Goal: Task Accomplishment & Management: Use online tool/utility

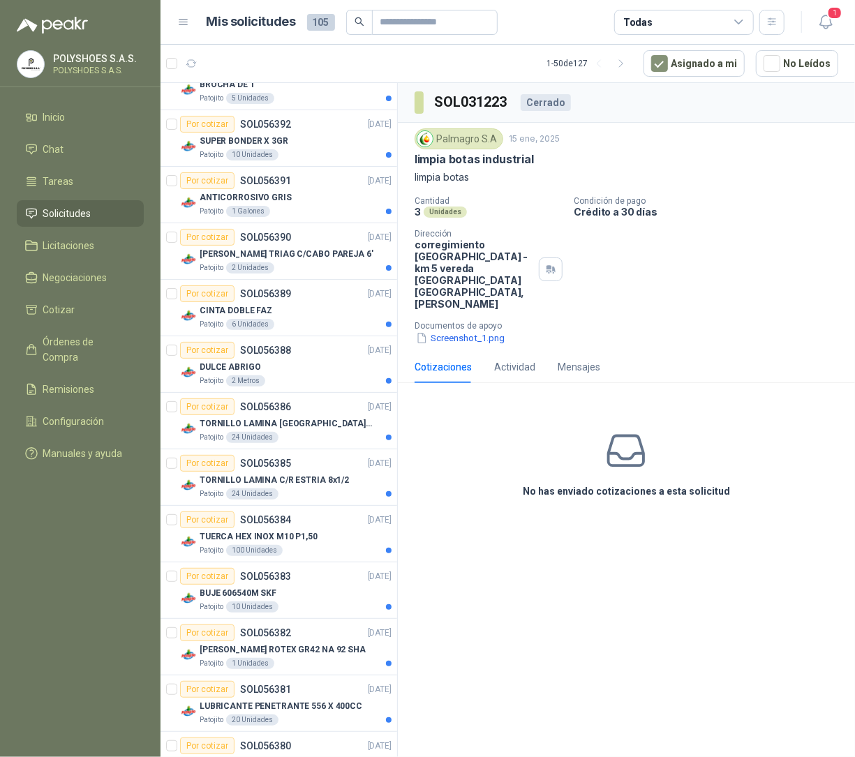
scroll to position [431, 0]
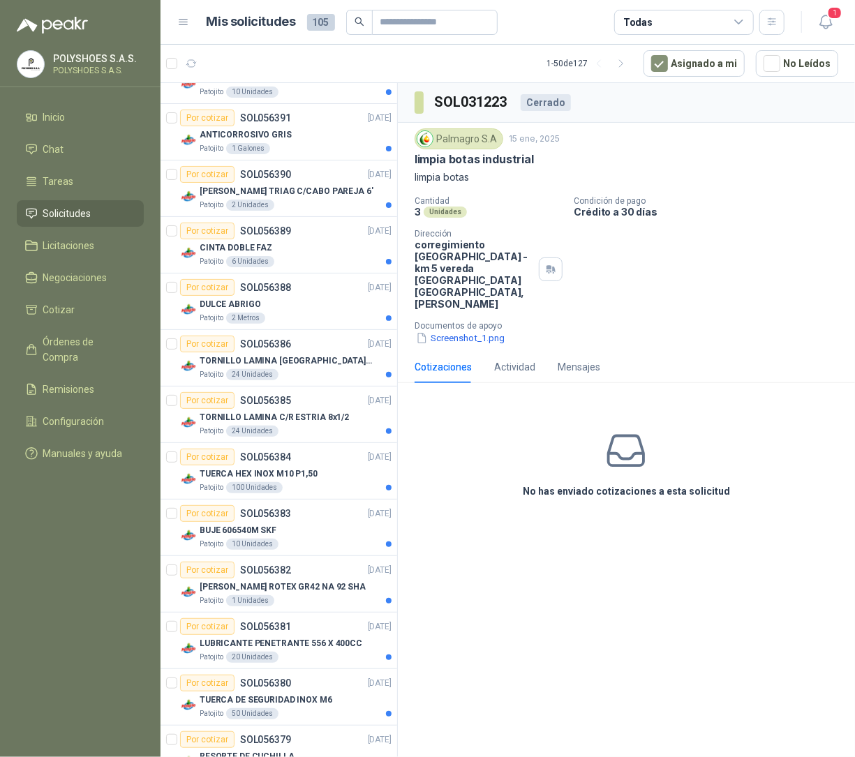
click at [673, 20] on div "Todas" at bounding box center [684, 22] width 140 height 25
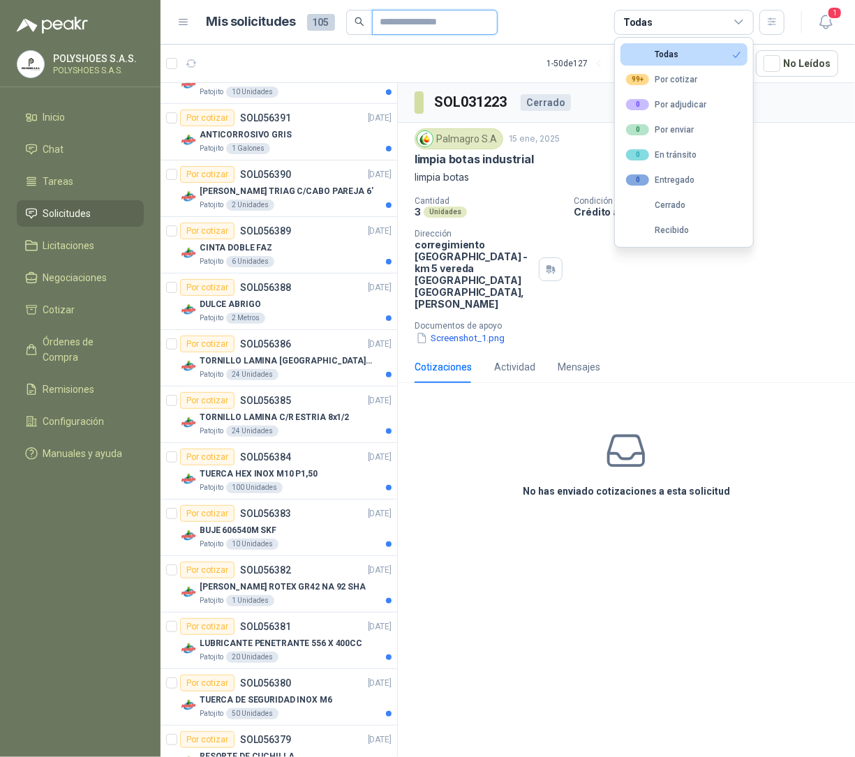
click at [447, 22] on input "text" at bounding box center [429, 22] width 98 height 24
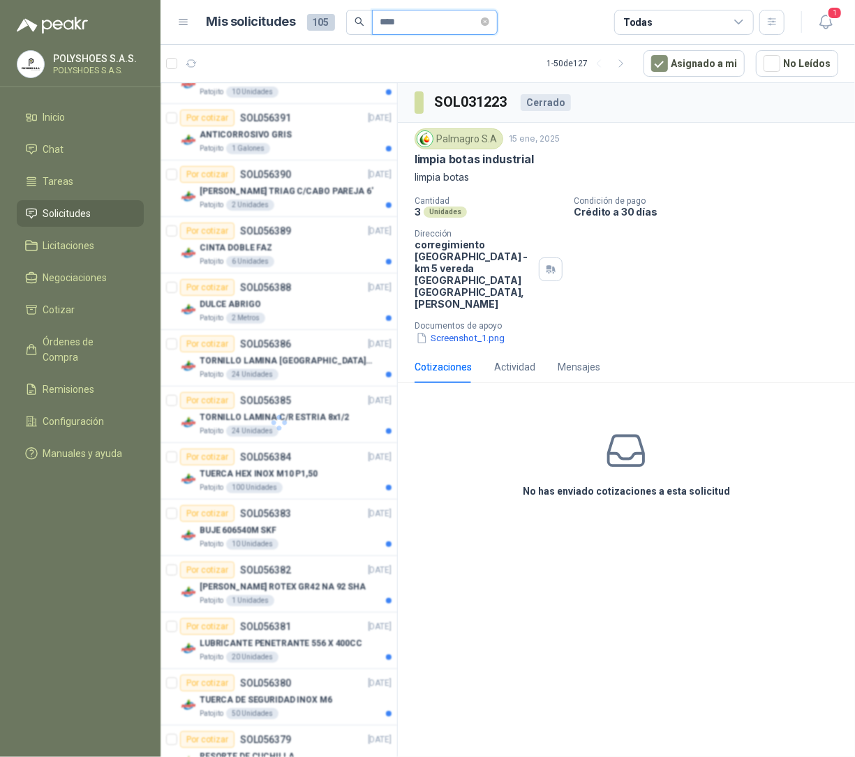
type input "****"
click at [360, 20] on icon "search" at bounding box center [358, 21] width 9 height 9
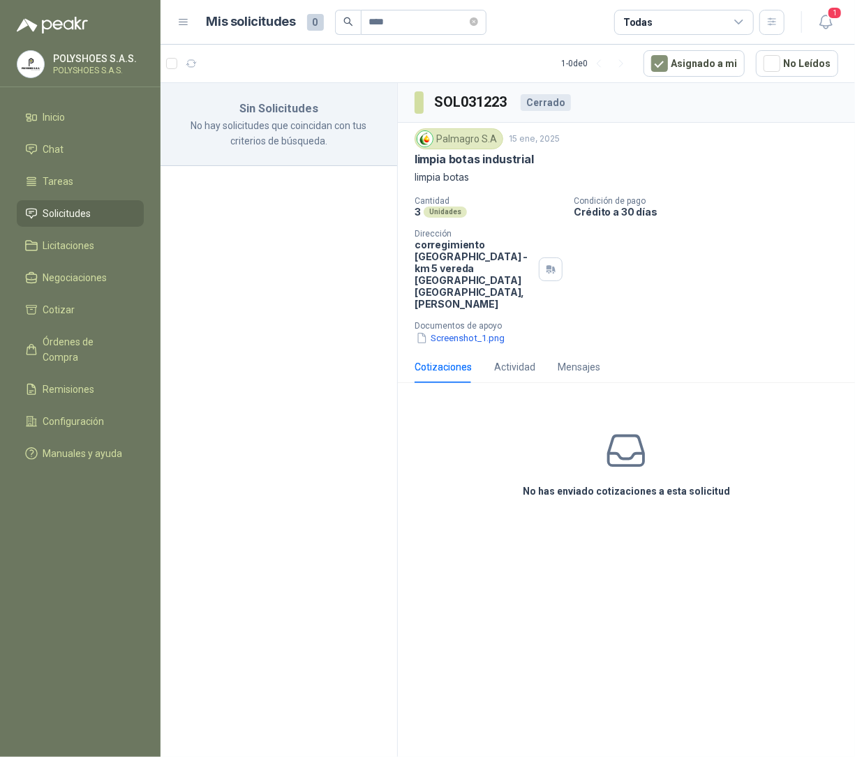
scroll to position [0, 0]
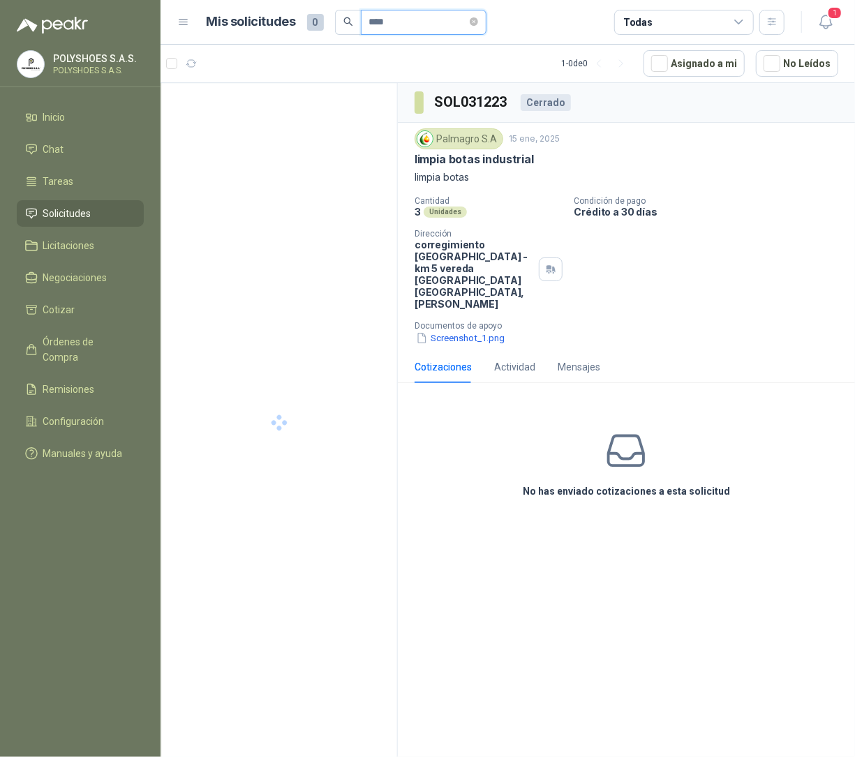
click at [399, 21] on input "****" at bounding box center [418, 22] width 98 height 24
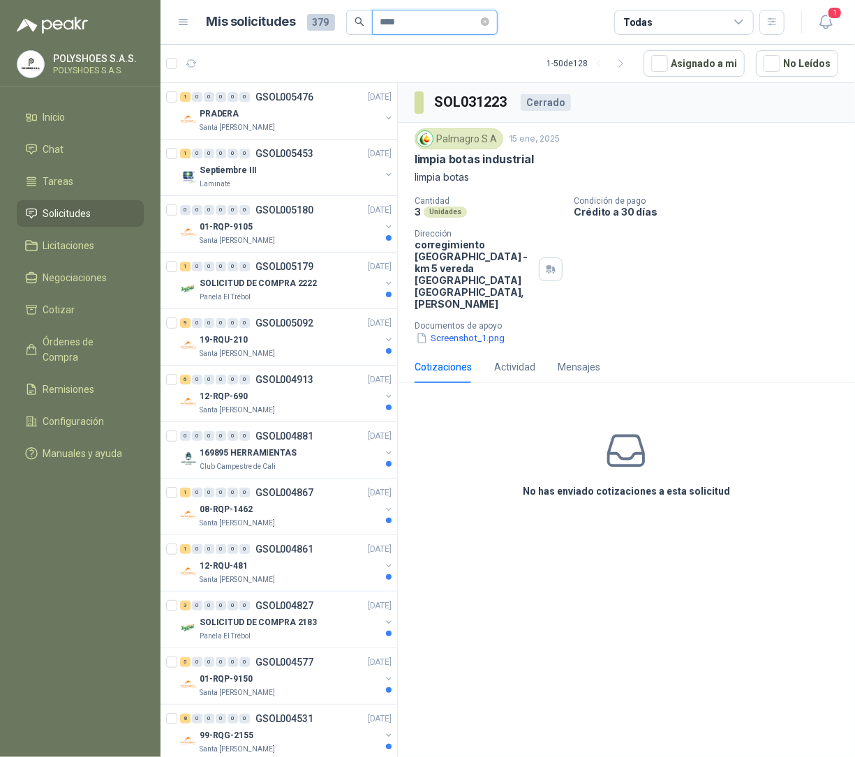
click at [475, 20] on input "****" at bounding box center [429, 22] width 98 height 24
click at [489, 25] on icon "close-circle" at bounding box center [485, 21] width 8 height 8
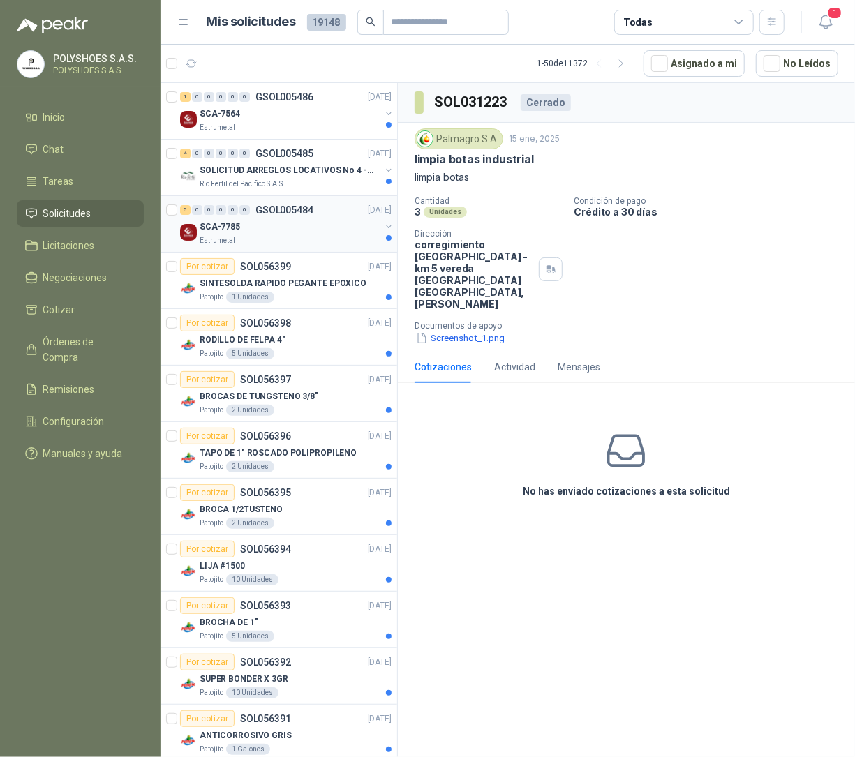
click at [285, 216] on div "5 0 0 0 0 0 GSOL005484 17/09/25" at bounding box center [287, 210] width 214 height 17
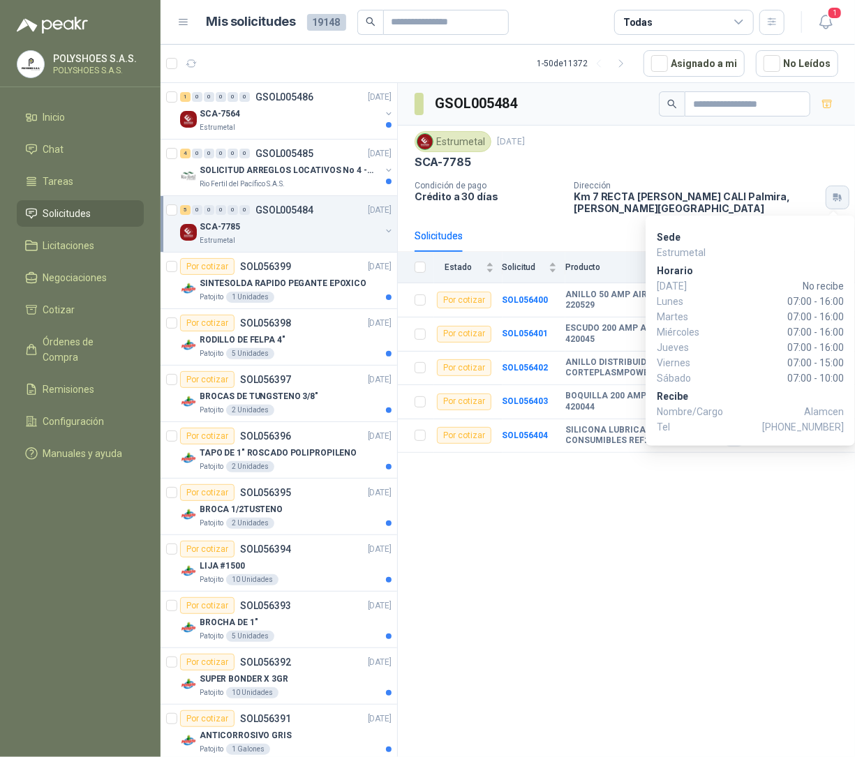
click at [832, 199] on icon "button" at bounding box center [838, 197] width 12 height 11
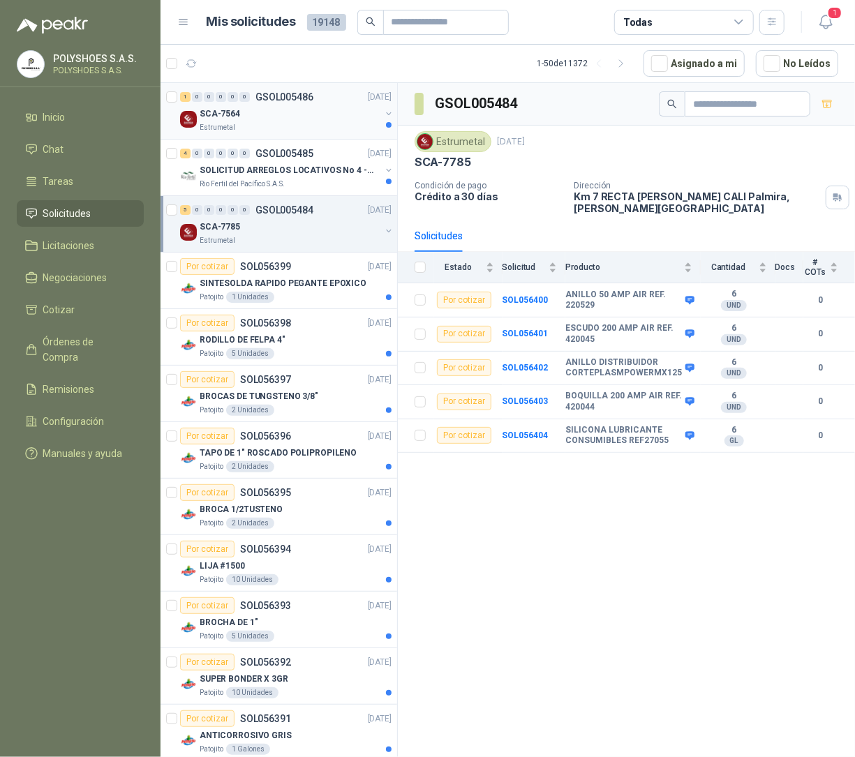
click at [247, 121] on div "SCA-7564" at bounding box center [290, 113] width 181 height 17
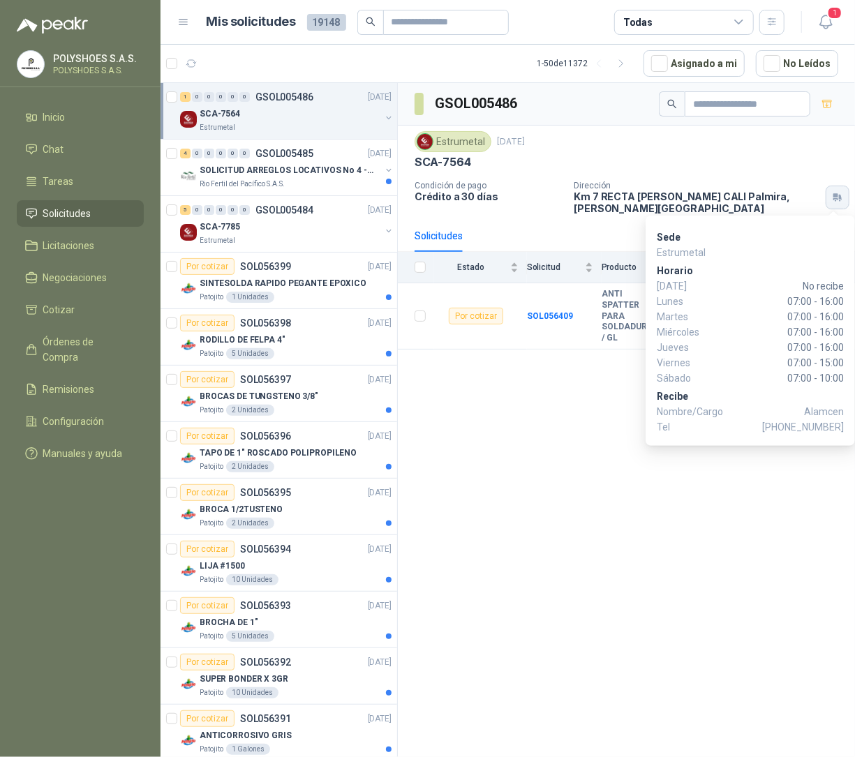
click at [835, 199] on icon "button" at bounding box center [838, 197] width 12 height 11
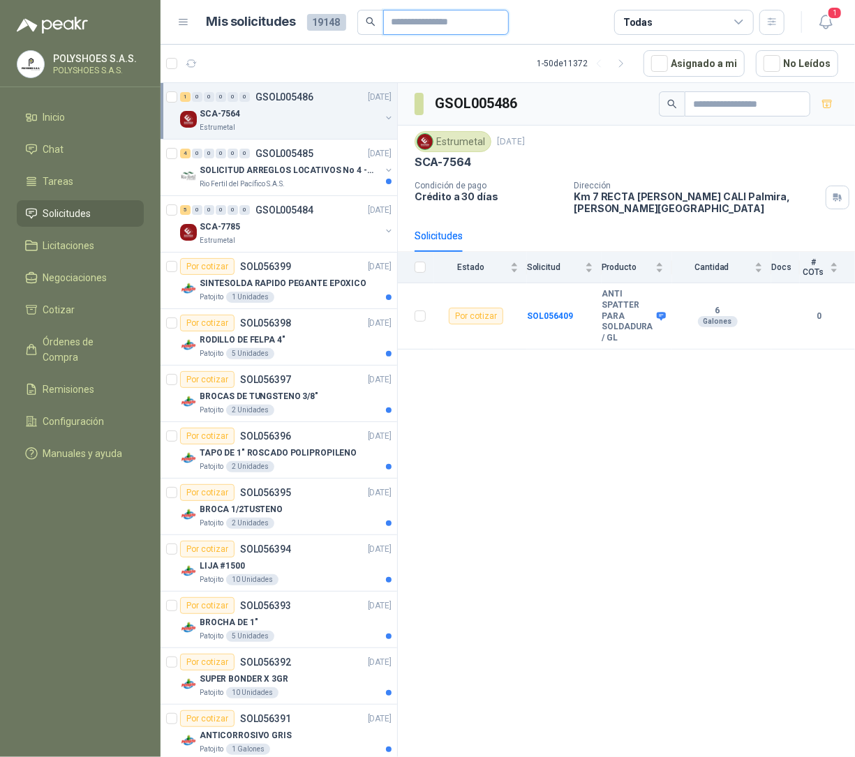
click at [453, 17] on input "text" at bounding box center [440, 22] width 98 height 24
type input "*"
type input "****"
click at [366, 21] on icon "search" at bounding box center [371, 22] width 10 height 10
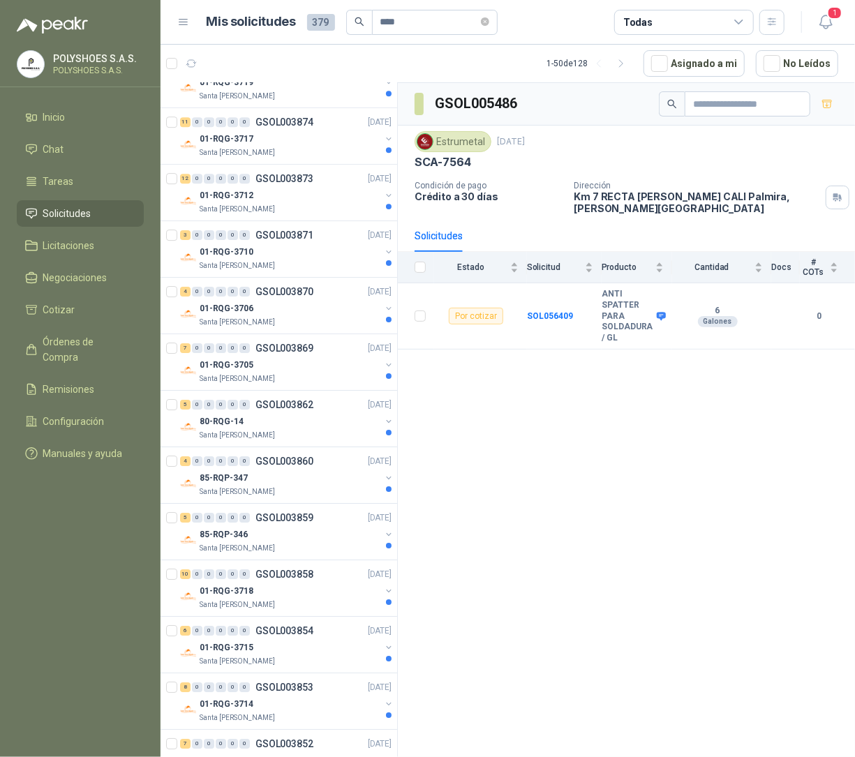
scroll to position [2178, 0]
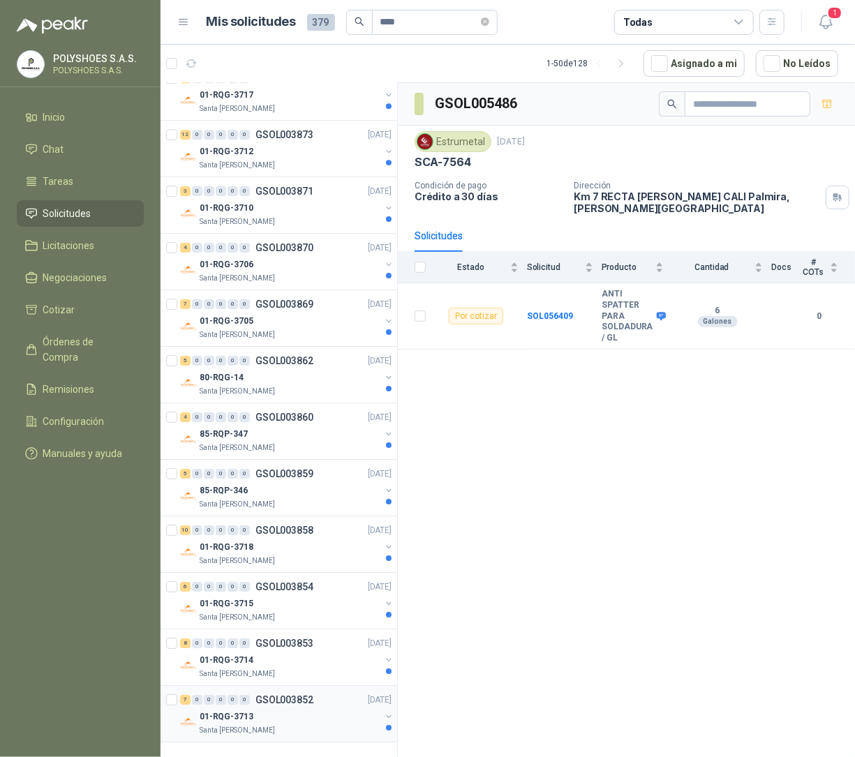
click at [285, 727] on div "Santa [PERSON_NAME]" at bounding box center [290, 730] width 181 height 11
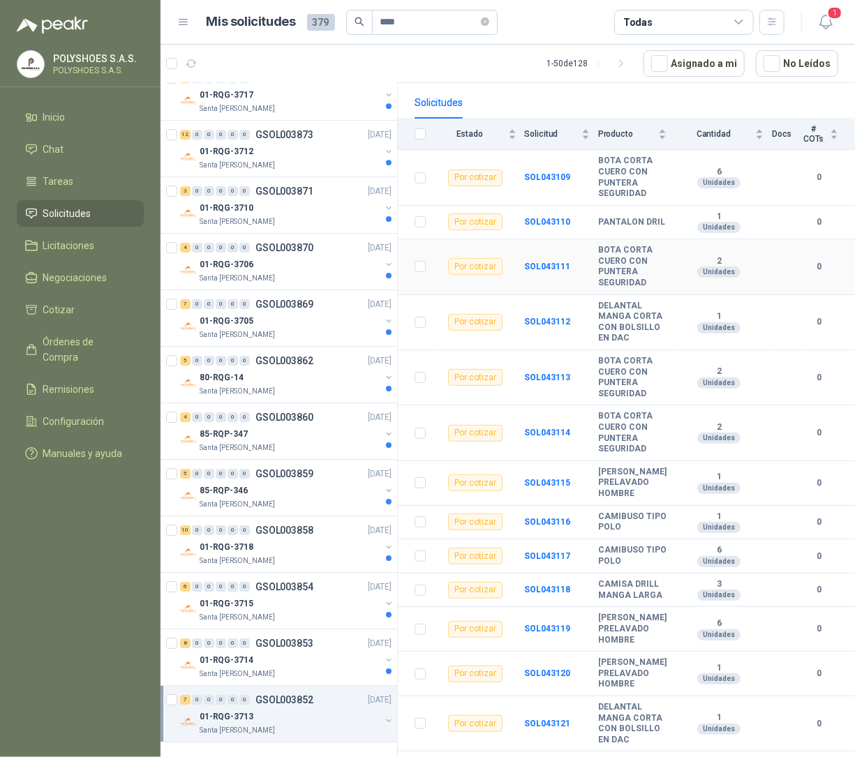
scroll to position [186, 0]
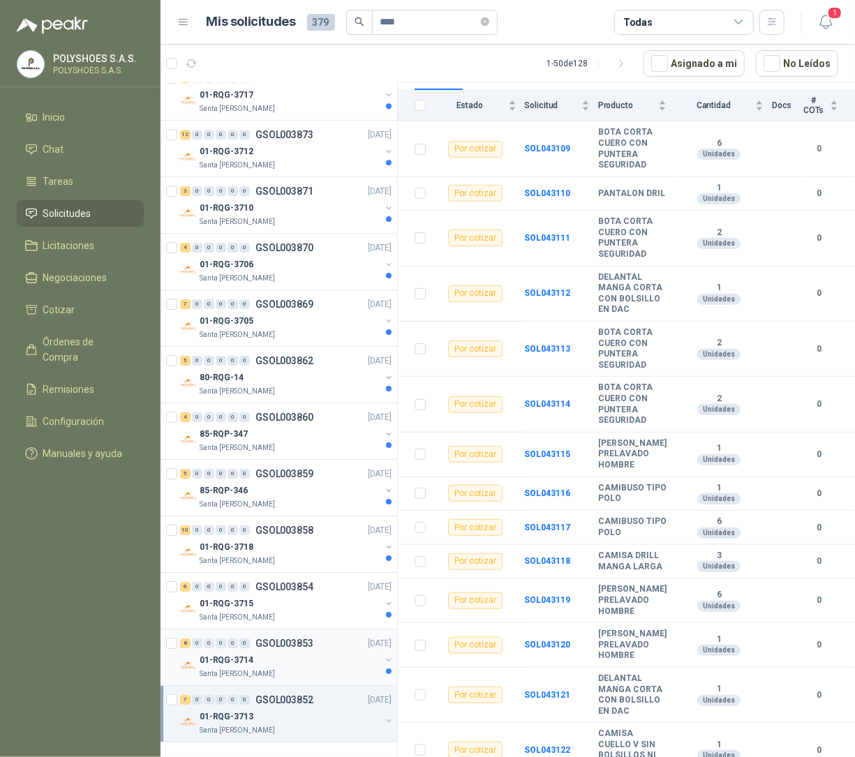
click at [345, 654] on div "01-RQG-3714" at bounding box center [290, 660] width 181 height 17
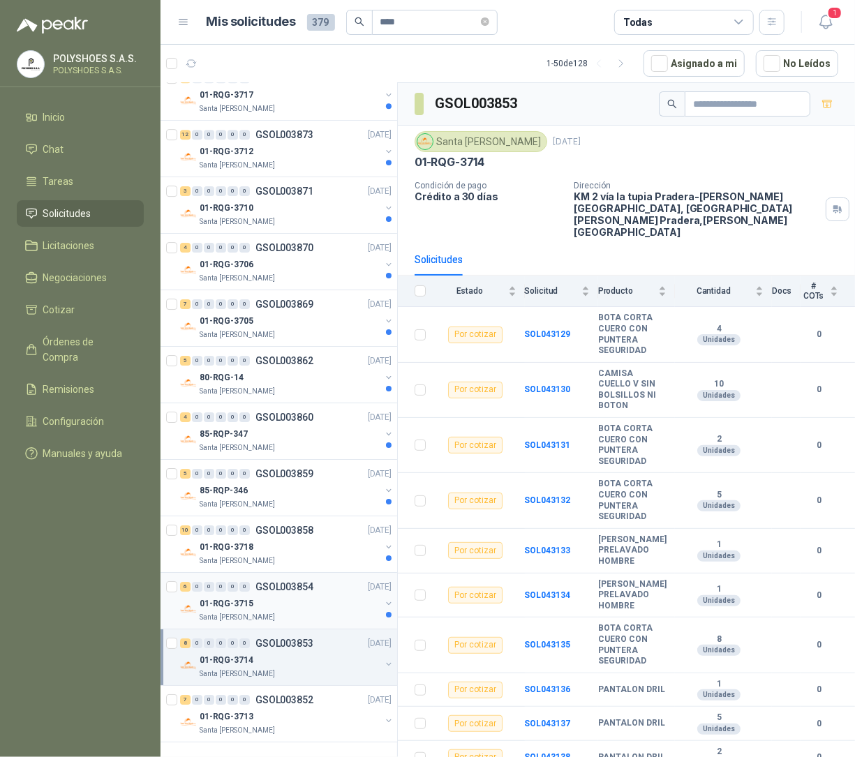
click at [282, 592] on div "6 0 0 0 0 0 GSOL003854 22/05/25" at bounding box center [287, 586] width 214 height 17
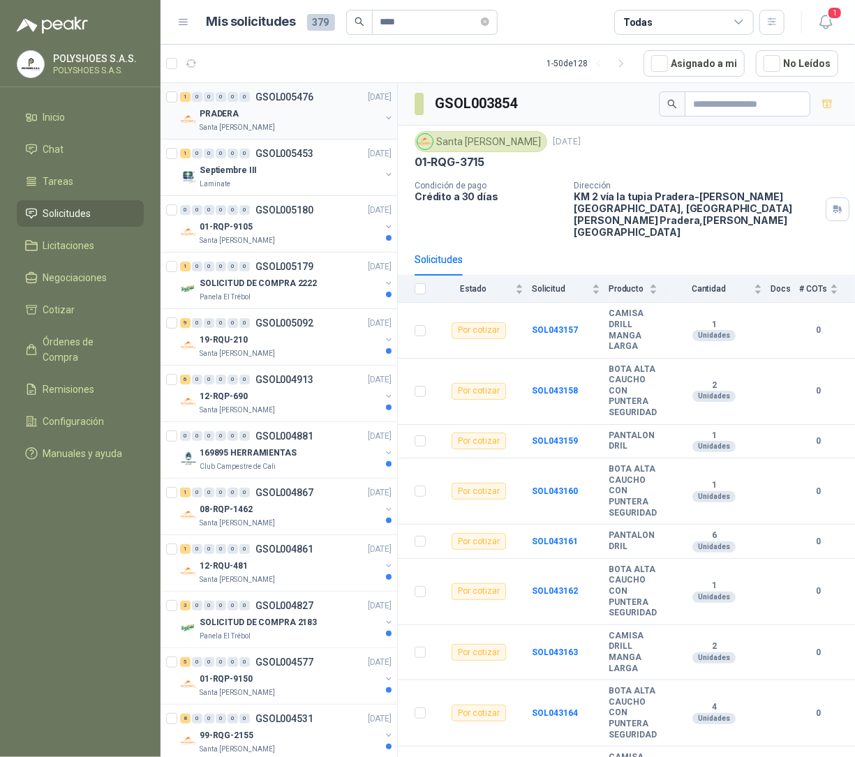
click at [277, 114] on div "PRADERA" at bounding box center [290, 113] width 181 height 17
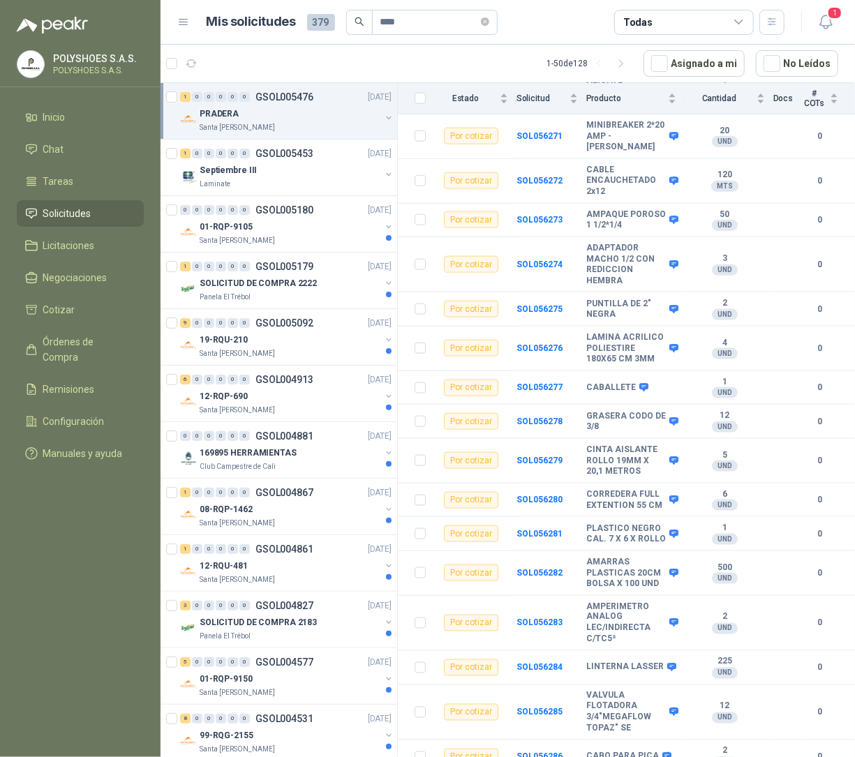
scroll to position [3403, 0]
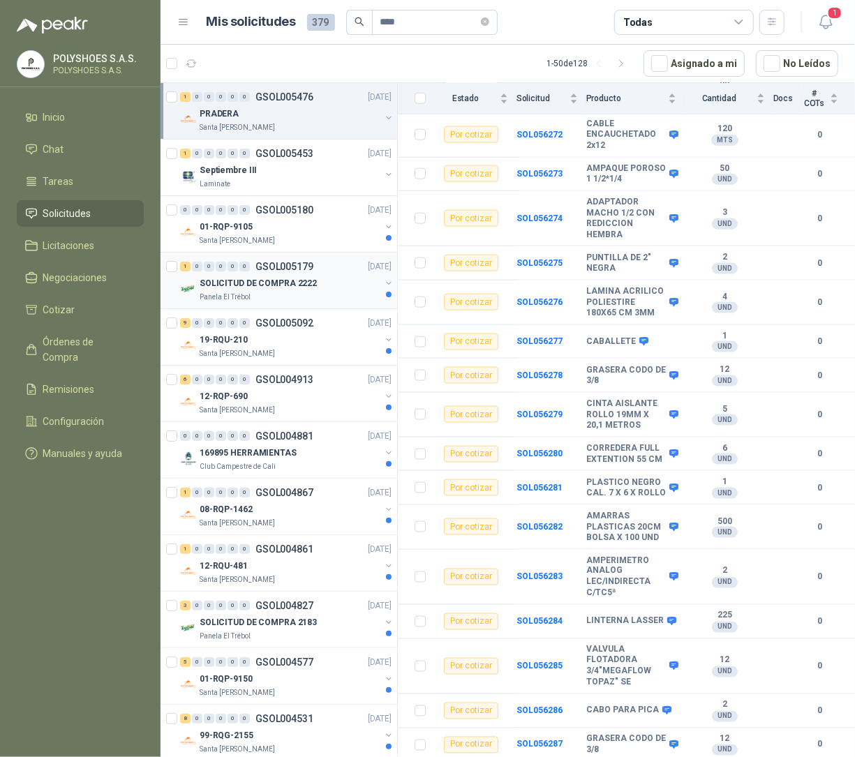
click at [320, 275] on div "1 0 0 0 0 0 GSOL005179 27/08/25" at bounding box center [287, 266] width 214 height 17
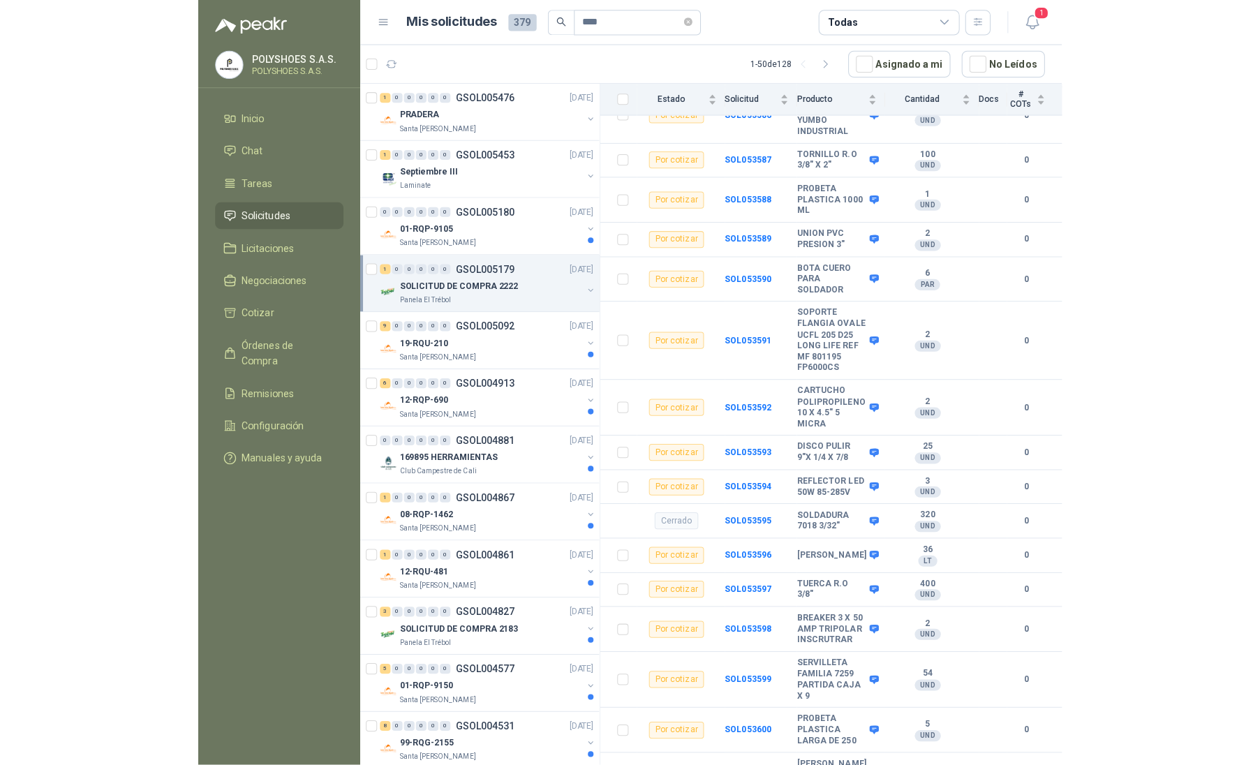
scroll to position [468, 0]
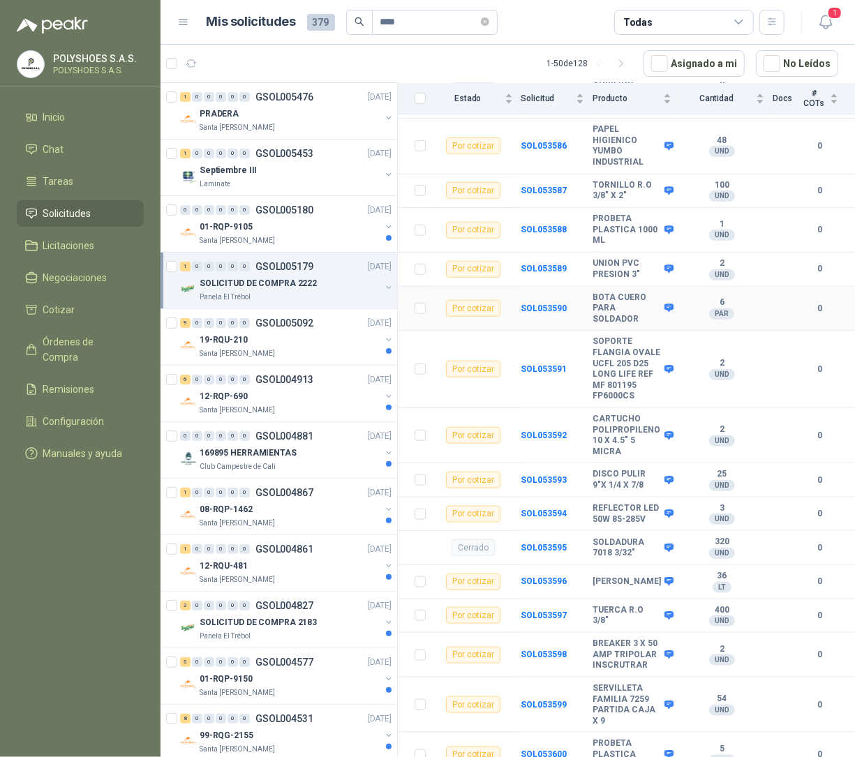
click at [470, 300] on div "Por cotizar" at bounding box center [473, 308] width 54 height 17
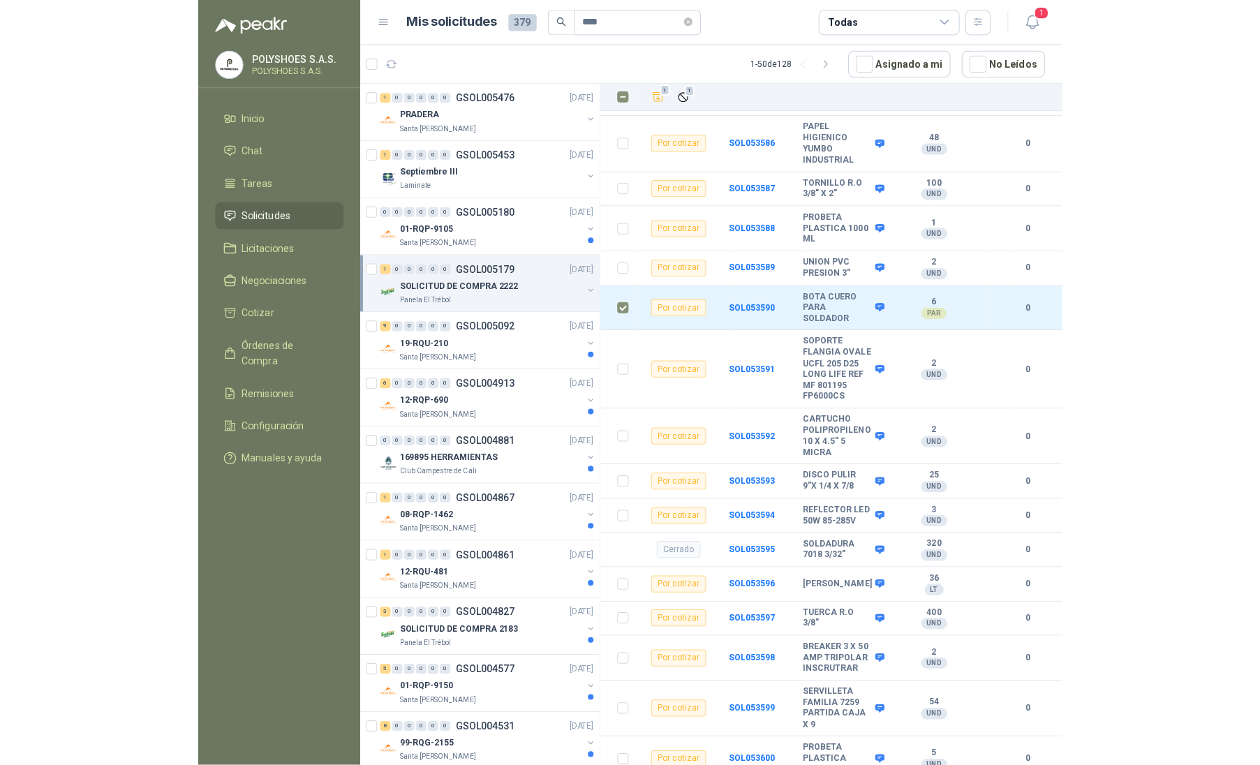
scroll to position [458, 0]
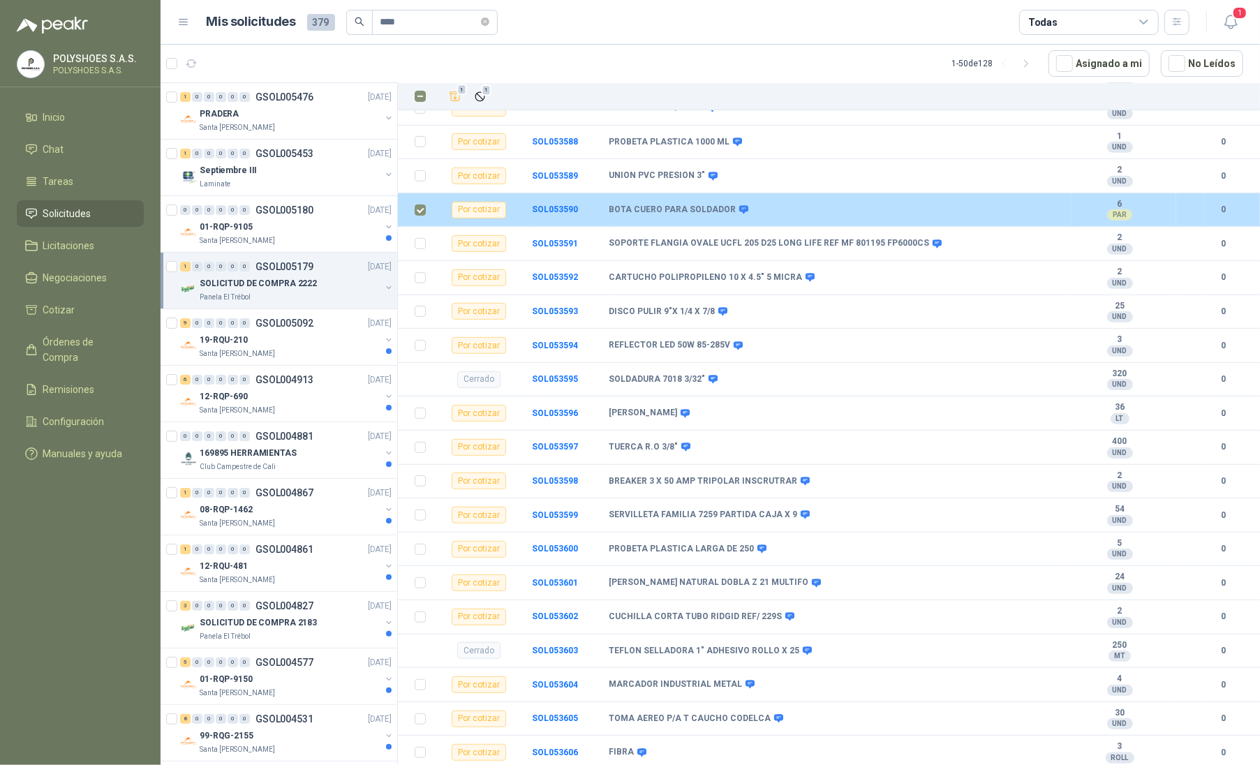
click at [854, 216] on div "PAR" at bounding box center [1119, 214] width 25 height 11
drag, startPoint x: 1104, startPoint y: 216, endPoint x: 839, endPoint y: 215, distance: 265.2
click at [839, 215] on div "BOTA CUERO PARA SOLDADOR" at bounding box center [835, 209] width 454 height 11
click at [739, 214] on icon at bounding box center [743, 210] width 9 height 8
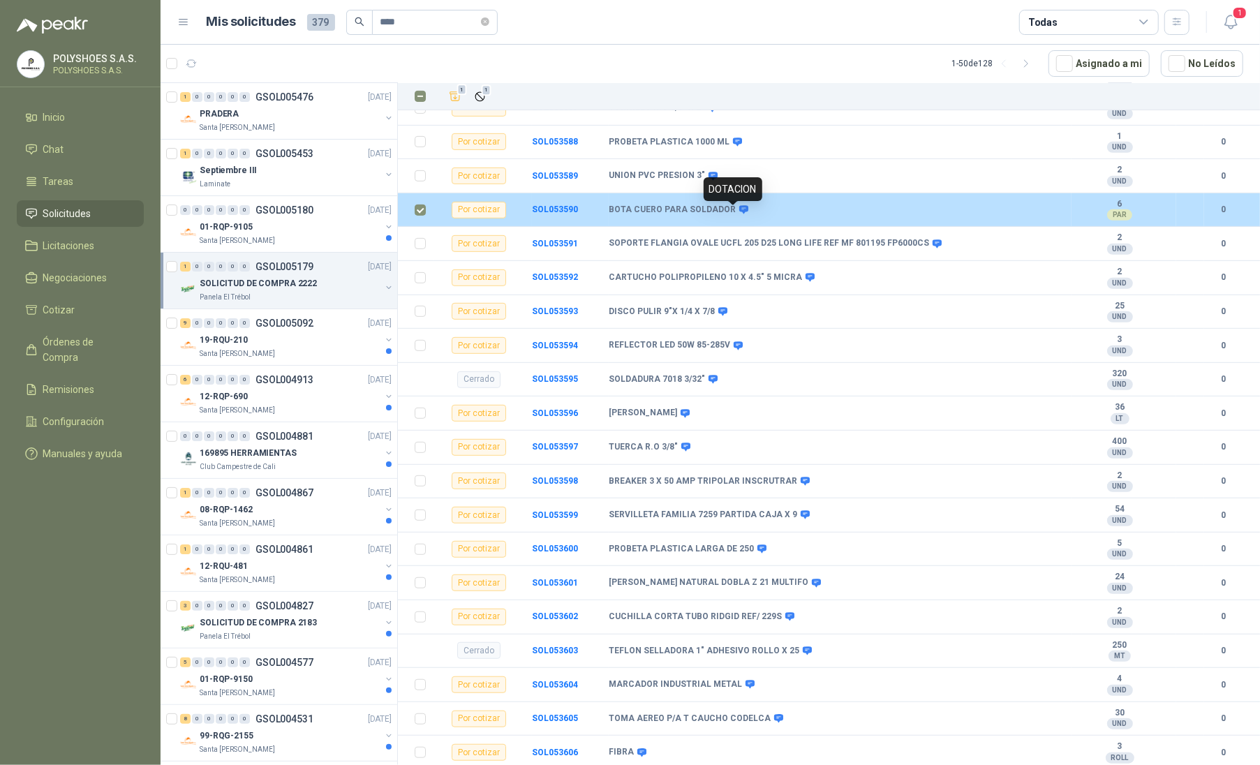
click at [738, 213] on icon at bounding box center [743, 209] width 10 height 10
click at [475, 214] on div "Por cotizar" at bounding box center [478, 210] width 54 height 17
click at [550, 211] on b "SOL053590" at bounding box center [555, 209] width 46 height 10
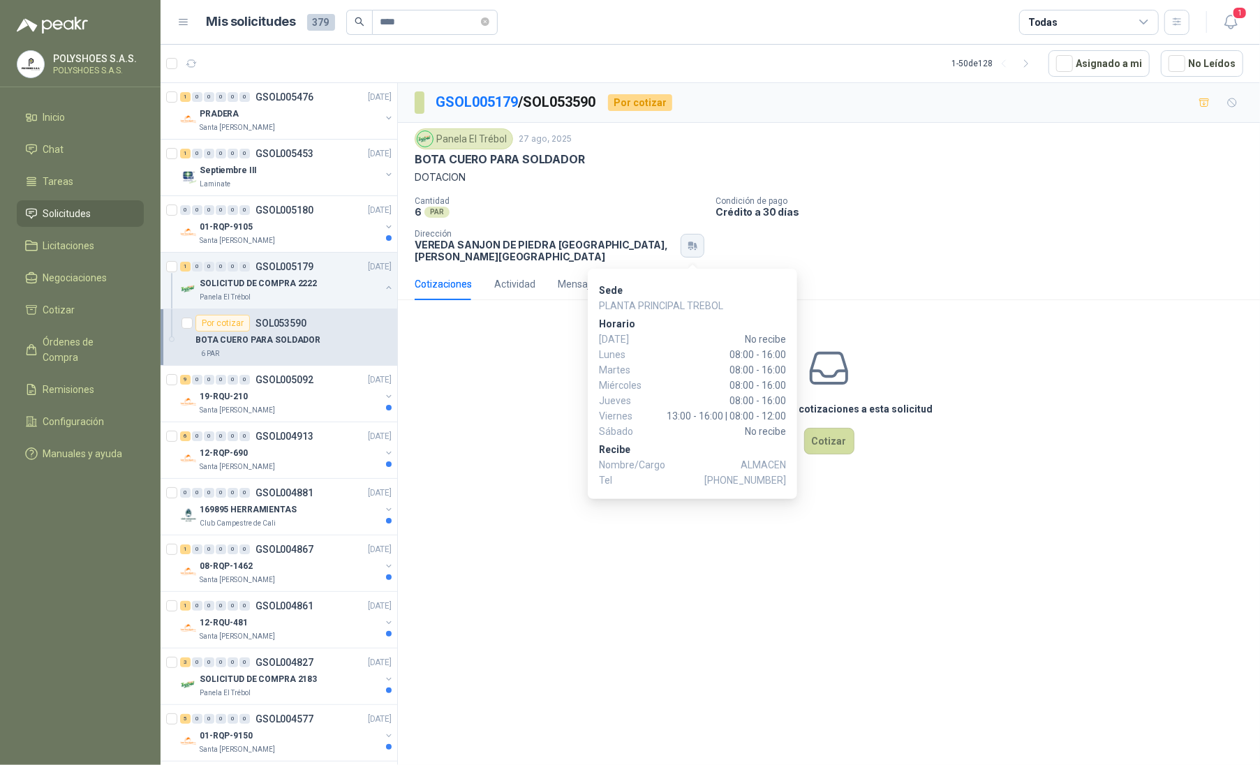
click at [693, 248] on icon "button" at bounding box center [693, 245] width 12 height 11
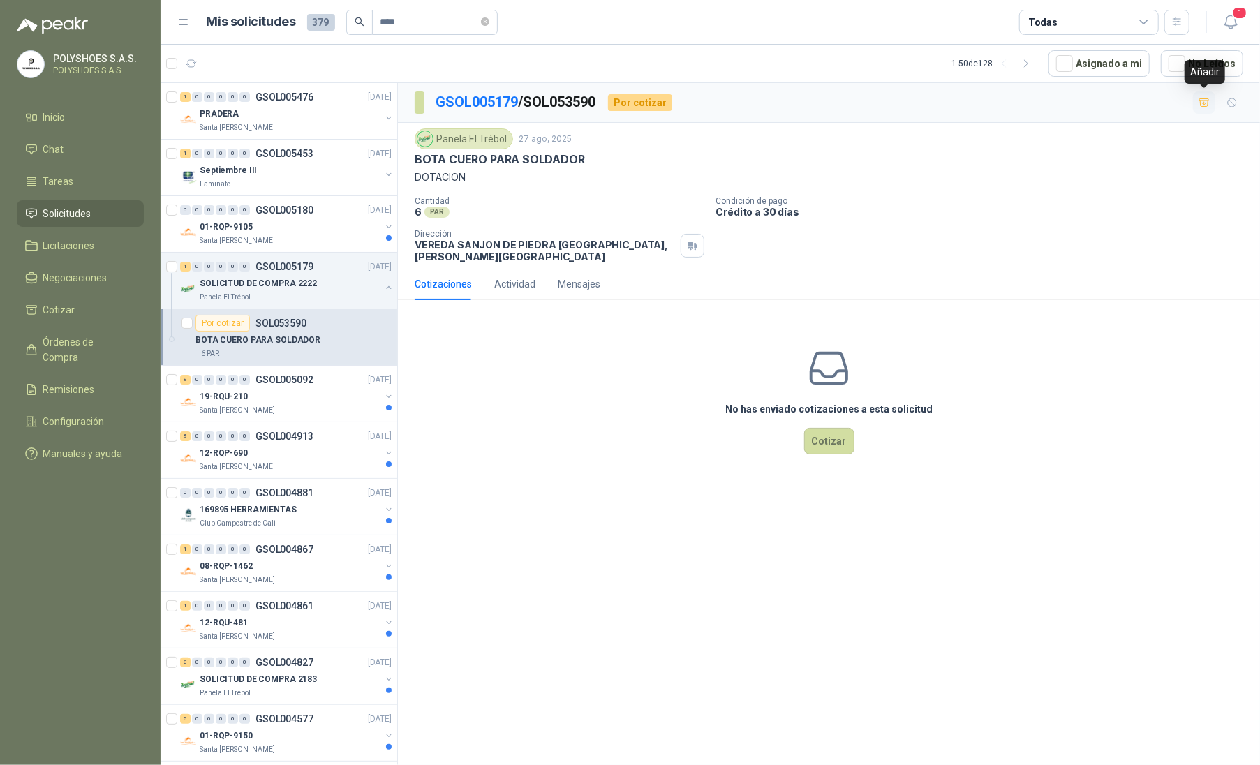
click at [854, 102] on icon "button" at bounding box center [1204, 103] width 12 height 12
click at [57, 302] on span "Cotizar" at bounding box center [59, 309] width 32 height 15
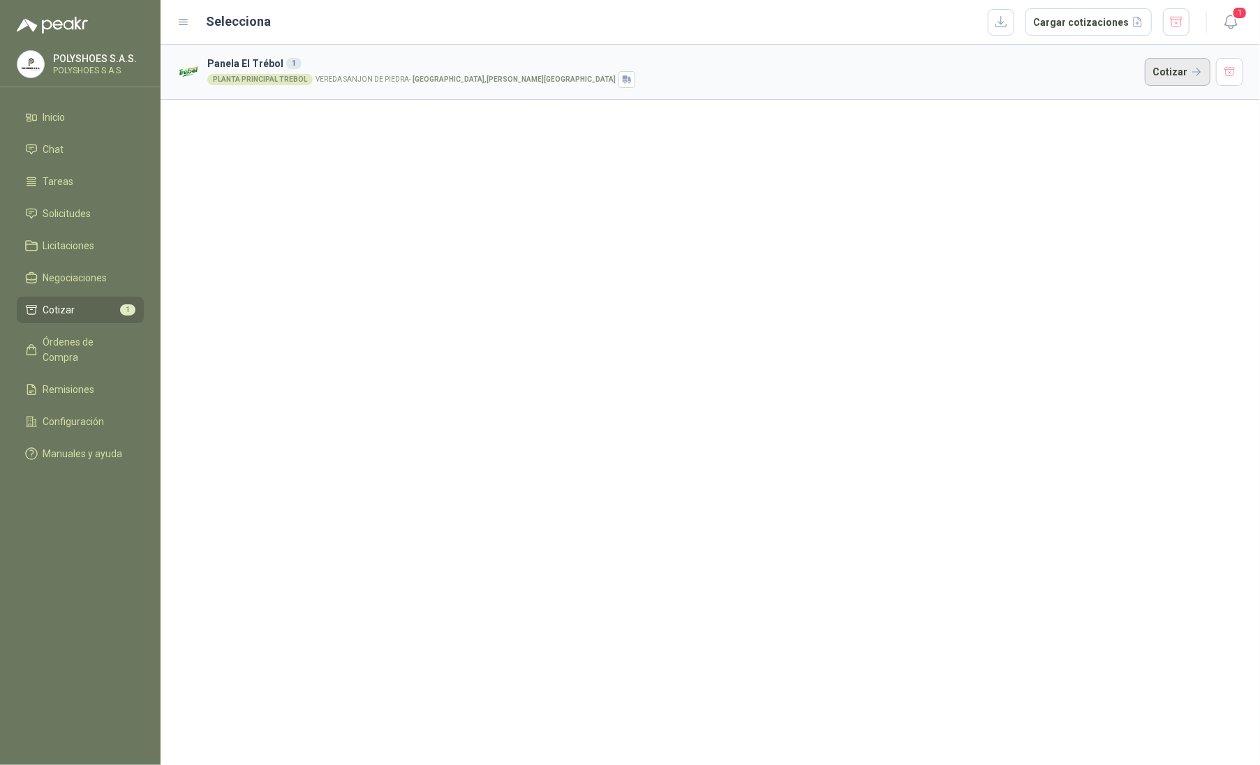
click at [854, 75] on button "Cotizar" at bounding box center [1177, 72] width 66 height 28
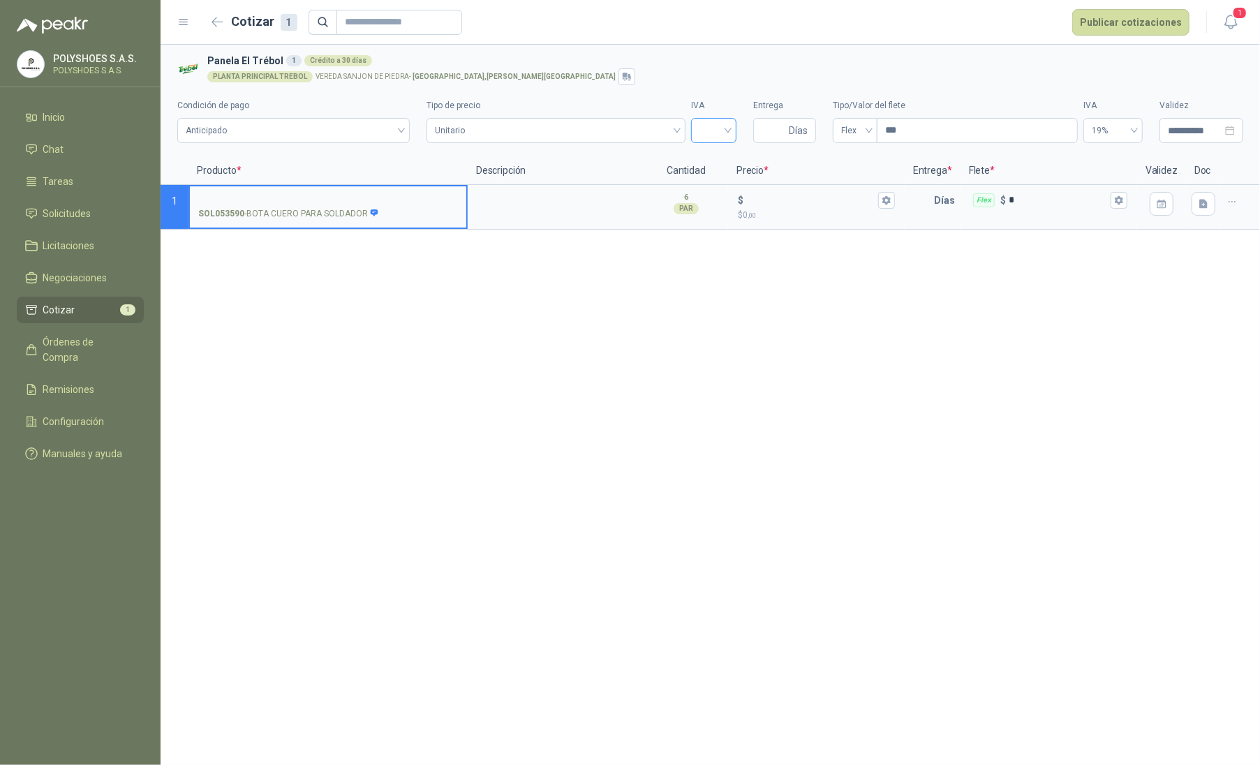
click at [731, 133] on div at bounding box center [713, 130] width 45 height 25
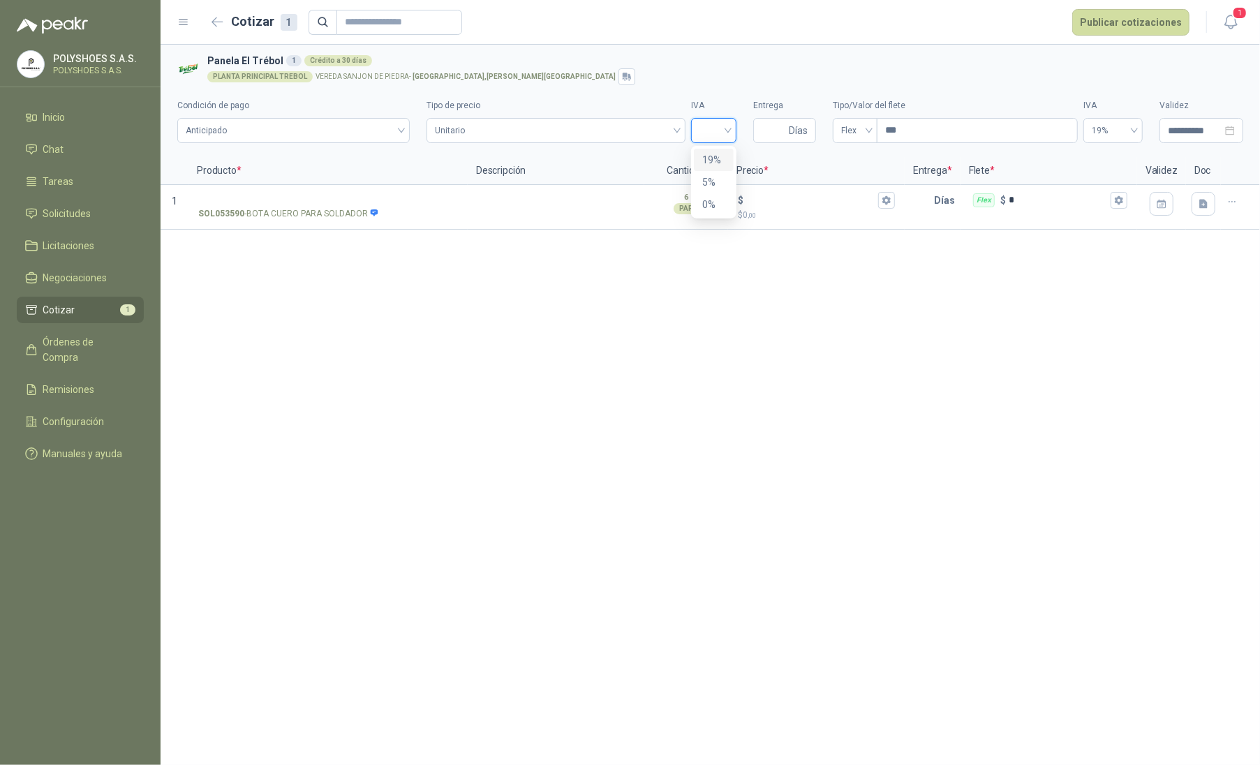
click at [724, 162] on div "19%" at bounding box center [713, 159] width 23 height 15
click at [780, 133] on input "Entrega" at bounding box center [773, 131] width 24 height 24
type input "*"
click at [854, 277] on div "**********" at bounding box center [709, 405] width 1099 height 720
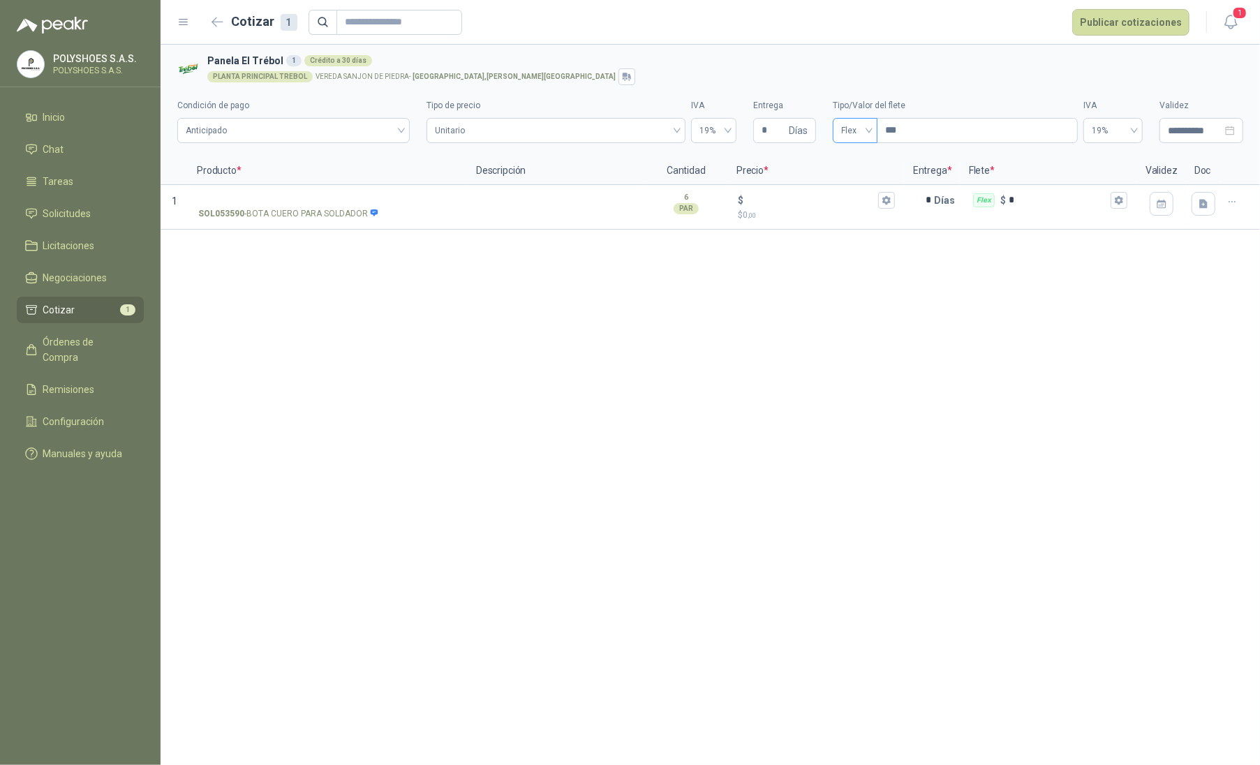
click at [854, 137] on div "Flex" at bounding box center [854, 130] width 45 height 25
click at [854, 207] on div "Fijo" at bounding box center [855, 204] width 23 height 15
click at [854, 132] on icon "close-circle" at bounding box center [1230, 131] width 10 height 10
type input "**********"
click at [854, 135] on input "**********" at bounding box center [1194, 130] width 54 height 15
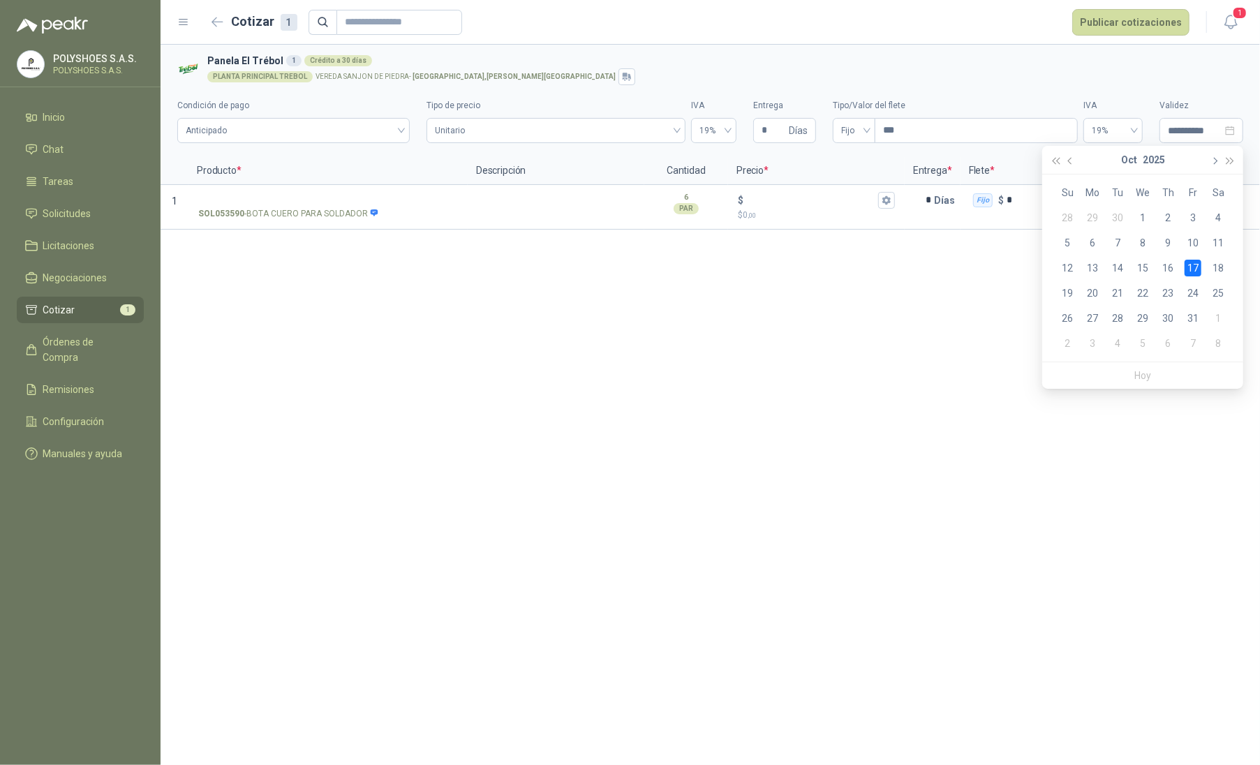
click at [854, 165] on button "button" at bounding box center [1214, 160] width 15 height 28
type input "**********"
click at [854, 291] on div "17" at bounding box center [1092, 293] width 17 height 17
click at [854, 270] on div "17" at bounding box center [1092, 263] width 17 height 13
drag, startPoint x: 1094, startPoint y: 291, endPoint x: 1207, endPoint y: 107, distance: 215.2
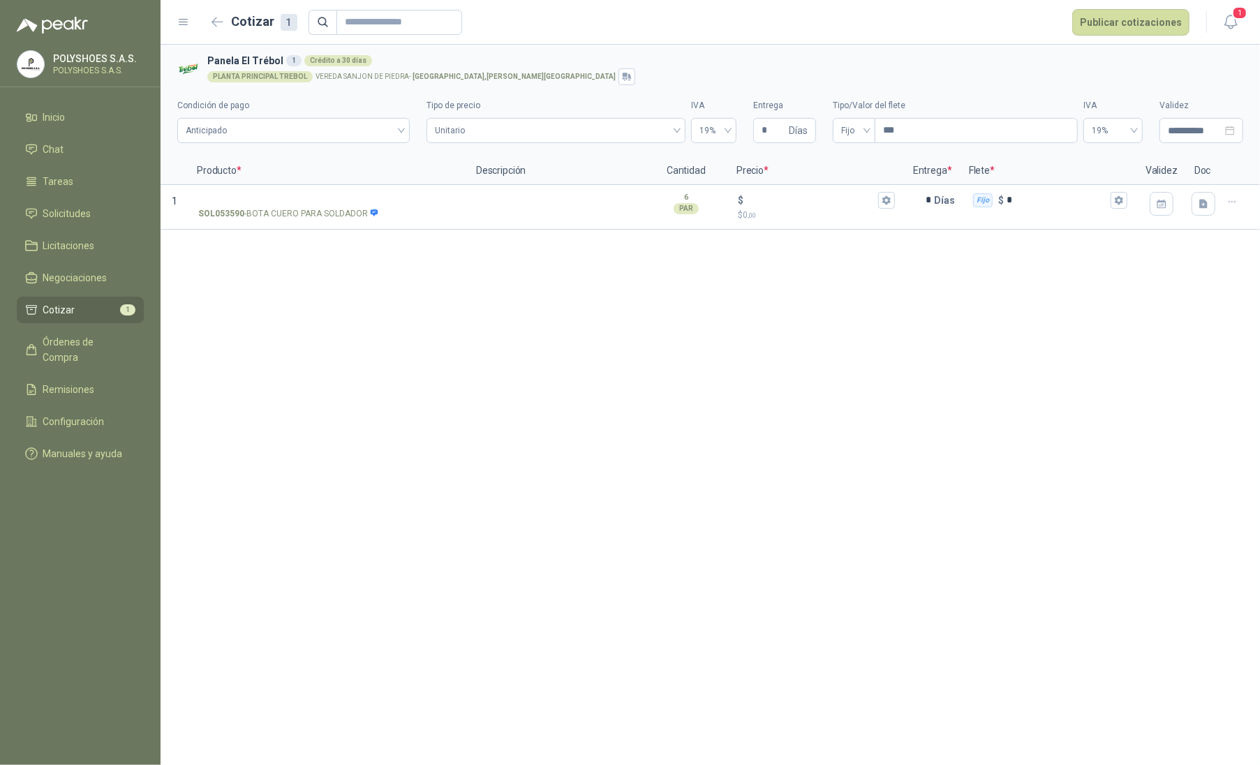
click at [854, 107] on label "Validez" at bounding box center [1201, 105] width 84 height 13
click at [854, 128] on icon "close-circle" at bounding box center [1230, 131] width 10 height 10
type input "**********"
click at [854, 128] on input "**********" at bounding box center [1194, 130] width 54 height 15
click at [854, 267] on div "17" at bounding box center [1192, 268] width 17 height 17
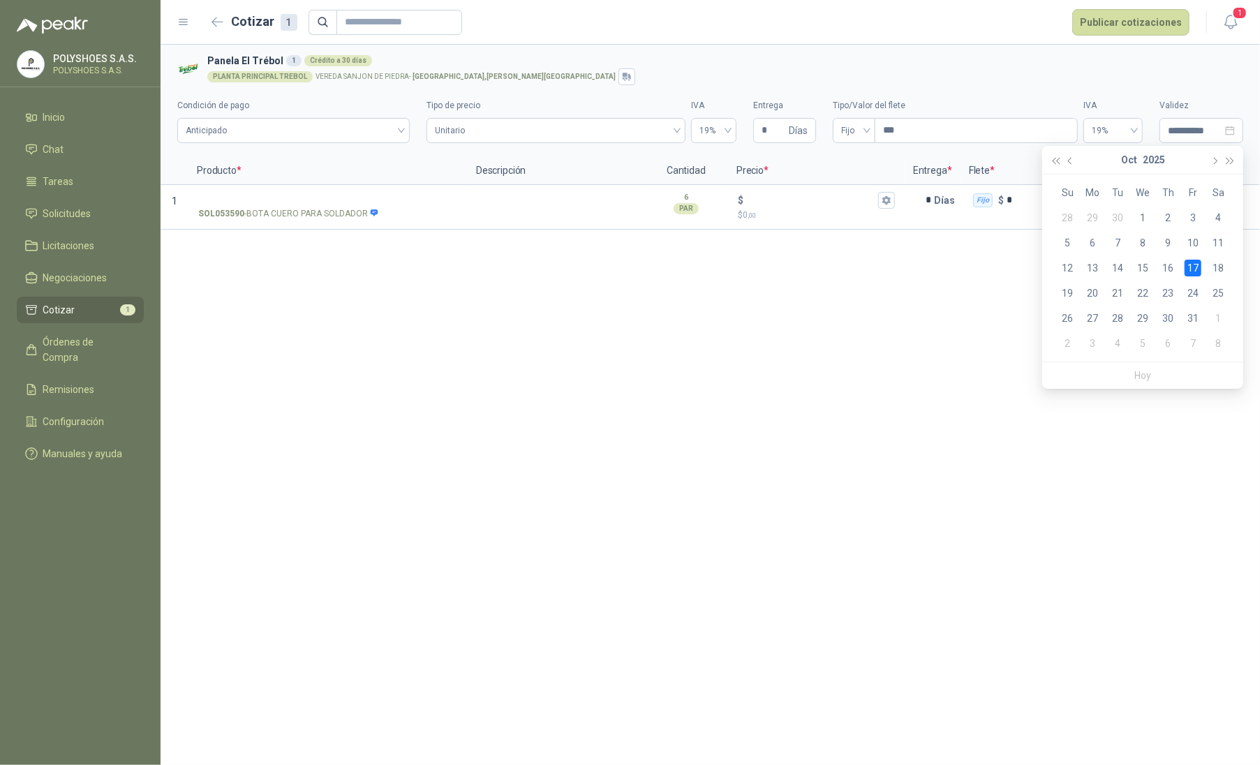
type input "**********"
click at [854, 204] on button "button" at bounding box center [1203, 204] width 24 height 24
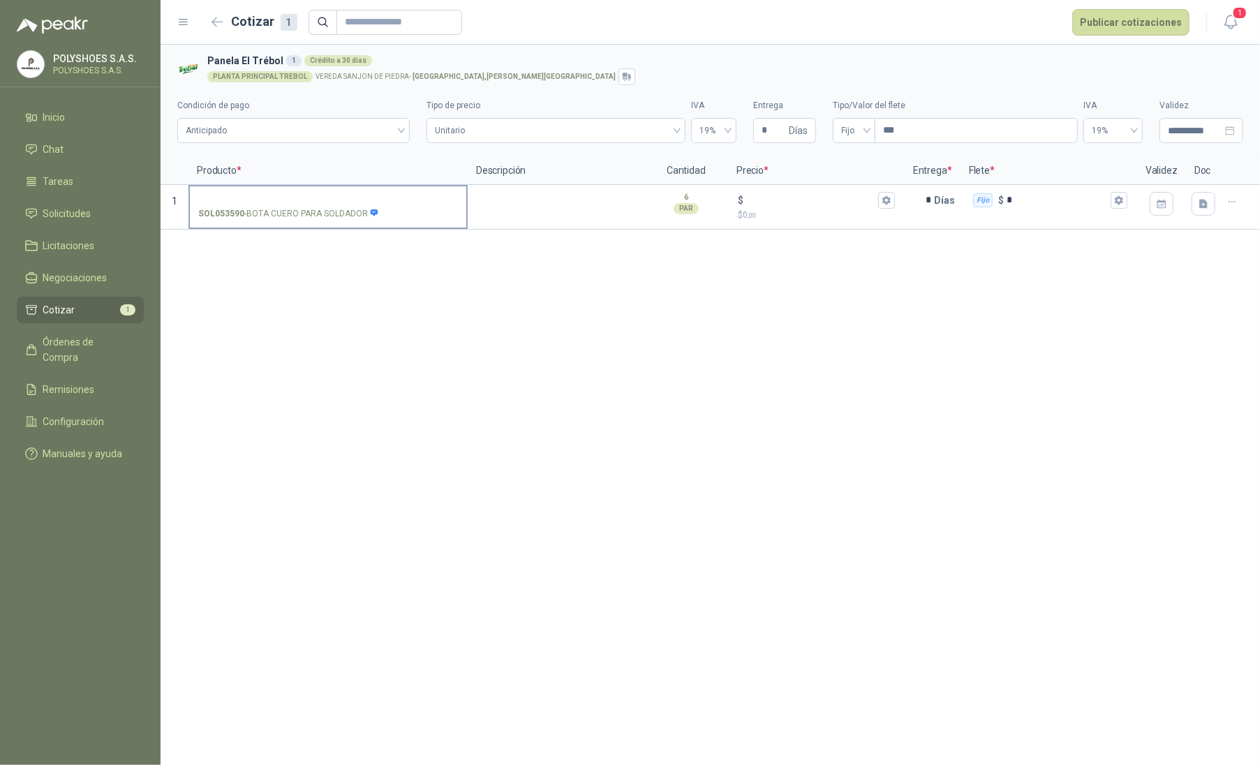
click at [271, 207] on label "SOL053590 - BOTA CUERO PARA SOLDADOR" at bounding box center [328, 206] width 276 height 40
click at [271, 206] on input "SOL053590 - BOTA CUERO PARA SOLDADOR" at bounding box center [328, 200] width 260 height 10
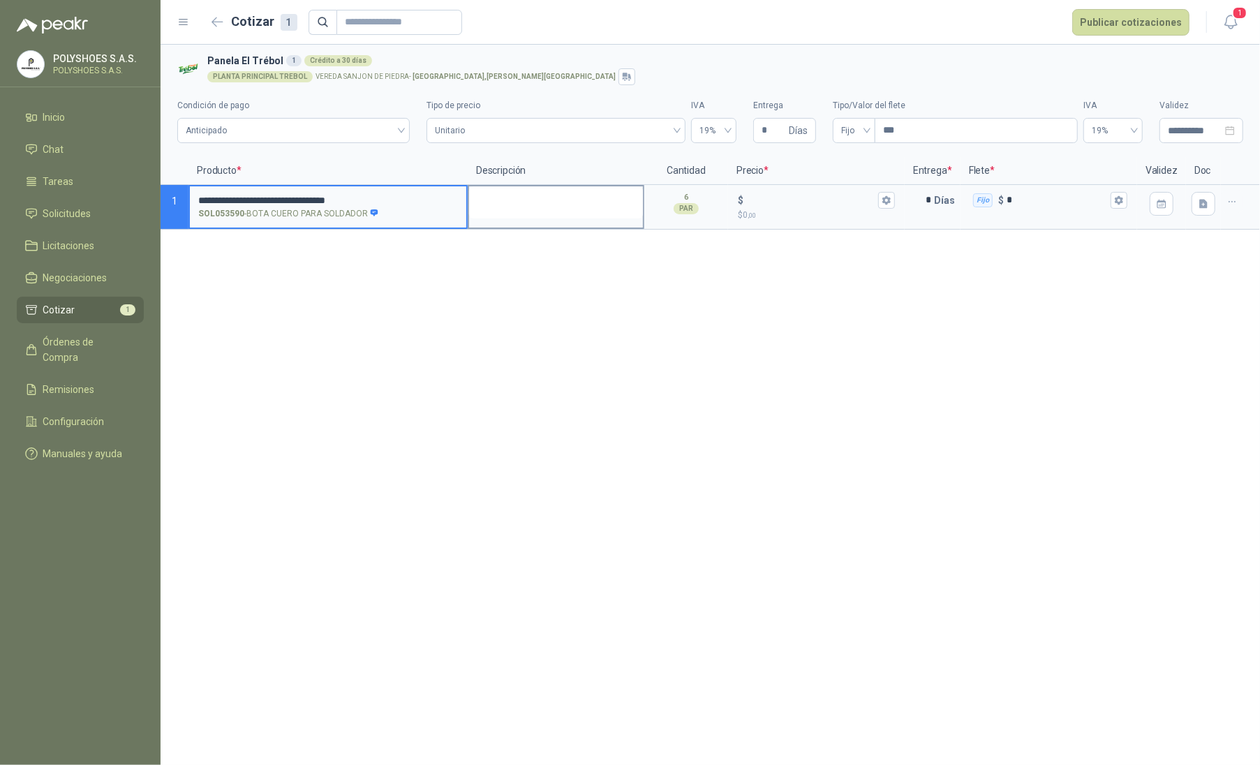
click at [551, 201] on textarea at bounding box center [556, 202] width 174 height 32
click at [369, 202] on input "**********" at bounding box center [328, 200] width 260 height 10
drag, startPoint x: 403, startPoint y: 198, endPoint x: 277, endPoint y: 204, distance: 125.8
click at [277, 204] on input "**********" at bounding box center [328, 200] width 260 height 10
type input "**********"
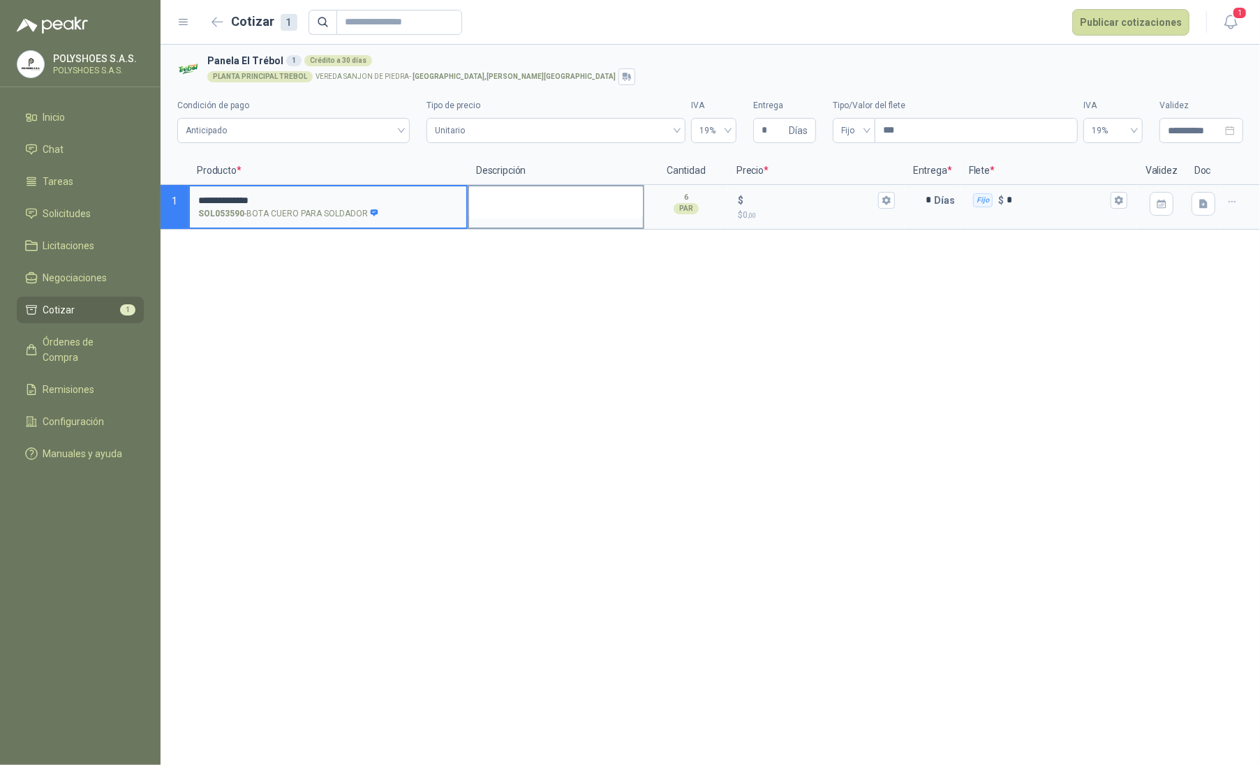
click at [515, 201] on textarea at bounding box center [556, 202] width 174 height 32
click at [480, 202] on textarea "**********" at bounding box center [556, 202] width 174 height 32
type textarea "**********"
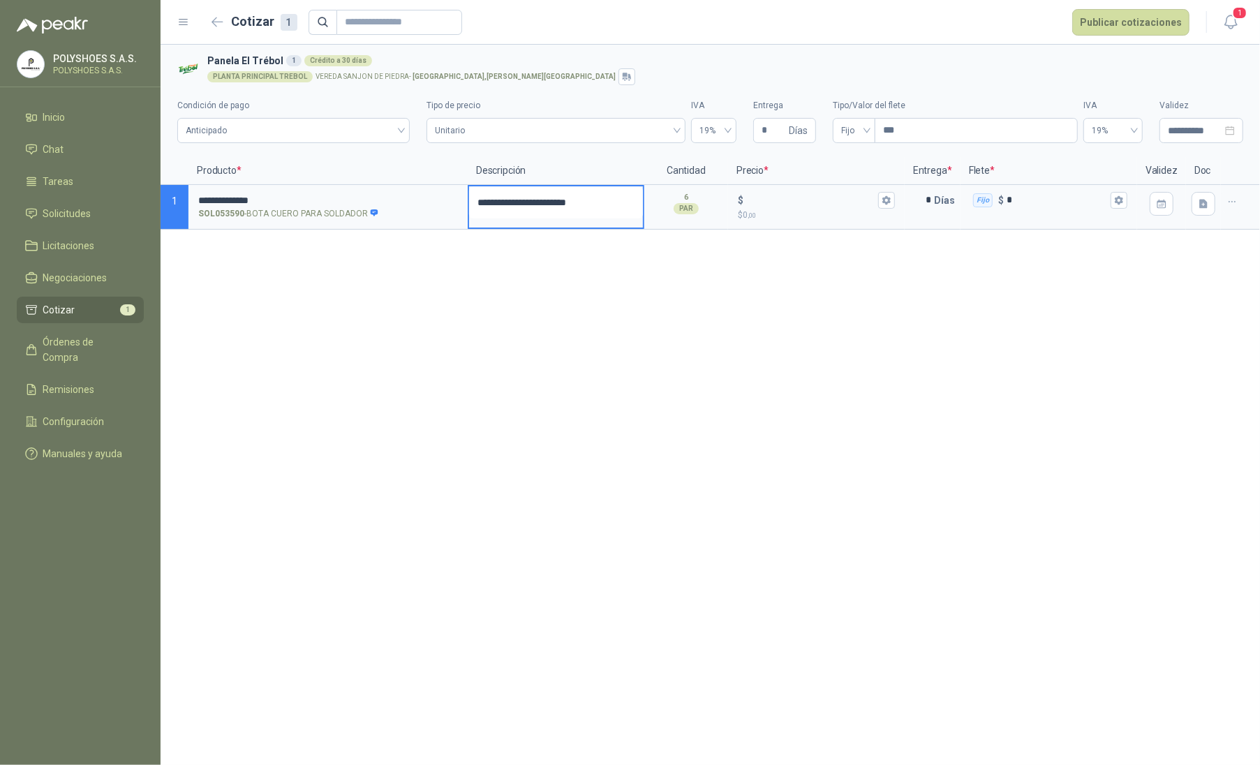
type textarea "**********"
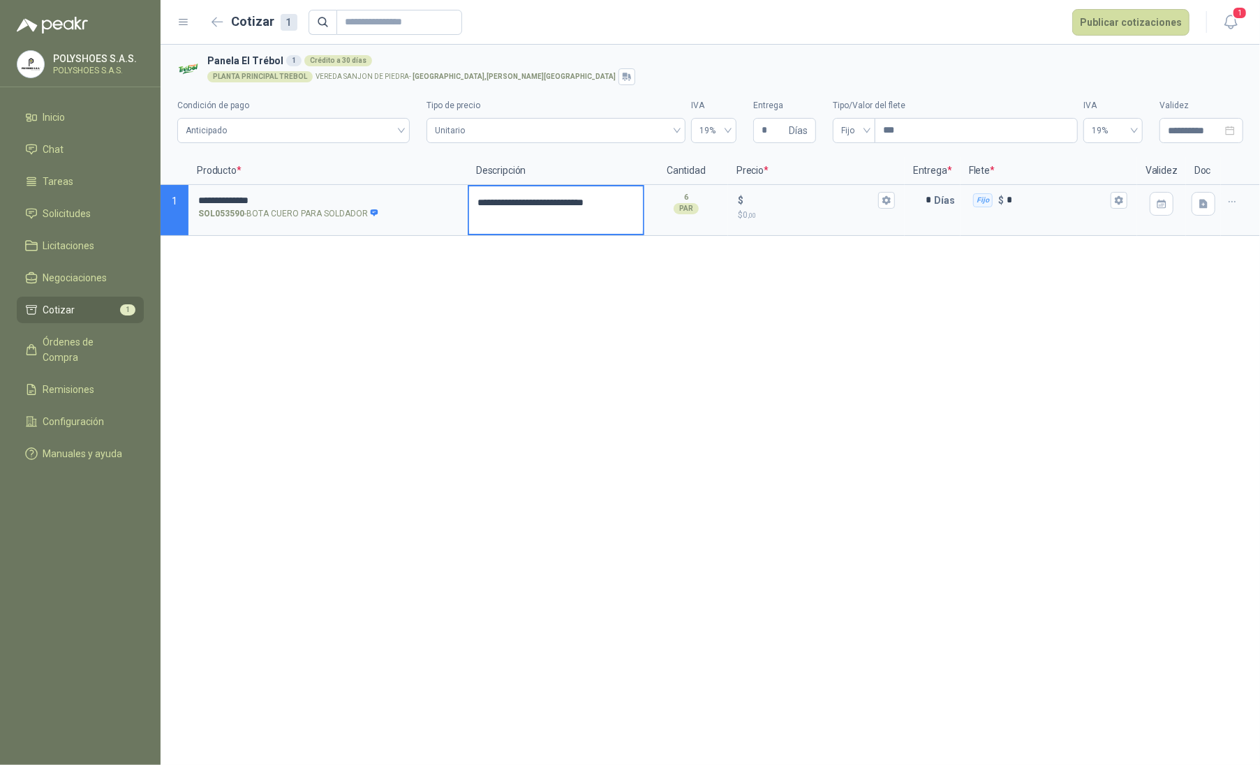
type textarea "**********"
click at [523, 226] on textarea "**********" at bounding box center [556, 209] width 174 height 47
type textarea "**********"
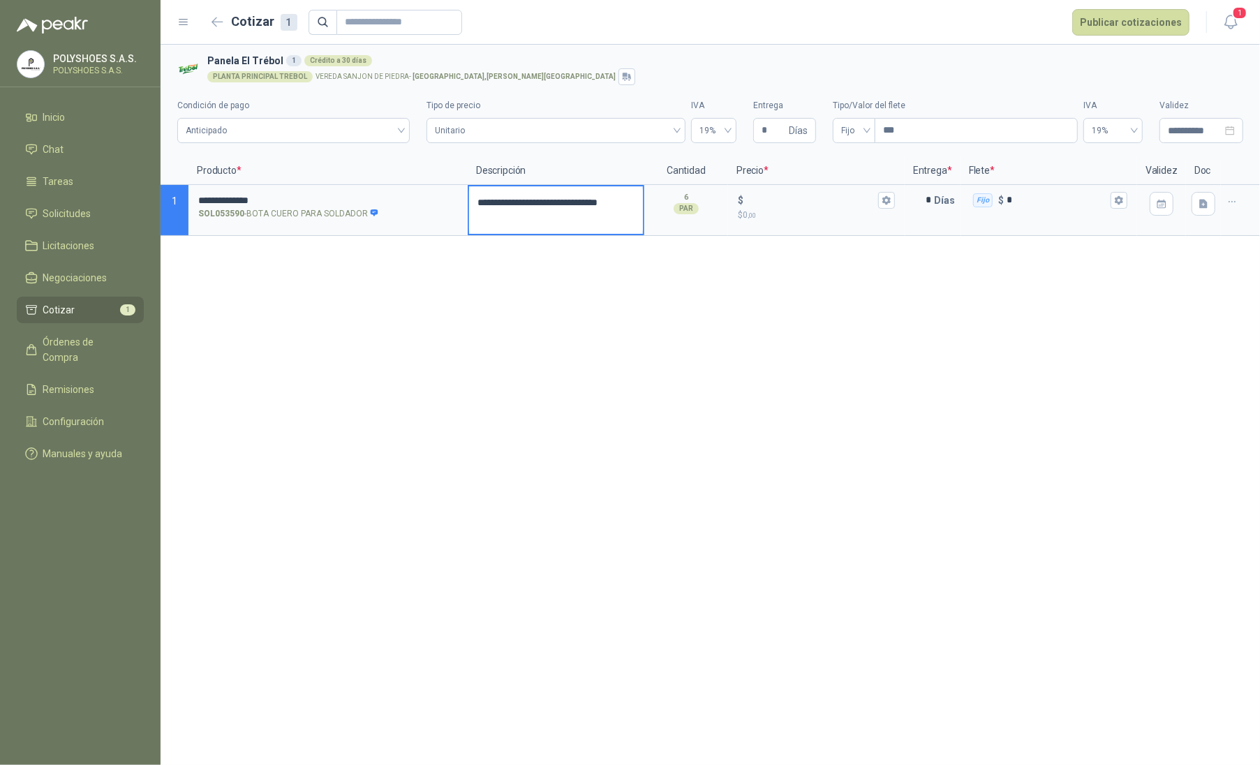
type textarea "**********"
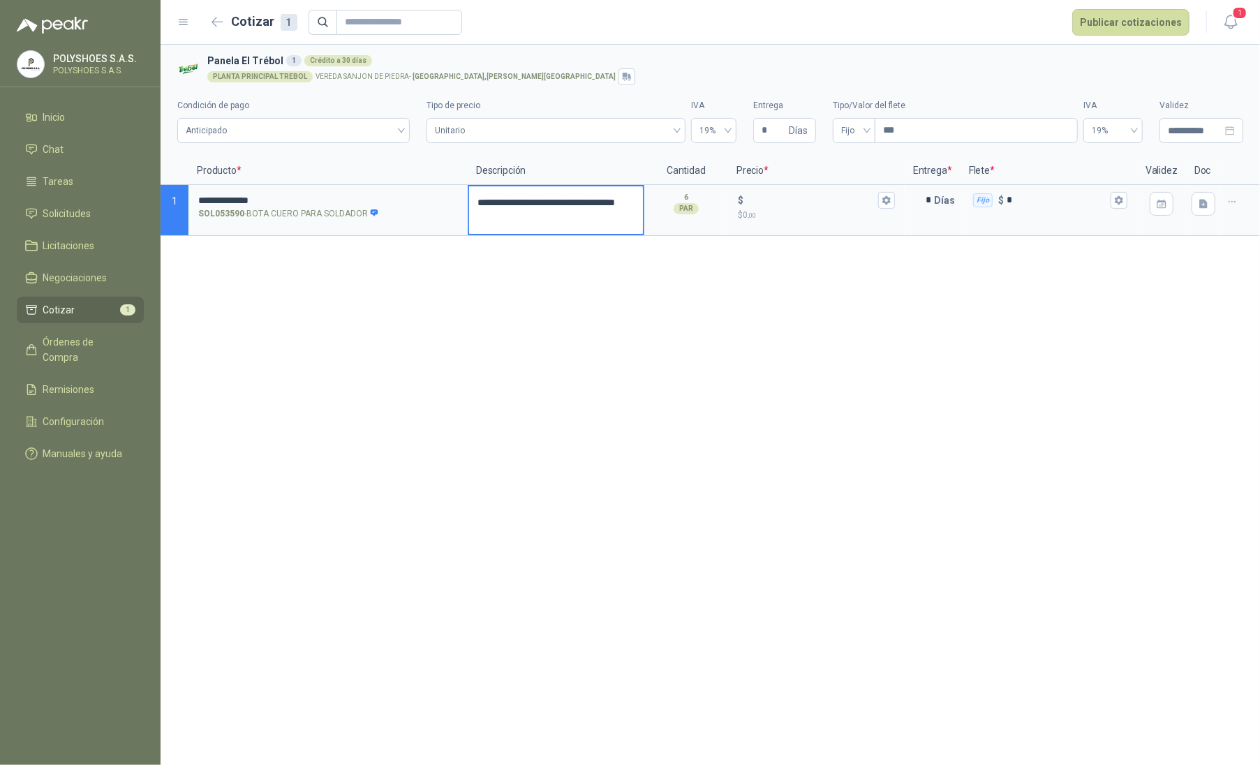
type textarea "**********"
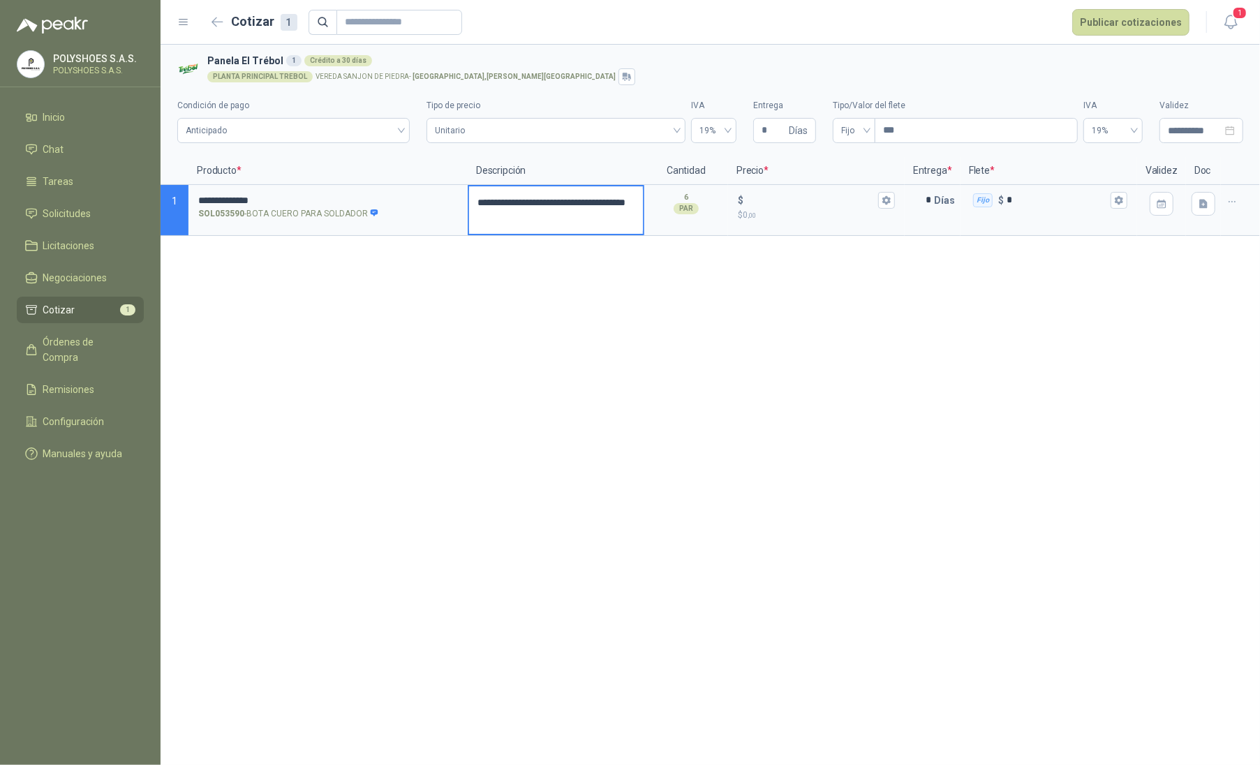
type textarea "**********"
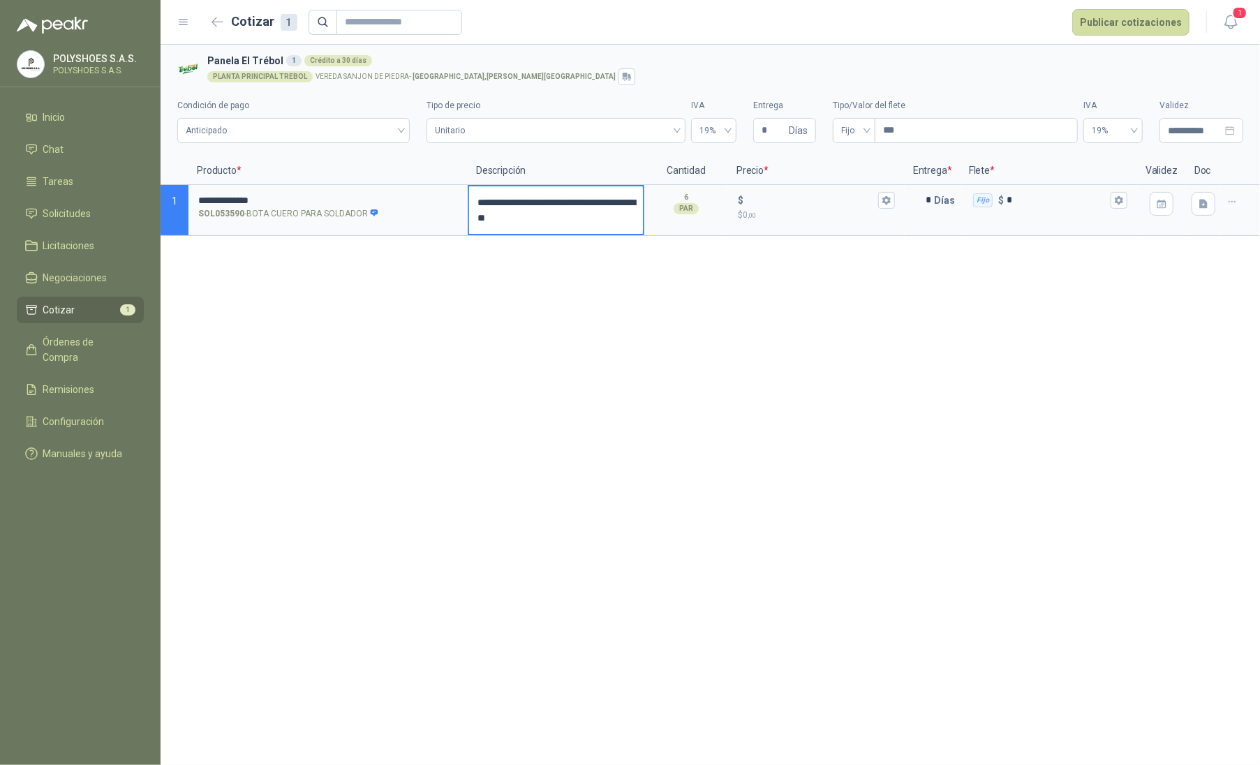
type textarea "**********"
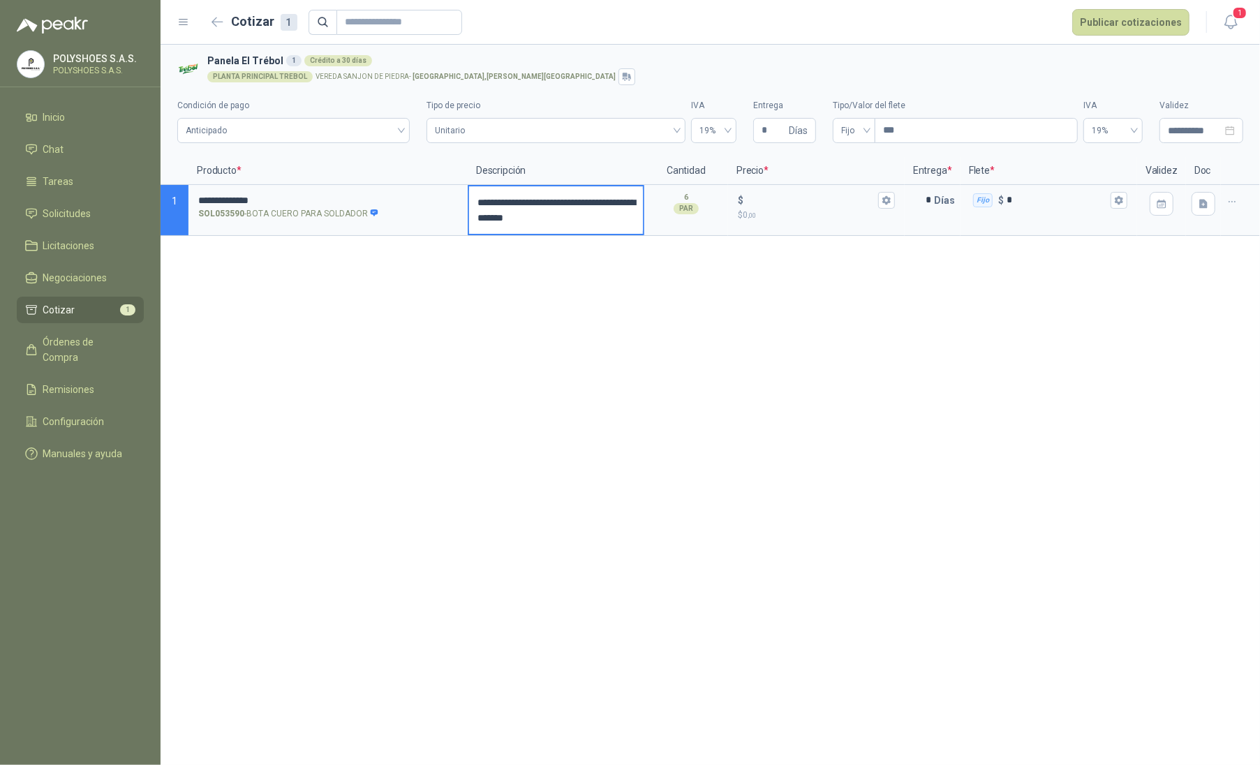
type textarea "**********"
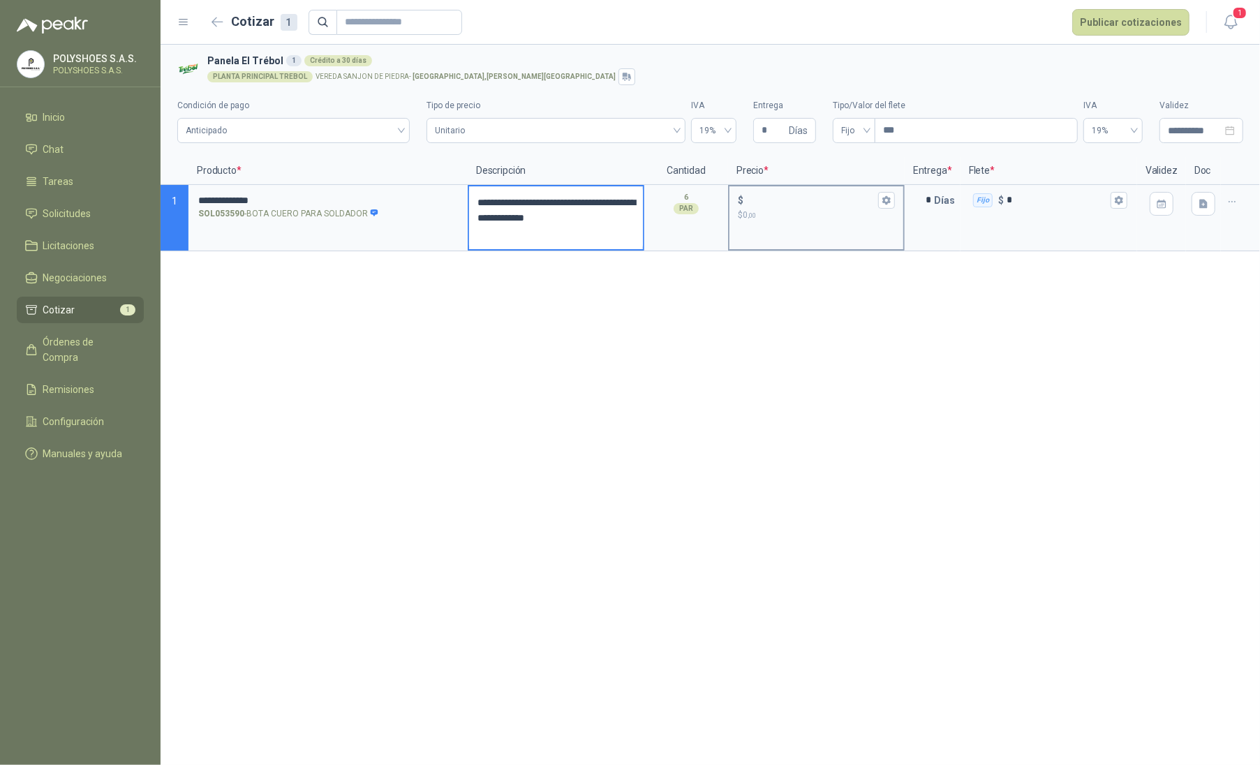
type textarea "**********"
click at [772, 210] on p "$ 0 ,00" at bounding box center [816, 215] width 157 height 13
click at [772, 205] on input "$ $ 0 ,00" at bounding box center [810, 200] width 129 height 10
type input "*******"
click at [854, 294] on div "**********" at bounding box center [709, 405] width 1099 height 720
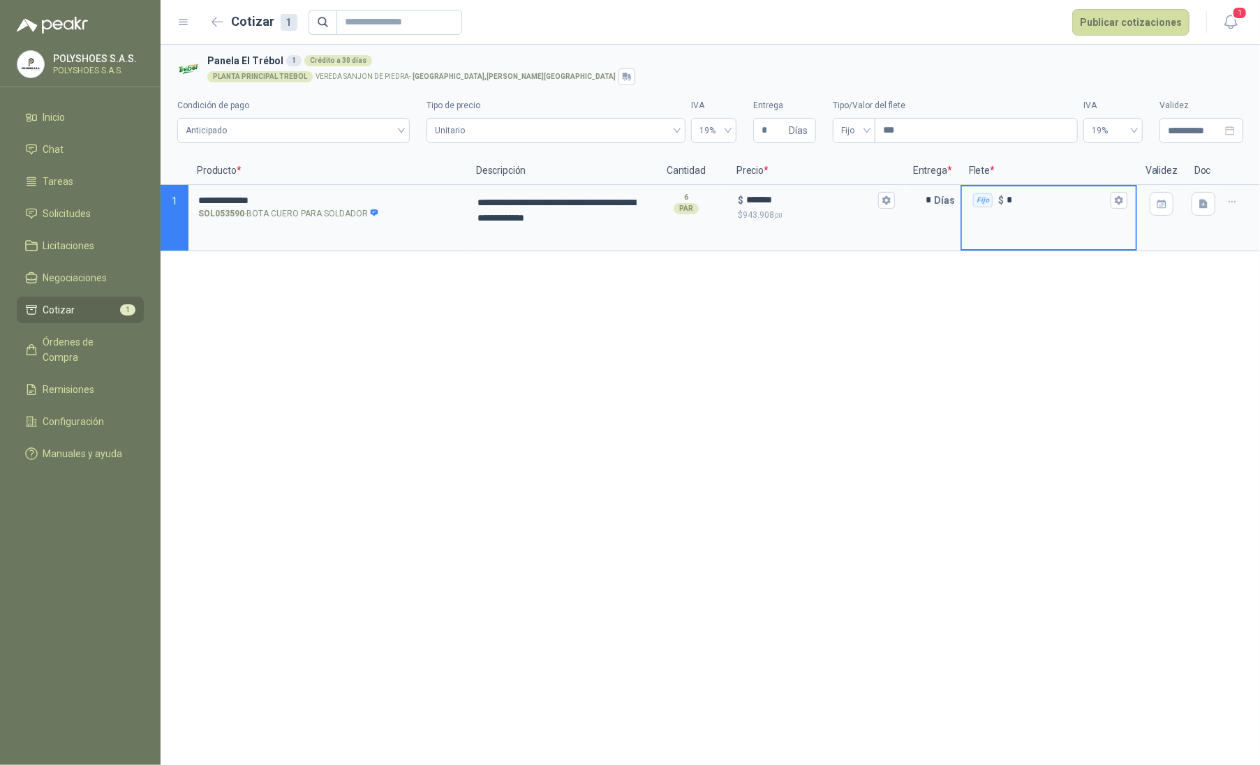
click at [854, 202] on input "*" at bounding box center [1056, 200] width 101 height 10
type input "******"
click at [854, 274] on div "**********" at bounding box center [709, 405] width 1099 height 720
click at [854, 201] on icon "button" at bounding box center [1118, 200] width 8 height 8
click at [854, 359] on div "**********" at bounding box center [709, 405] width 1099 height 720
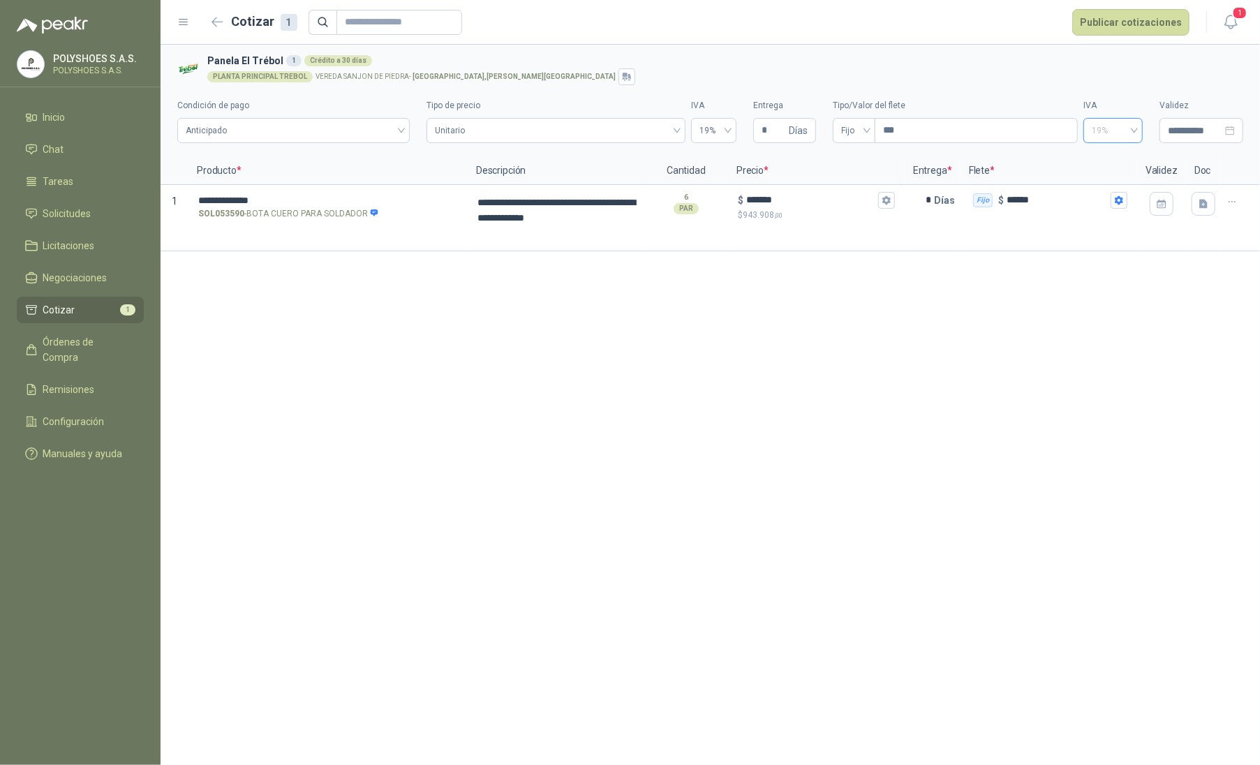
click at [854, 130] on div "19%" at bounding box center [1112, 130] width 59 height 25
click at [854, 179] on div "0%" at bounding box center [1112, 181] width 37 height 15
click at [854, 202] on icon "button" at bounding box center [1118, 200] width 8 height 8
click at [854, 322] on div "**********" at bounding box center [709, 405] width 1099 height 720
click at [854, 198] on icon "button" at bounding box center [886, 200] width 8 height 8
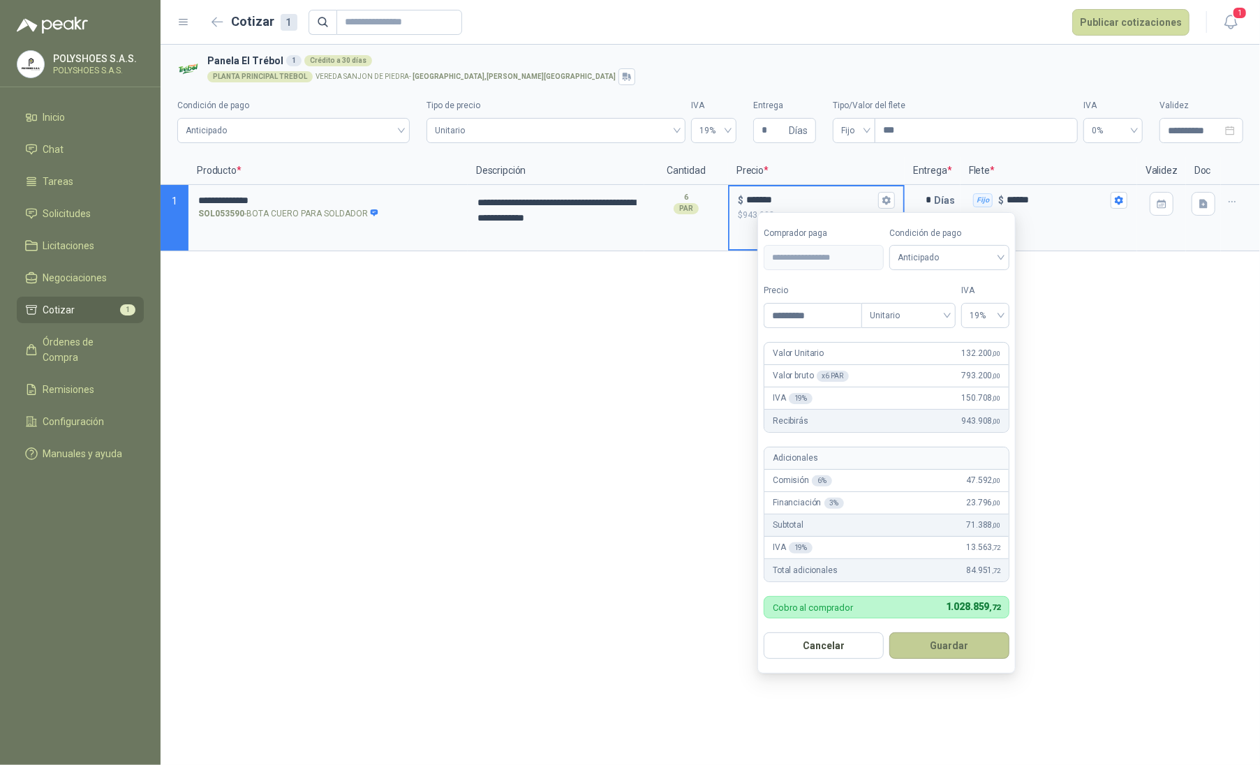
click at [854, 652] on button "Guardar" at bounding box center [949, 645] width 120 height 27
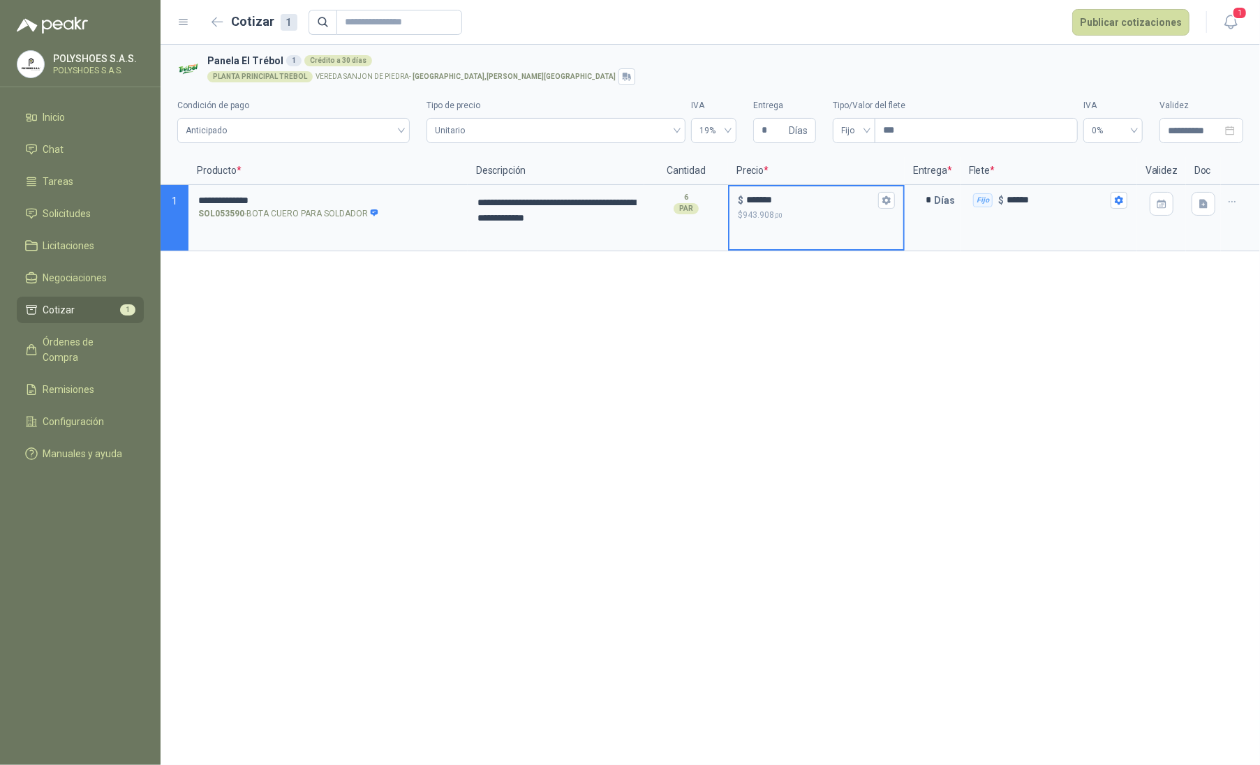
click at [854, 342] on div "**********" at bounding box center [709, 405] width 1099 height 720
click at [854, 205] on icon "button" at bounding box center [1203, 203] width 8 height 9
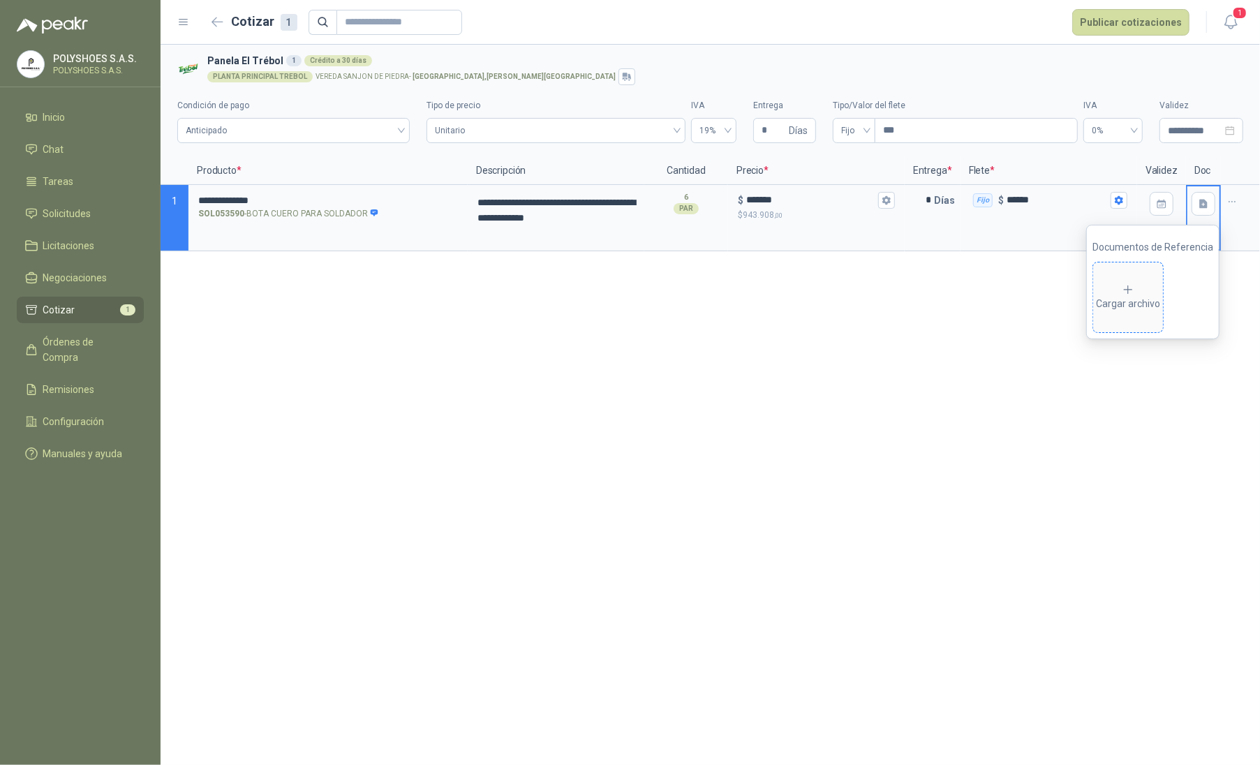
click at [854, 297] on div "Cargar archivo" at bounding box center [1128, 297] width 64 height 28
click at [854, 304] on div "Cargar archivo" at bounding box center [1177, 297] width 64 height 28
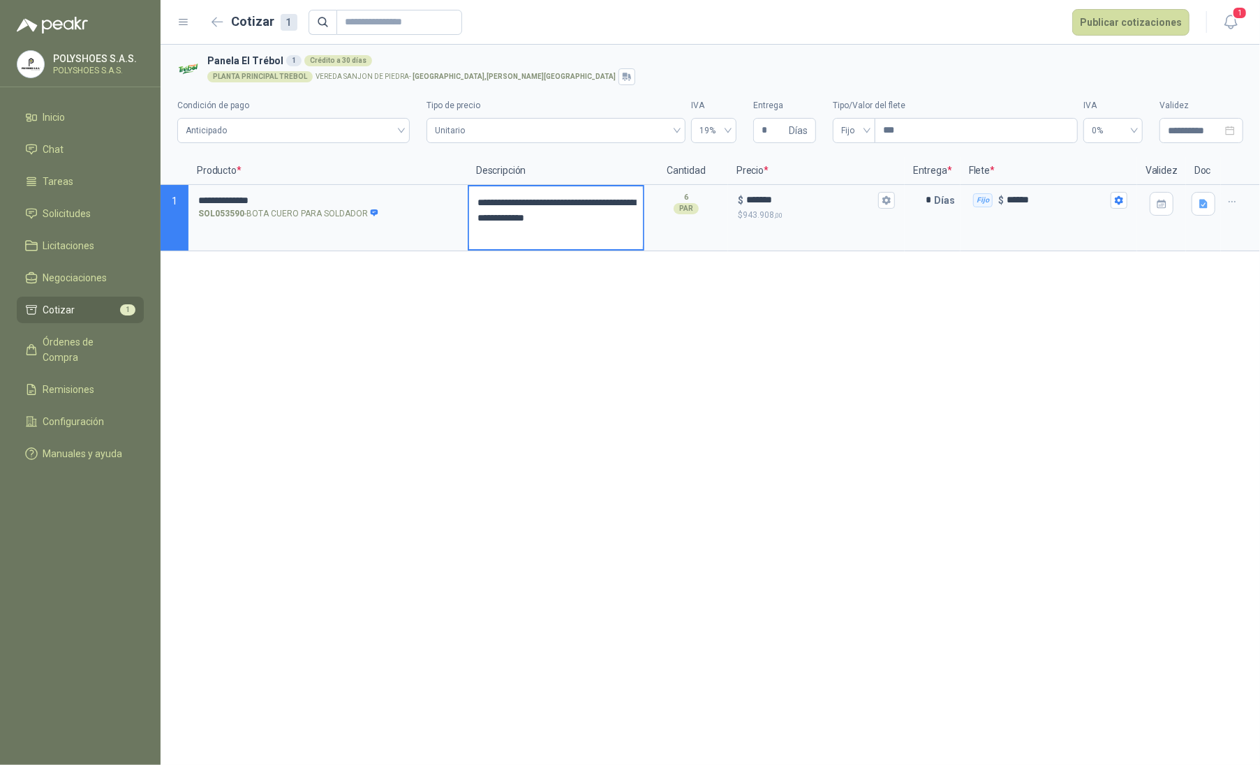
click at [600, 229] on textarea "**********" at bounding box center [556, 217] width 174 height 63
click at [403, 135] on div "Anticipado" at bounding box center [293, 130] width 232 height 25
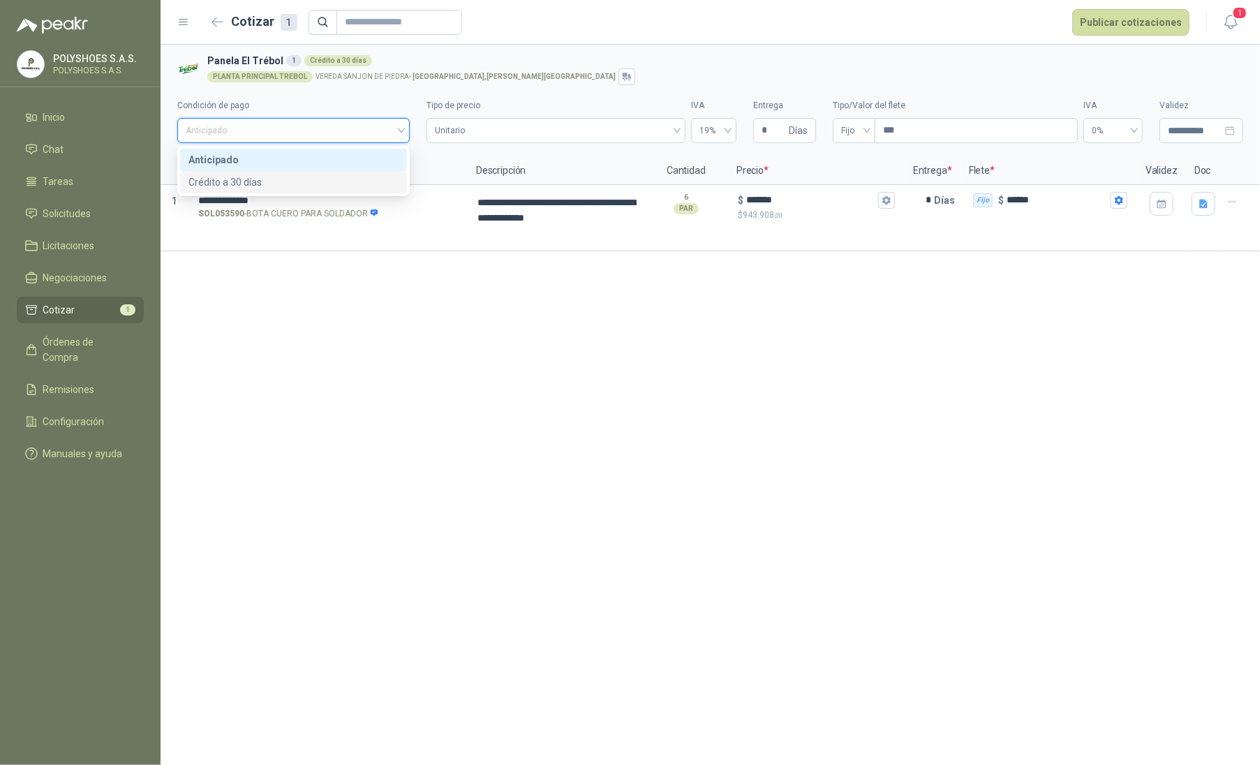
click at [381, 180] on div "Crédito a 30 días" at bounding box center [293, 181] width 210 height 15
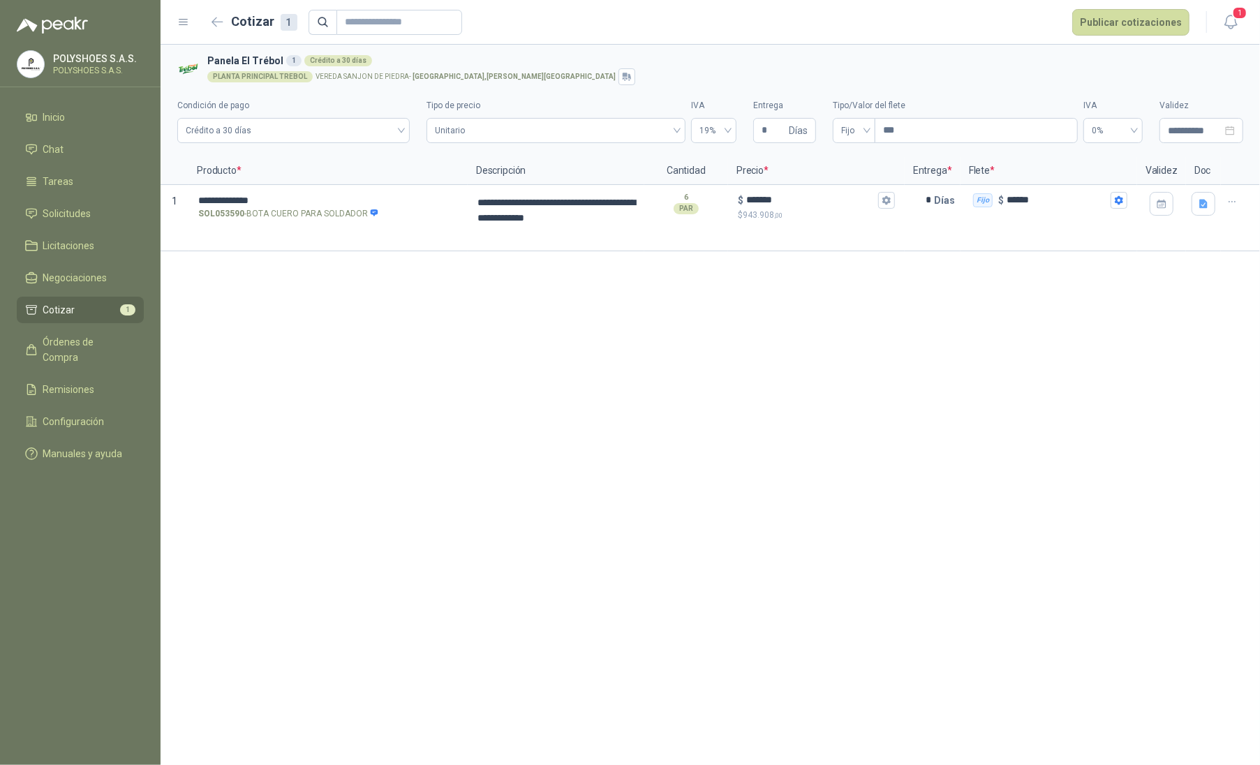
click at [646, 335] on div "**********" at bounding box center [709, 405] width 1099 height 720
click at [783, 128] on input "*" at bounding box center [773, 131] width 24 height 24
type input "*"
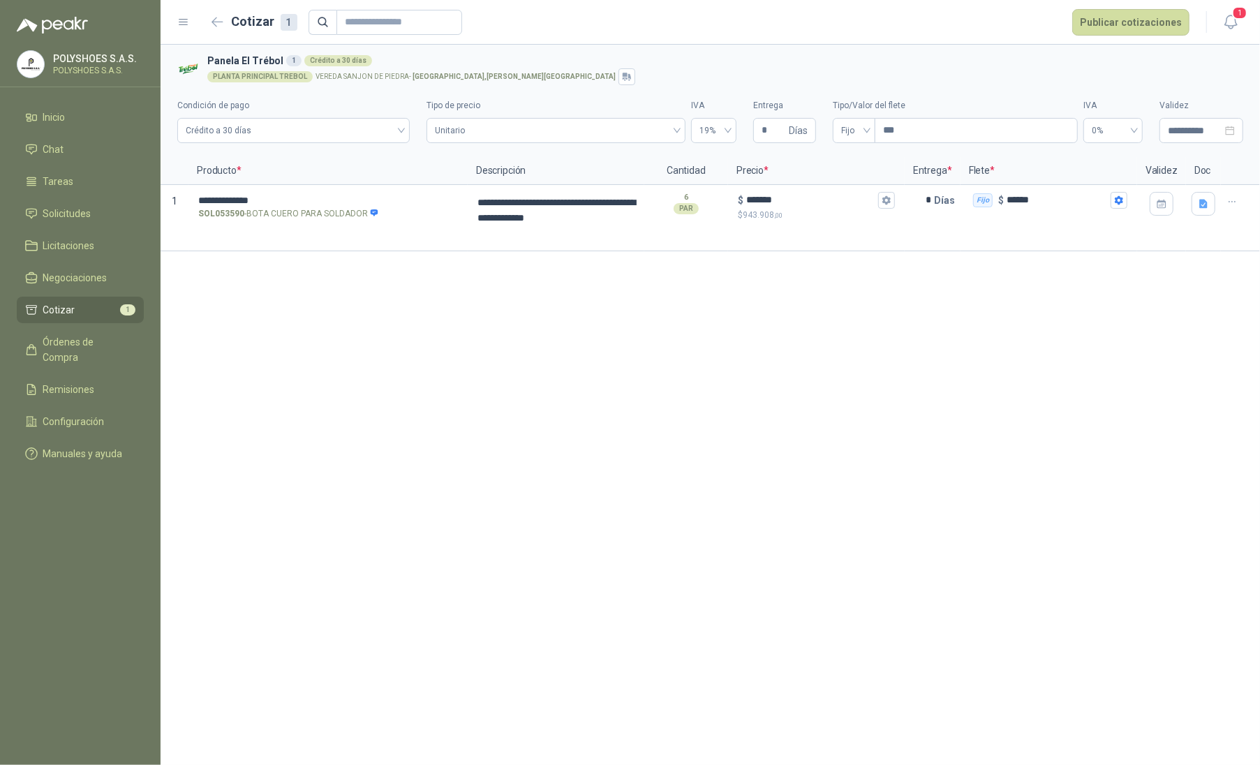
click at [801, 352] on div "**********" at bounding box center [709, 405] width 1099 height 720
click at [560, 230] on textarea "**********" at bounding box center [556, 217] width 174 height 63
type textarea "**********"
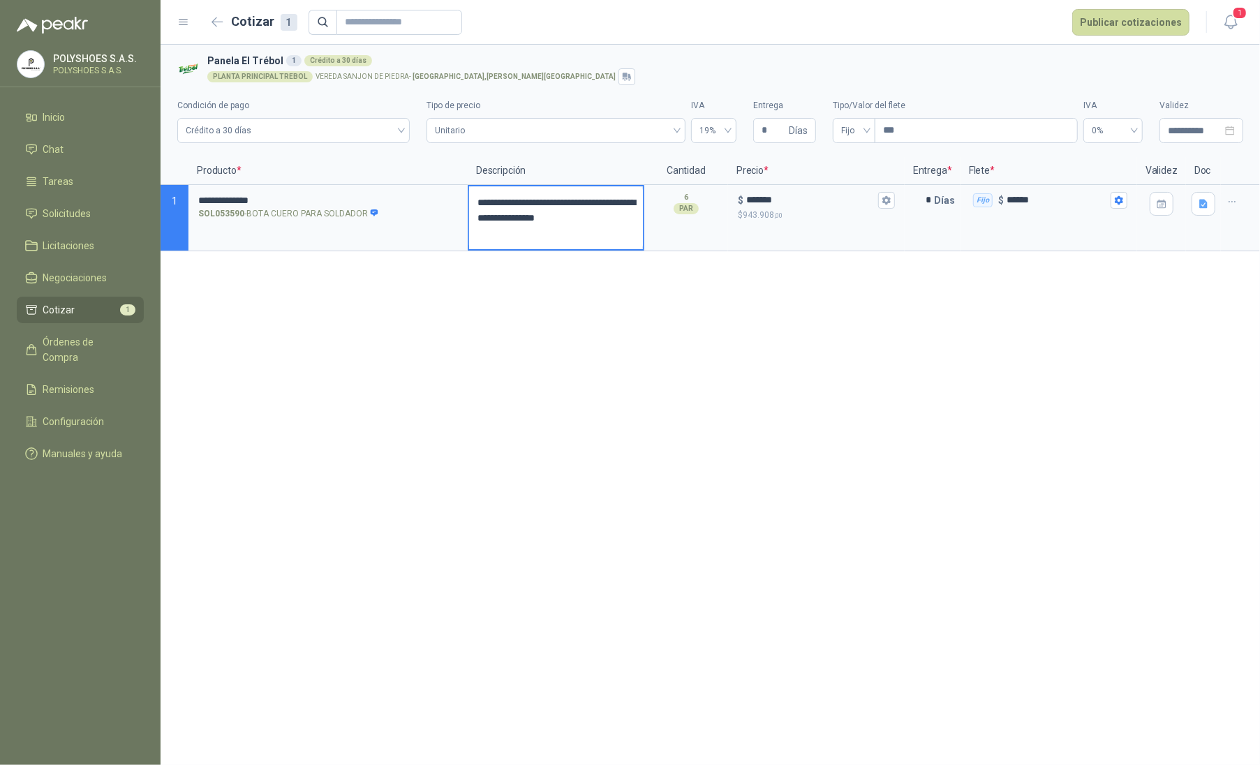
type textarea "**********"
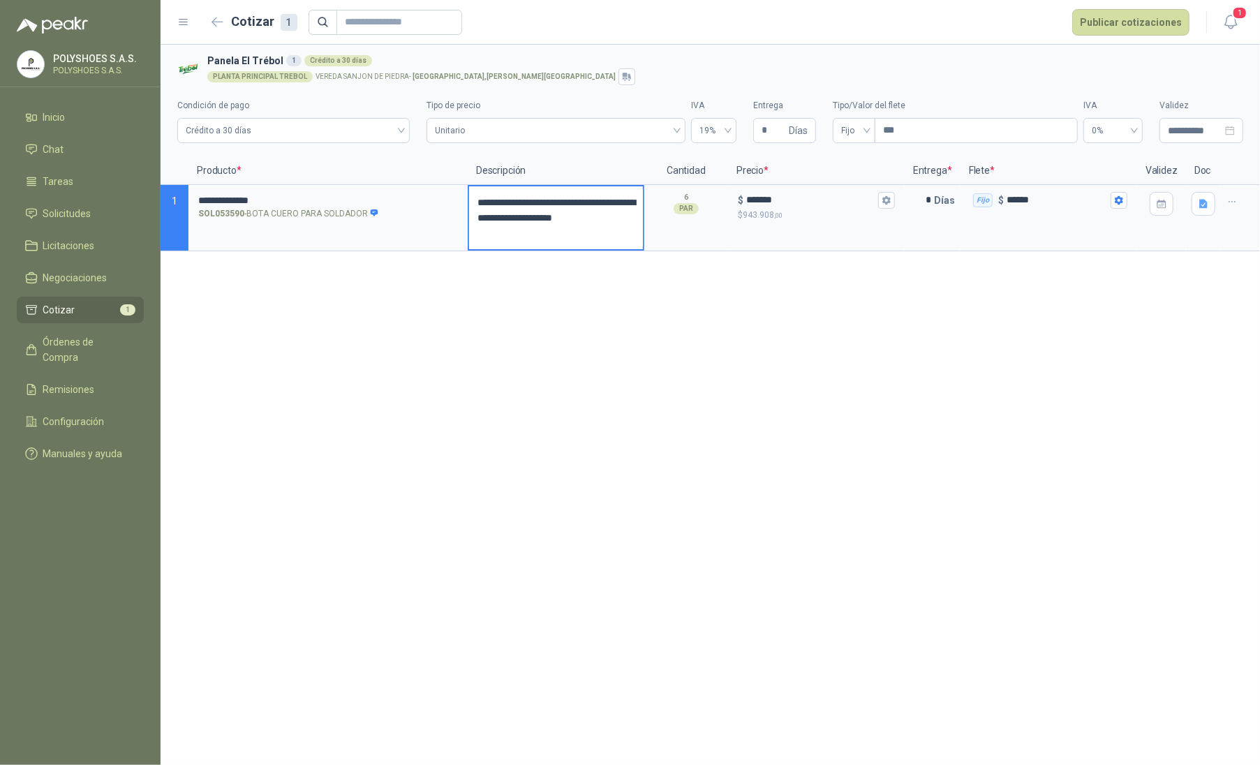
type textarea "**********"
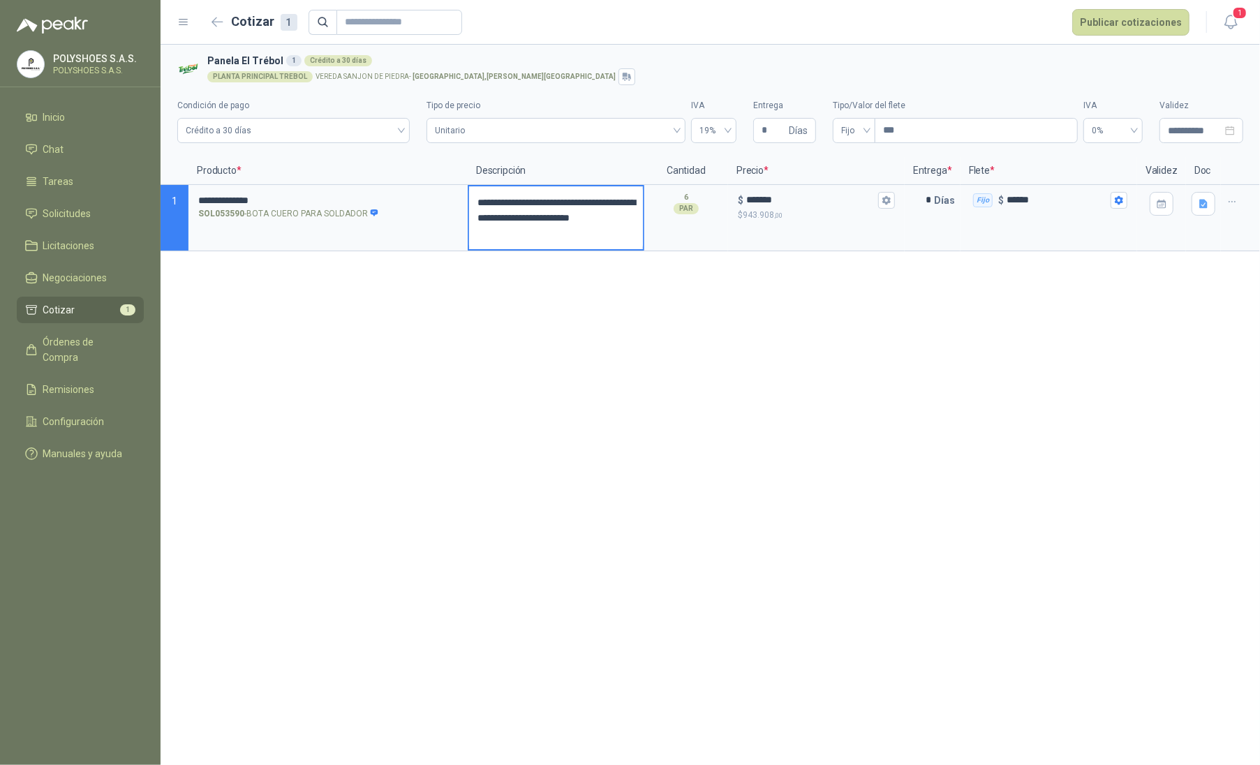
type textarea "**********"
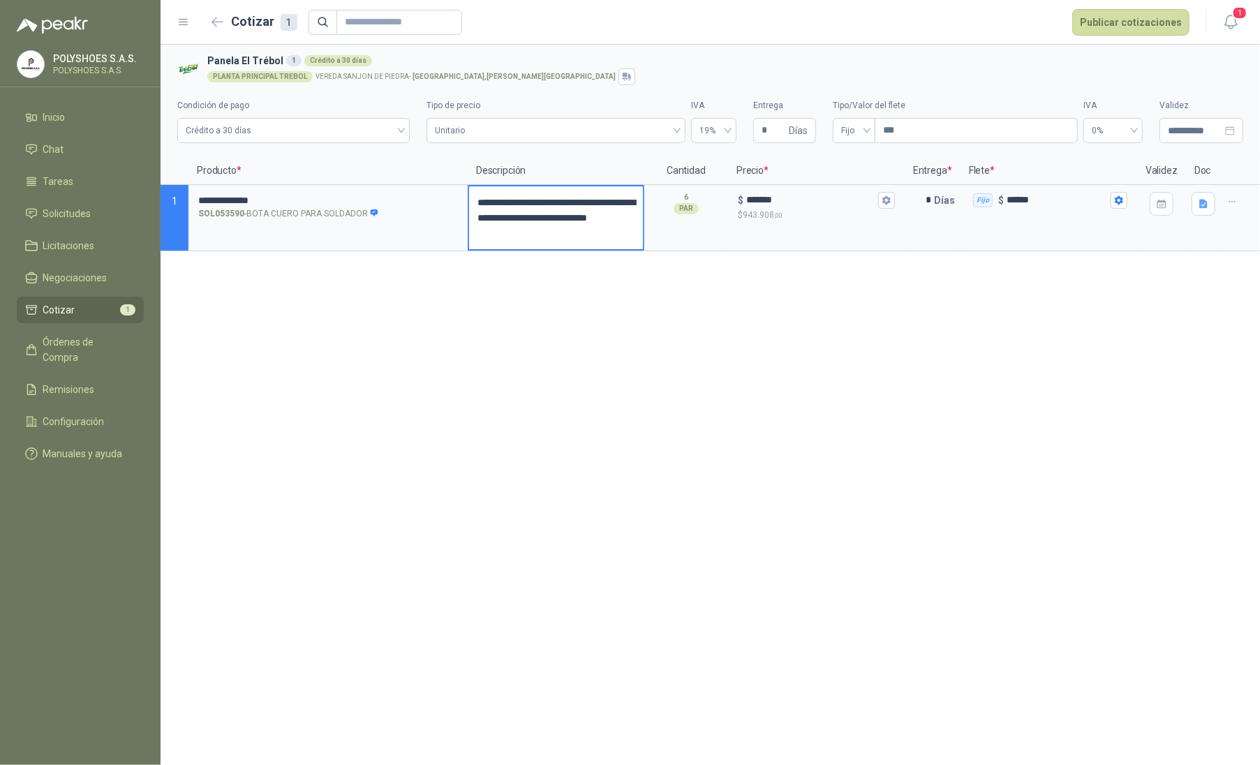
type textarea "**********"
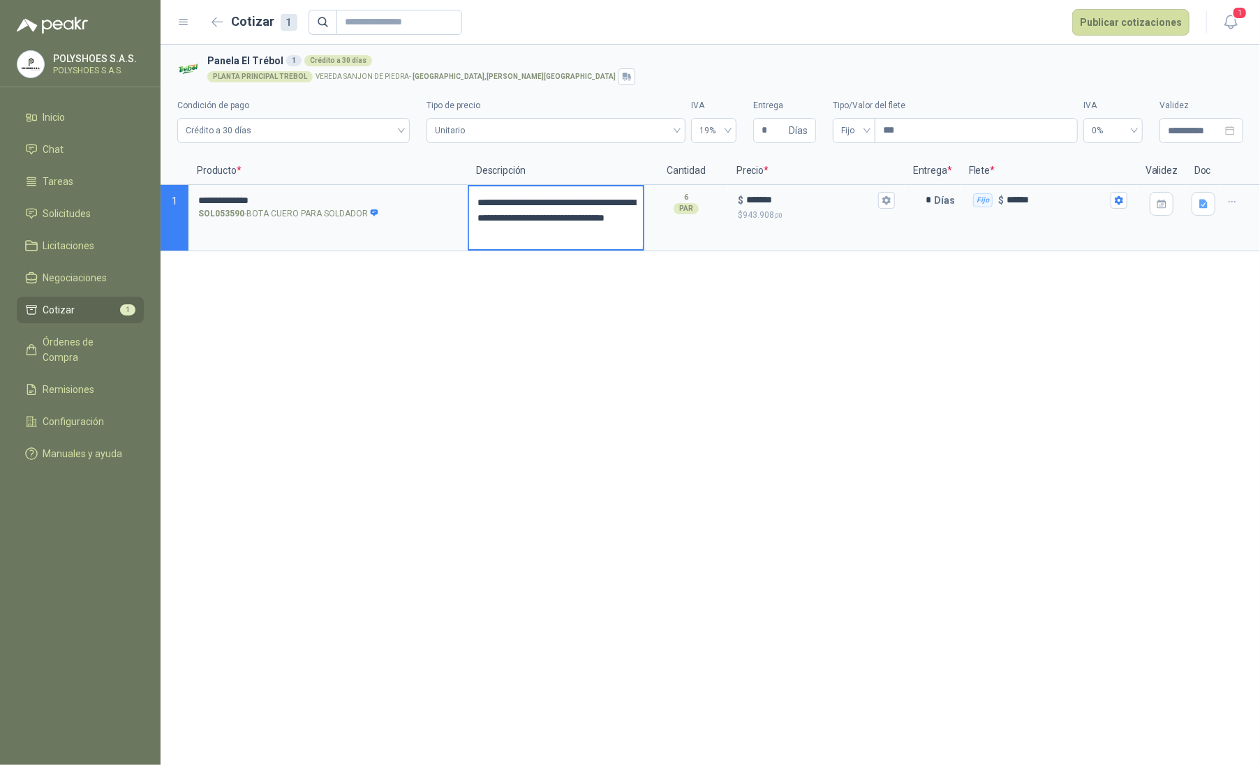
type textarea "**********"
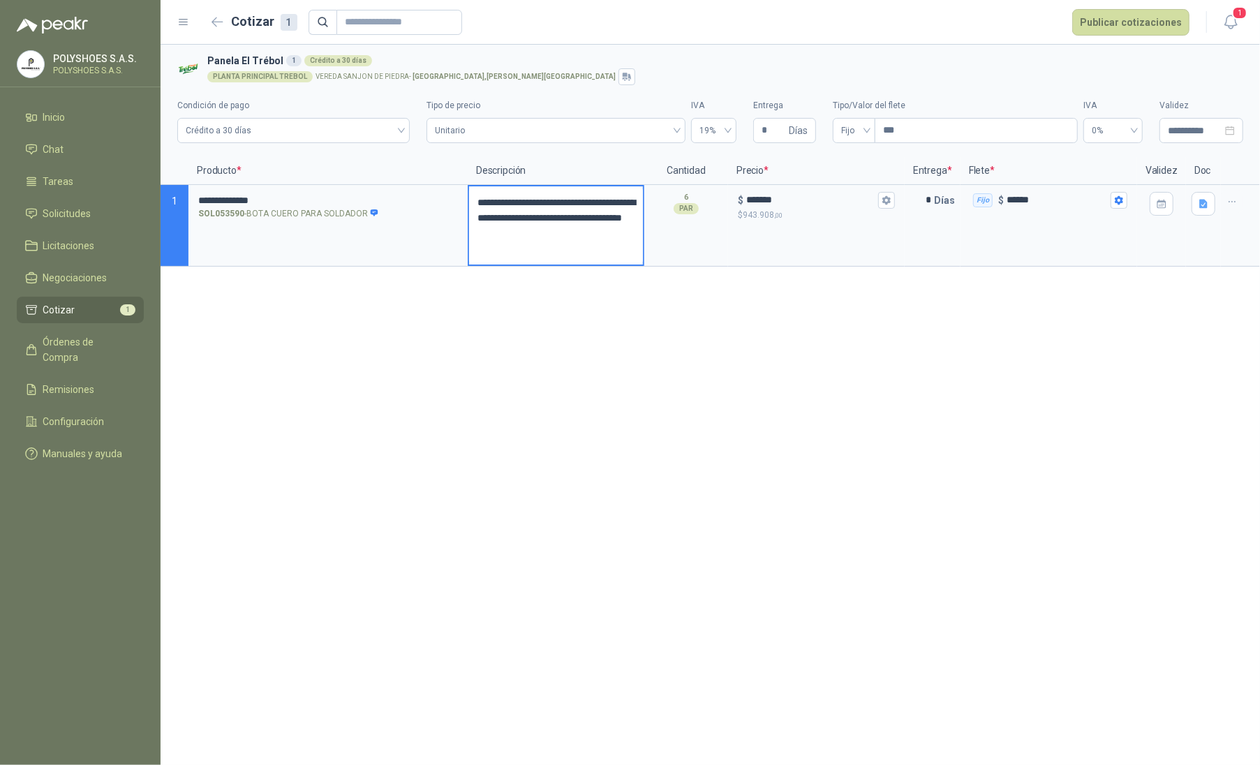
type textarea "**********"
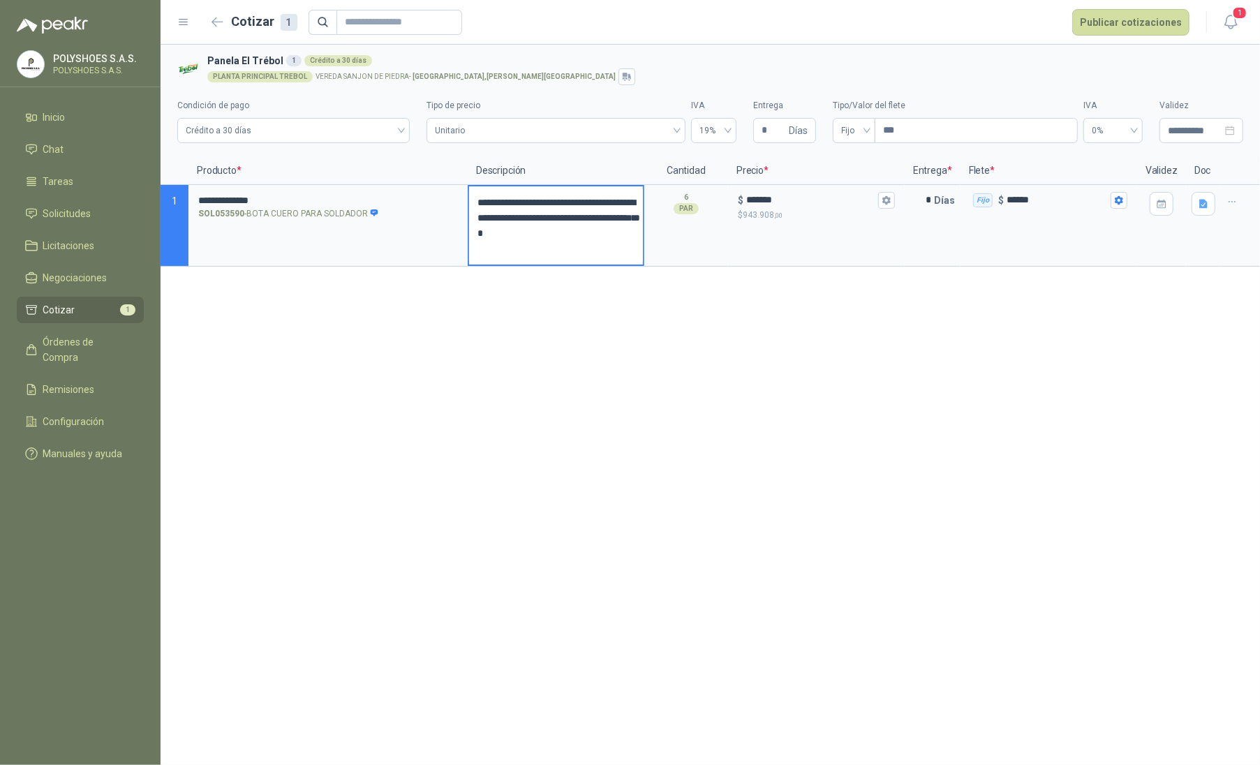
type textarea "**********"
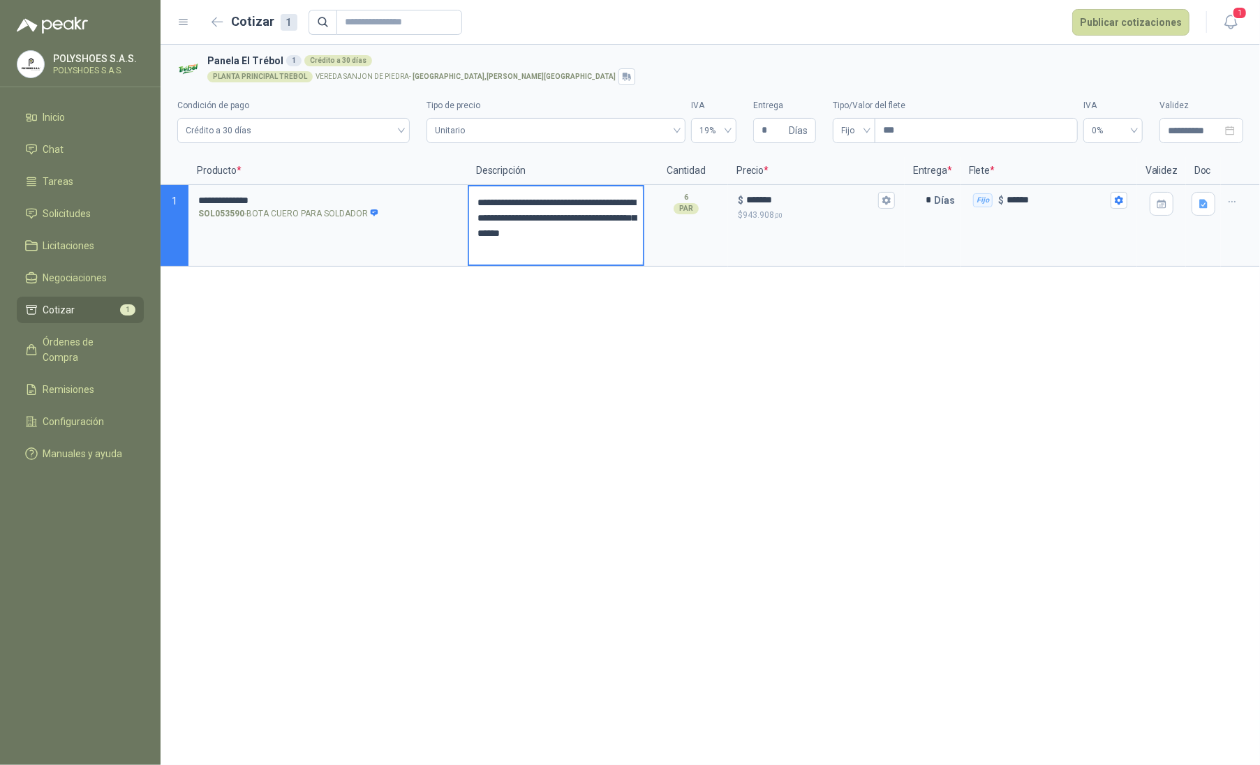
type textarea "**********"
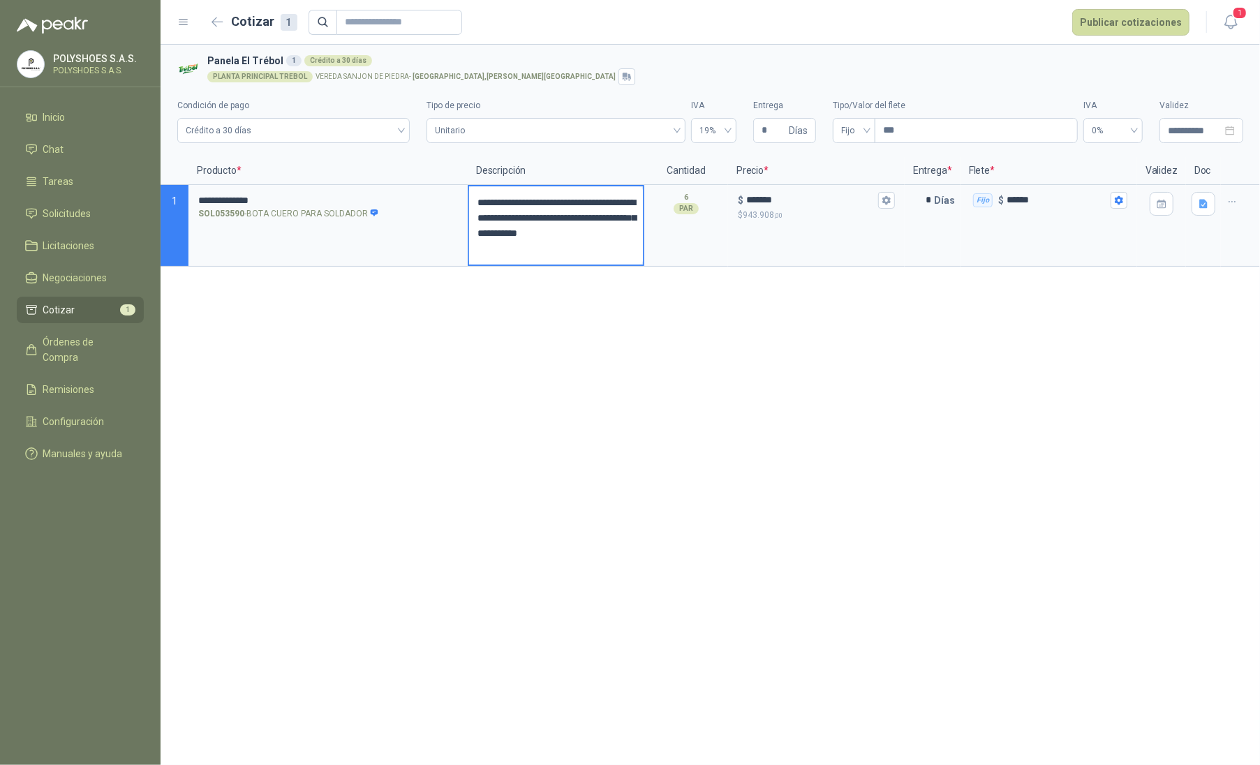
type textarea "**********"
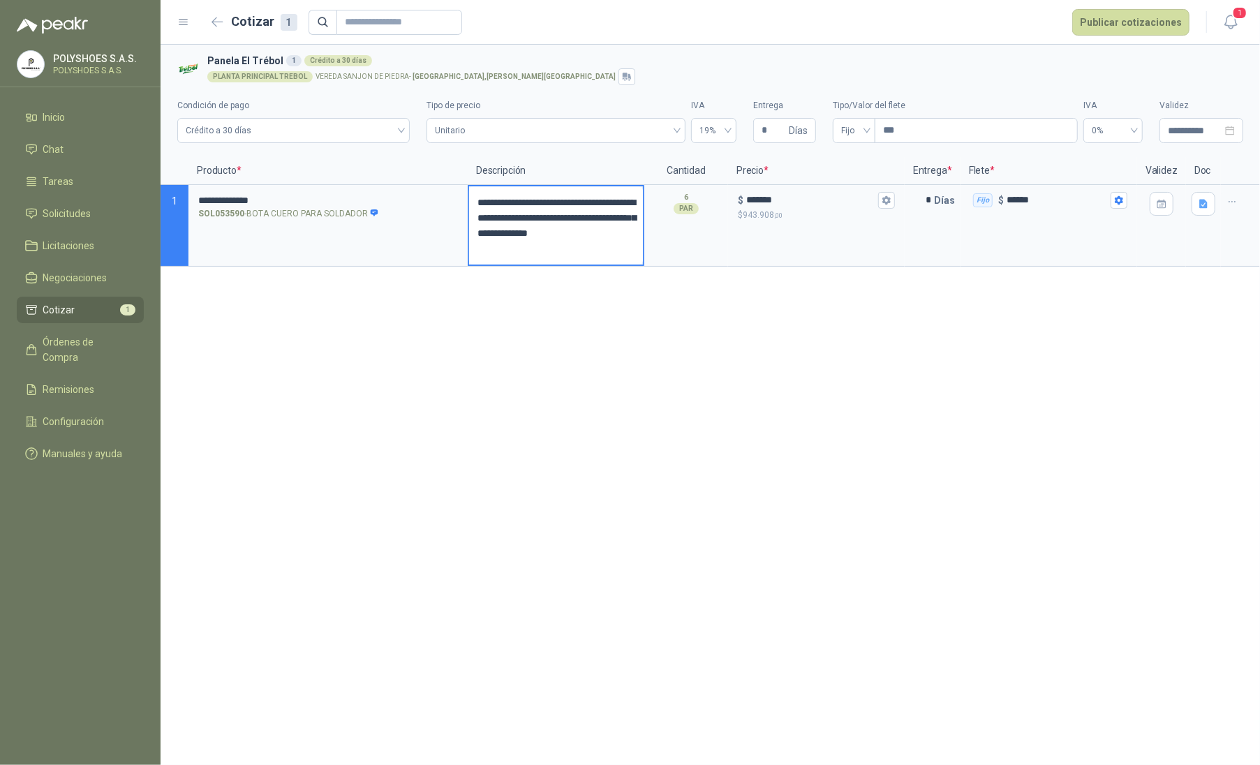
type textarea "**********"
click at [623, 360] on div "**********" at bounding box center [709, 405] width 1099 height 720
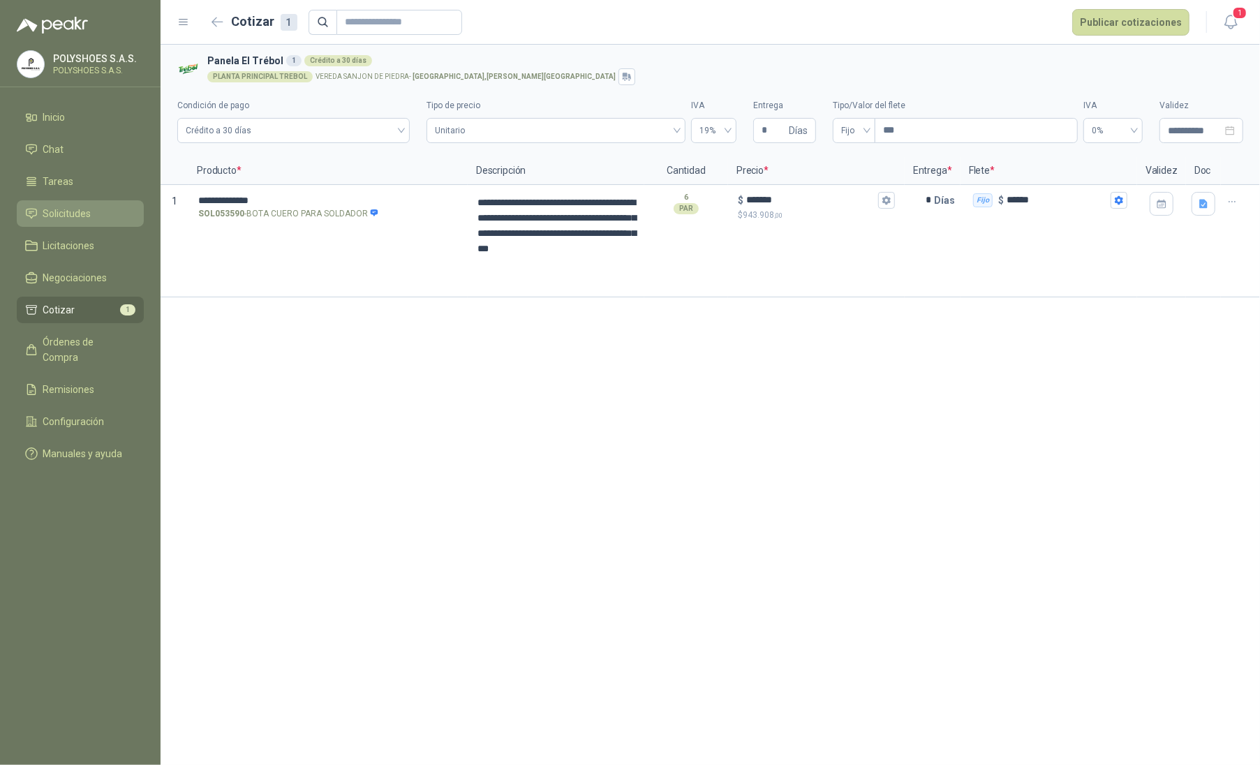
click at [61, 216] on span "Solicitudes" at bounding box center [67, 213] width 48 height 15
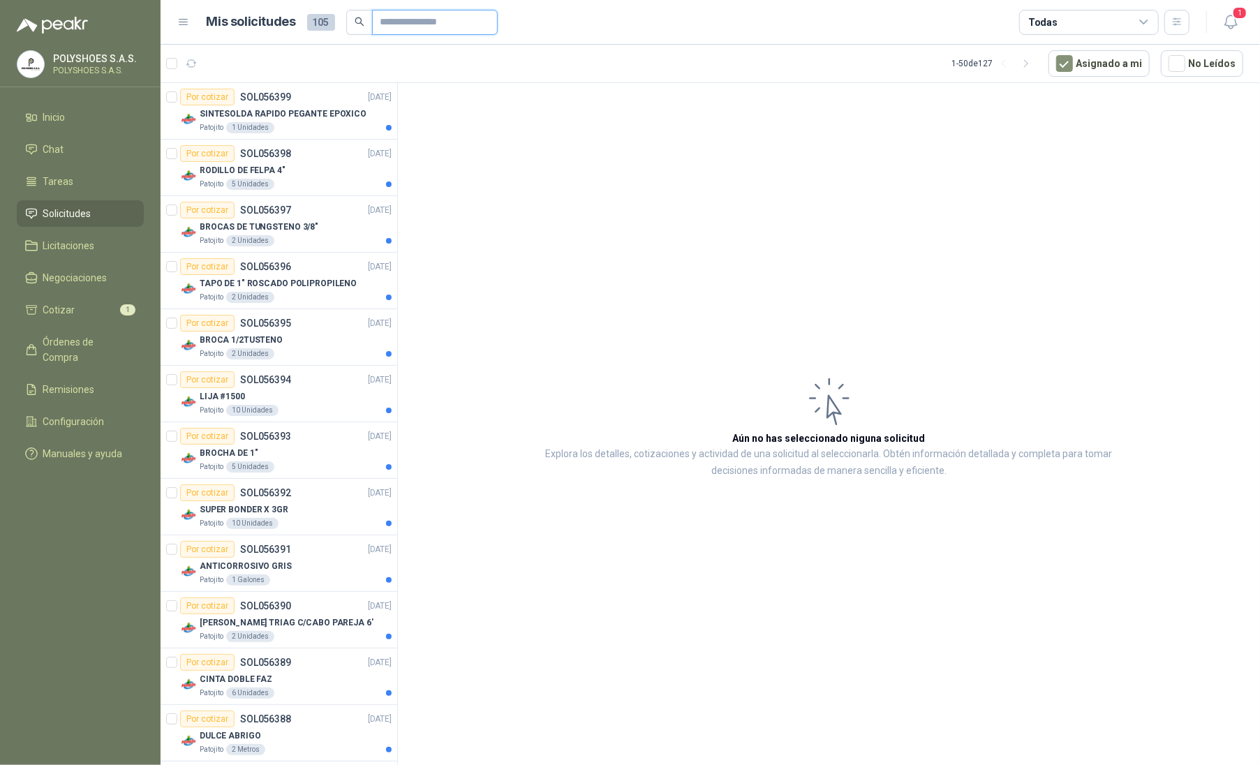
click at [414, 28] on input "text" at bounding box center [429, 22] width 98 height 24
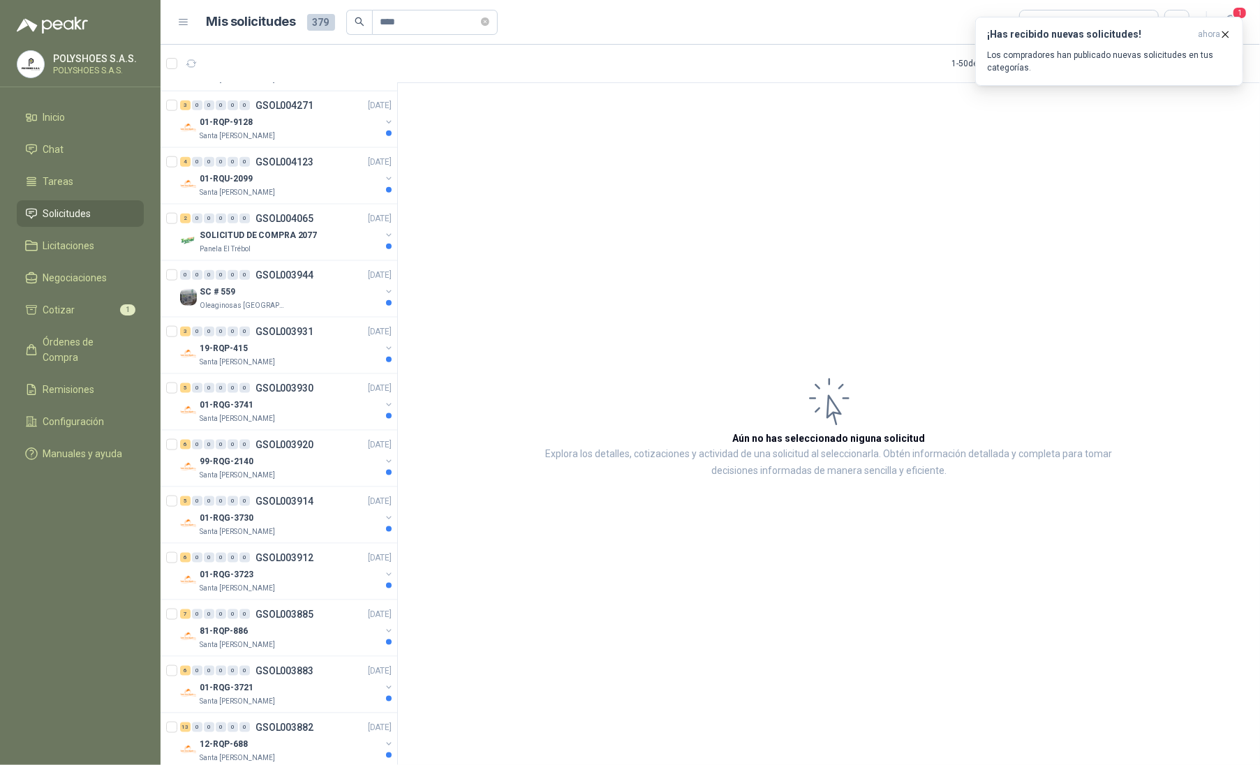
scroll to position [1110, 0]
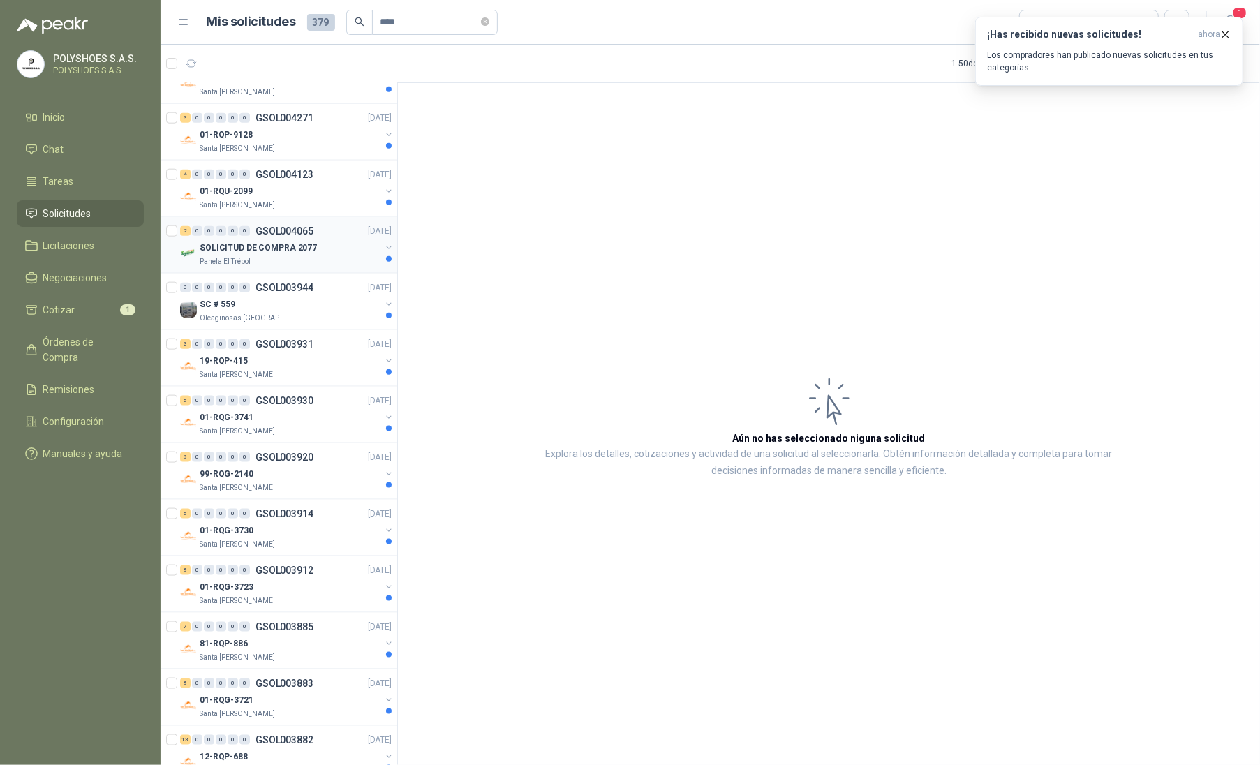
click at [246, 267] on p "Panela El Trébol" at bounding box center [225, 261] width 51 height 11
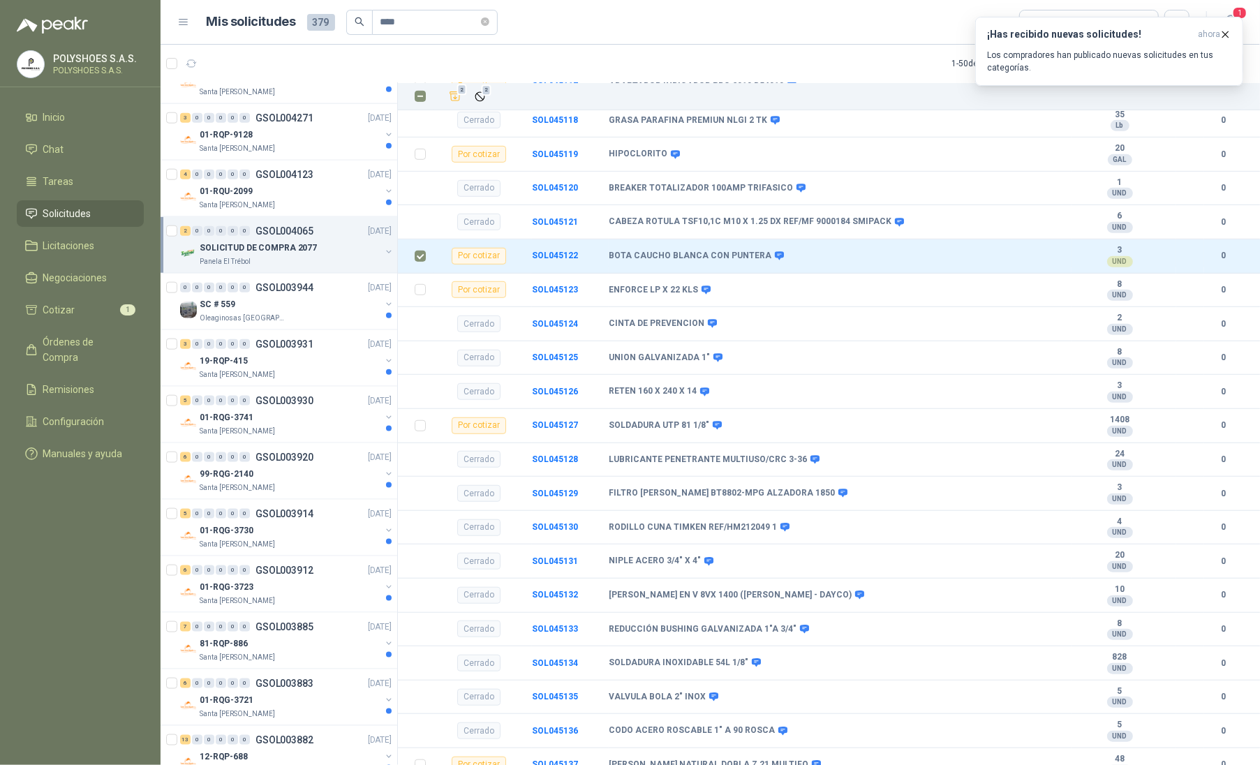
scroll to position [638, 0]
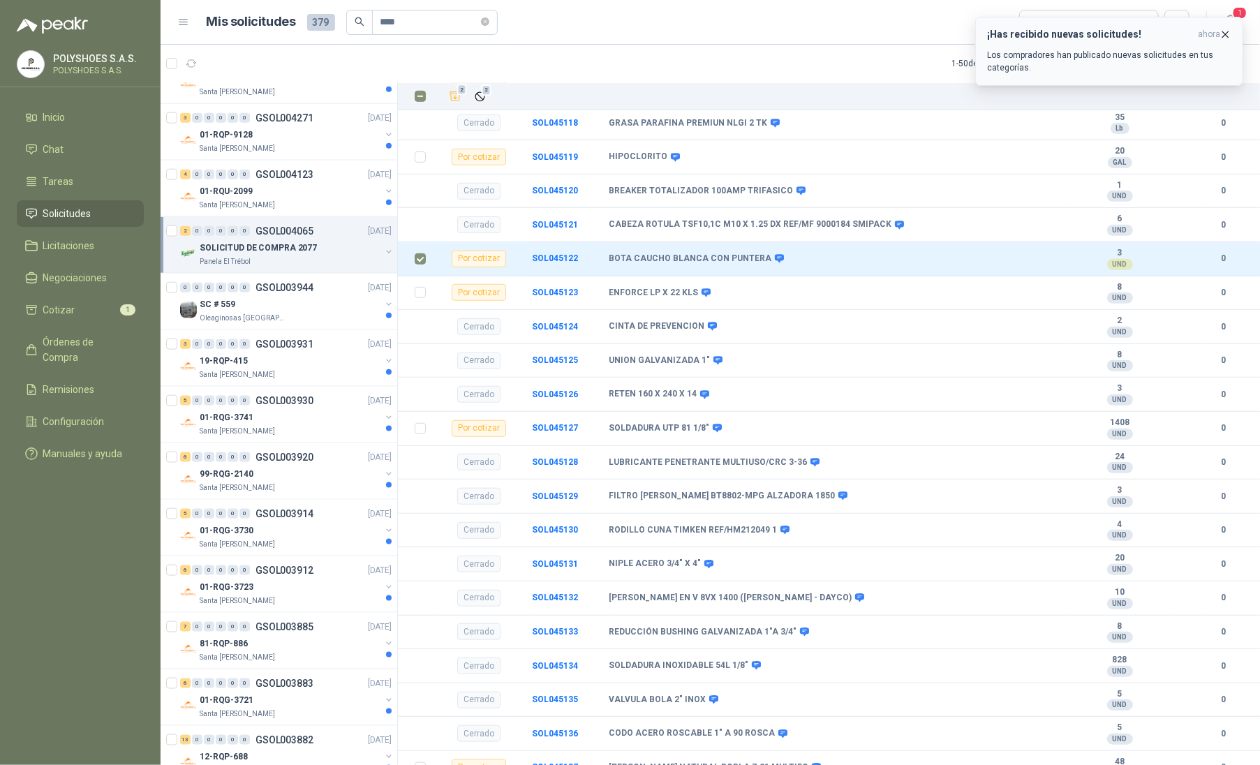
click at [854, 37] on icon "button" at bounding box center [1226, 34] width 6 height 6
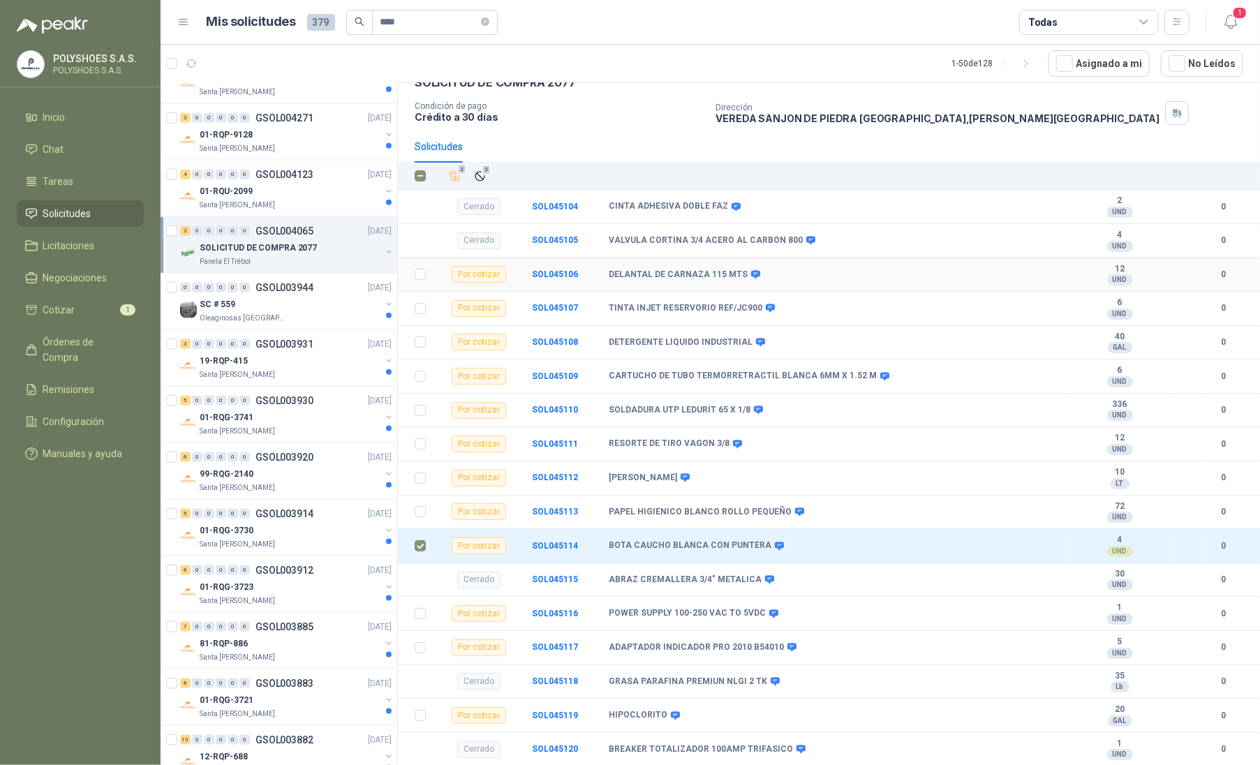
scroll to position [0, 0]
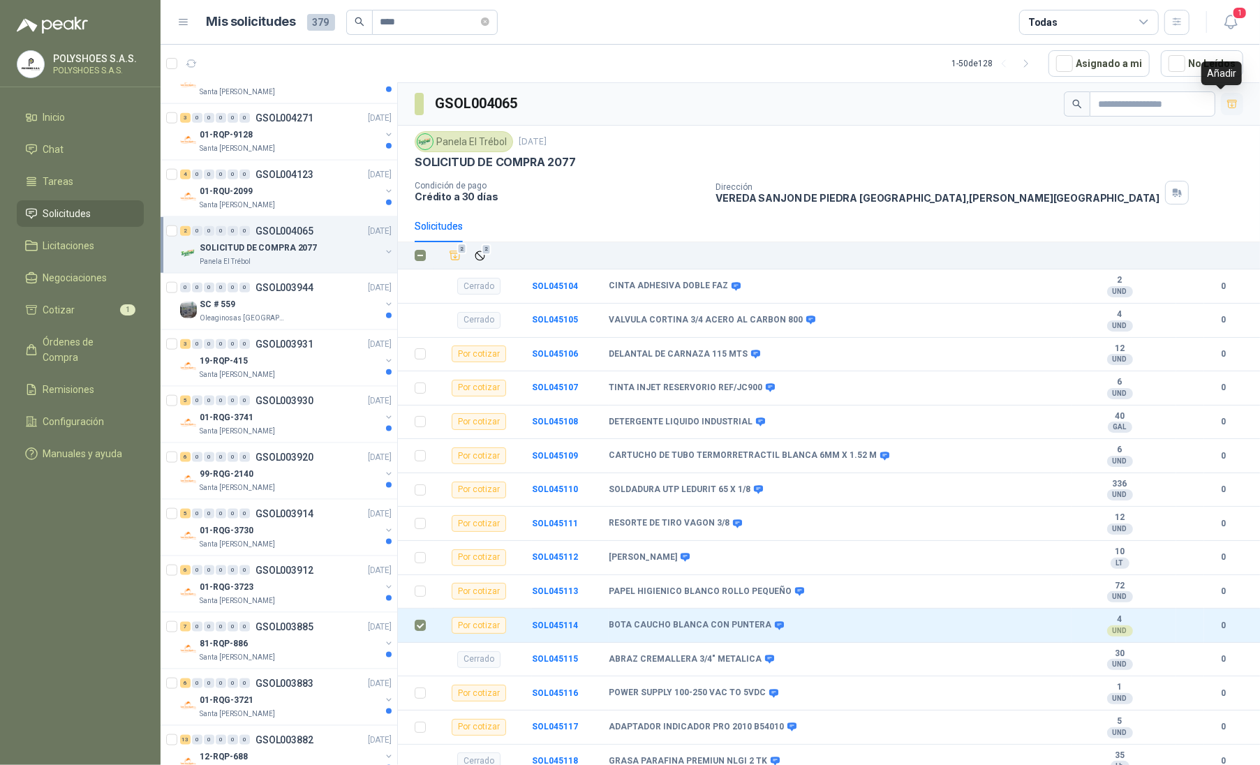
click at [854, 107] on button "button" at bounding box center [1231, 104] width 22 height 22
click at [268, 200] on div "01-RQU-2099" at bounding box center [290, 191] width 181 height 17
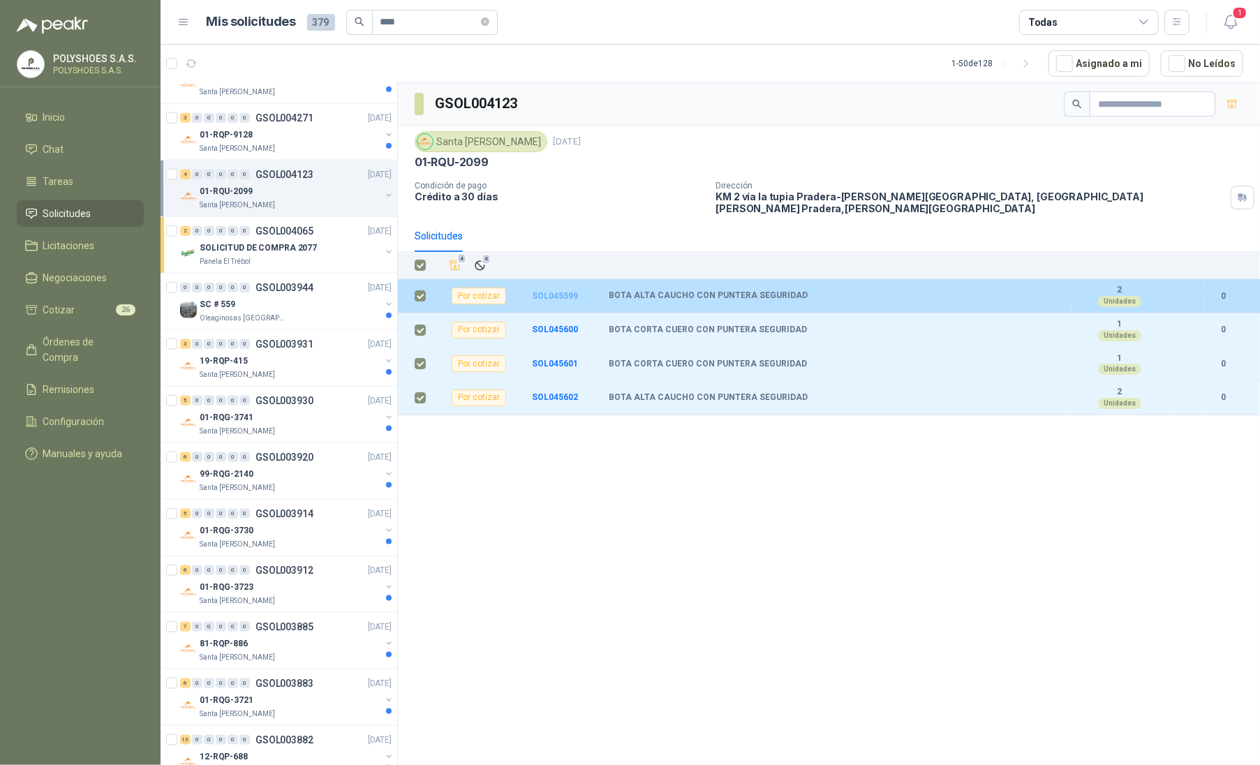
click at [554, 291] on b "SOL045599" at bounding box center [555, 296] width 46 height 10
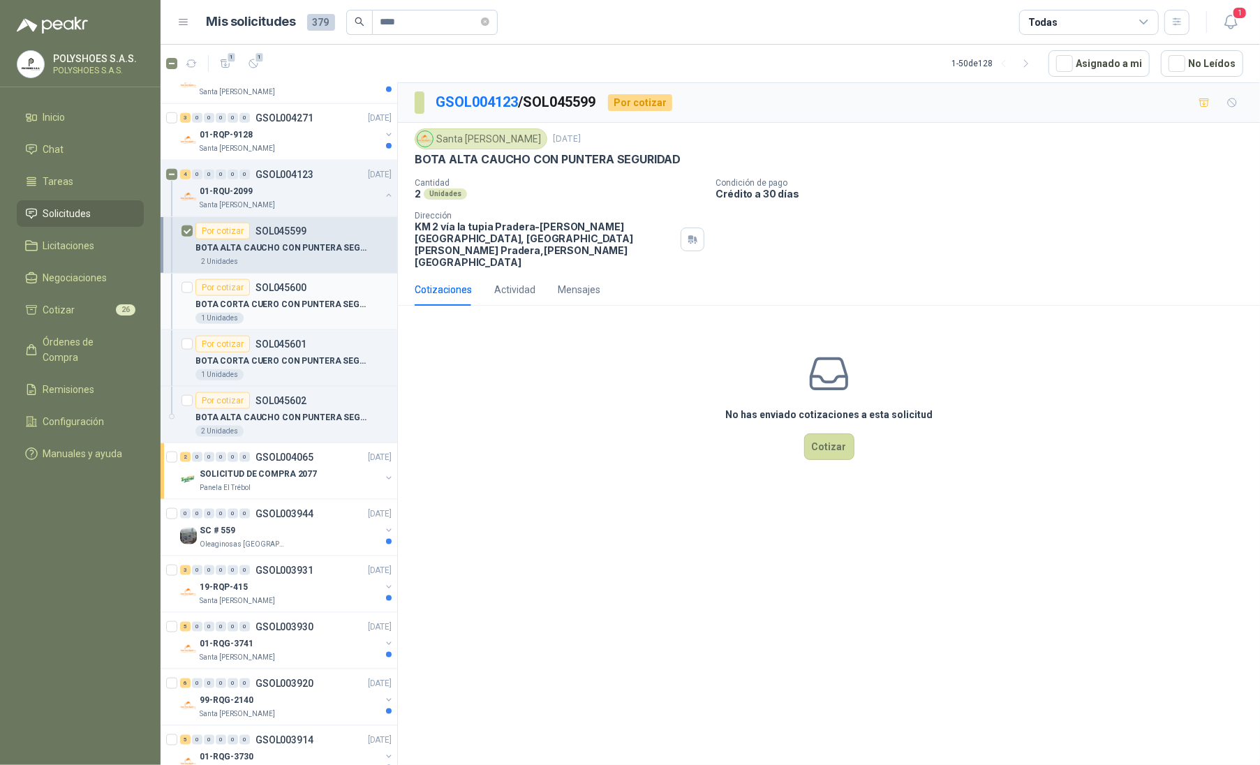
click at [180, 288] on article "Por cotizar SOL045600 BOTA CORTA CUERO CON PUNTERA SEGURIDAD 1 Unidades" at bounding box center [278, 302] width 237 height 57
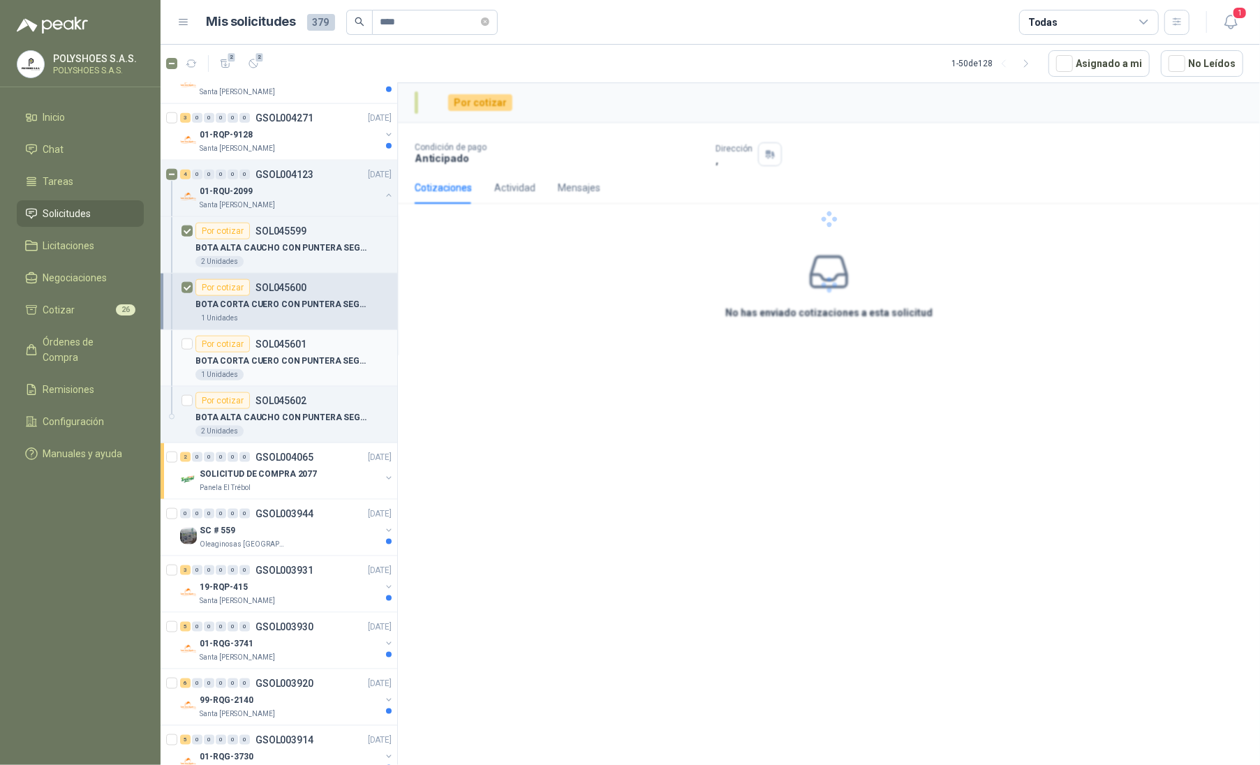
click at [187, 358] on div at bounding box center [186, 358] width 11 height 45
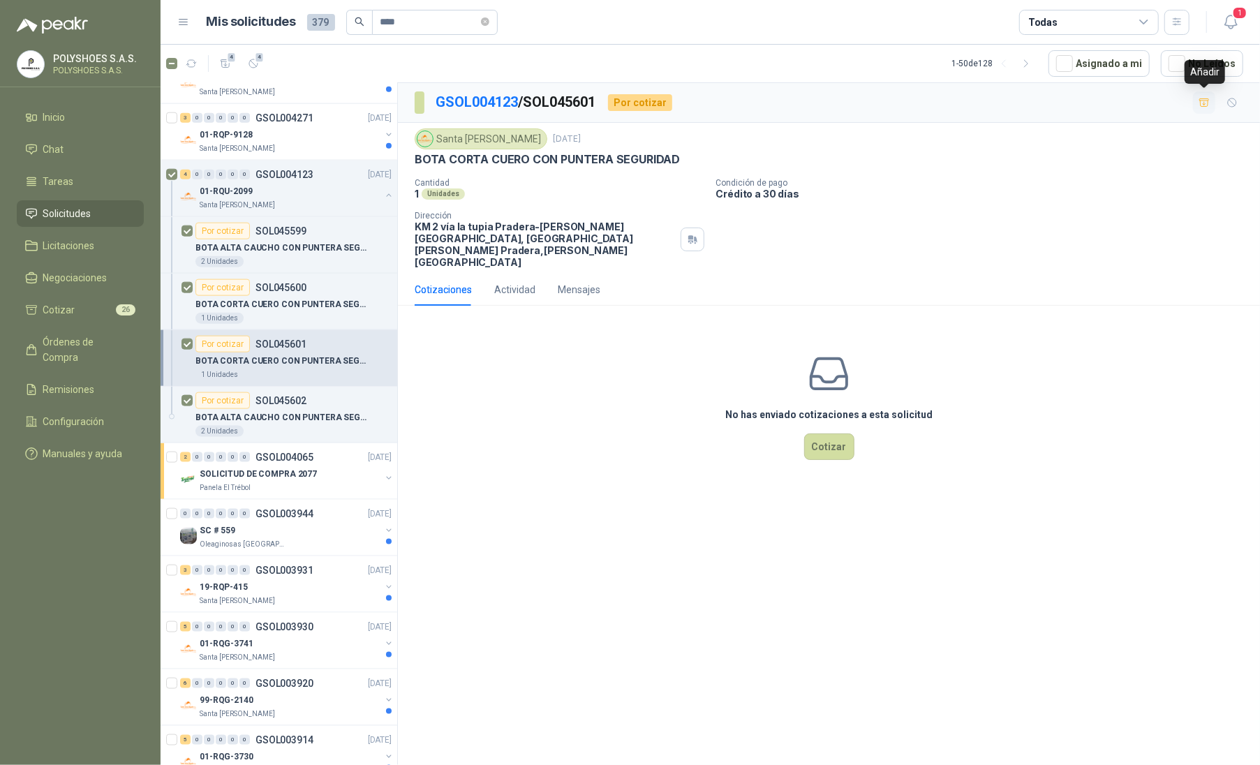
click at [854, 104] on icon "button" at bounding box center [1204, 102] width 10 height 8
click at [383, 201] on button "button" at bounding box center [388, 195] width 11 height 11
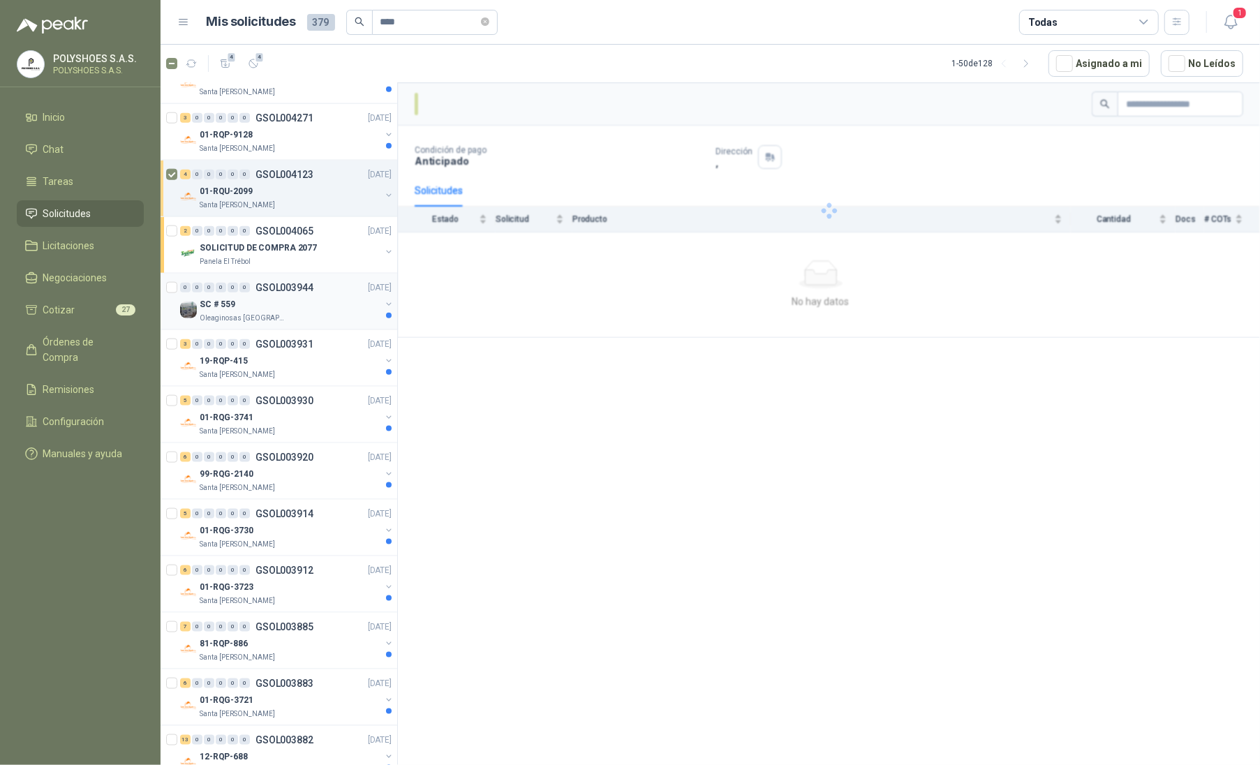
click at [267, 313] on div "SC # 559" at bounding box center [290, 304] width 181 height 17
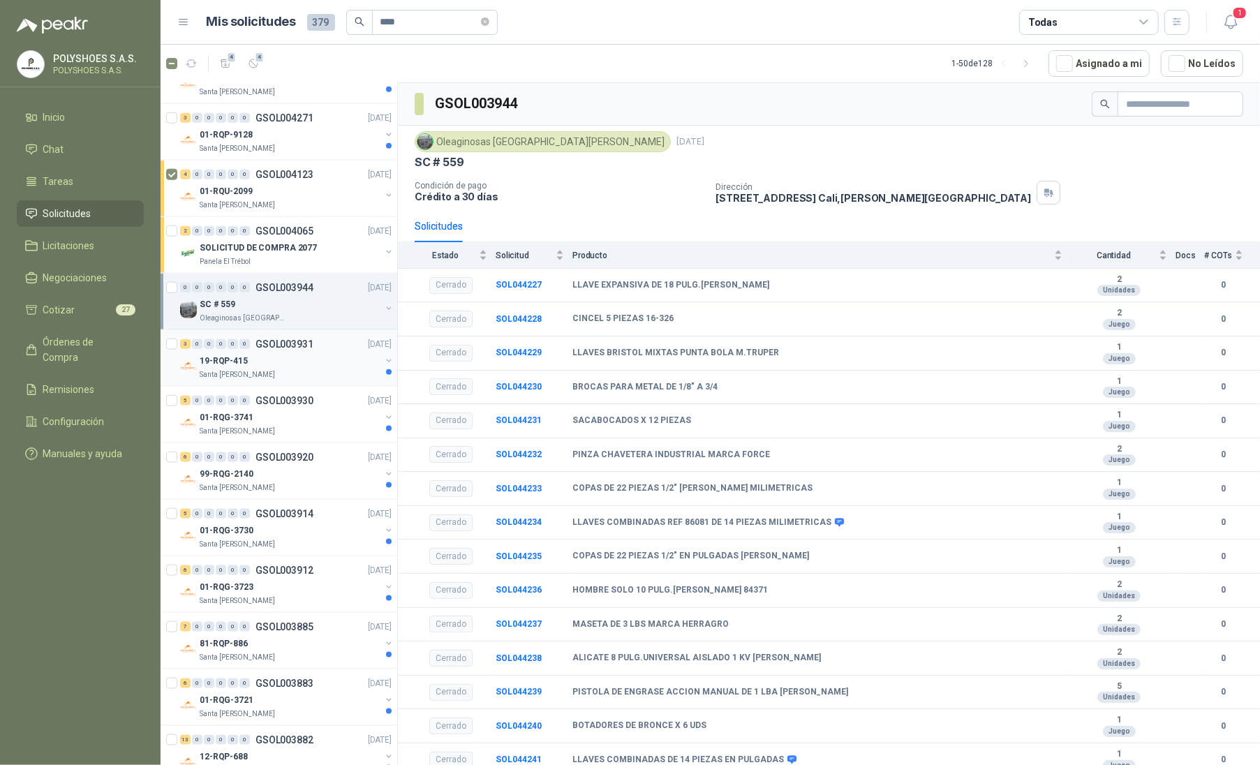
click at [294, 358] on div "19-RQP-415" at bounding box center [290, 360] width 181 height 17
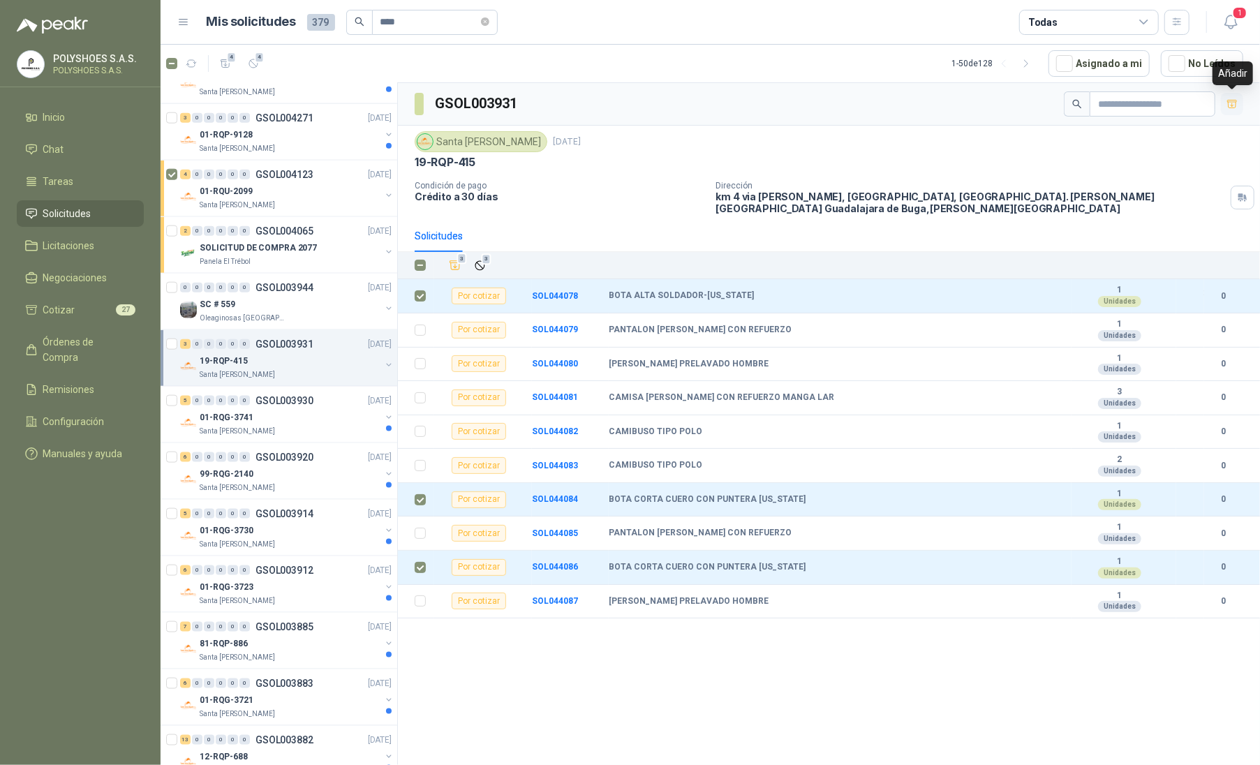
click at [854, 107] on icon "button" at bounding box center [1232, 104] width 12 height 12
click at [294, 424] on div "01-RQG-3741" at bounding box center [290, 417] width 181 height 17
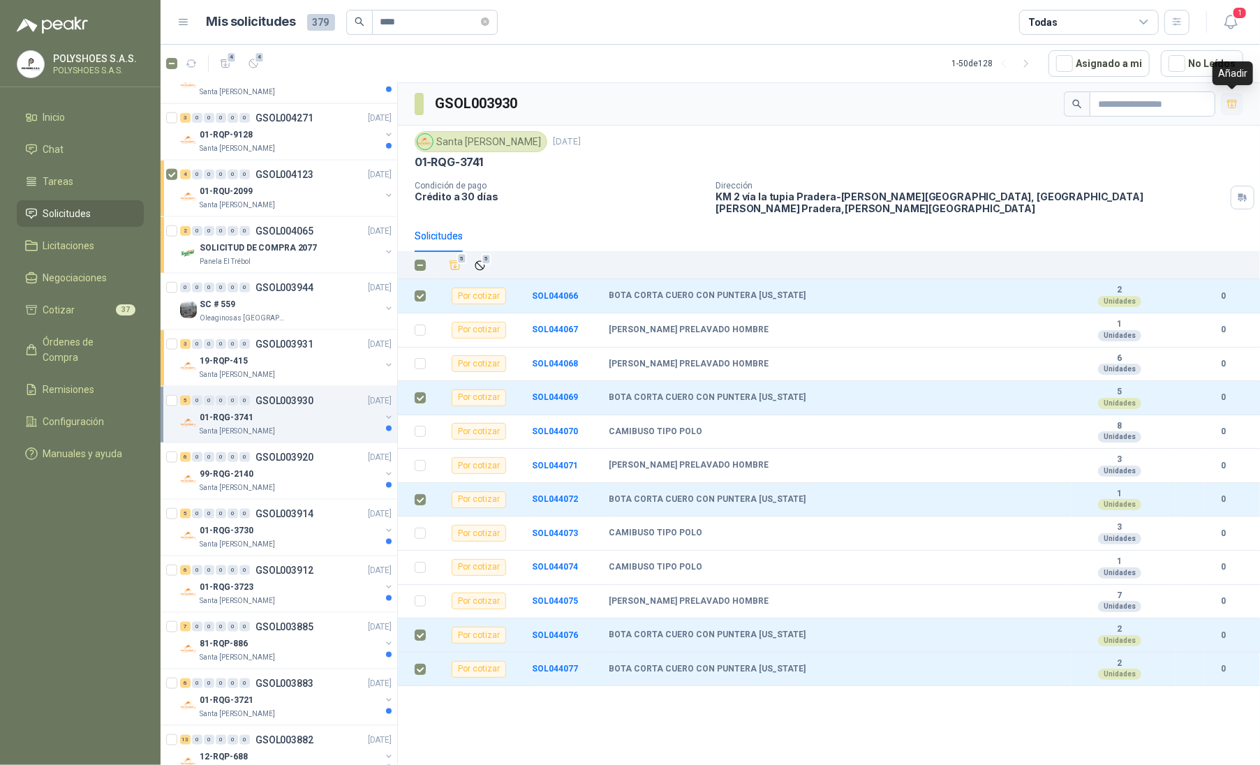
click at [854, 102] on icon "button" at bounding box center [1232, 104] width 12 height 12
click at [269, 480] on div "99-RQG-2140" at bounding box center [290, 473] width 181 height 17
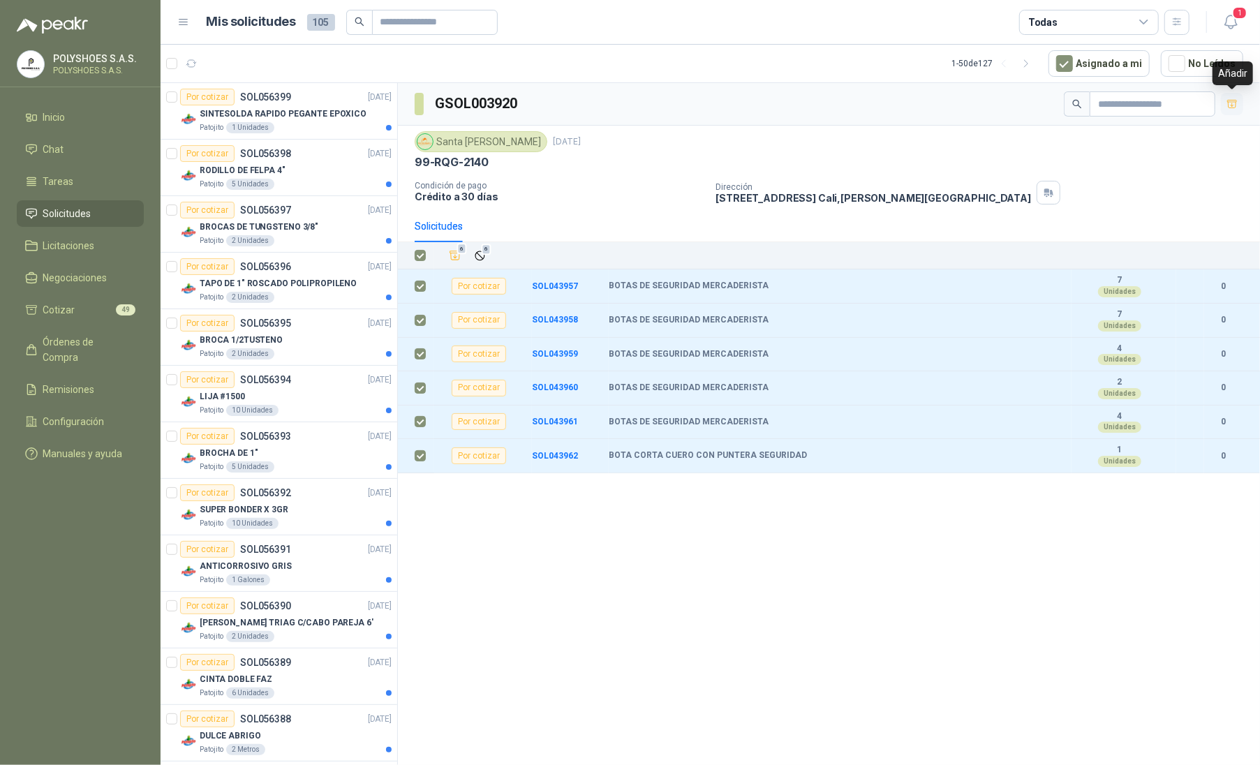
click at [1228, 101] on icon "button" at bounding box center [1232, 104] width 12 height 12
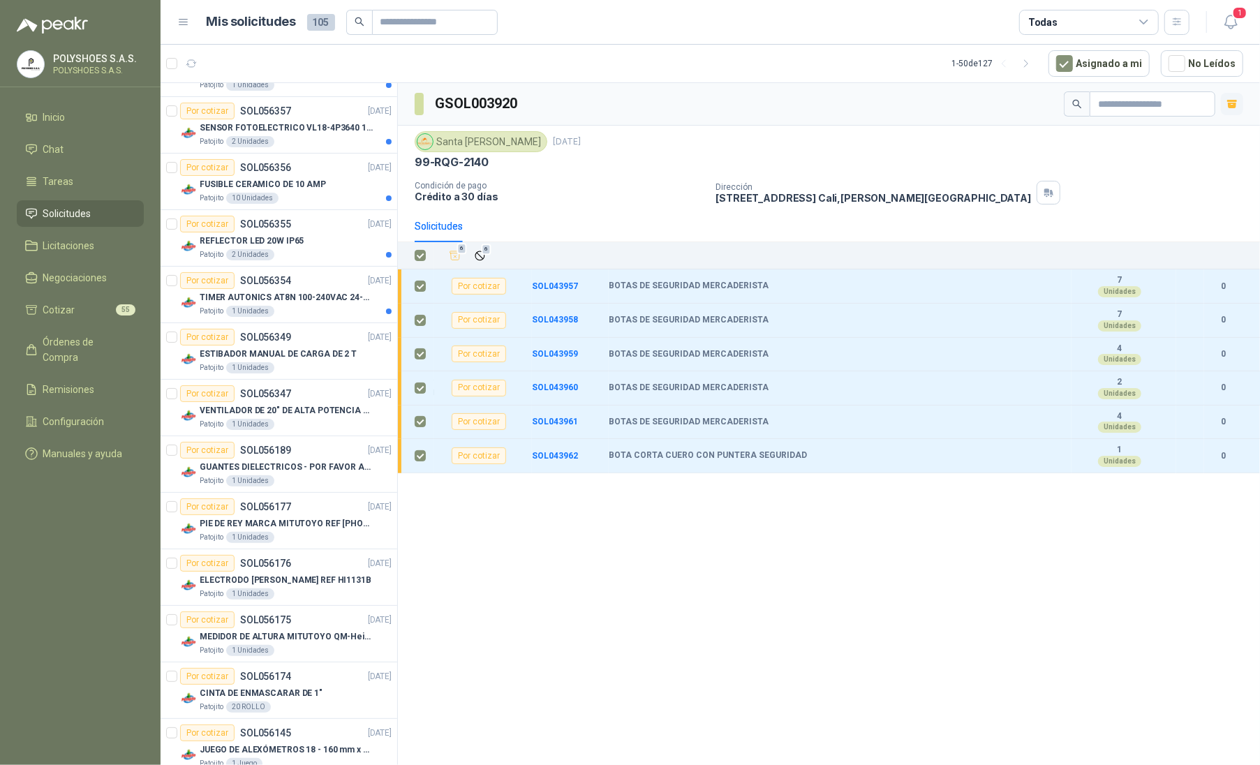
scroll to position [2170, 0]
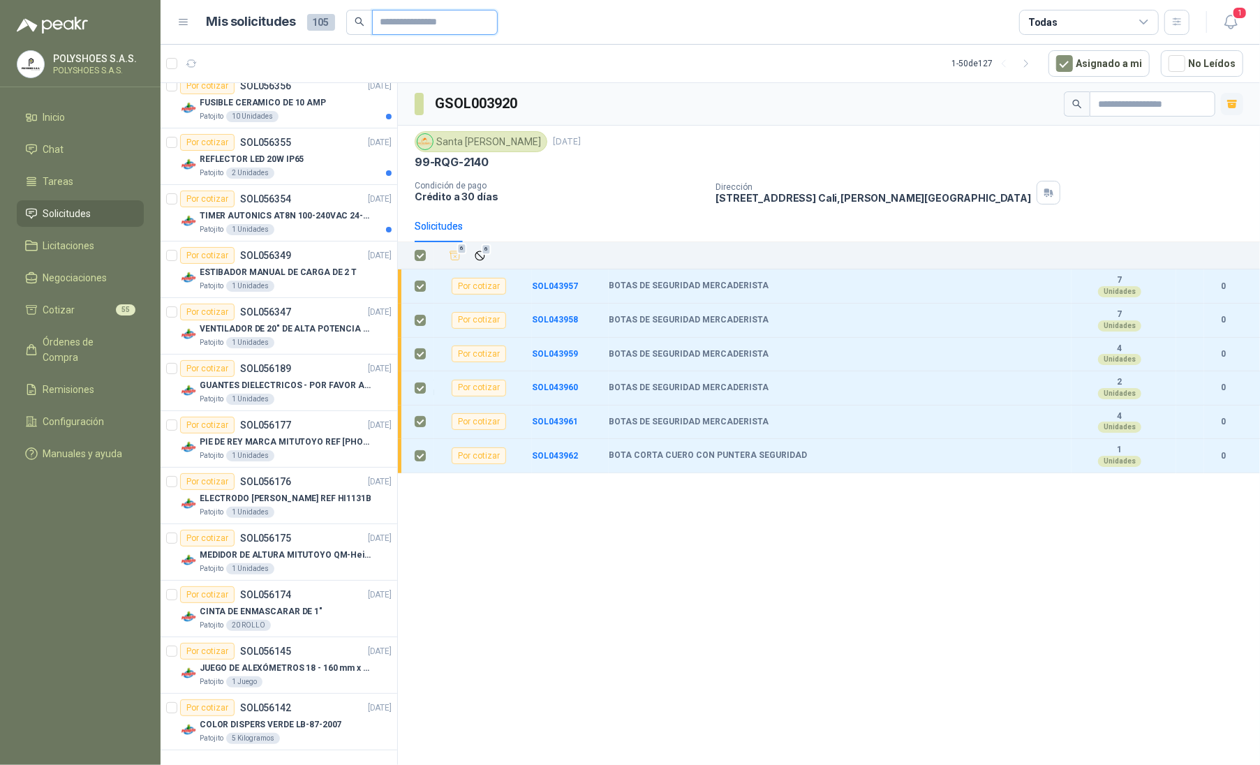
click at [448, 28] on input "text" at bounding box center [429, 22] width 98 height 24
type input "****"
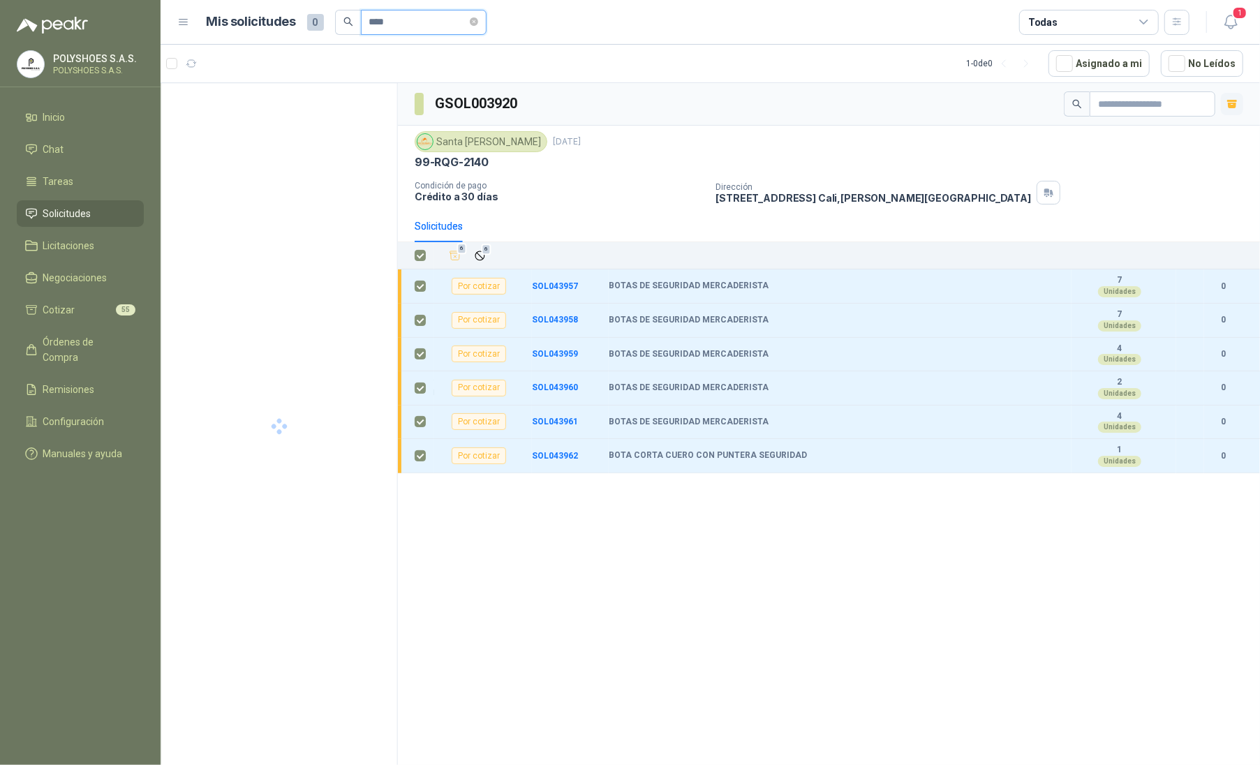
click at [394, 27] on input "****" at bounding box center [418, 22] width 98 height 24
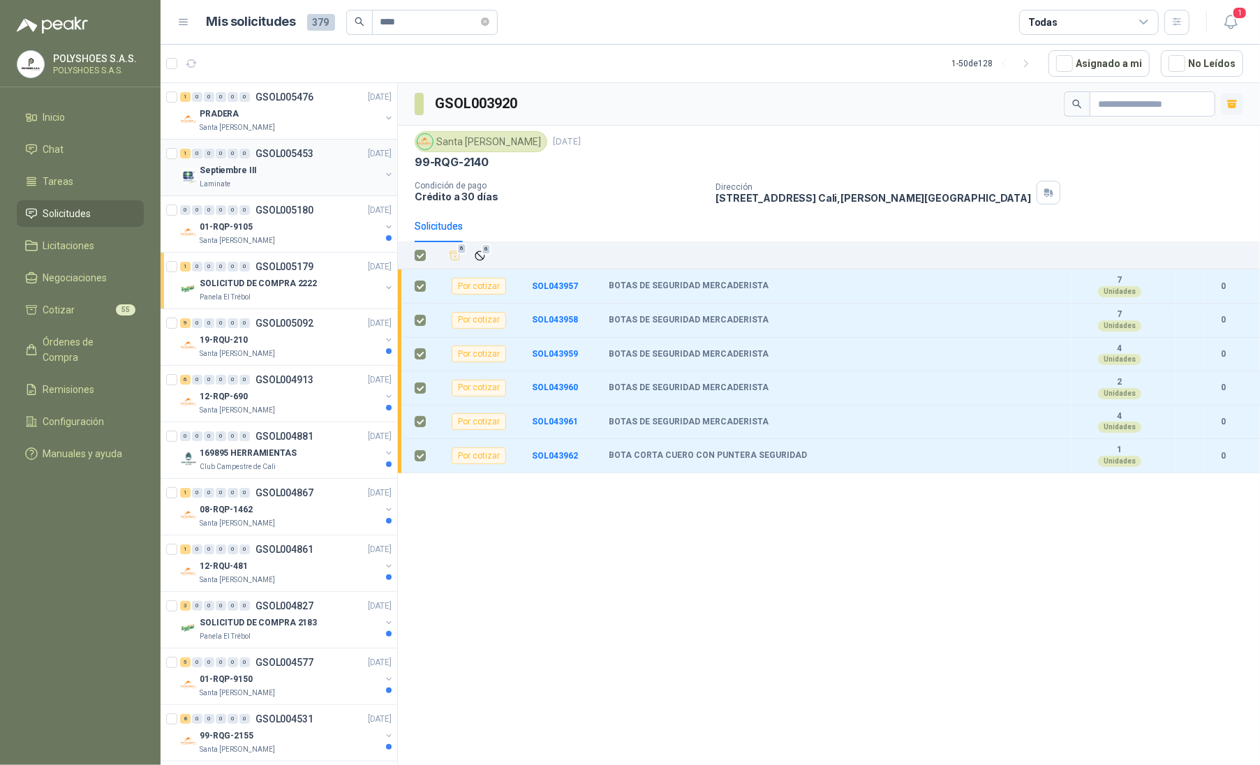
click at [246, 176] on p "Septiembre III" at bounding box center [228, 170] width 57 height 13
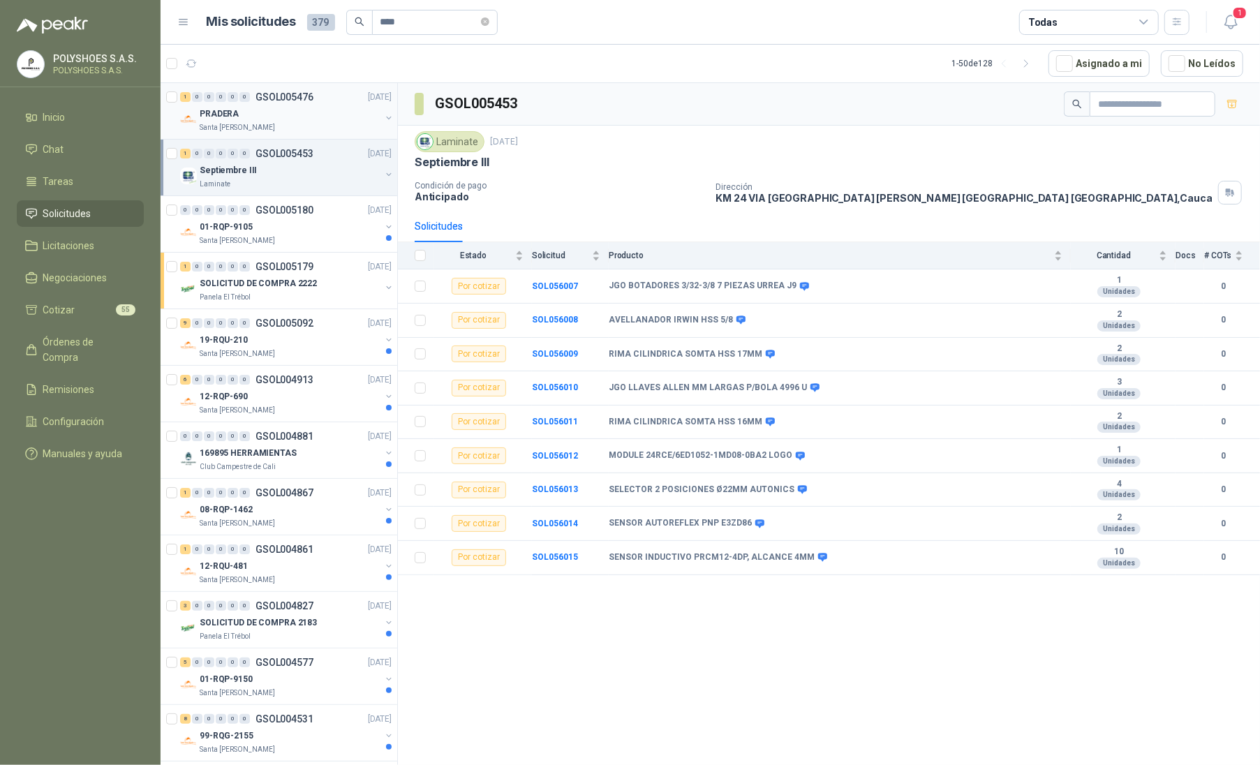
click at [254, 114] on div "PRADERA" at bounding box center [290, 113] width 181 height 17
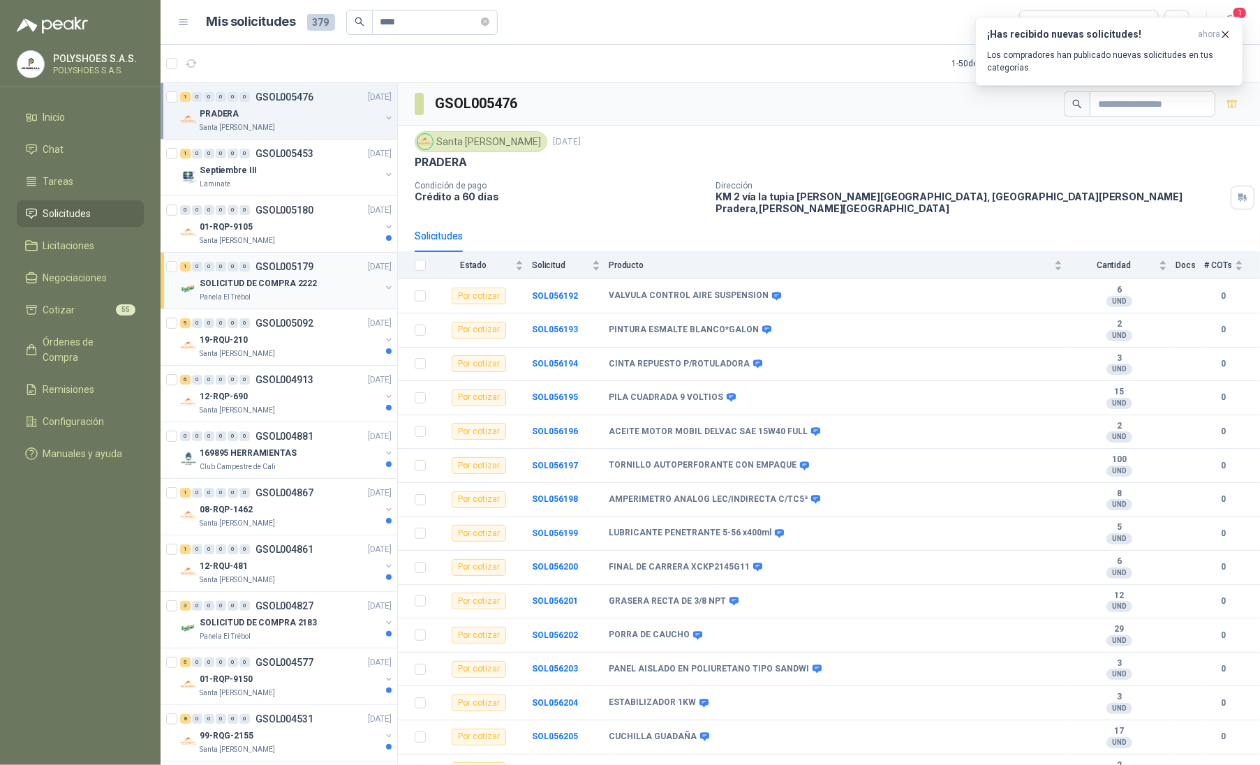
click at [286, 286] on p "SOLICITUD DE COMPRA 2222" at bounding box center [258, 283] width 117 height 13
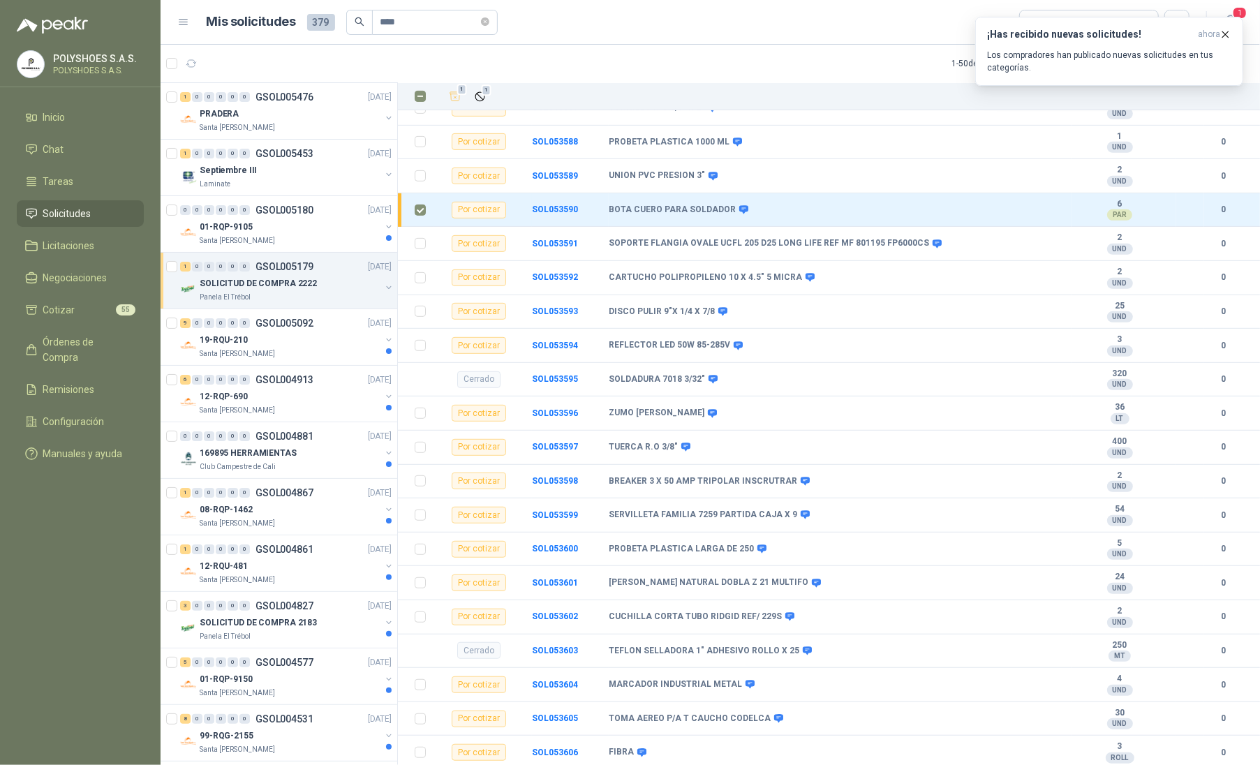
scroll to position [477, 0]
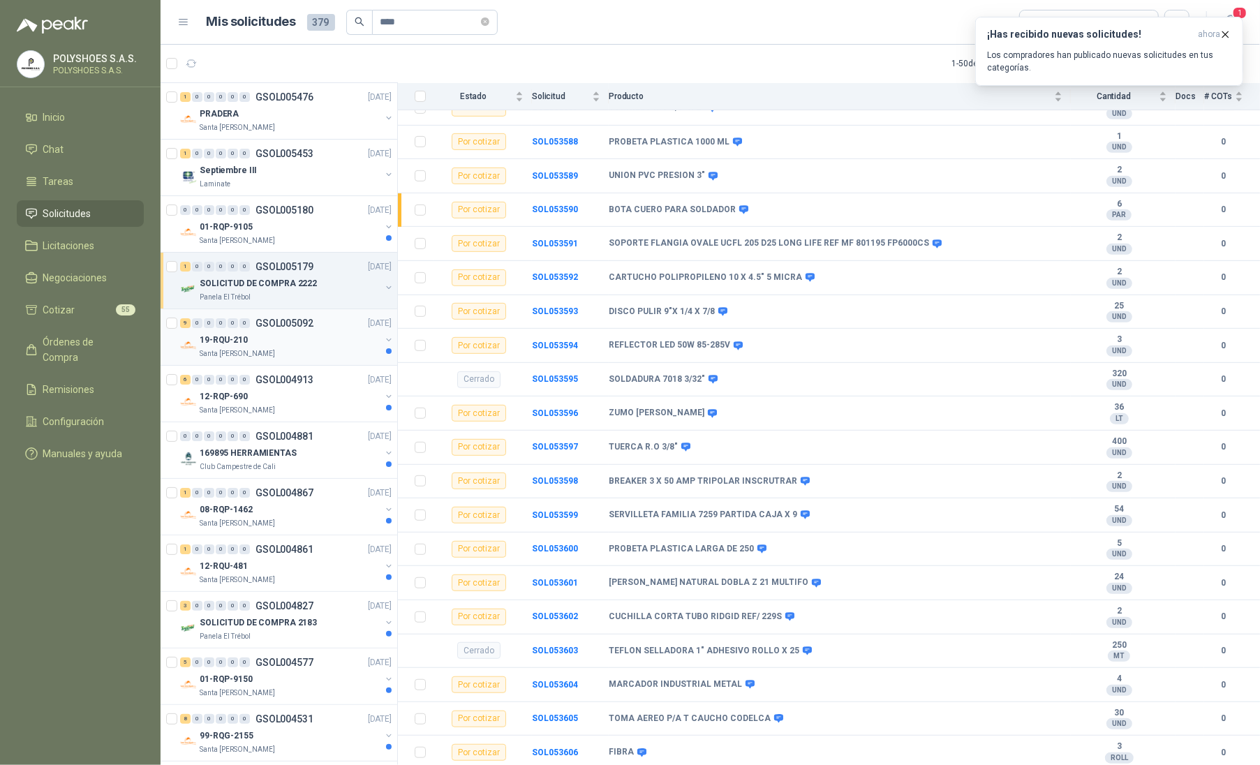
click at [257, 342] on div "19-RQU-210" at bounding box center [290, 339] width 181 height 17
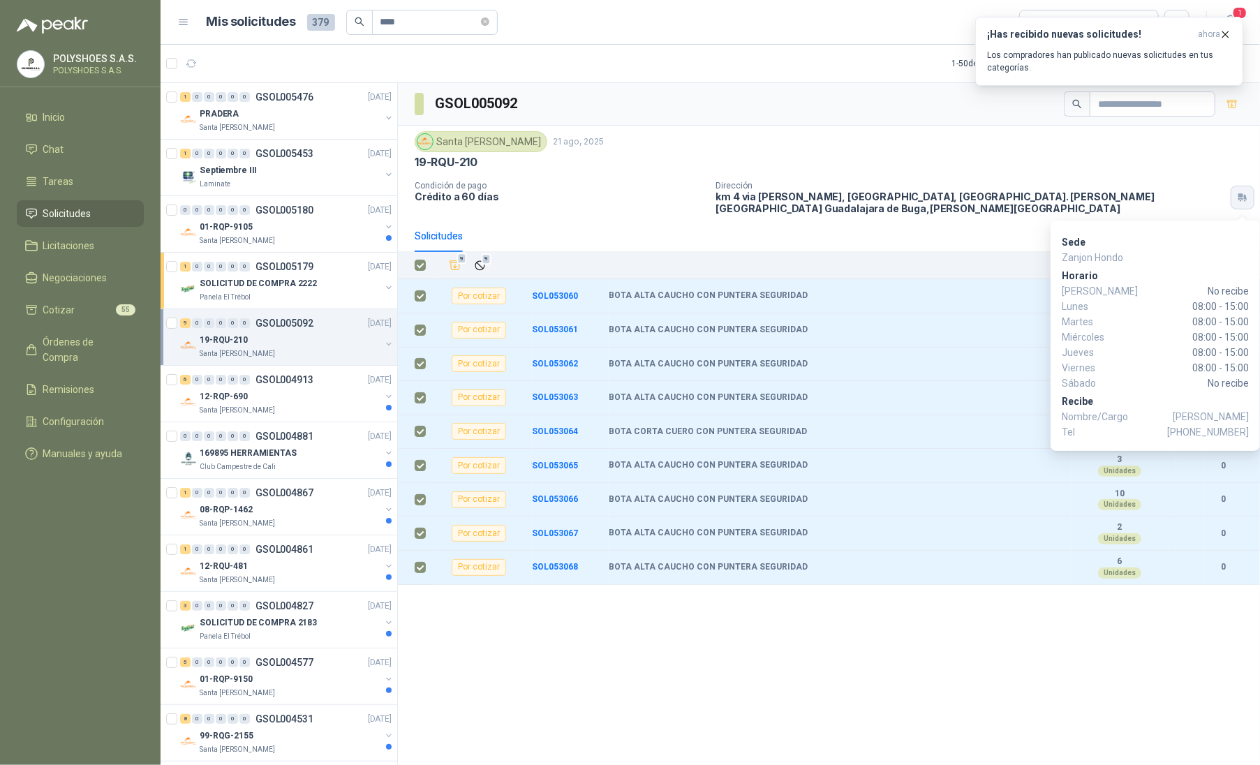
click at [1241, 197] on icon "button" at bounding box center [1240, 196] width 5 height 4
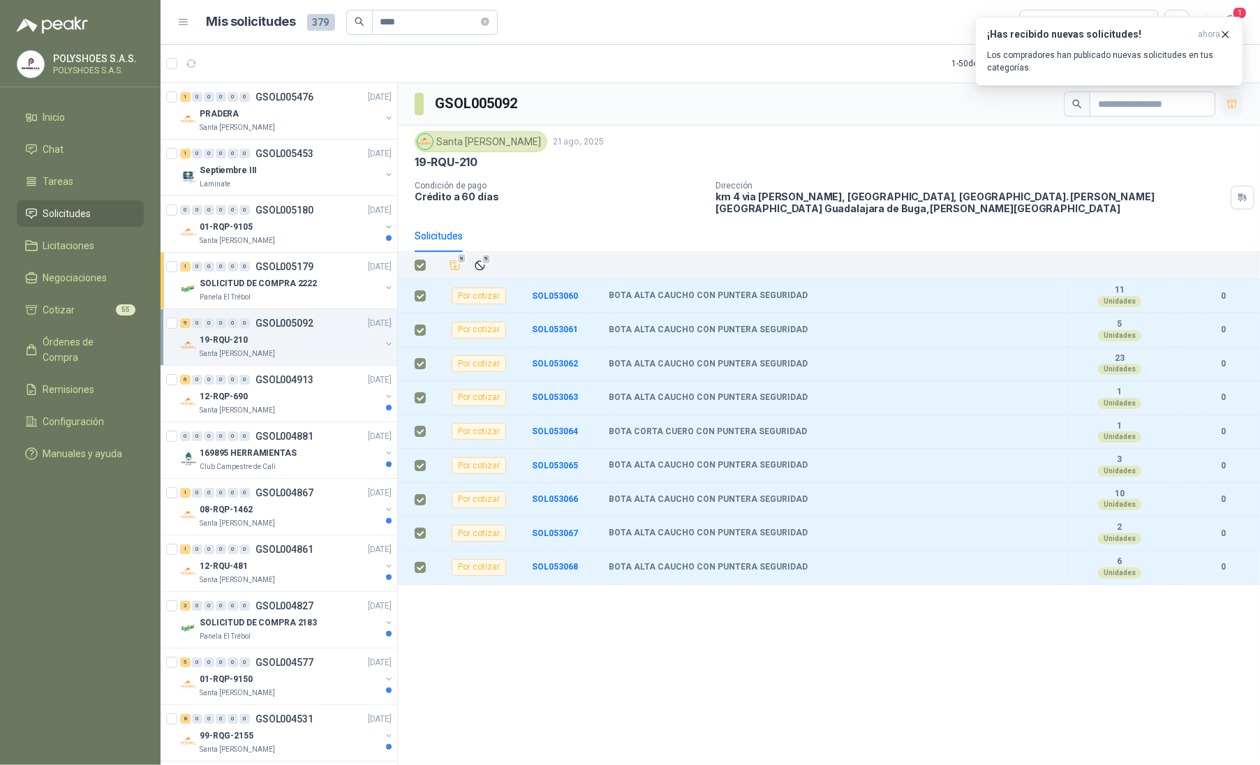
click at [1234, 107] on icon "button" at bounding box center [1232, 104] width 12 height 12
click at [275, 455] on p "169895 HERRAMIENTAS" at bounding box center [248, 453] width 97 height 13
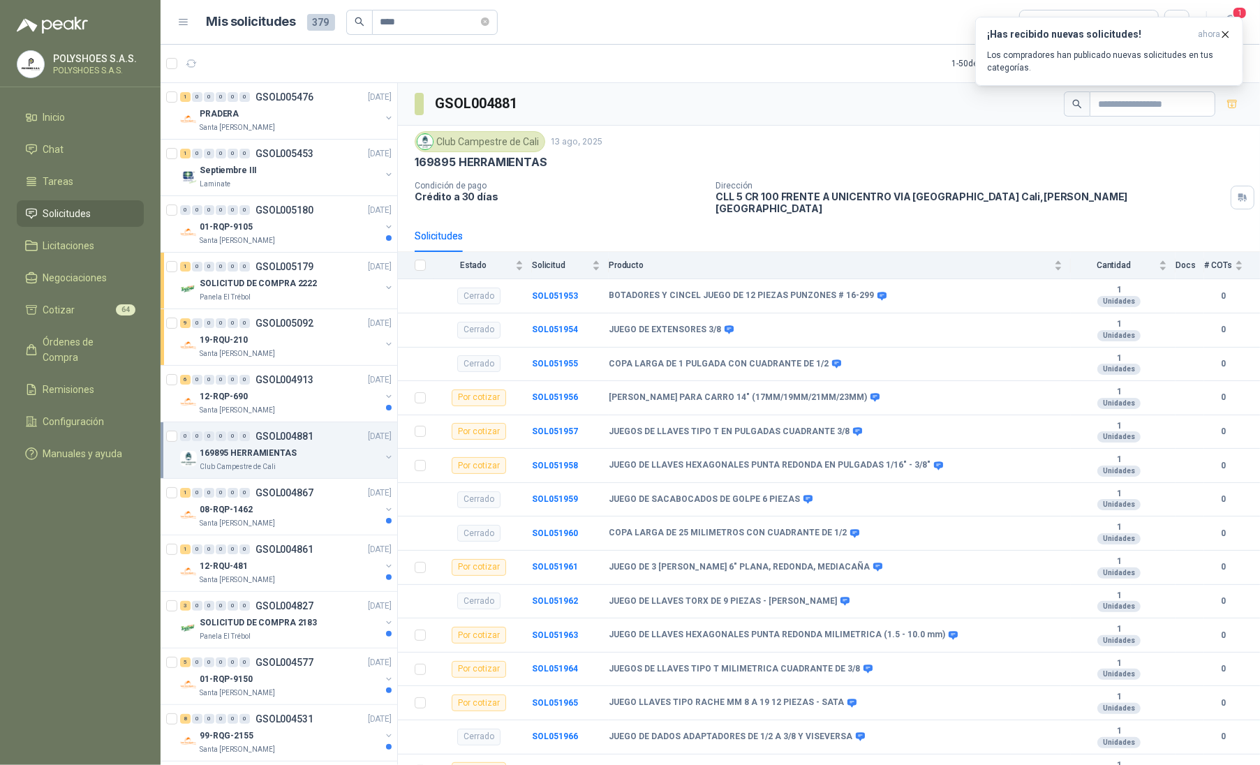
scroll to position [24, 0]
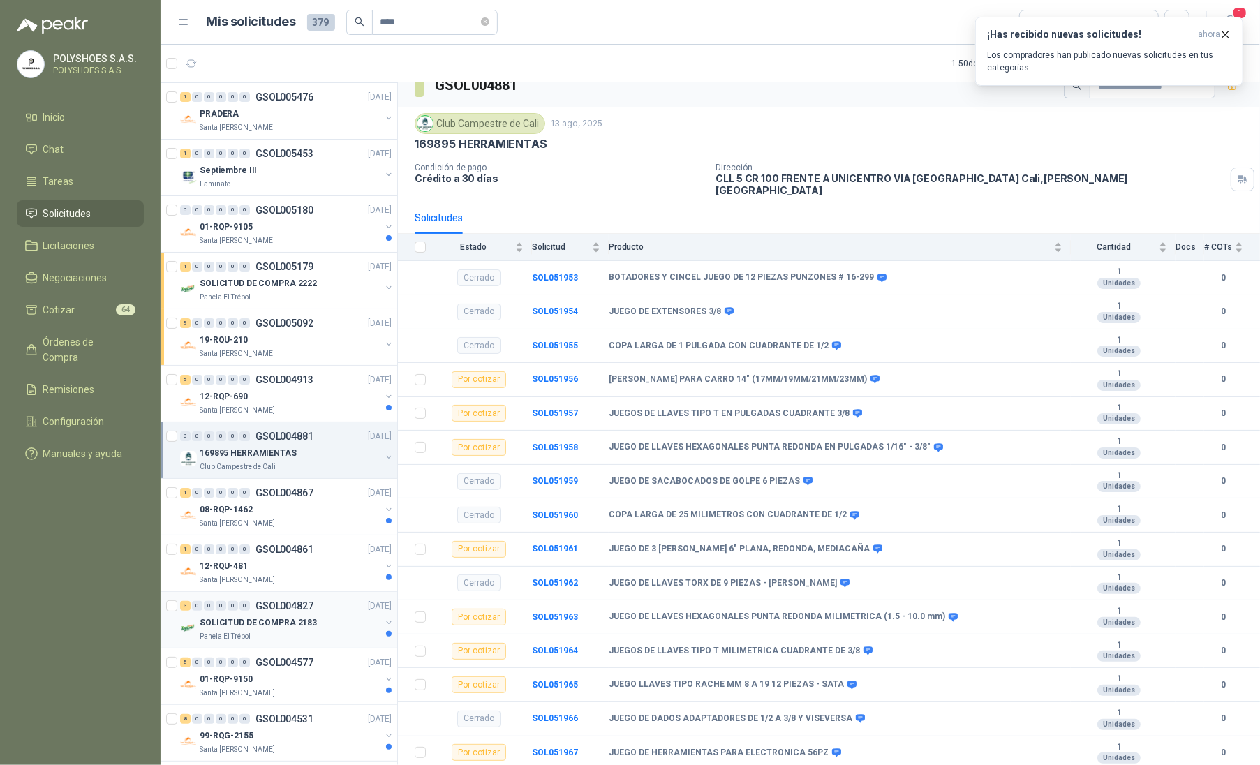
click at [268, 620] on p "SOLICITUD DE COMPRA 2183" at bounding box center [258, 622] width 117 height 13
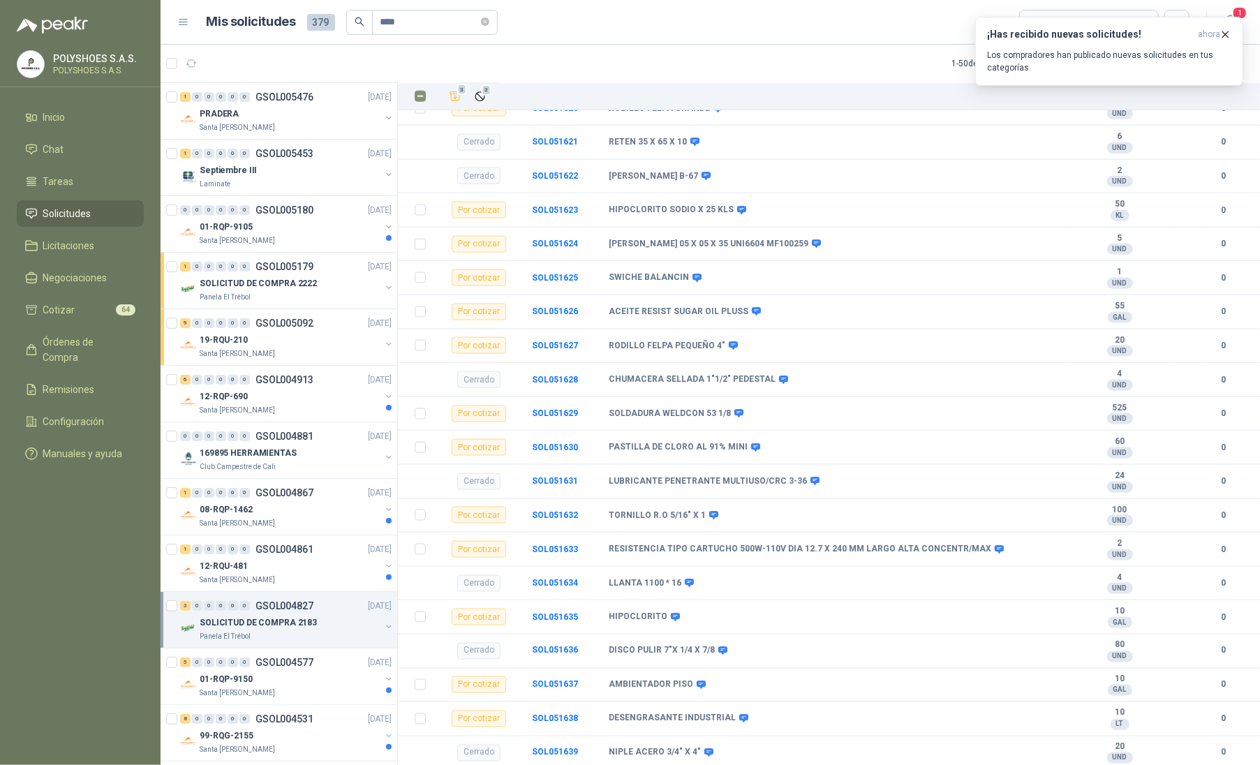
scroll to position [1382, 0]
click at [1228, 35] on icon "button" at bounding box center [1225, 35] width 12 height 12
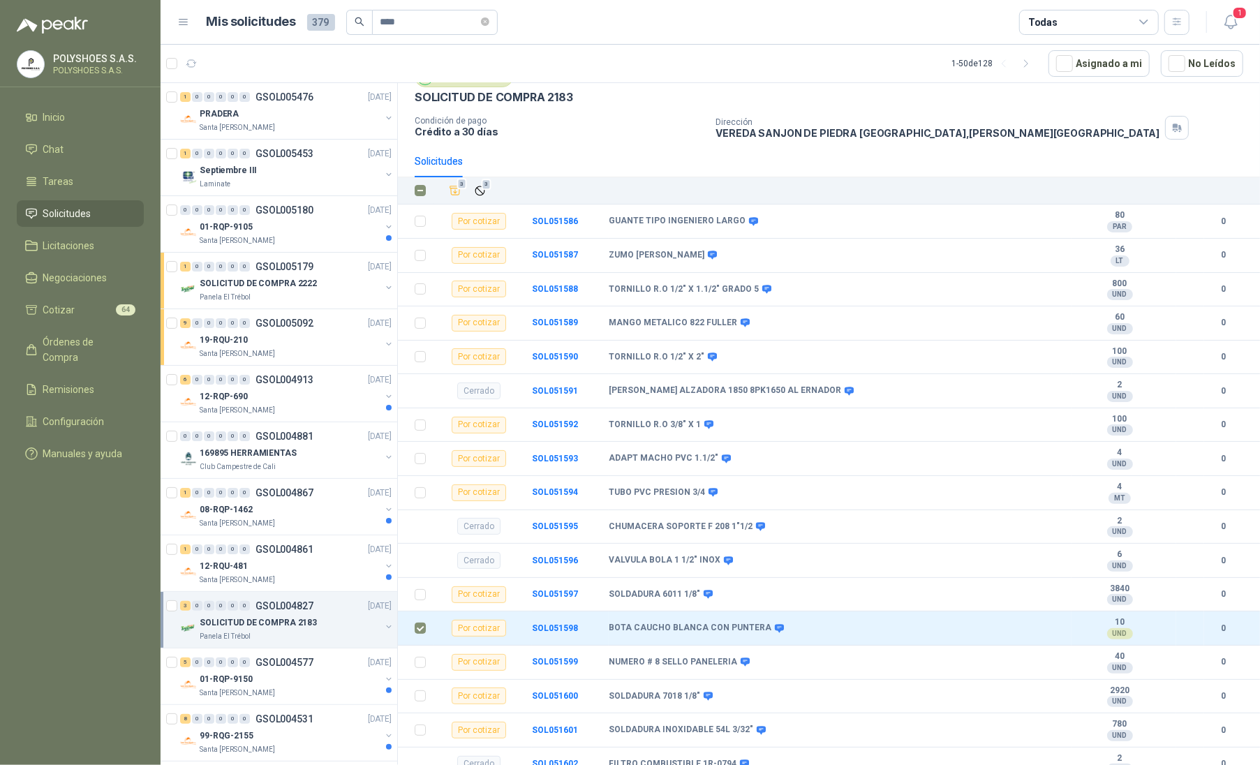
scroll to position [0, 0]
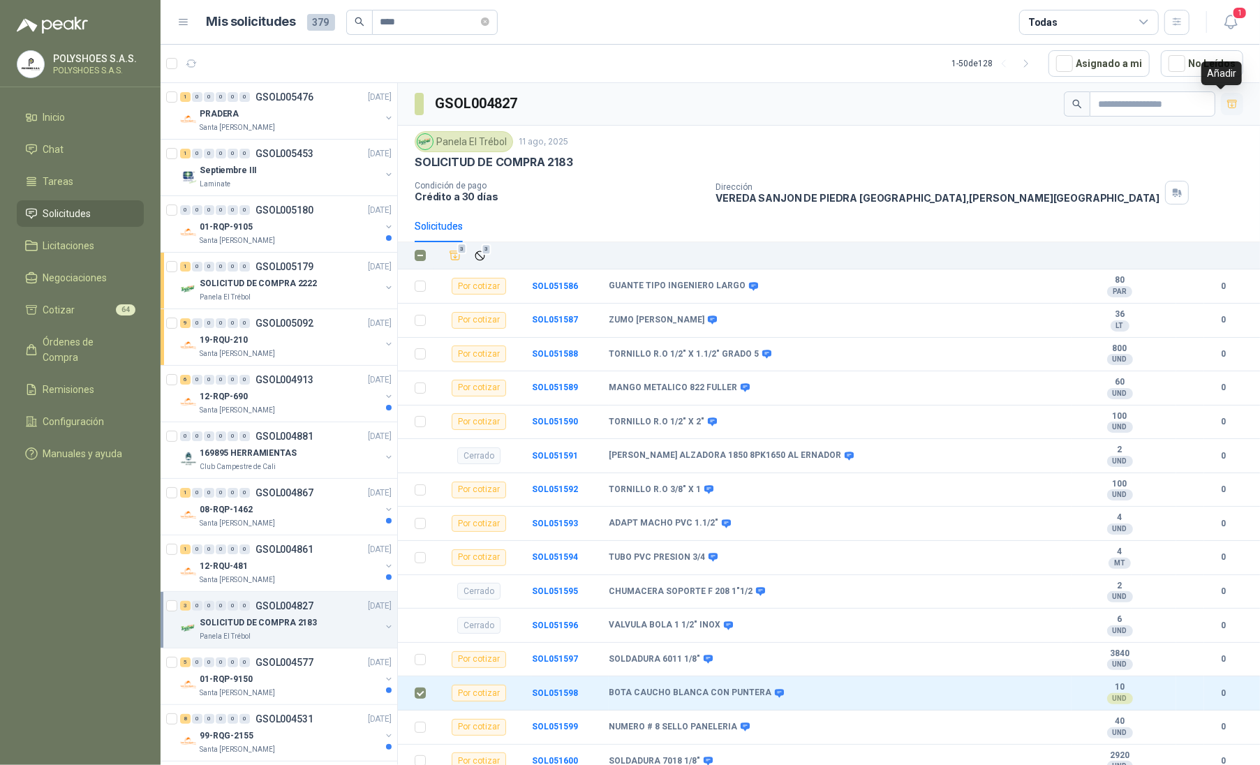
click at [1226, 101] on icon "button" at bounding box center [1232, 104] width 12 height 12
click at [275, 523] on div "Santa [PERSON_NAME]" at bounding box center [290, 523] width 181 height 11
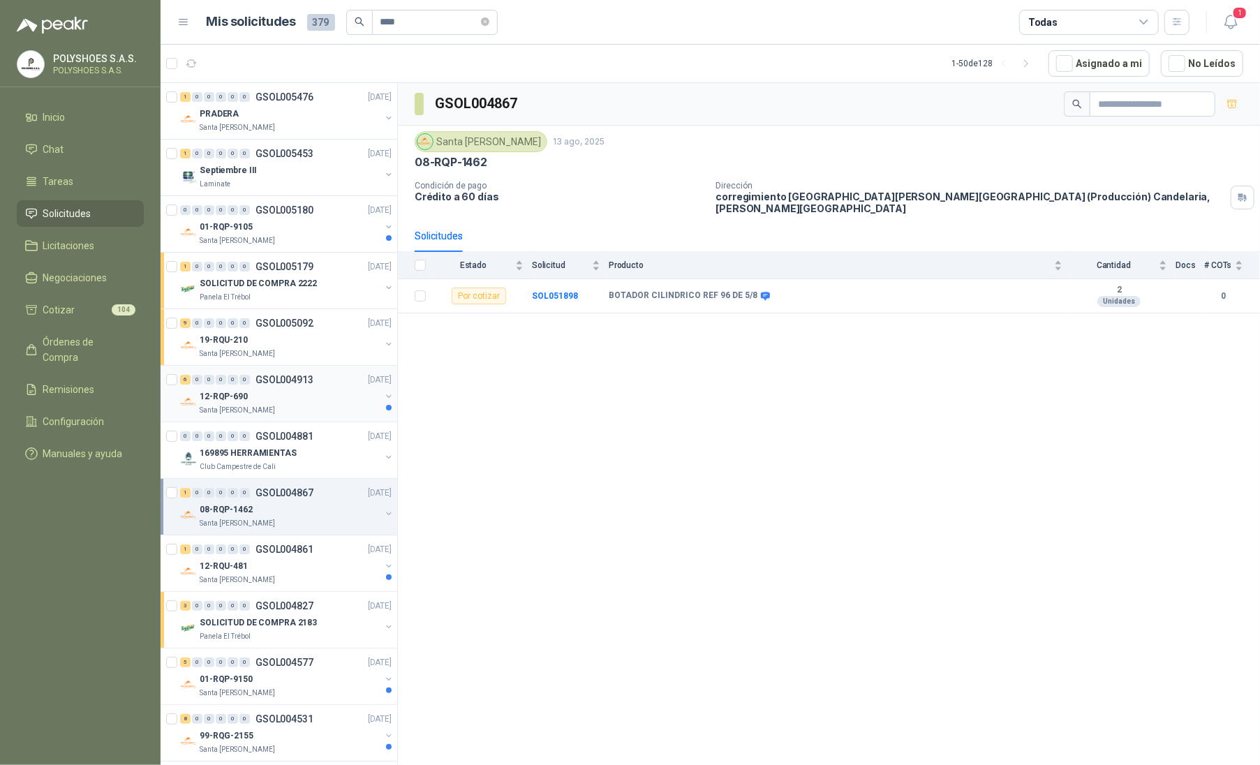
click at [286, 408] on div "Santa [PERSON_NAME]" at bounding box center [290, 410] width 181 height 11
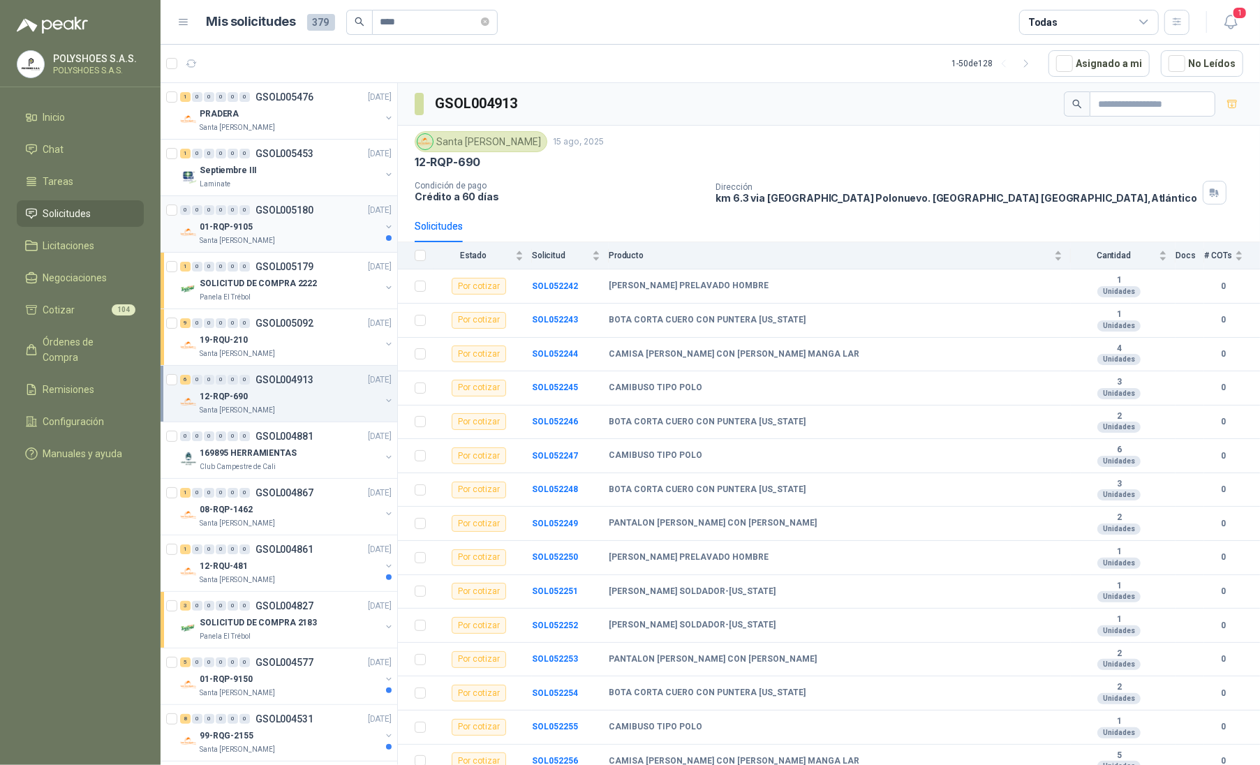
click at [308, 237] on div "Santa [PERSON_NAME]" at bounding box center [290, 240] width 181 height 11
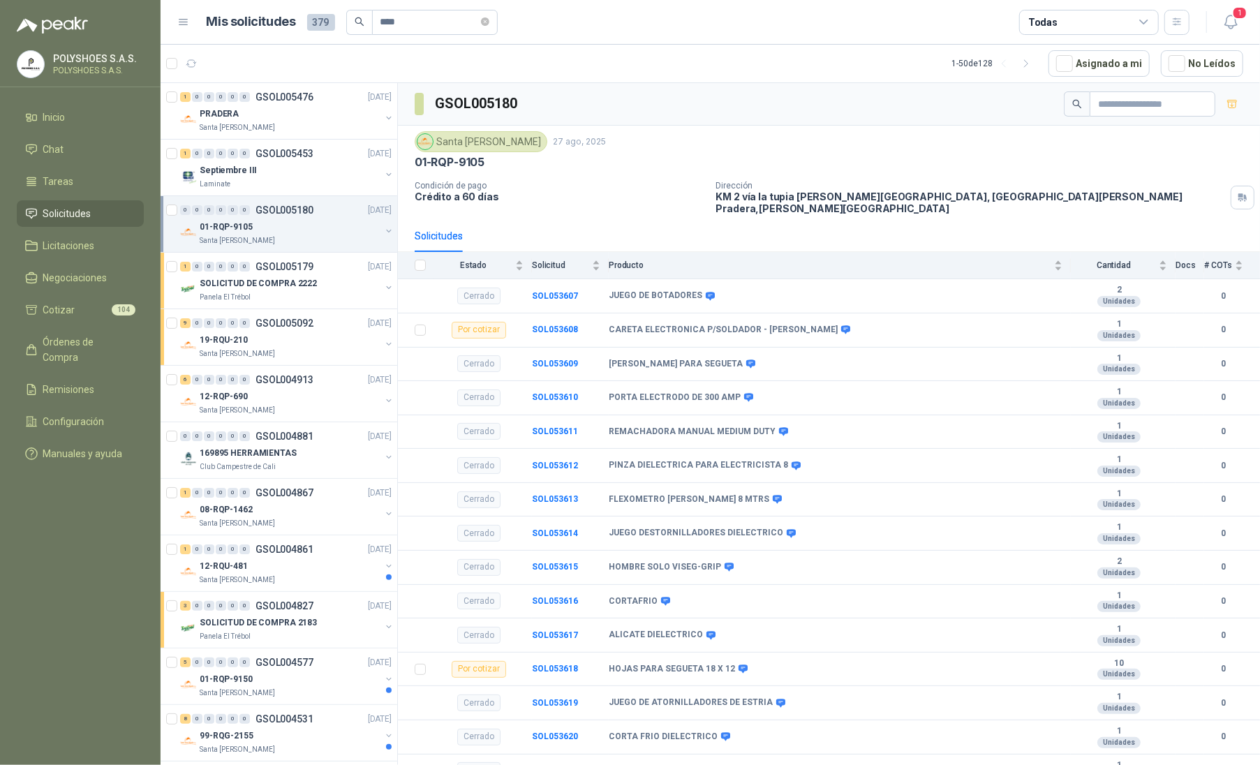
click at [92, 469] on menu "POLYSHOES S.A.S. POLYSHOES S.A.S. Inicio Chat Tareas Solicitudes Licitaciones N…" at bounding box center [80, 382] width 160 height 765
click at [294, 582] on div "Santa [PERSON_NAME]" at bounding box center [290, 579] width 181 height 11
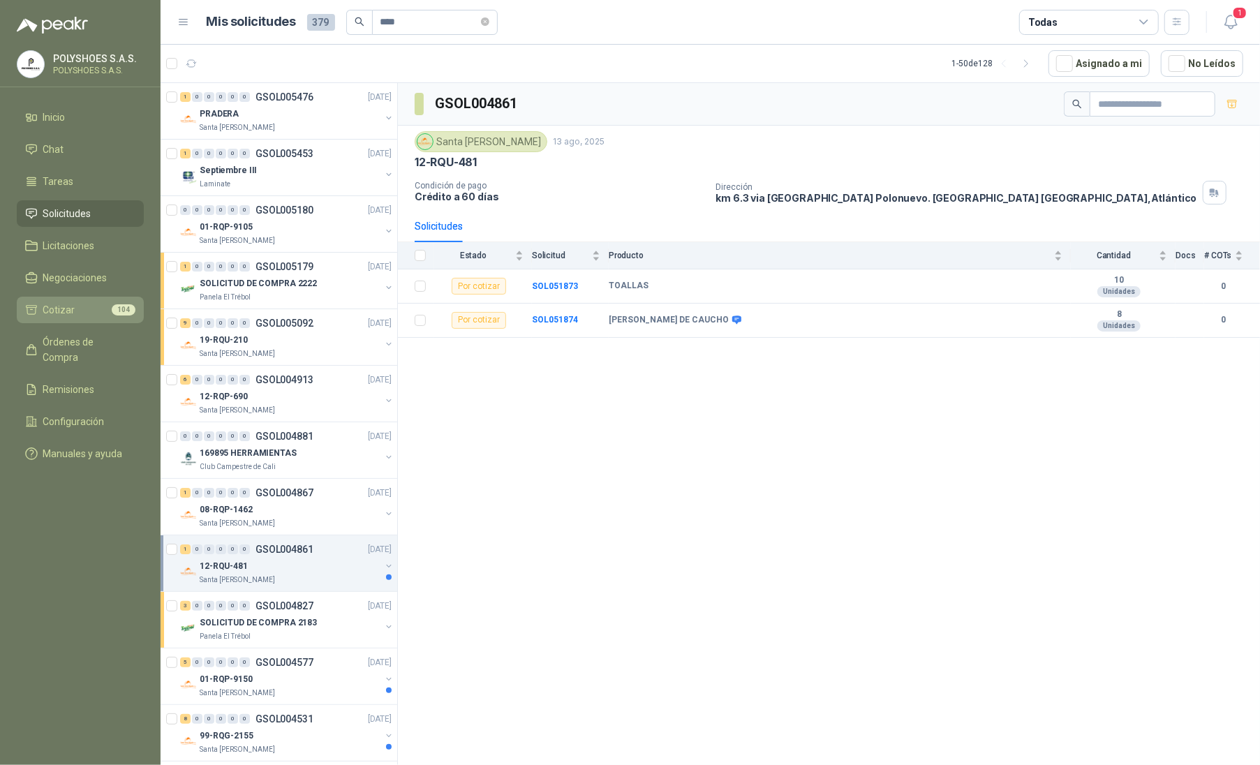
click at [61, 305] on span "Cotizar" at bounding box center [59, 309] width 32 height 15
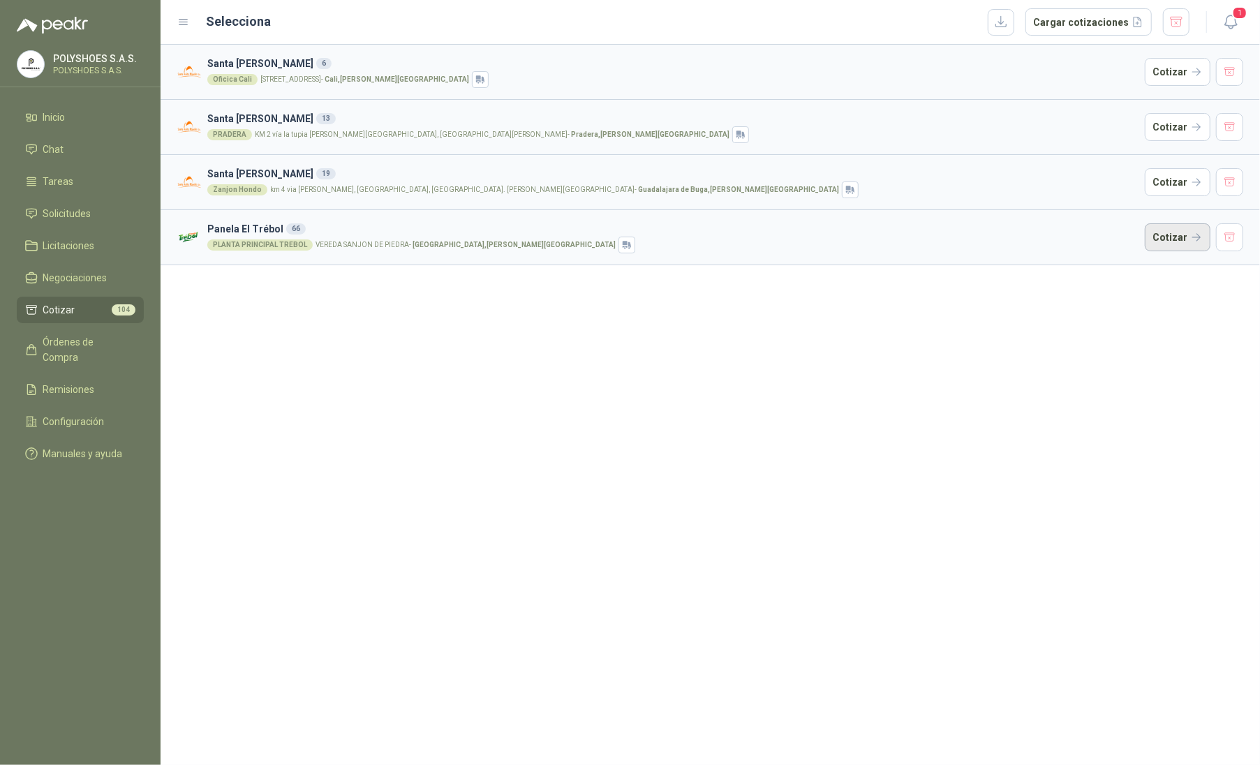
click at [1167, 227] on button "Cotizar" at bounding box center [1177, 237] width 66 height 28
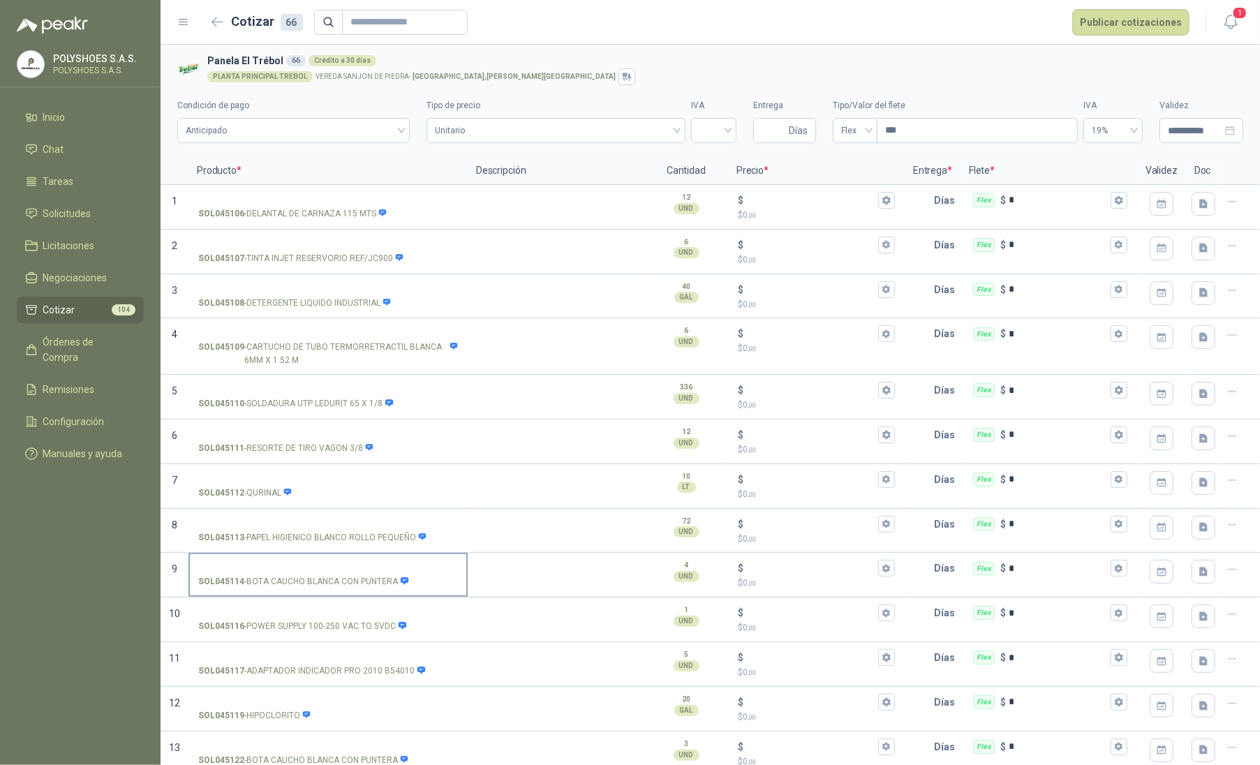
click at [343, 588] on p "SOL045114 - BOTA CAUCHO BLANCA CON PUNTERA" at bounding box center [303, 581] width 211 height 13
click at [343, 574] on input "SOL045114 - BOTA CAUCHO BLANCA CON PUNTERA" at bounding box center [328, 568] width 260 height 10
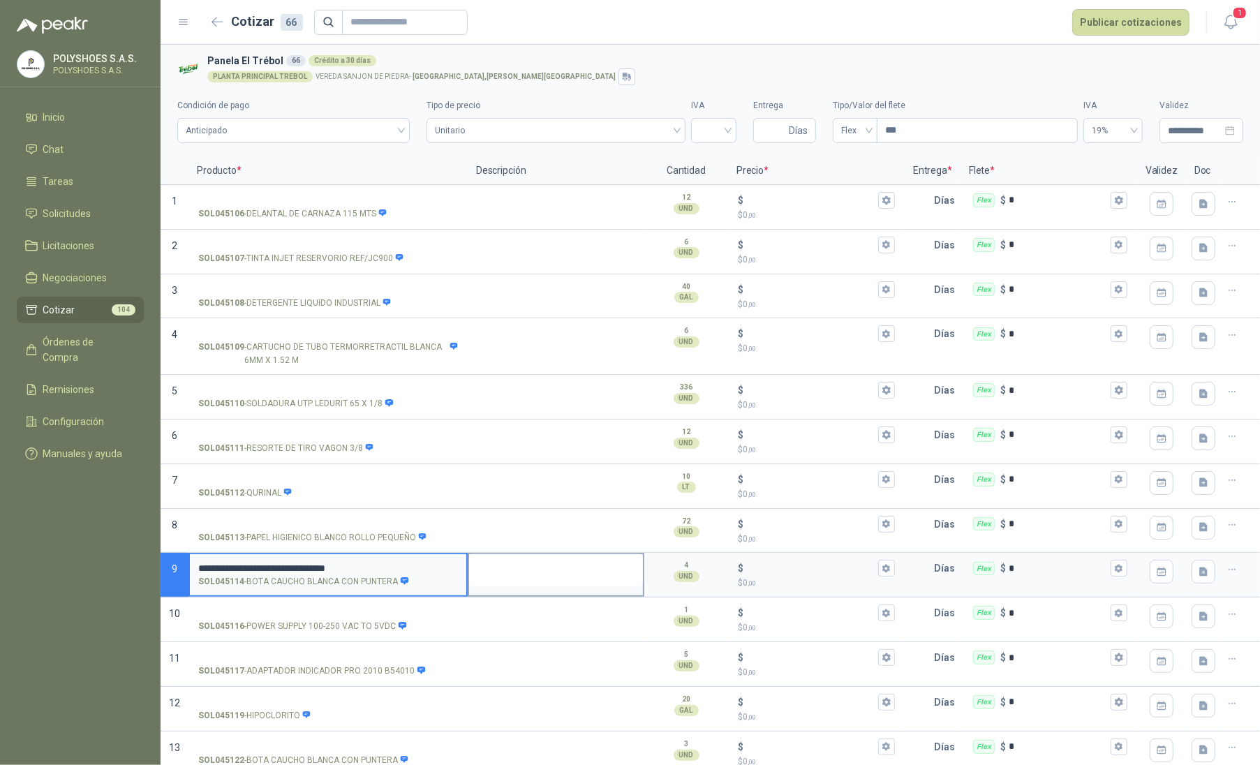
type input "**********"
click at [557, 586] on textarea at bounding box center [556, 570] width 174 height 32
type textarea "*"
type textarea "**"
type textarea "***"
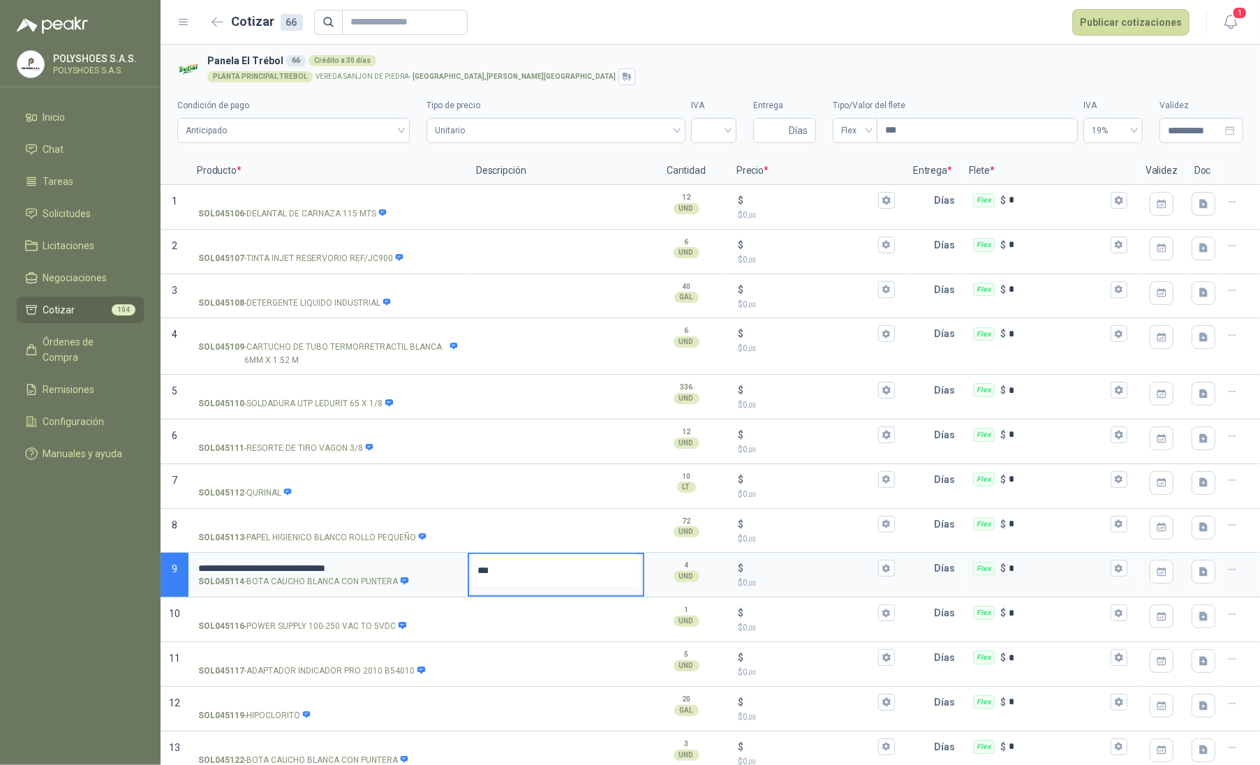
type textarea "**"
type textarea "*"
type textarea "**"
type textarea "***"
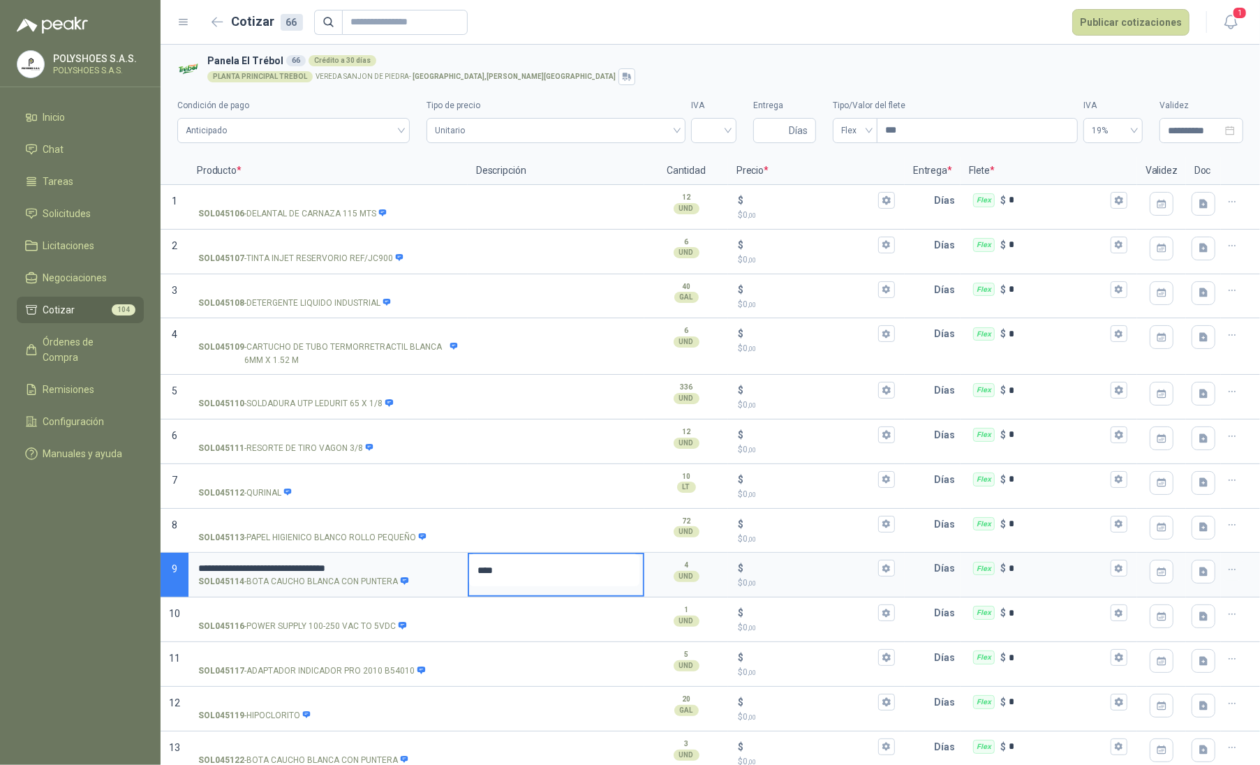
type textarea "****"
type textarea "******"
type textarea "*******"
type textarea "********"
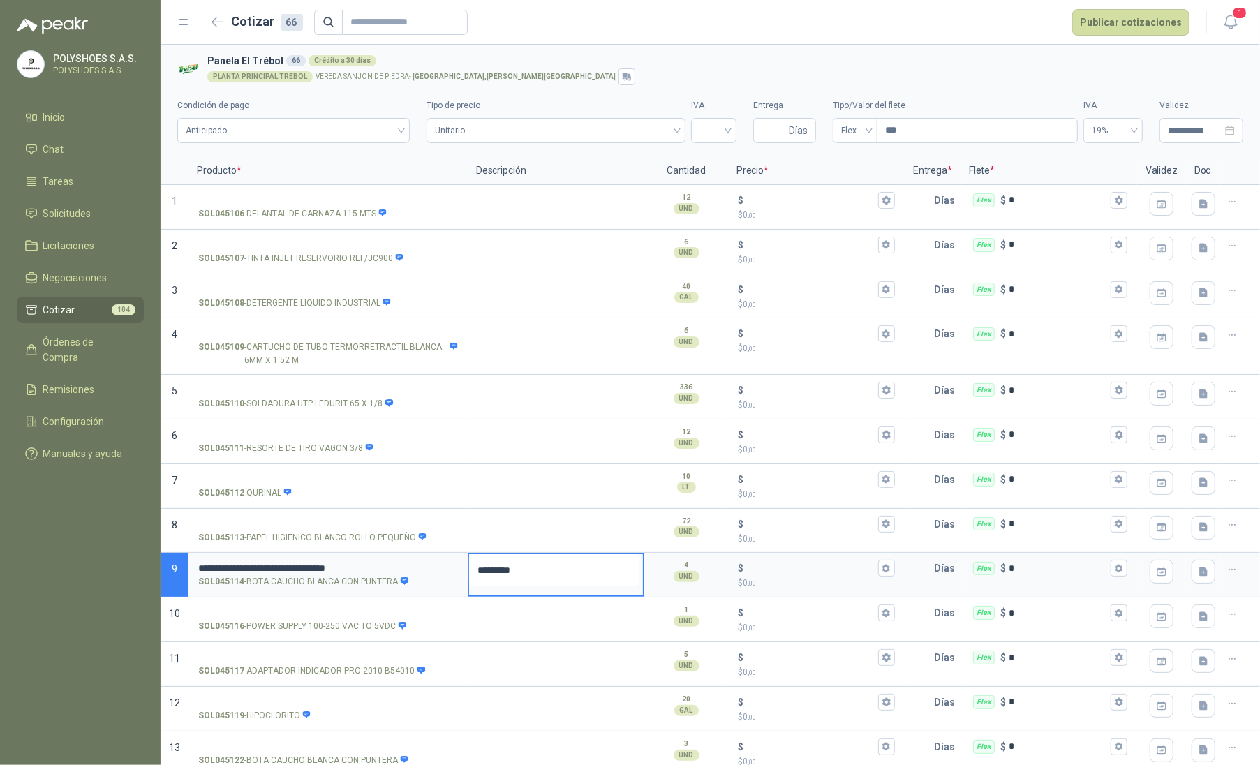
type textarea "**********"
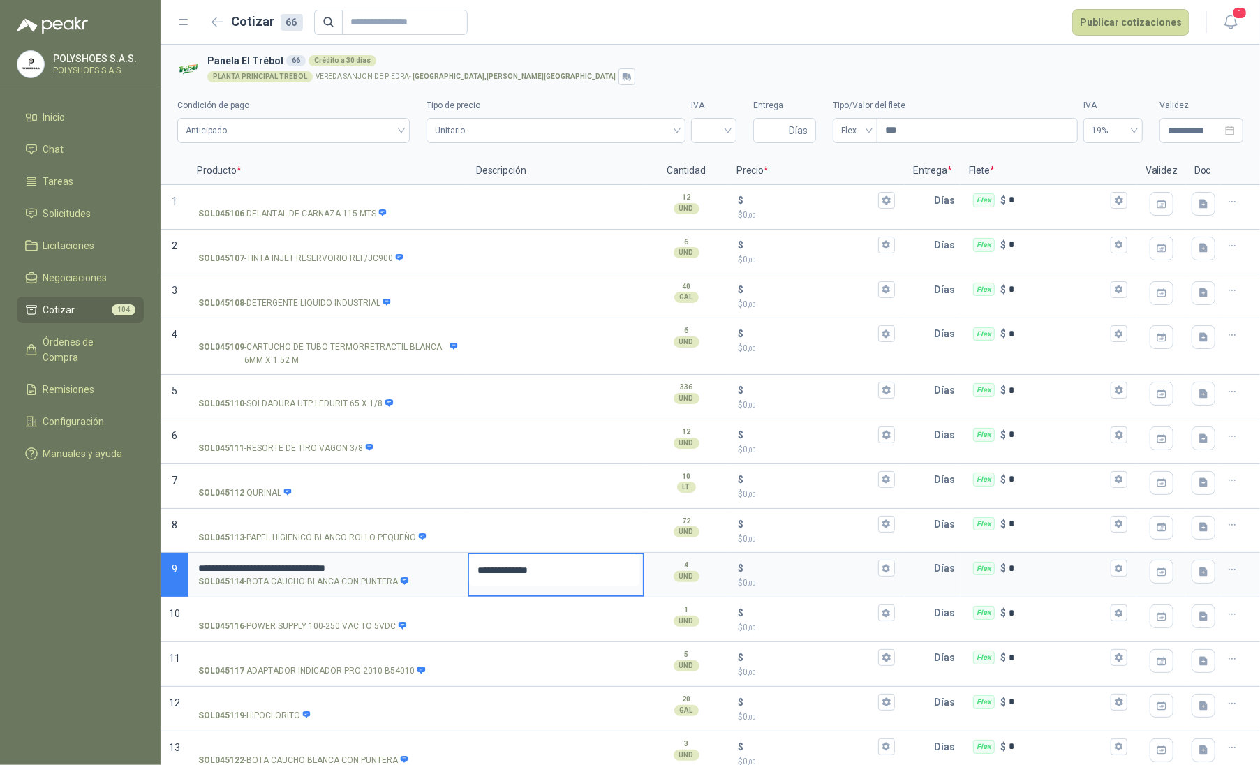
type textarea "**********"
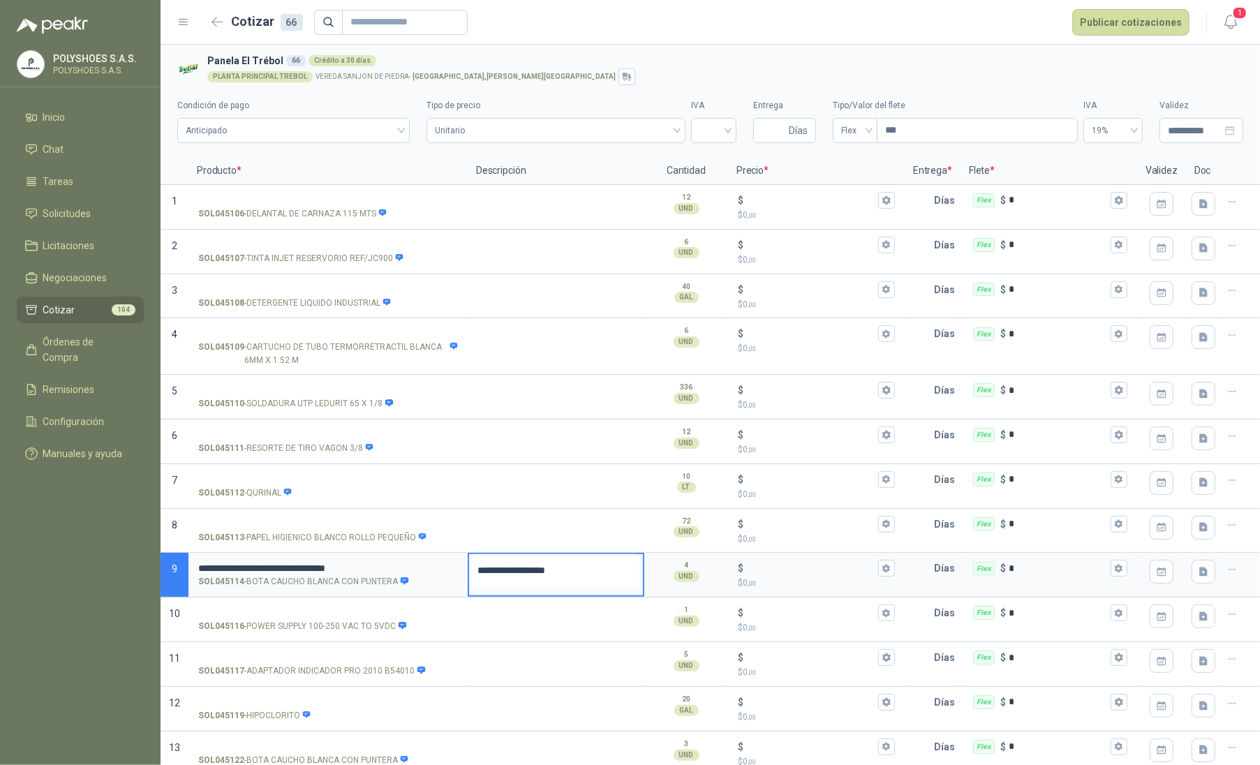
type textarea "**********"
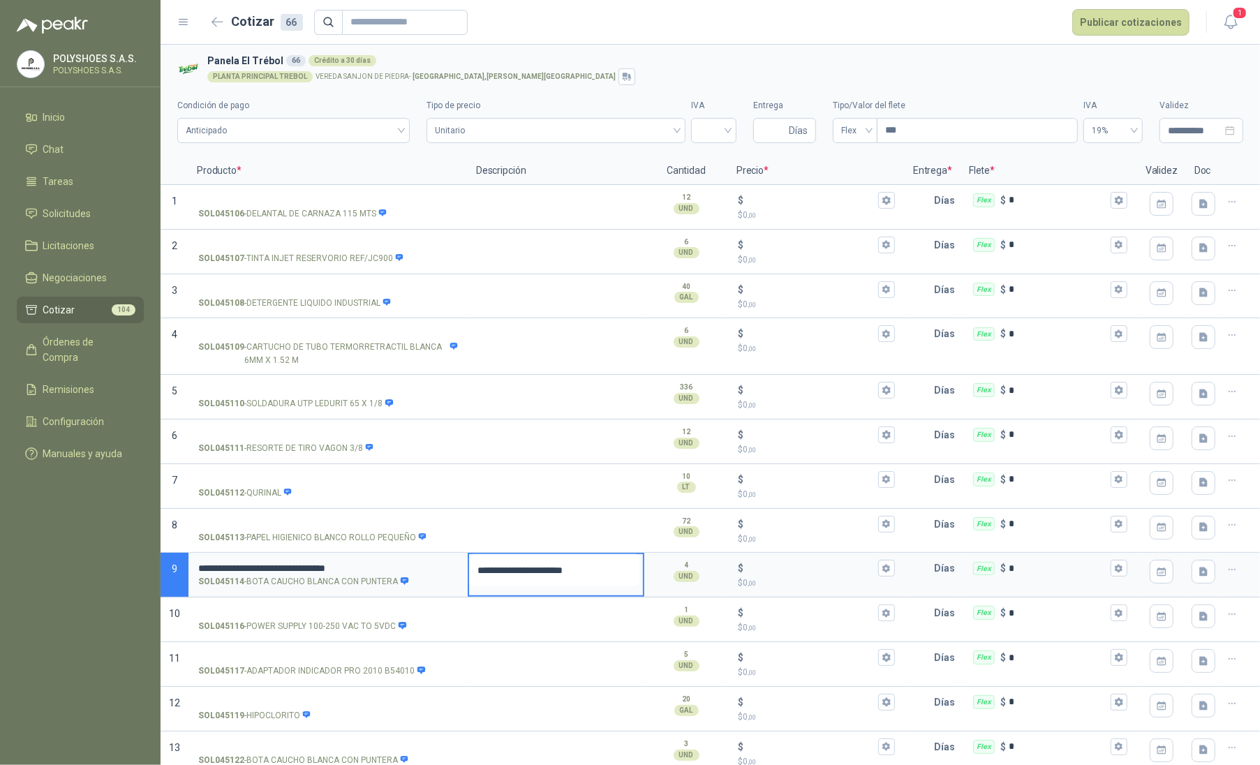
type textarea "**********"
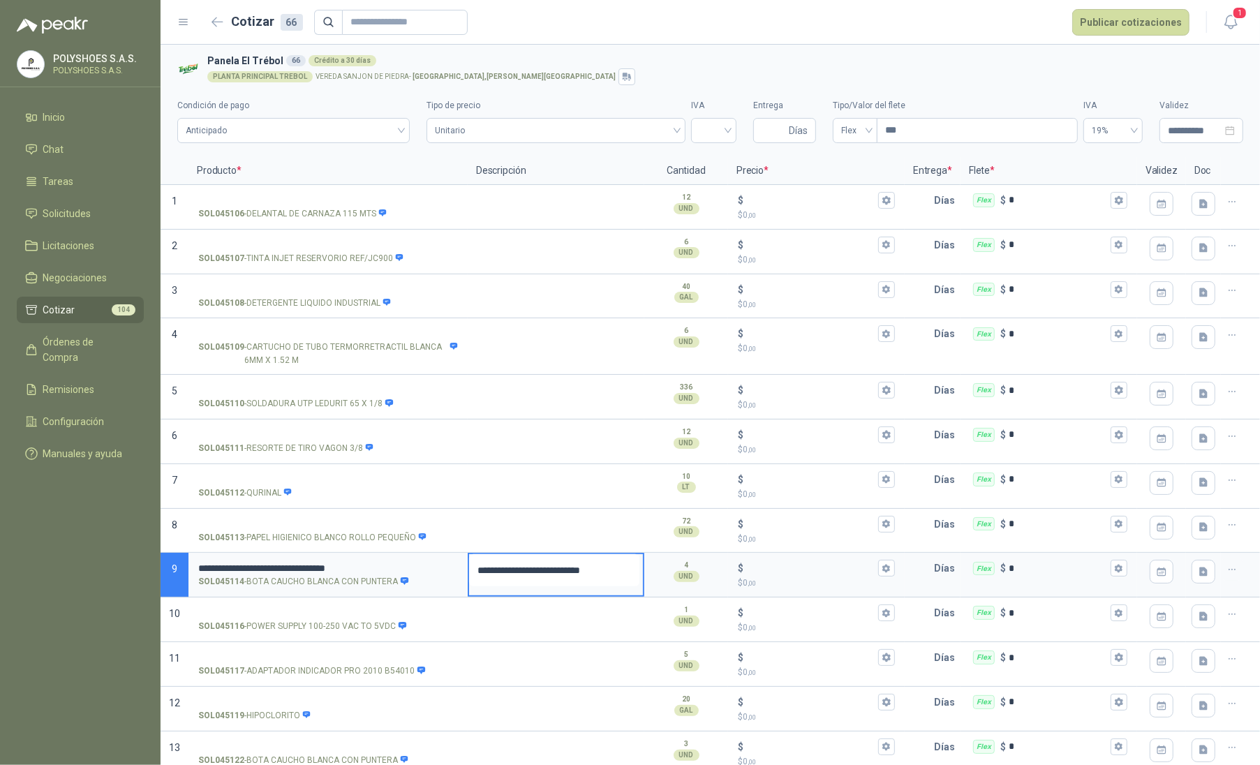
type textarea "**********"
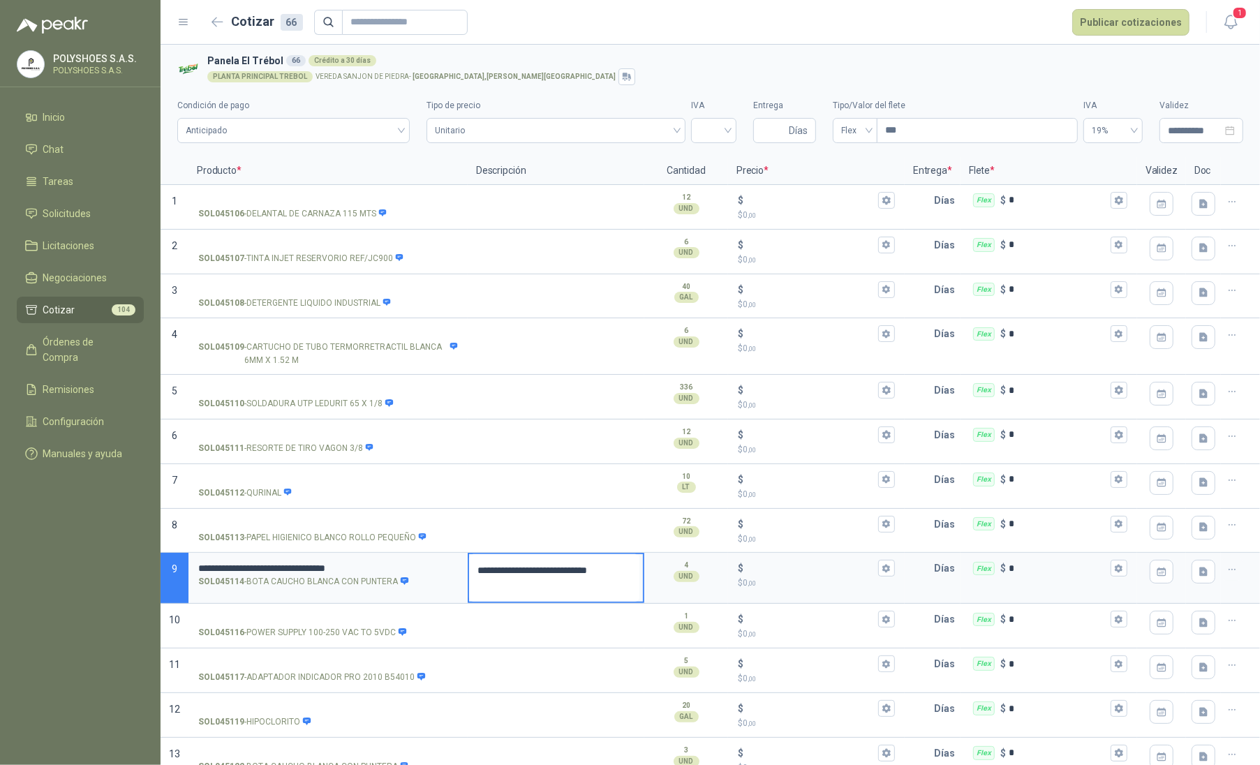
type textarea "**********"
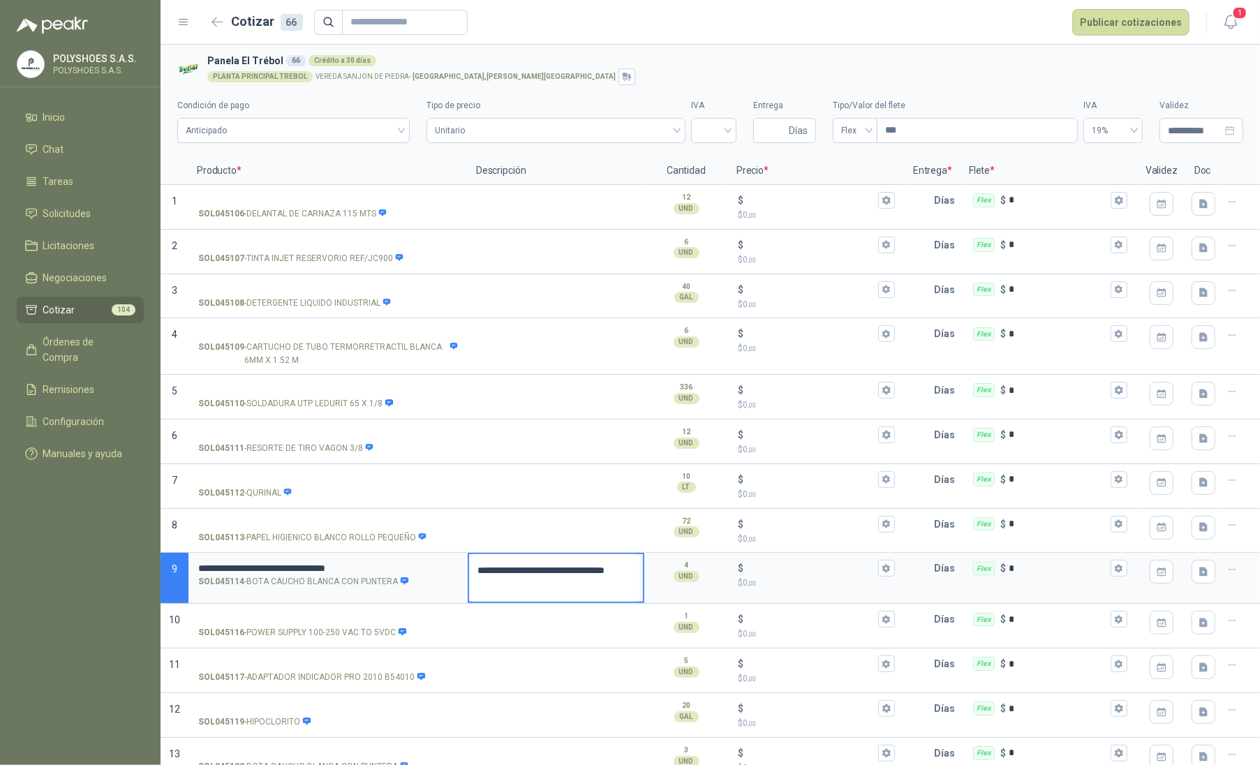
type textarea "**********"
drag, startPoint x: 76, startPoint y: 597, endPoint x: 902, endPoint y: 274, distance: 887.4
click at [76, 597] on menu "POLYSHOES S.A.S. POLYSHOES S.A.S. Inicio Chat Tareas Solicitudes Licitaciones N…" at bounding box center [80, 382] width 160 height 765
click at [1226, 202] on icon "button" at bounding box center [1232, 202] width 12 height 12
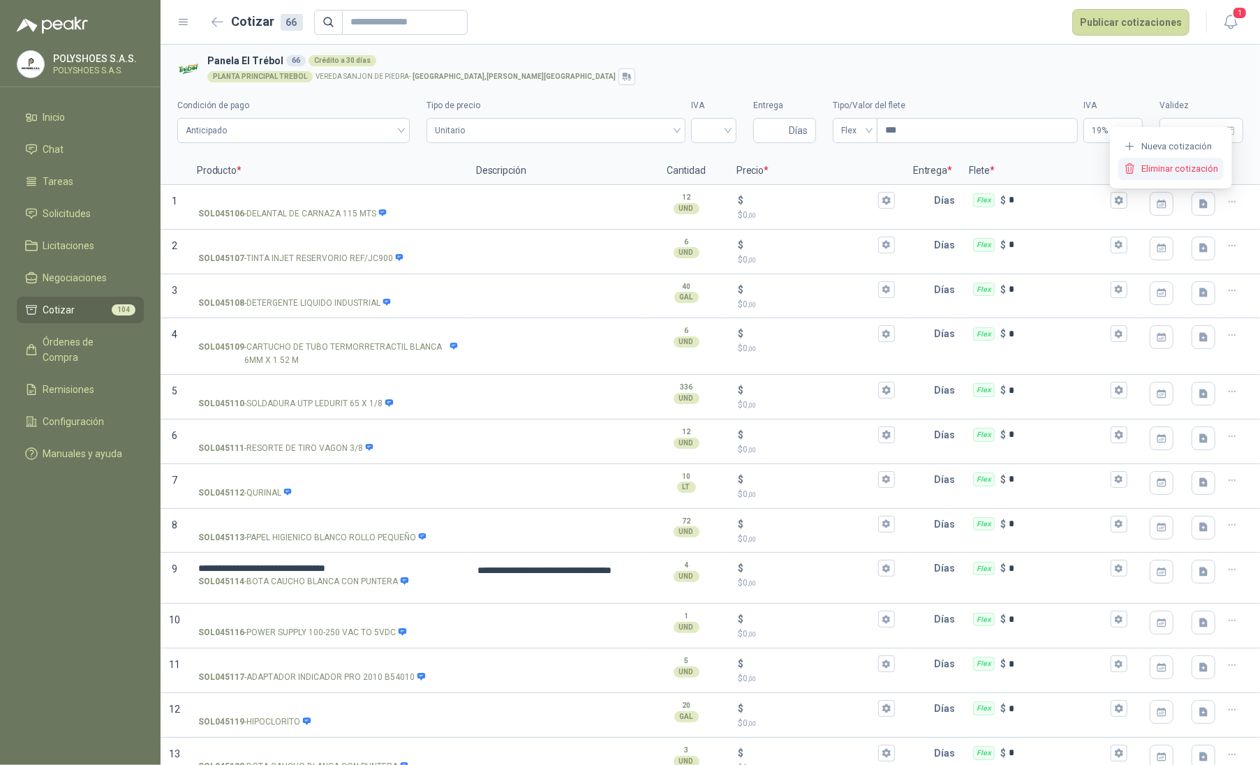
click at [1193, 174] on button "Eliminar cotización" at bounding box center [1170, 169] width 105 height 22
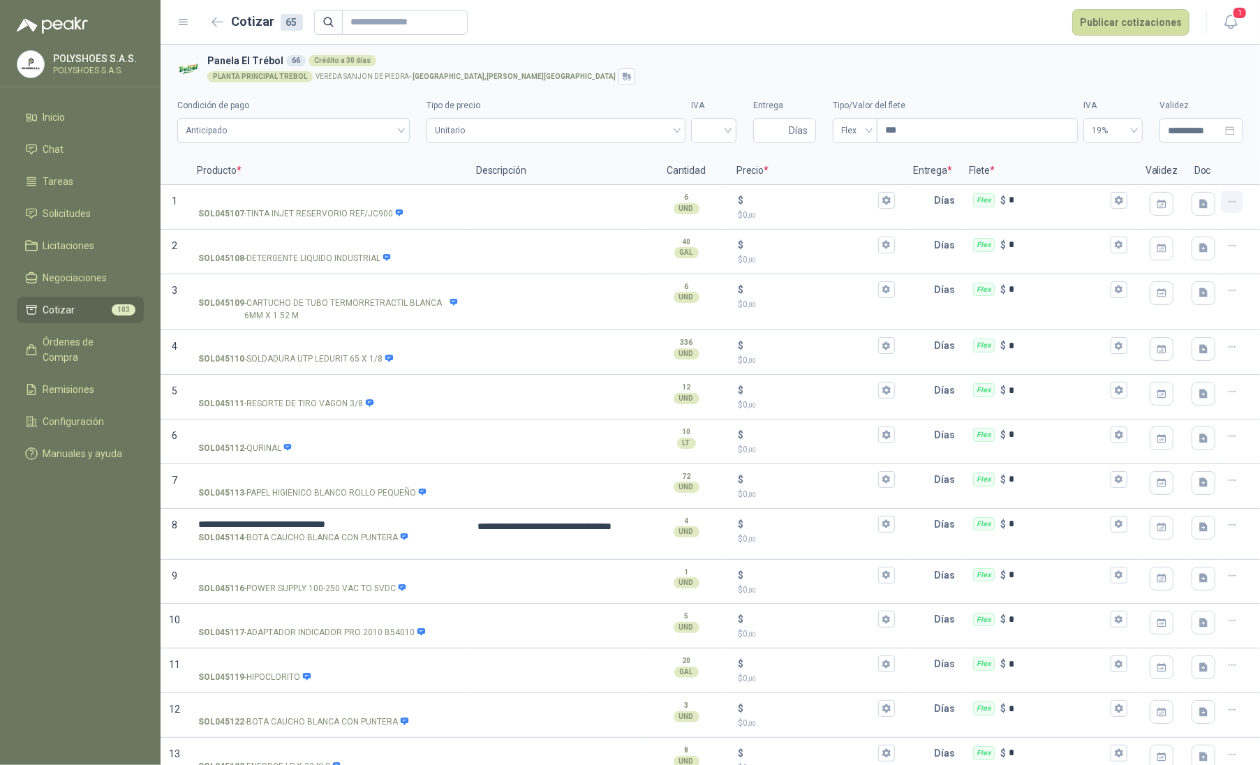
click at [1226, 204] on icon "button" at bounding box center [1232, 202] width 12 height 12
click at [1189, 177] on button "Eliminar cotización" at bounding box center [1170, 169] width 105 height 22
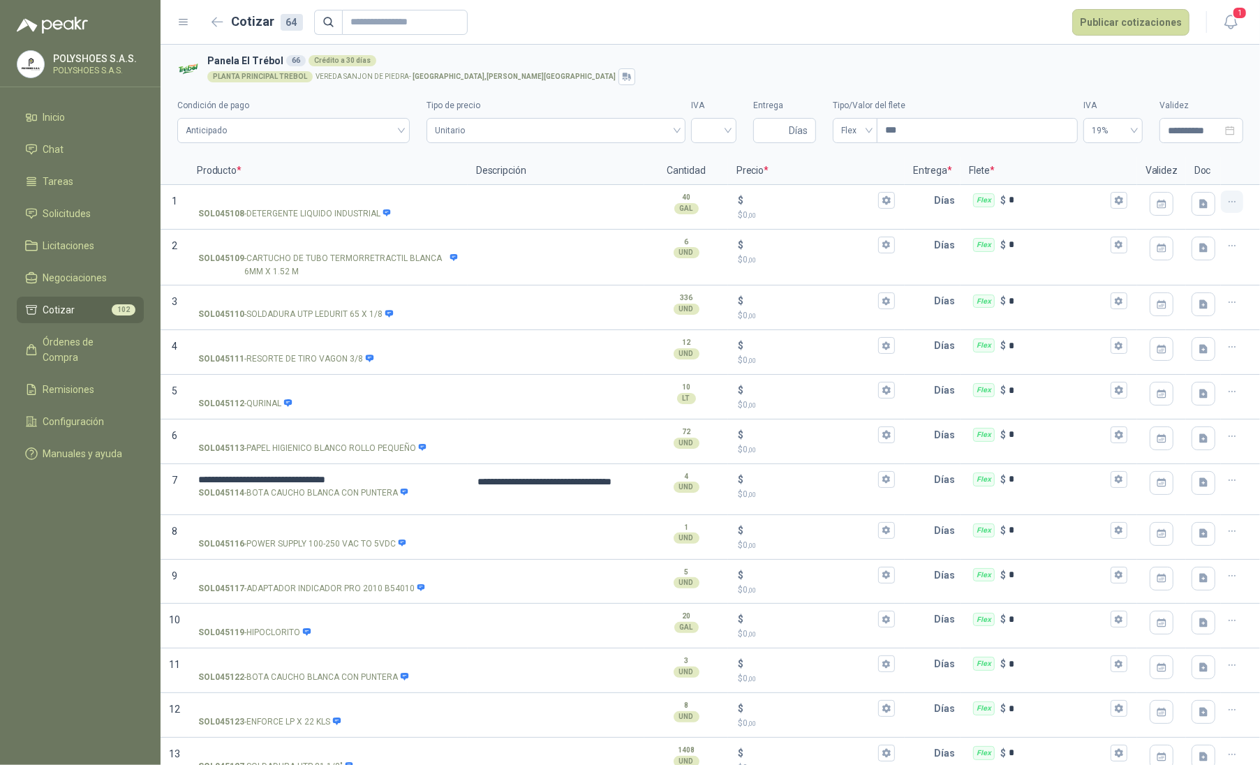
click at [1226, 205] on icon "button" at bounding box center [1232, 202] width 12 height 12
click at [1186, 172] on button "Eliminar cotización" at bounding box center [1170, 169] width 105 height 22
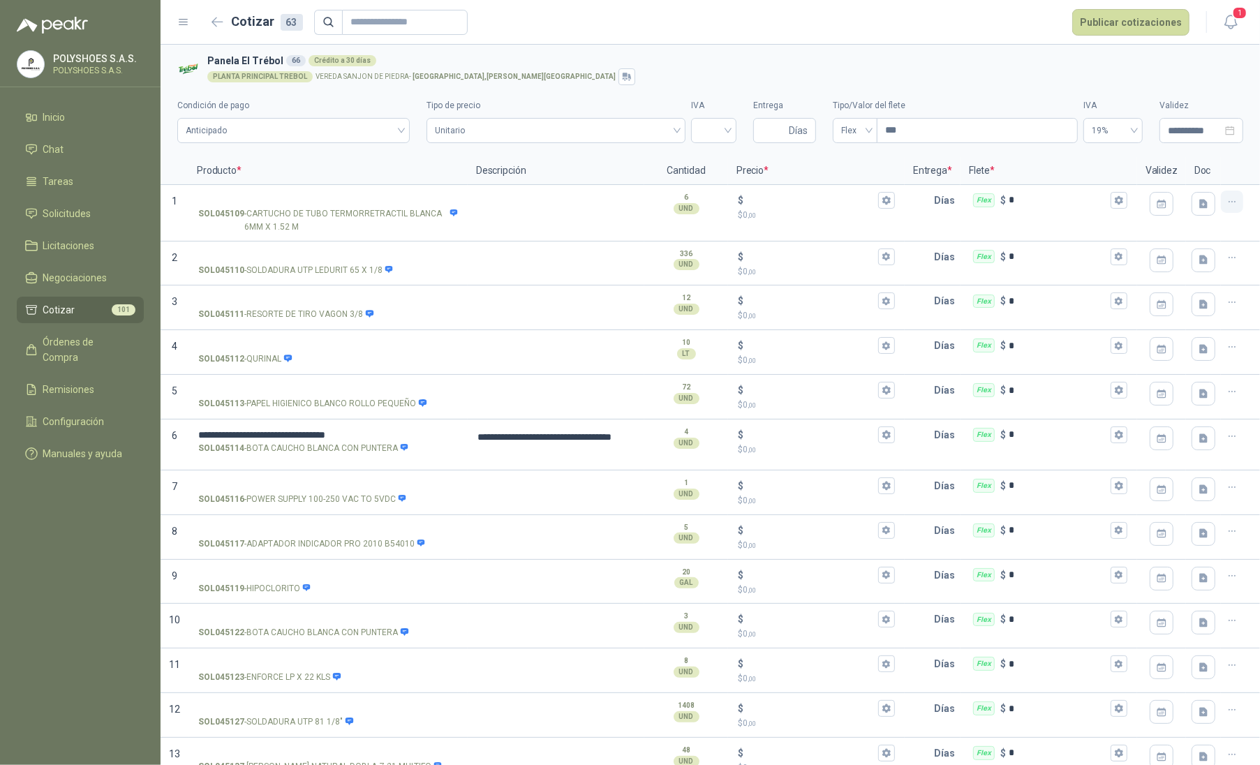
click at [1226, 204] on icon "button" at bounding box center [1232, 202] width 12 height 12
click at [1172, 169] on button "Eliminar cotización" at bounding box center [1170, 169] width 105 height 22
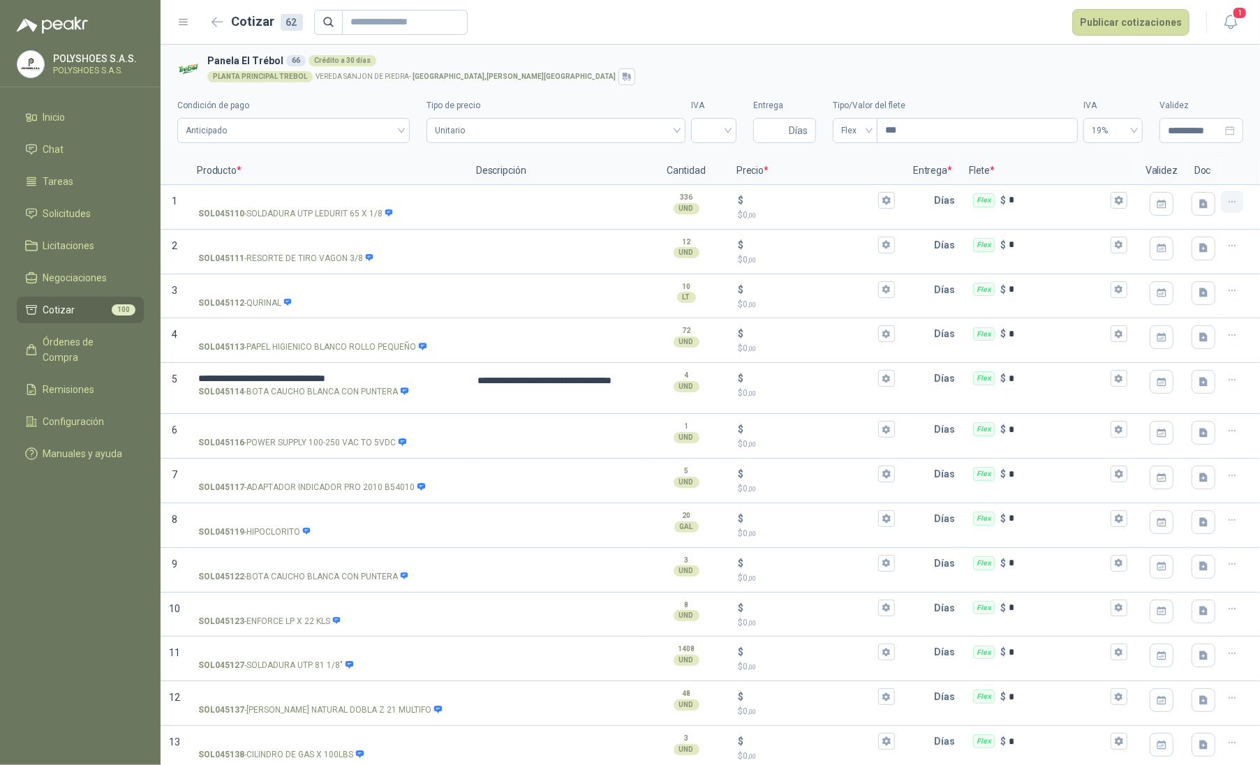
click at [1226, 198] on icon "button" at bounding box center [1232, 202] width 12 height 12
click at [1198, 168] on button "Eliminar cotización" at bounding box center [1170, 169] width 105 height 22
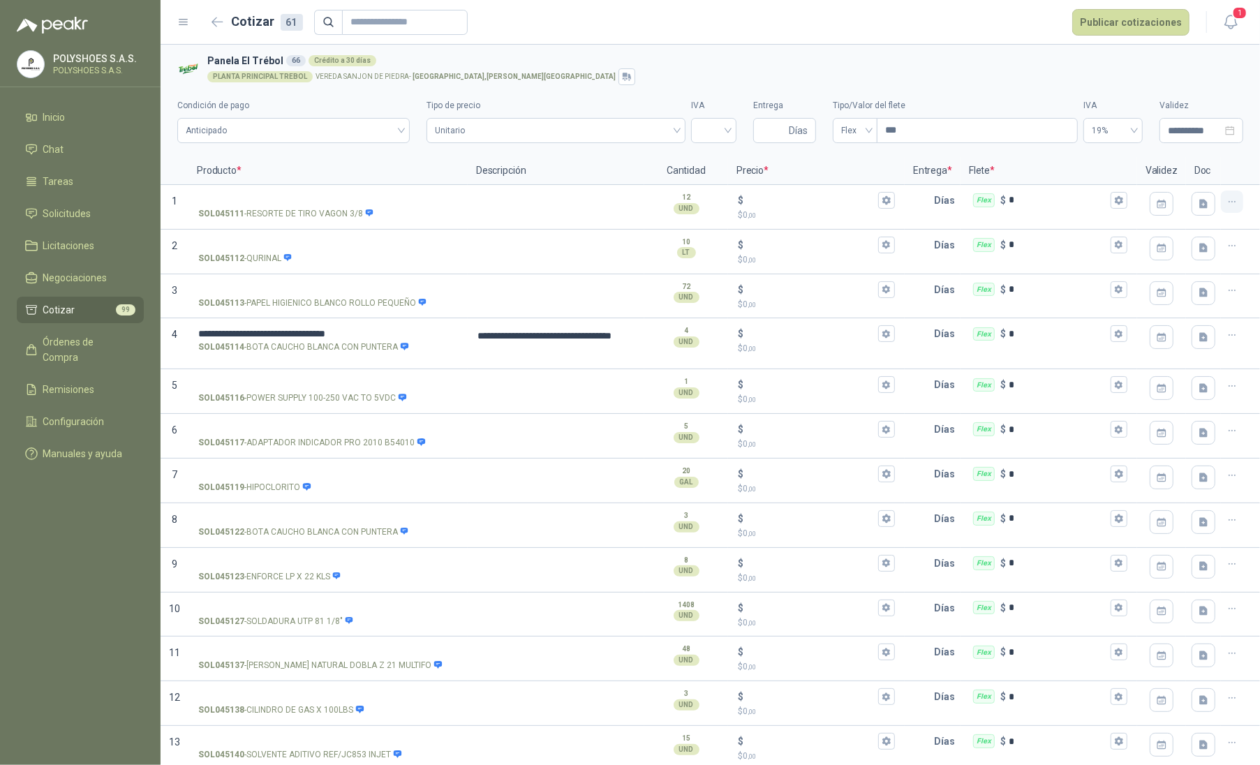
click at [1226, 202] on icon "button" at bounding box center [1232, 202] width 12 height 12
click at [1206, 171] on button "Eliminar cotización" at bounding box center [1170, 169] width 105 height 22
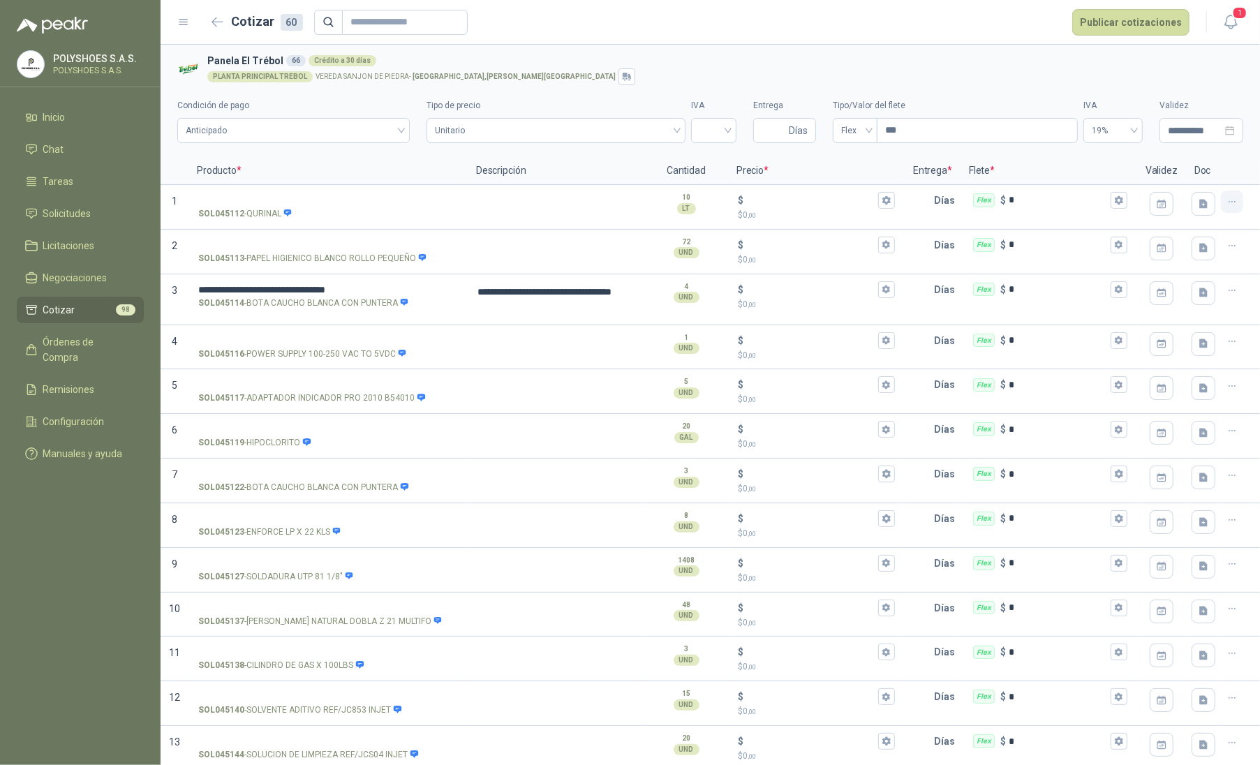
click at [1226, 198] on icon "button" at bounding box center [1232, 202] width 12 height 12
click at [1195, 173] on button "Eliminar cotización" at bounding box center [1170, 169] width 105 height 22
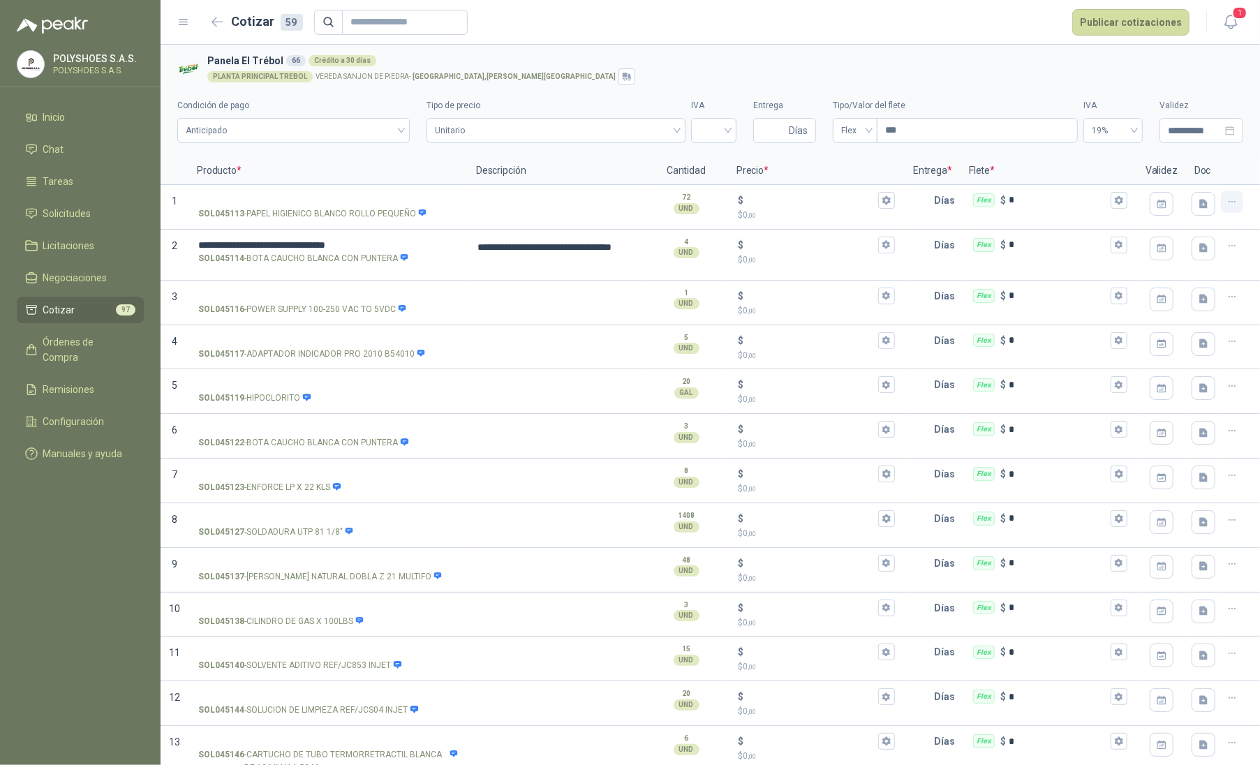
click at [1223, 211] on button "button" at bounding box center [1231, 202] width 22 height 22
click at [1201, 174] on button "Eliminar cotización" at bounding box center [1170, 169] width 105 height 22
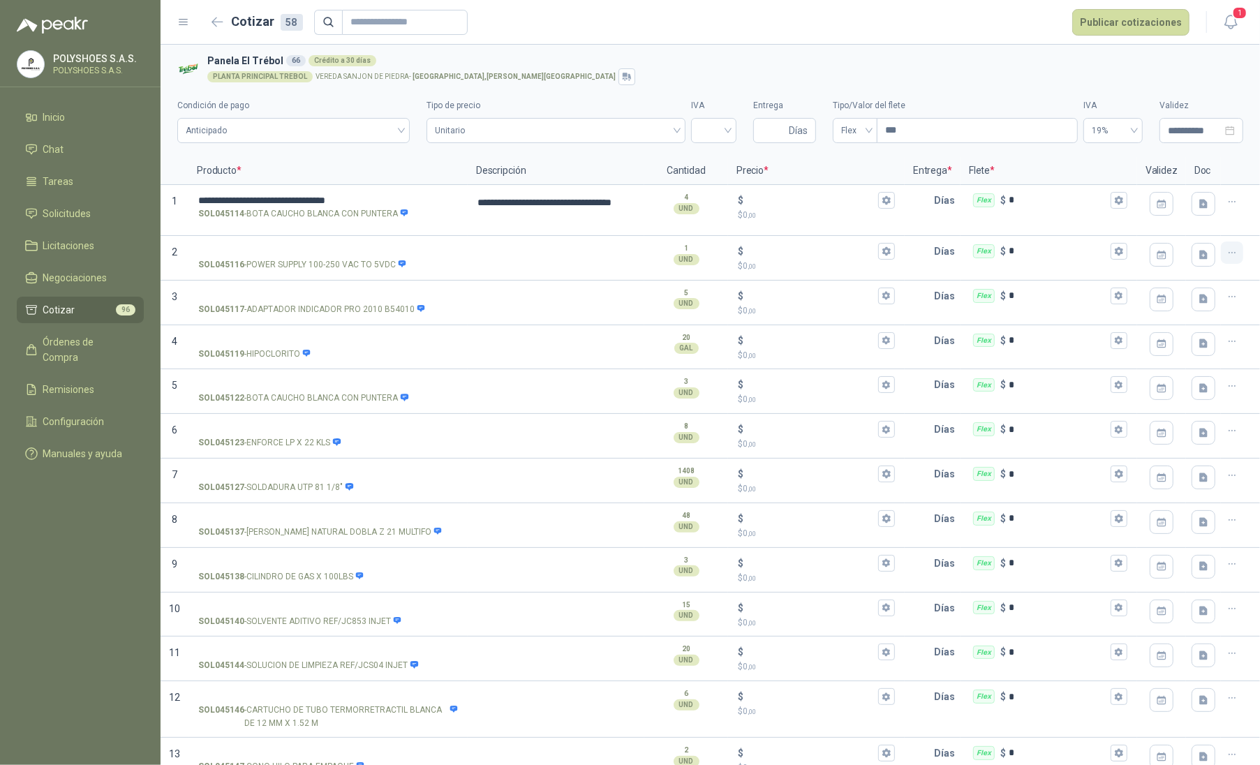
click at [1226, 254] on icon "button" at bounding box center [1232, 253] width 12 height 12
click at [1197, 227] on button "Eliminar cotización" at bounding box center [1170, 220] width 105 height 22
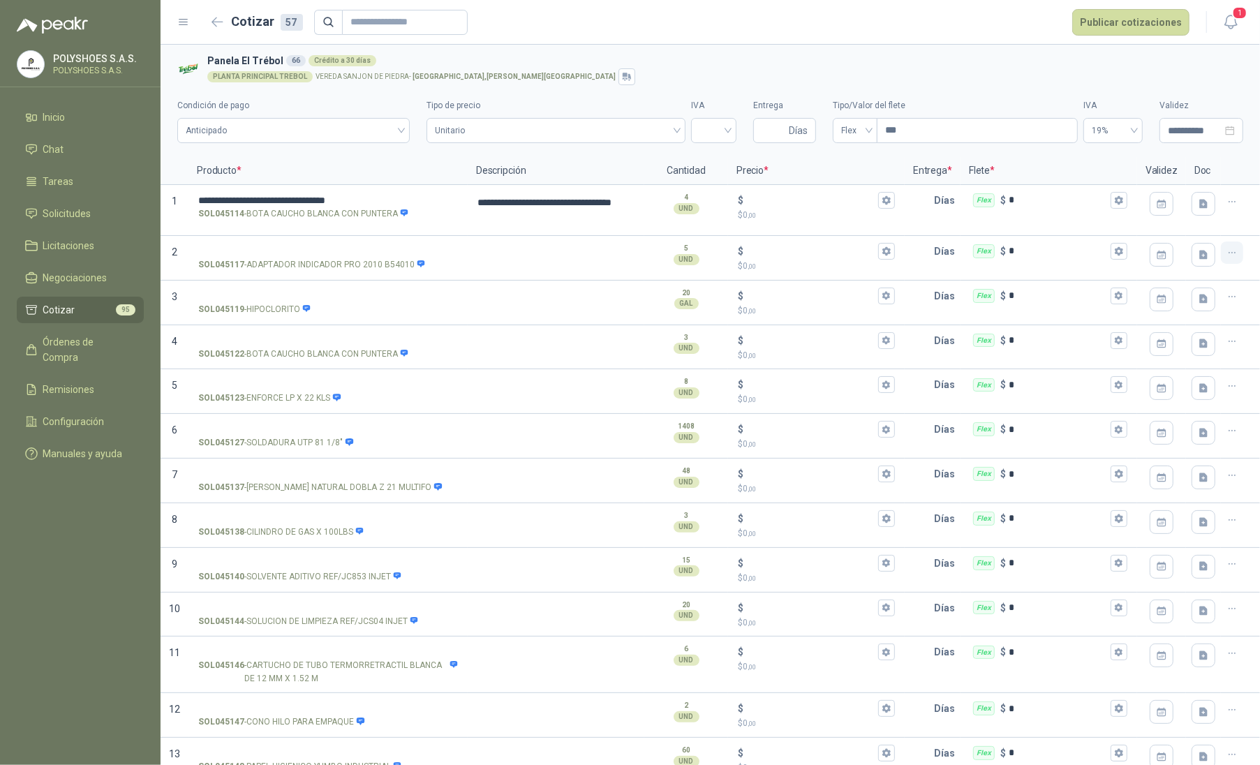
click at [1226, 257] on icon "button" at bounding box center [1232, 253] width 12 height 12
click at [1188, 227] on button "Eliminar cotización" at bounding box center [1170, 220] width 105 height 22
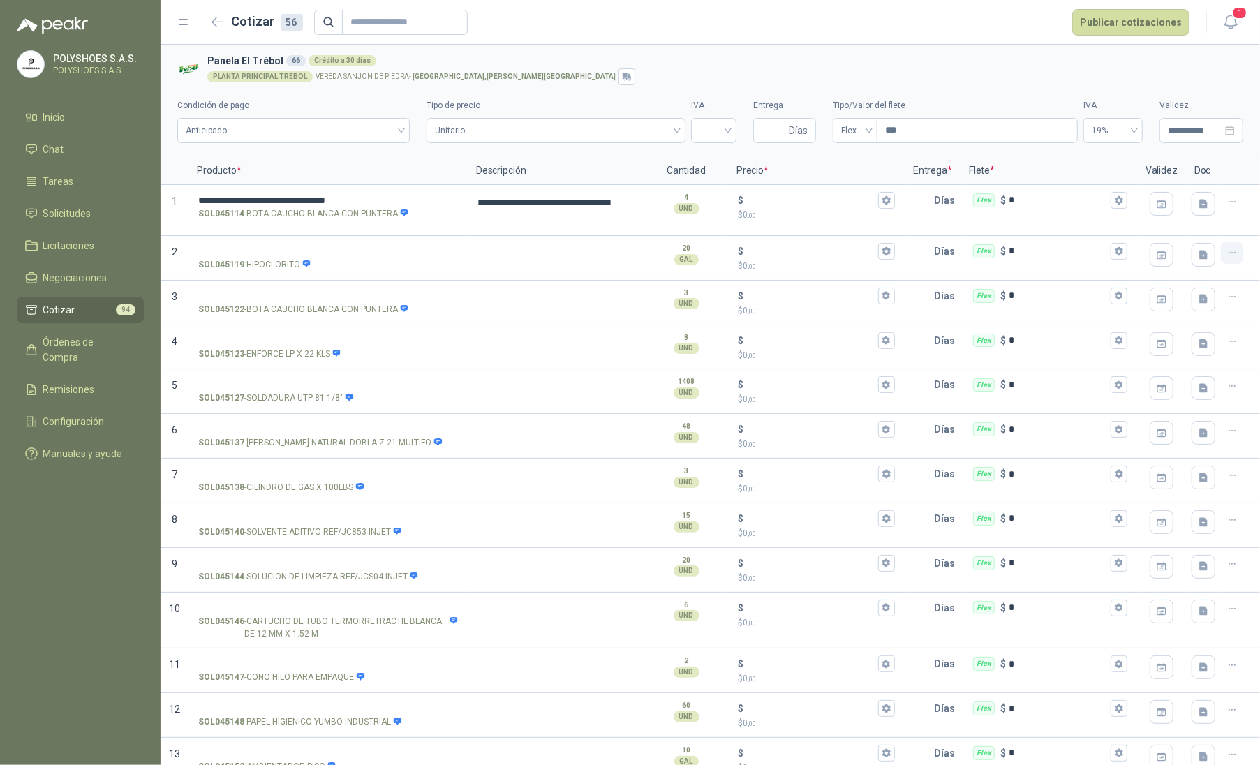
click at [1226, 254] on icon "button" at bounding box center [1232, 253] width 12 height 12
click at [1179, 222] on button "Eliminar cotización" at bounding box center [1170, 220] width 105 height 22
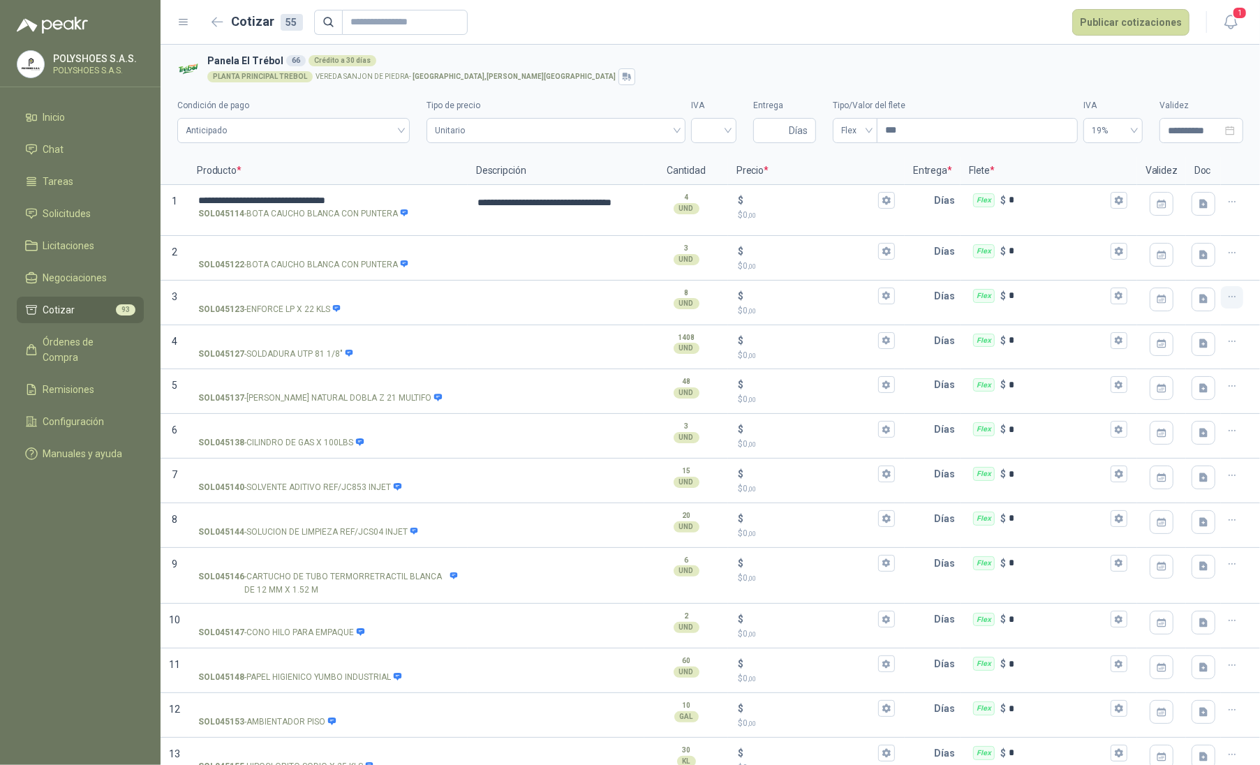
click at [1227, 299] on button "button" at bounding box center [1231, 297] width 22 height 22
click at [1195, 261] on button "Eliminar cotización" at bounding box center [1170, 264] width 105 height 22
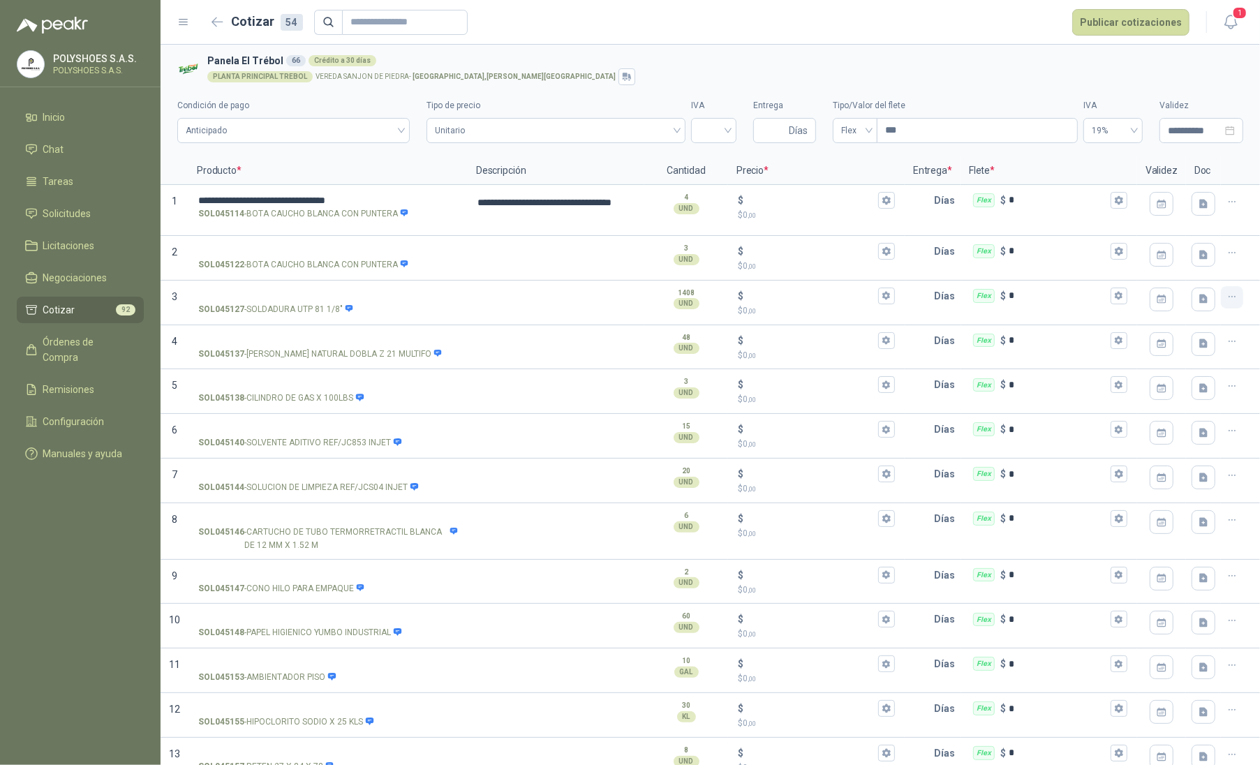
click at [1226, 299] on icon "button" at bounding box center [1232, 297] width 12 height 12
click at [1201, 266] on button "Eliminar cotización" at bounding box center [1170, 264] width 105 height 22
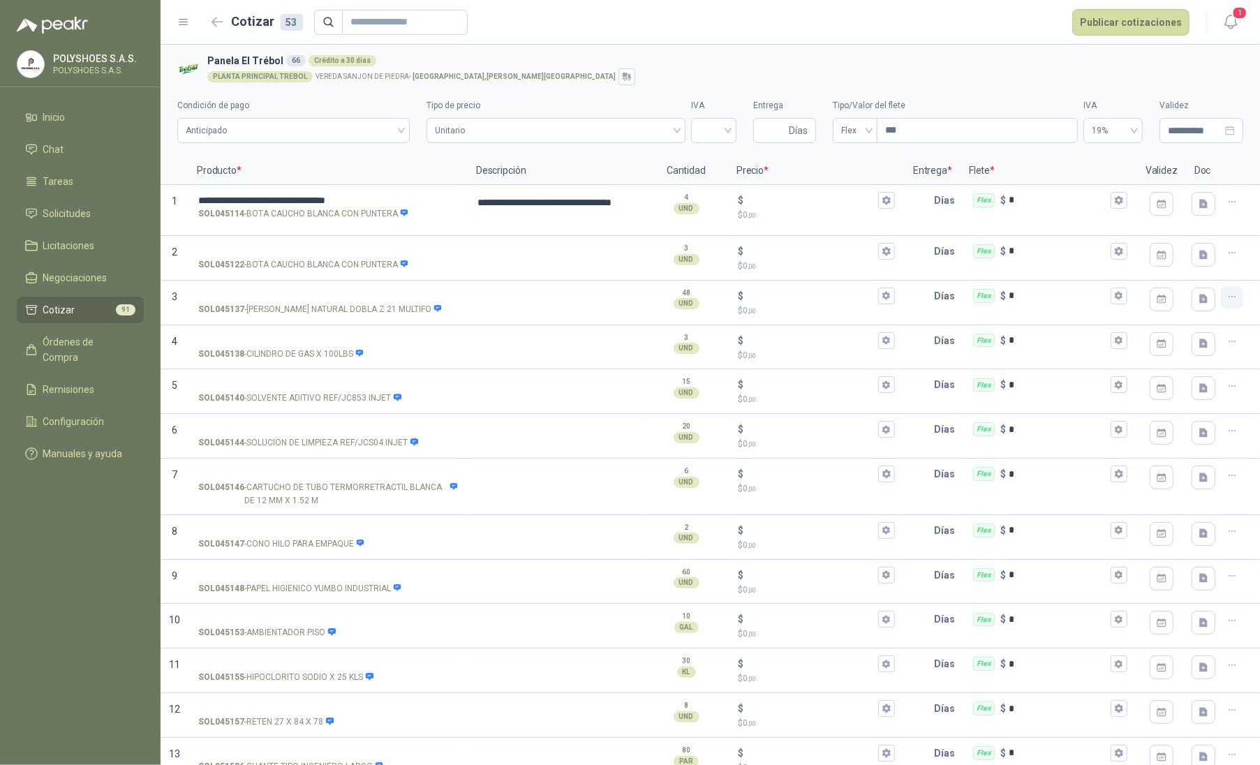
click at [1226, 299] on icon "button" at bounding box center [1232, 297] width 12 height 12
click at [1170, 266] on button "Eliminar cotización" at bounding box center [1170, 264] width 105 height 22
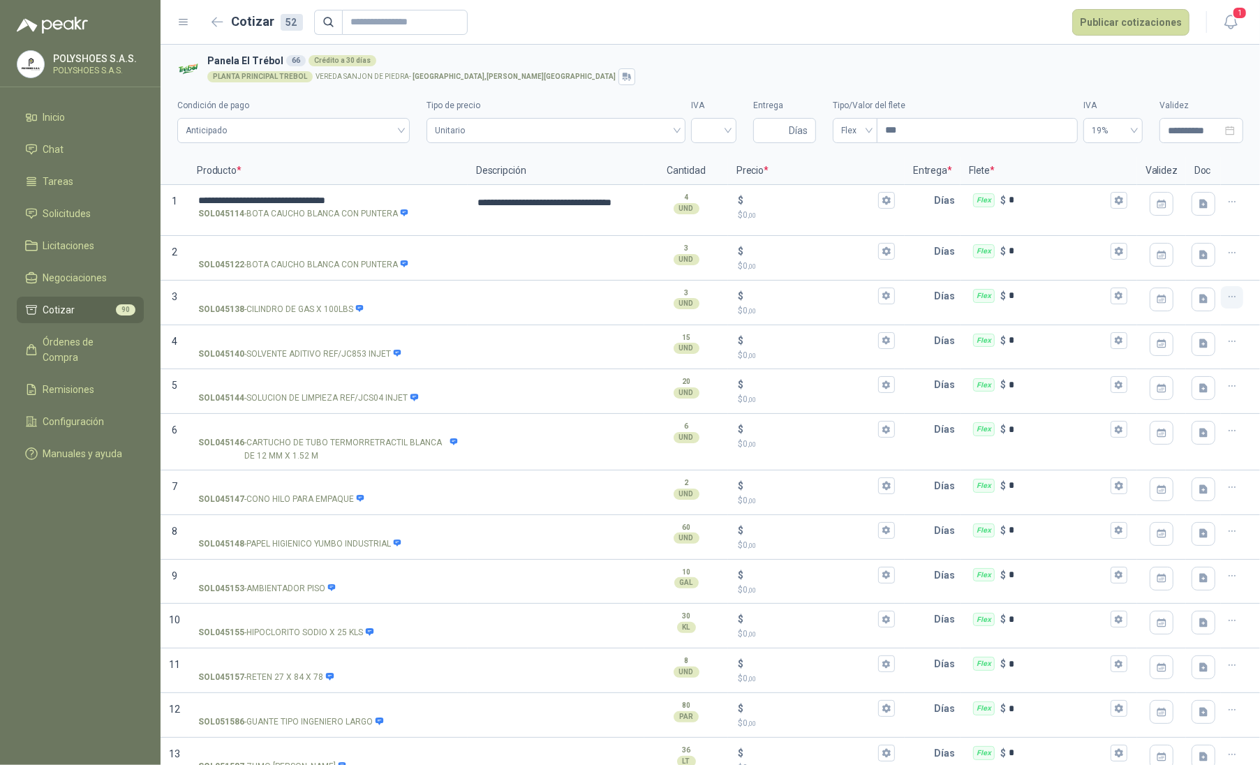
click at [1228, 297] on icon "button" at bounding box center [1231, 297] width 6 height 1
click at [1197, 269] on button "Eliminar cotización" at bounding box center [1170, 264] width 105 height 22
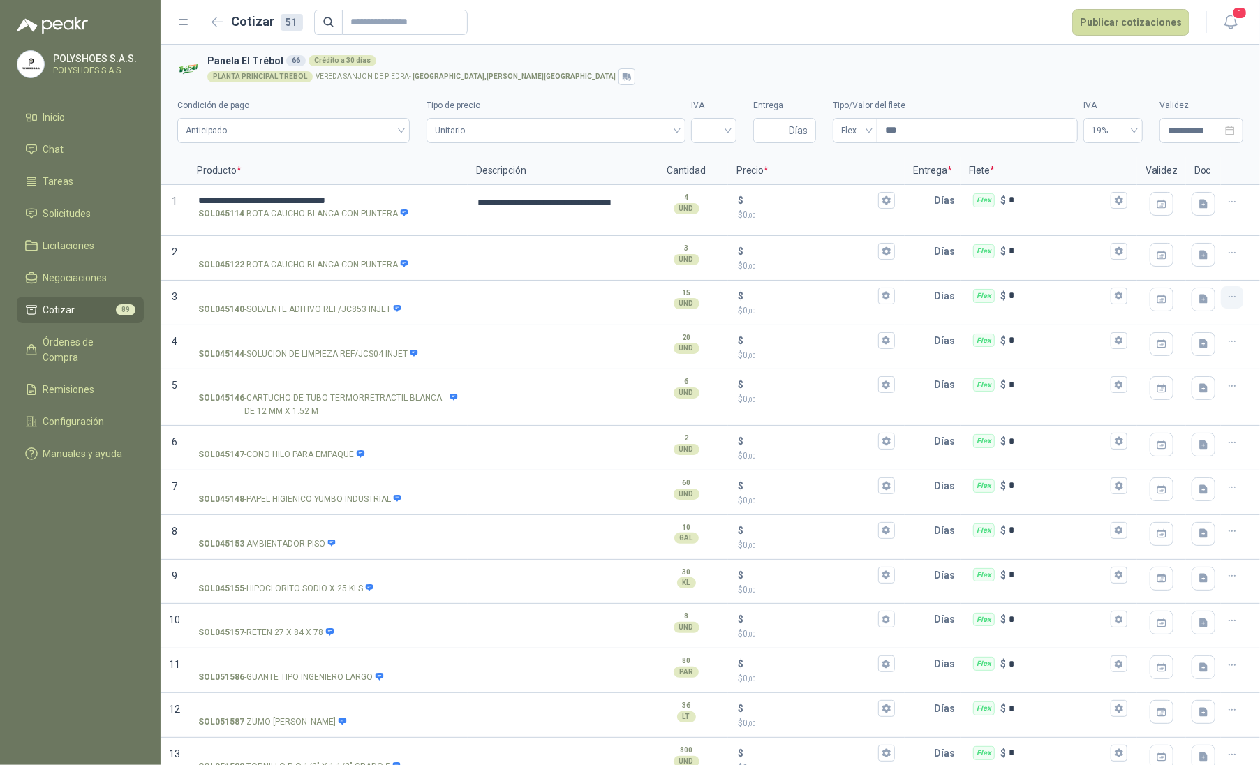
click at [1220, 291] on button "button" at bounding box center [1231, 297] width 22 height 22
click at [1193, 267] on button "Eliminar cotización" at bounding box center [1170, 264] width 105 height 22
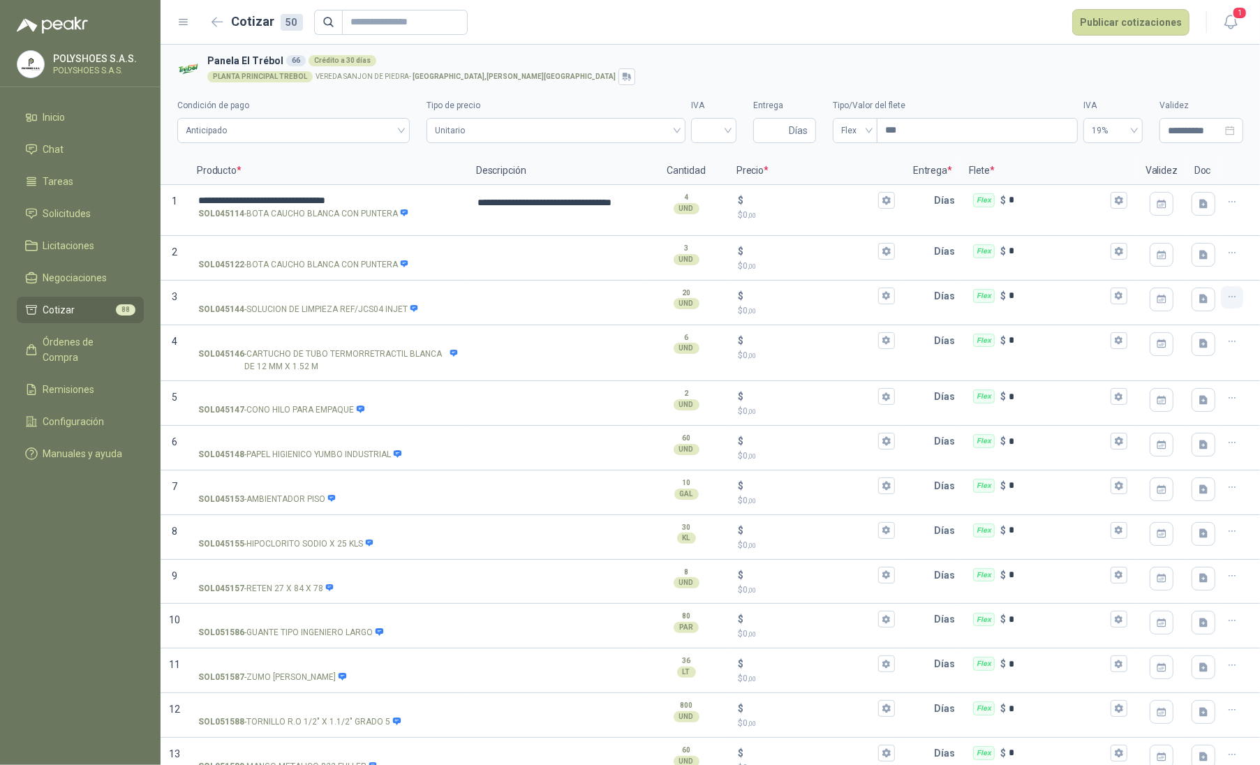
click at [1226, 297] on icon "button" at bounding box center [1232, 297] width 12 height 12
click at [1182, 262] on button "Eliminar cotización" at bounding box center [1170, 264] width 105 height 22
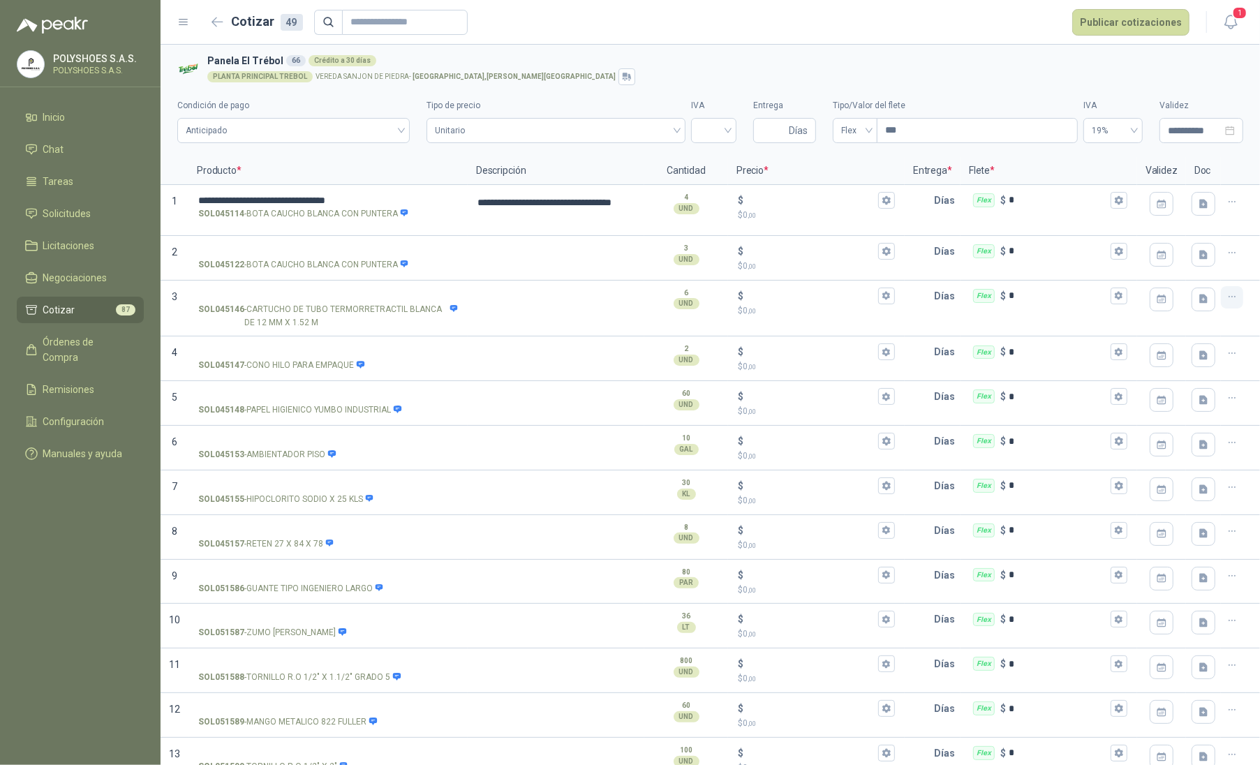
click at [1226, 300] on icon "button" at bounding box center [1232, 297] width 12 height 12
click at [1189, 271] on button "Eliminar cotización" at bounding box center [1170, 264] width 105 height 22
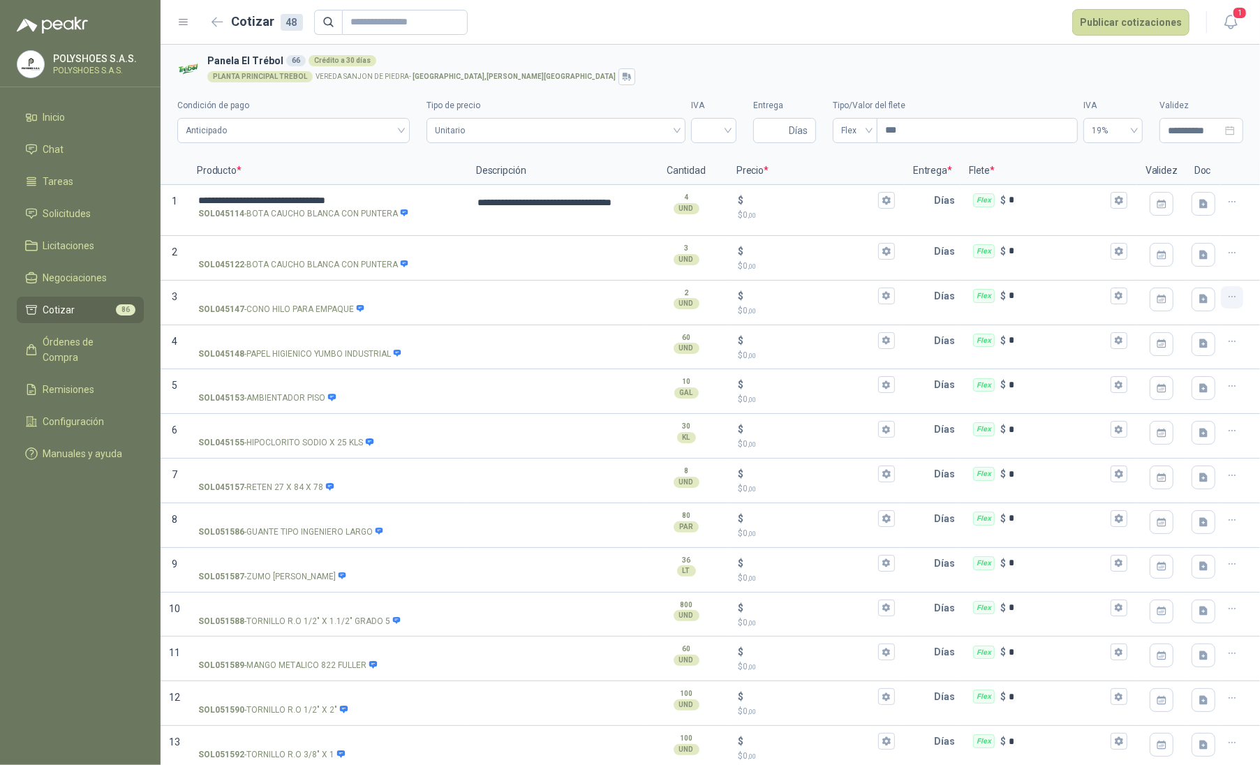
click at [1226, 297] on icon "button" at bounding box center [1232, 297] width 12 height 12
click at [1178, 269] on button "Eliminar cotización" at bounding box center [1170, 264] width 105 height 22
click at [1226, 292] on icon "button" at bounding box center [1232, 297] width 12 height 12
click at [1188, 271] on button "Eliminar cotización" at bounding box center [1170, 264] width 105 height 22
click at [1226, 299] on icon "button" at bounding box center [1232, 297] width 12 height 12
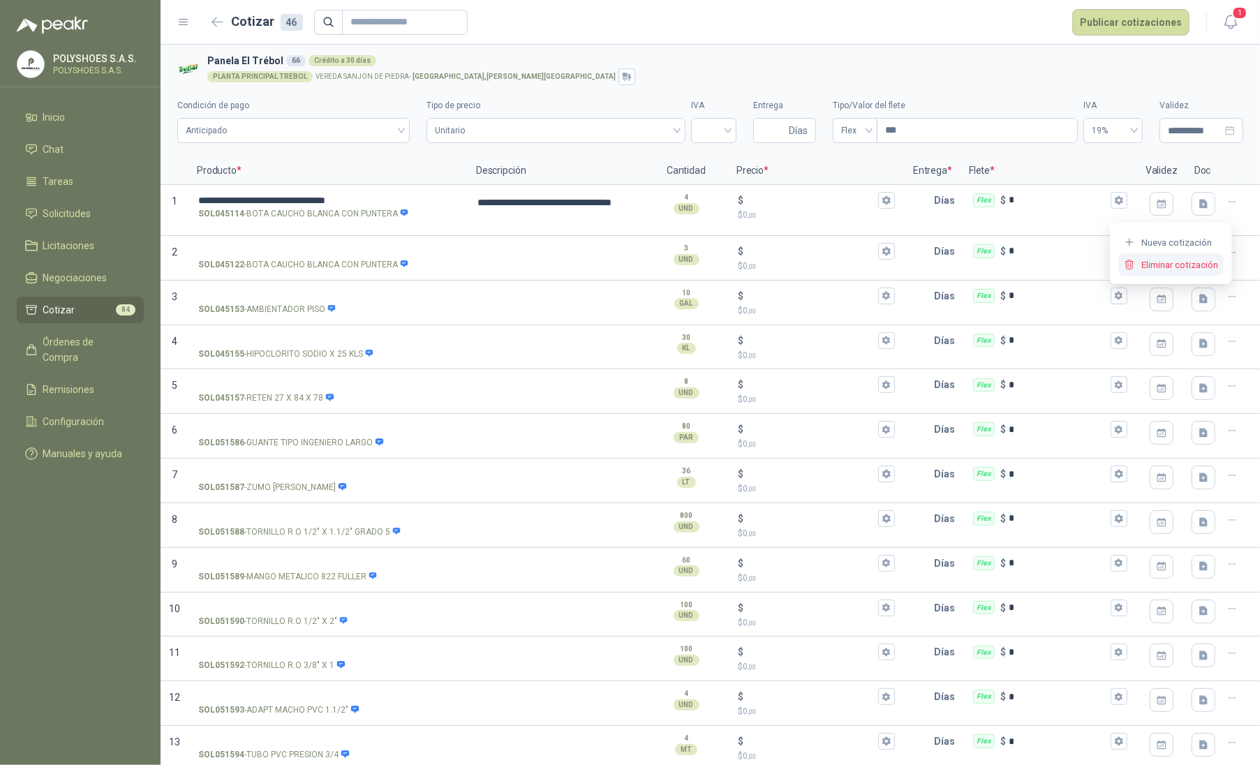
click at [1185, 262] on button "Eliminar cotización" at bounding box center [1170, 264] width 105 height 22
click at [1220, 294] on button "button" at bounding box center [1231, 297] width 22 height 22
click at [1179, 267] on button "Eliminar cotización" at bounding box center [1170, 264] width 105 height 22
click at [1226, 294] on icon "button" at bounding box center [1232, 297] width 12 height 12
click at [1196, 271] on button "Eliminar cotización" at bounding box center [1170, 264] width 105 height 22
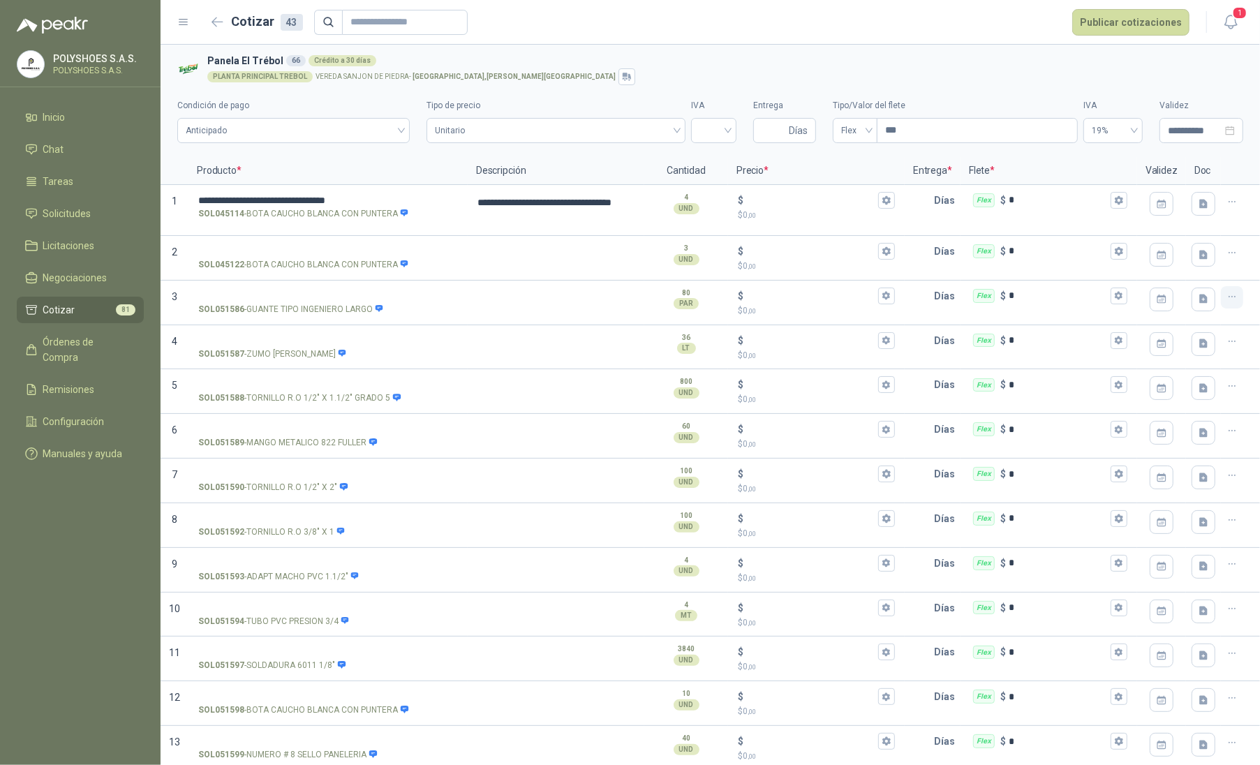
click at [1226, 299] on icon "button" at bounding box center [1232, 297] width 12 height 12
click at [1189, 272] on button "Eliminar cotización" at bounding box center [1170, 264] width 105 height 22
click at [1226, 299] on icon "button" at bounding box center [1232, 297] width 12 height 12
click at [1187, 269] on button "Eliminar cotización" at bounding box center [1170, 264] width 105 height 22
click at [1225, 573] on button "button" at bounding box center [1231, 564] width 22 height 22
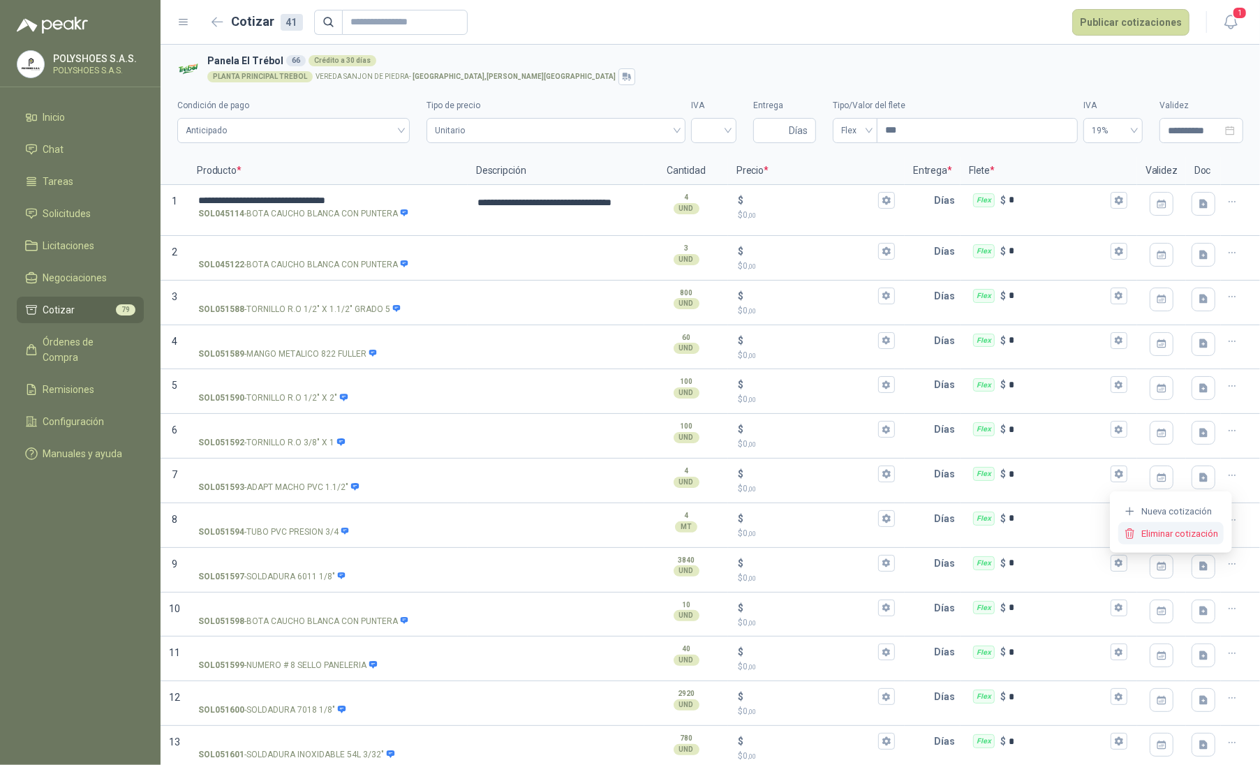
click at [1202, 536] on button "Eliminar cotización" at bounding box center [1170, 533] width 105 height 22
click at [1226, 255] on icon "button" at bounding box center [1232, 253] width 12 height 12
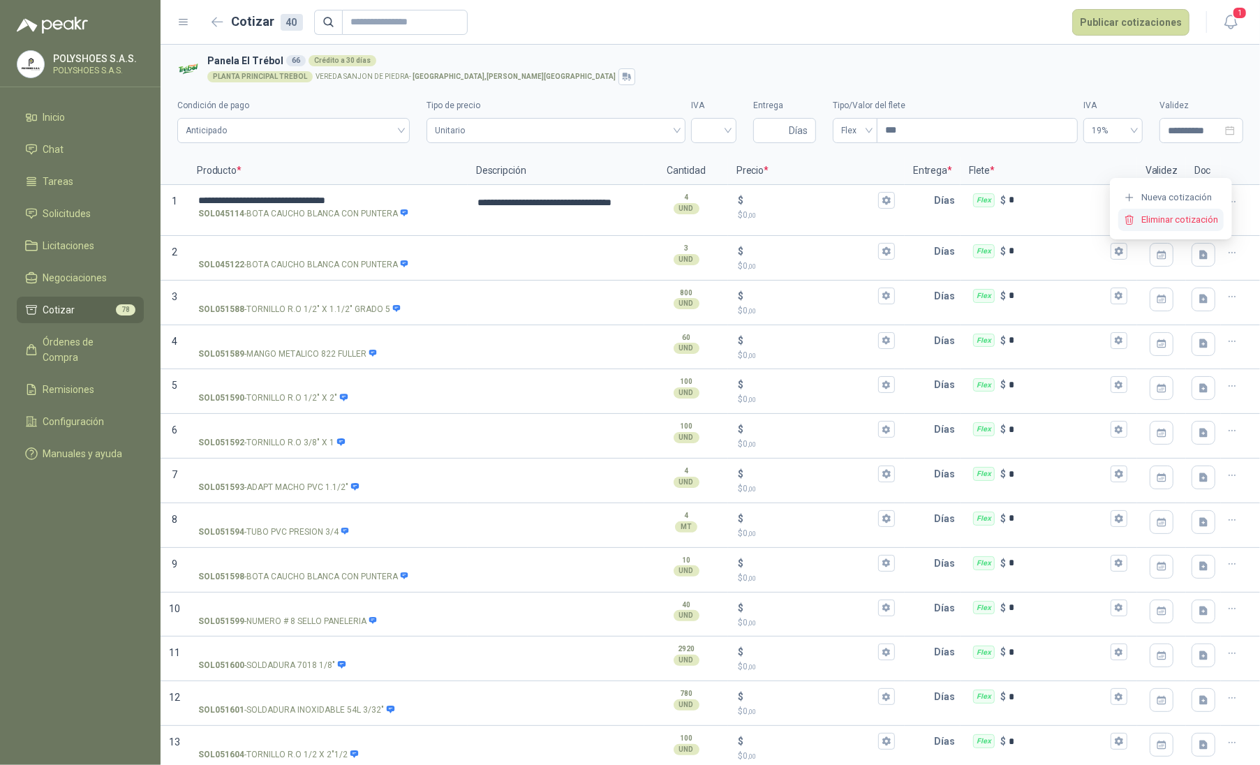
click at [1192, 227] on button "Eliminar cotización" at bounding box center [1170, 220] width 105 height 22
click at [1226, 251] on icon "button" at bounding box center [1232, 253] width 12 height 12
click at [1197, 221] on button "Eliminar cotización" at bounding box center [1170, 220] width 105 height 22
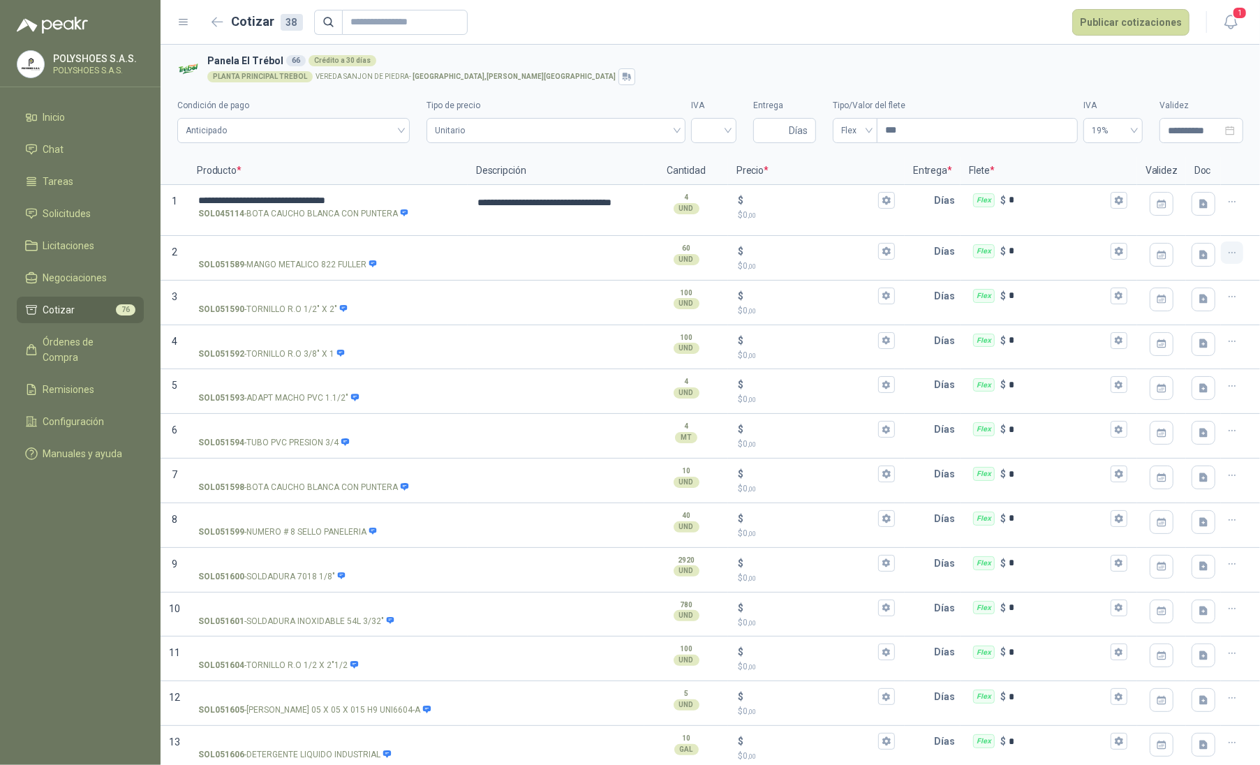
click at [1228, 253] on icon "button" at bounding box center [1231, 252] width 6 height 1
click at [1199, 223] on button "Eliminar cotización" at bounding box center [1170, 220] width 105 height 22
click at [1226, 250] on icon "button" at bounding box center [1232, 253] width 12 height 12
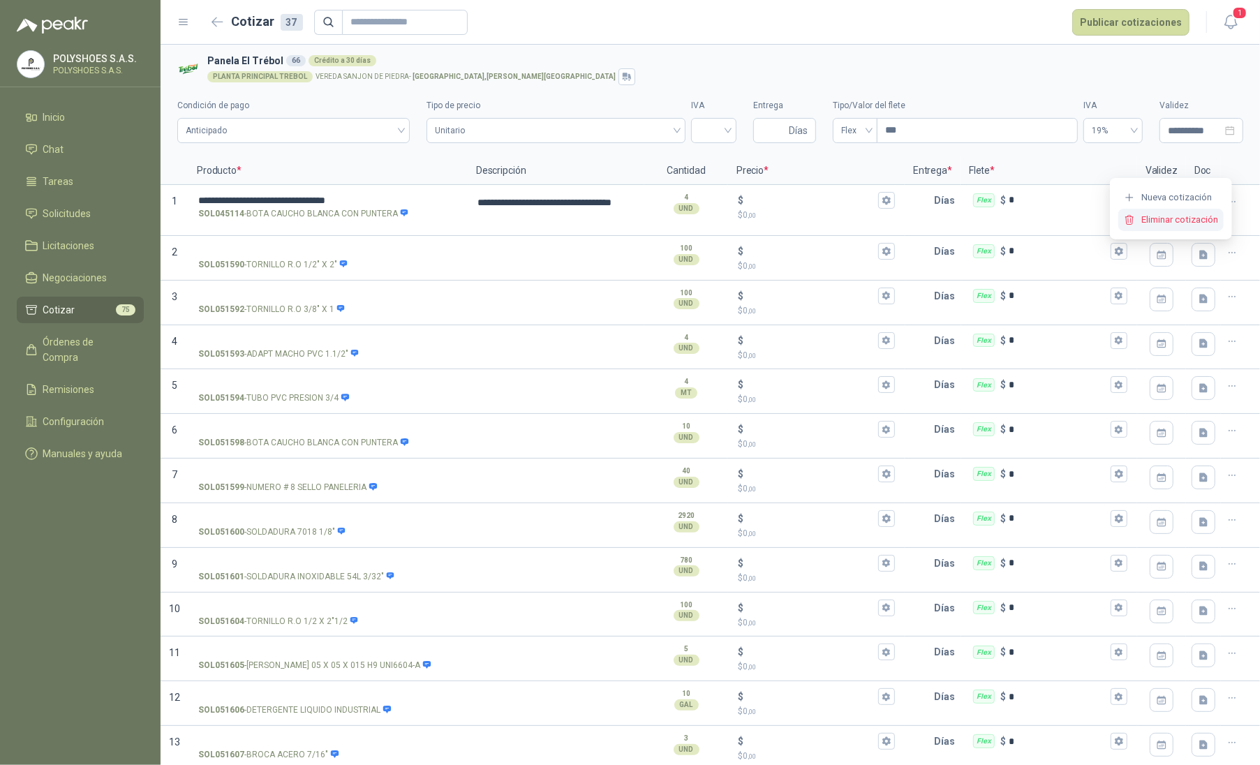
click at [1195, 216] on button "Eliminar cotización" at bounding box center [1170, 220] width 105 height 22
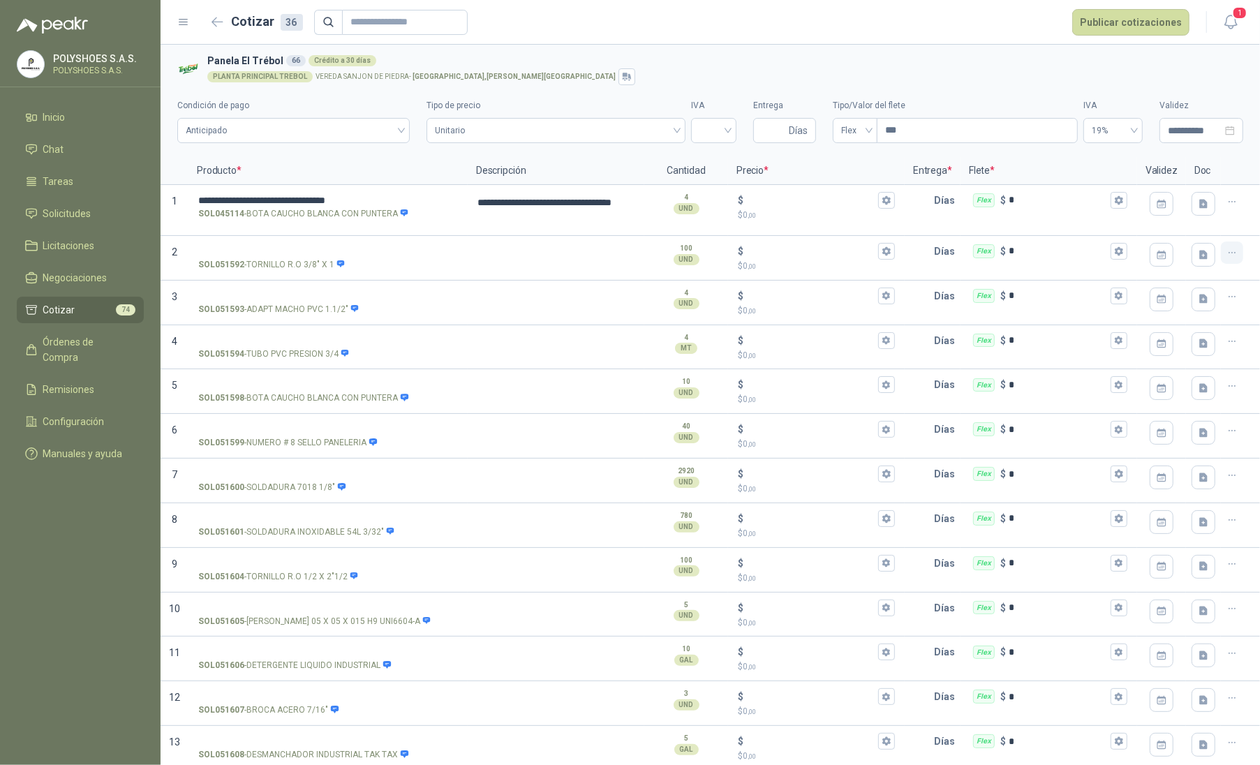
click at [1226, 255] on icon "button" at bounding box center [1232, 253] width 12 height 12
click at [1207, 225] on button "Eliminar cotización" at bounding box center [1170, 220] width 105 height 22
click at [1226, 255] on icon "button" at bounding box center [1232, 253] width 12 height 12
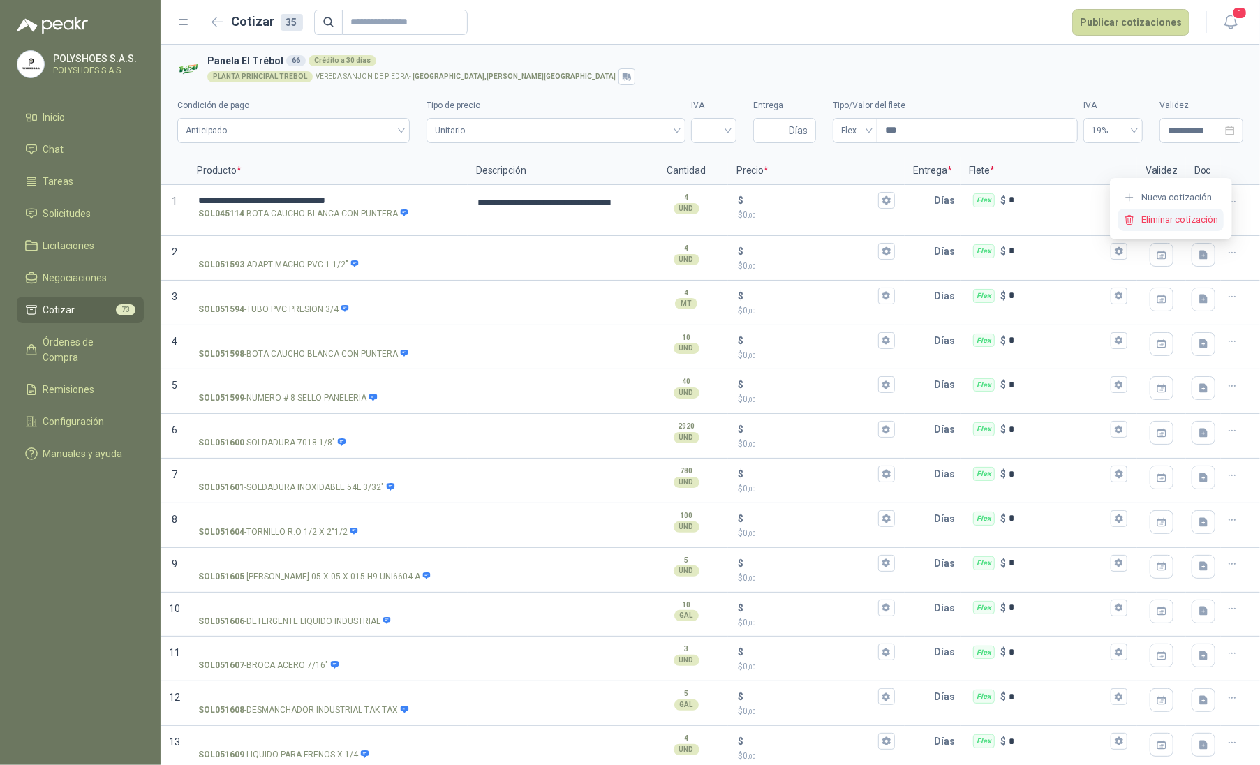
click at [1207, 222] on button "Eliminar cotización" at bounding box center [1170, 220] width 105 height 22
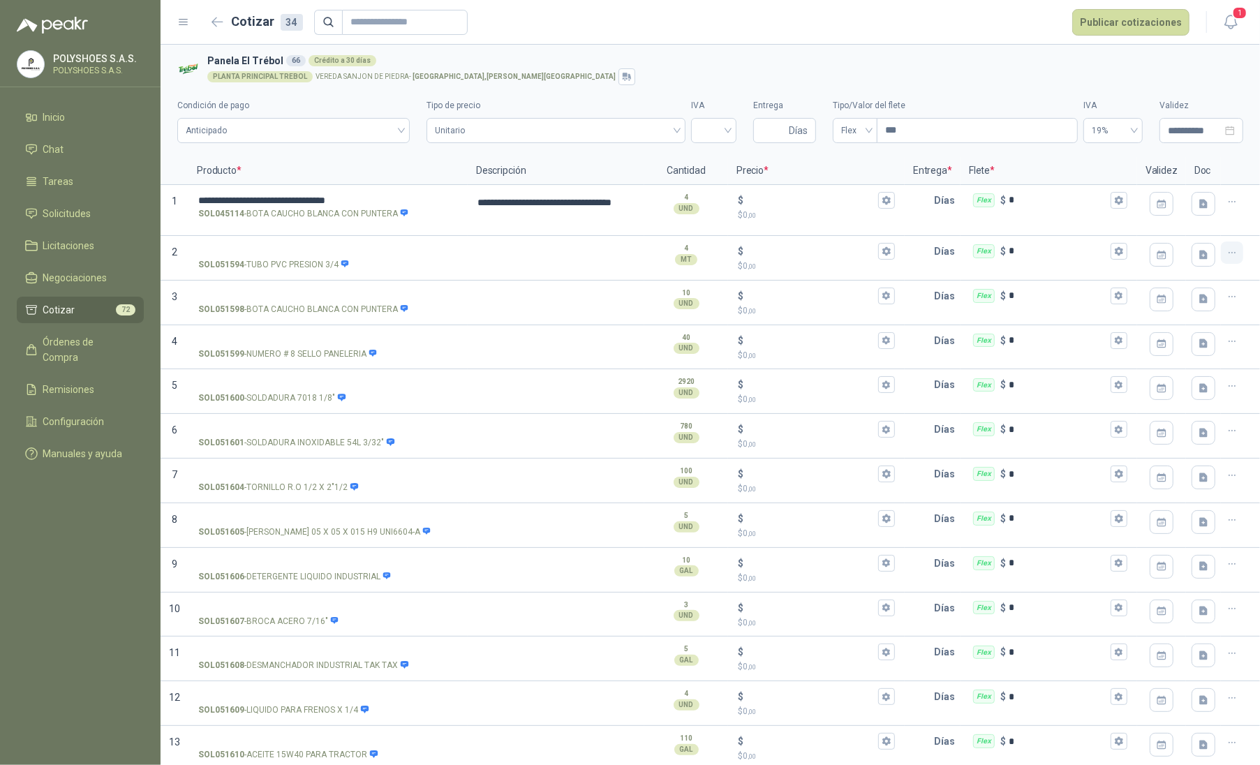
click at [1226, 249] on icon "button" at bounding box center [1232, 253] width 12 height 12
click at [1199, 216] on button "Eliminar cotización" at bounding box center [1170, 220] width 105 height 22
click at [344, 252] on input "SOL051598 - BOTA CAUCHO BLANCA CON PUNTERA" at bounding box center [328, 251] width 260 height 10
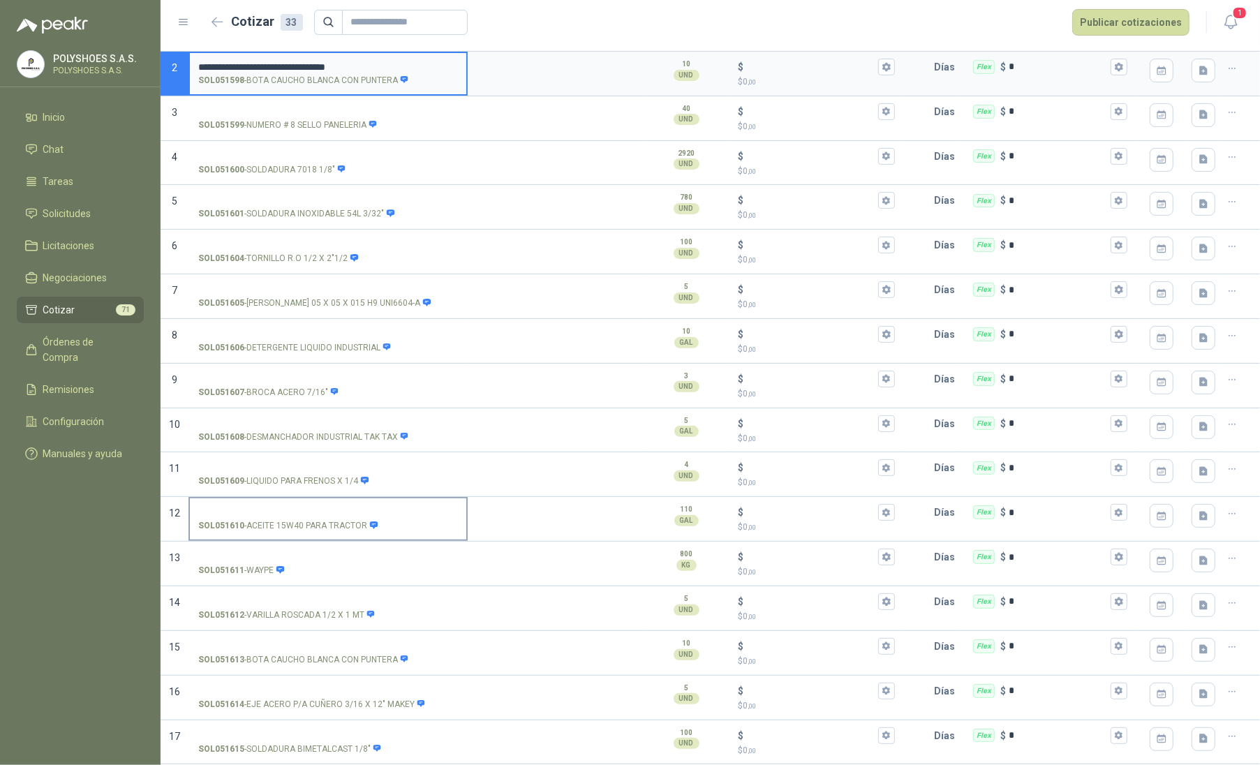
scroll to position [186, 0]
type input "**********"
click at [391, 648] on input "SOL051613 - BOTA CAUCHO BLANCA CON PUNTERA" at bounding box center [328, 645] width 260 height 10
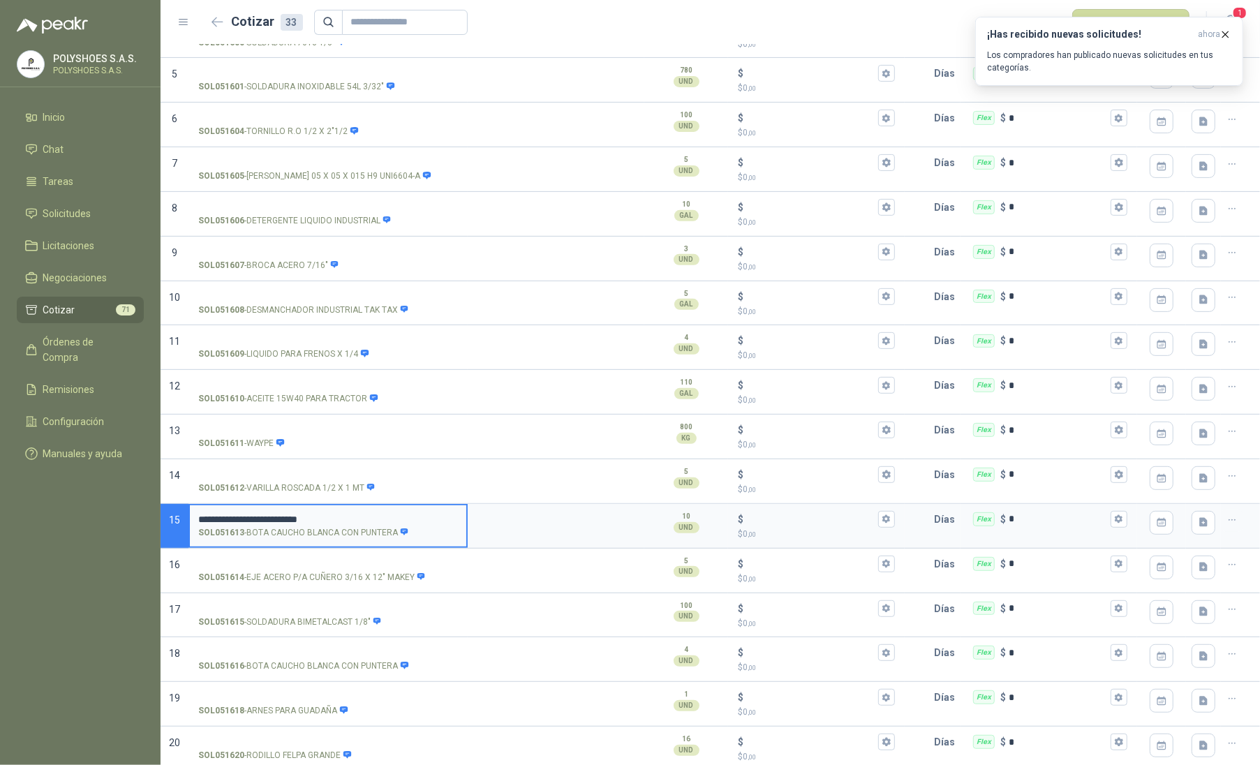
scroll to position [372, 0]
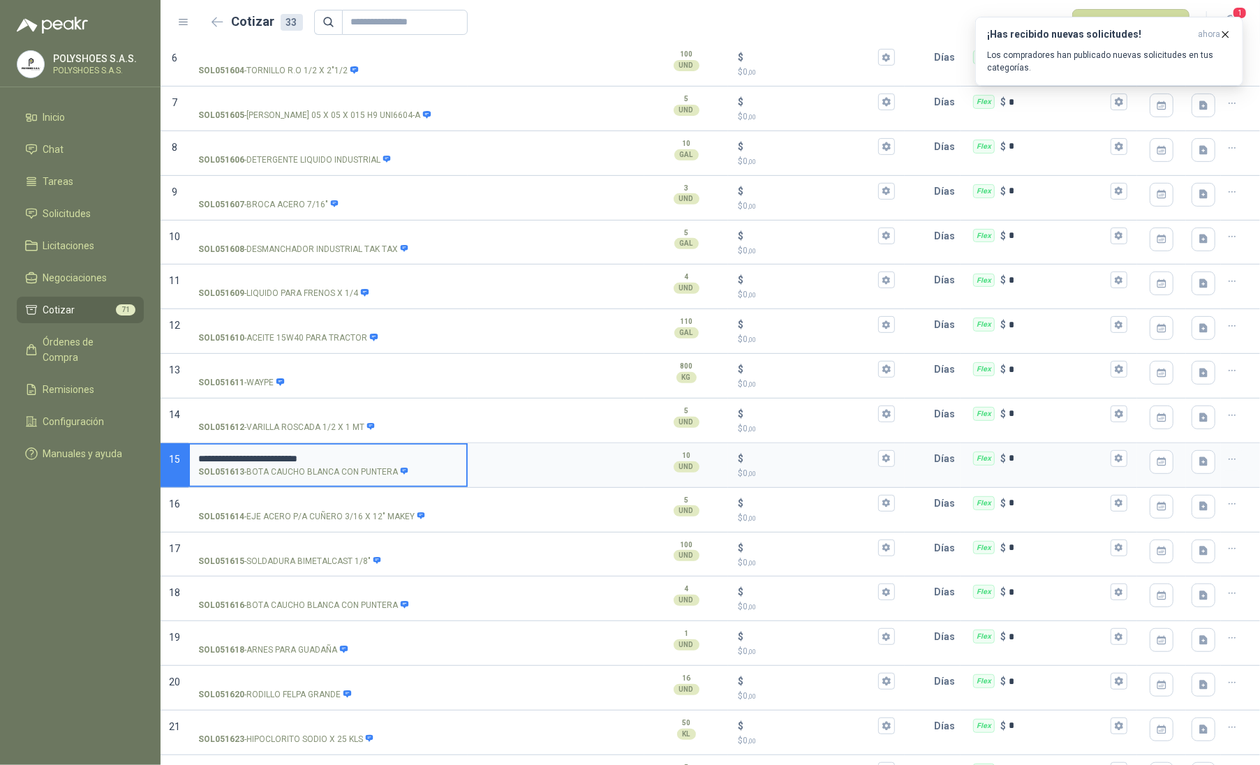
drag, startPoint x: 356, startPoint y: 458, endPoint x: 190, endPoint y: 453, distance: 166.1
click at [190, 453] on label "**********" at bounding box center [328, 465] width 276 height 40
click at [244, 453] on label "**********" at bounding box center [328, 465] width 276 height 40
click at [244, 454] on input "**********" at bounding box center [328, 459] width 260 height 10
click at [246, 459] on input "**********" at bounding box center [328, 459] width 260 height 10
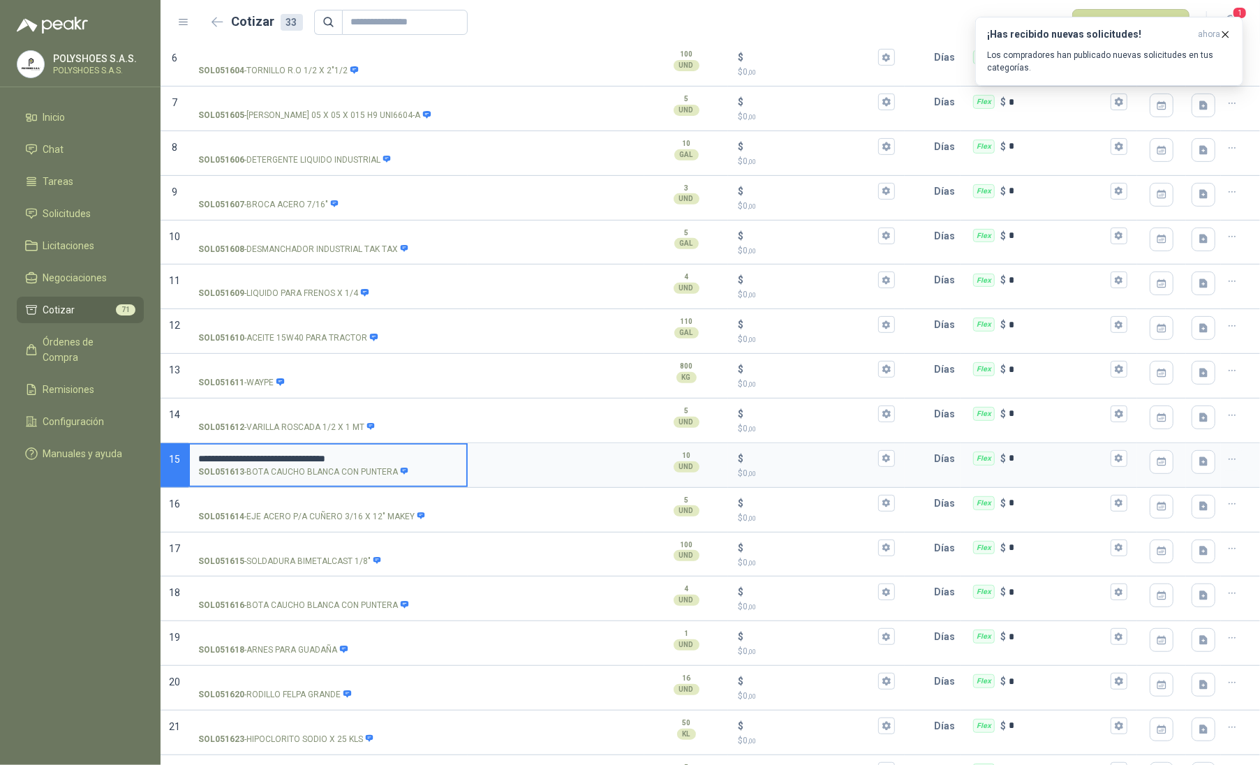
drag, startPoint x: 413, startPoint y: 456, endPoint x: 188, endPoint y: 456, distance: 224.7
click at [188, 456] on div "**********" at bounding box center [327, 465] width 279 height 45
type input "**********"
click at [277, 601] on label "SOL051616 - BOTA CAUCHO BLANCA CON PUNTERA" at bounding box center [328, 598] width 276 height 40
click at [277, 597] on input "SOL051616 - BOTA CAUCHO BLANCA CON PUNTERA" at bounding box center [328, 592] width 260 height 10
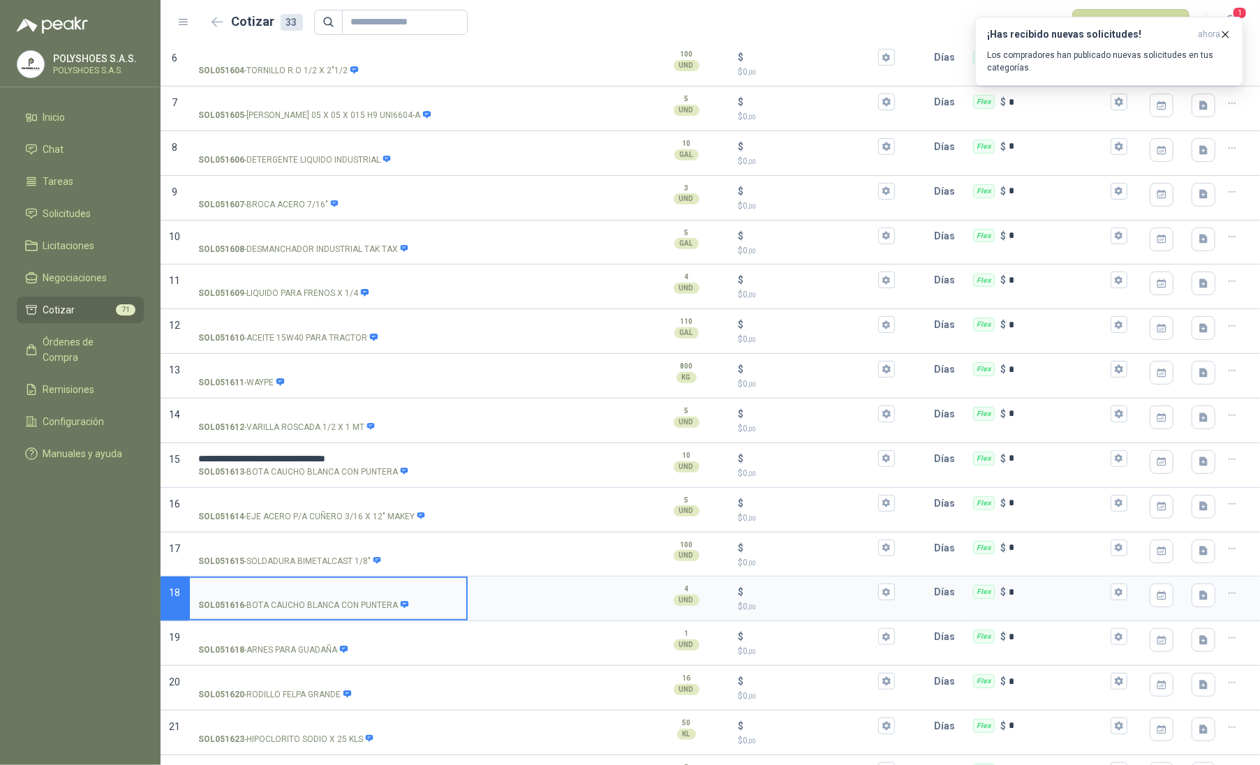
click at [266, 584] on label "SOL051616 - BOTA CAUCHO BLANCA CON PUNTERA" at bounding box center [328, 598] width 276 height 40
click at [266, 587] on input "SOL051616 - BOTA CAUCHO BLANCA CON PUNTERA" at bounding box center [328, 592] width 260 height 10
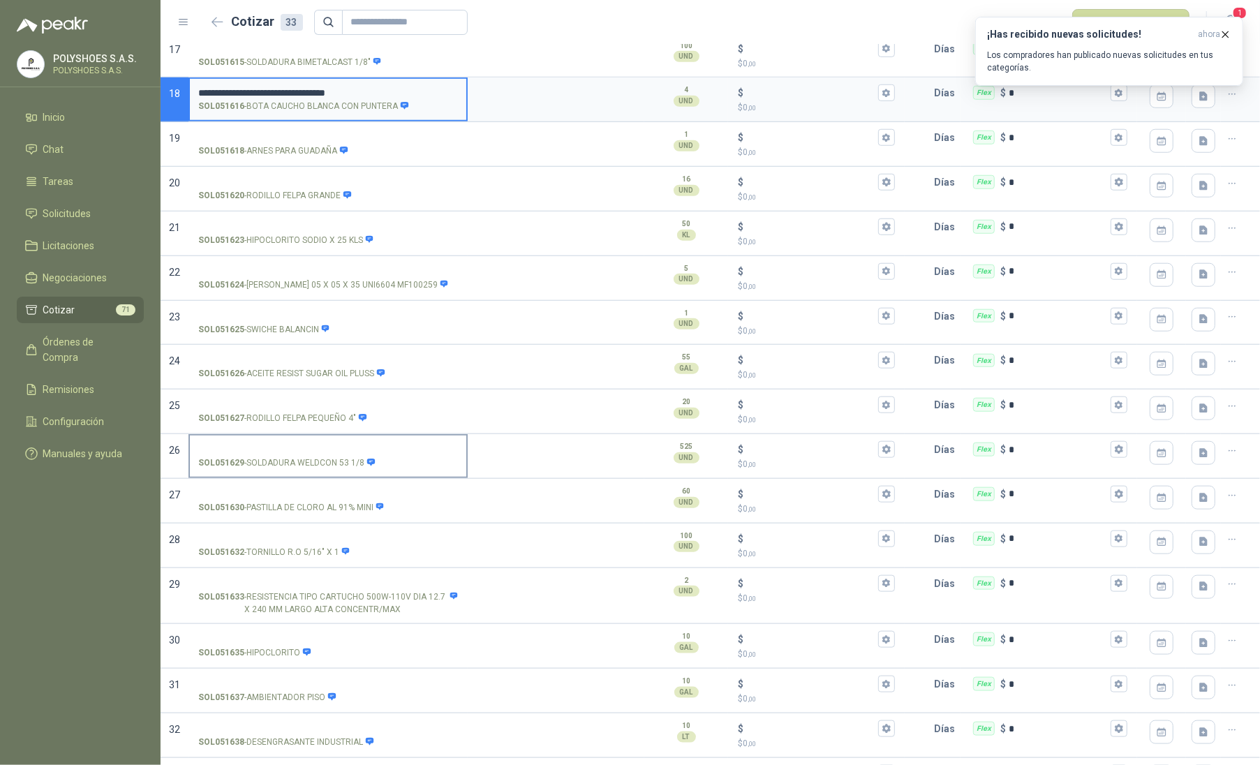
scroll to position [916, 0]
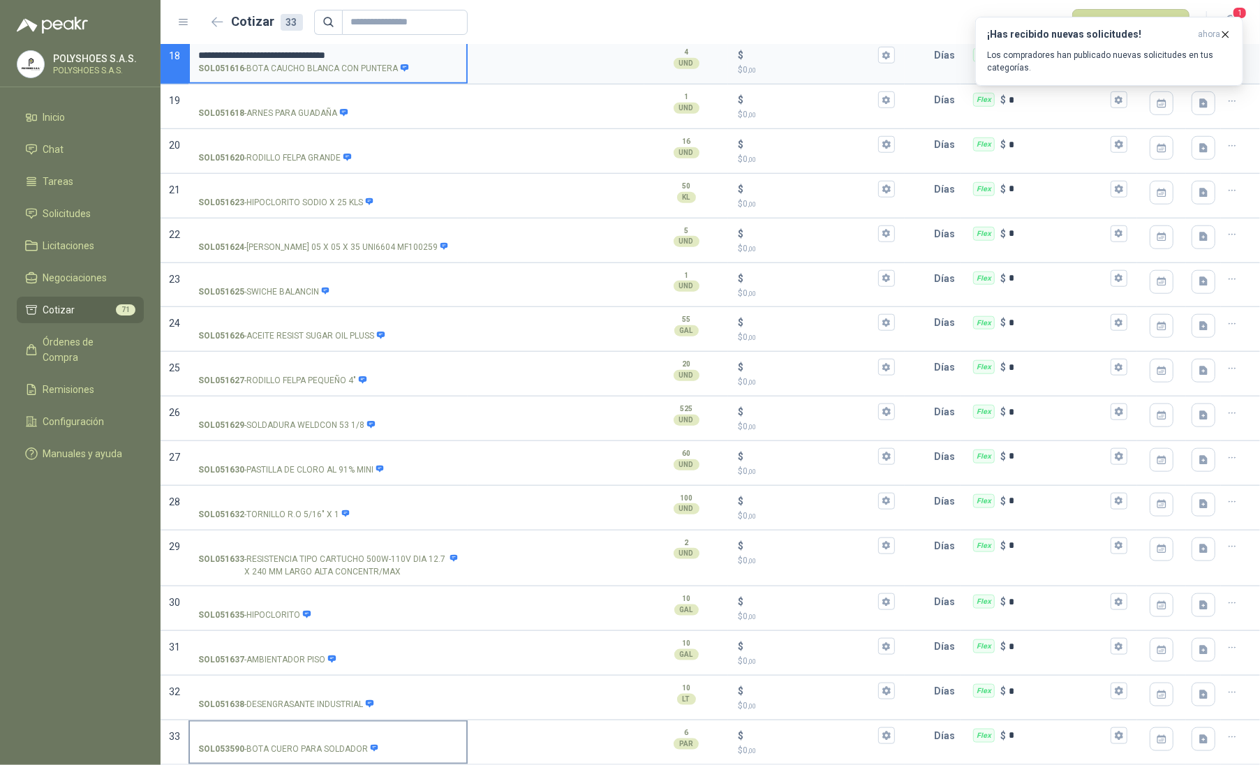
click at [310, 734] on input "SOL053590 - BOTA CUERO PARA SOLDADOR" at bounding box center [328, 736] width 260 height 10
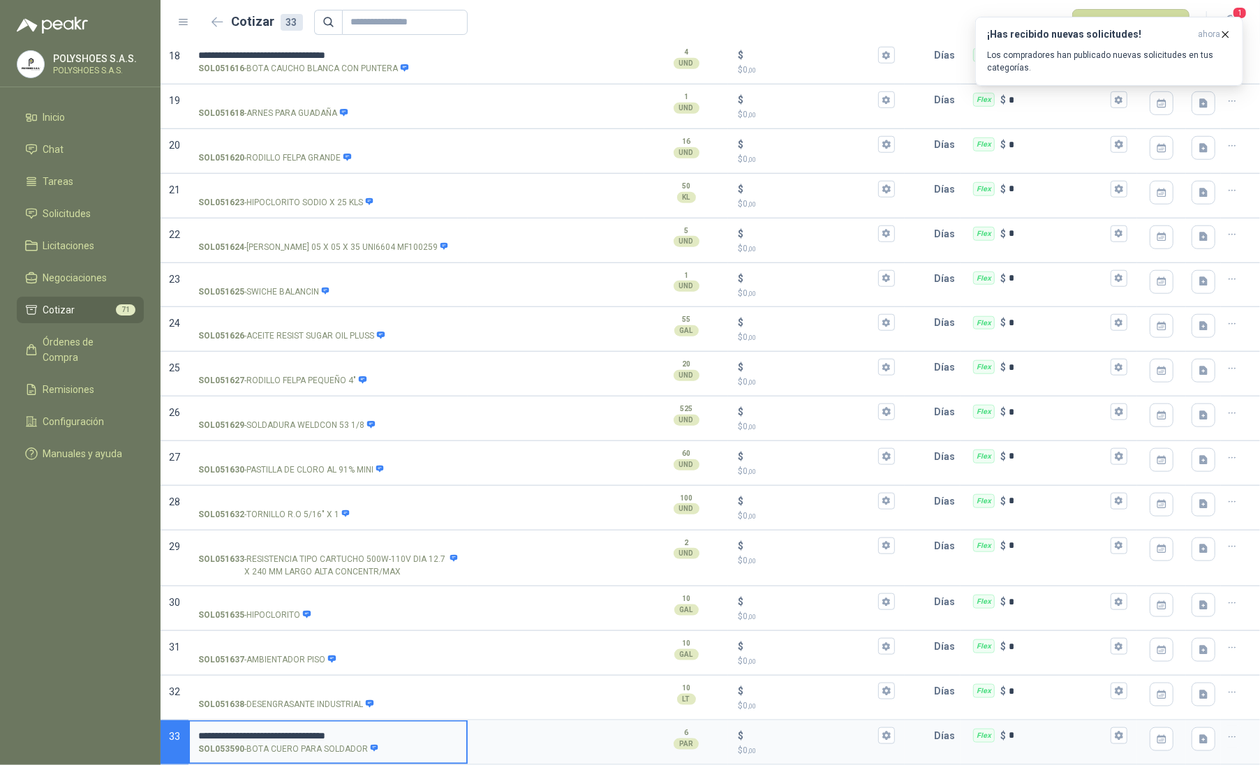
drag, startPoint x: 283, startPoint y: 732, endPoint x: 223, endPoint y: 734, distance: 59.4
click at [223, 734] on input "**********" at bounding box center [328, 736] width 260 height 10
type input "**********"
click at [515, 749] on textarea at bounding box center [556, 738] width 174 height 32
type textarea "*"
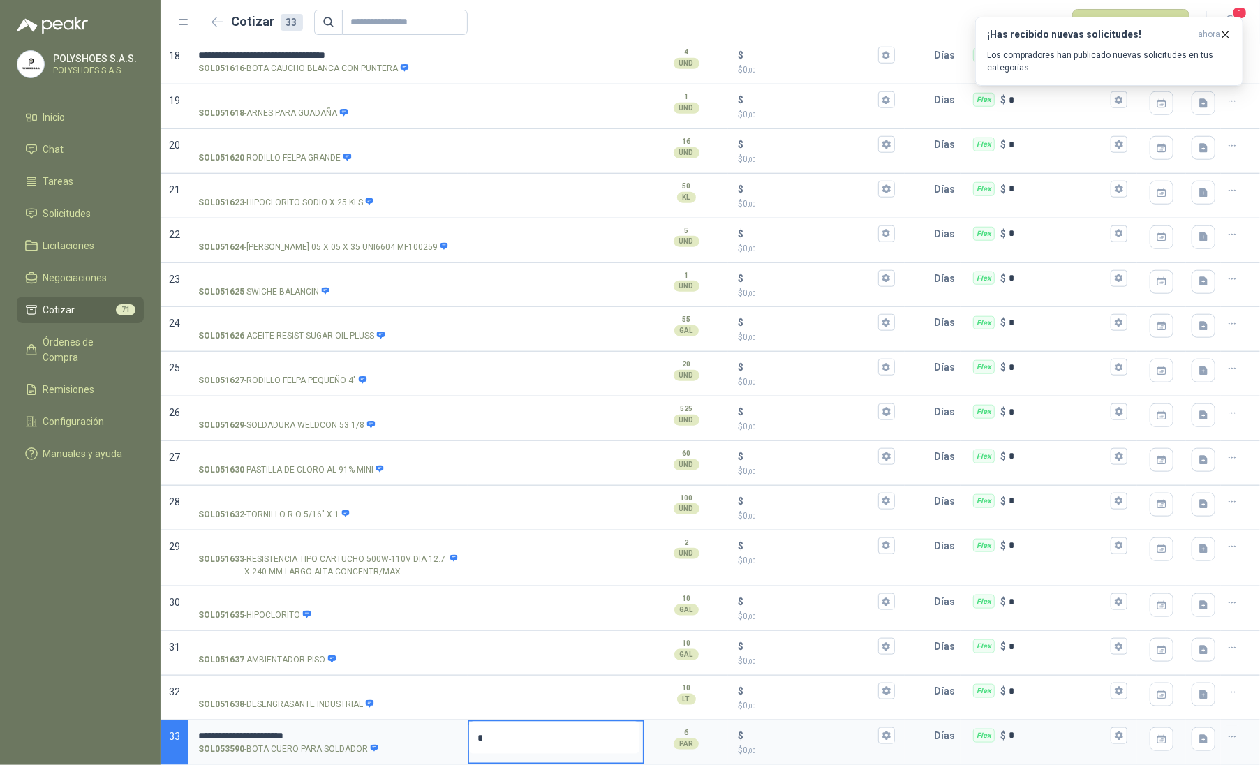
type textarea "**"
type textarea "***"
type textarea "****"
type textarea "*****"
type textarea "******"
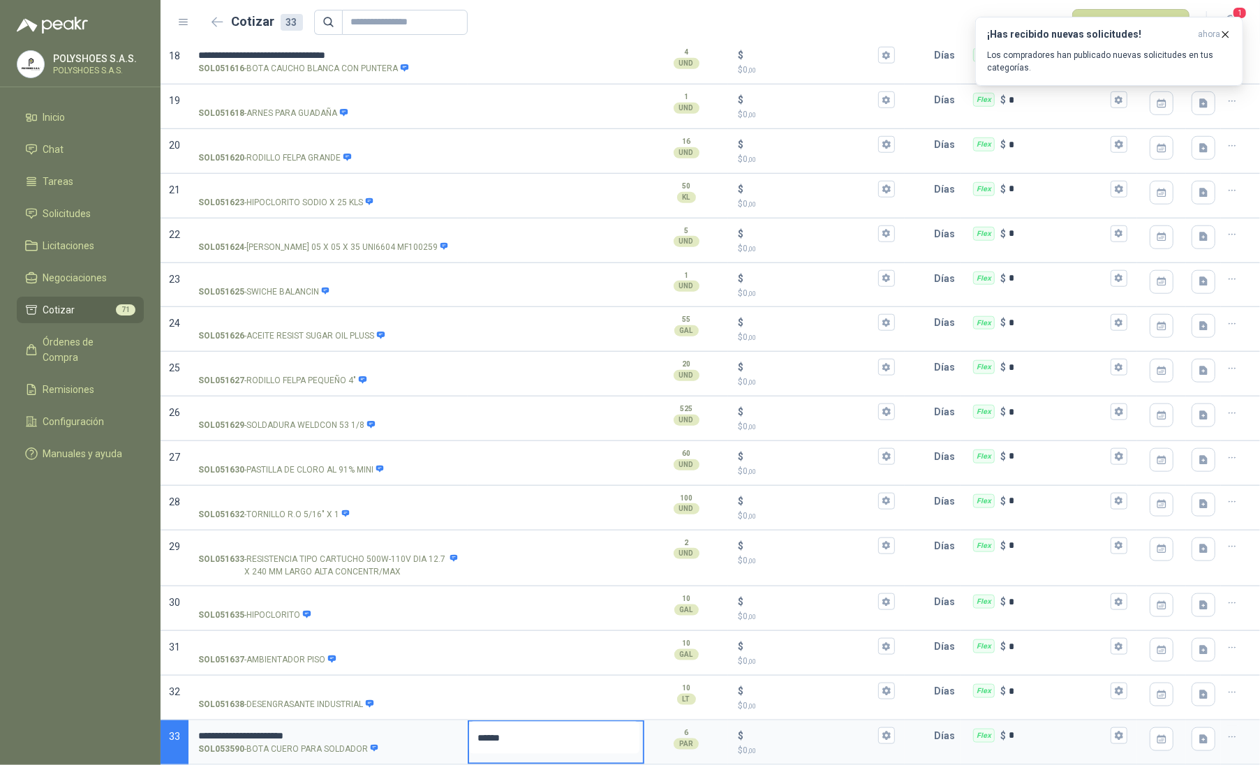
type textarea "*******"
type textarea "********"
type textarea "**********"
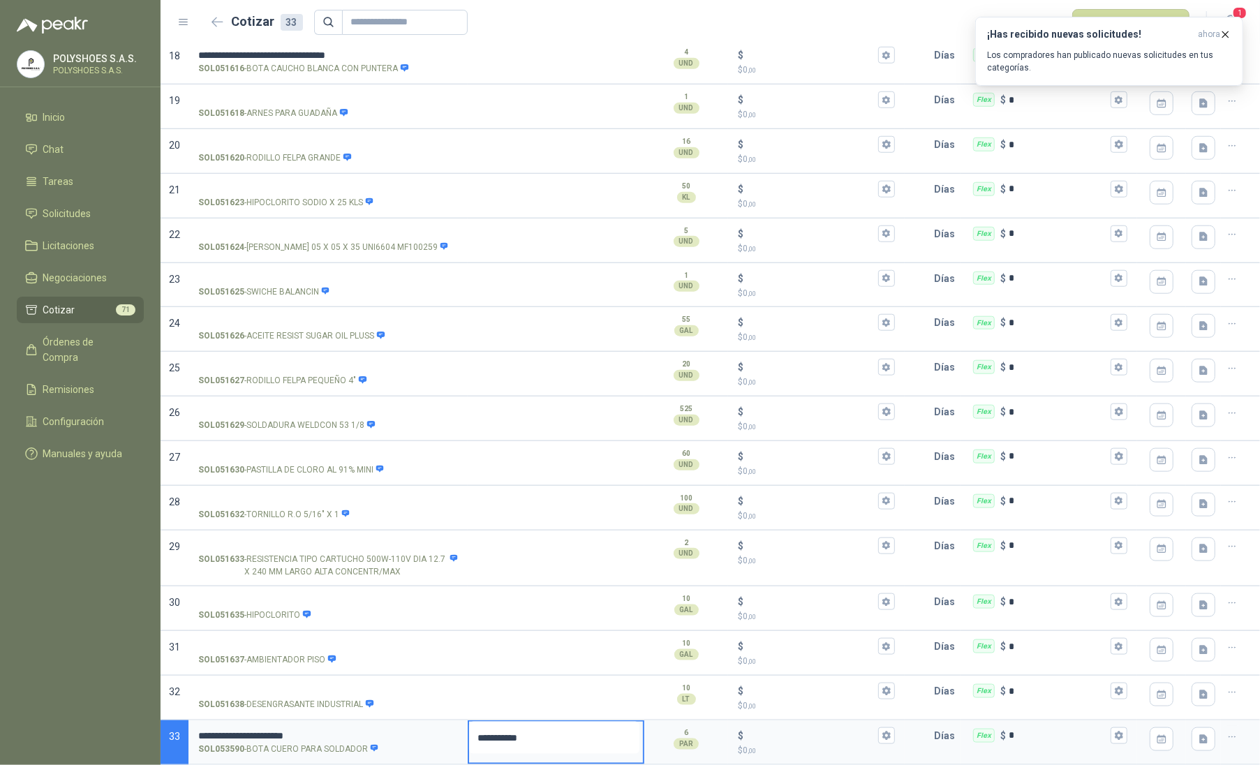
type textarea "**********"
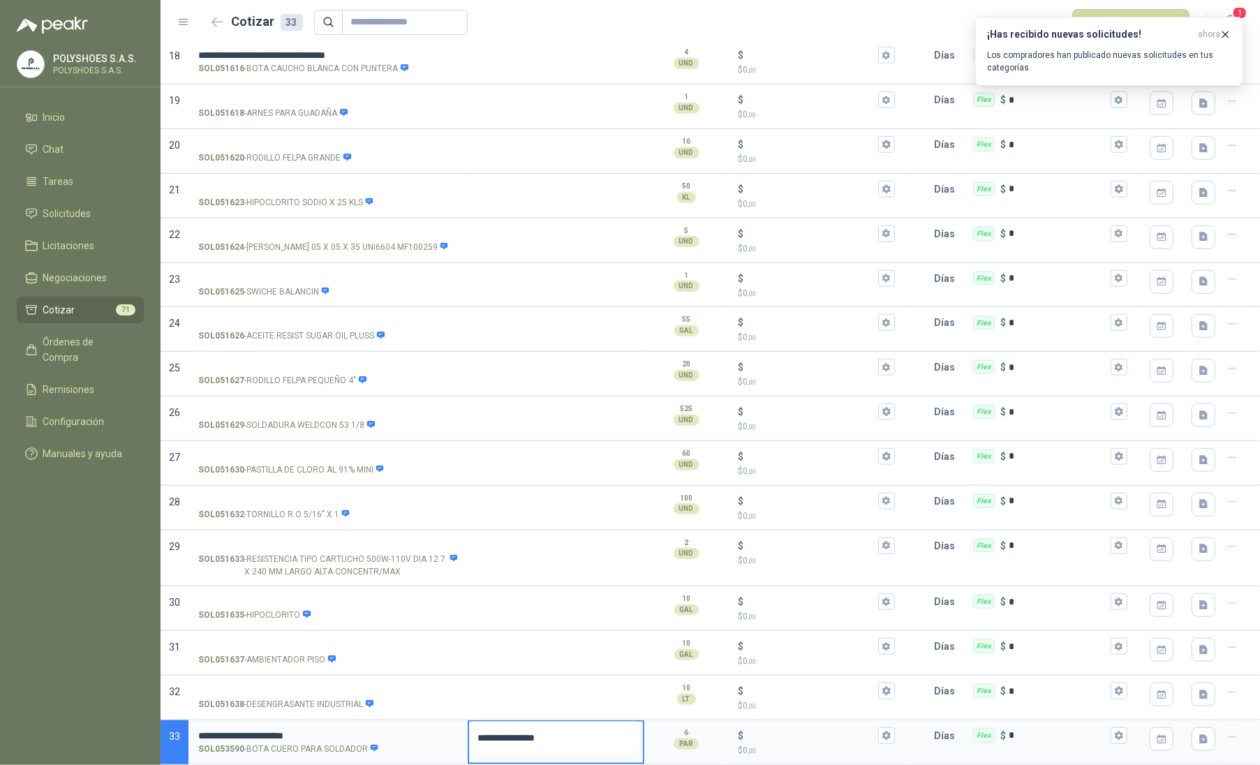
type textarea "**********"
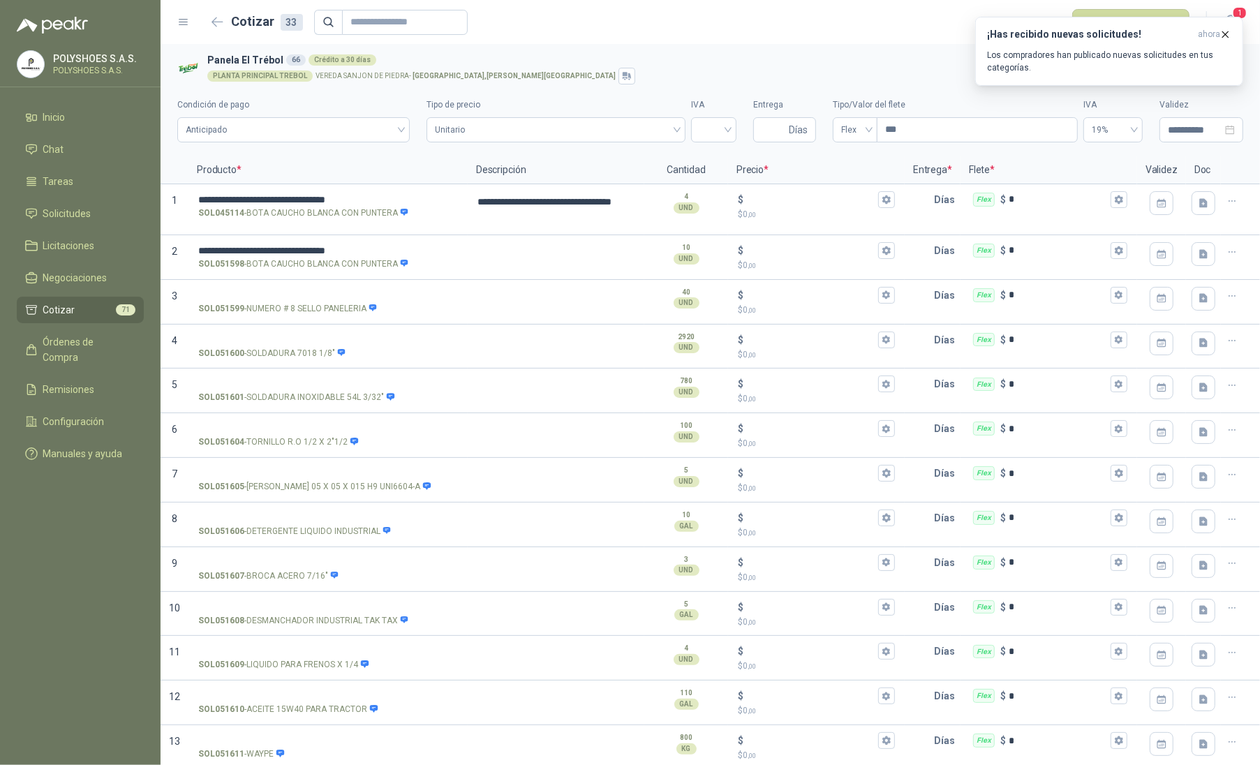
scroll to position [0, 0]
type textarea "**********"
click at [1226, 297] on icon "button" at bounding box center [1232, 297] width 12 height 12
click at [1192, 265] on button "Eliminar cotización" at bounding box center [1170, 264] width 105 height 22
click at [1226, 299] on icon "button" at bounding box center [1232, 297] width 12 height 12
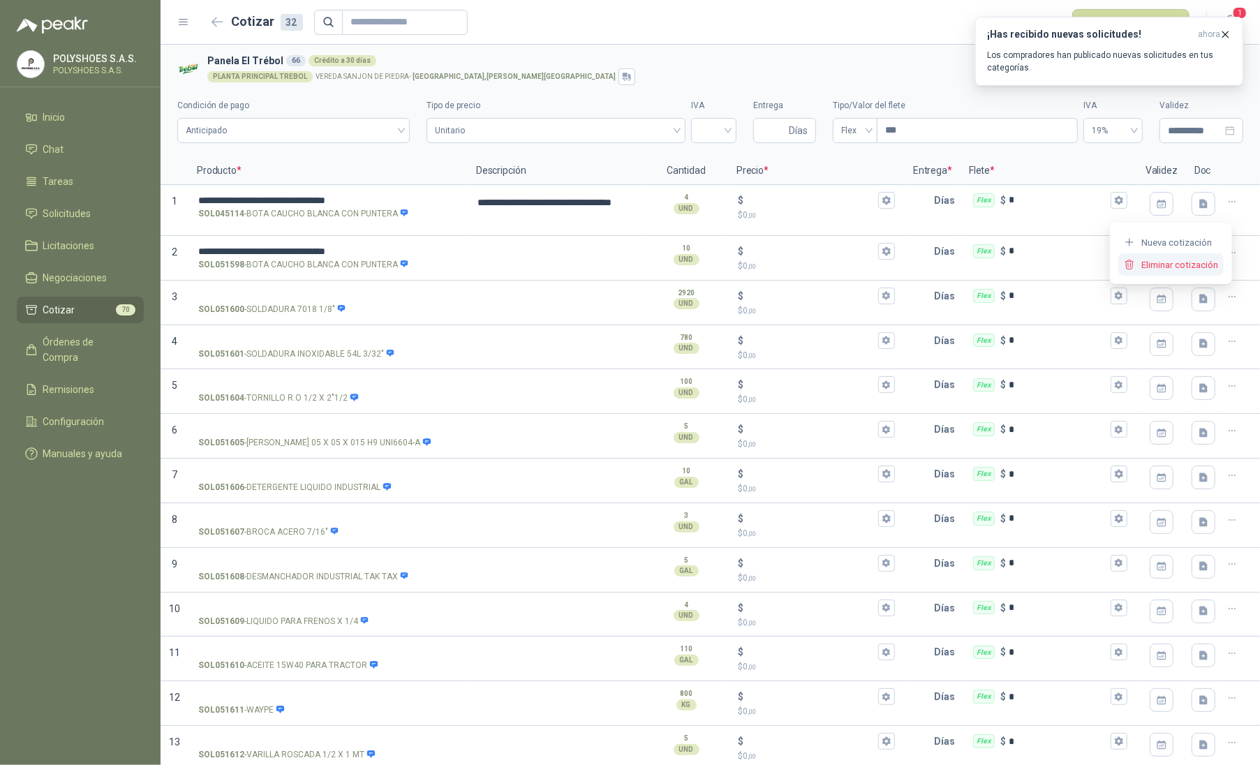
click at [1189, 262] on button "Eliminar cotización" at bounding box center [1170, 264] width 105 height 22
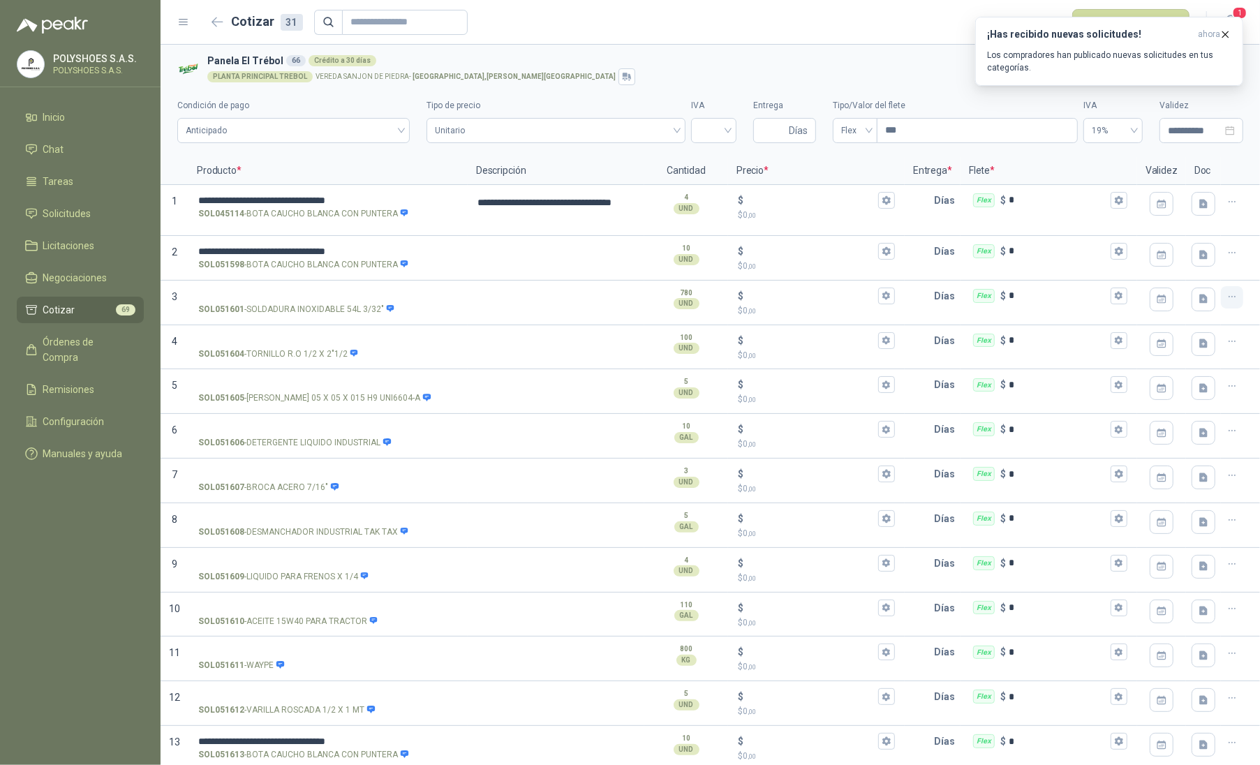
click at [1223, 288] on button "button" at bounding box center [1231, 297] width 22 height 22
click at [1193, 266] on button "Eliminar cotización" at bounding box center [1170, 264] width 105 height 22
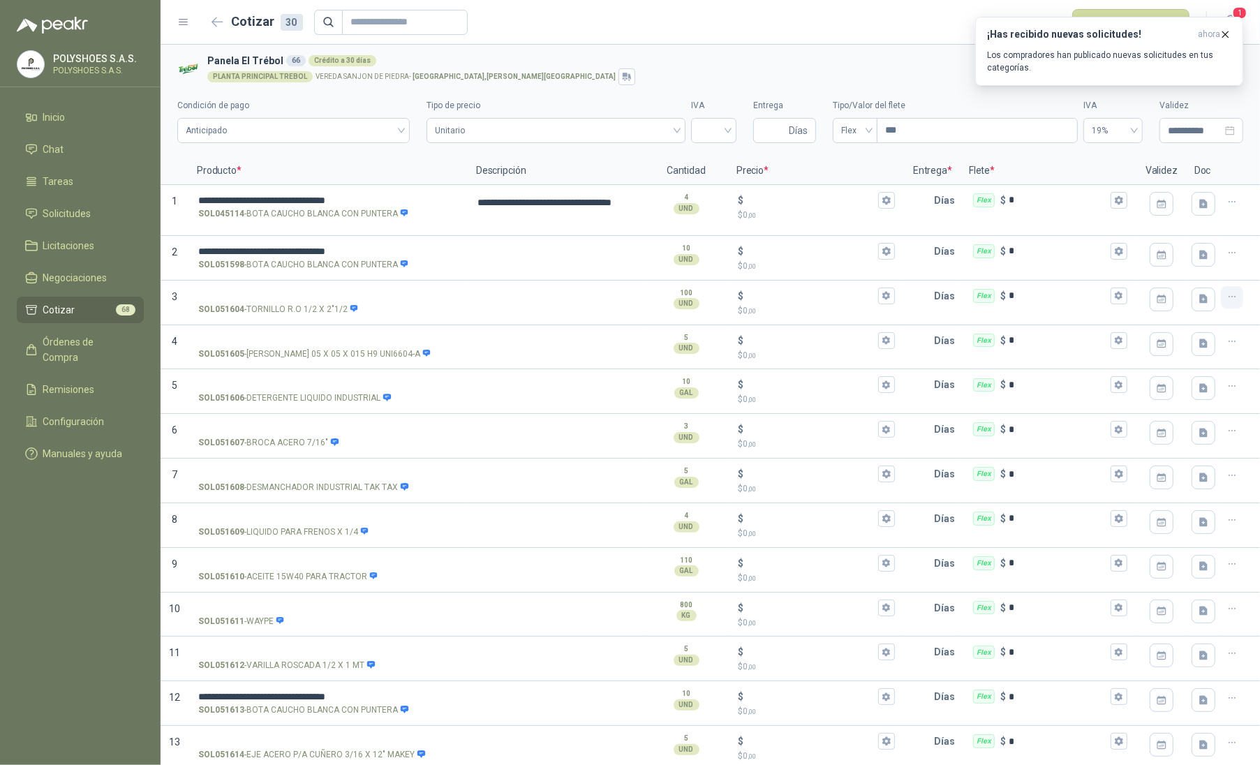
click at [1226, 292] on icon "button" at bounding box center [1232, 297] width 12 height 12
click at [1193, 265] on button "Eliminar cotización" at bounding box center [1170, 264] width 105 height 22
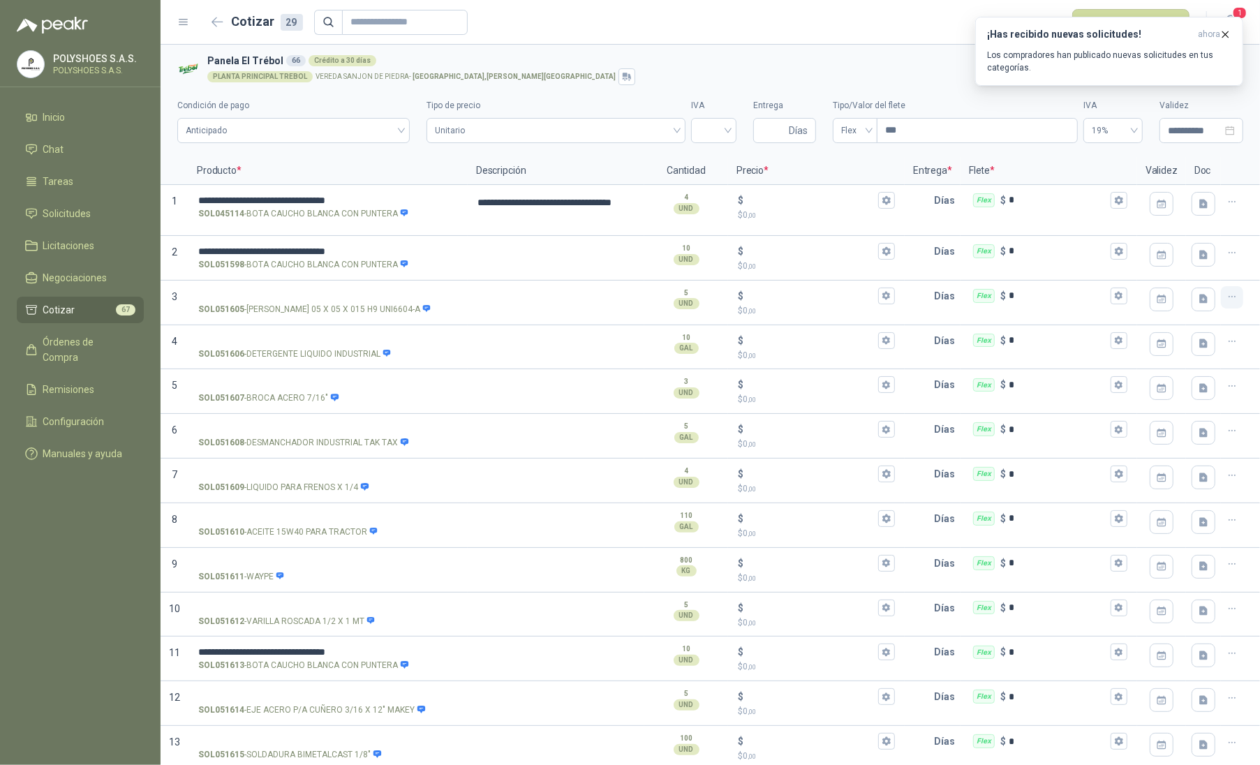
click at [1226, 294] on icon "button" at bounding box center [1232, 297] width 12 height 12
click at [1187, 266] on button "Eliminar cotización" at bounding box center [1170, 264] width 105 height 22
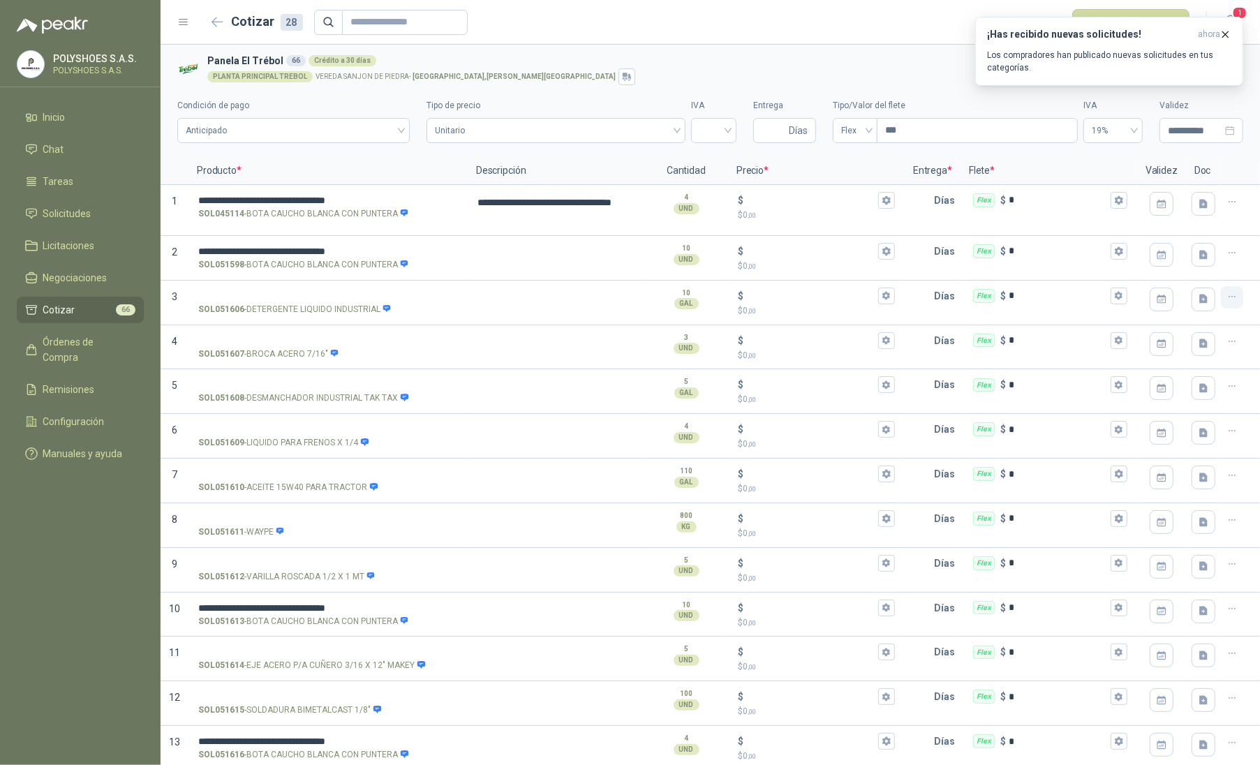
click at [1226, 297] on icon "button" at bounding box center [1232, 297] width 12 height 12
click at [1193, 266] on button "Eliminar cotización" at bounding box center [1170, 264] width 105 height 22
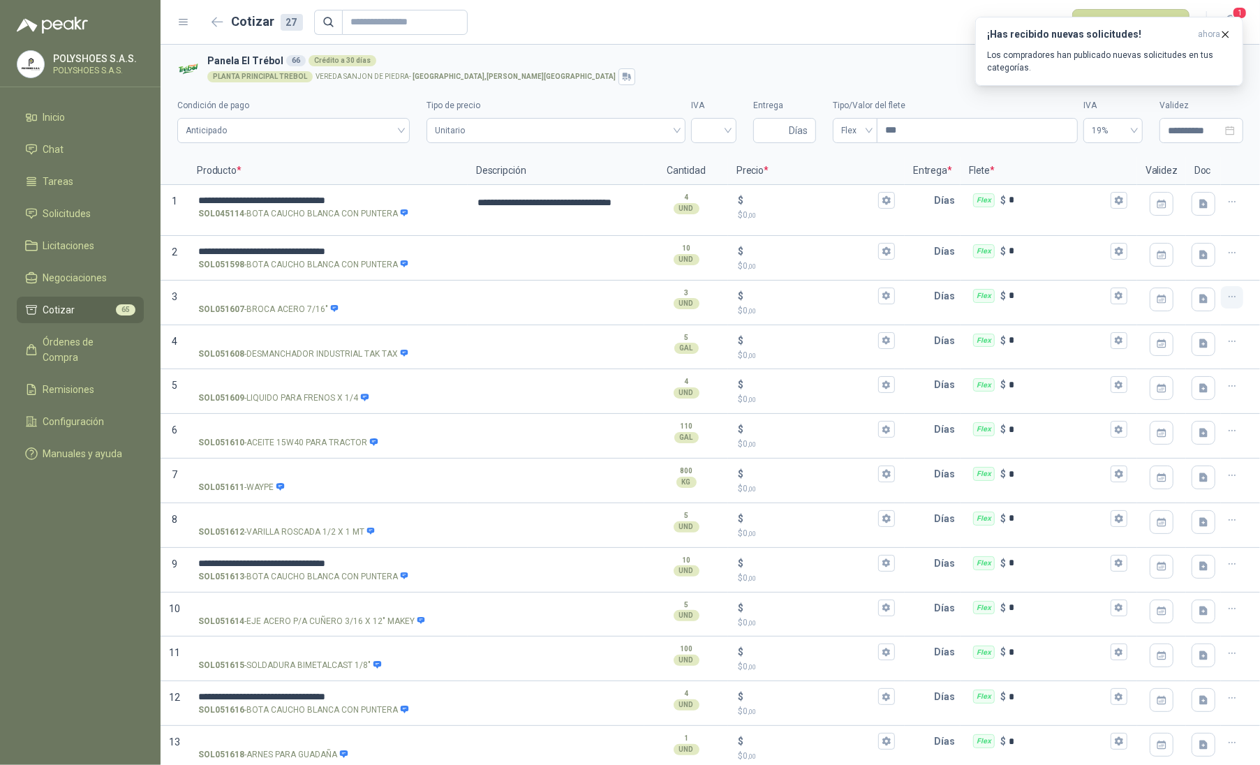
click at [1226, 293] on icon "button" at bounding box center [1232, 297] width 12 height 12
click at [1185, 266] on button "Eliminar cotización" at bounding box center [1170, 264] width 105 height 22
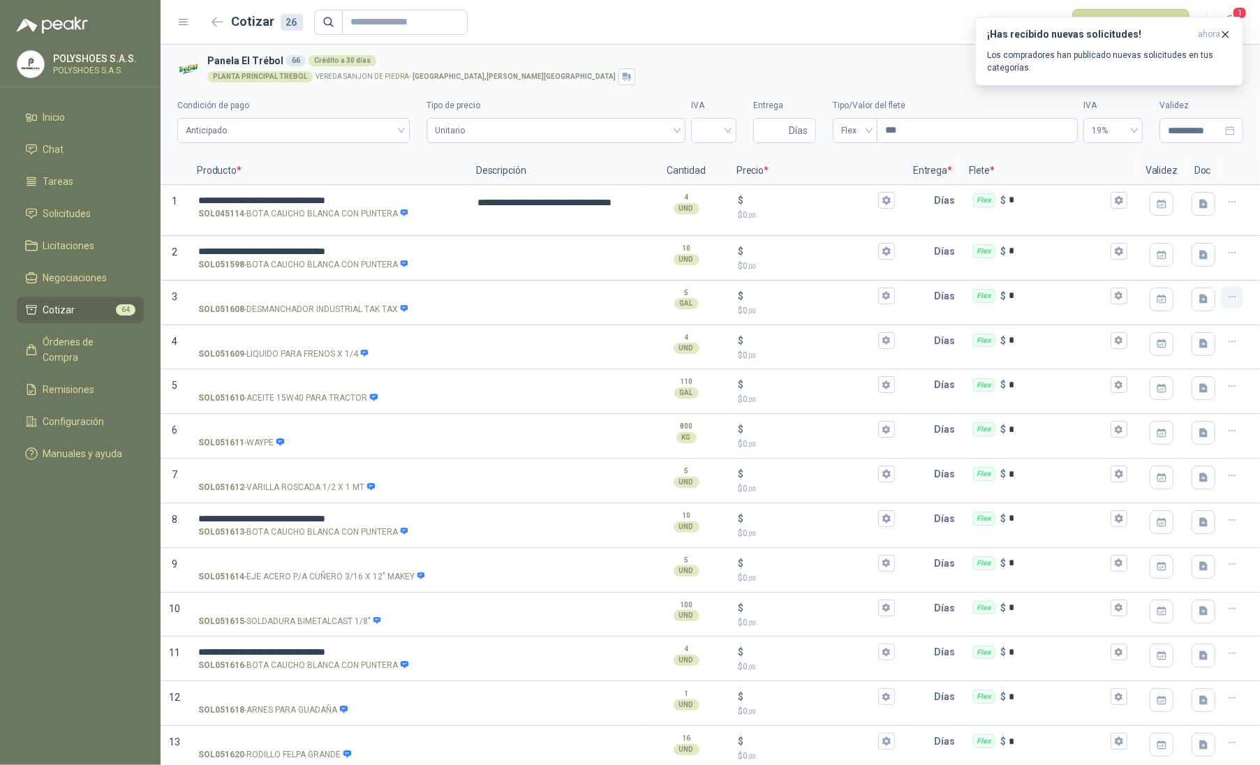
click at [1226, 296] on icon "button" at bounding box center [1232, 297] width 12 height 12
click at [1183, 262] on button "Eliminar cotización" at bounding box center [1170, 264] width 105 height 22
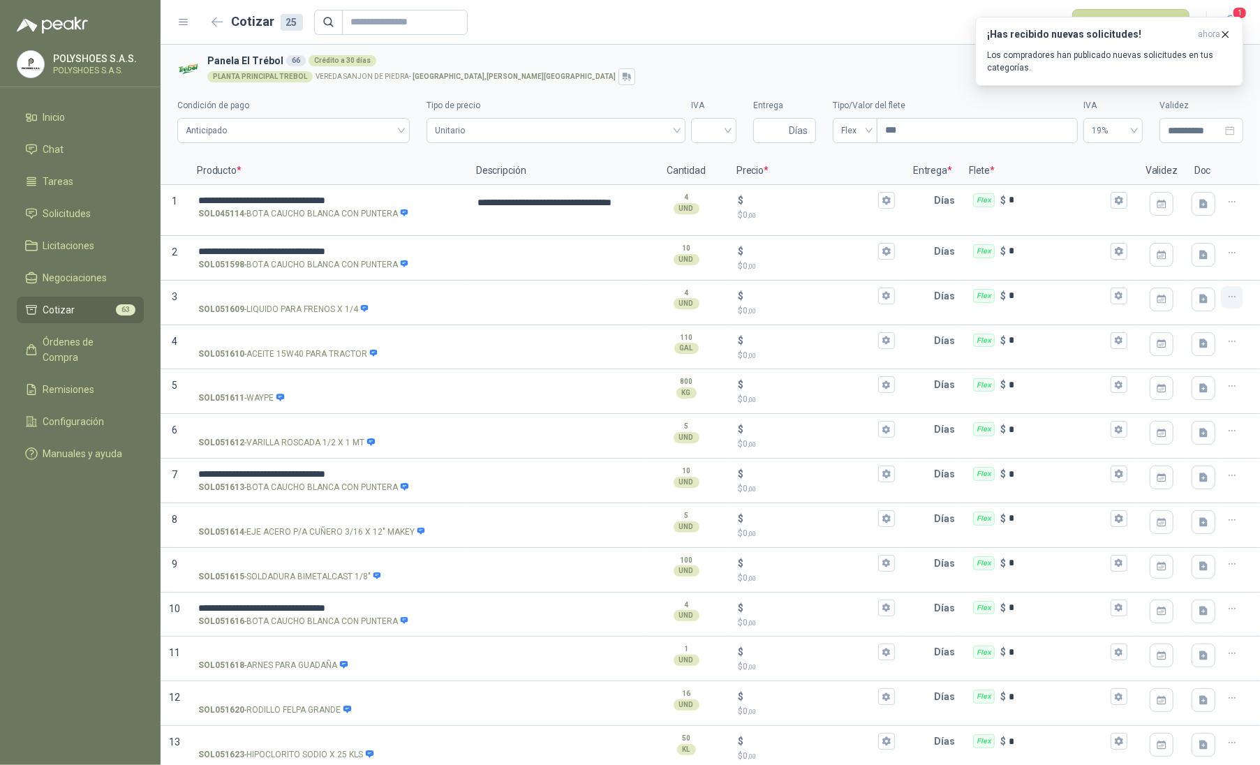
click at [1229, 296] on button "button" at bounding box center [1231, 297] width 22 height 22
click at [1206, 262] on button "Eliminar cotización" at bounding box center [1170, 264] width 105 height 22
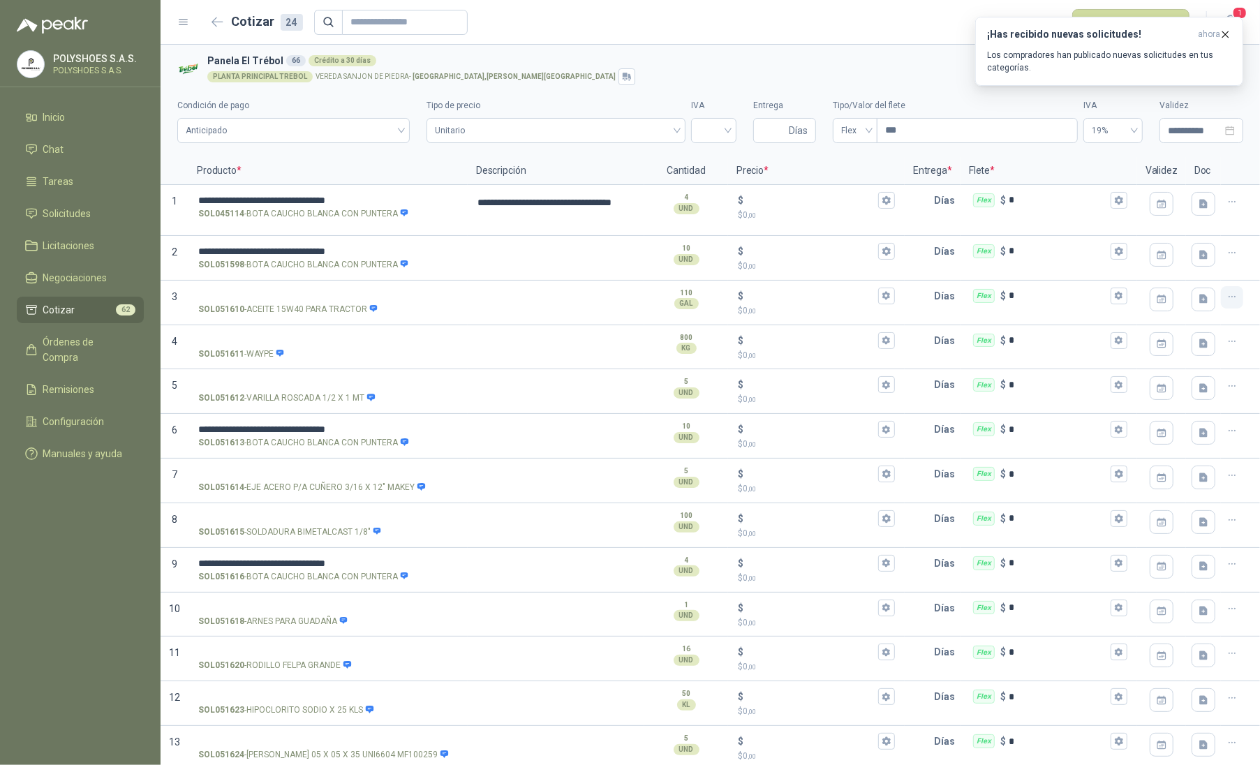
click at [1226, 293] on icon "button" at bounding box center [1232, 297] width 12 height 12
click at [1192, 264] on button "Eliminar cotización" at bounding box center [1170, 264] width 105 height 22
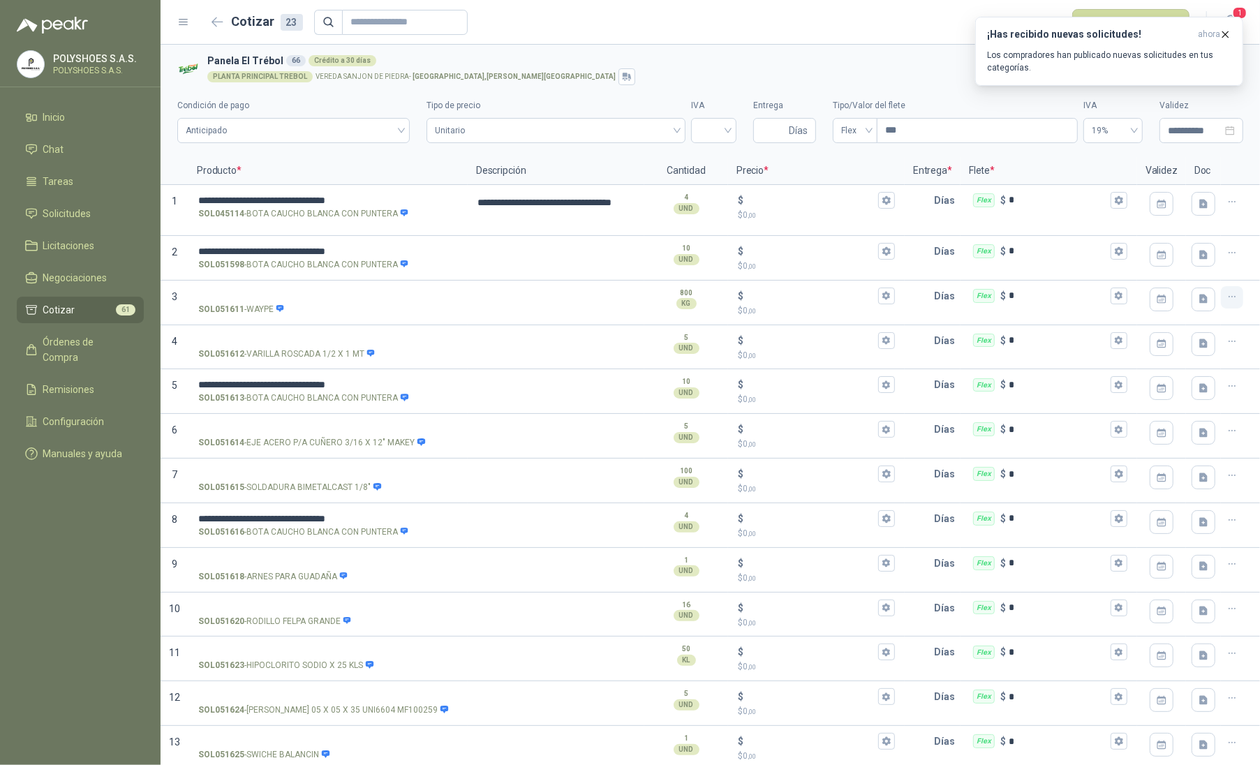
click at [1226, 299] on icon "button" at bounding box center [1232, 297] width 12 height 12
click at [1186, 271] on button "Eliminar cotización" at bounding box center [1170, 264] width 105 height 22
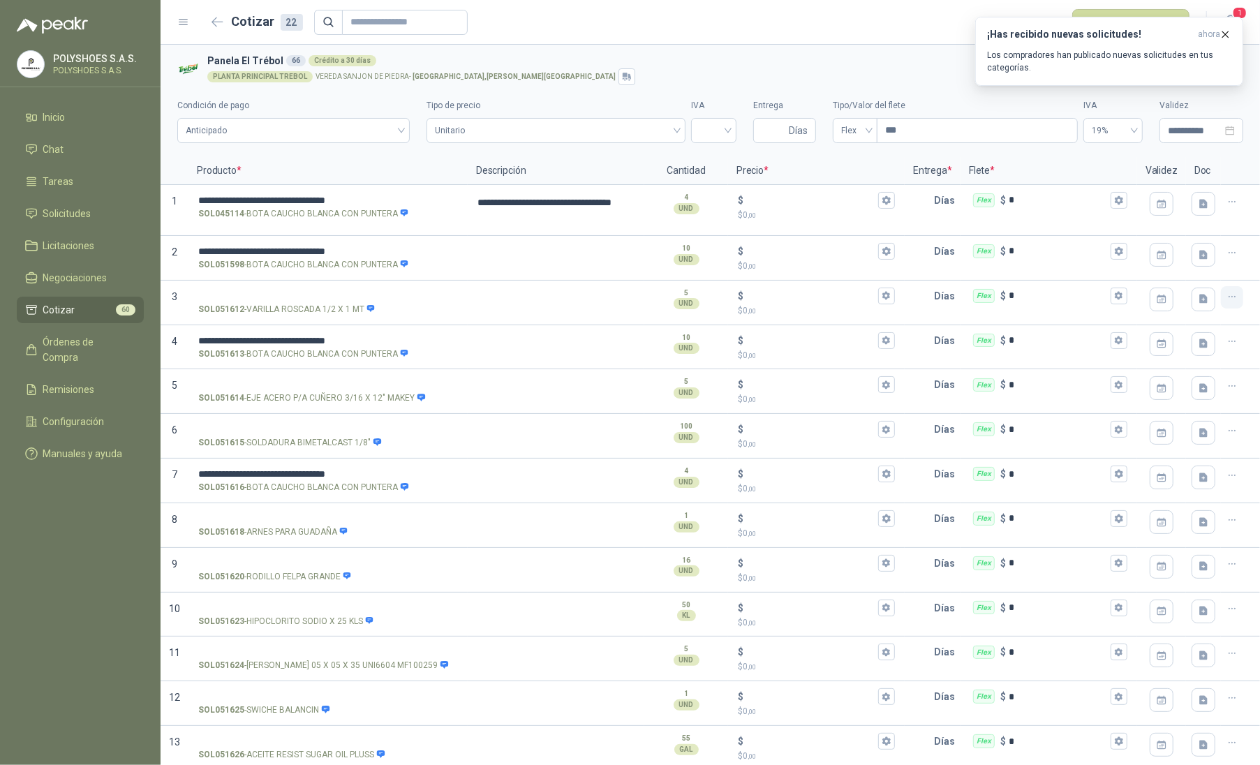
click at [1226, 293] on icon "button" at bounding box center [1232, 297] width 12 height 12
click at [1179, 269] on button "Eliminar cotización" at bounding box center [1170, 264] width 105 height 22
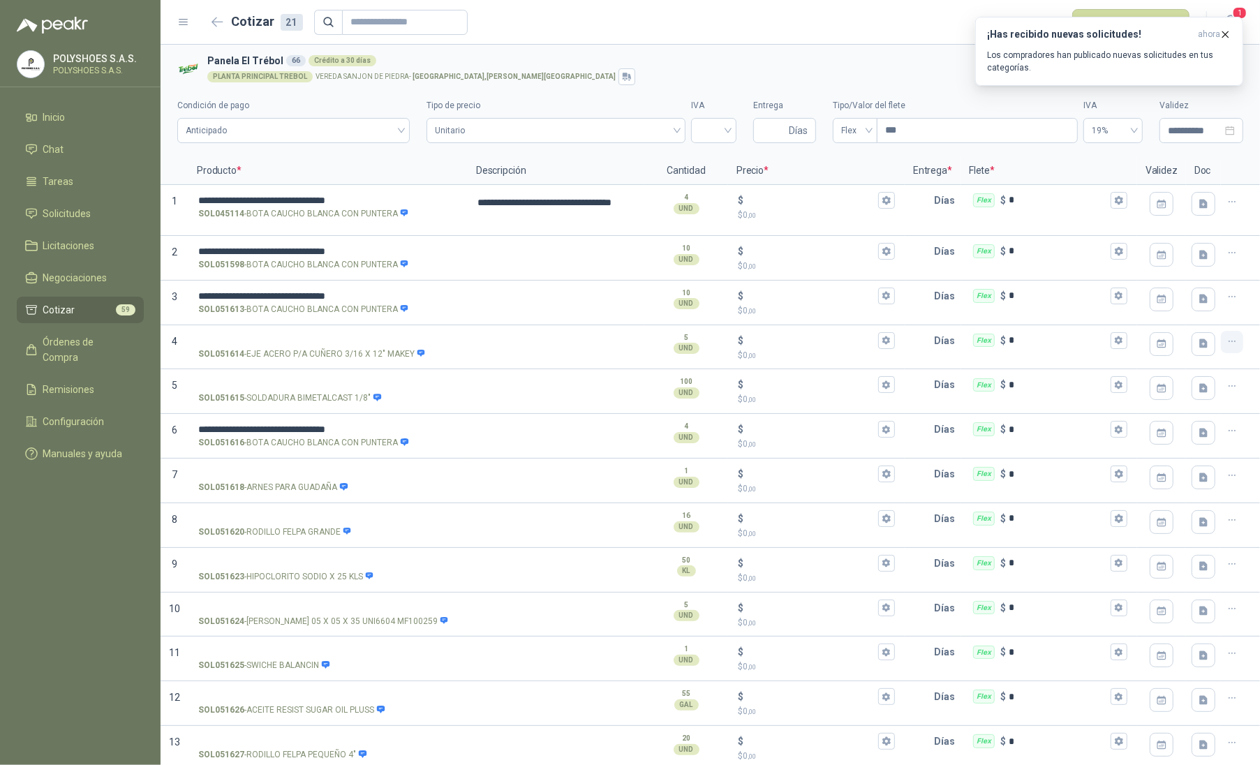
click at [1226, 341] on icon "button" at bounding box center [1232, 342] width 12 height 12
click at [1181, 317] on button "Eliminar cotización" at bounding box center [1170, 309] width 105 height 22
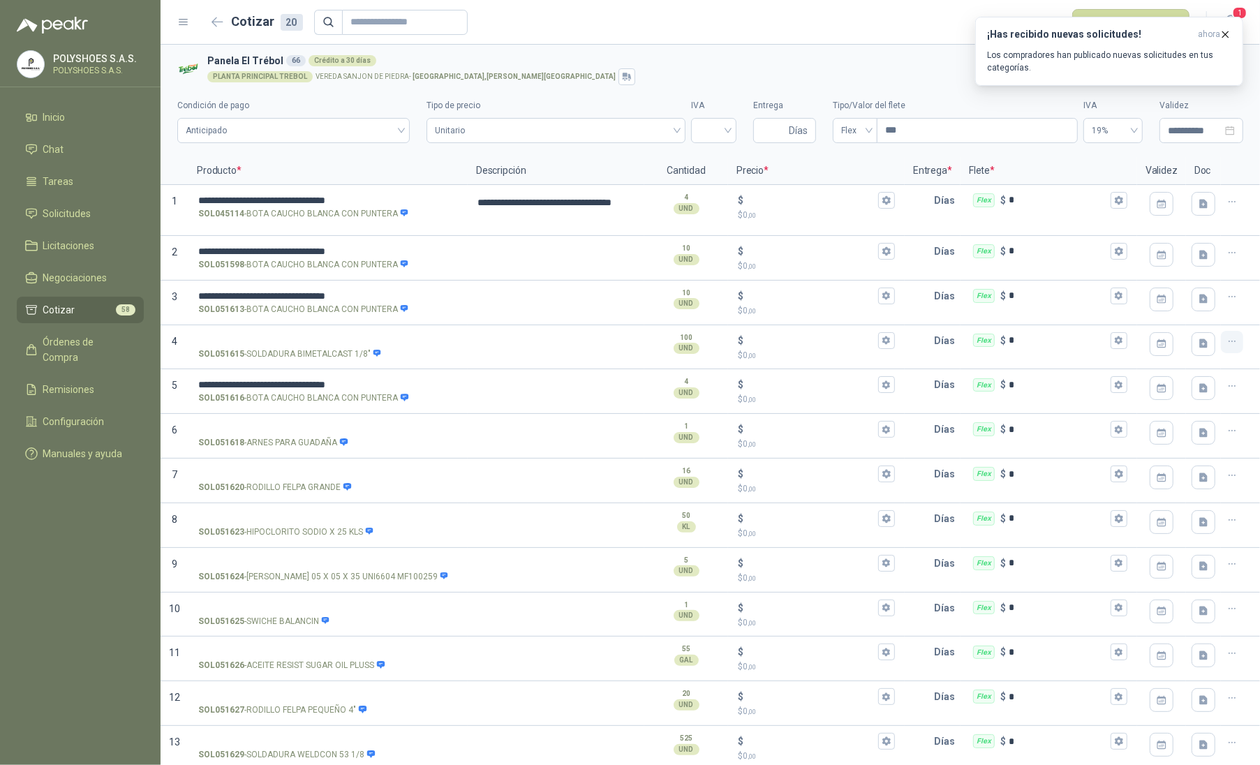
click at [1226, 344] on icon "button" at bounding box center [1232, 342] width 12 height 12
click at [1193, 311] on button "Eliminar cotización" at bounding box center [1170, 309] width 105 height 22
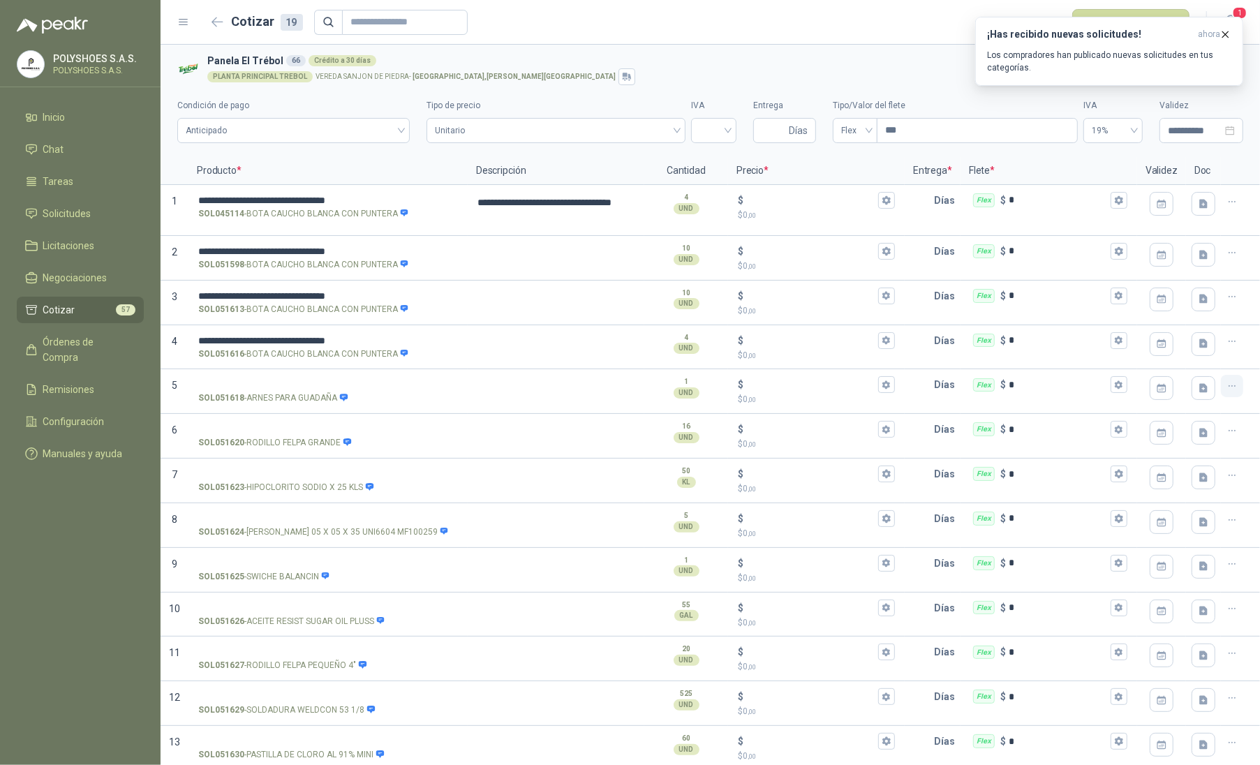
click at [1226, 391] on icon "button" at bounding box center [1232, 386] width 12 height 12
click at [1203, 361] on button "Eliminar cotización" at bounding box center [1170, 354] width 105 height 22
click at [1220, 394] on button "button" at bounding box center [1231, 386] width 22 height 22
click at [1207, 356] on button "Eliminar cotización" at bounding box center [1170, 354] width 105 height 22
click at [1220, 396] on button "button" at bounding box center [1231, 386] width 22 height 22
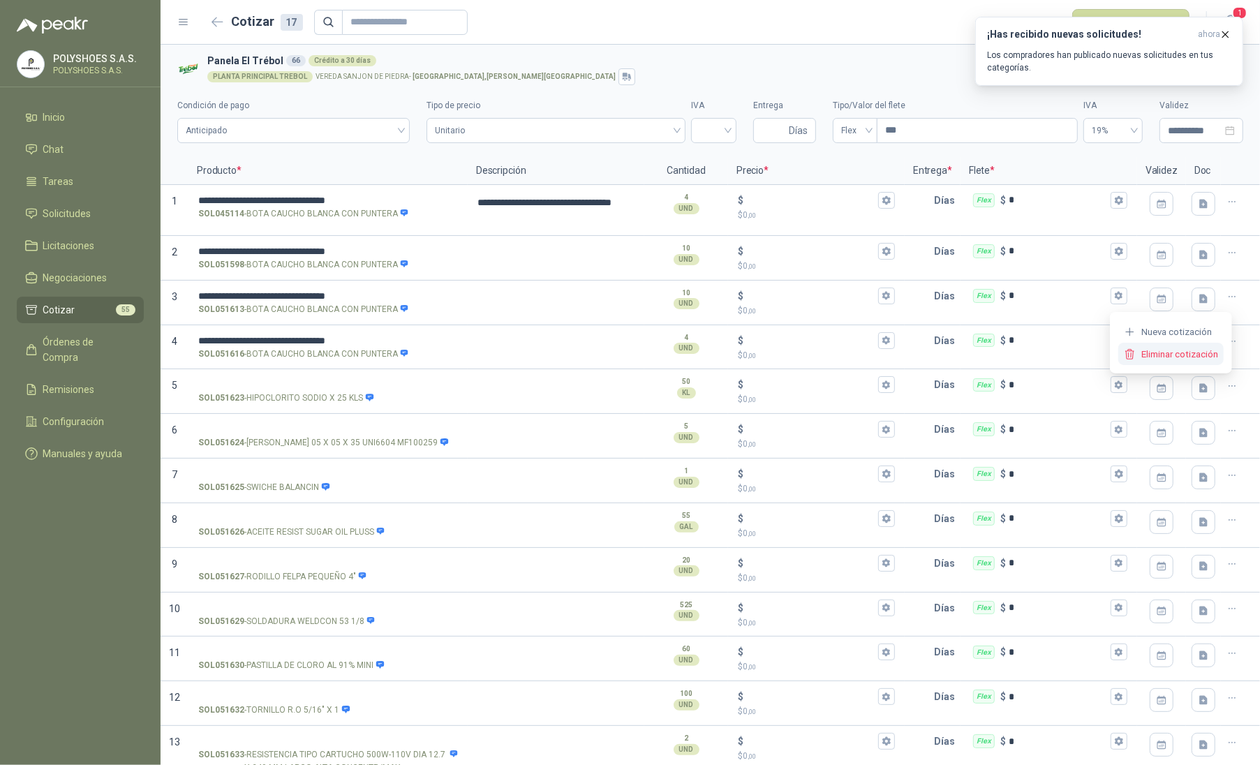
click at [1193, 347] on button "Eliminar cotización" at bounding box center [1170, 354] width 105 height 22
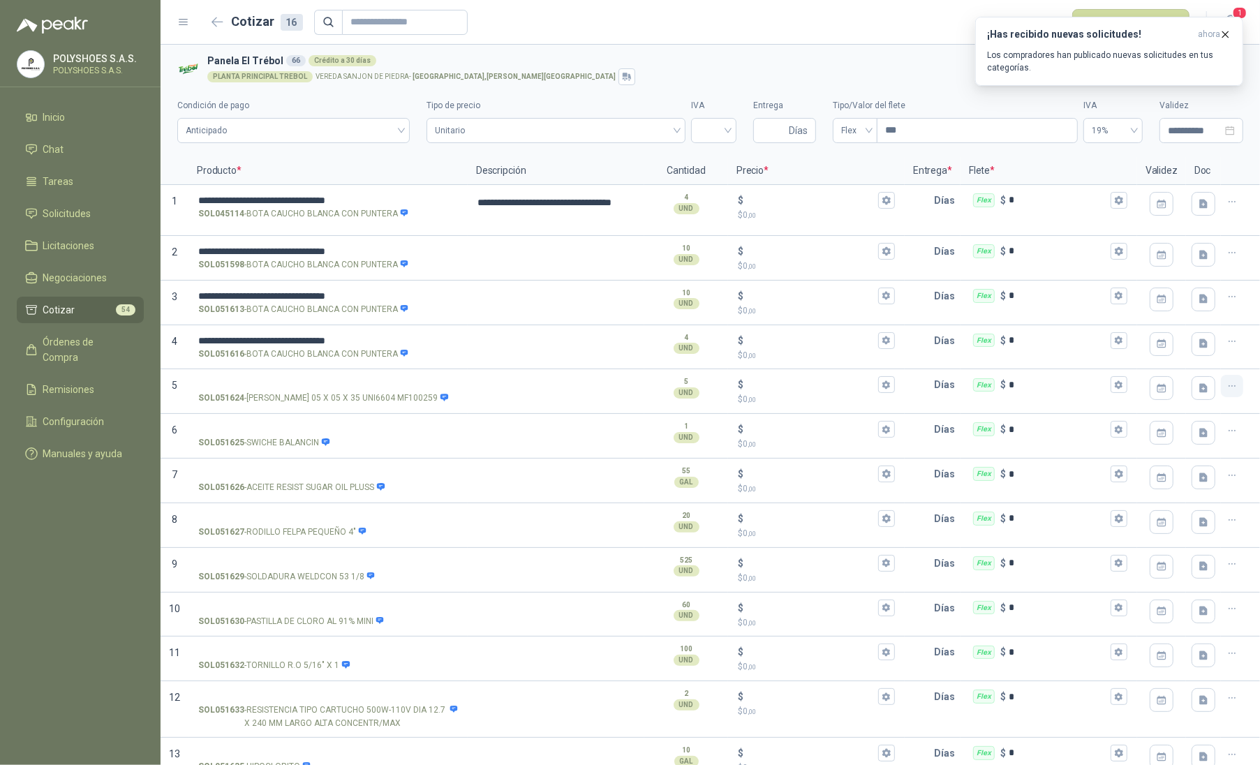
click at [1226, 391] on icon "button" at bounding box center [1232, 386] width 12 height 12
click at [1190, 354] on button "Eliminar cotización" at bounding box center [1170, 354] width 105 height 22
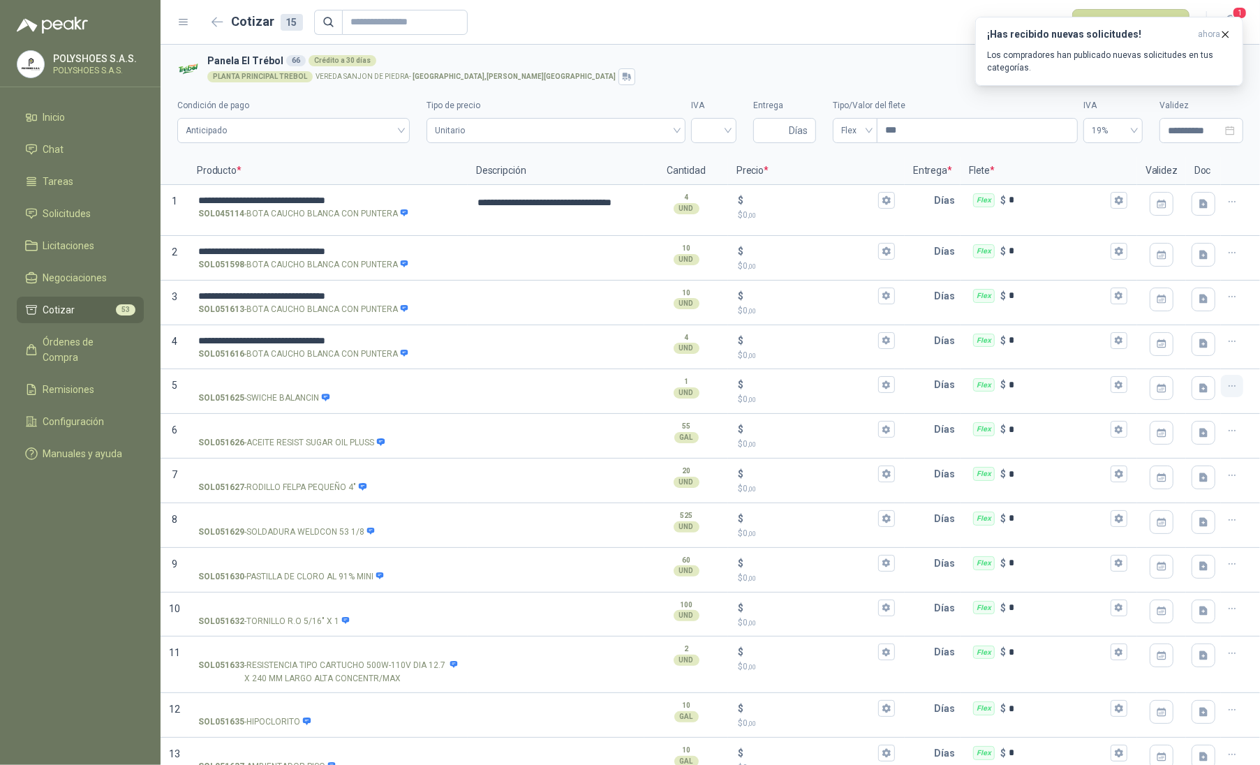
click at [1226, 387] on icon "button" at bounding box center [1232, 386] width 12 height 12
click at [1168, 344] on button "Eliminar cotización" at bounding box center [1170, 354] width 105 height 22
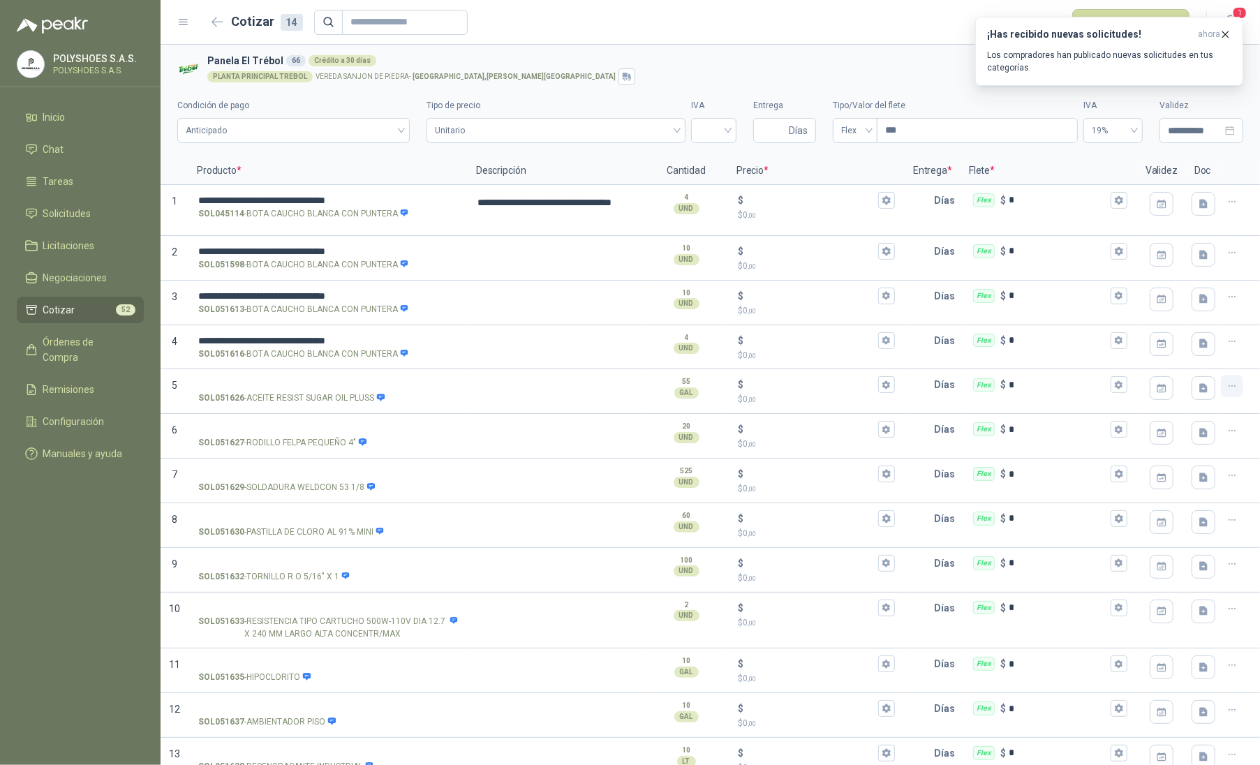
click at [1226, 381] on icon "button" at bounding box center [1232, 386] width 12 height 12
click at [1190, 350] on button "Eliminar cotización" at bounding box center [1170, 354] width 105 height 22
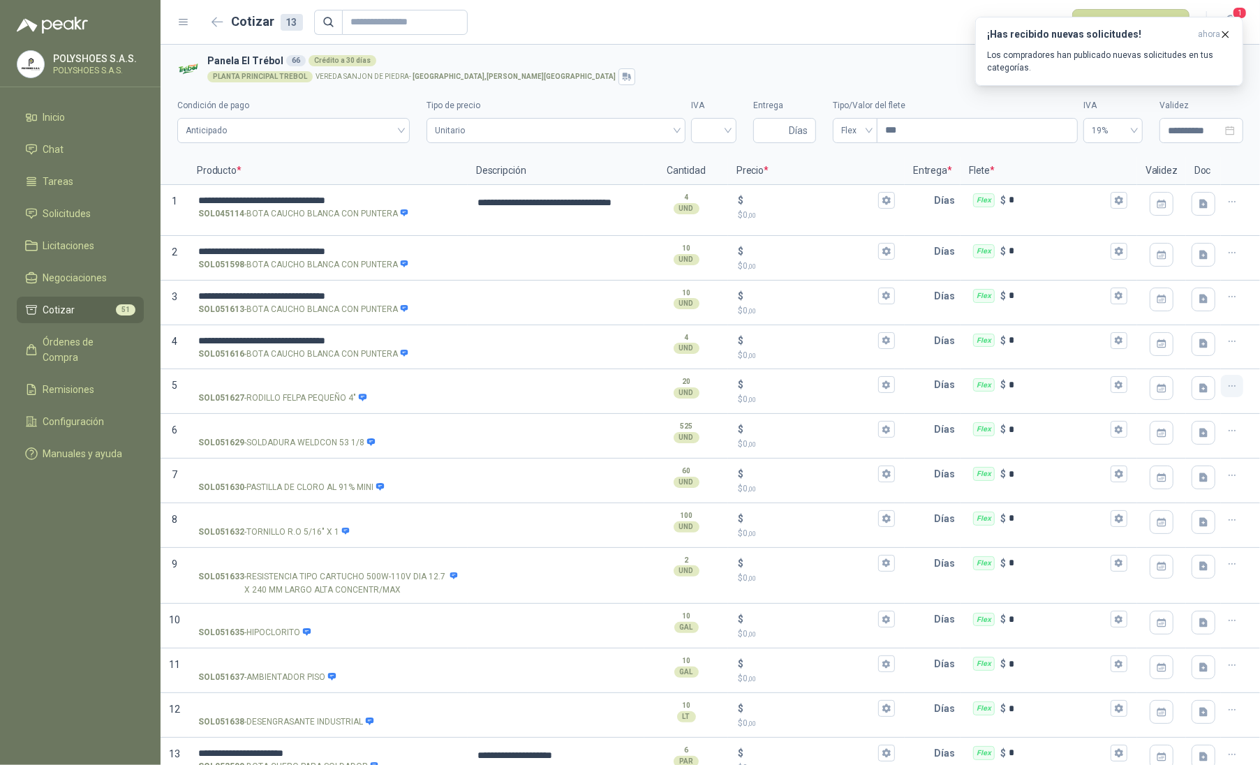
click at [1220, 380] on button "button" at bounding box center [1231, 386] width 22 height 22
drag, startPoint x: 1173, startPoint y: 354, endPoint x: 1187, endPoint y: 358, distance: 14.4
click at [1172, 353] on button "Eliminar cotización" at bounding box center [1170, 354] width 105 height 22
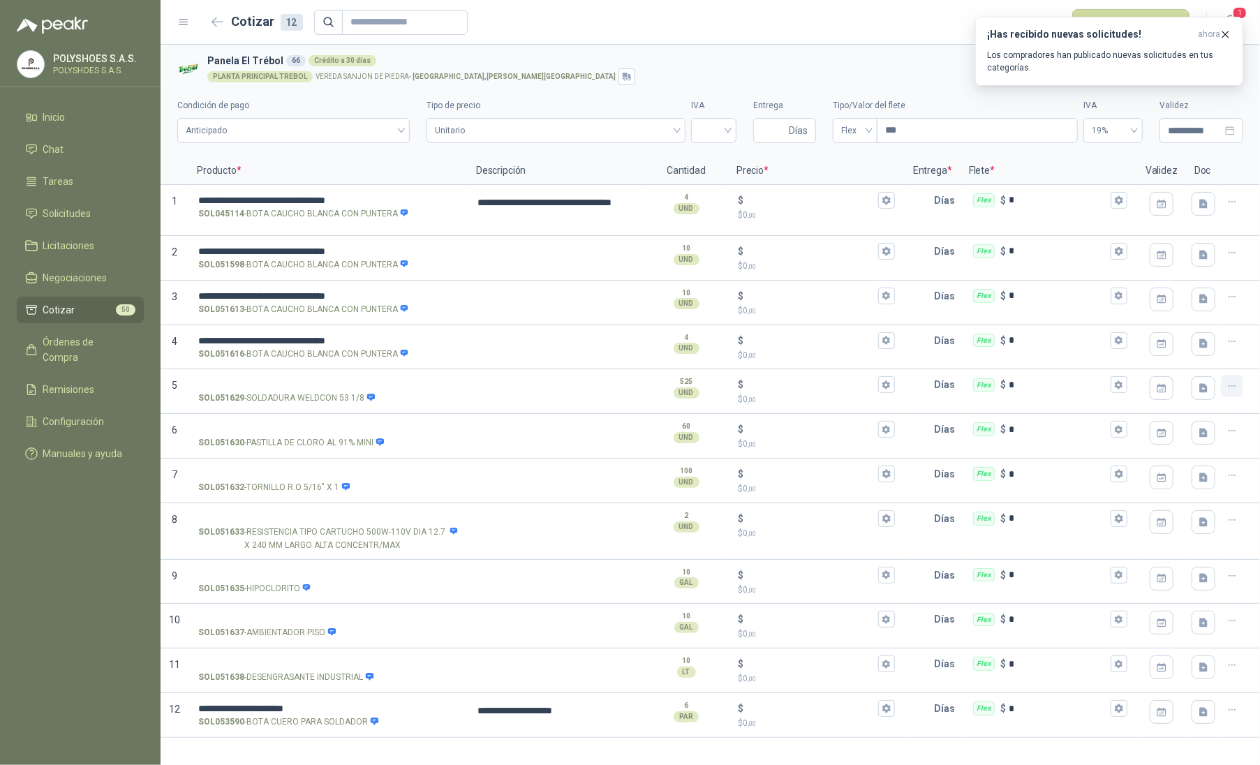
click at [1231, 386] on icon "button" at bounding box center [1232, 386] width 12 height 12
click at [1178, 348] on button "Eliminar cotización" at bounding box center [1181, 354] width 105 height 22
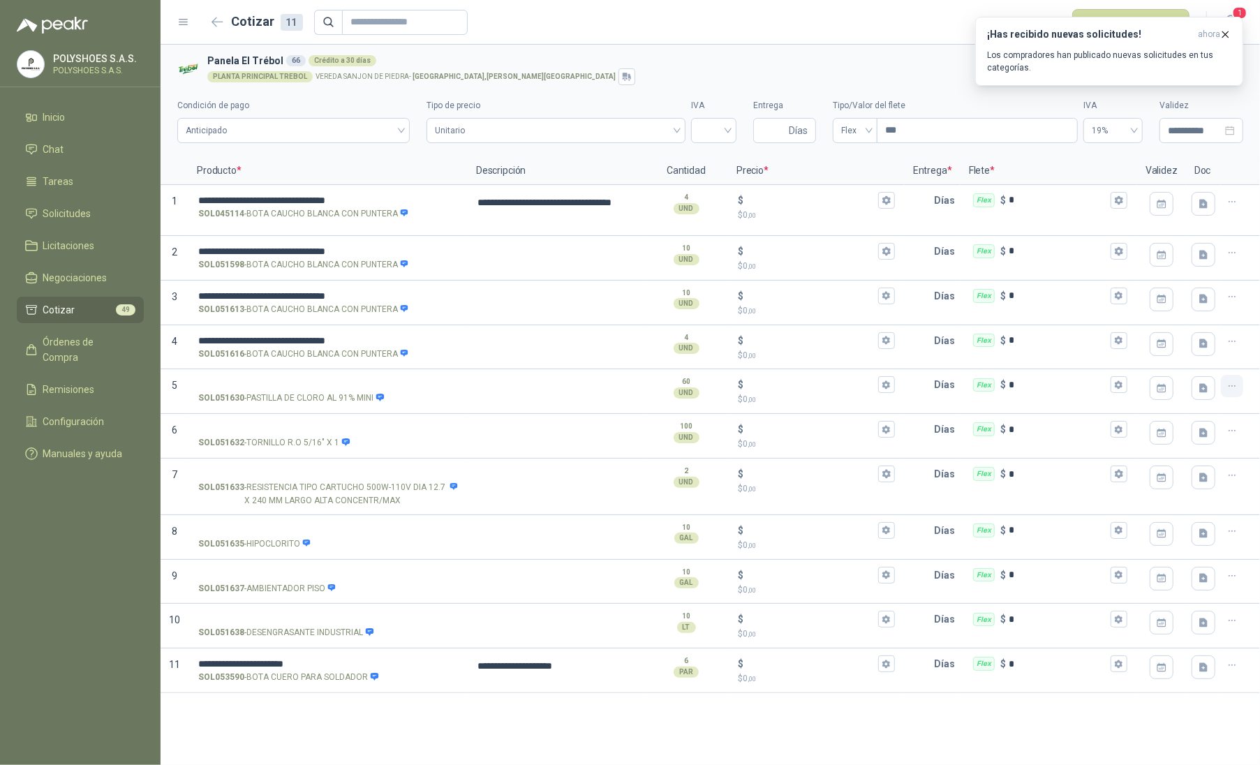
click at [1229, 381] on icon "button" at bounding box center [1232, 386] width 12 height 12
click at [1176, 350] on button "Eliminar cotización" at bounding box center [1181, 354] width 105 height 22
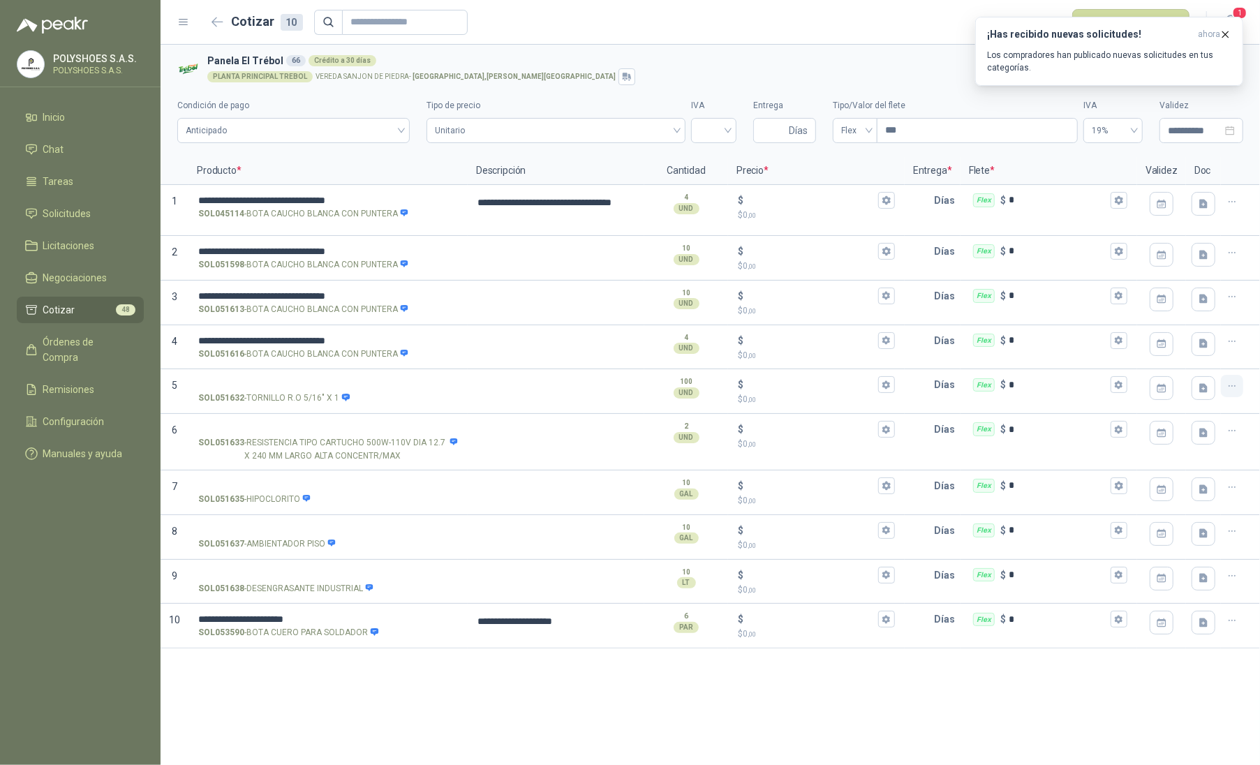
click at [1232, 387] on icon "button" at bounding box center [1231, 386] width 6 height 1
click at [1173, 353] on button "Eliminar cotización" at bounding box center [1181, 354] width 105 height 22
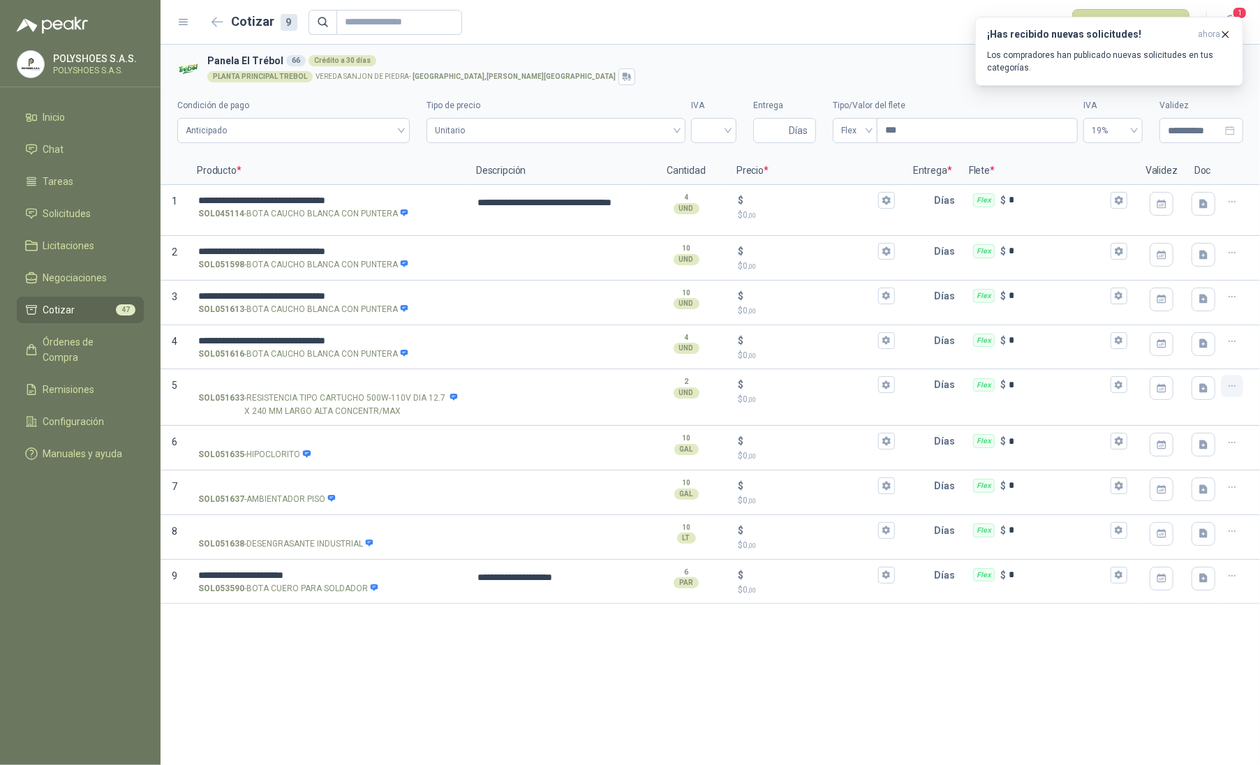
click at [1230, 386] on icon "button" at bounding box center [1232, 386] width 12 height 12
click at [1195, 363] on button "Eliminar cotización" at bounding box center [1181, 354] width 105 height 22
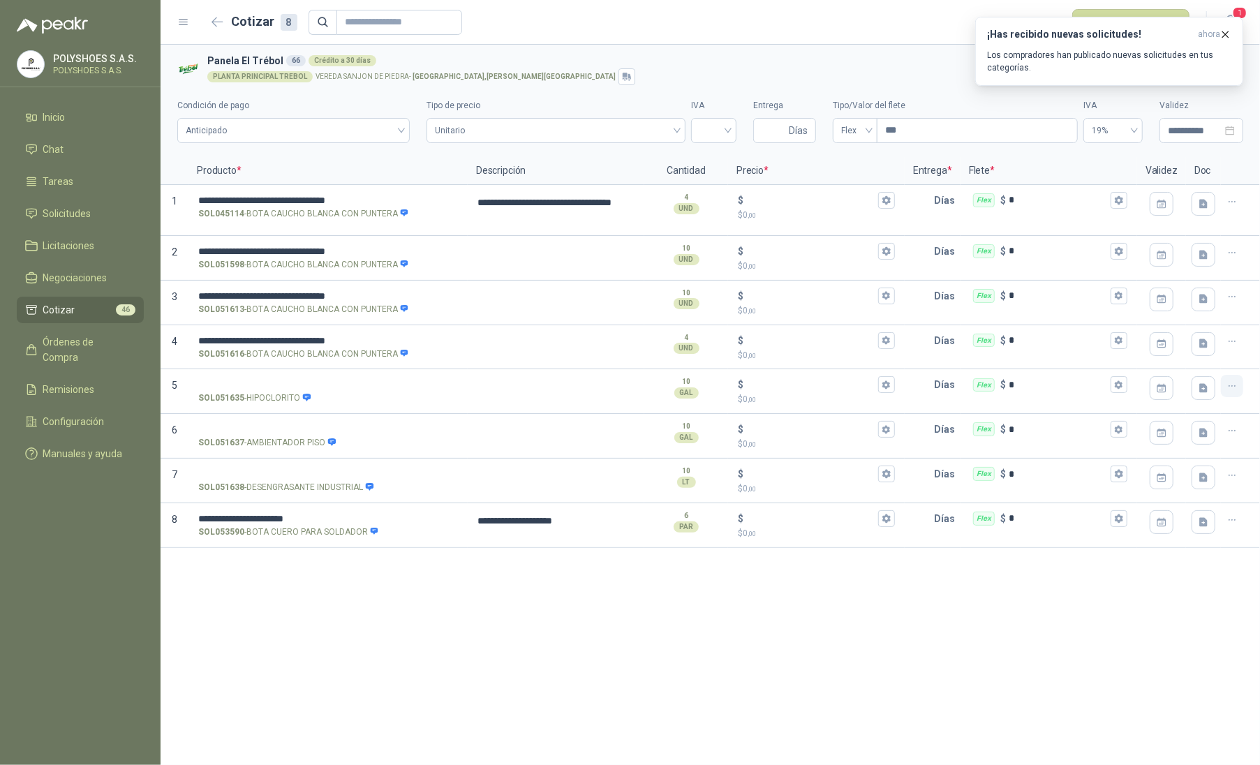
click at [1241, 388] on button "button" at bounding box center [1231, 386] width 22 height 22
click at [1197, 357] on button "Eliminar cotización" at bounding box center [1181, 354] width 105 height 22
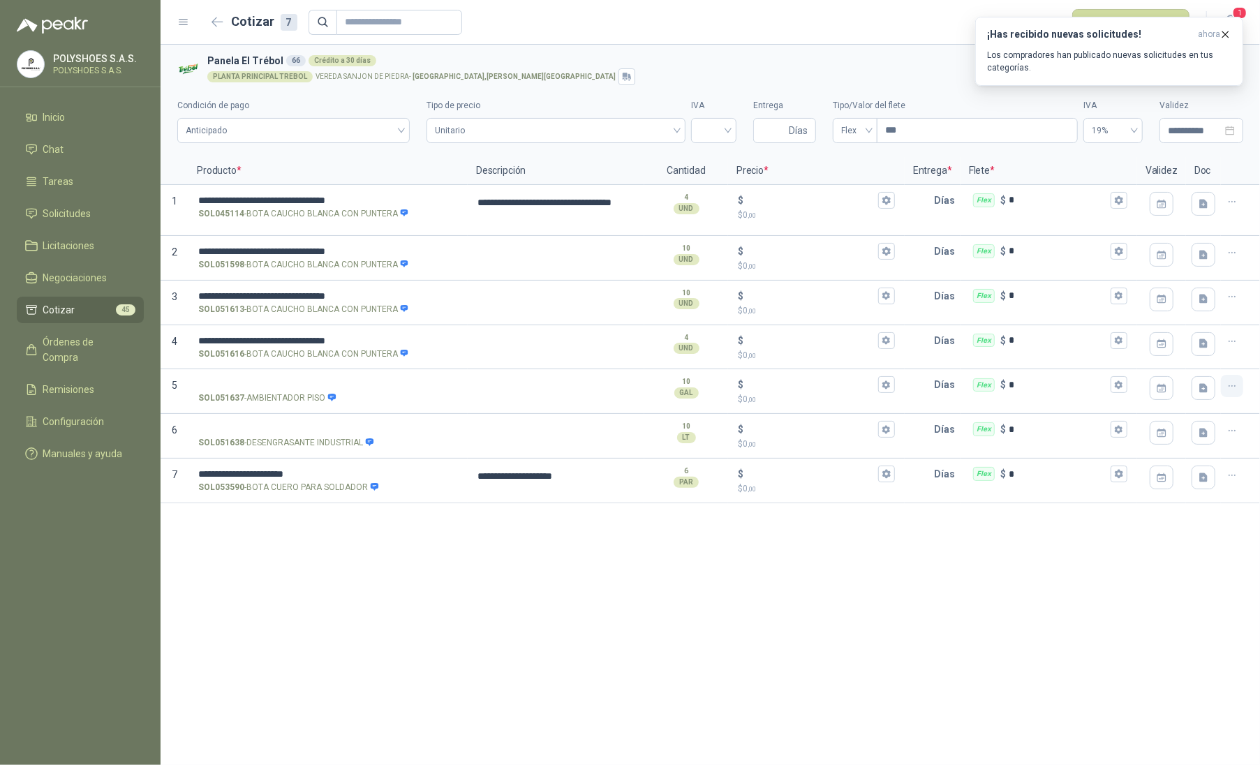
click at [1223, 391] on button "button" at bounding box center [1231, 386] width 22 height 22
click at [1198, 359] on button "Eliminar cotización" at bounding box center [1181, 354] width 105 height 22
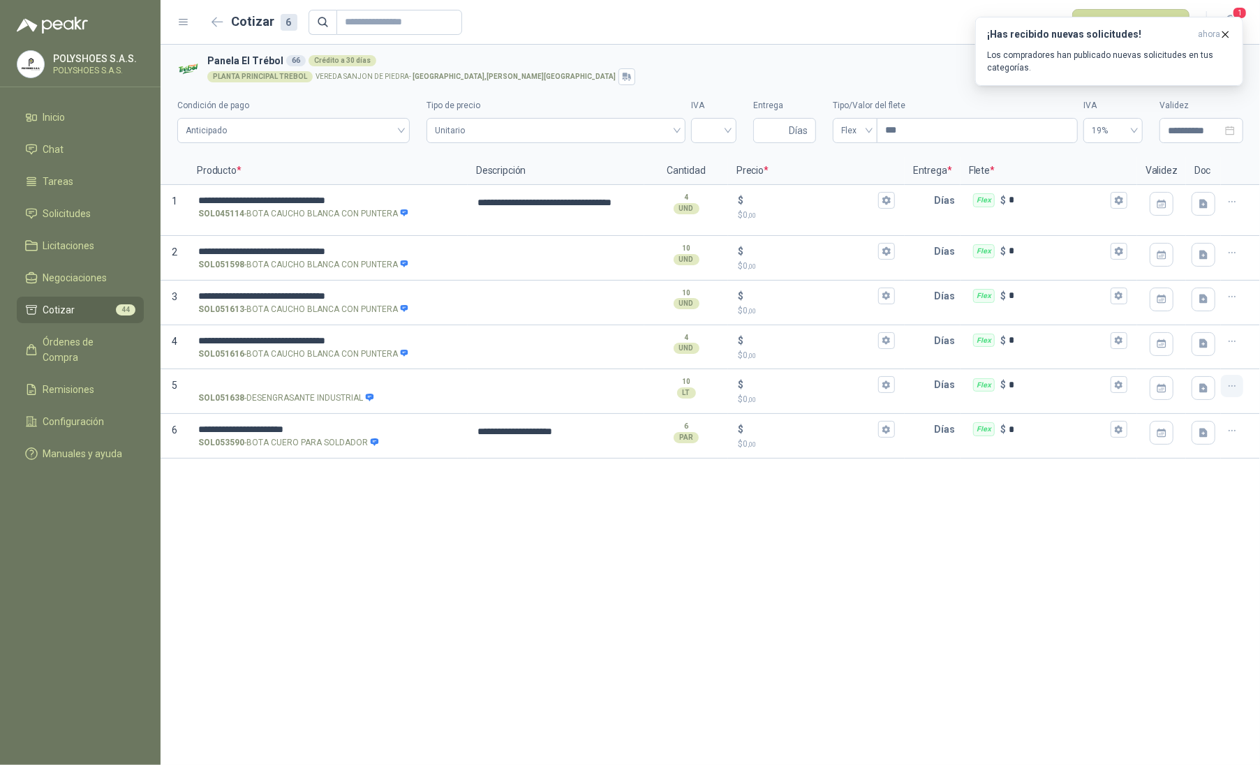
click at [1232, 391] on icon "button" at bounding box center [1232, 386] width 12 height 12
click at [1175, 352] on button "Eliminar cotización" at bounding box center [1181, 354] width 105 height 22
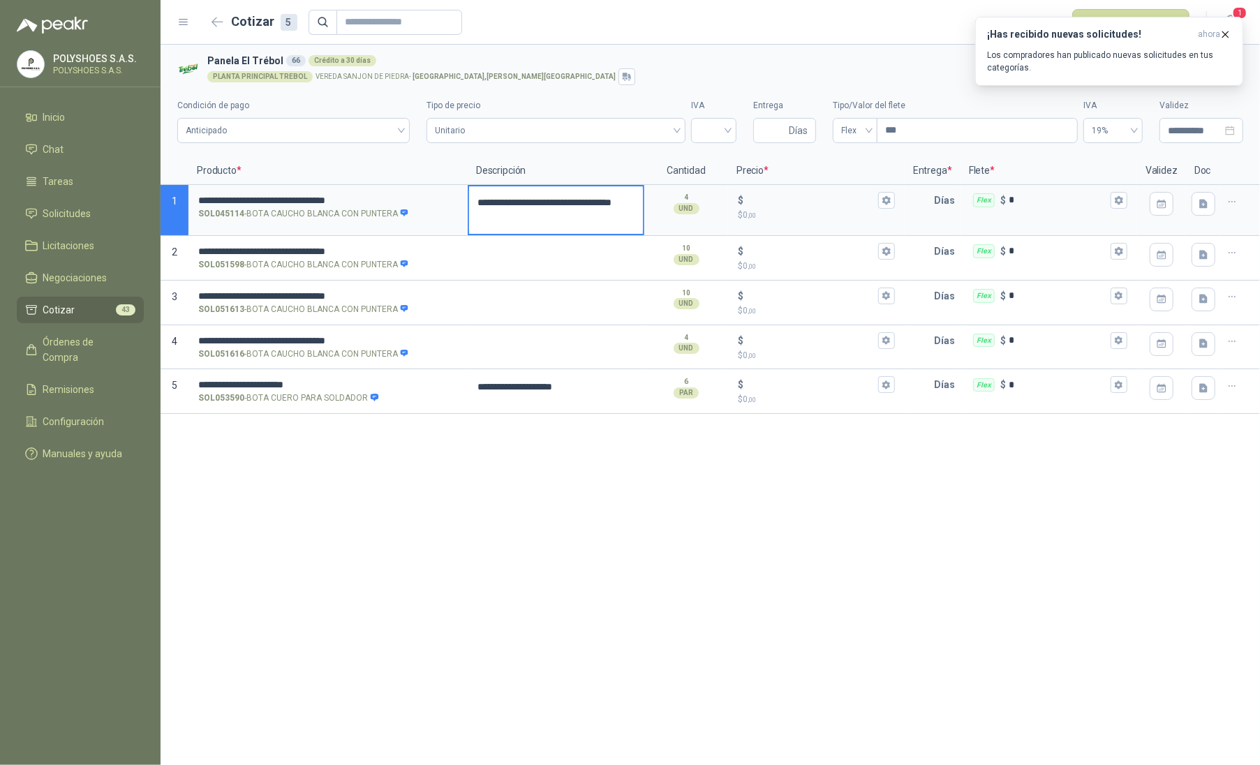
drag, startPoint x: 523, startPoint y: 218, endPoint x: 468, endPoint y: 200, distance: 58.0
click at [468, 200] on div "**********" at bounding box center [556, 210] width 177 height 51
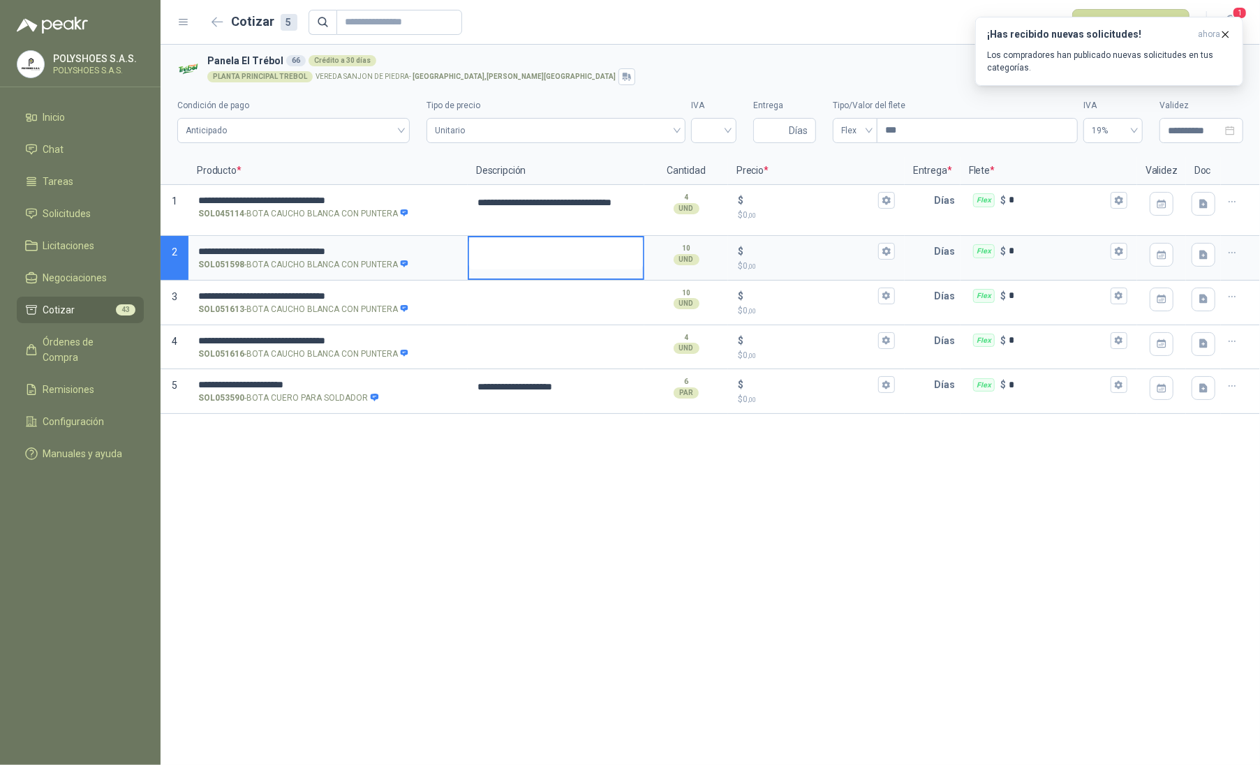
click at [509, 257] on textarea at bounding box center [556, 253] width 174 height 32
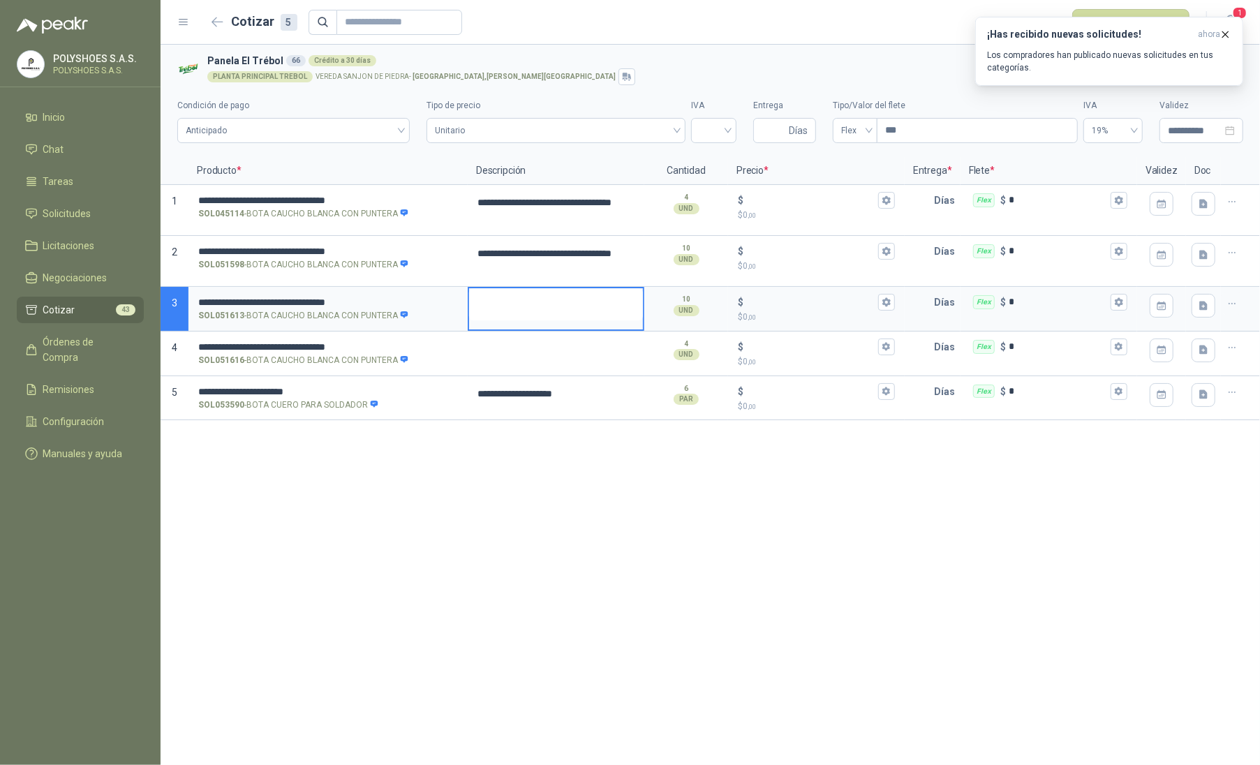
click at [505, 304] on textarea at bounding box center [556, 304] width 174 height 32
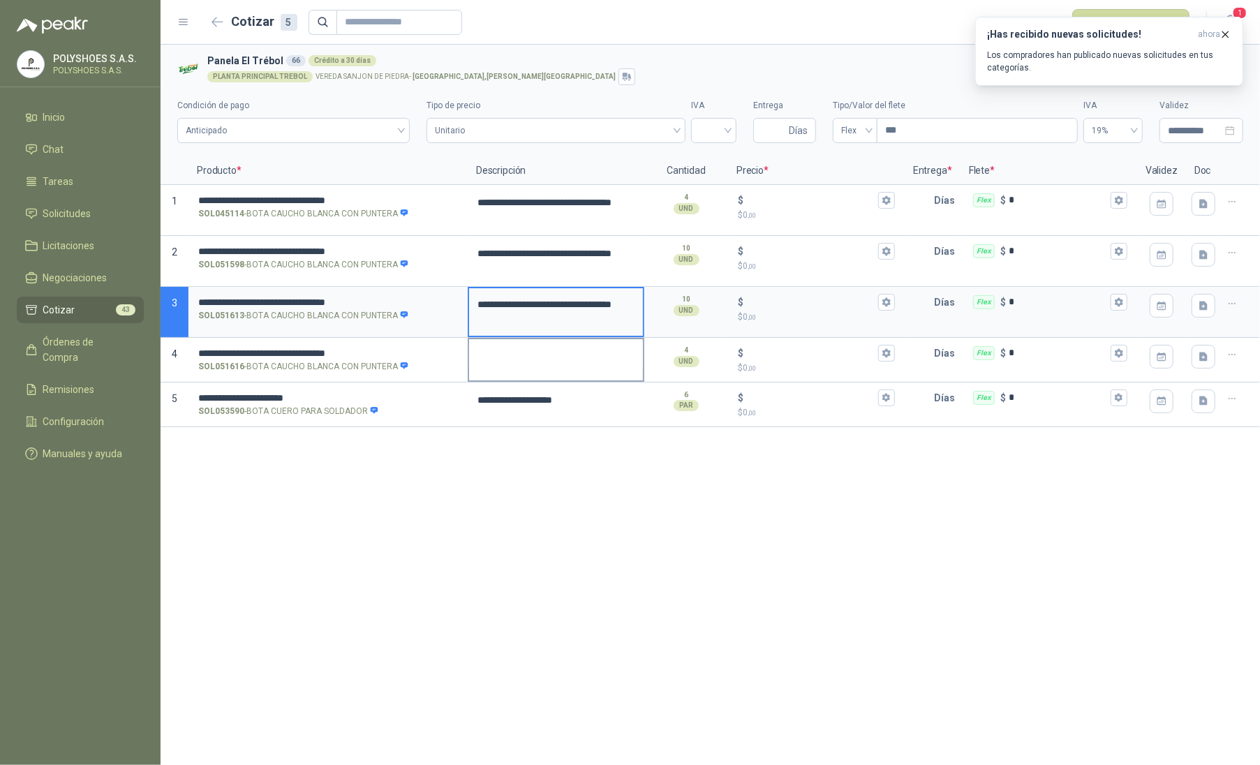
click at [512, 357] on textarea at bounding box center [556, 355] width 174 height 32
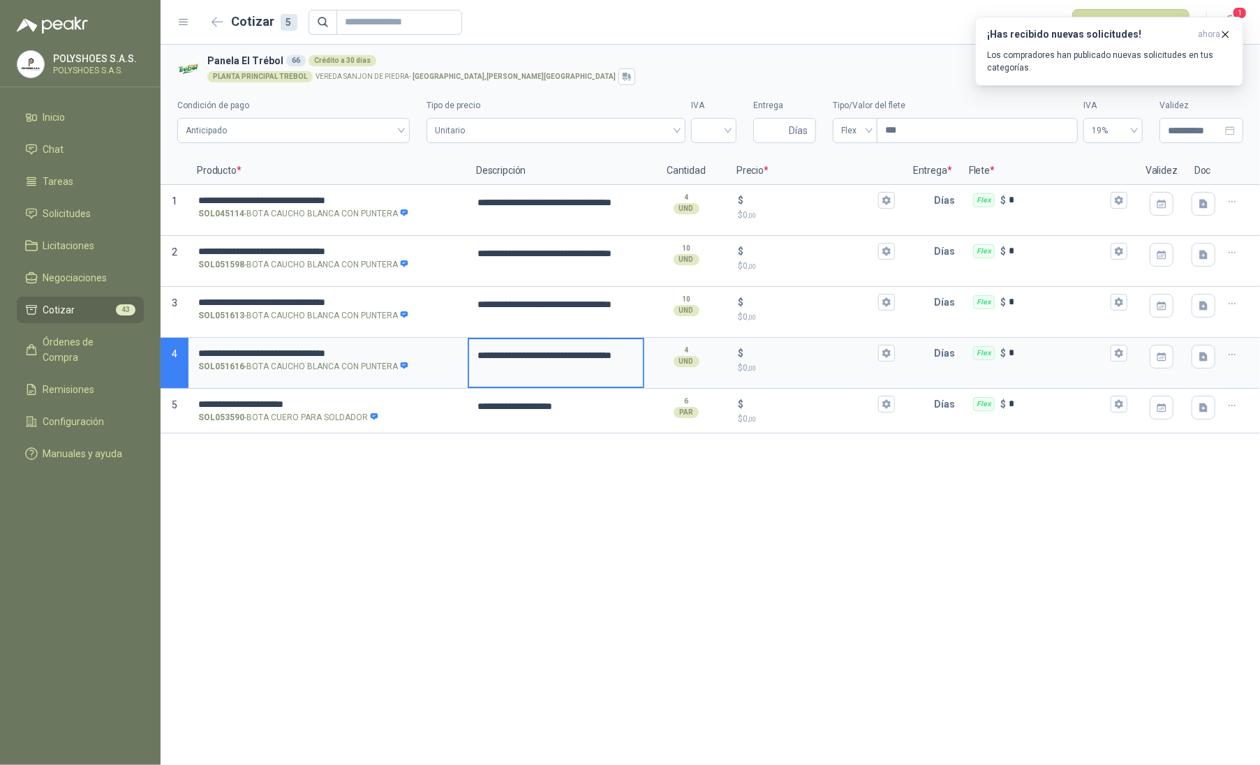
click at [595, 453] on div "**********" at bounding box center [709, 405] width 1099 height 720
click at [311, 536] on div "**********" at bounding box center [709, 405] width 1099 height 720
click at [307, 535] on div "**********" at bounding box center [709, 405] width 1099 height 720
drag, startPoint x: 1251, startPoint y: 210, endPoint x: 632, endPoint y: 536, distance: 700.1
click at [632, 536] on div "**********" at bounding box center [709, 405] width 1099 height 720
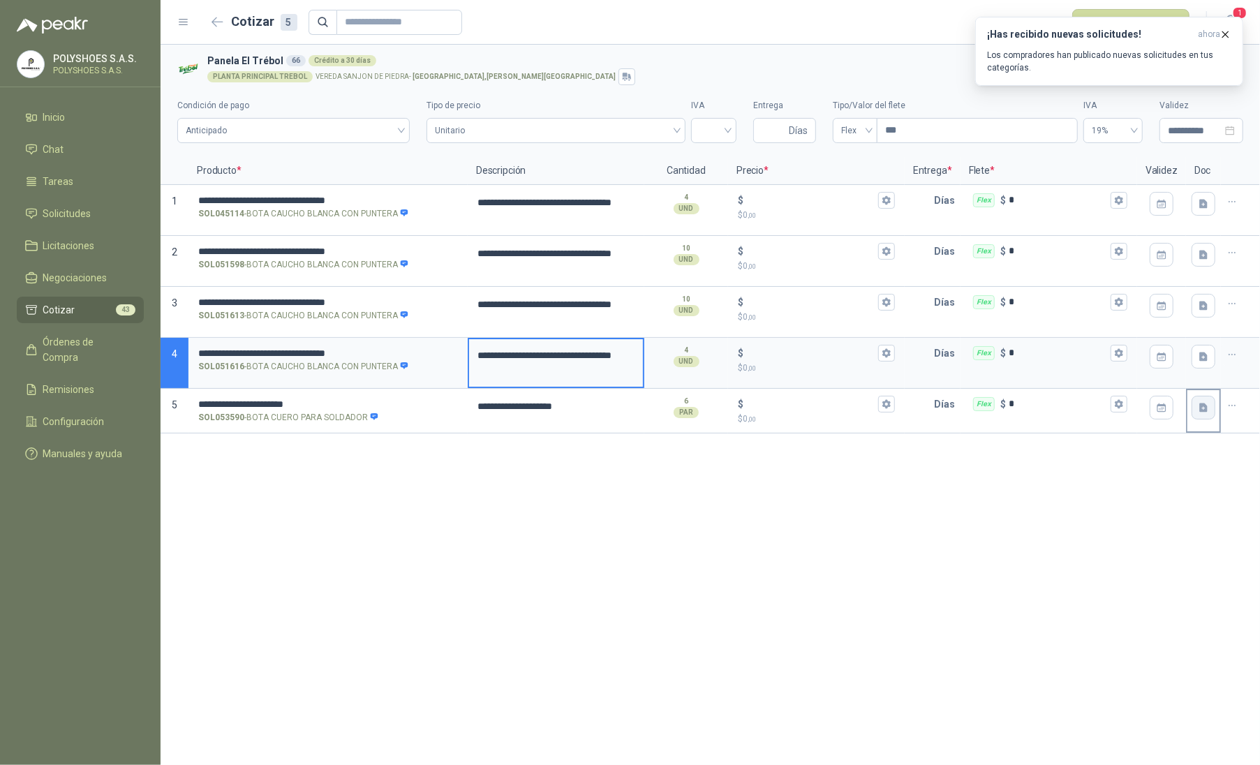
click at [1202, 417] on button "button" at bounding box center [1203, 408] width 24 height 24
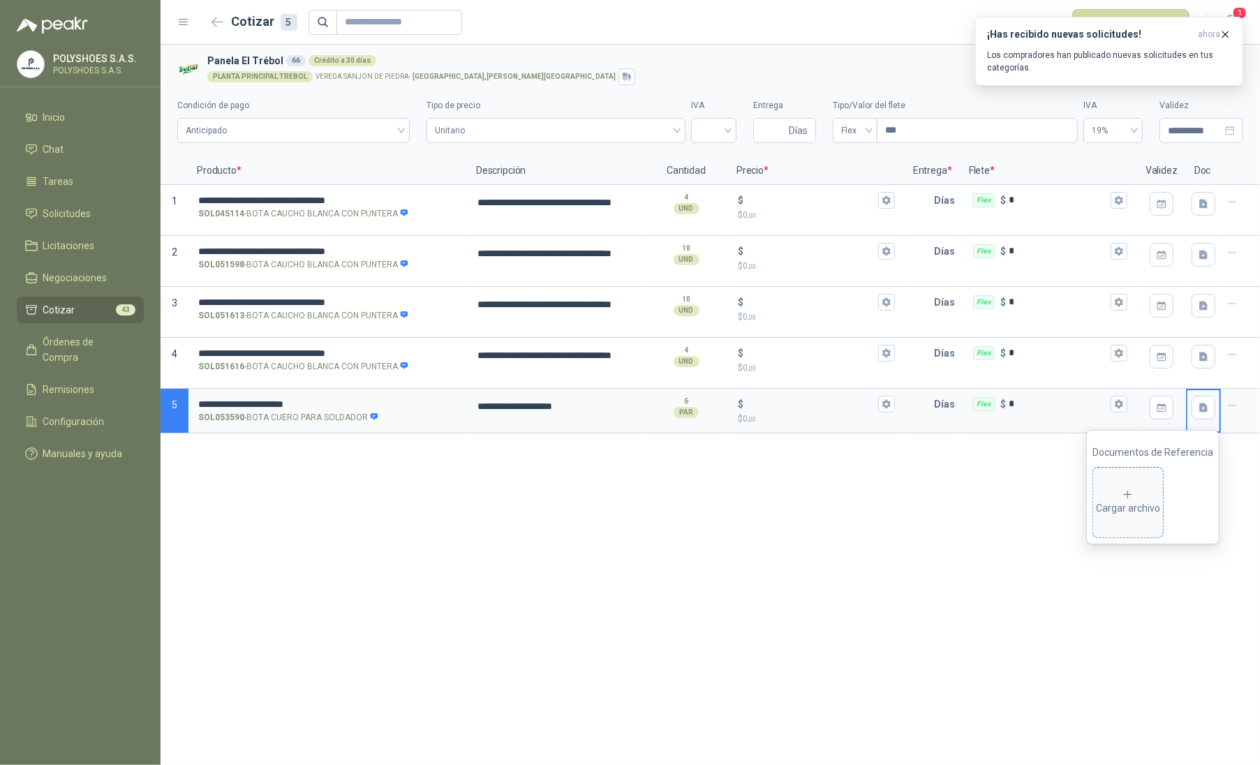
click at [1129, 509] on div "Cargar archivo" at bounding box center [1128, 502] width 64 height 28
click at [613, 414] on textarea "**********" at bounding box center [556, 406] width 174 height 32
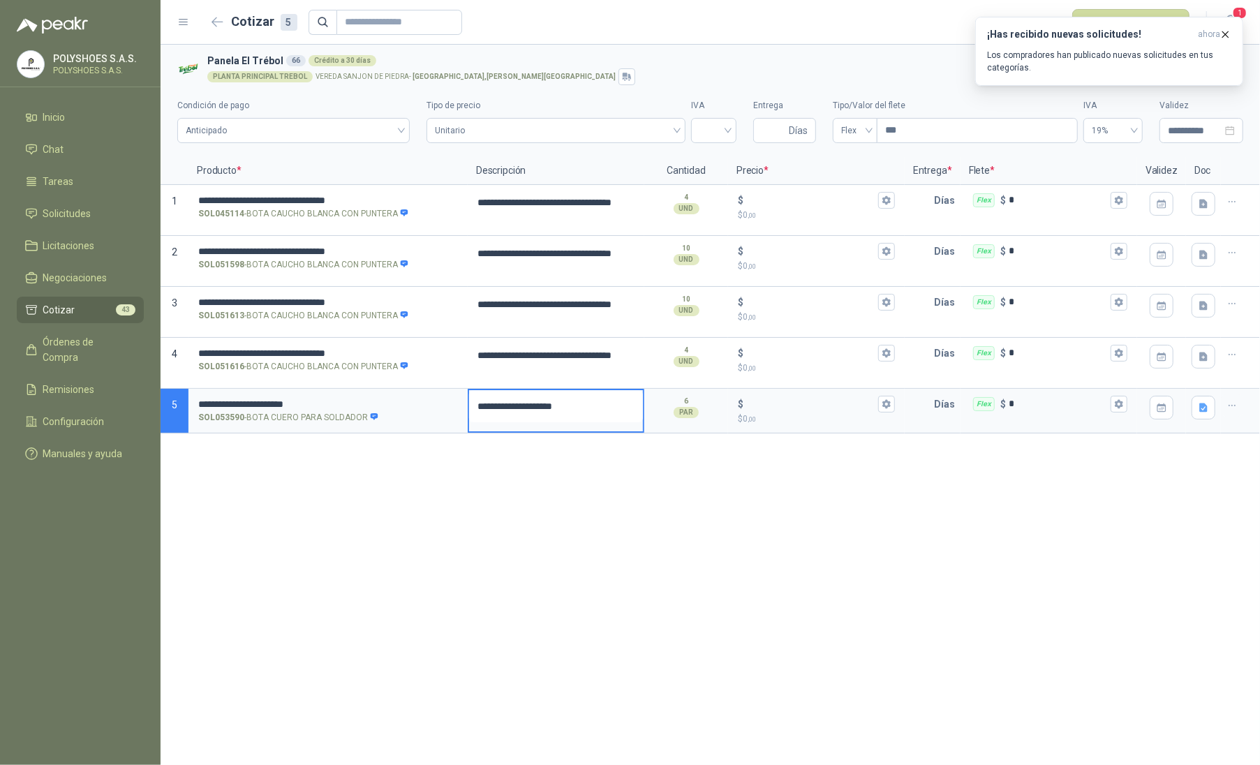
type textarea "**********"
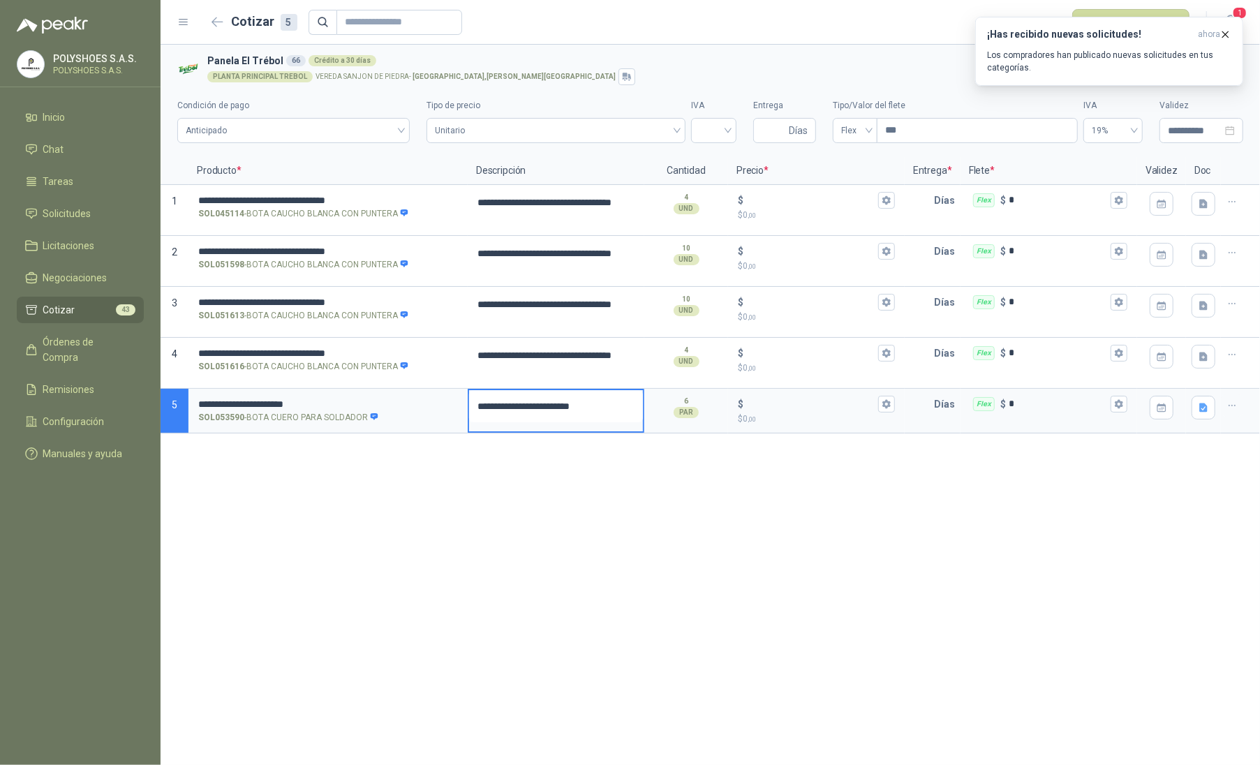
type textarea "**********"
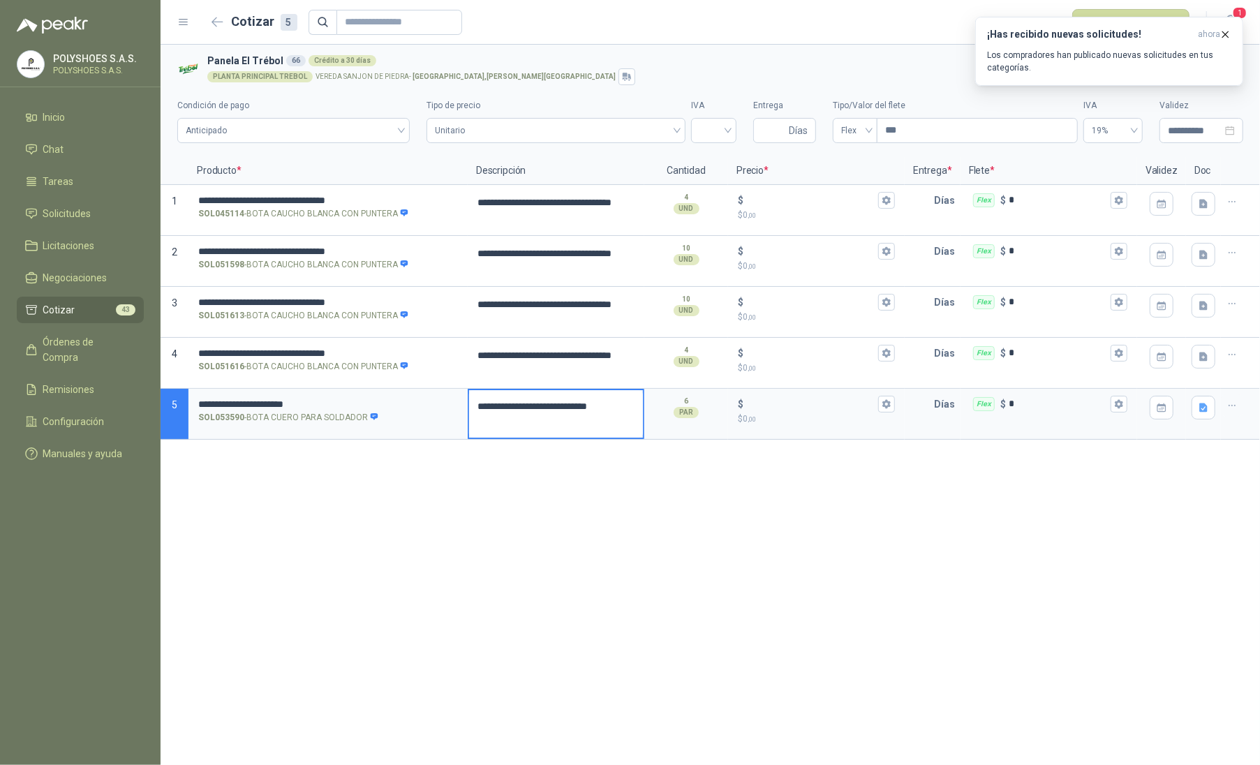
type textarea "**********"
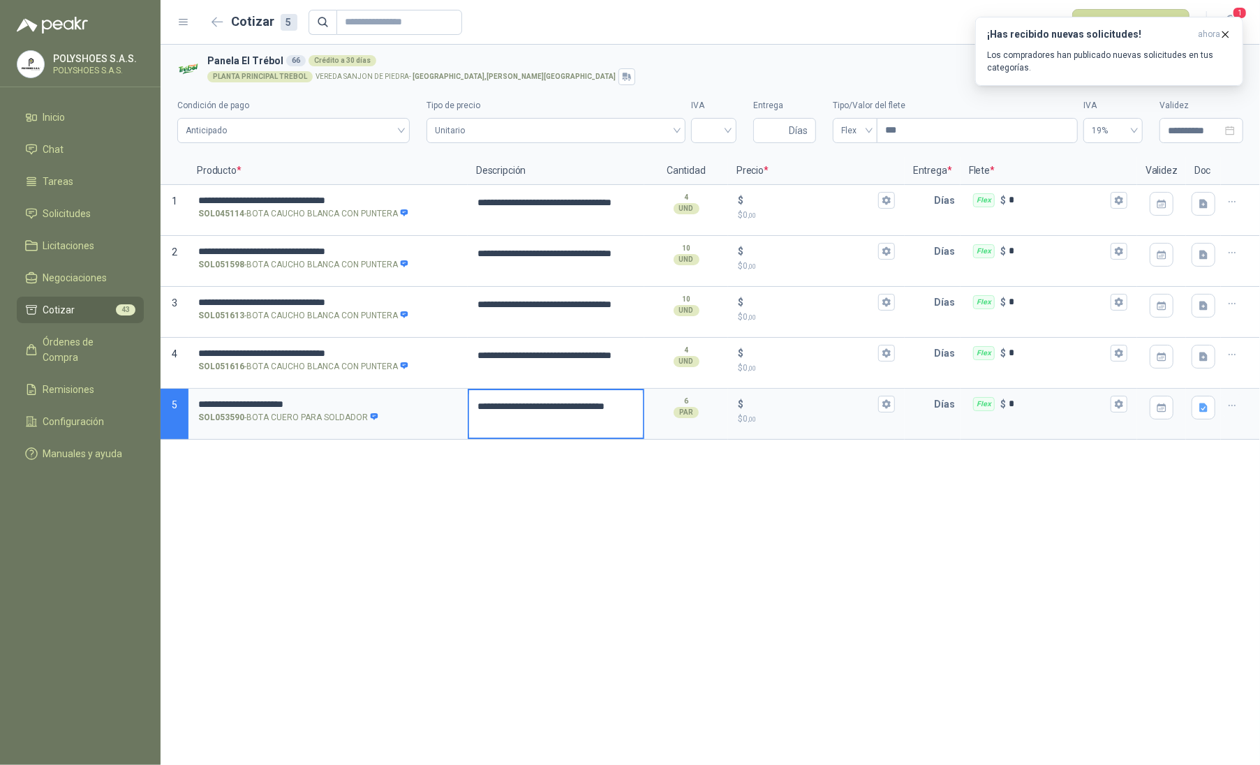
type textarea "**********"
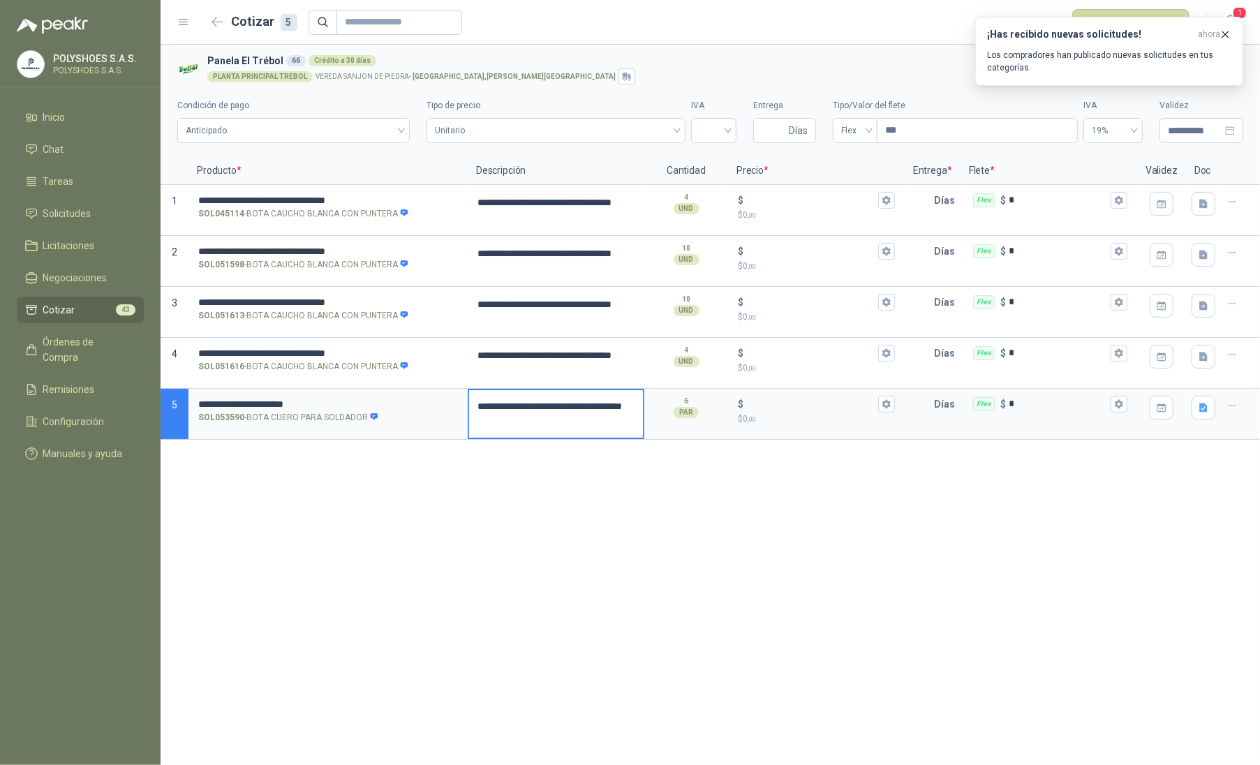
type textarea "**********"
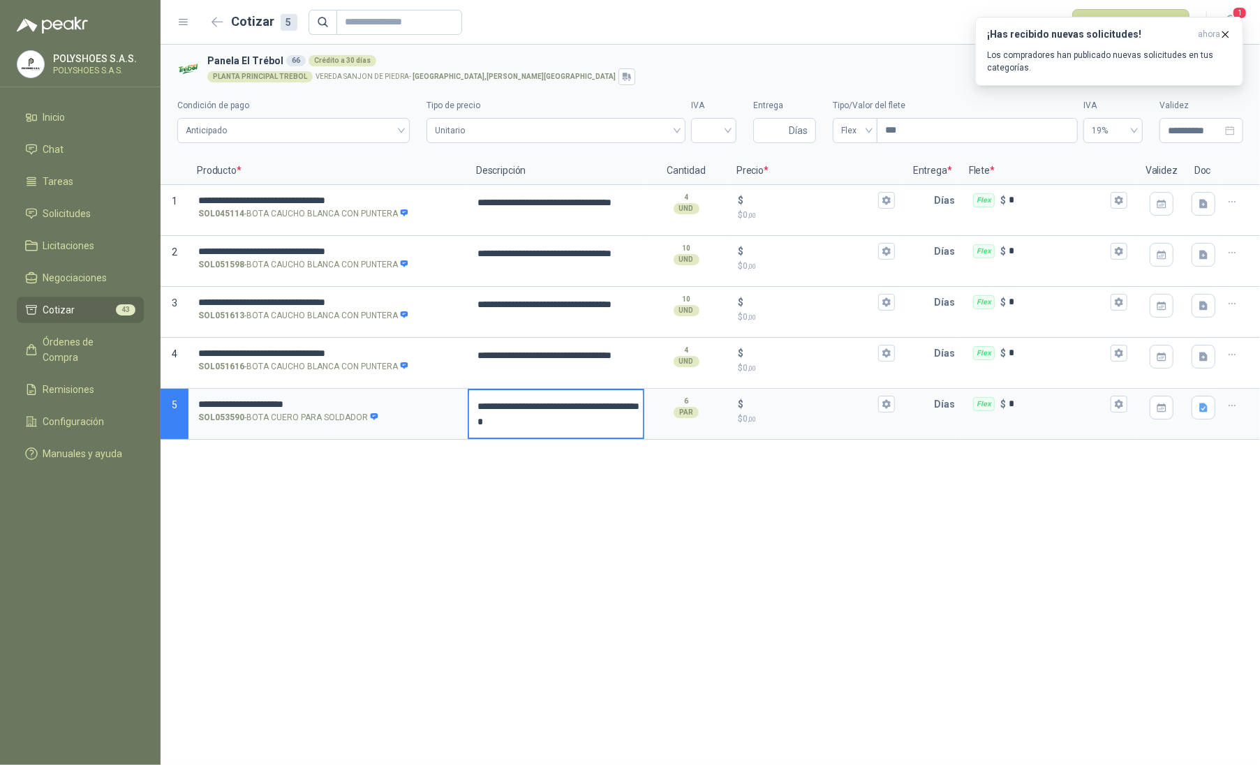
type textarea "**********"
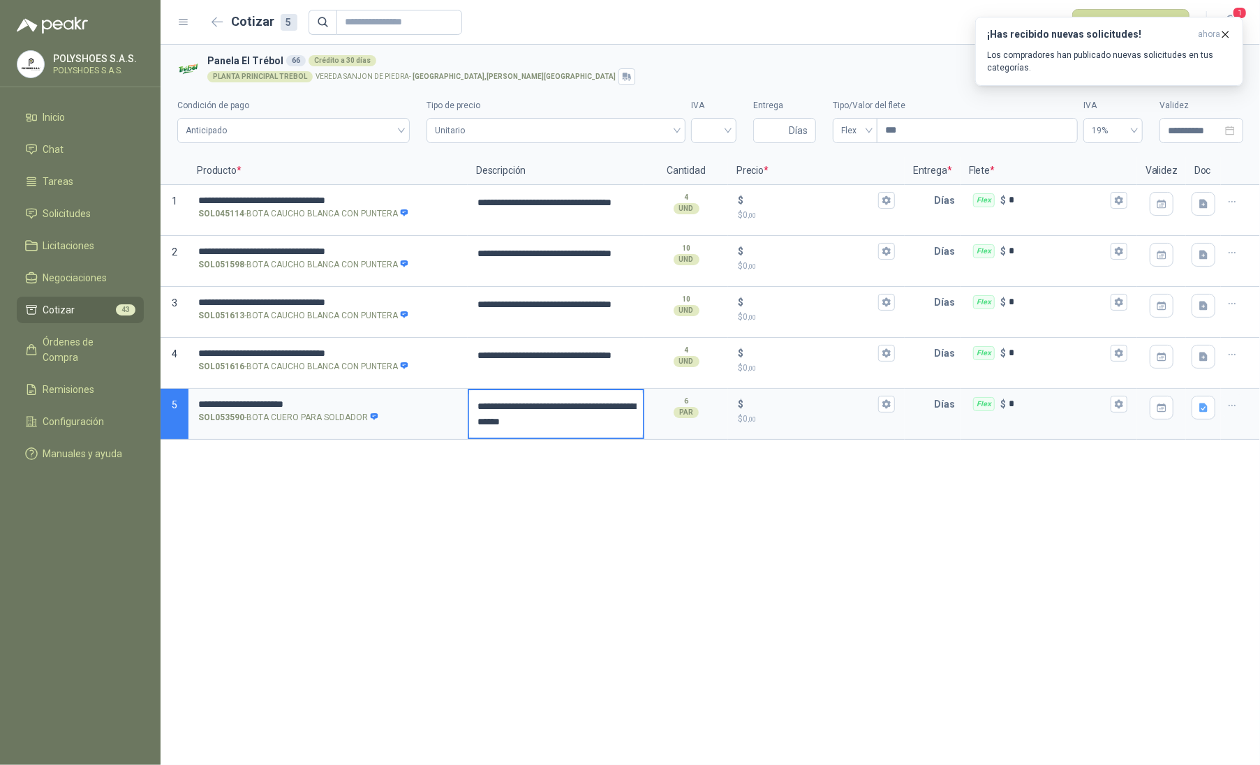
type textarea "**********"
click at [930, 410] on input "text" at bounding box center [920, 404] width 28 height 28
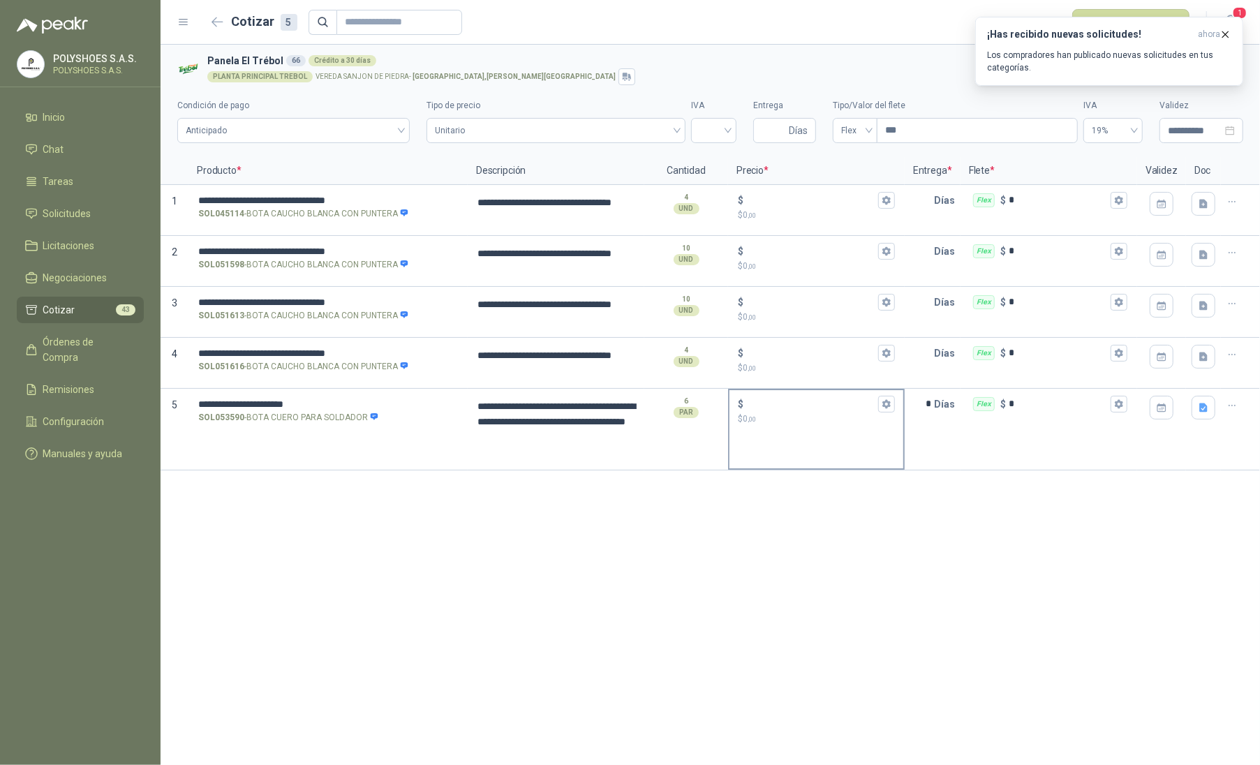
click at [794, 419] on p "$ 0 ,00" at bounding box center [816, 418] width 157 height 13
click at [794, 409] on input "$ $ 0 ,00" at bounding box center [810, 403] width 129 height 10
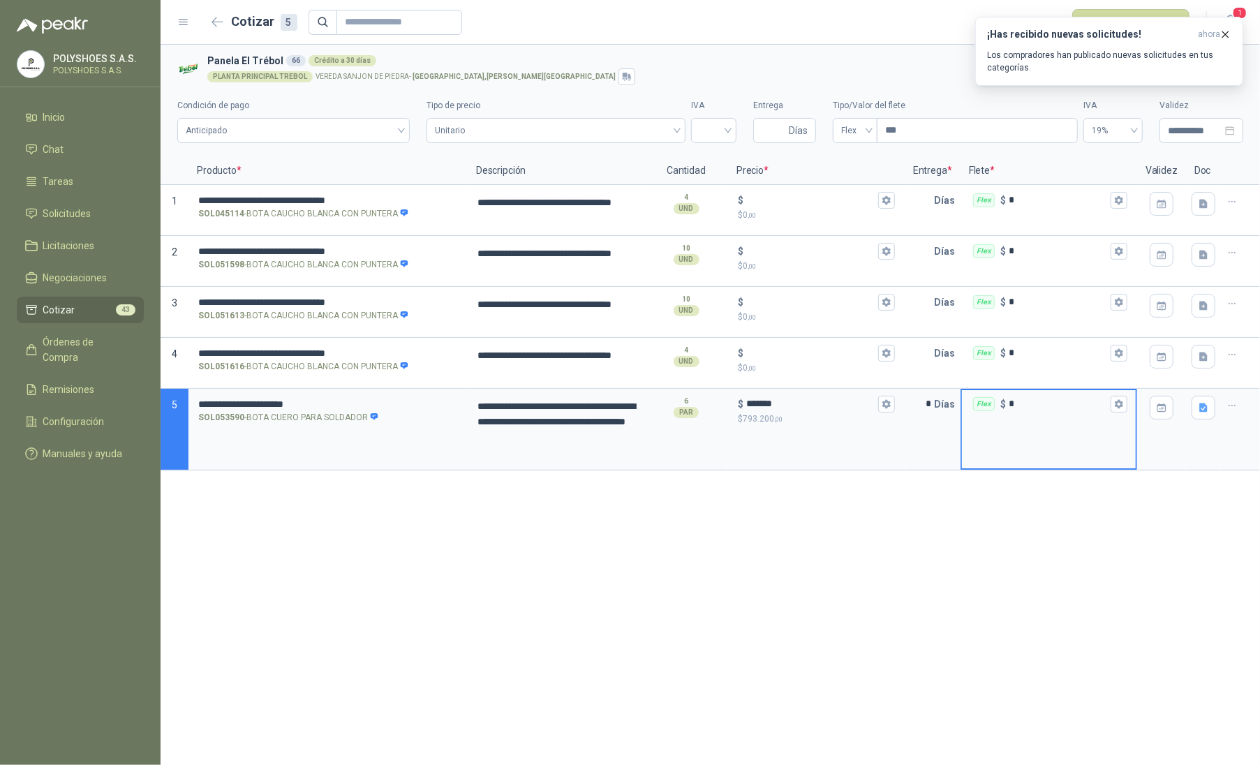
click at [1034, 408] on input "*" at bounding box center [1057, 403] width 99 height 10
click at [835, 539] on div "**********" at bounding box center [709, 405] width 1099 height 720
click at [290, 558] on div "**********" at bounding box center [709, 405] width 1099 height 720
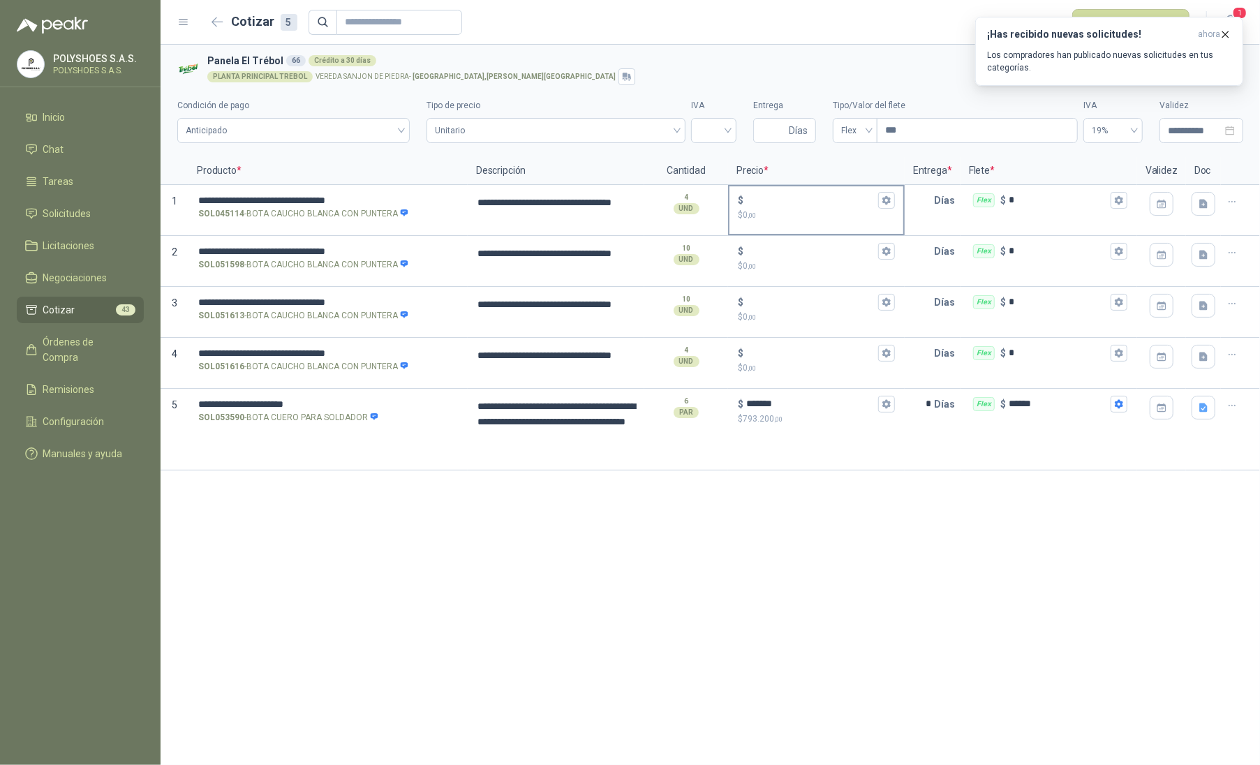
click at [763, 204] on input "$ $ 0 ,00" at bounding box center [810, 200] width 129 height 10
click at [779, 265] on p "$ 0 ,00" at bounding box center [816, 266] width 157 height 13
click at [779, 256] on input "$ $ 0 ,00" at bounding box center [810, 251] width 129 height 10
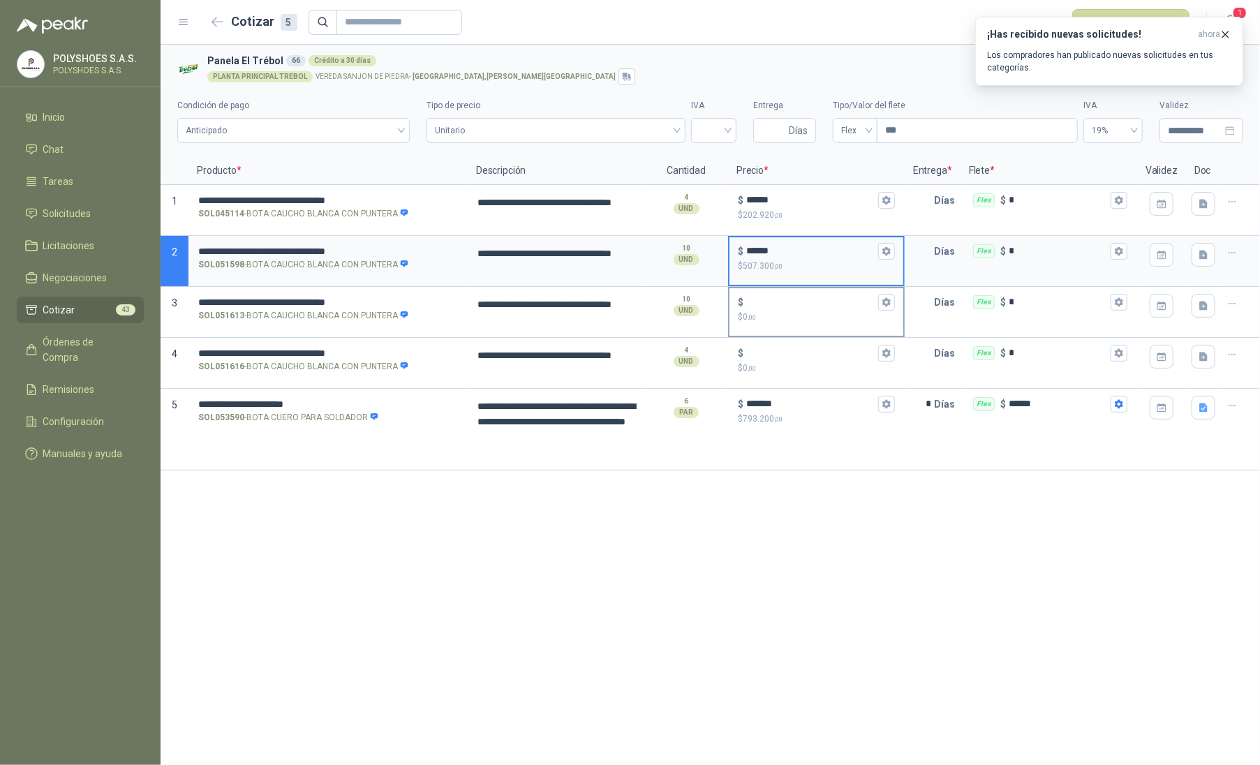
click at [790, 302] on input "$ $ 0 ,00" at bounding box center [810, 302] width 129 height 10
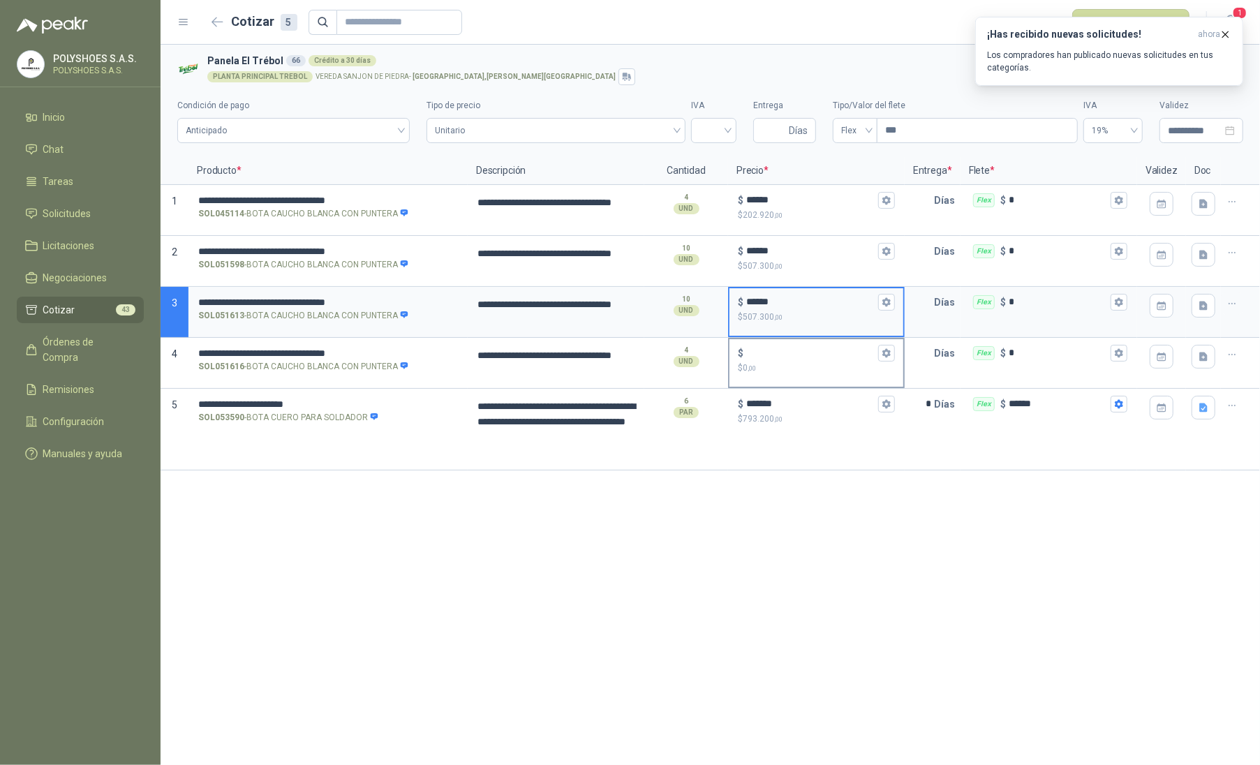
click at [772, 344] on div "$ $ 0 ,00" at bounding box center [816, 359] width 174 height 41
click at [772, 348] on input "$ $ 0 ,00" at bounding box center [810, 353] width 129 height 10
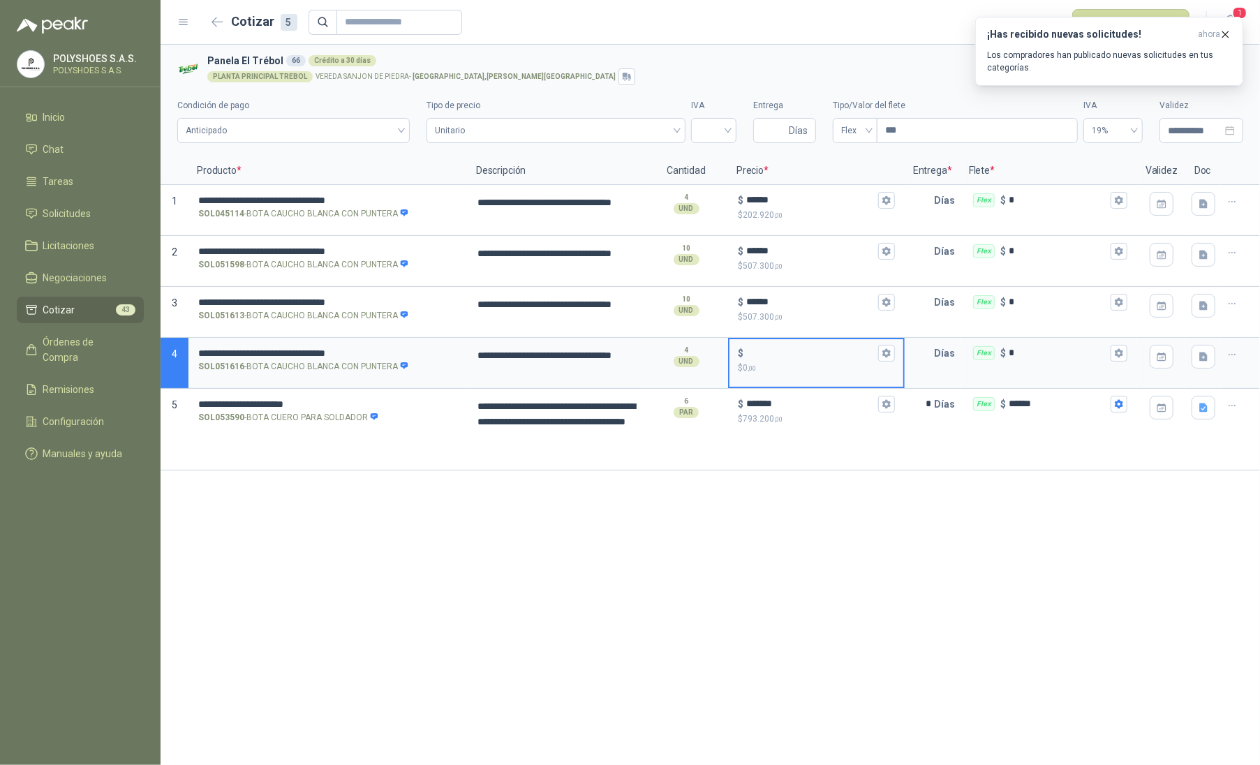
click at [782, 352] on input "$ $ 0 ,00" at bounding box center [810, 353] width 129 height 10
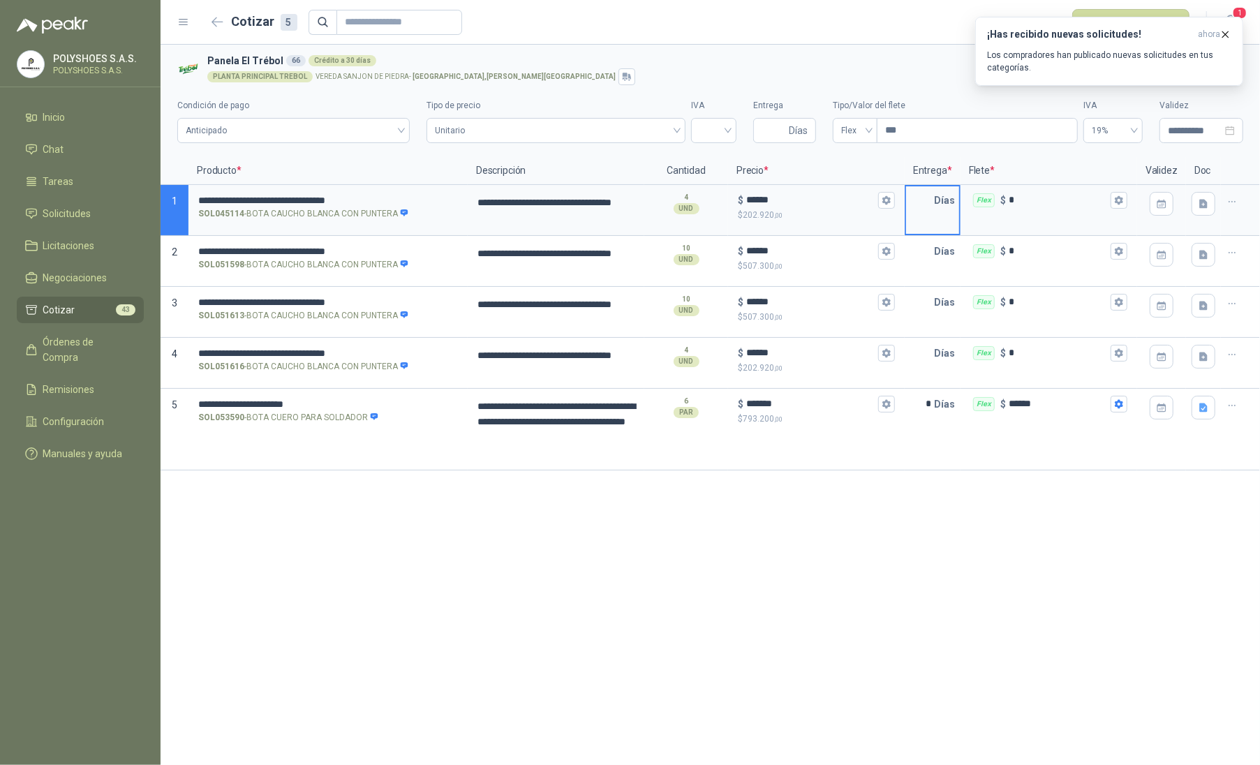
click at [921, 213] on input "text" at bounding box center [920, 200] width 28 height 28
click at [935, 262] on p "Días" at bounding box center [947, 251] width 27 height 28
click at [920, 265] on input "text" at bounding box center [920, 251] width 28 height 28
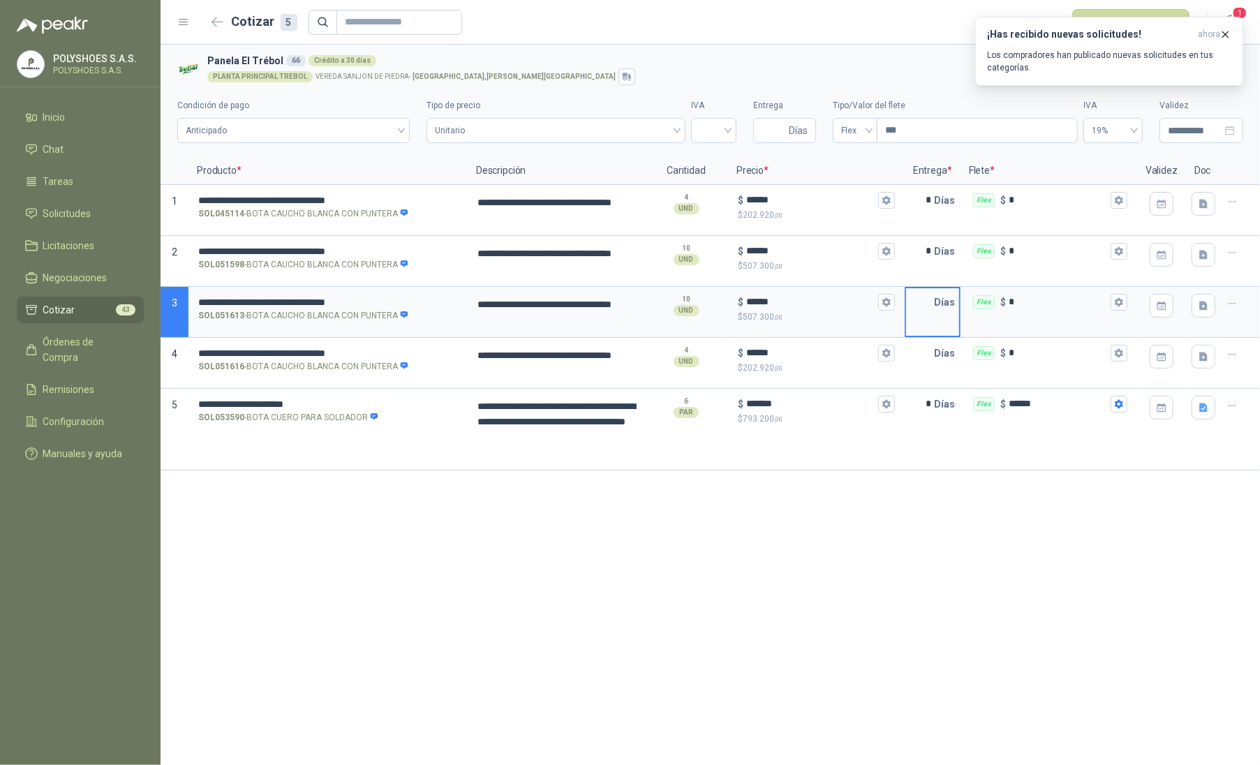
click at [927, 308] on input "text" at bounding box center [920, 302] width 28 height 28
click at [936, 354] on p "Días" at bounding box center [947, 353] width 27 height 28
click at [925, 358] on input "text" at bounding box center [920, 353] width 28 height 28
click at [933, 445] on div "* Días" at bounding box center [932, 430] width 56 height 82
click at [406, 135] on div "Anticipado" at bounding box center [293, 130] width 232 height 25
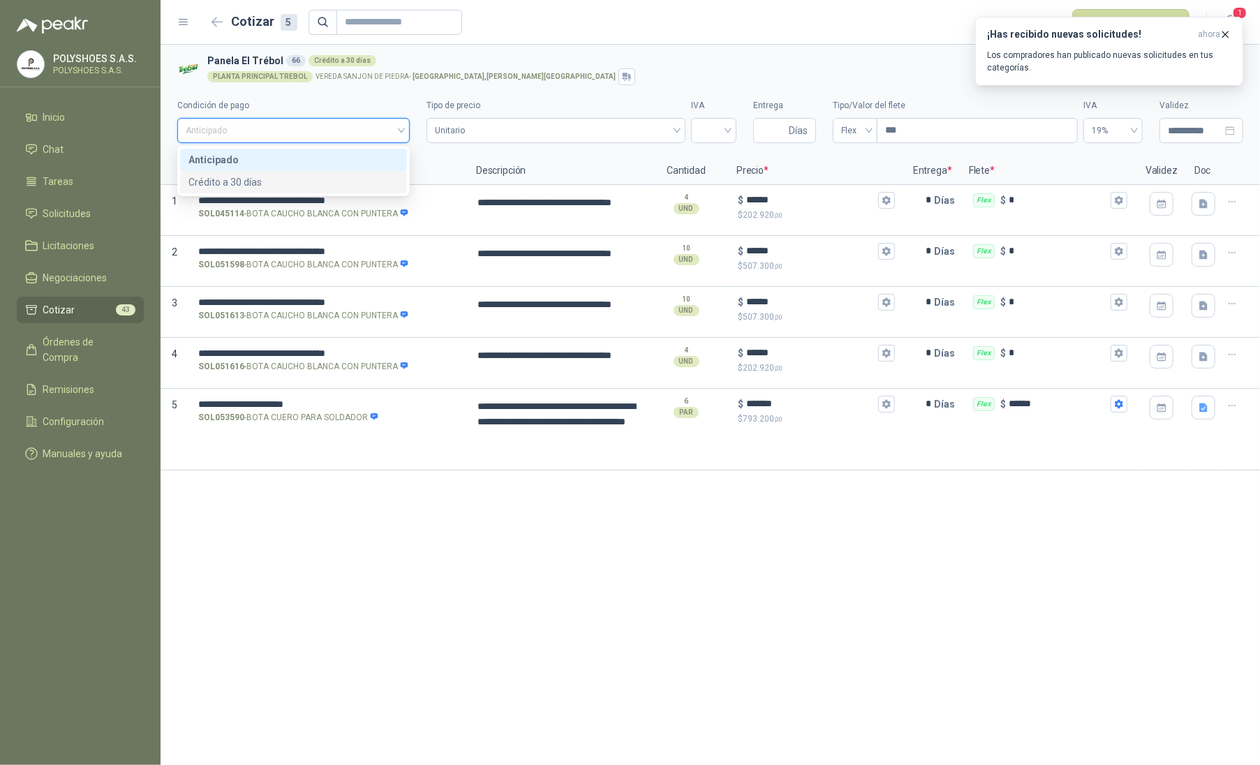
click at [333, 187] on div "Crédito a 30 días" at bounding box center [293, 181] width 210 height 15
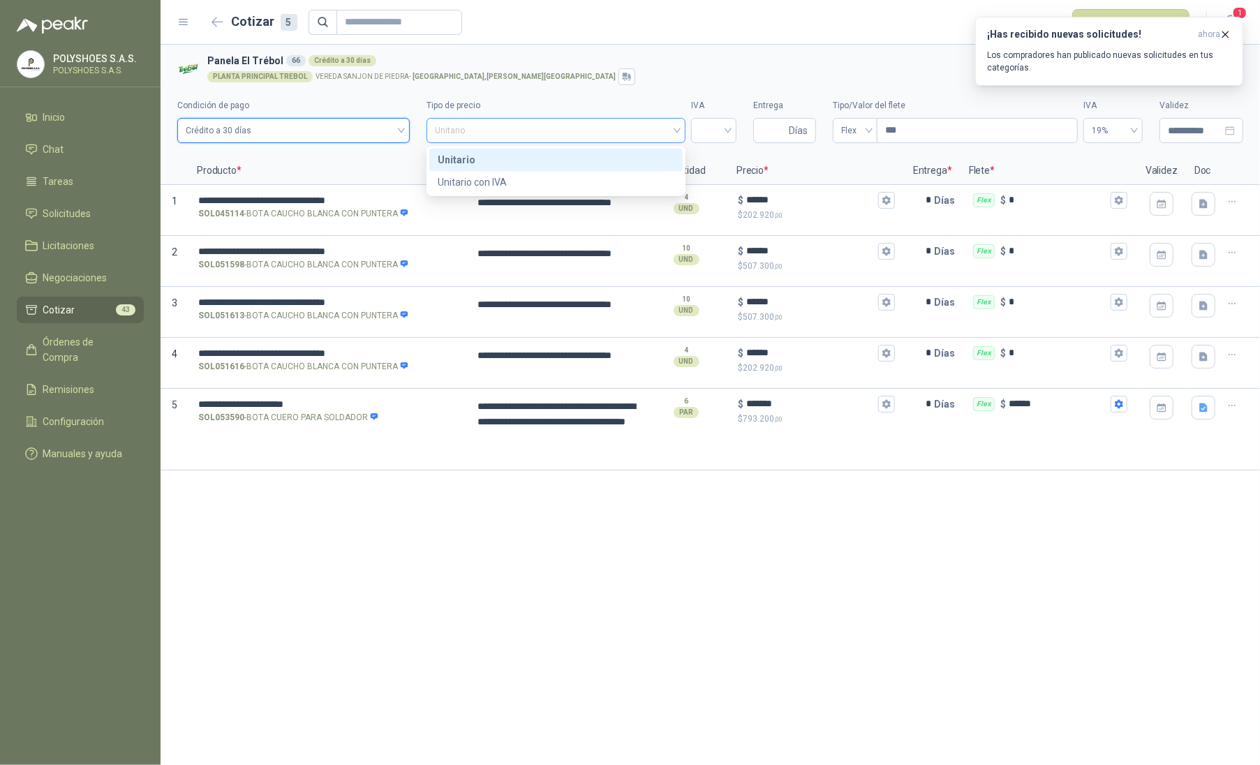
click at [685, 128] on div "Unitario" at bounding box center [555, 130] width 259 height 25
click at [611, 162] on div "Unitario" at bounding box center [556, 159] width 237 height 15
click at [730, 138] on div at bounding box center [713, 130] width 45 height 25
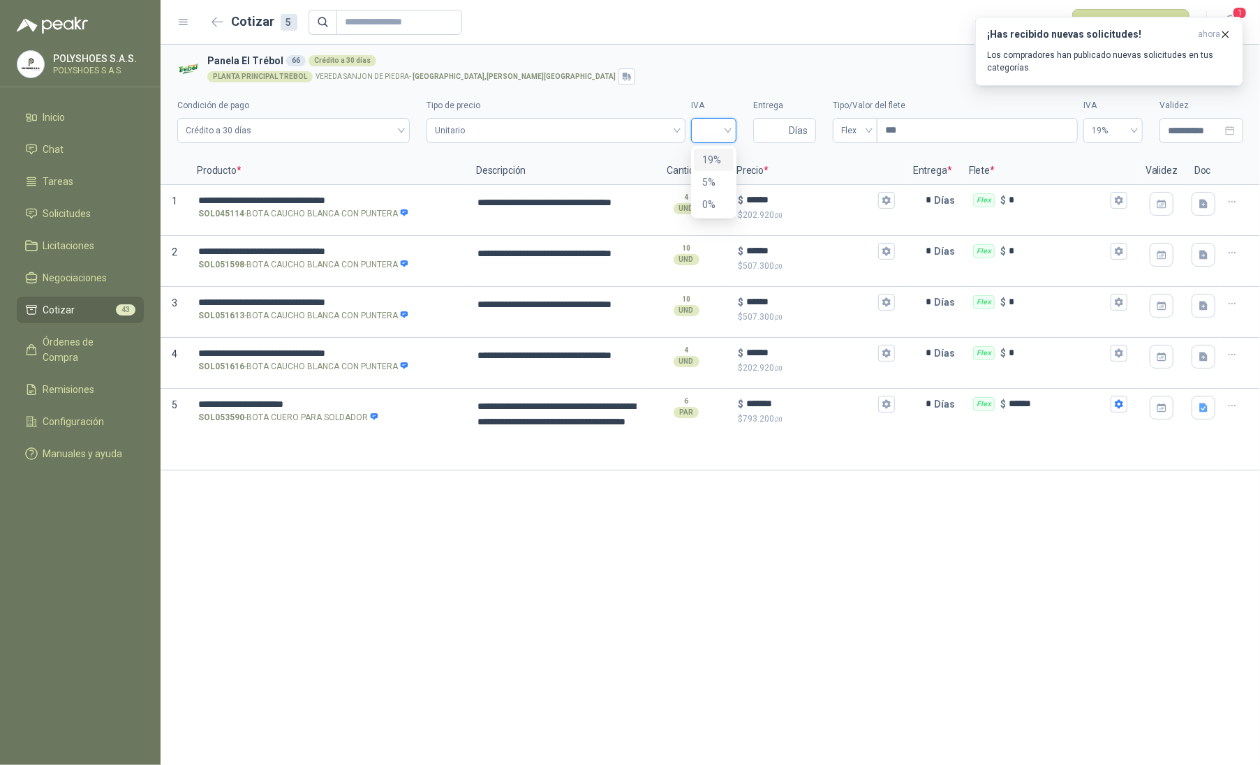
click at [720, 158] on div "19%" at bounding box center [713, 159] width 23 height 15
click at [774, 133] on input "Entrega" at bounding box center [773, 131] width 24 height 24
click at [869, 132] on span "Flex" at bounding box center [855, 130] width 28 height 21
click at [850, 205] on div "Fijo" at bounding box center [855, 204] width 23 height 15
click at [1013, 140] on input "***" at bounding box center [976, 131] width 202 height 24
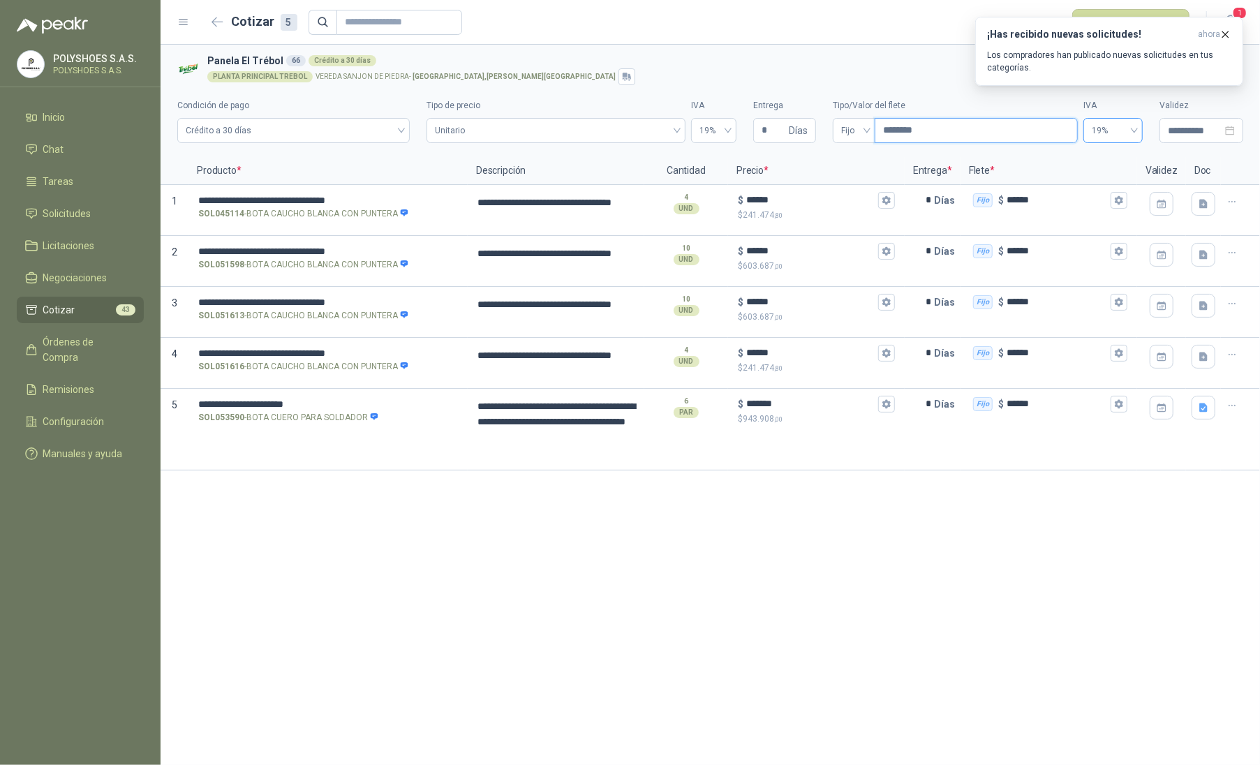
click at [1136, 130] on div "19%" at bounding box center [1112, 130] width 59 height 25
click at [1103, 187] on div "0%" at bounding box center [1112, 181] width 37 height 15
drag, startPoint x: 1056, startPoint y: 200, endPoint x: 1008, endPoint y: 207, distance: 48.7
click at [1008, 205] on input "******" at bounding box center [1056, 200] width 101 height 10
click at [1008, 266] on div "Fijo $ ******" at bounding box center [1048, 261] width 177 height 51
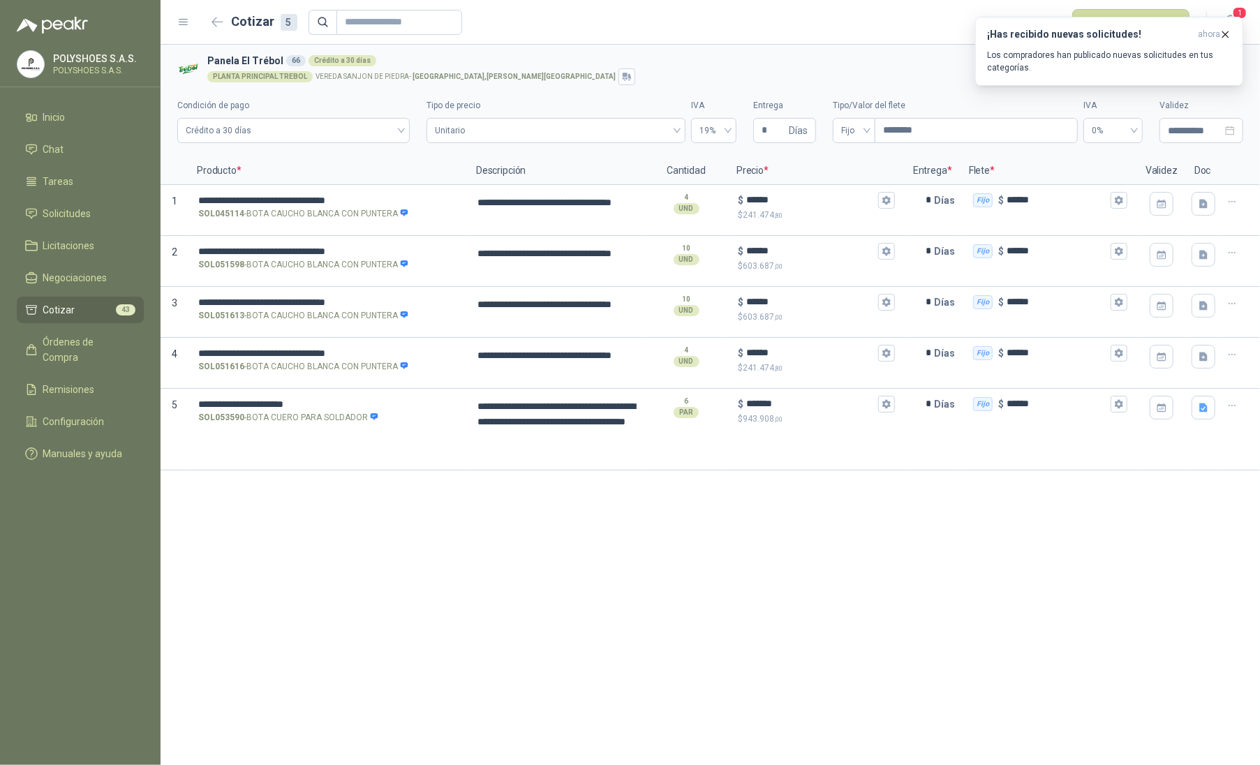
click at [230, 541] on div "**********" at bounding box center [709, 405] width 1099 height 720
click at [553, 447] on textarea "**********" at bounding box center [556, 429] width 174 height 78
drag, startPoint x: 479, startPoint y: 422, endPoint x: 550, endPoint y: 451, distance: 76.7
click at [550, 451] on textarea "**********" at bounding box center [556, 429] width 174 height 78
click at [537, 222] on textarea "**********" at bounding box center [556, 209] width 174 height 47
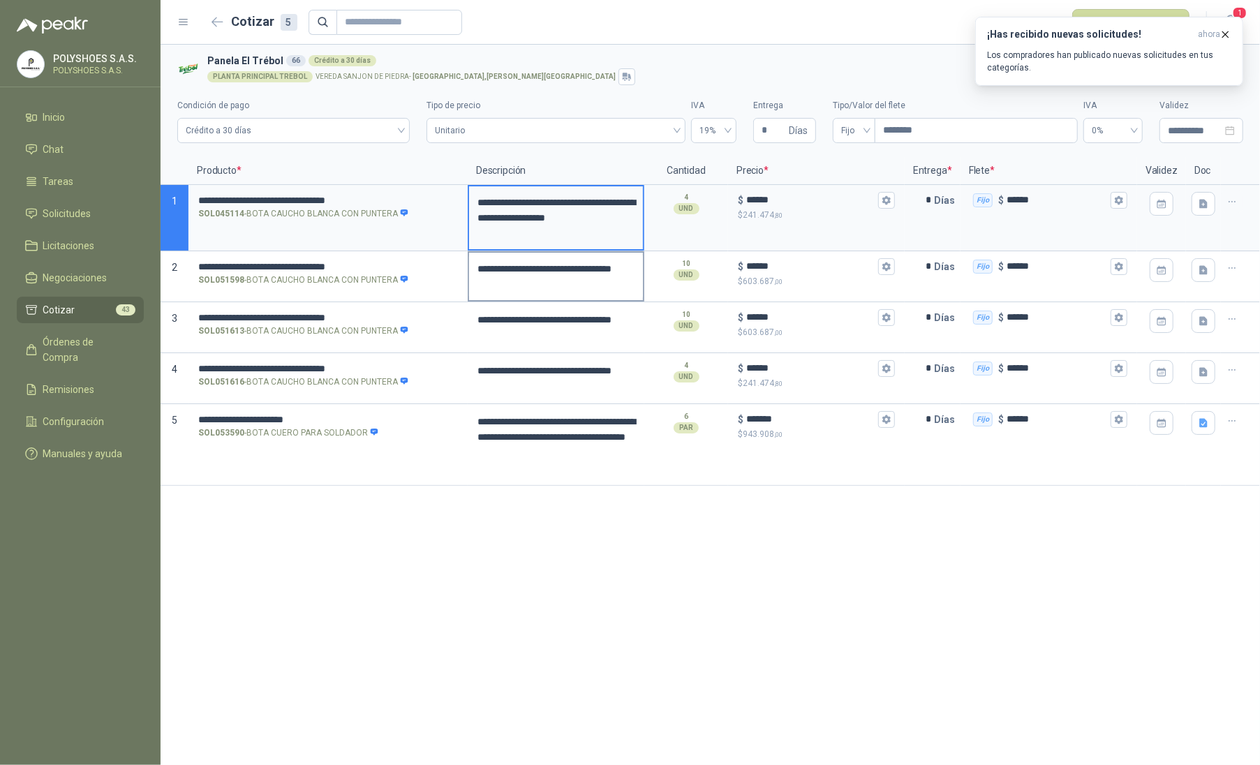
click at [534, 286] on textarea "**********" at bounding box center [556, 276] width 174 height 47
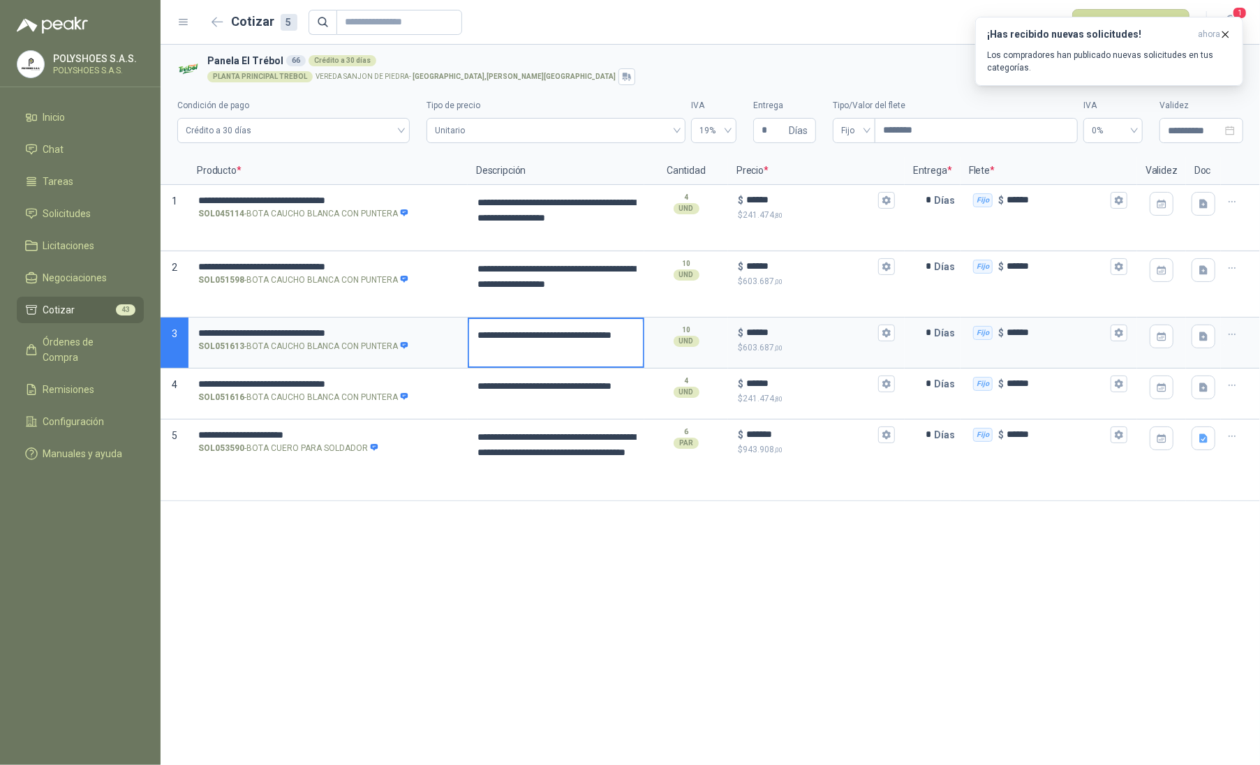
click at [546, 354] on textarea "**********" at bounding box center [556, 342] width 174 height 47
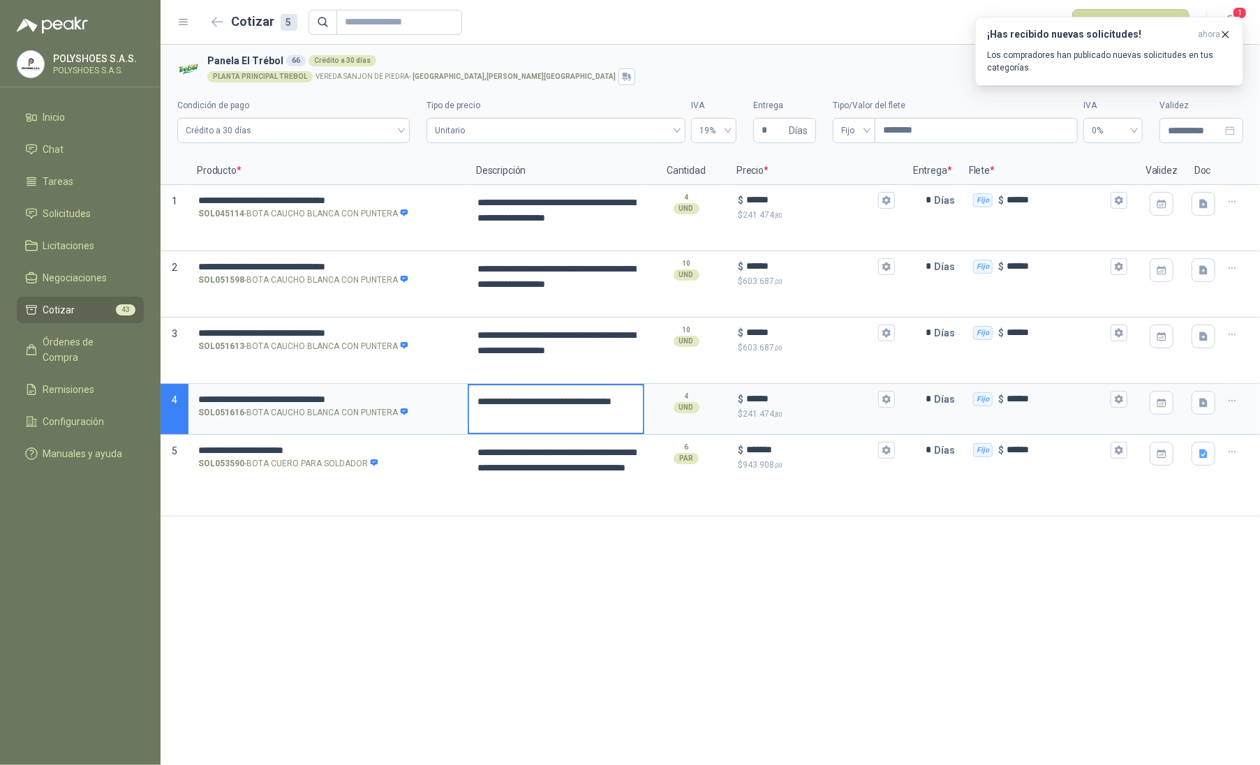
click at [540, 419] on textarea "**********" at bounding box center [556, 408] width 174 height 47
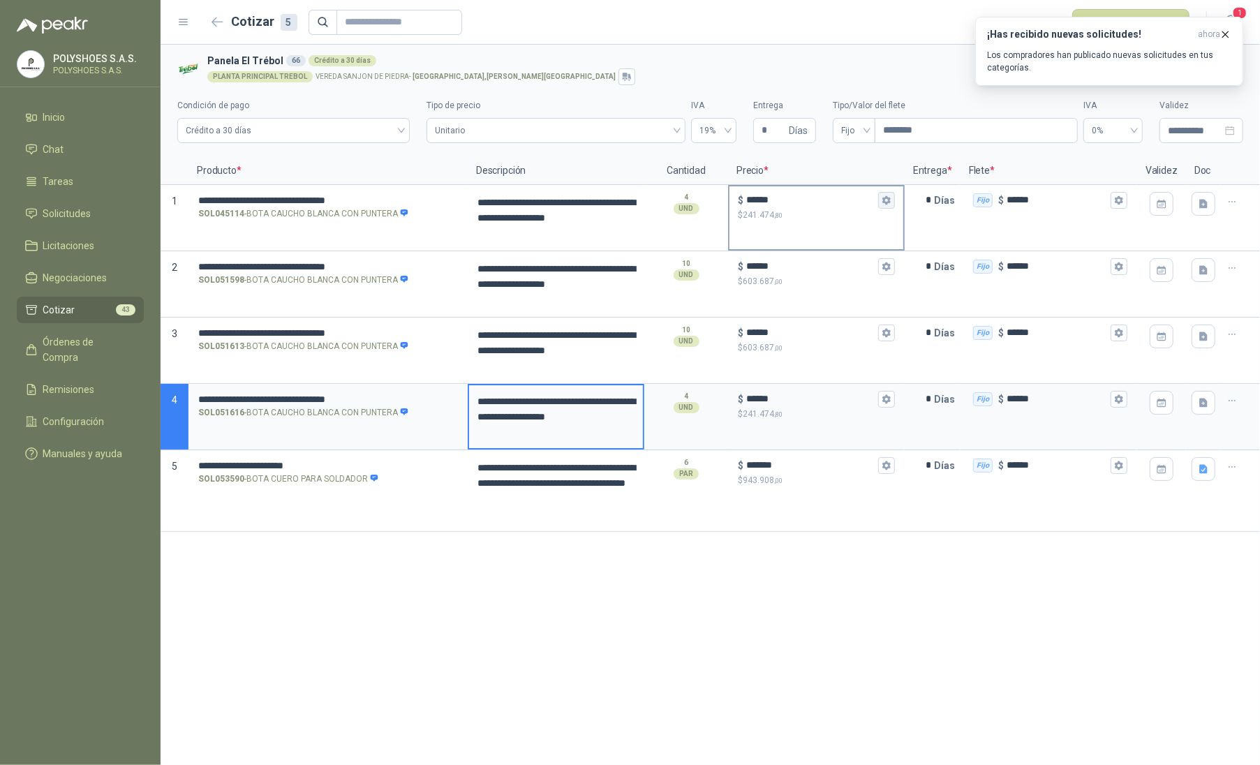
click at [886, 201] on icon "button" at bounding box center [885, 199] width 9 height 9
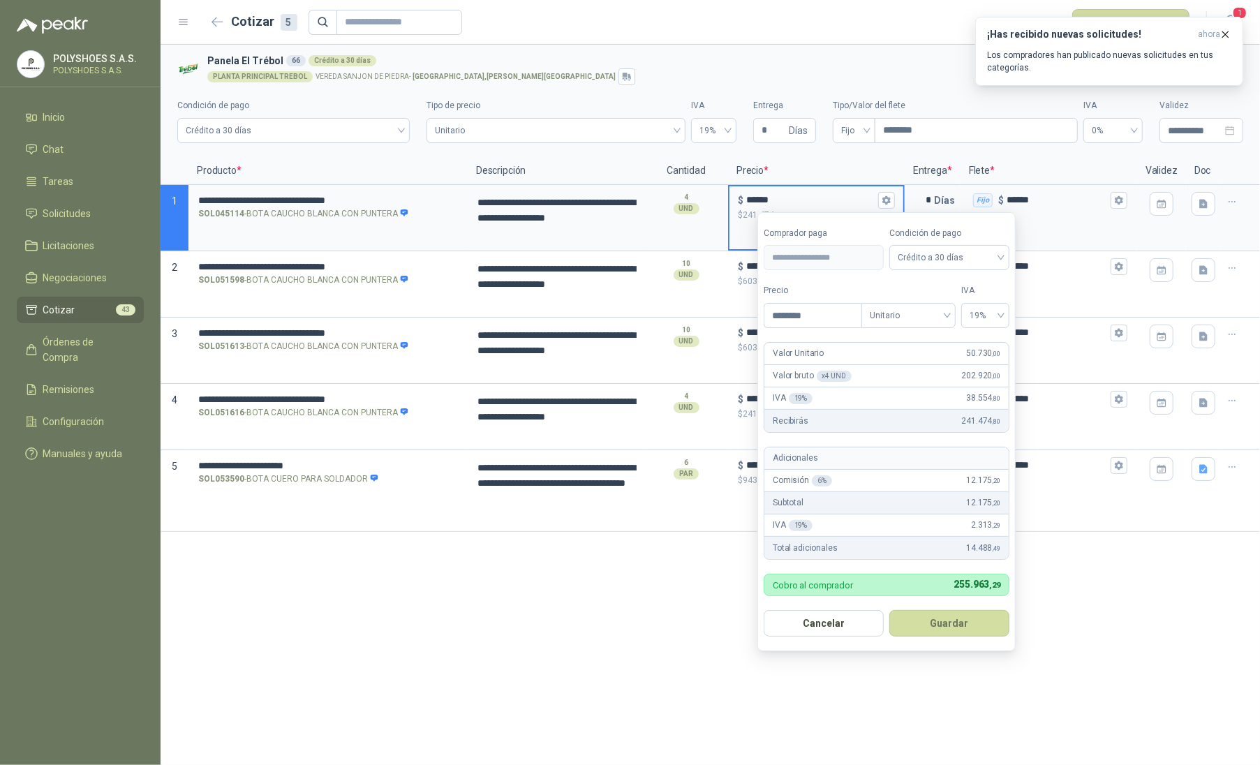
click at [263, 613] on div "**********" at bounding box center [709, 405] width 1099 height 720
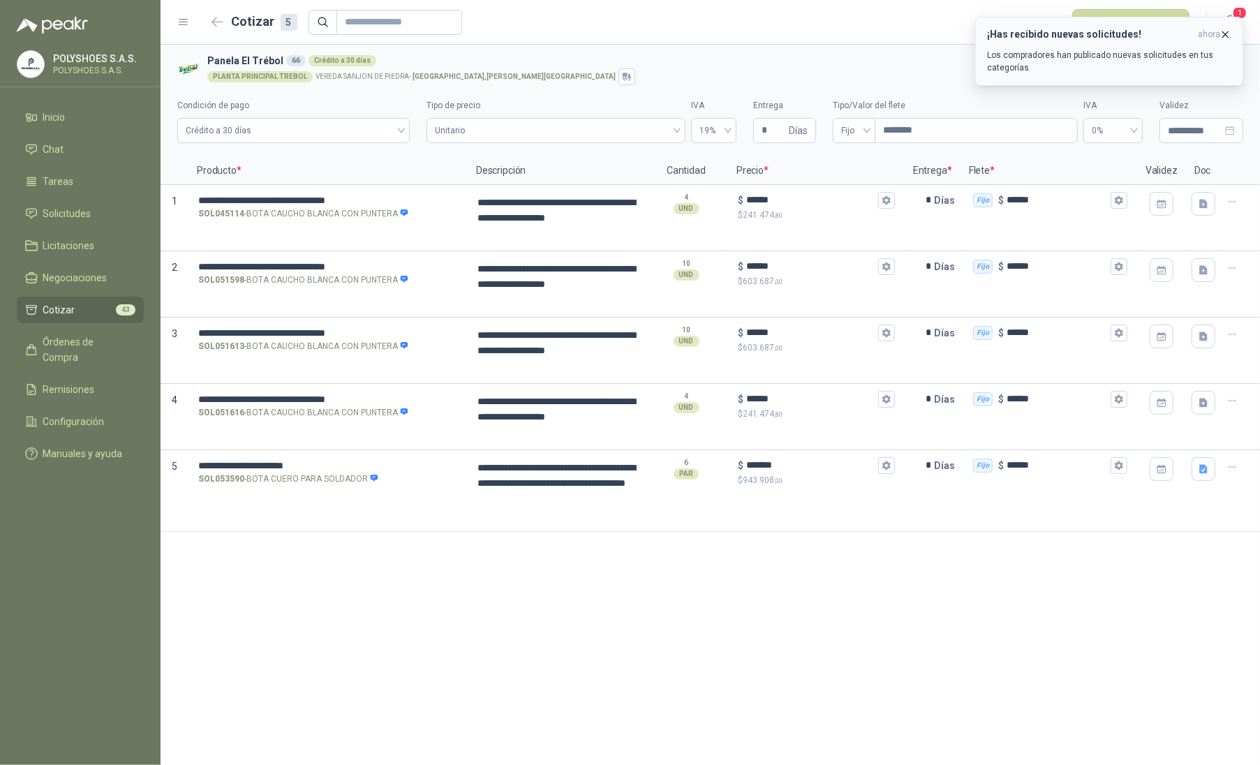
click at [1230, 39] on icon "button" at bounding box center [1225, 35] width 12 height 12
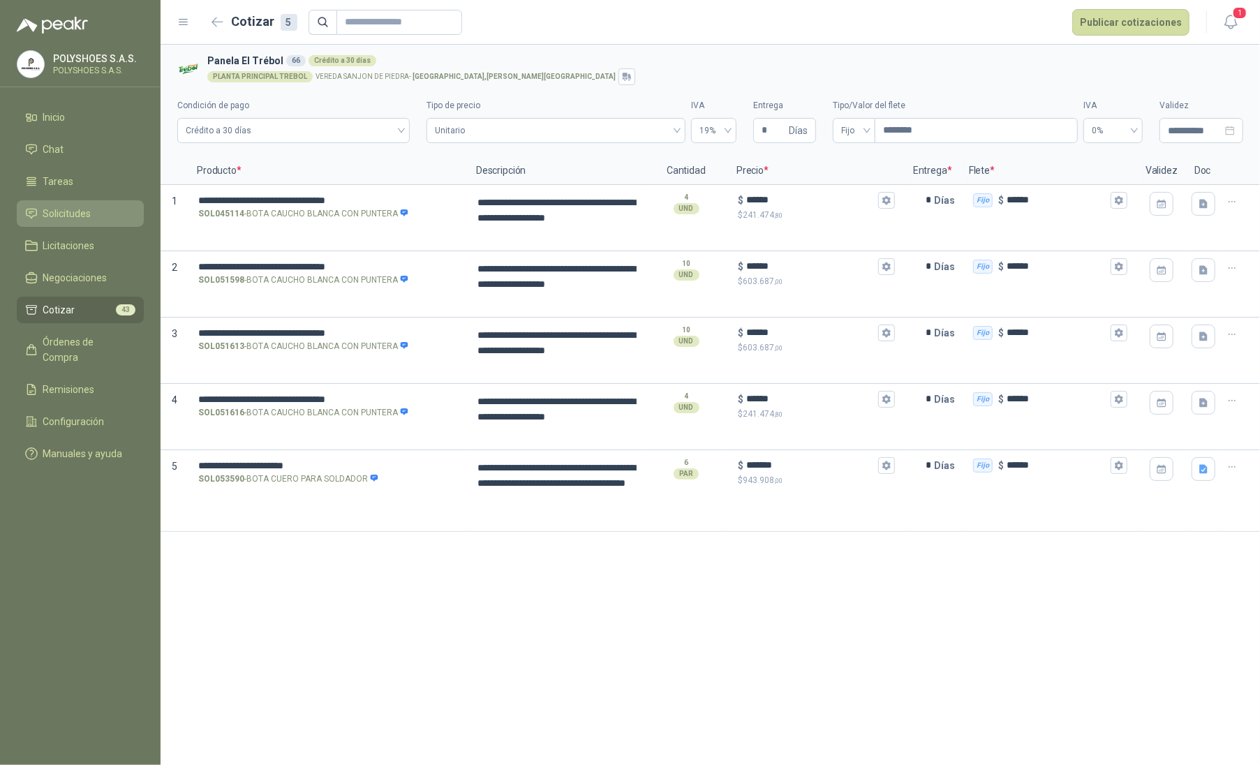
click at [61, 215] on span "Solicitudes" at bounding box center [67, 213] width 48 height 15
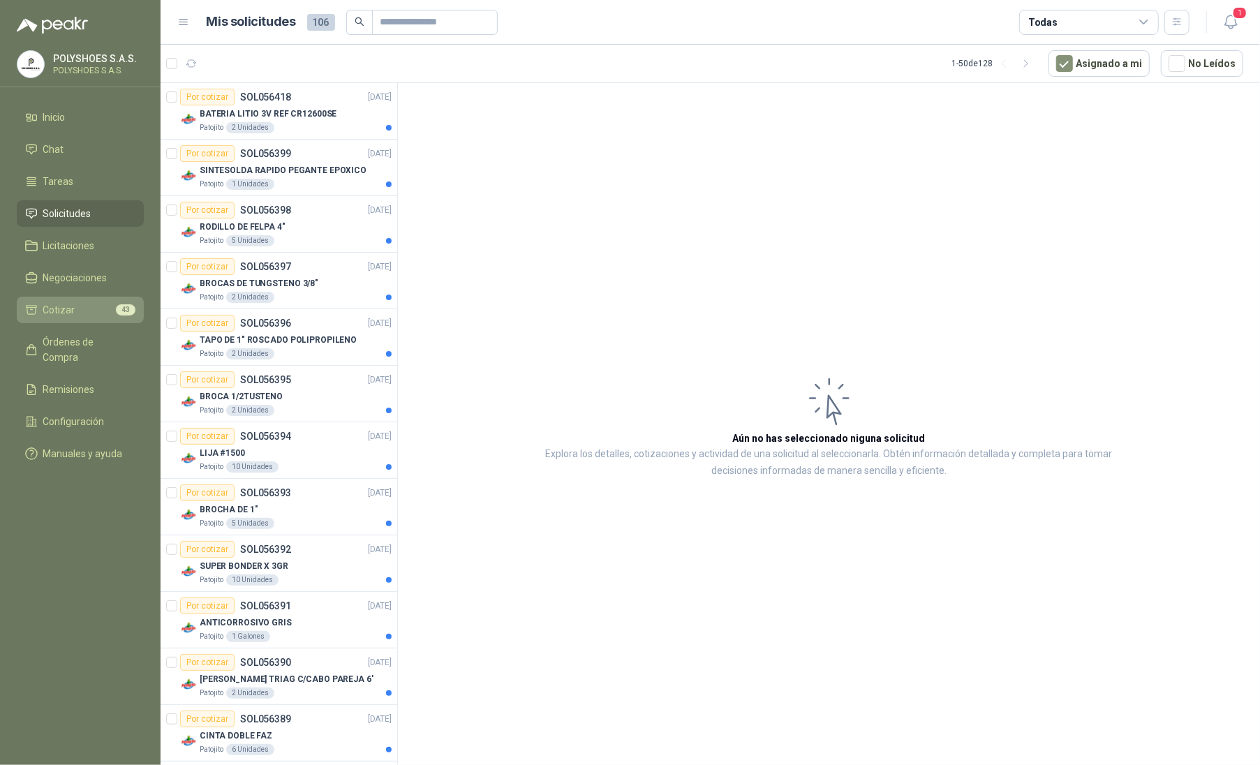
click at [81, 318] on link "Cotizar 43" at bounding box center [80, 310] width 127 height 27
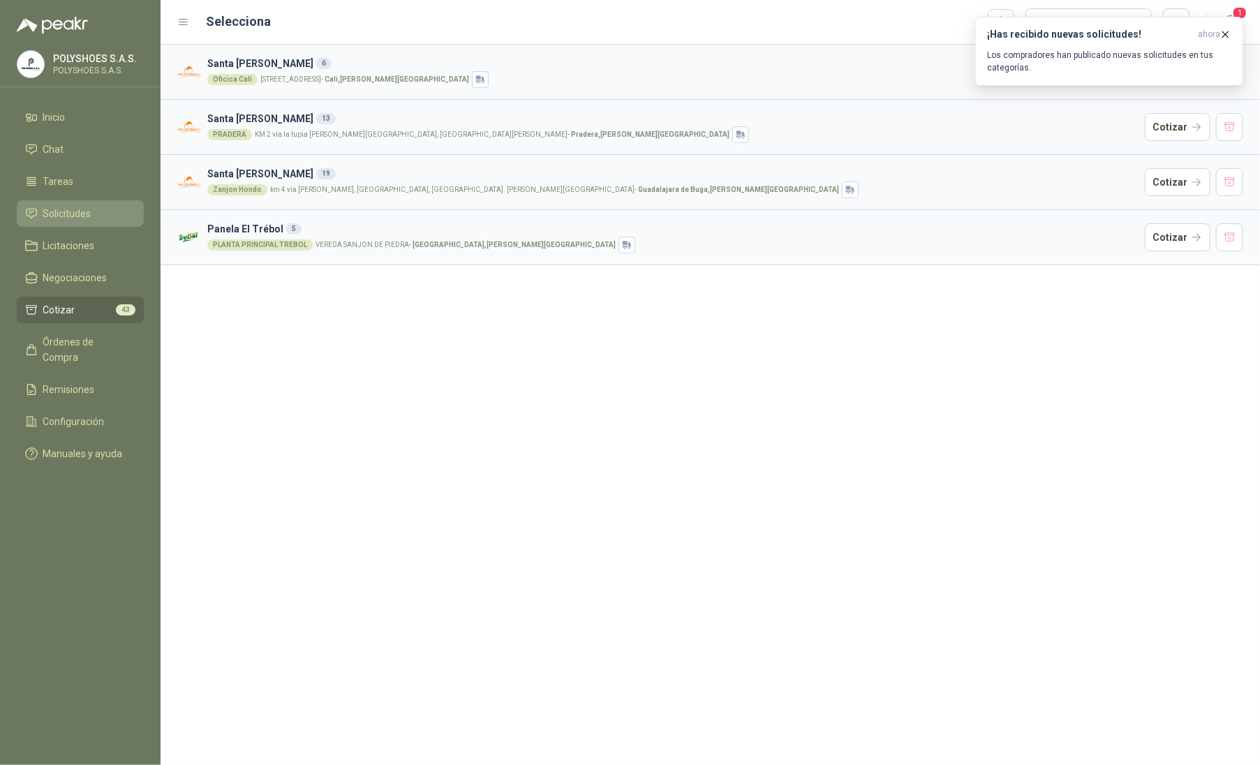
click at [66, 219] on span "Solicitudes" at bounding box center [67, 213] width 48 height 15
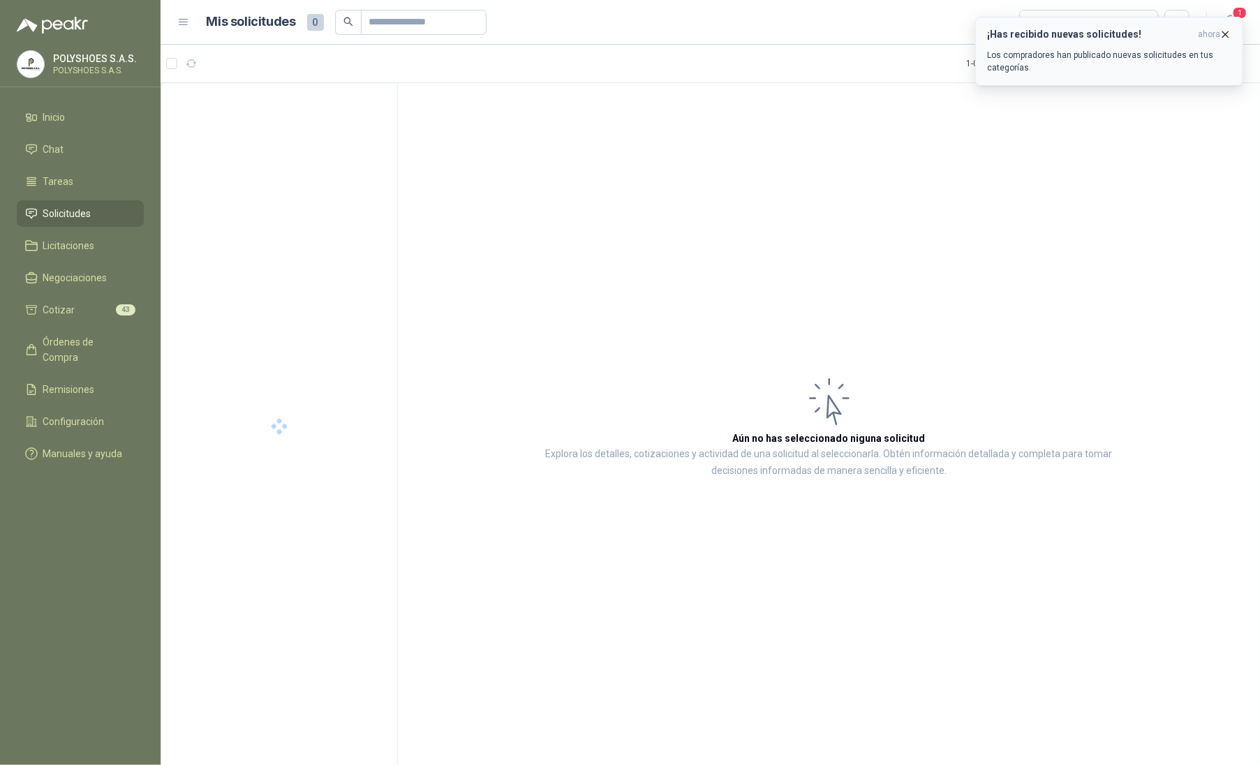
click at [1224, 36] on icon "button" at bounding box center [1225, 35] width 12 height 12
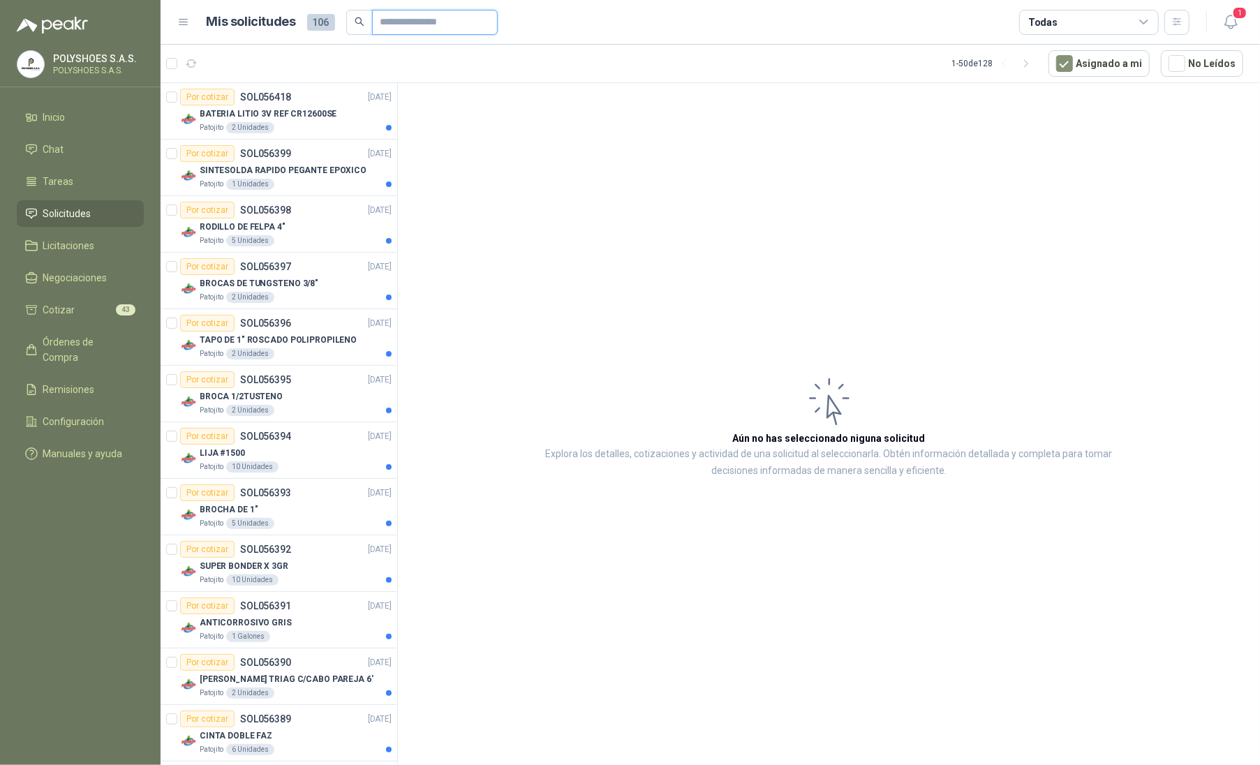
click at [423, 27] on input "text" at bounding box center [429, 22] width 98 height 24
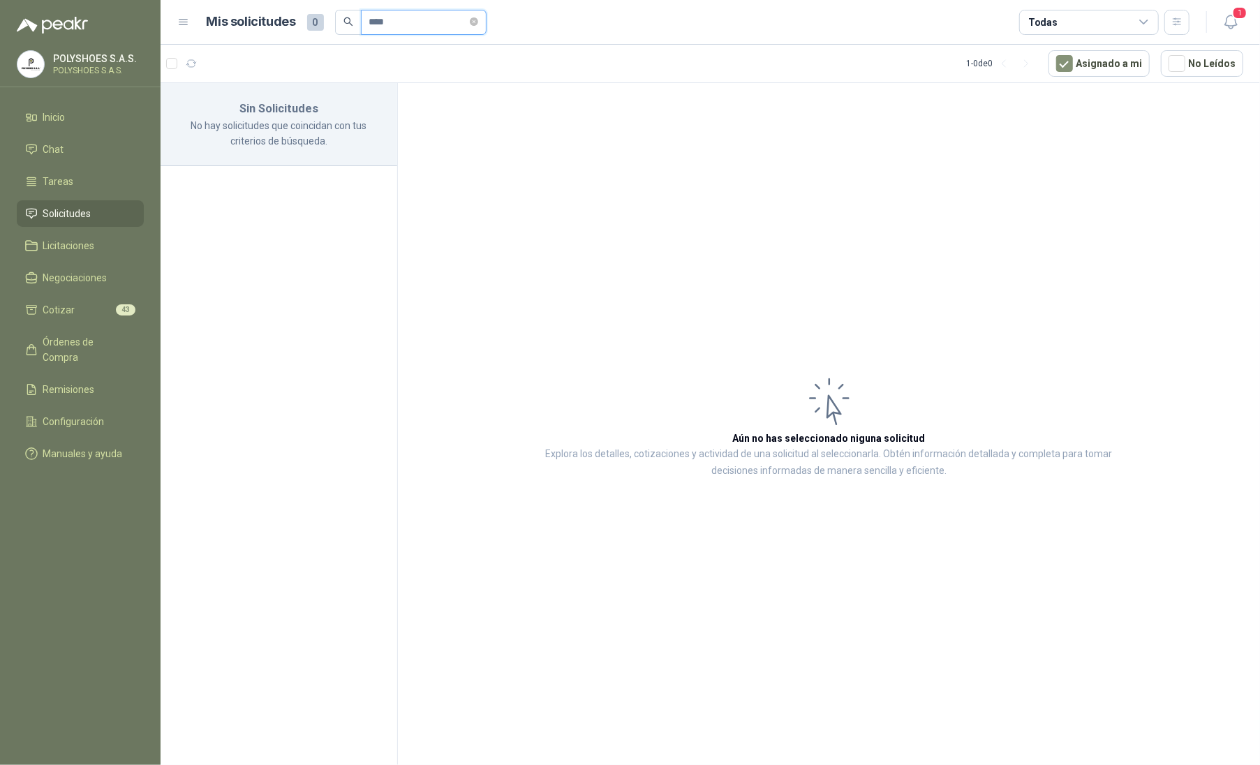
click at [370, 22] on input "****" at bounding box center [418, 22] width 98 height 24
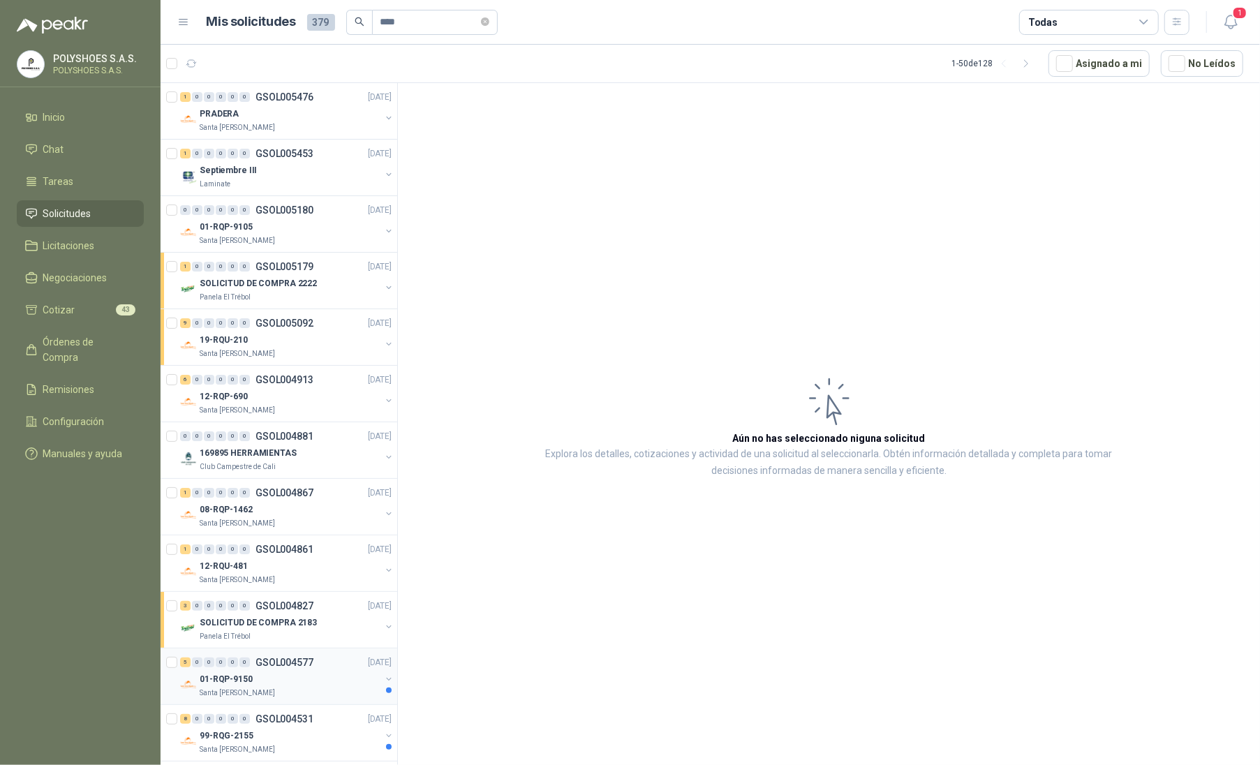
click at [237, 692] on p "Santa [PERSON_NAME]" at bounding box center [237, 692] width 75 height 11
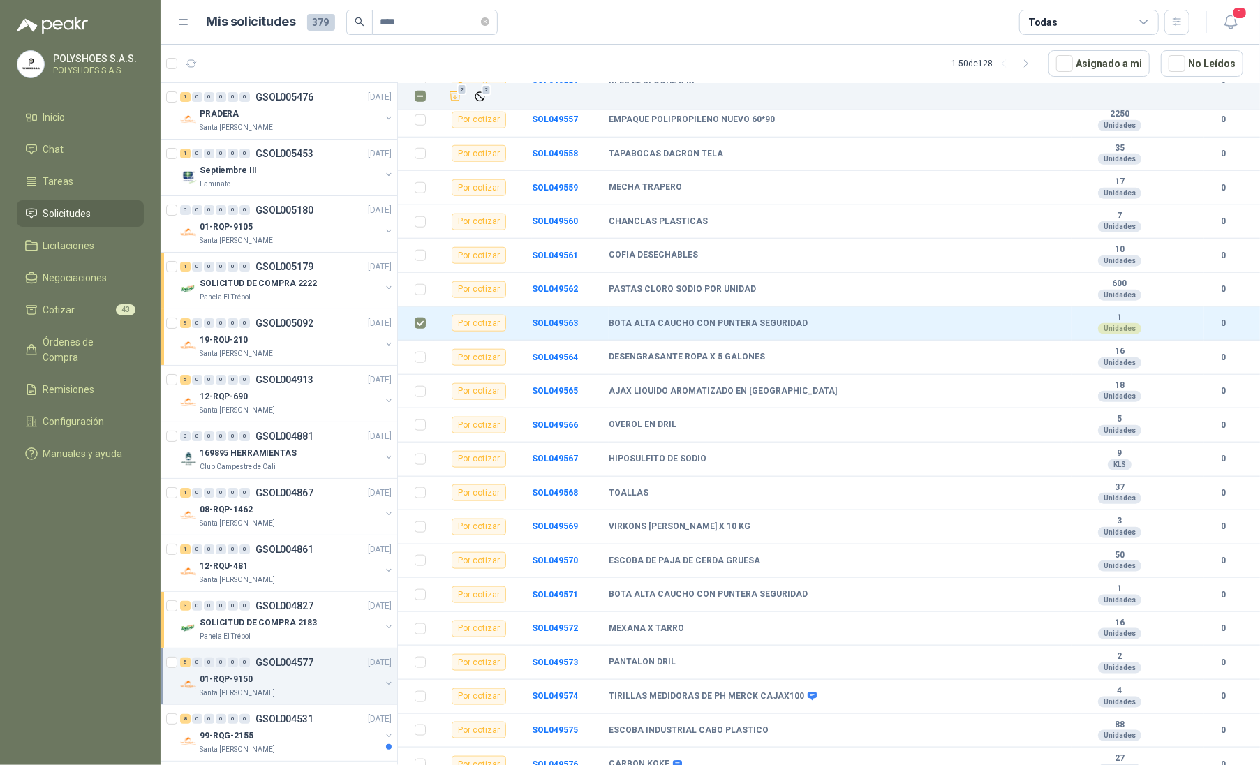
scroll to position [1086, 0]
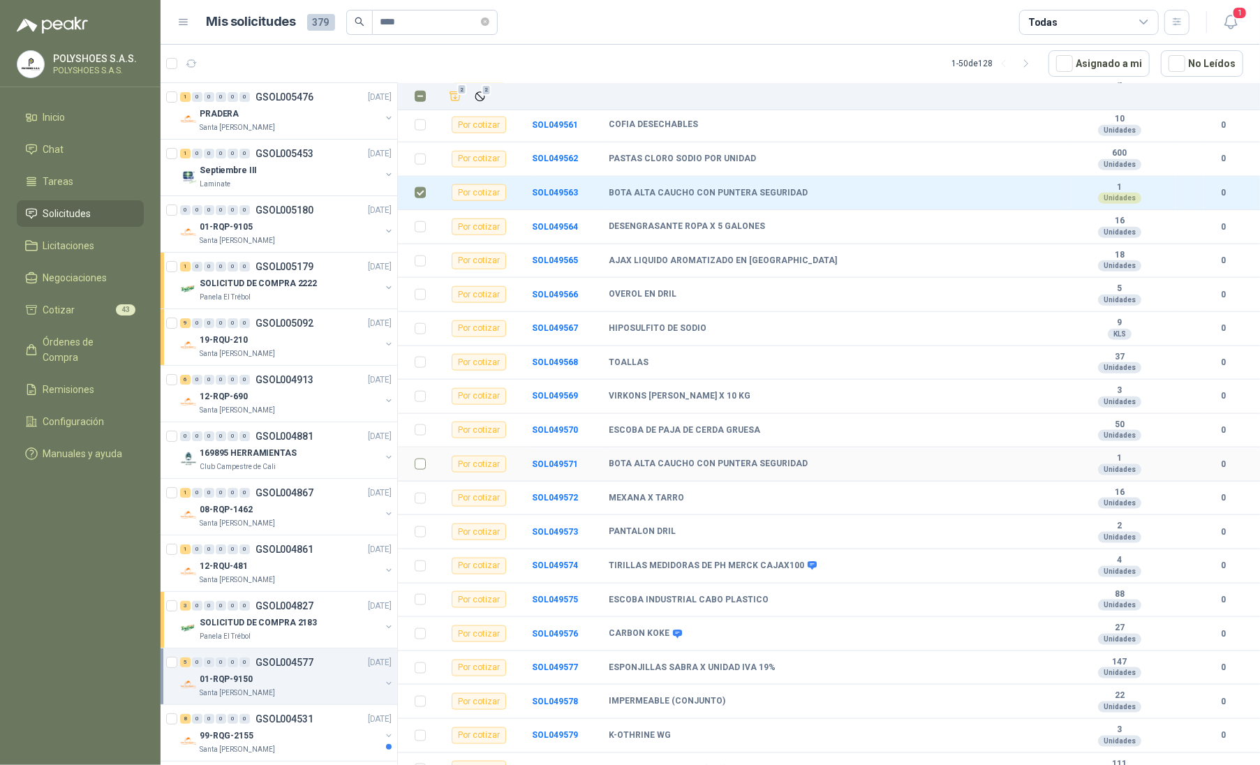
click at [420, 472] on label at bounding box center [419, 463] width 11 height 15
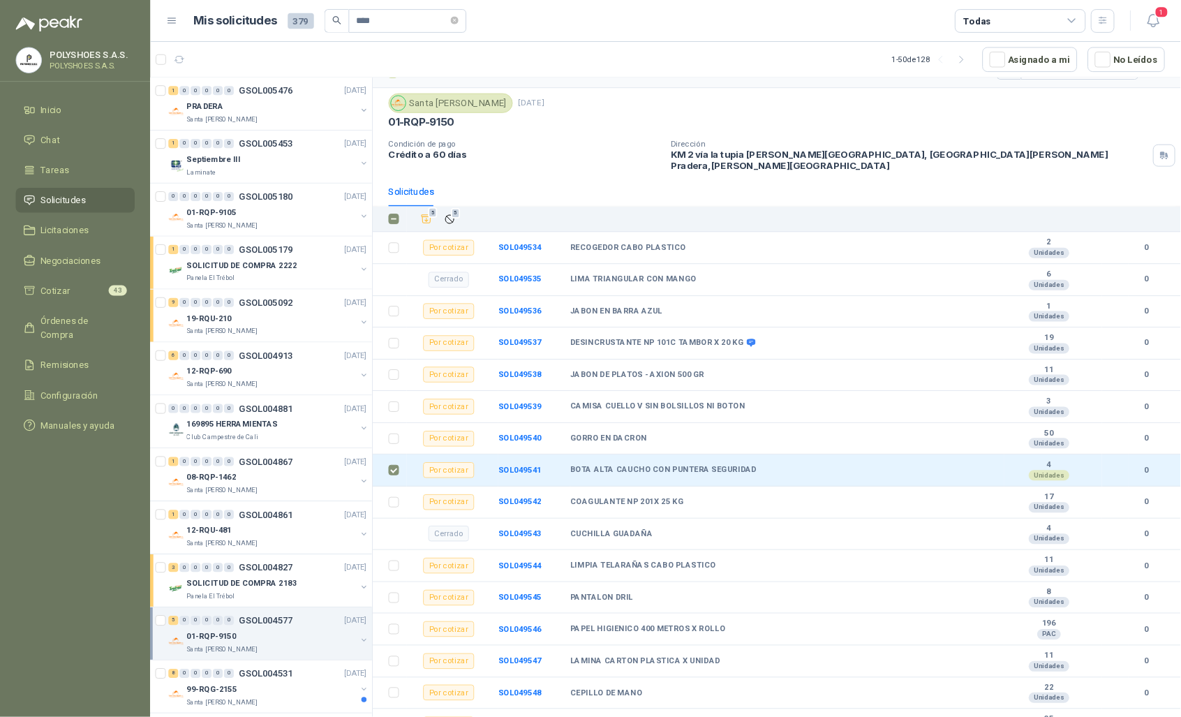
scroll to position [0, 0]
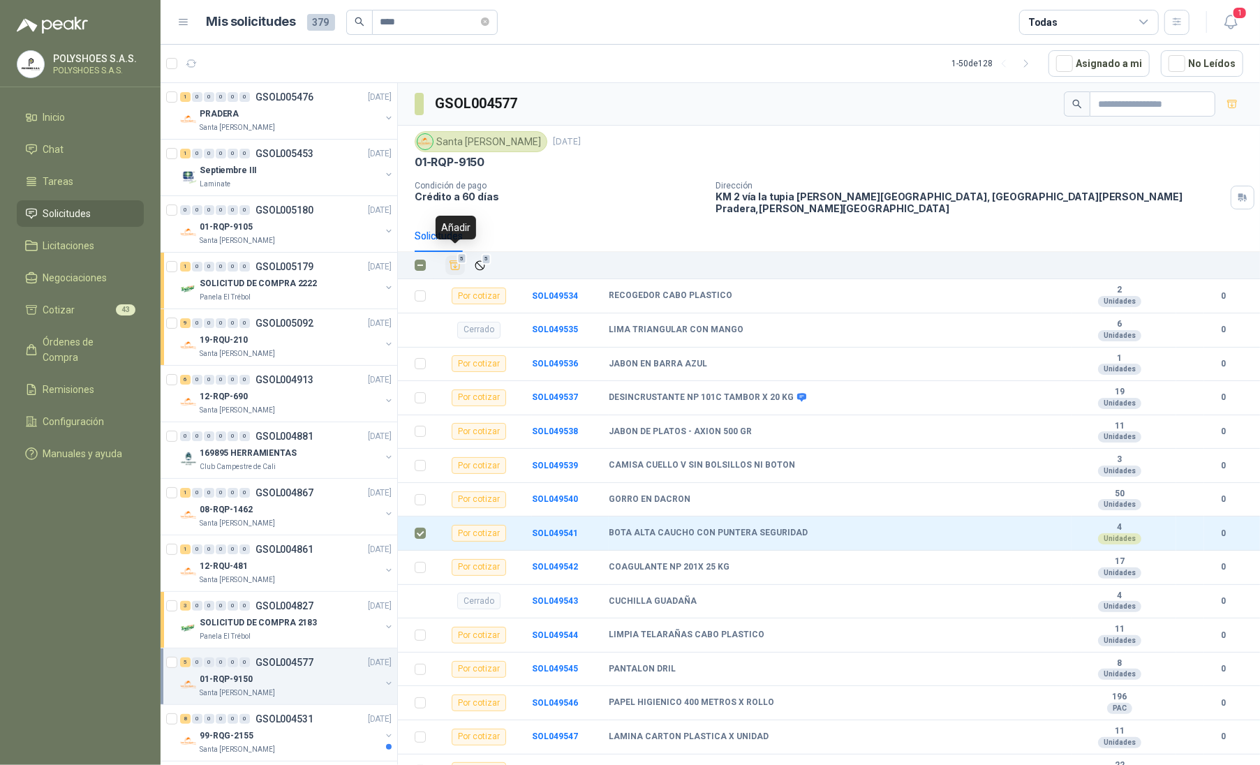
click at [452, 259] on icon "Añadir" at bounding box center [455, 265] width 13 height 13
click at [63, 300] on link "Cotizar 48" at bounding box center [80, 310] width 127 height 27
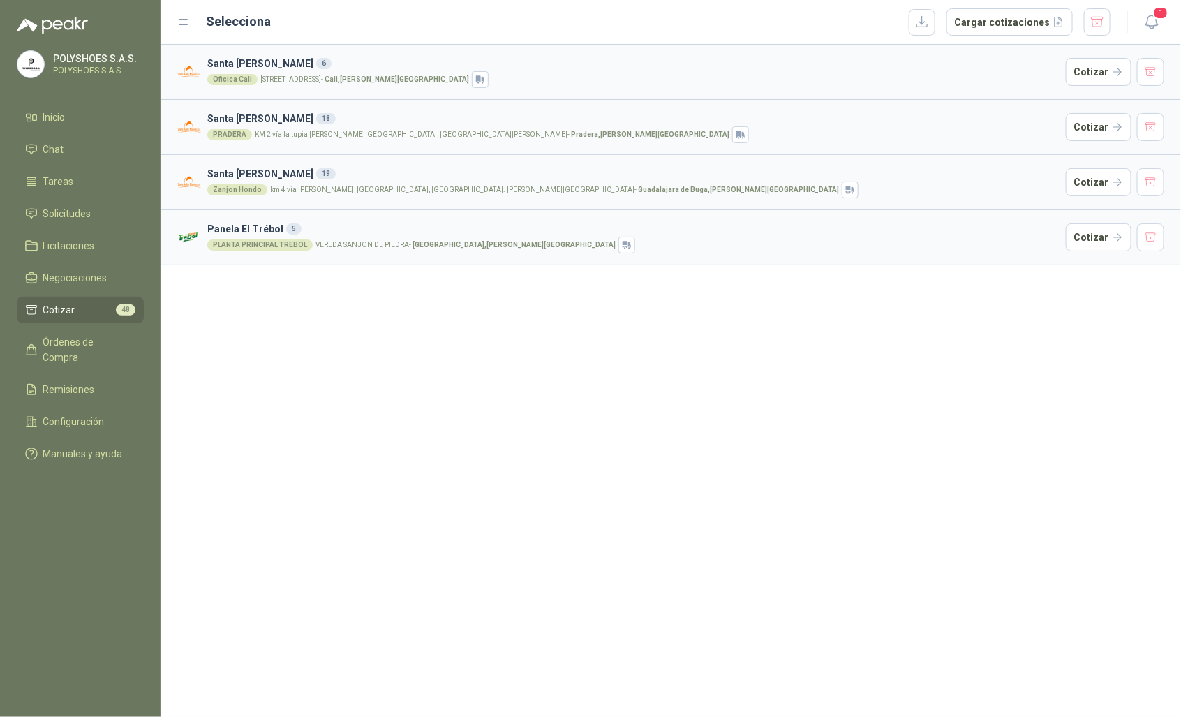
drag, startPoint x: 1259, startPoint y: 7, endPoint x: 491, endPoint y: 346, distance: 839.8
click at [491, 346] on div "Santa Anita Napoles 6 Oficica Cali Calle 70 norte n°3cn 275 - Cali , Valle del …" at bounding box center [670, 381] width 1020 height 672
click at [57, 216] on span "Solicitudes" at bounding box center [67, 213] width 48 height 15
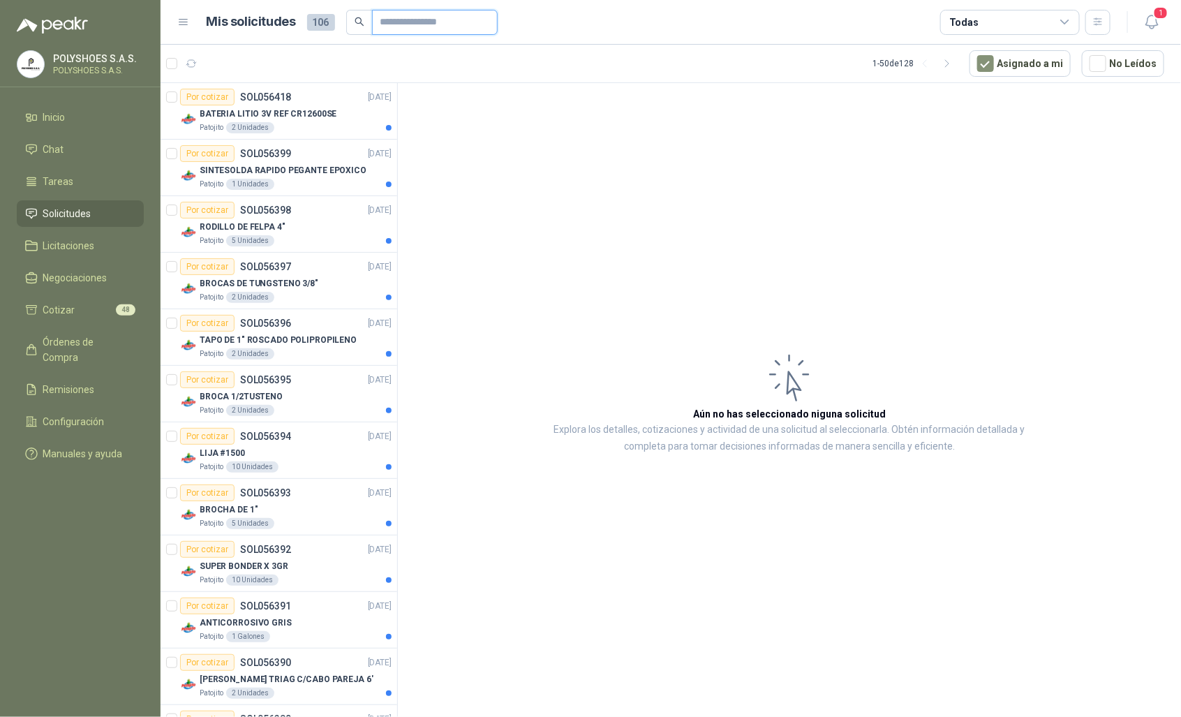
click at [410, 26] on input "text" at bounding box center [429, 22] width 98 height 24
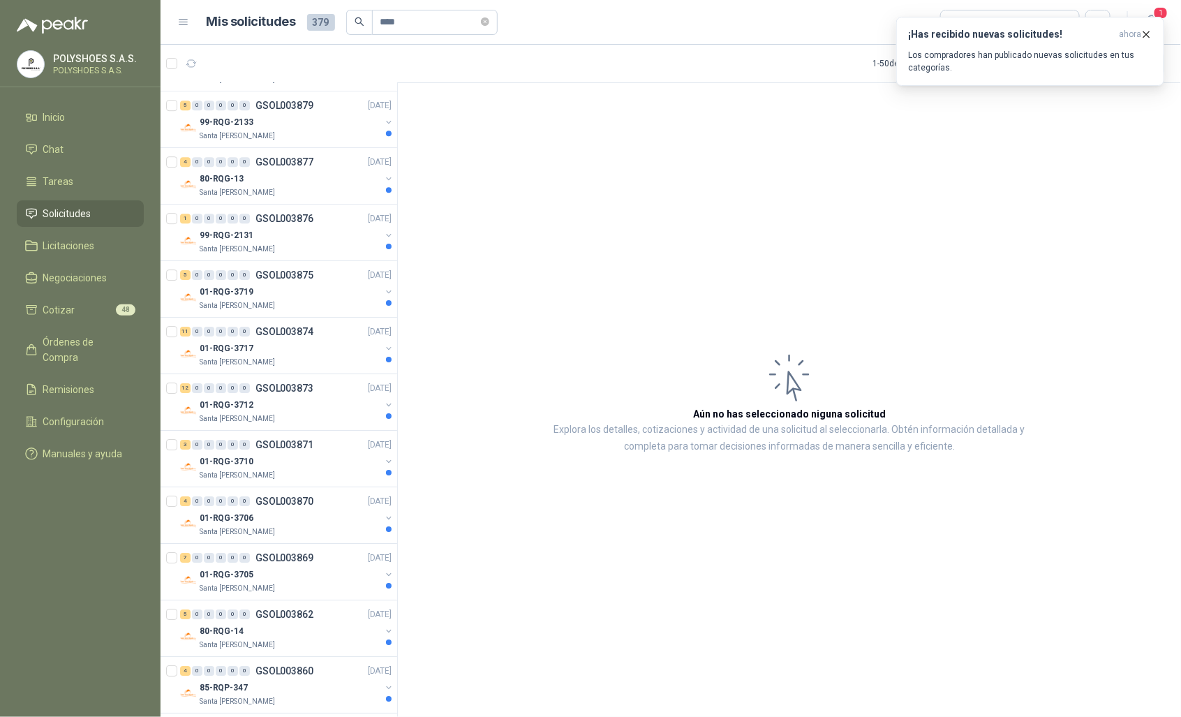
scroll to position [2213, 0]
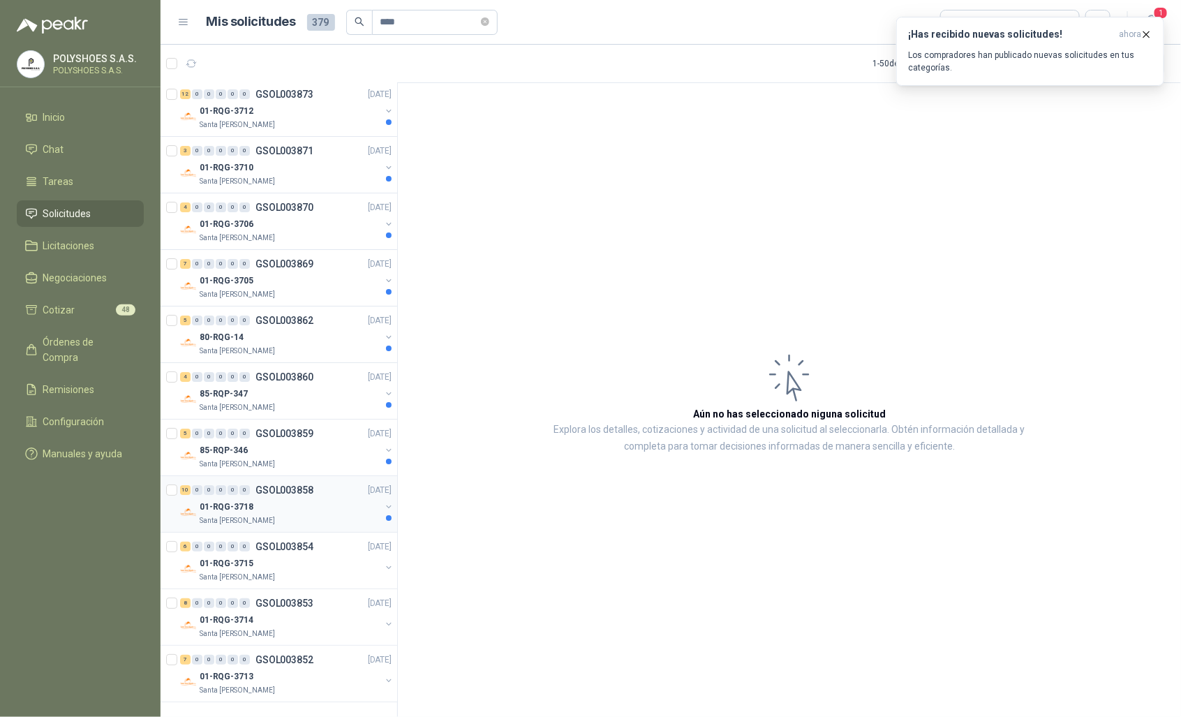
click at [285, 520] on div "Santa [PERSON_NAME]" at bounding box center [290, 520] width 181 height 11
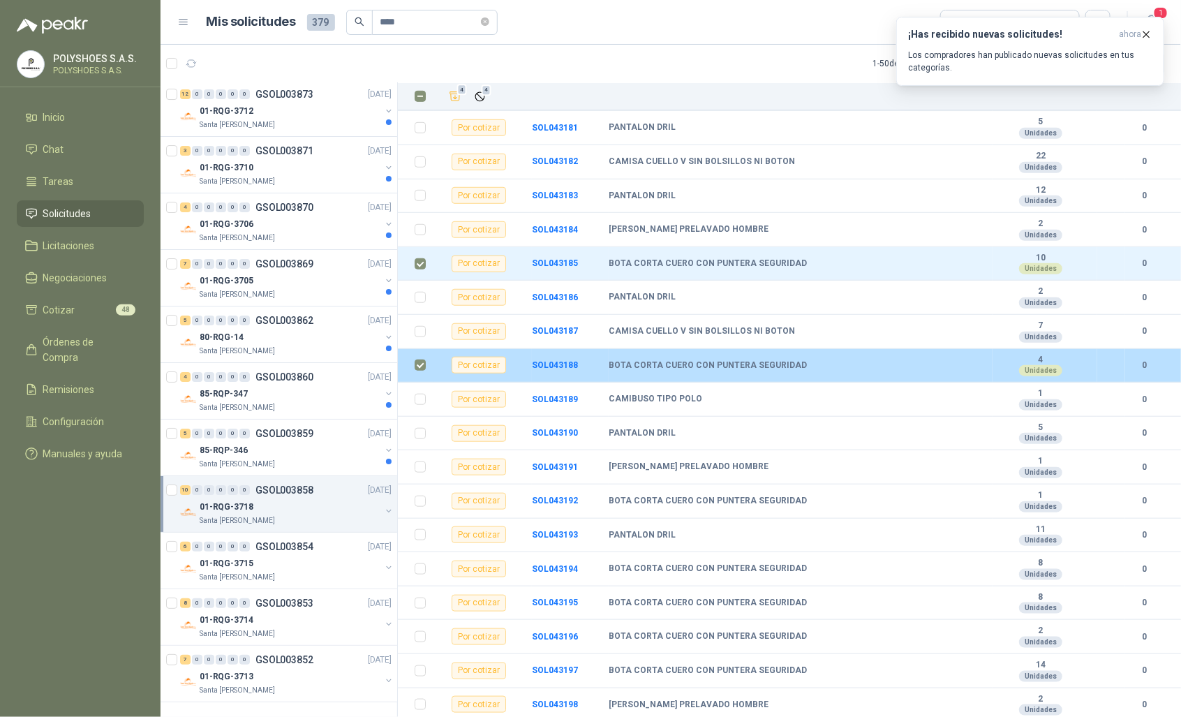
scroll to position [436, 0]
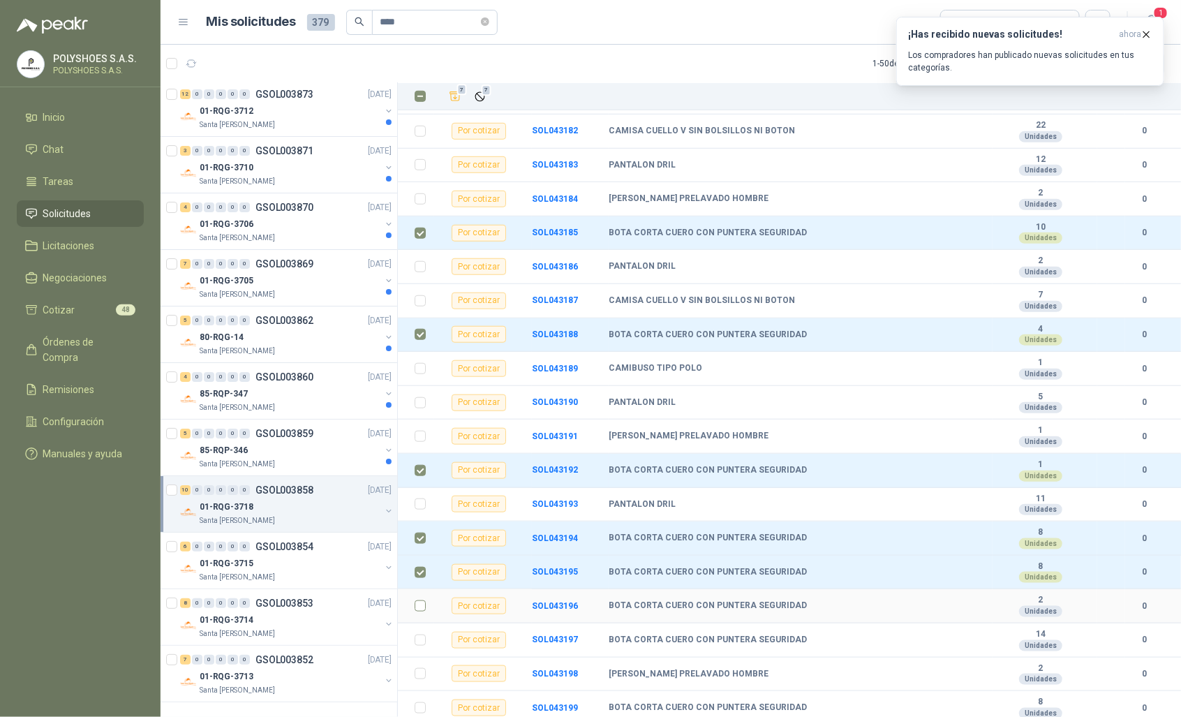
click at [416, 598] on label at bounding box center [419, 605] width 11 height 15
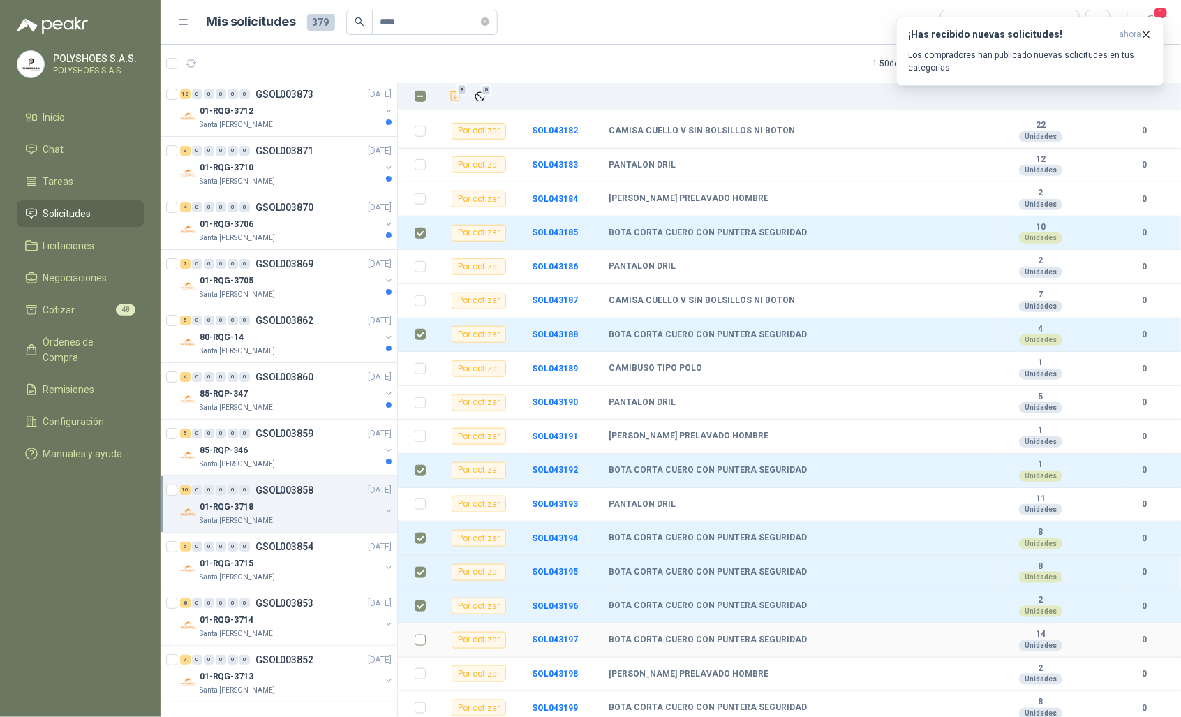
click at [417, 623] on td at bounding box center [416, 640] width 36 height 34
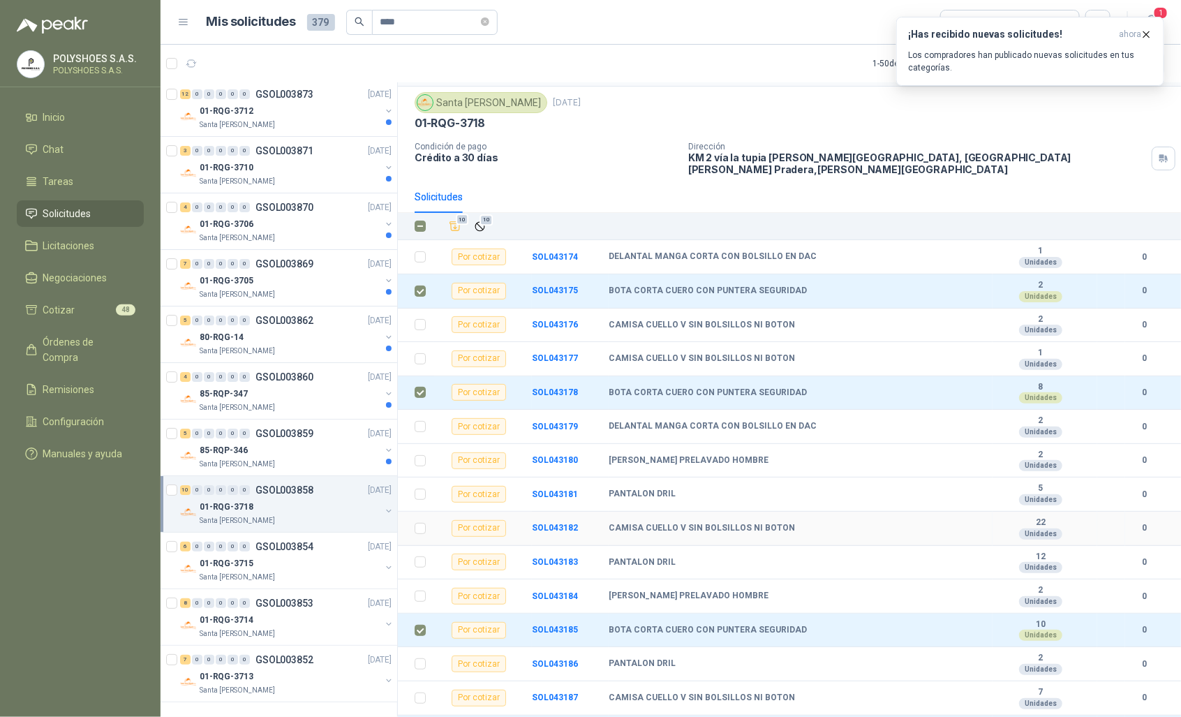
scroll to position [0, 0]
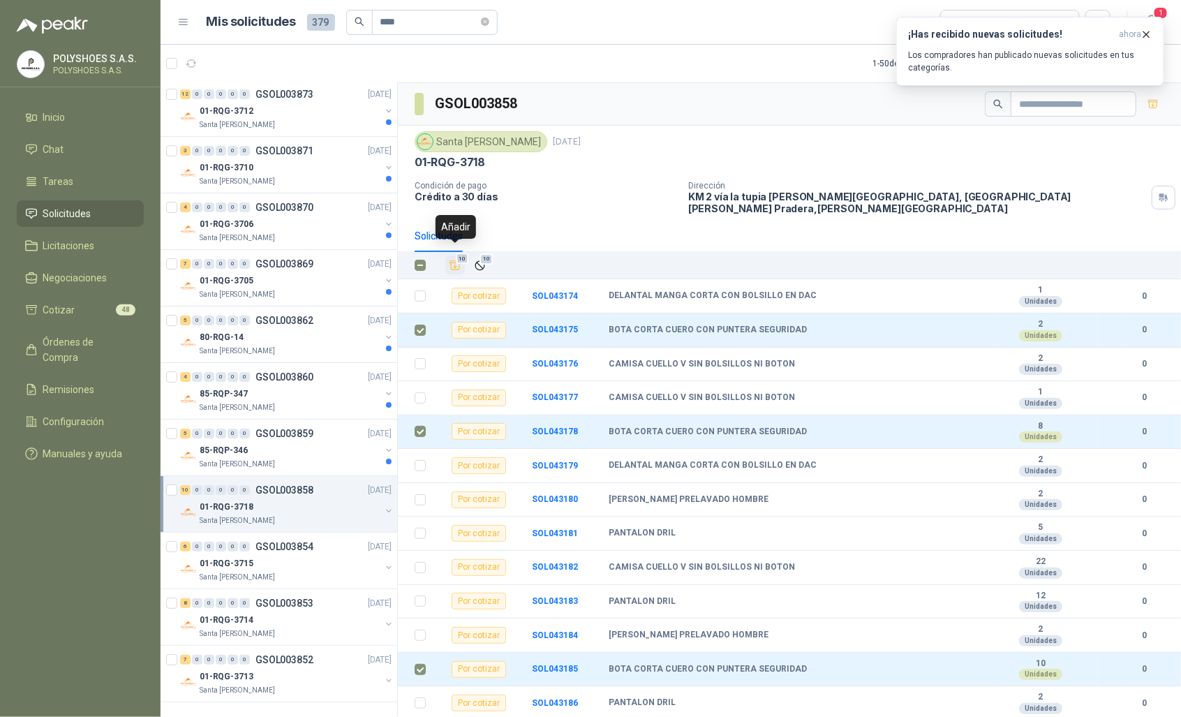
click at [461, 255] on span "10" at bounding box center [462, 258] width 13 height 11
click at [293, 451] on div "85-RQP-346" at bounding box center [290, 450] width 181 height 17
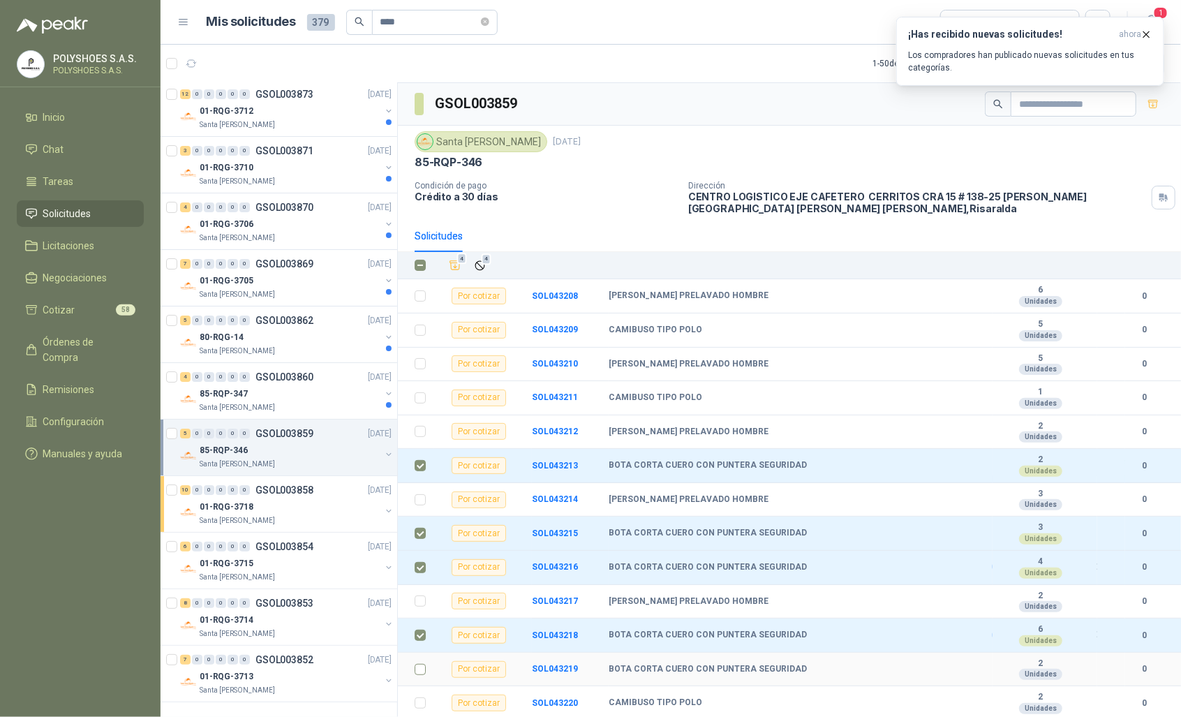
click at [413, 678] on td at bounding box center [416, 669] width 36 height 34
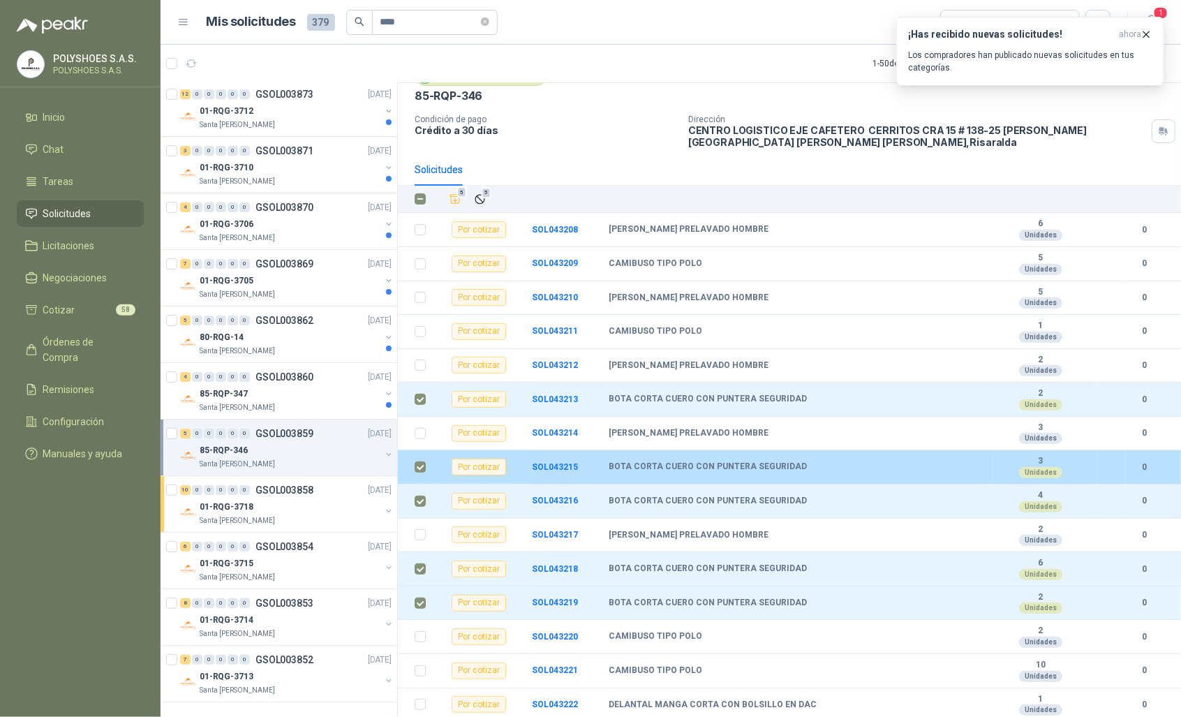
scroll to position [70, 0]
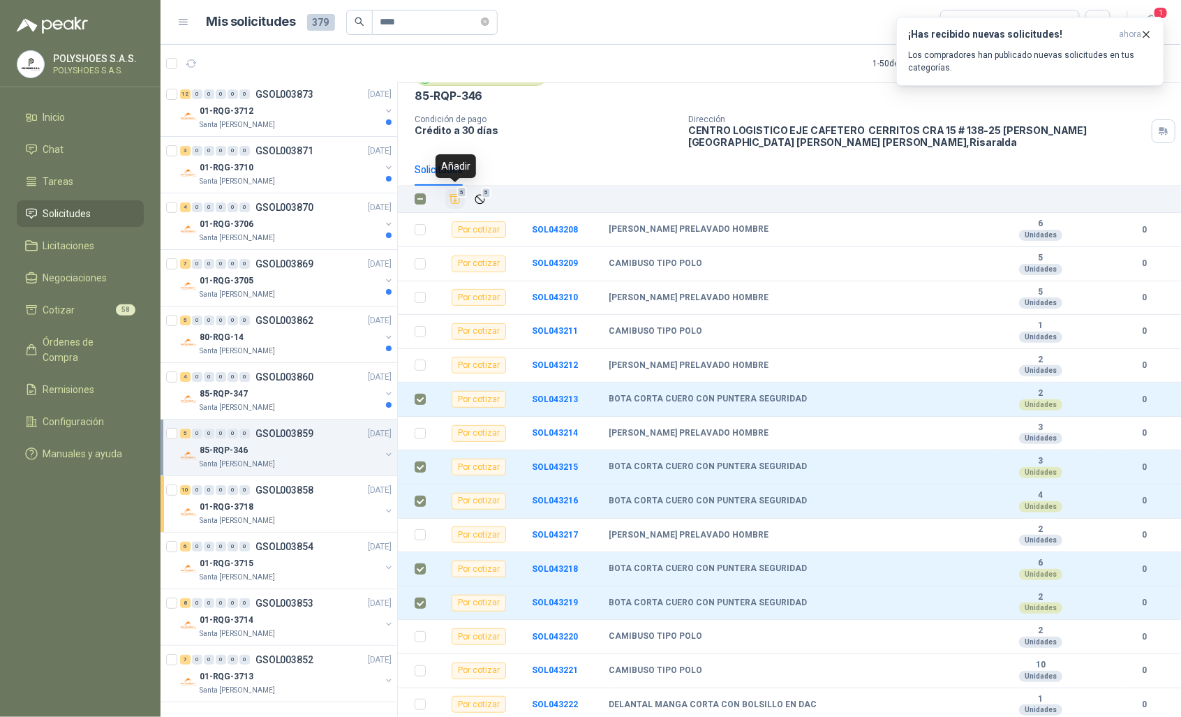
click at [456, 196] on icon "Añadir" at bounding box center [455, 199] width 13 height 13
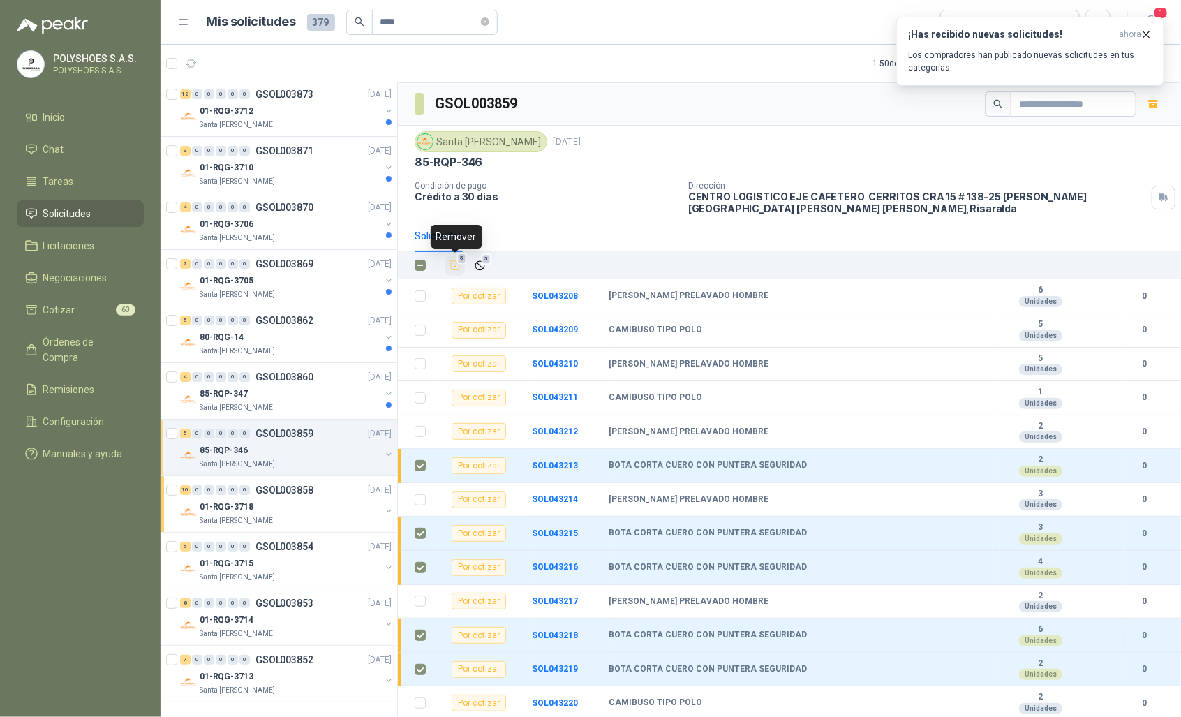
click at [455, 263] on icon "Añadir" at bounding box center [455, 265] width 13 height 13
click at [306, 400] on div "85-RQP-347" at bounding box center [290, 393] width 181 height 17
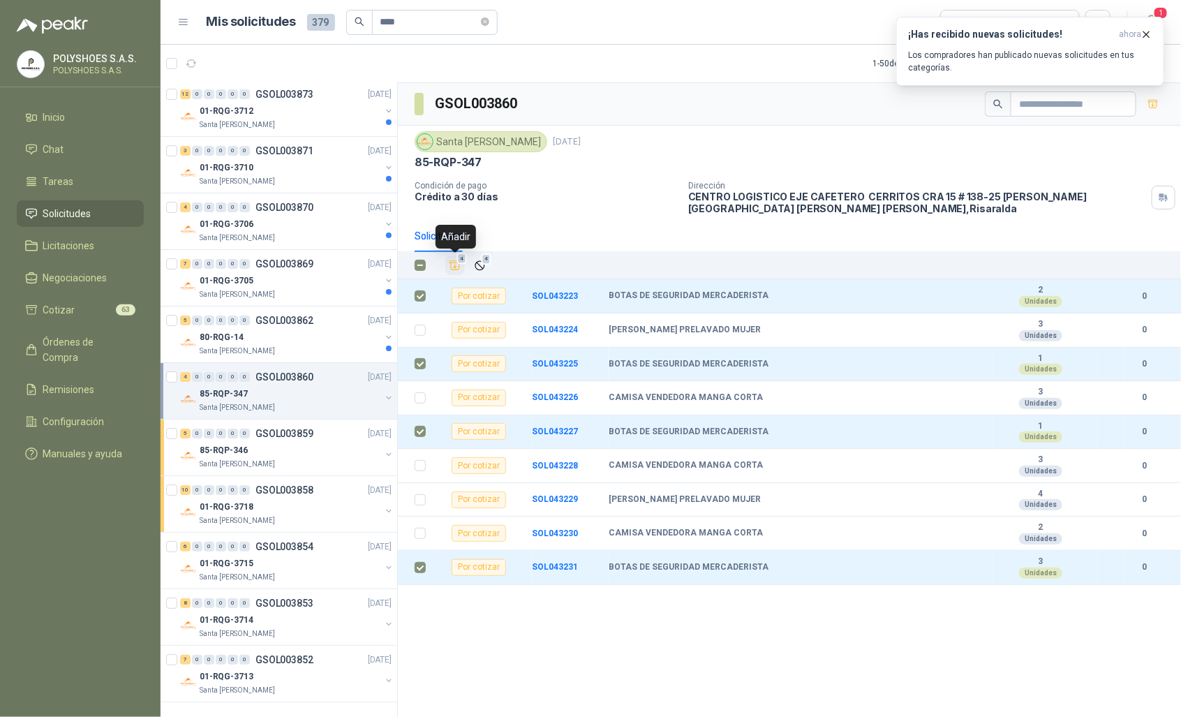
click at [454, 271] on icon "Añadir" at bounding box center [455, 265] width 13 height 13
click at [264, 336] on div "80-RQG-14" at bounding box center [290, 337] width 181 height 17
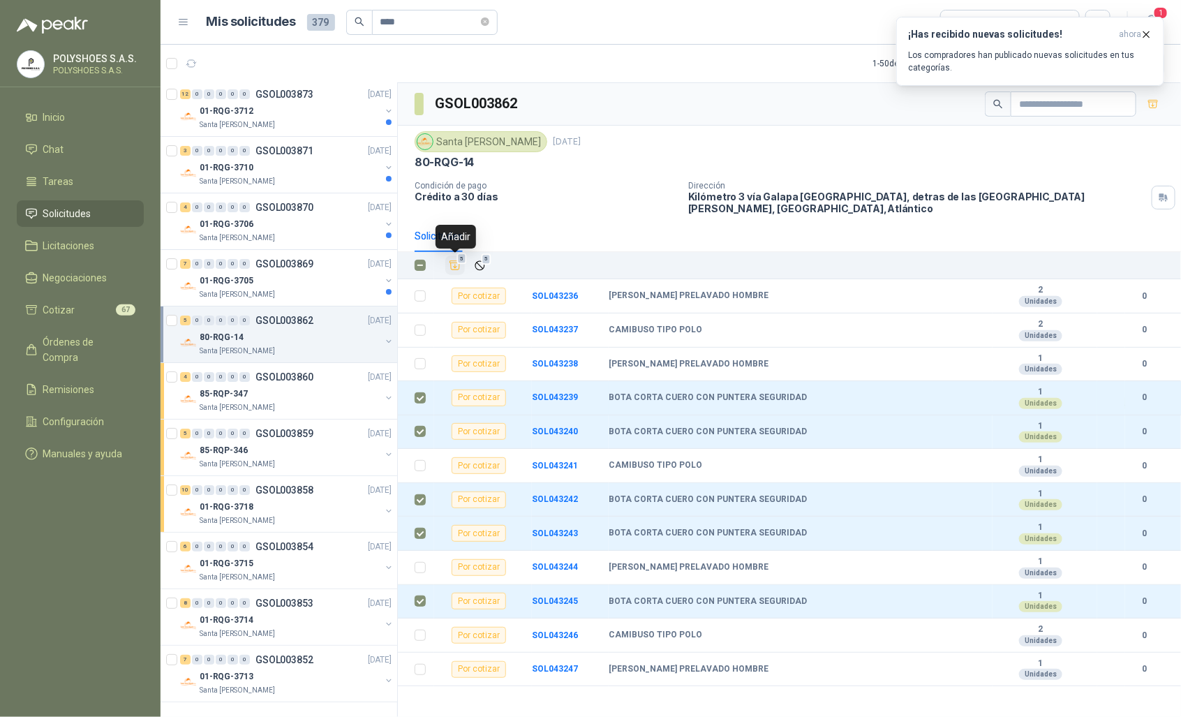
click at [454, 269] on icon "Añadir" at bounding box center [455, 265] width 10 height 9
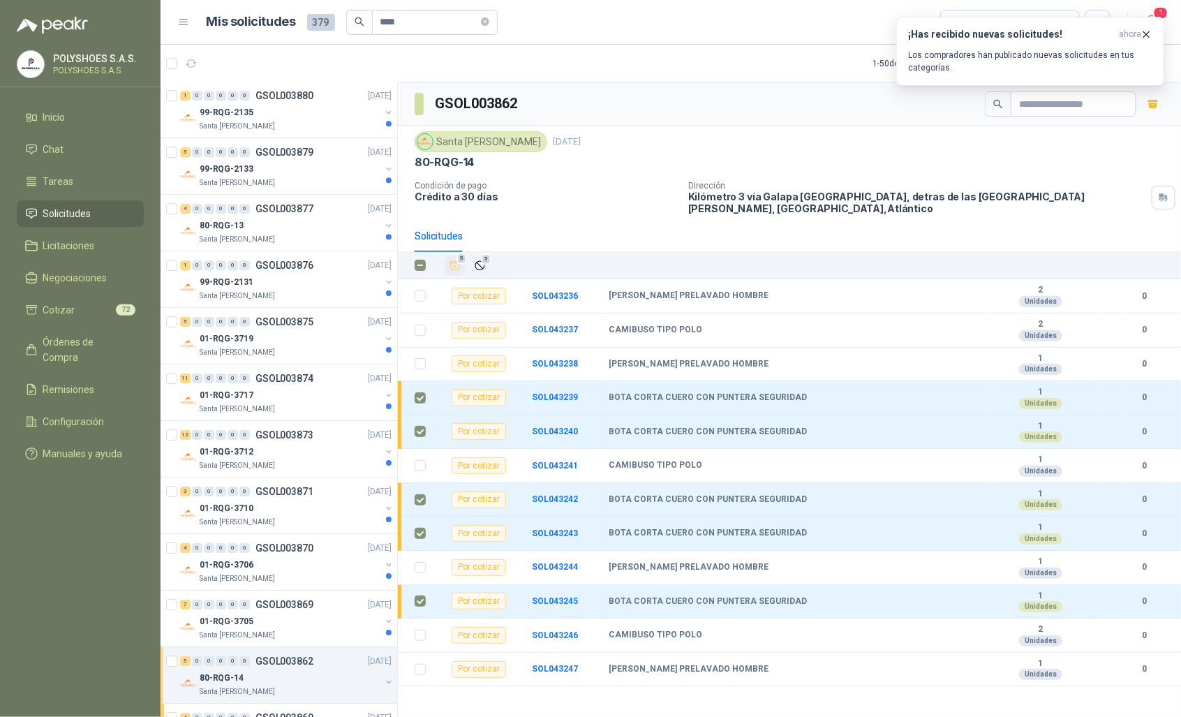
scroll to position [1844, 0]
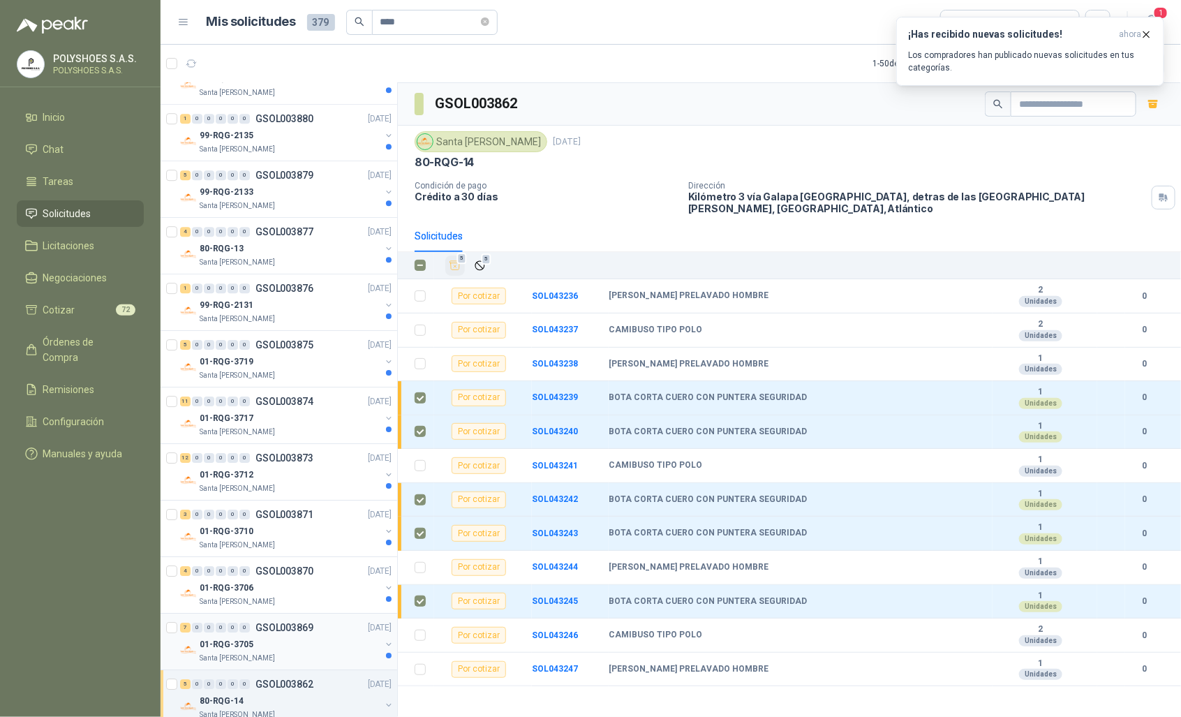
click at [281, 632] on p "GSOL003869" at bounding box center [284, 627] width 58 height 10
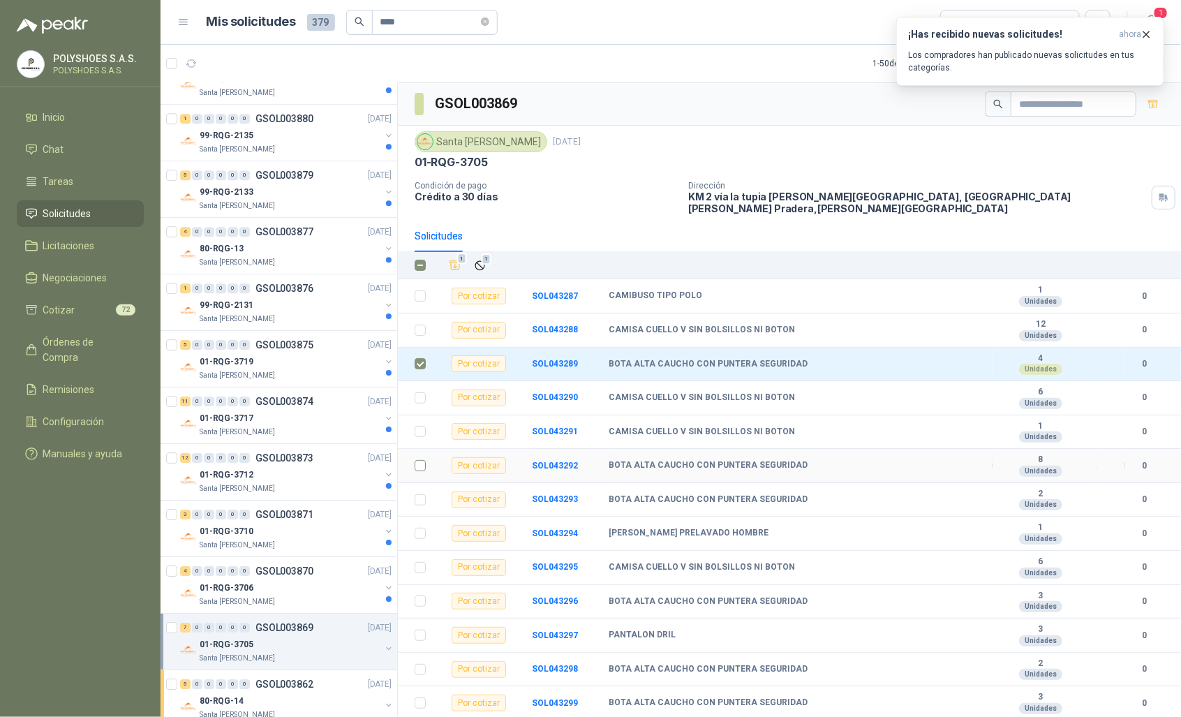
click at [409, 463] on td at bounding box center [416, 466] width 36 height 34
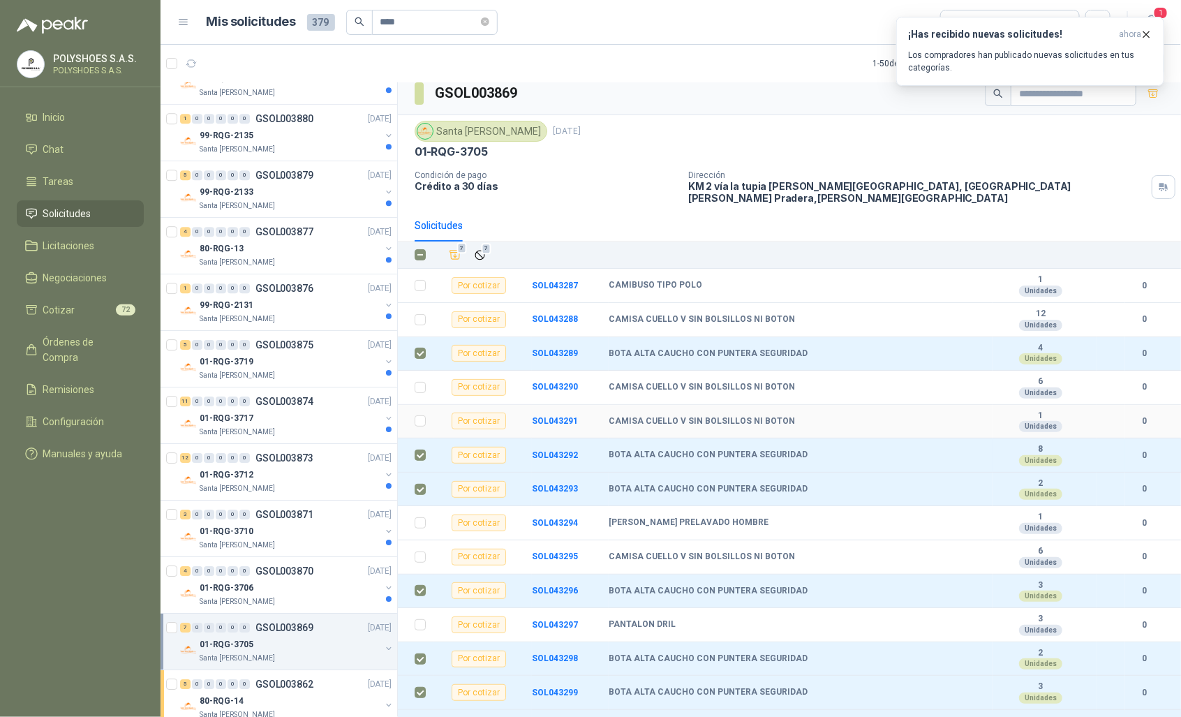
scroll to position [3, 0]
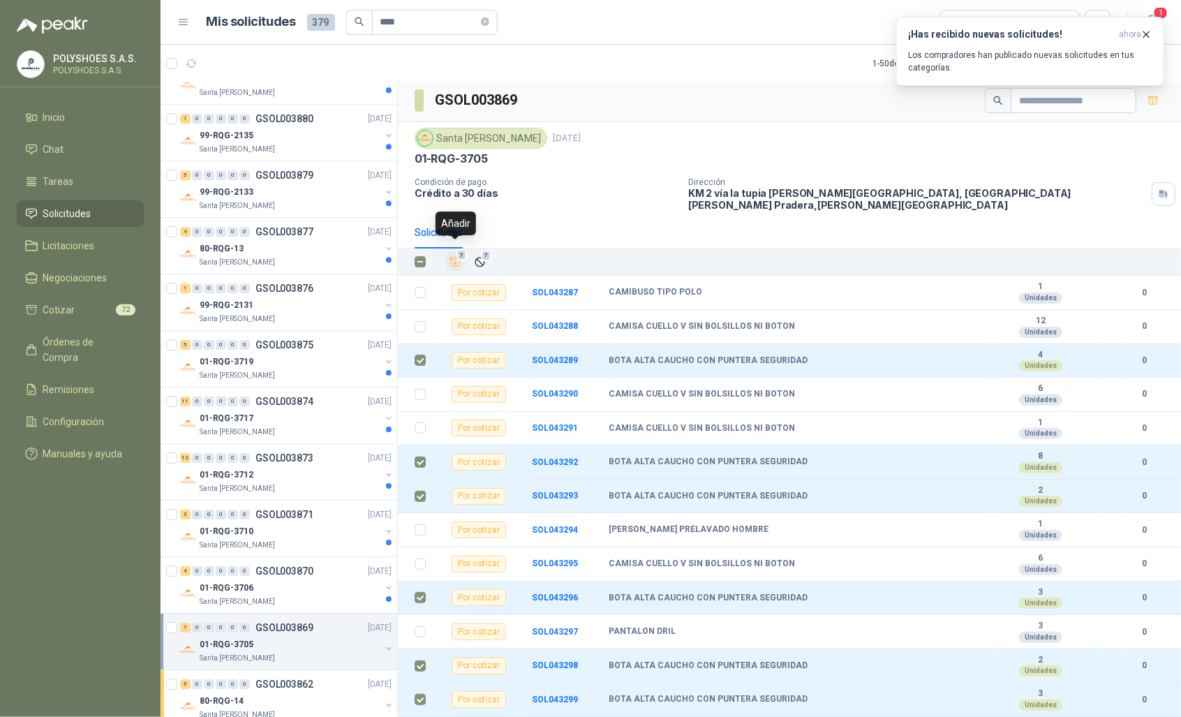
click at [451, 255] on icon "Añadir" at bounding box center [455, 261] width 13 height 13
click at [286, 596] on div "01-RQG-3706" at bounding box center [290, 587] width 181 height 17
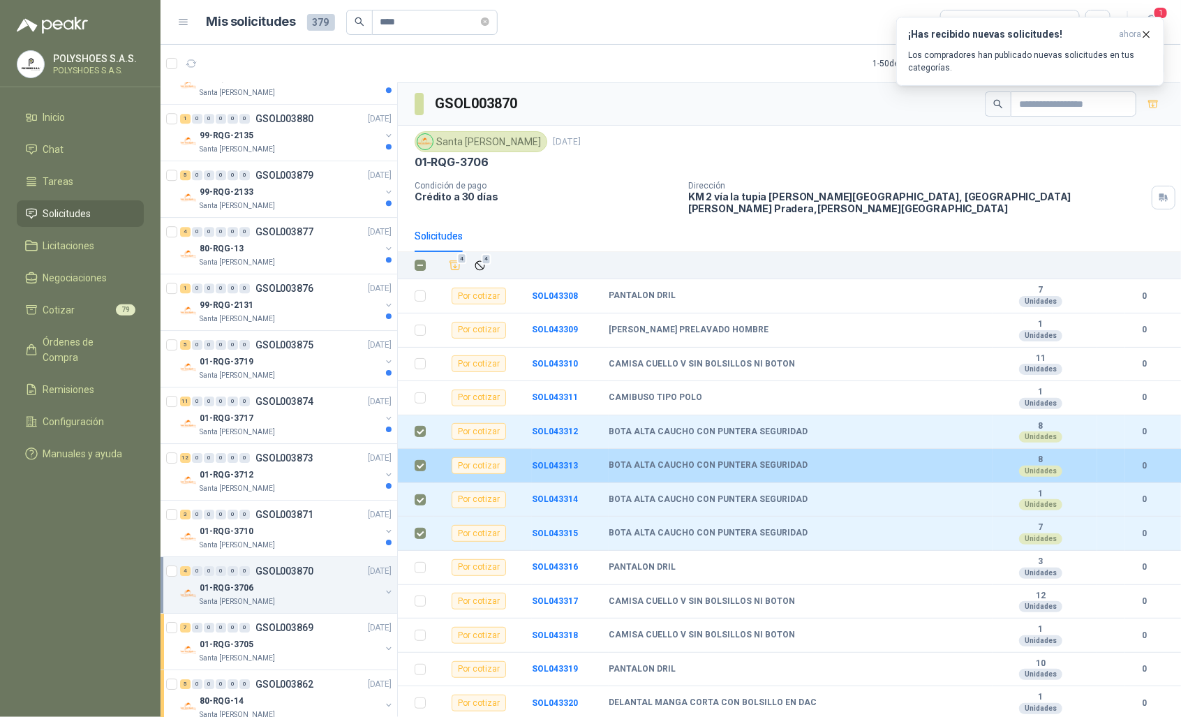
scroll to position [61, 0]
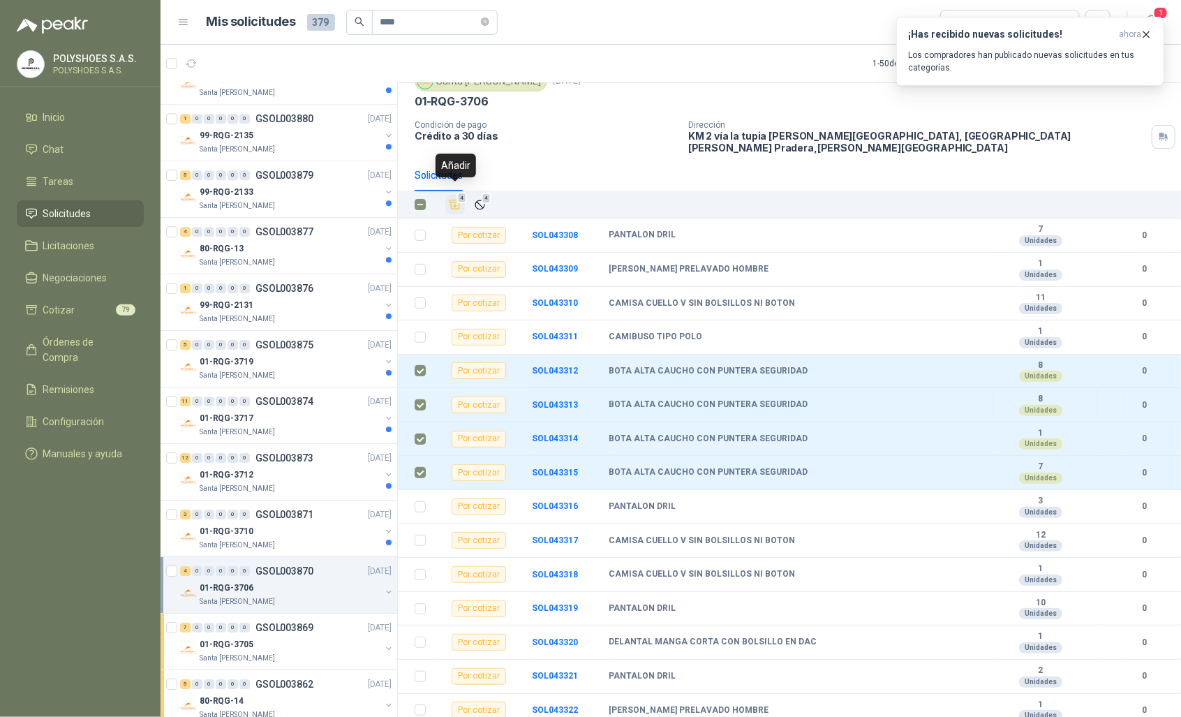
click at [452, 200] on icon "Añadir" at bounding box center [455, 204] width 10 height 9
click at [308, 544] on div "Santa [PERSON_NAME]" at bounding box center [290, 544] width 181 height 11
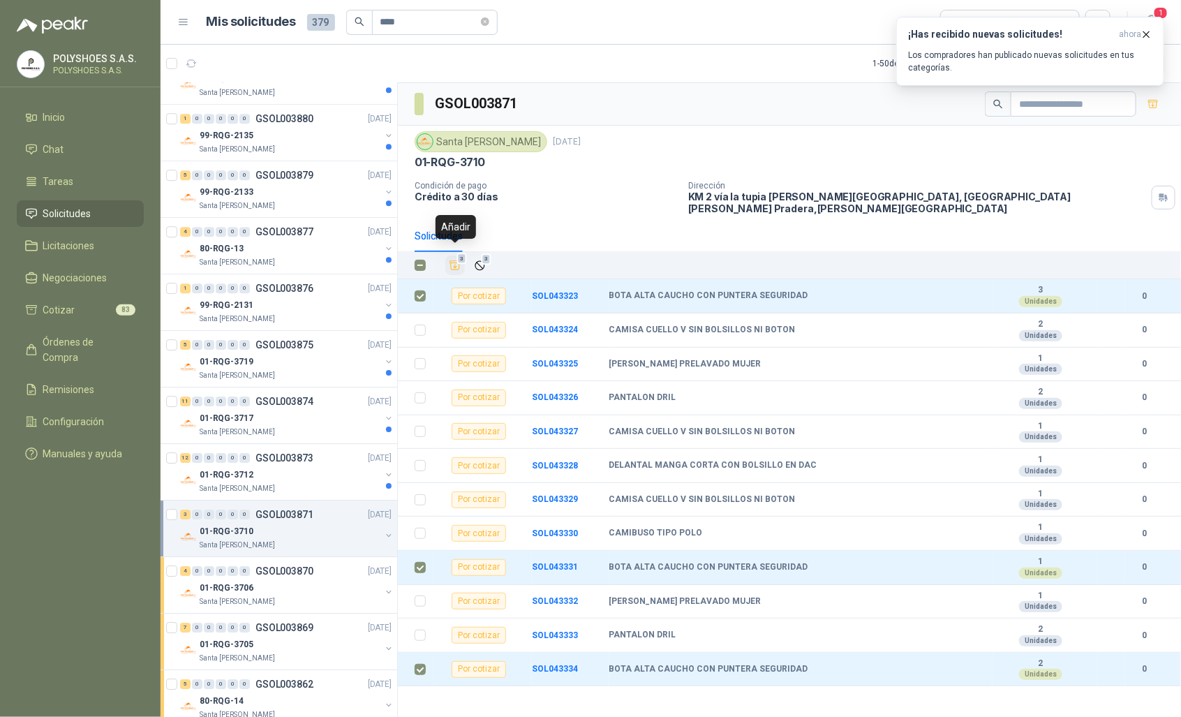
click at [454, 261] on icon "Añadir" at bounding box center [455, 265] width 10 height 9
click at [1146, 33] on icon "button" at bounding box center [1146, 35] width 12 height 12
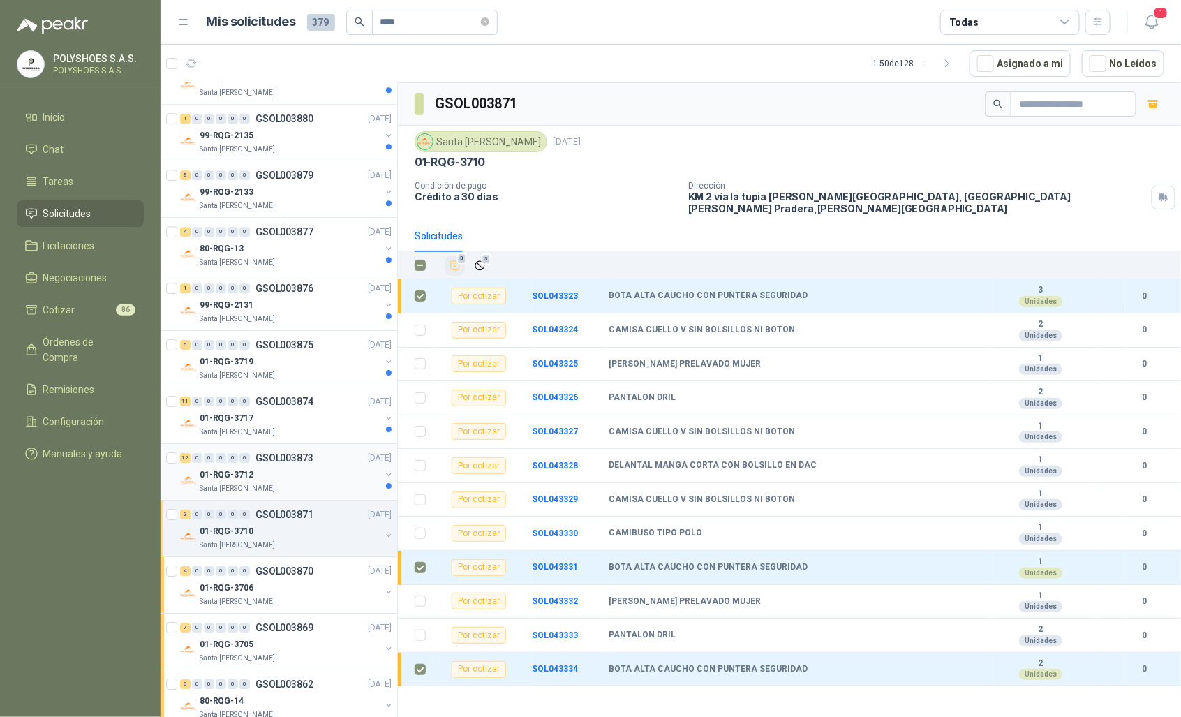
click at [297, 492] on div "Santa [PERSON_NAME]" at bounding box center [290, 488] width 181 height 11
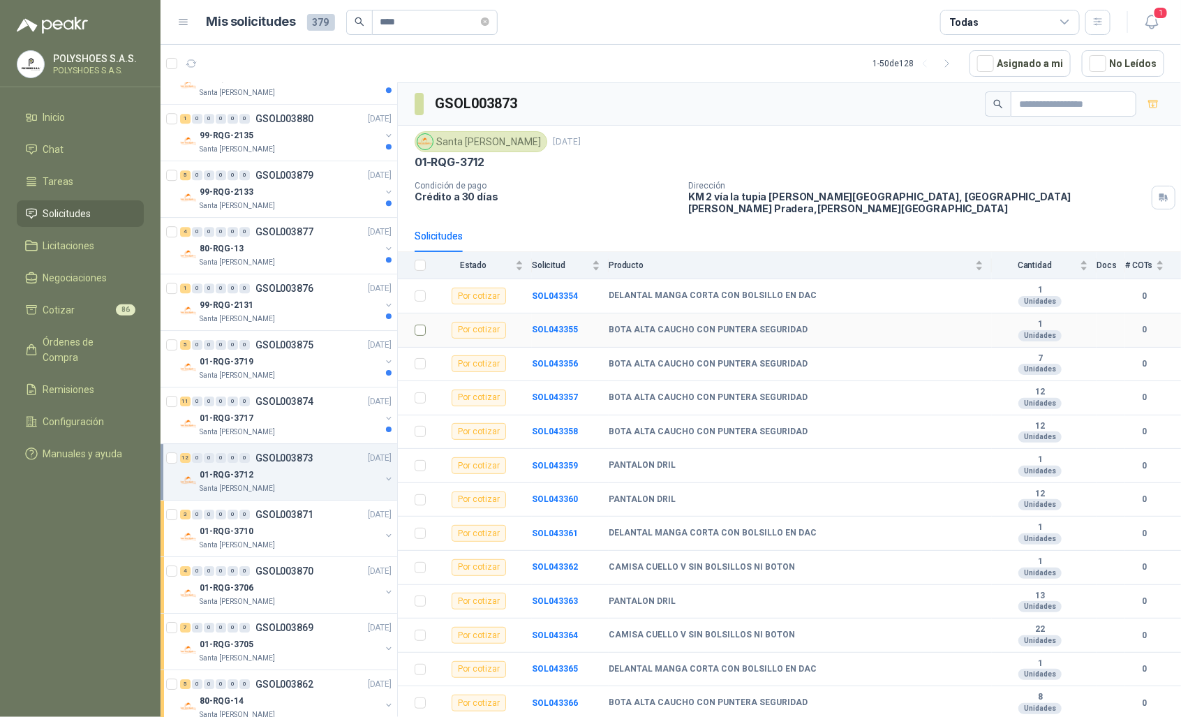
click at [426, 322] on td at bounding box center [416, 330] width 36 height 34
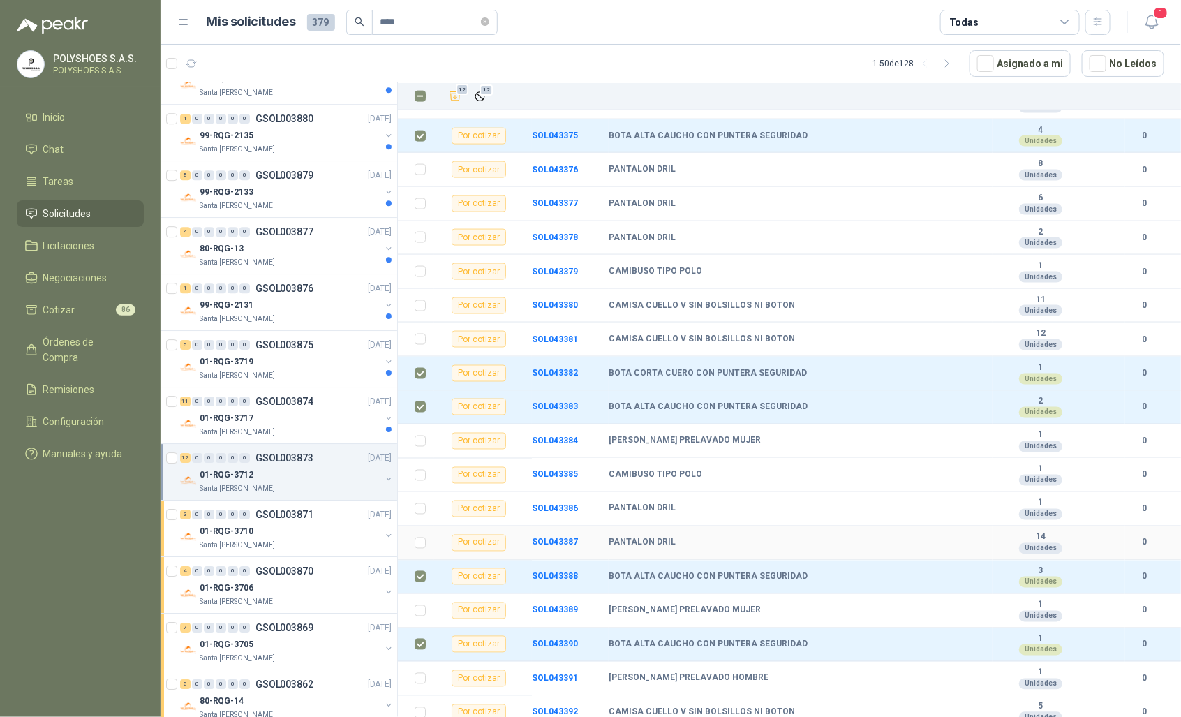
scroll to position [913, 0]
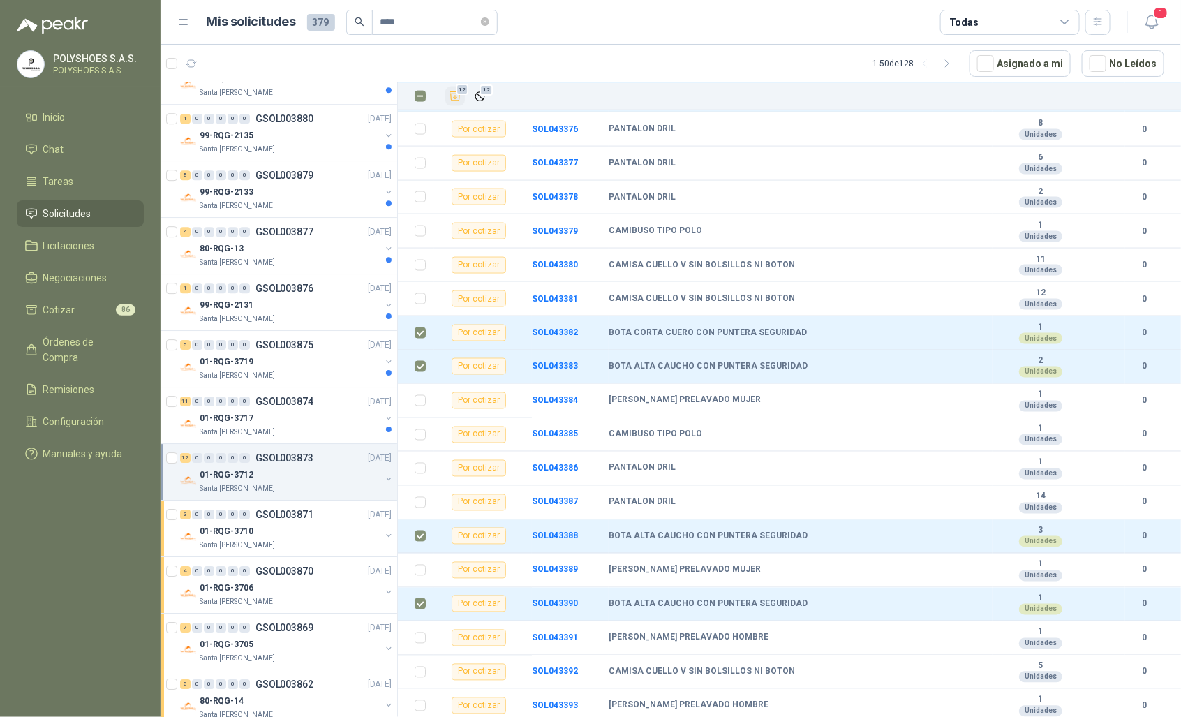
click at [456, 95] on icon "Añadir" at bounding box center [455, 96] width 13 height 13
click at [302, 426] on div "01-RQG-3717" at bounding box center [290, 418] width 181 height 17
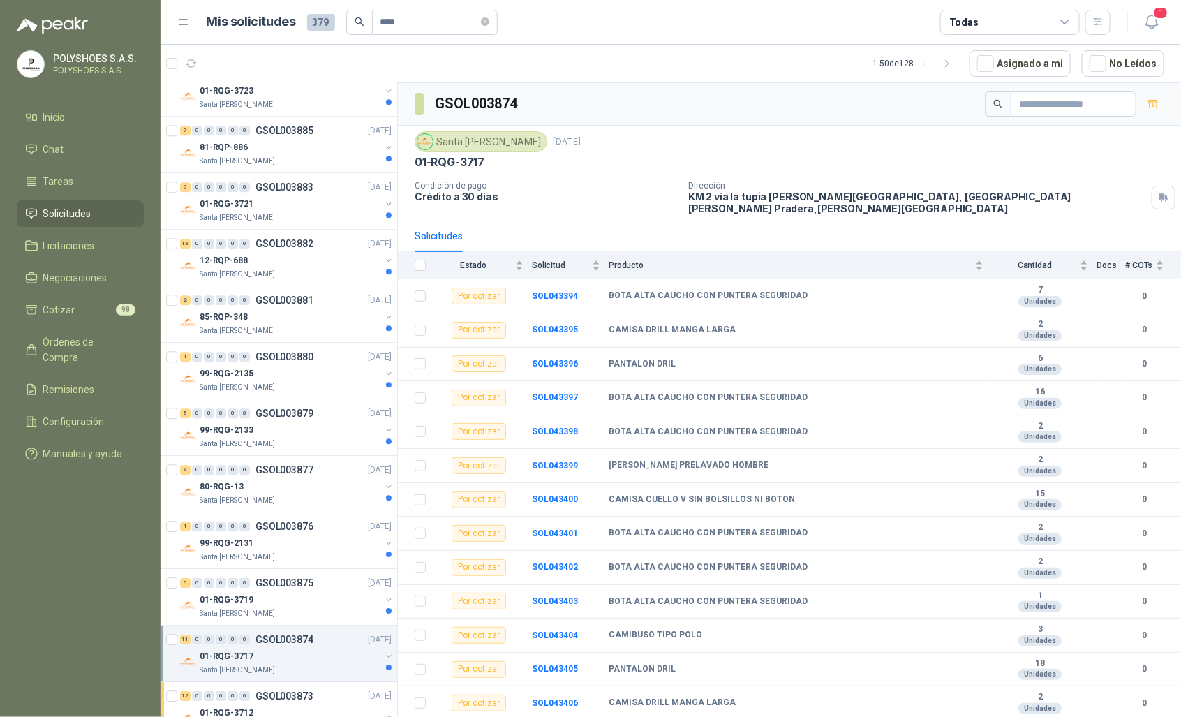
scroll to position [1598, 0]
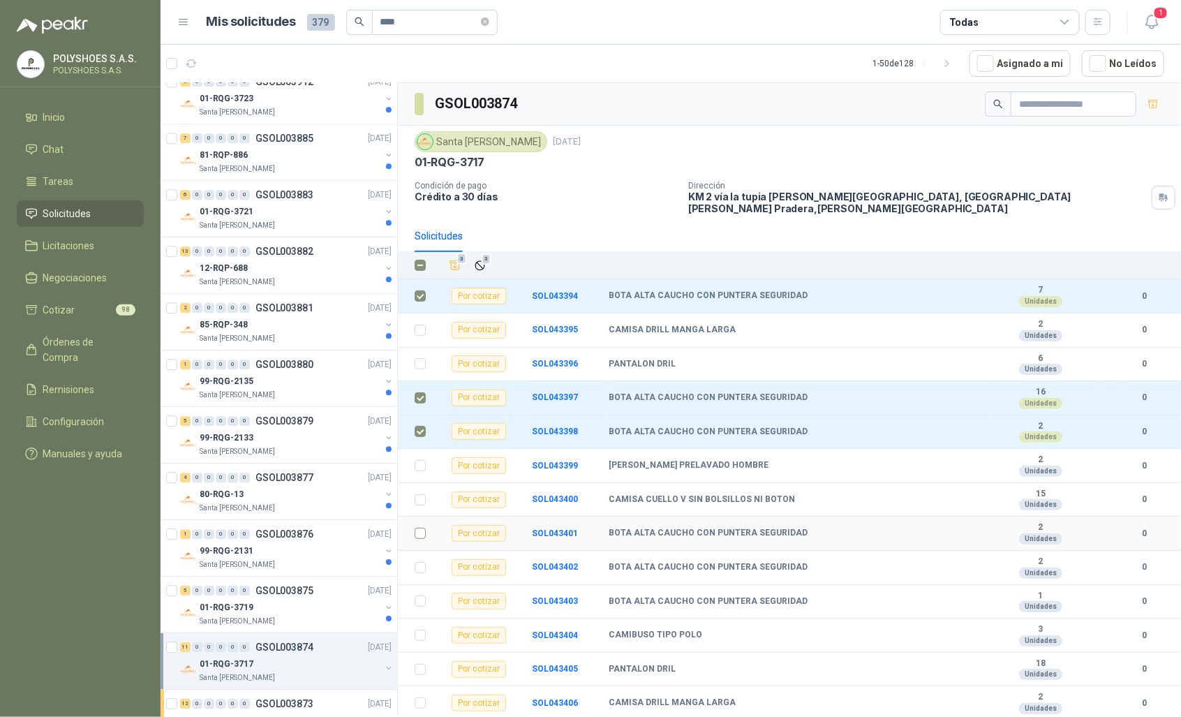
click at [426, 530] on td at bounding box center [416, 533] width 36 height 34
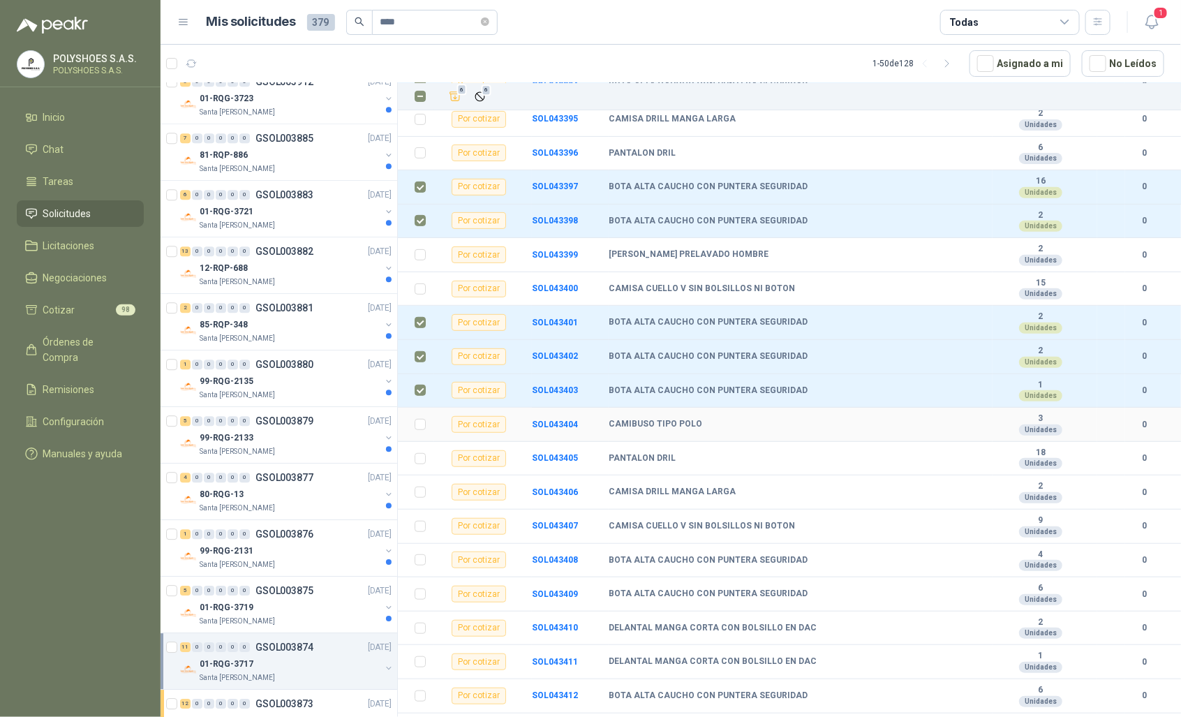
scroll to position [262, 0]
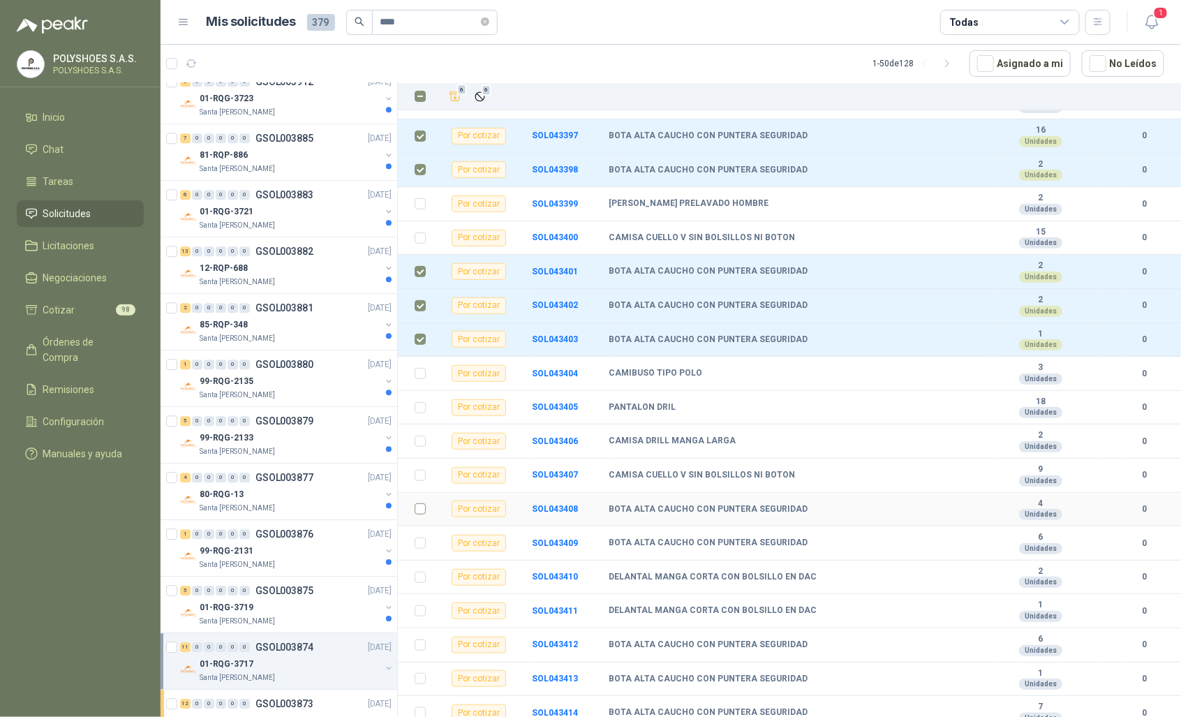
click at [412, 507] on td at bounding box center [416, 510] width 36 height 34
click at [420, 510] on label at bounding box center [419, 508] width 11 height 15
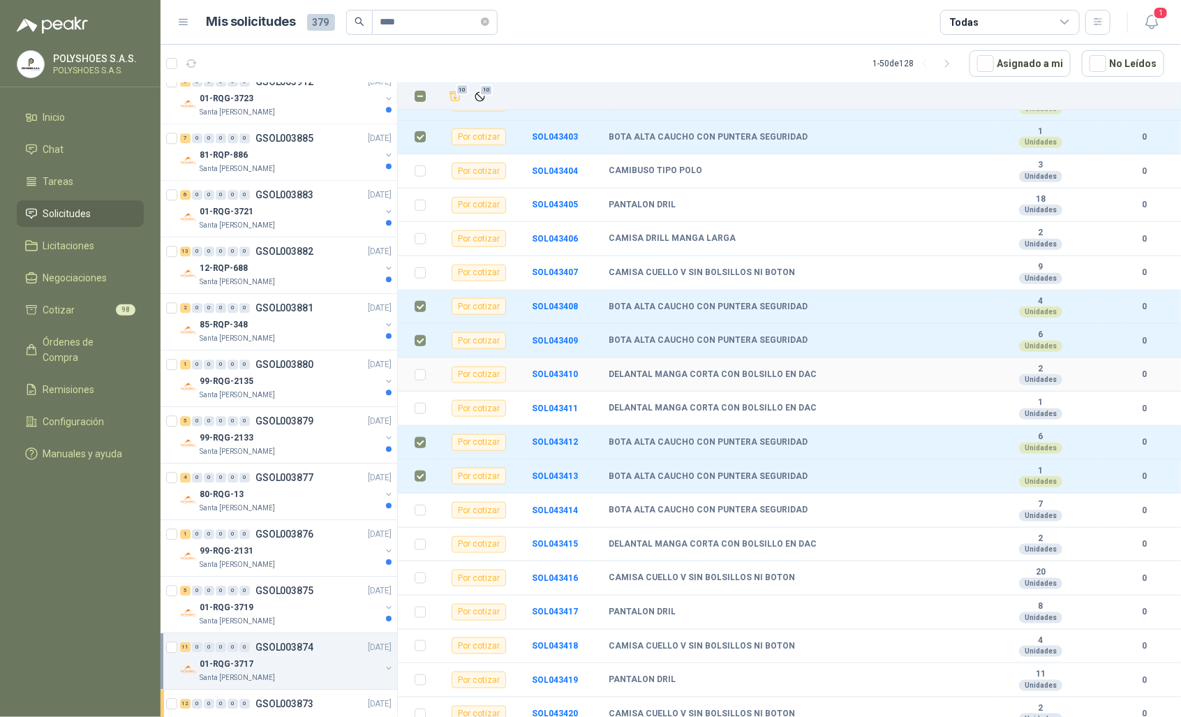
scroll to position [470, 0]
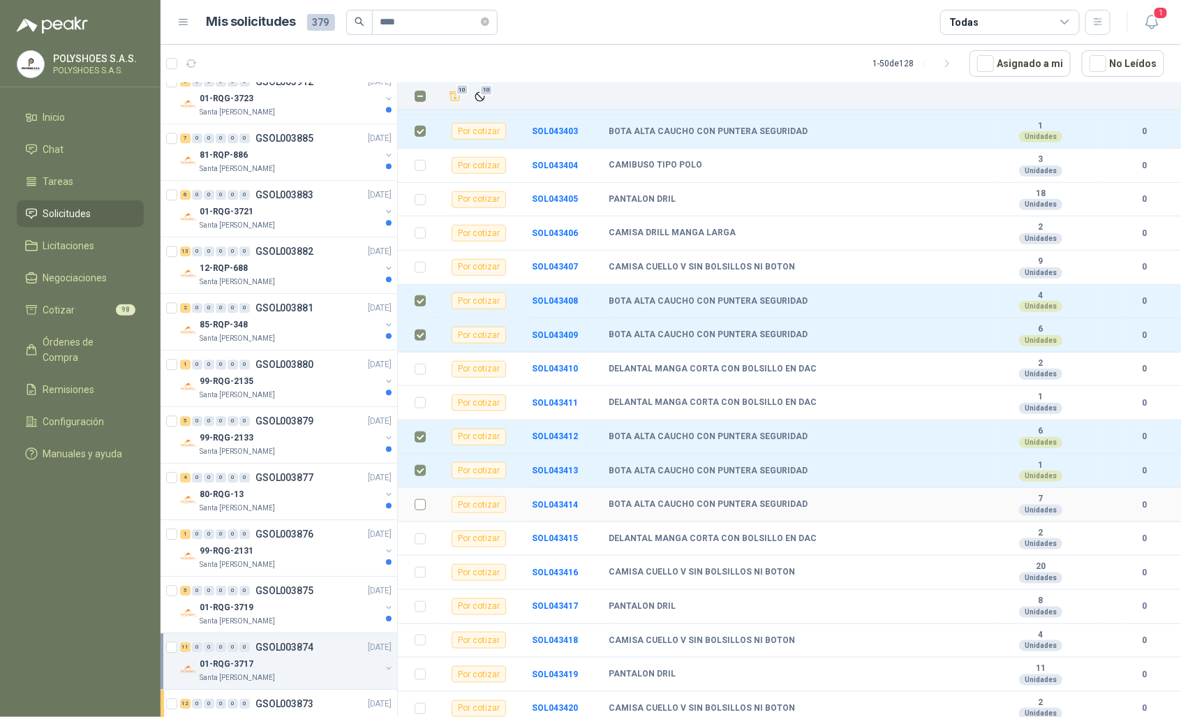
click at [419, 508] on td at bounding box center [416, 505] width 36 height 34
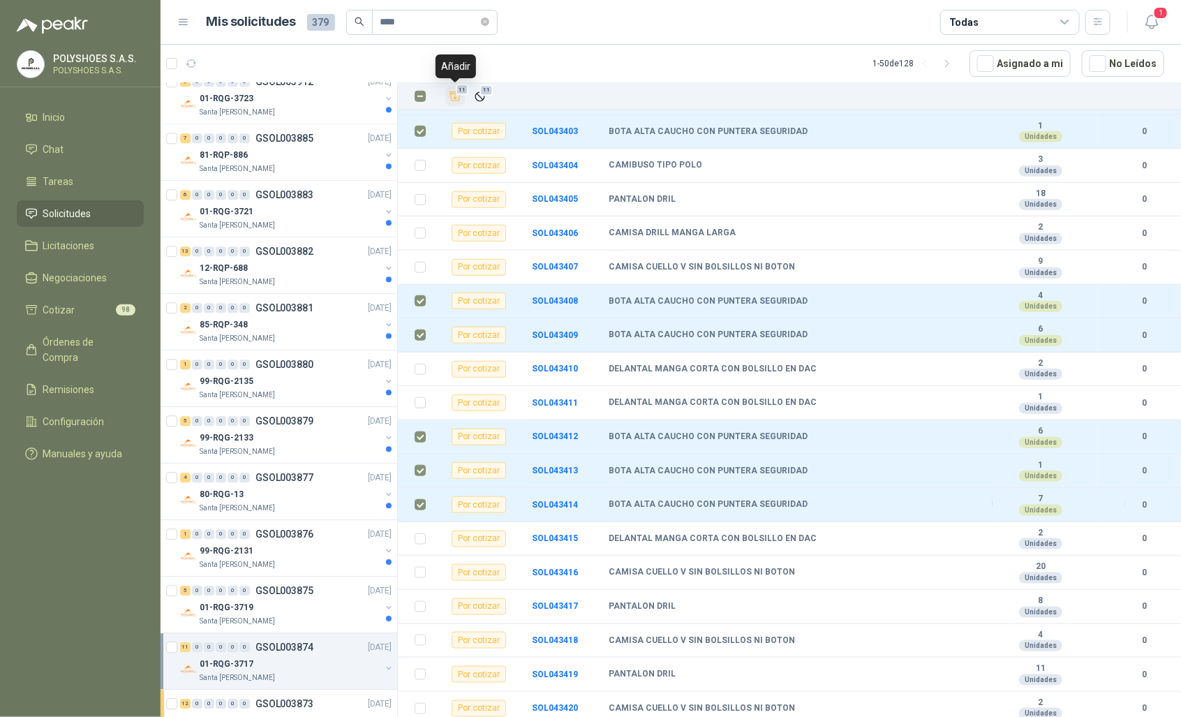
click at [454, 100] on icon "Añadir" at bounding box center [455, 96] width 13 height 13
click at [264, 611] on div "01-RQG-3719" at bounding box center [290, 607] width 181 height 17
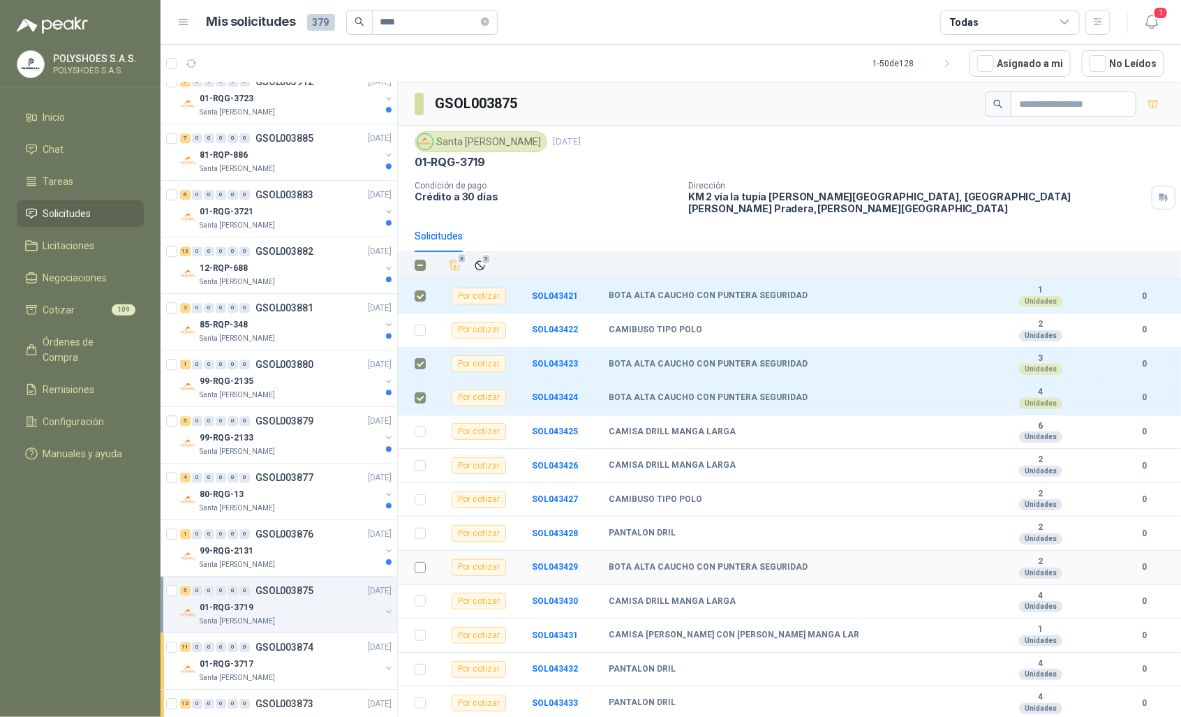
click at [422, 569] on td at bounding box center [416, 568] width 36 height 34
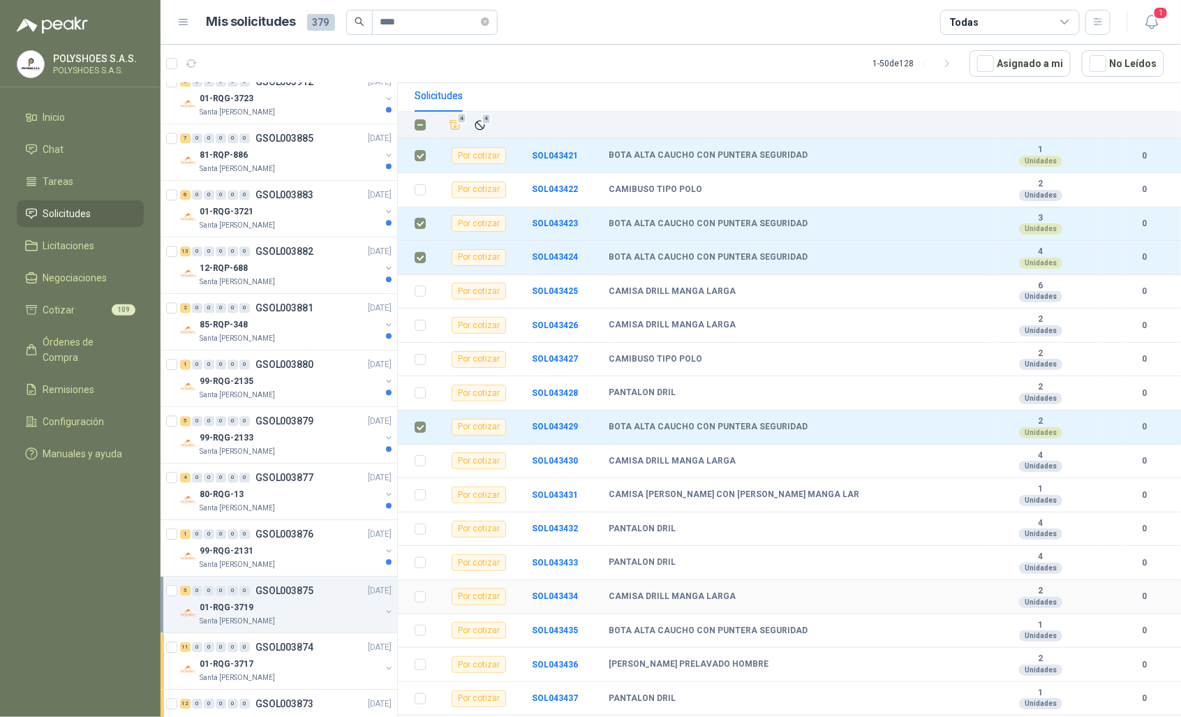
scroll to position [163, 0]
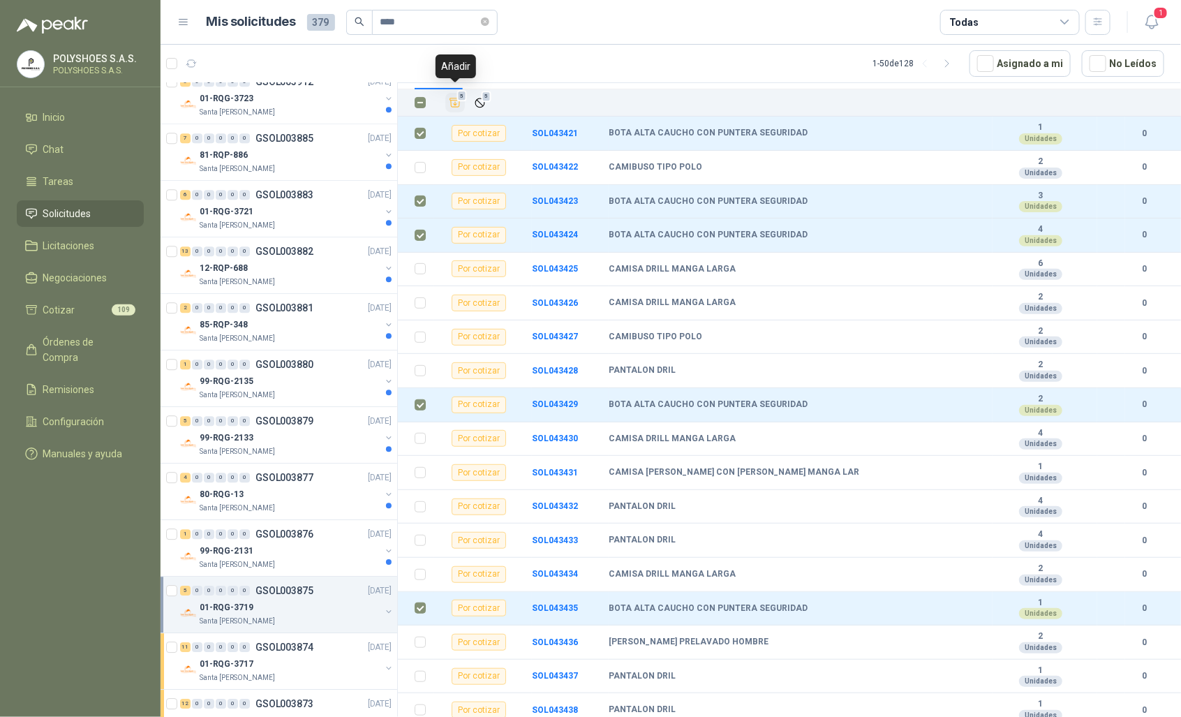
click at [461, 96] on button "5" at bounding box center [455, 103] width 20 height 20
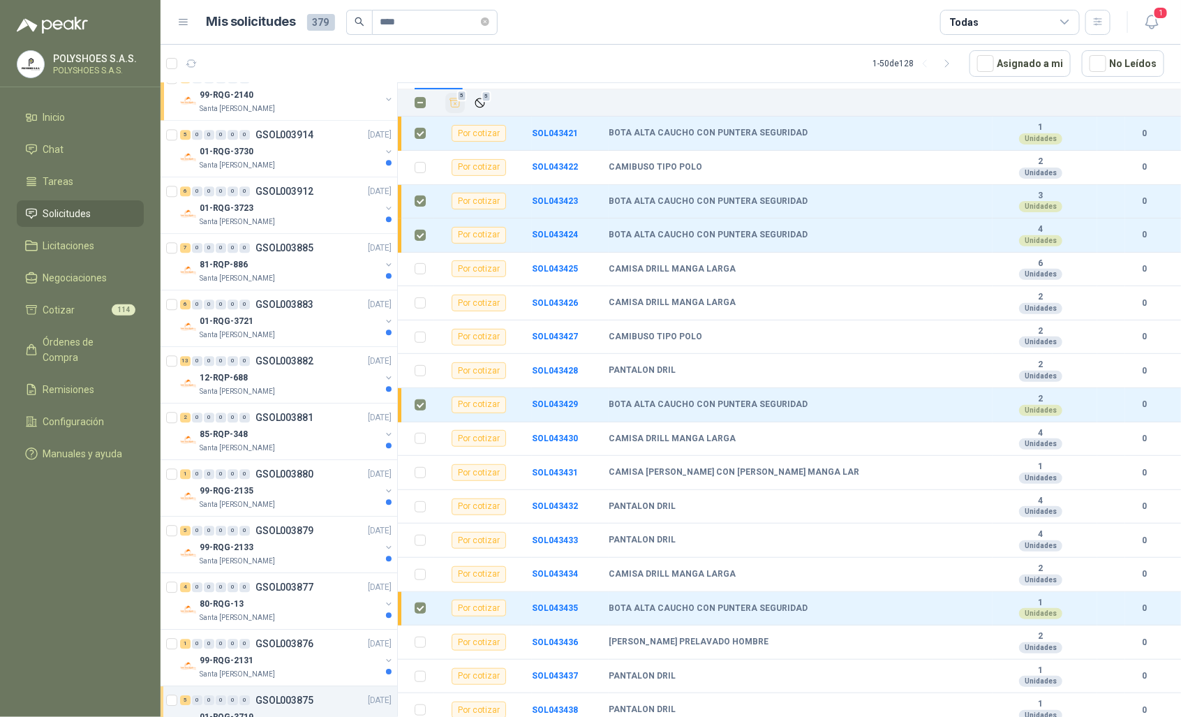
scroll to position [1484, 0]
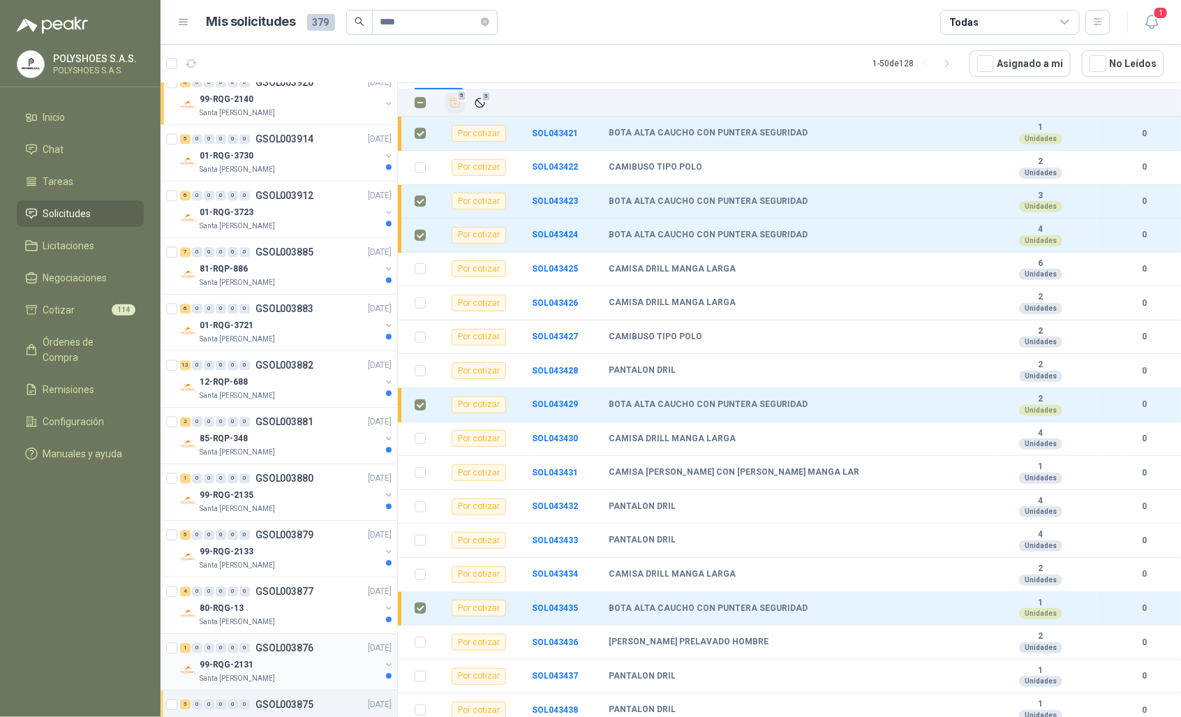
click at [267, 652] on p "GSOL003876" at bounding box center [284, 648] width 58 height 10
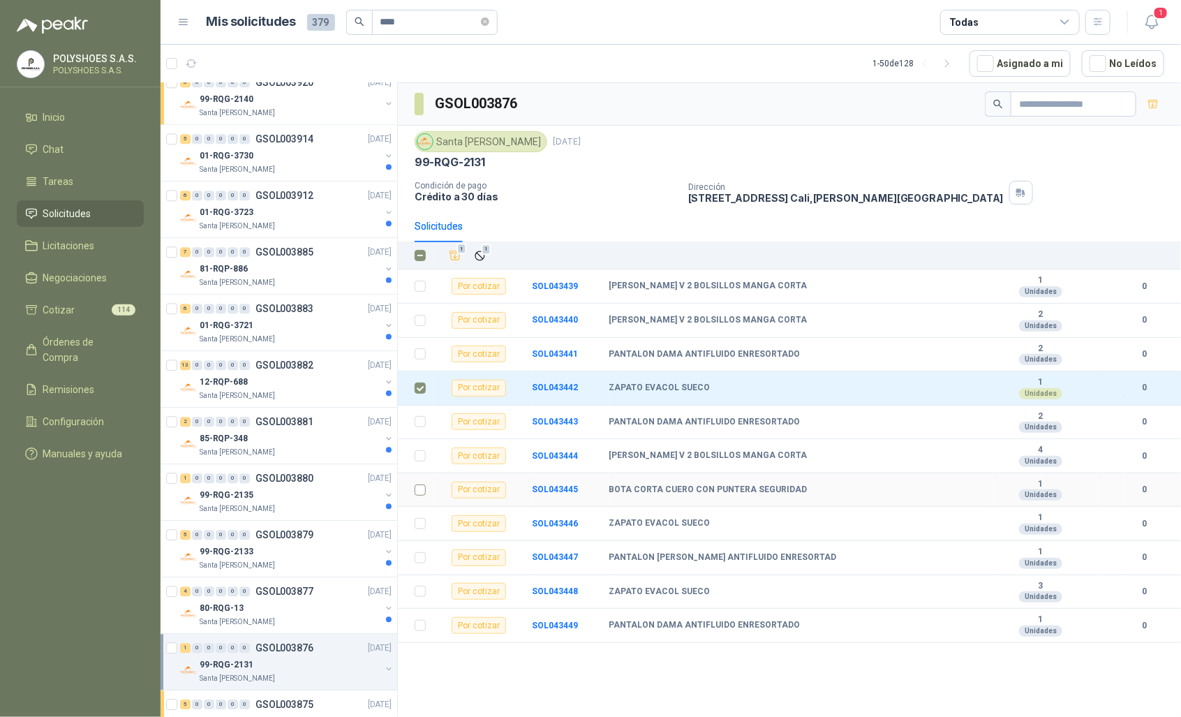
click at [413, 496] on td at bounding box center [416, 490] width 36 height 34
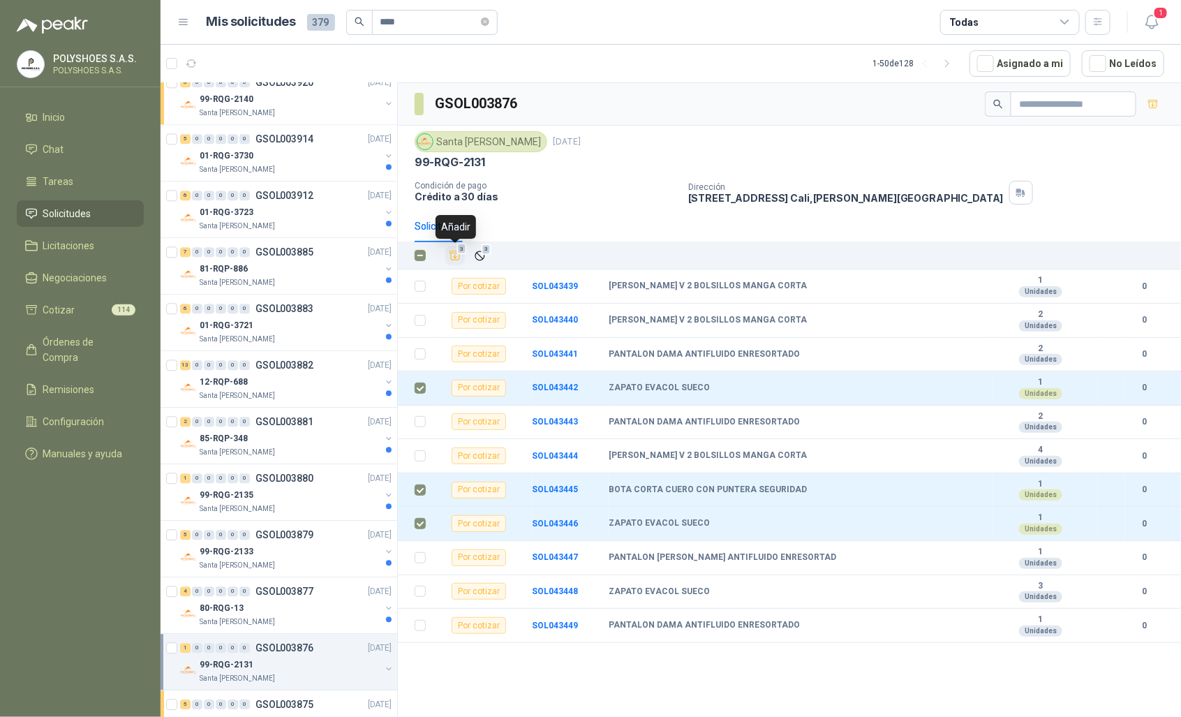
click at [454, 256] on icon "Añadir" at bounding box center [455, 255] width 13 height 13
click at [304, 625] on div "Santa [PERSON_NAME]" at bounding box center [290, 621] width 181 height 11
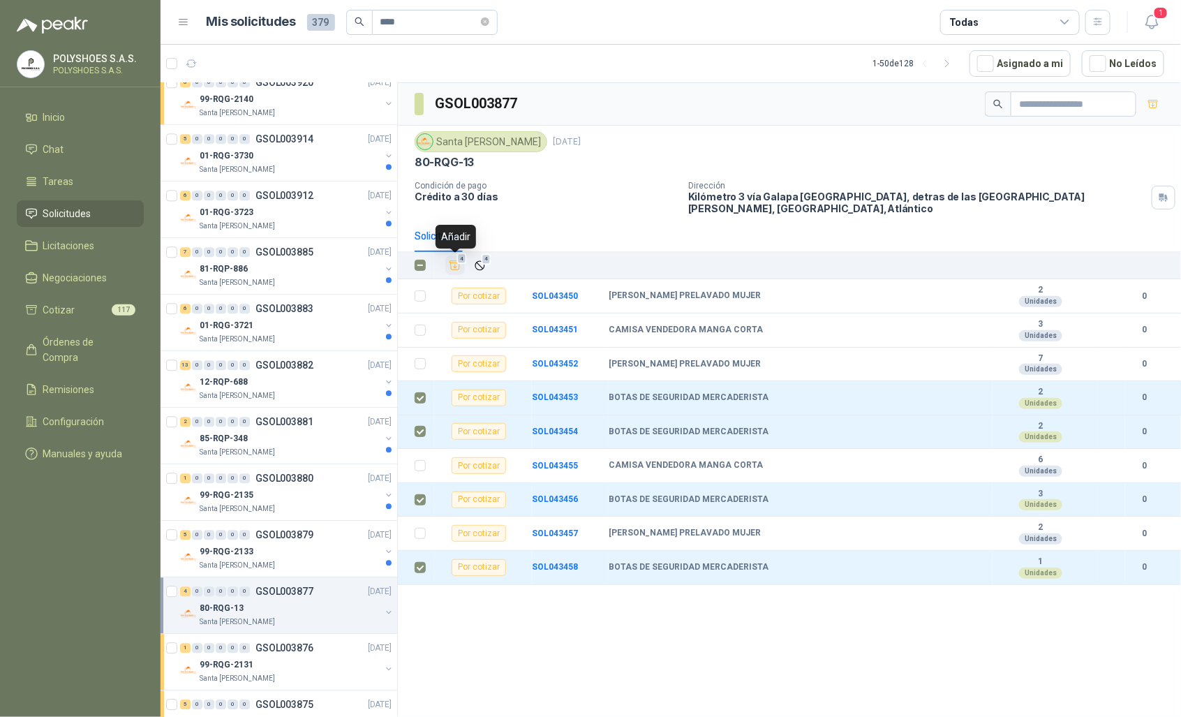
click at [458, 274] on button "4" at bounding box center [455, 265] width 20 height 20
click at [301, 567] on div "Santa [PERSON_NAME]" at bounding box center [290, 565] width 181 height 11
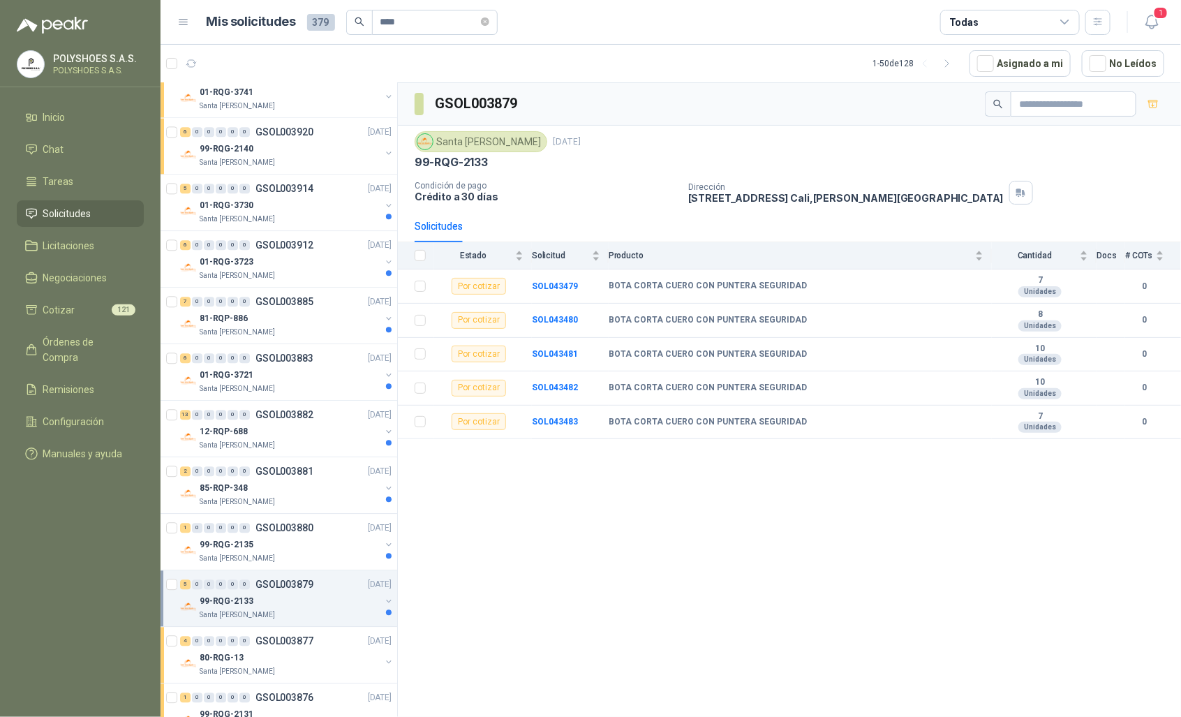
scroll to position [1380, 0]
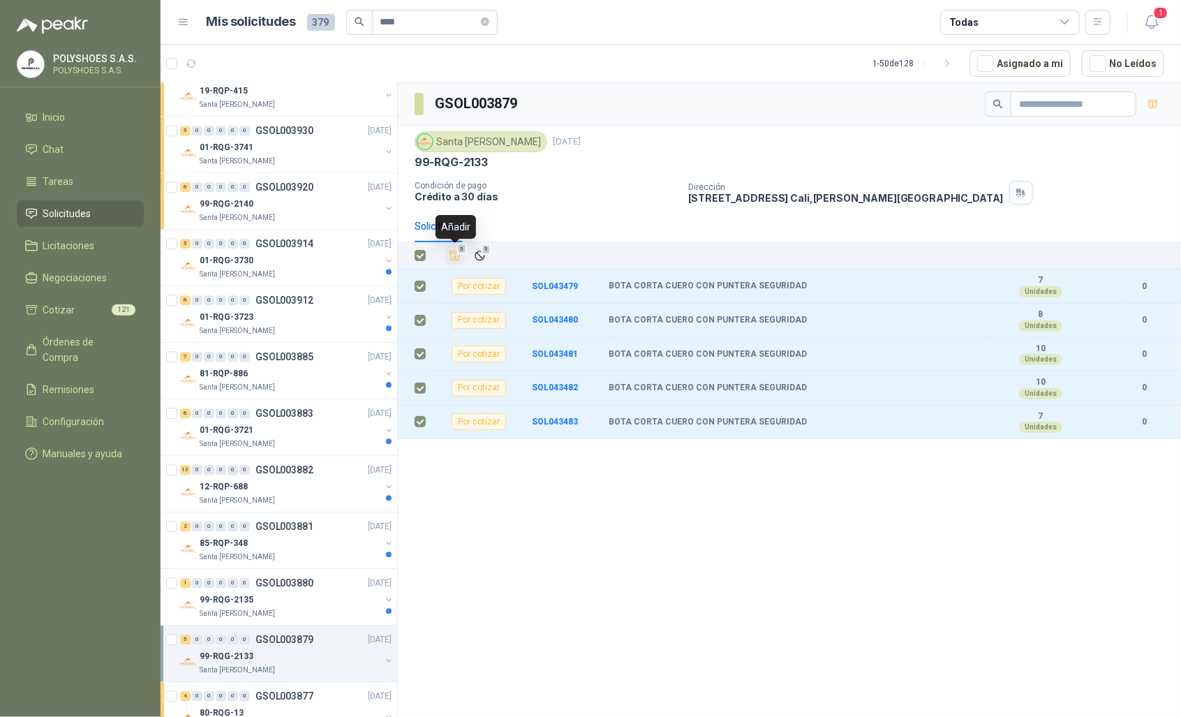
click at [457, 255] on icon "Añadir" at bounding box center [455, 255] width 13 height 13
click at [291, 602] on div "99-RQG-2135" at bounding box center [290, 599] width 181 height 17
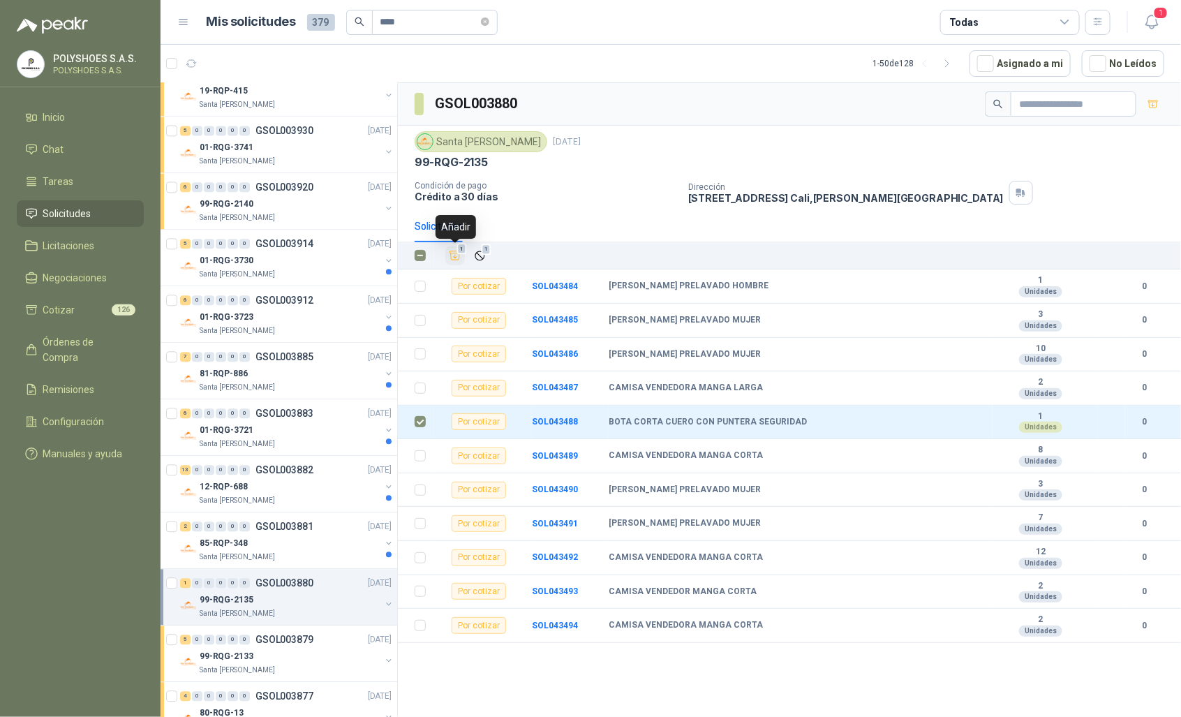
click at [461, 260] on icon "Añadir" at bounding box center [455, 255] width 13 height 13
click at [298, 557] on div "Santa [PERSON_NAME]" at bounding box center [290, 556] width 181 height 11
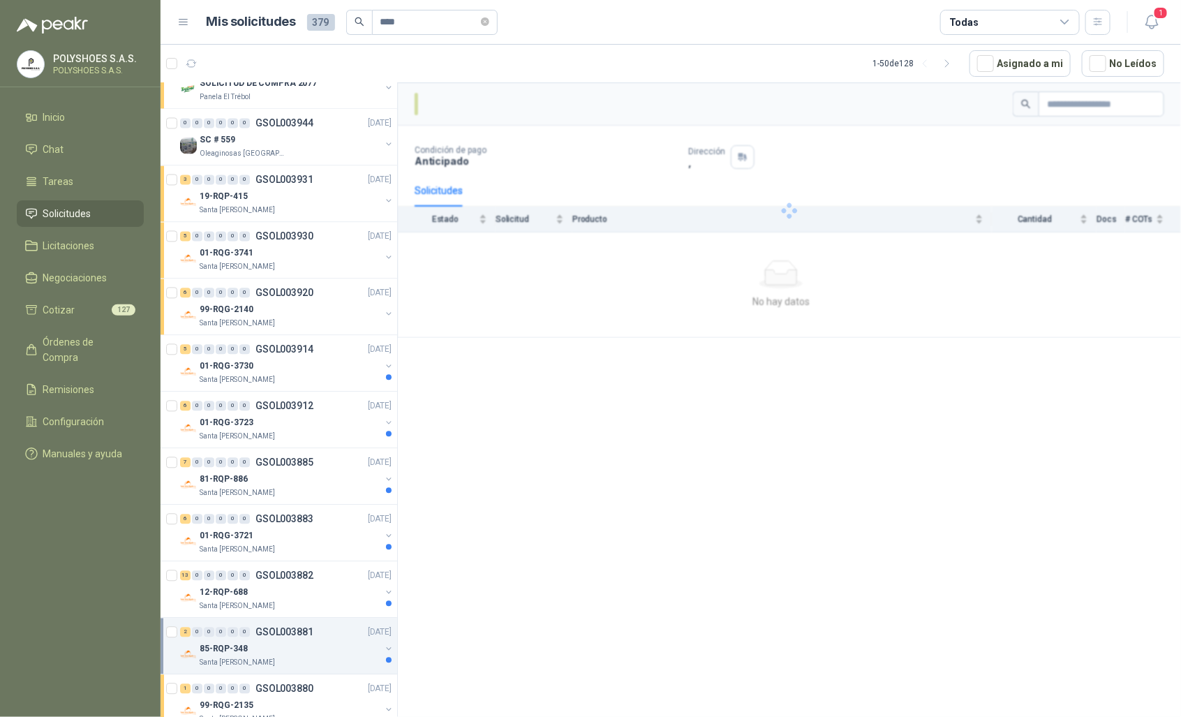
scroll to position [1258, 0]
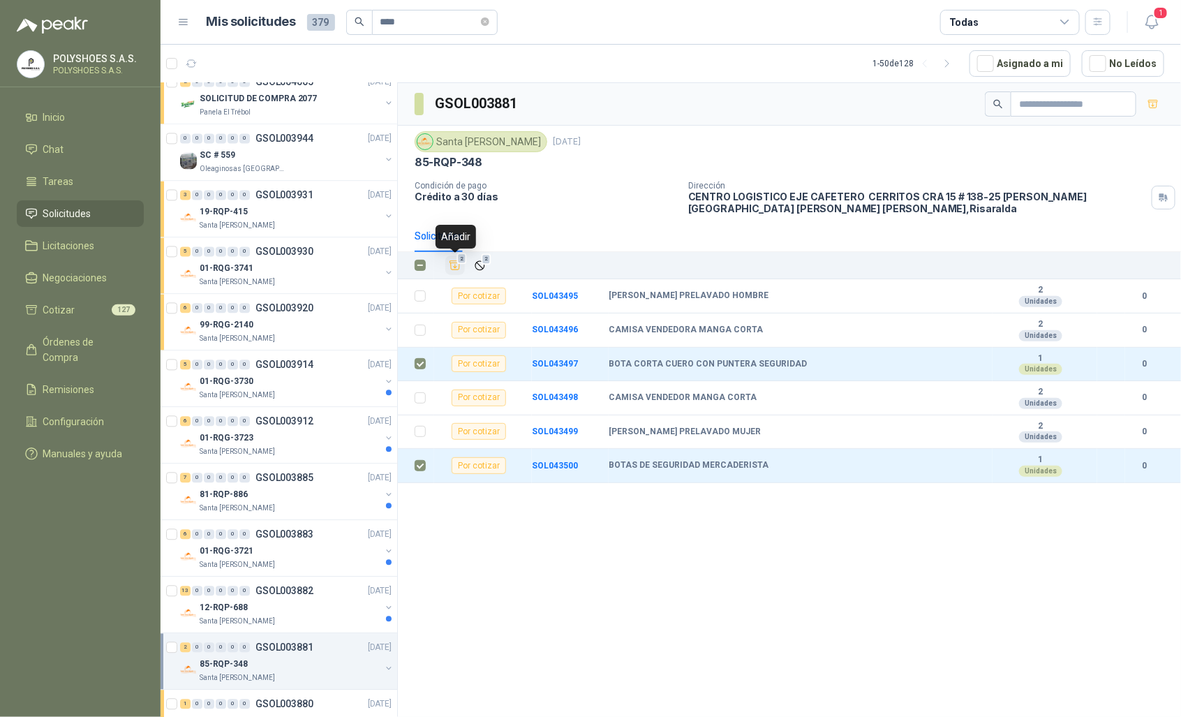
click at [454, 269] on icon "Añadir" at bounding box center [455, 265] width 10 height 9
click at [279, 588] on div "13 0 0 0 0 0 GSOL003882 22/05/25" at bounding box center [287, 591] width 214 height 17
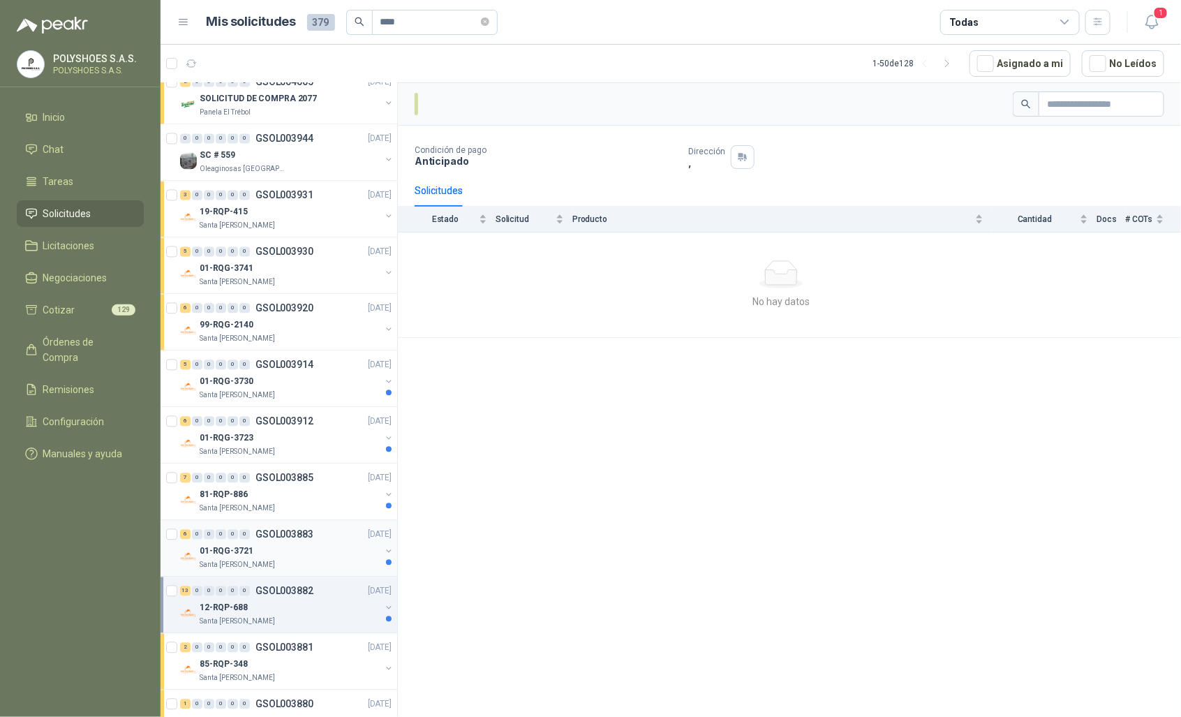
click at [295, 548] on div "01-RQG-3721" at bounding box center [290, 551] width 181 height 17
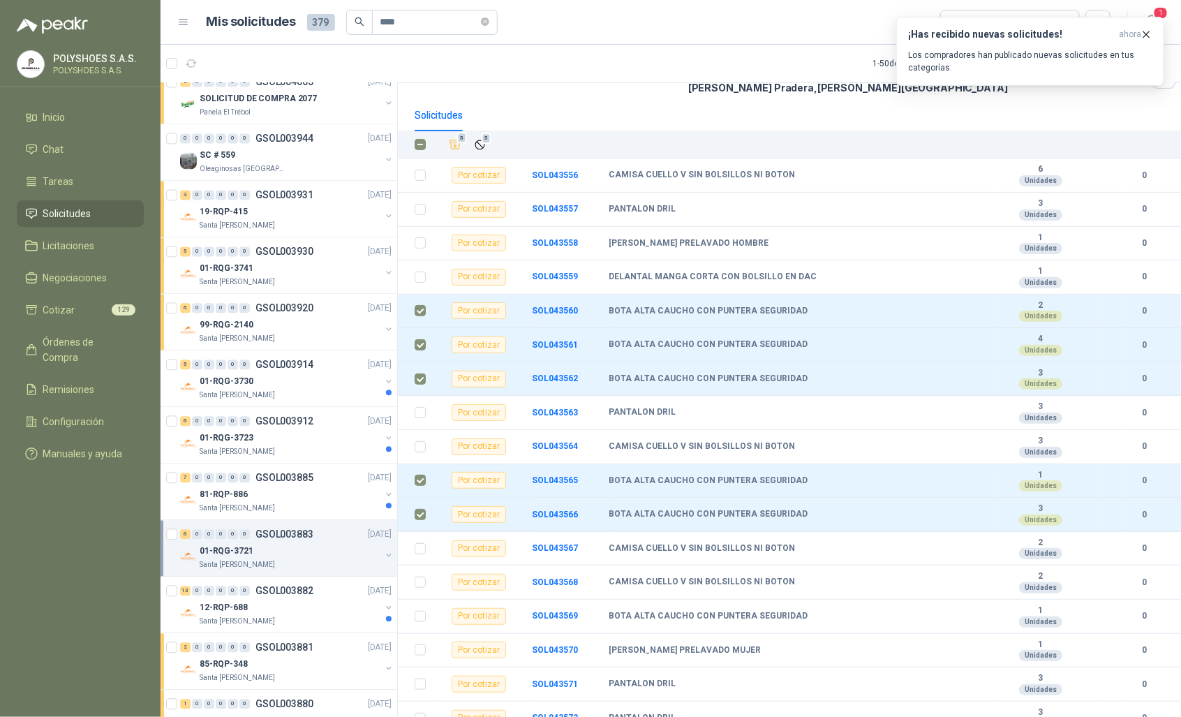
scroll to position [163, 0]
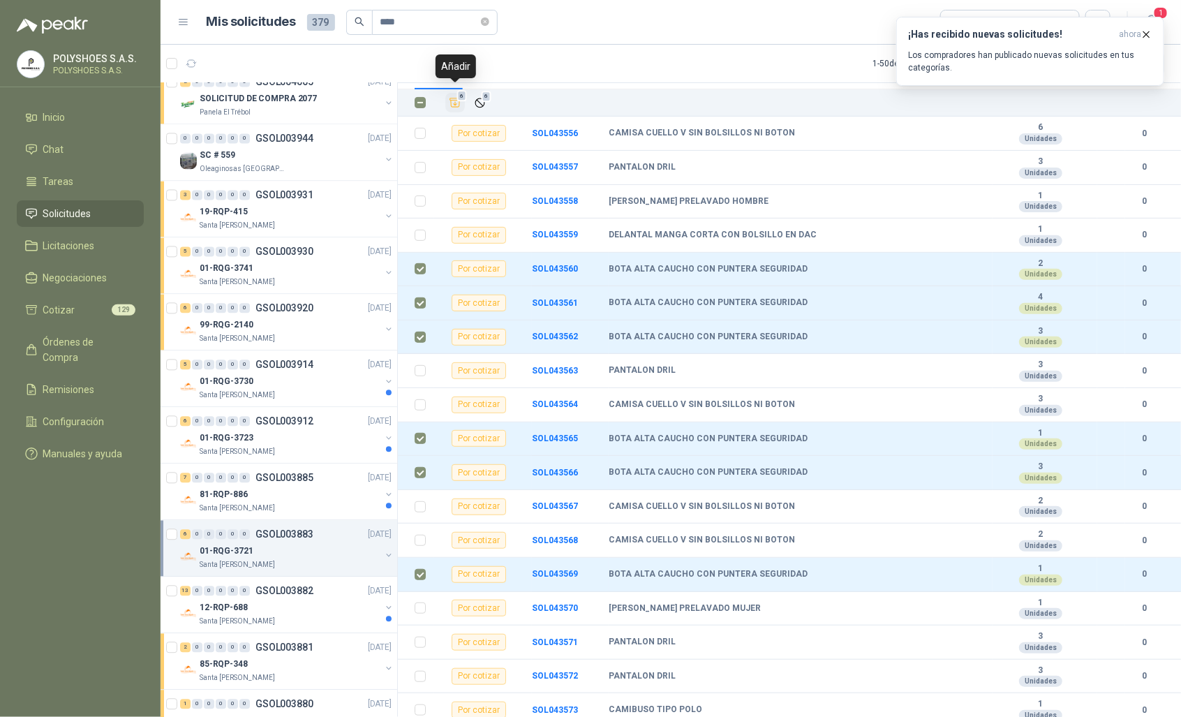
click at [456, 98] on icon "Añadir" at bounding box center [455, 102] width 13 height 13
click at [255, 608] on div "12-RQP-688" at bounding box center [290, 607] width 181 height 17
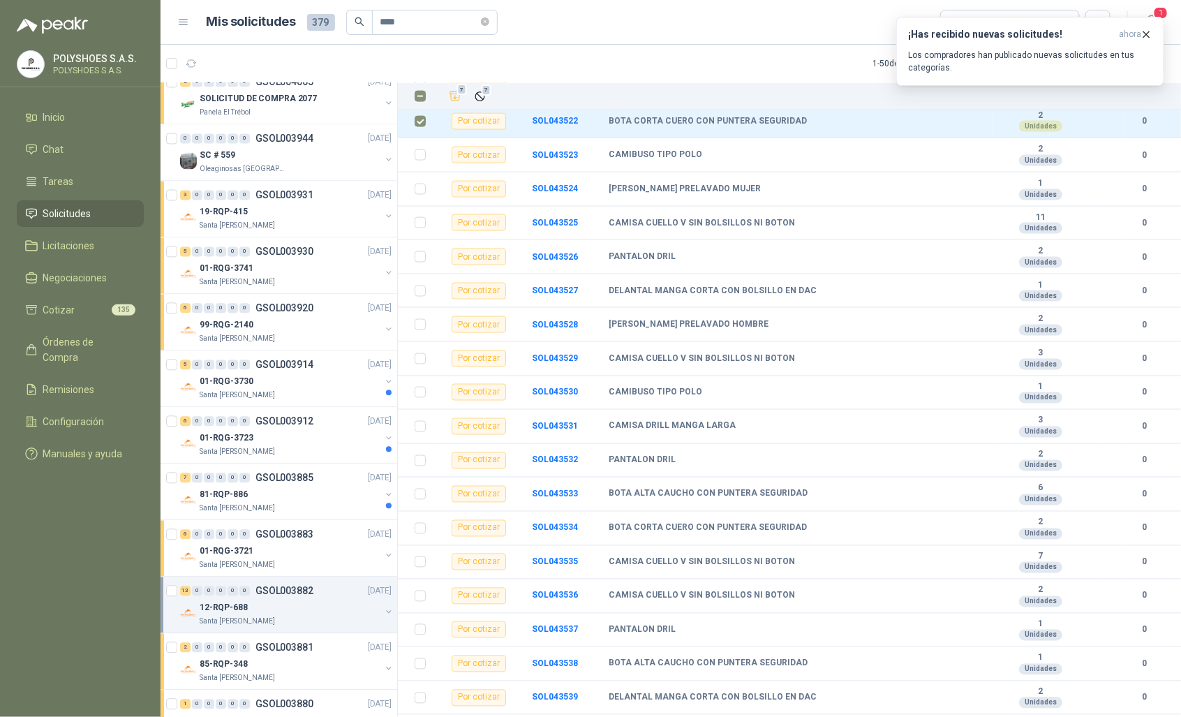
scroll to position [890, 0]
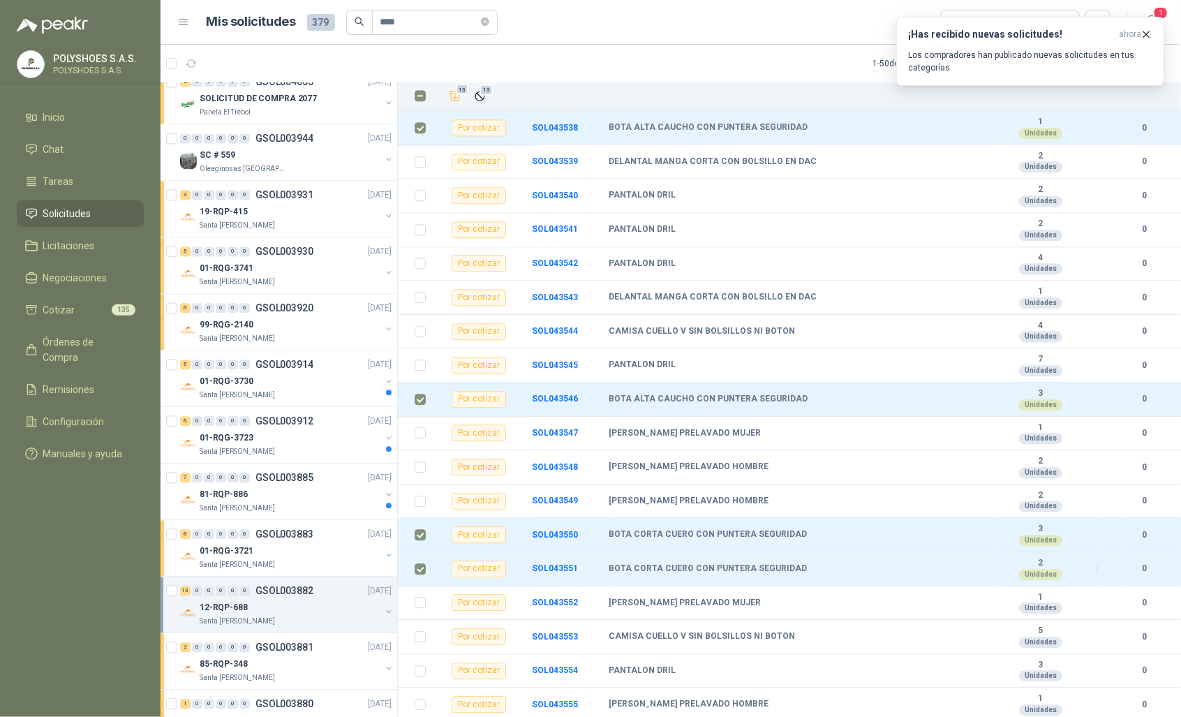
scroll to position [1425, 0]
click at [455, 100] on icon "Añadir" at bounding box center [455, 96] width 13 height 13
click at [263, 499] on div "81-RQP-886" at bounding box center [290, 494] width 181 height 17
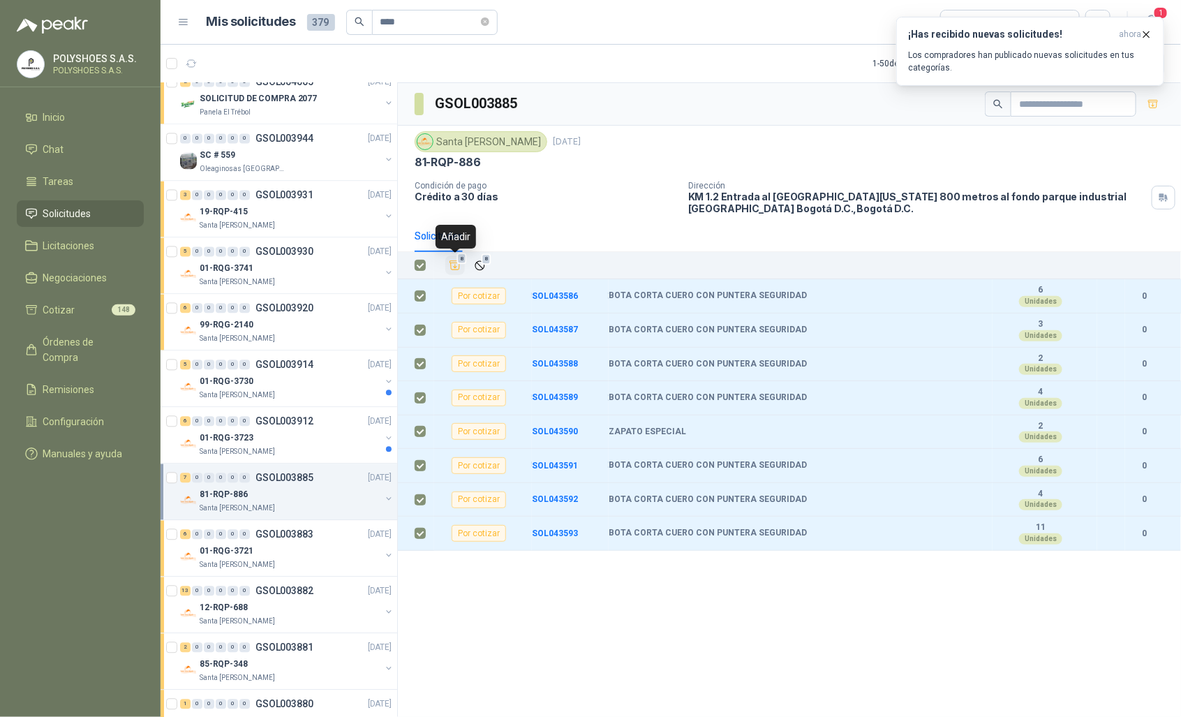
click at [455, 270] on icon "Añadir" at bounding box center [455, 265] width 10 height 9
click at [281, 430] on div "6 0 0 0 0 0 GSOL003912 [DATE]" at bounding box center [287, 421] width 214 height 17
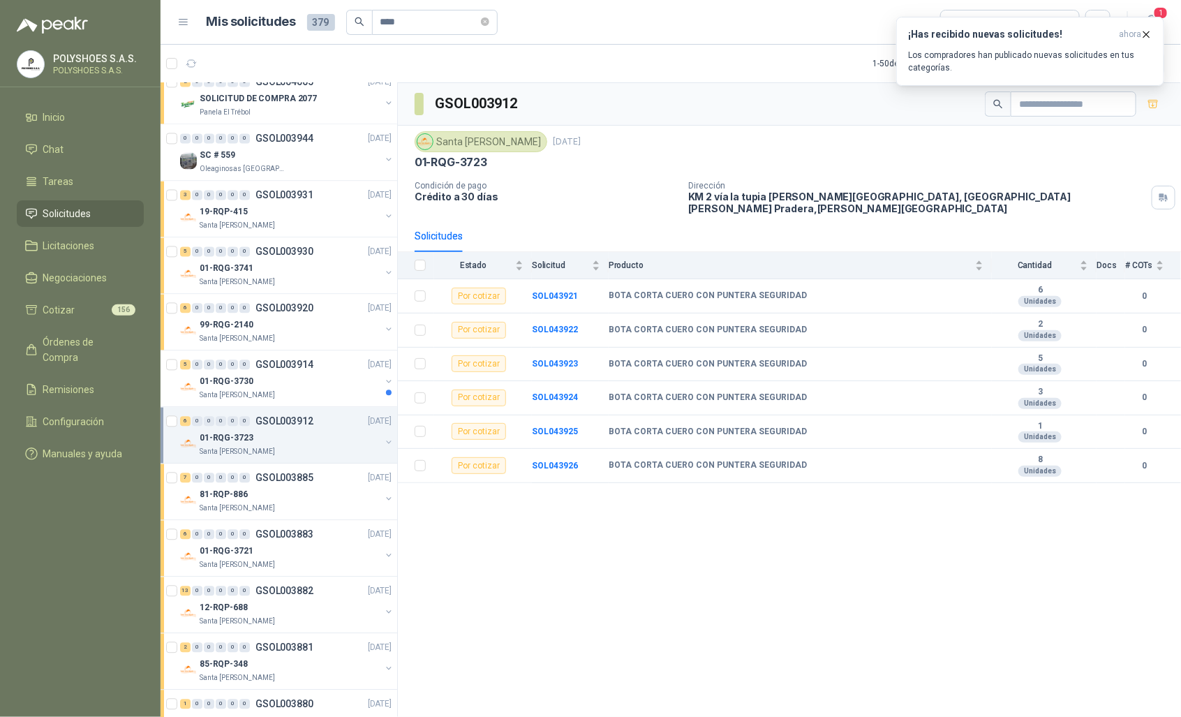
click at [426, 260] on th at bounding box center [416, 265] width 36 height 27
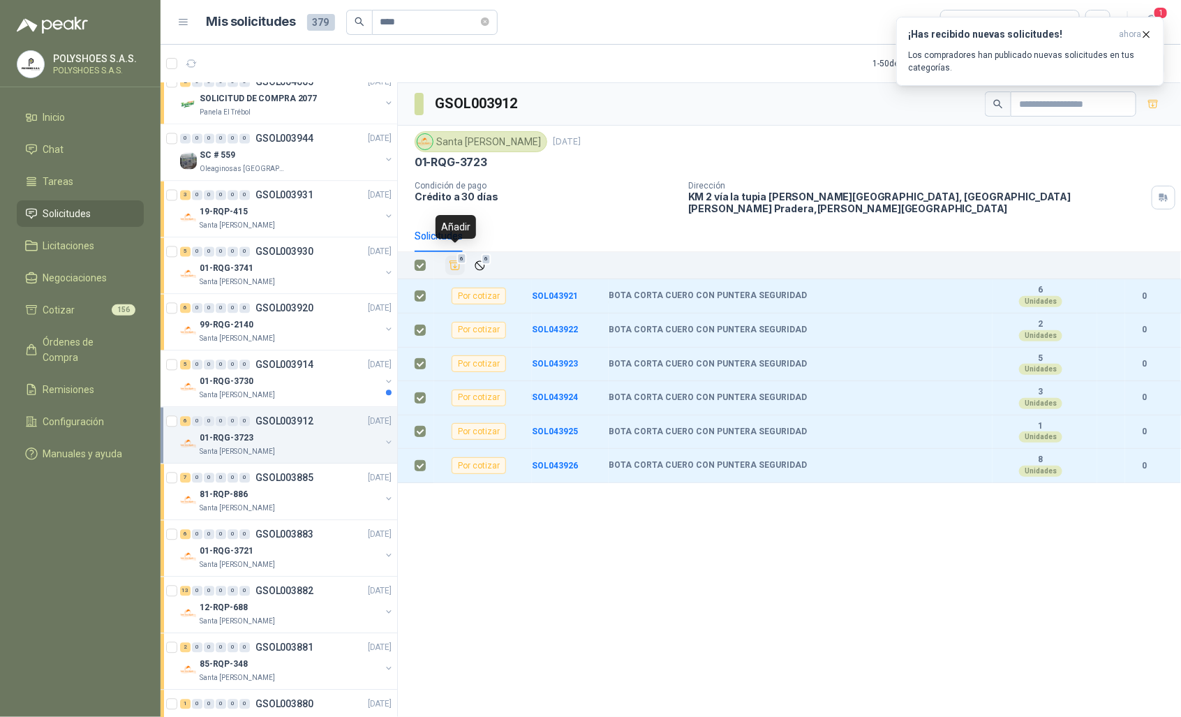
click at [457, 259] on icon "Añadir" at bounding box center [455, 265] width 13 height 13
click at [299, 396] on div "Santa [PERSON_NAME]" at bounding box center [290, 395] width 181 height 11
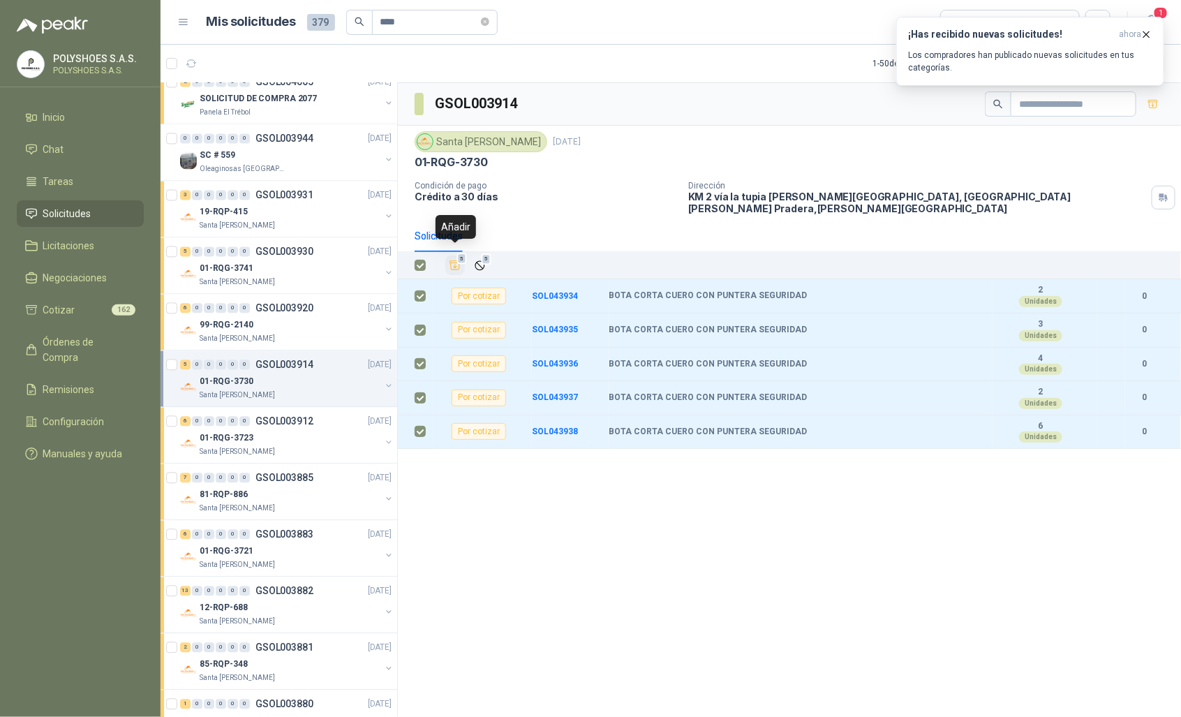
click at [457, 259] on icon "Añadir" at bounding box center [455, 265] width 13 height 13
click at [301, 324] on div "99-RQG-2140" at bounding box center [290, 325] width 181 height 17
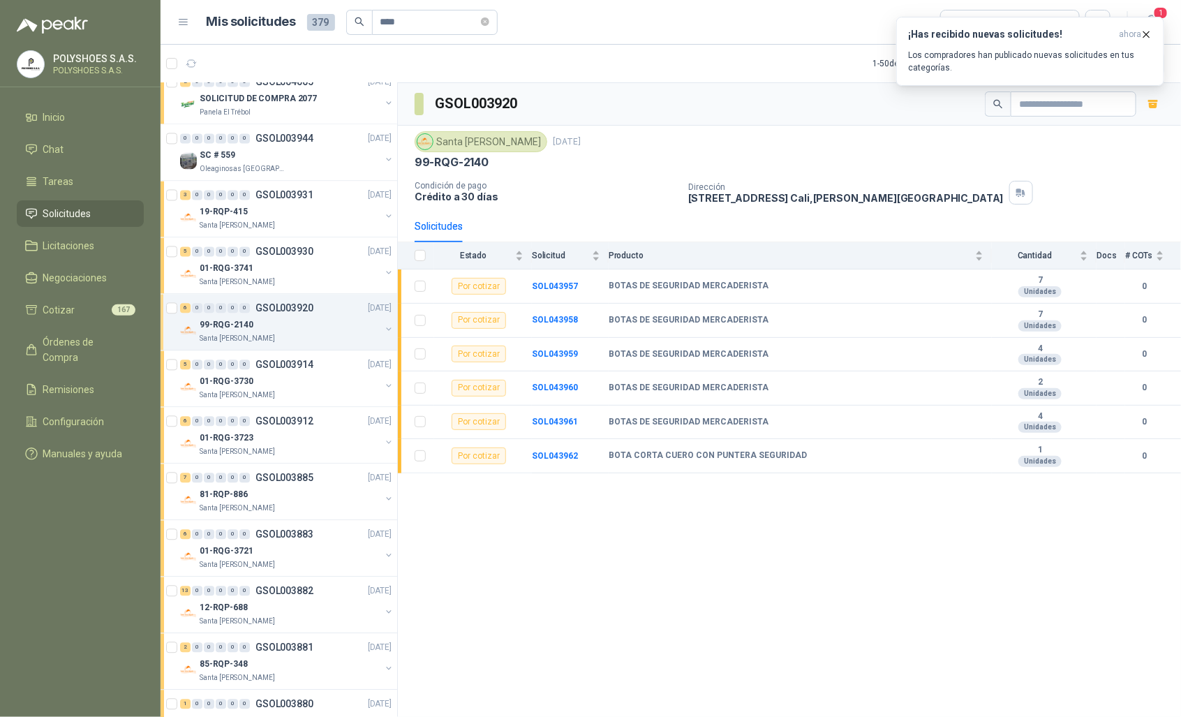
click at [427, 257] on th at bounding box center [416, 255] width 36 height 27
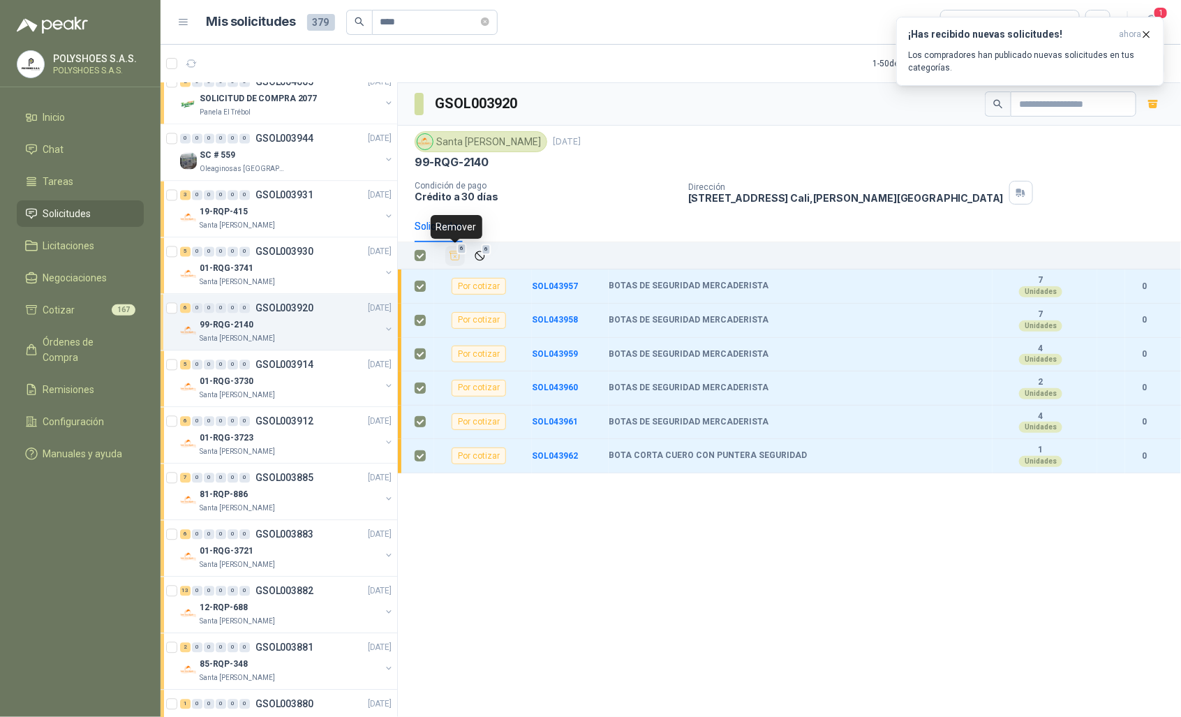
click at [457, 259] on icon "Añadir" at bounding box center [455, 255] width 13 height 13
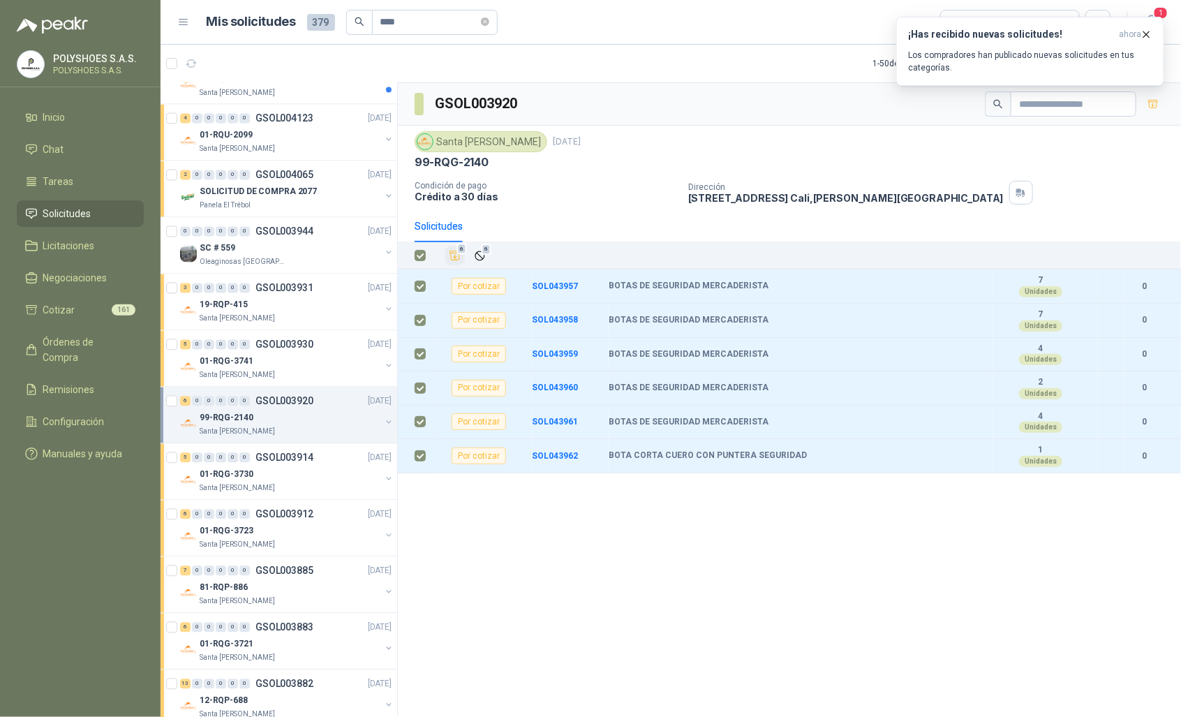
scroll to position [966, 0]
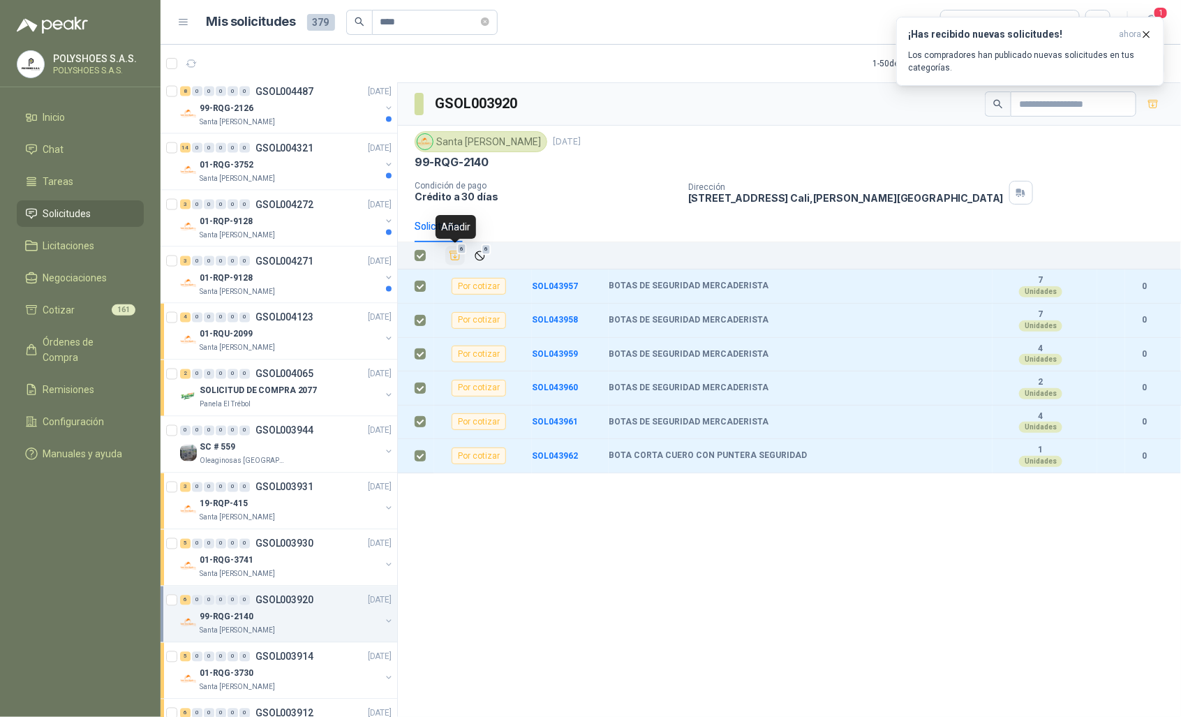
click at [451, 249] on button "6" at bounding box center [455, 256] width 20 height 20
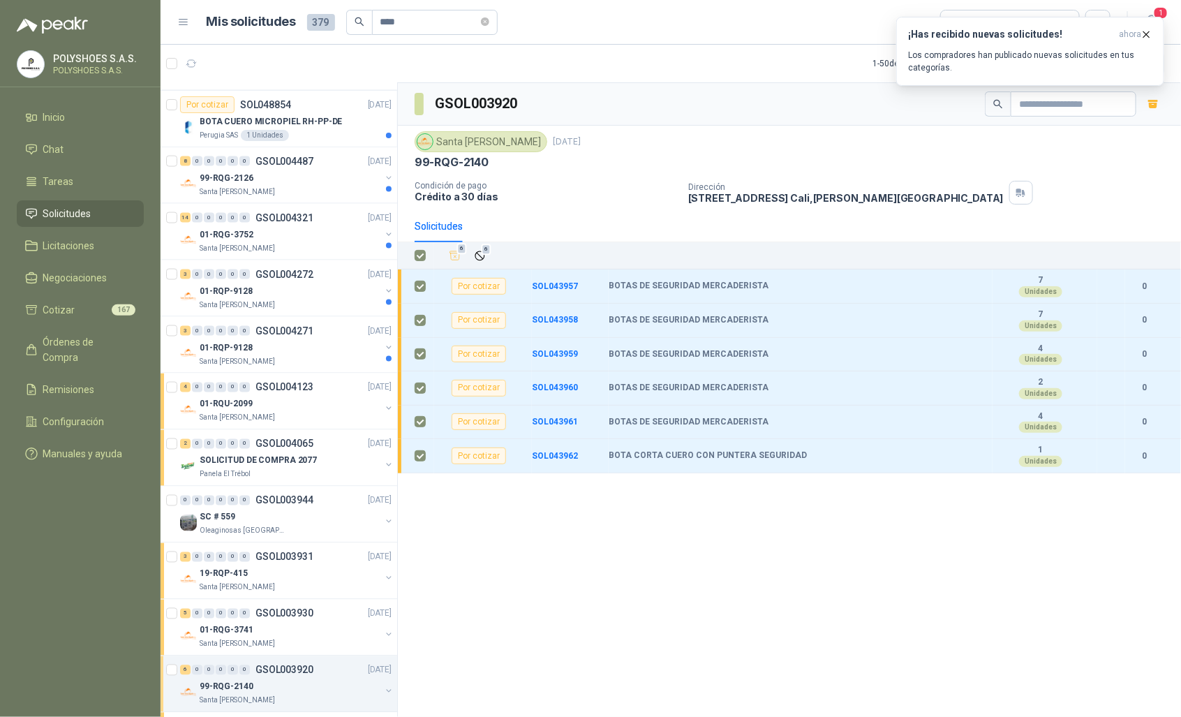
scroll to position [904, 0]
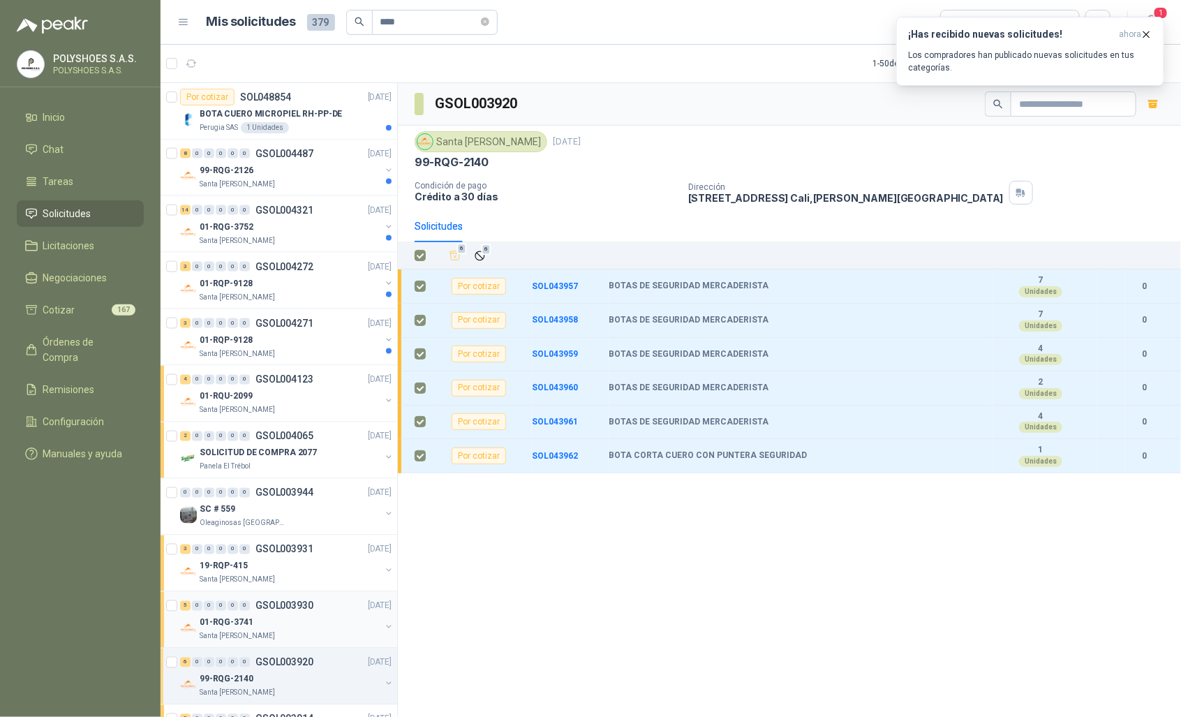
click at [277, 629] on div "01-RQG-3741" at bounding box center [290, 622] width 181 height 17
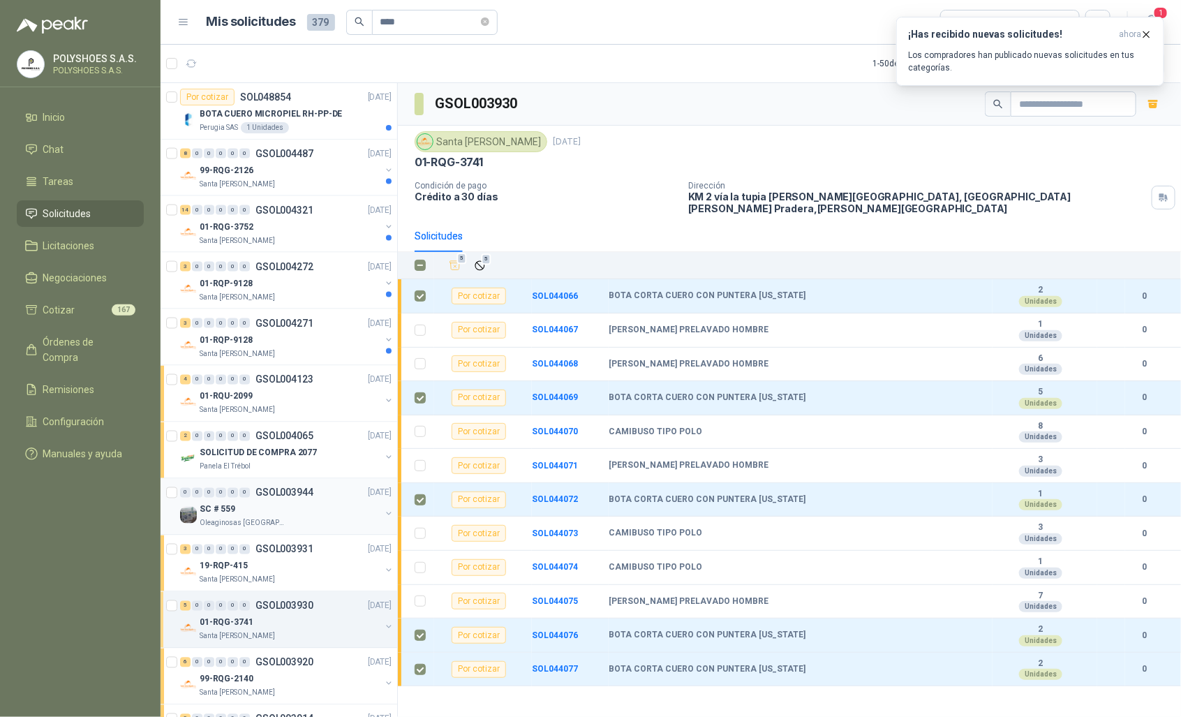
click at [308, 511] on div "SC # 559" at bounding box center [290, 509] width 181 height 17
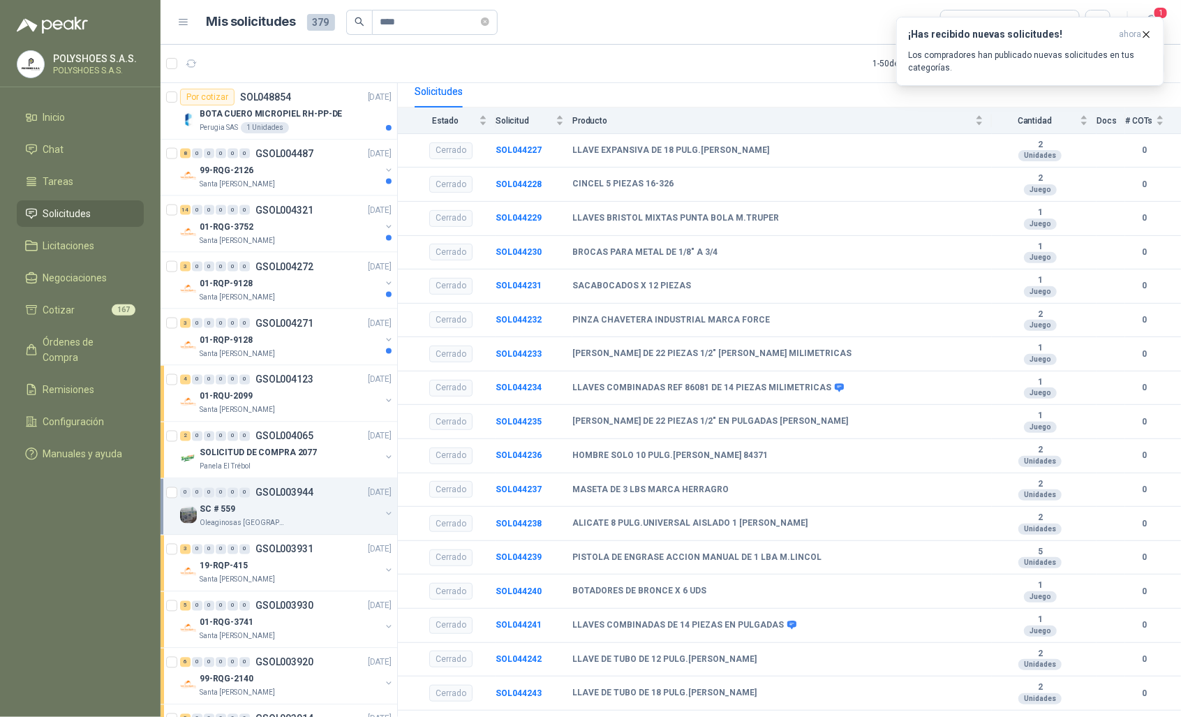
scroll to position [196, 0]
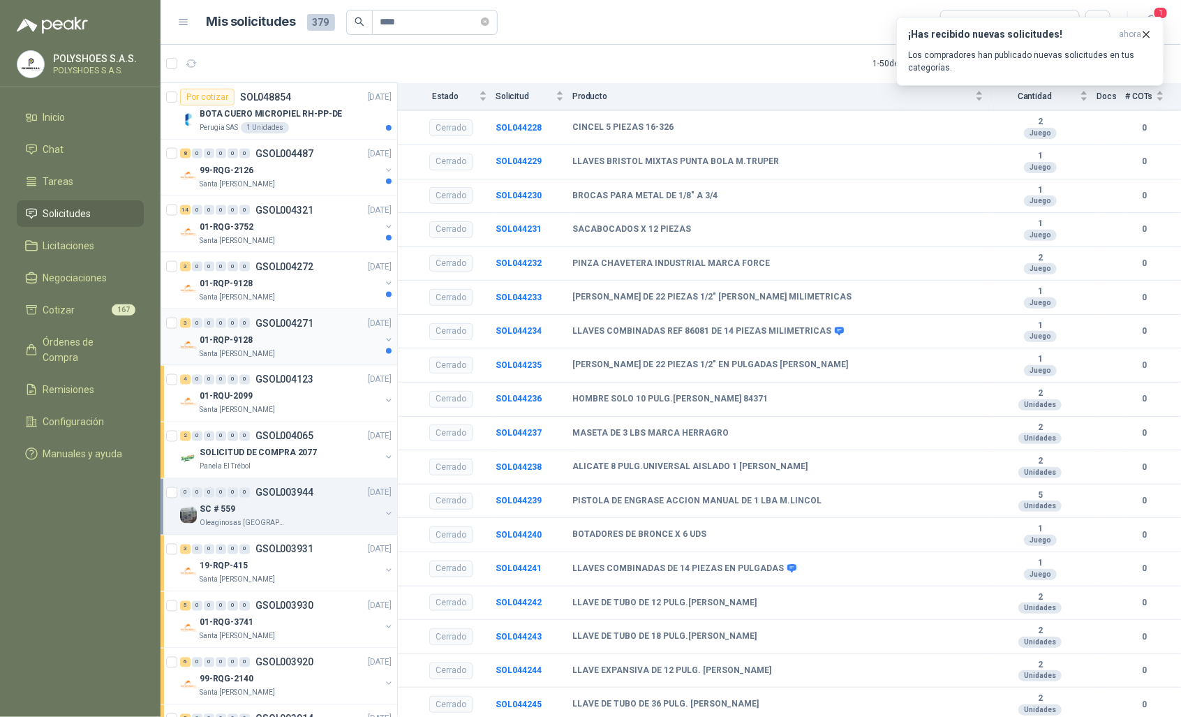
click at [318, 353] on div "Santa [PERSON_NAME]" at bounding box center [290, 353] width 181 height 11
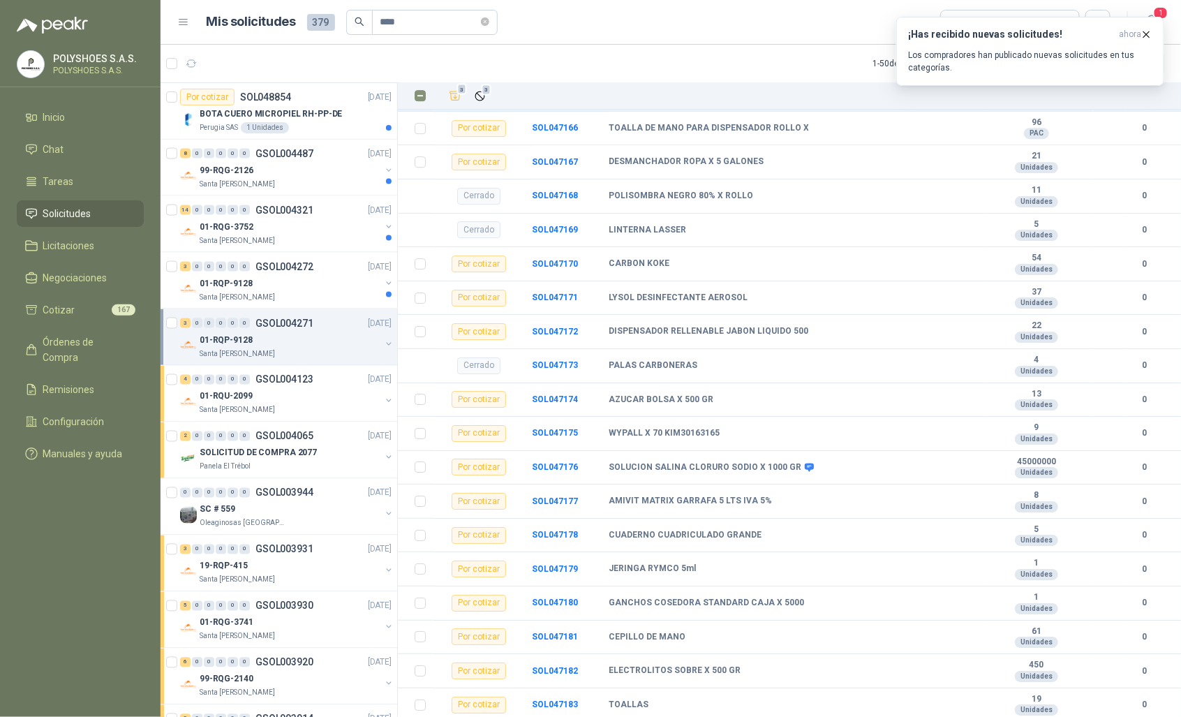
scroll to position [4395, 0]
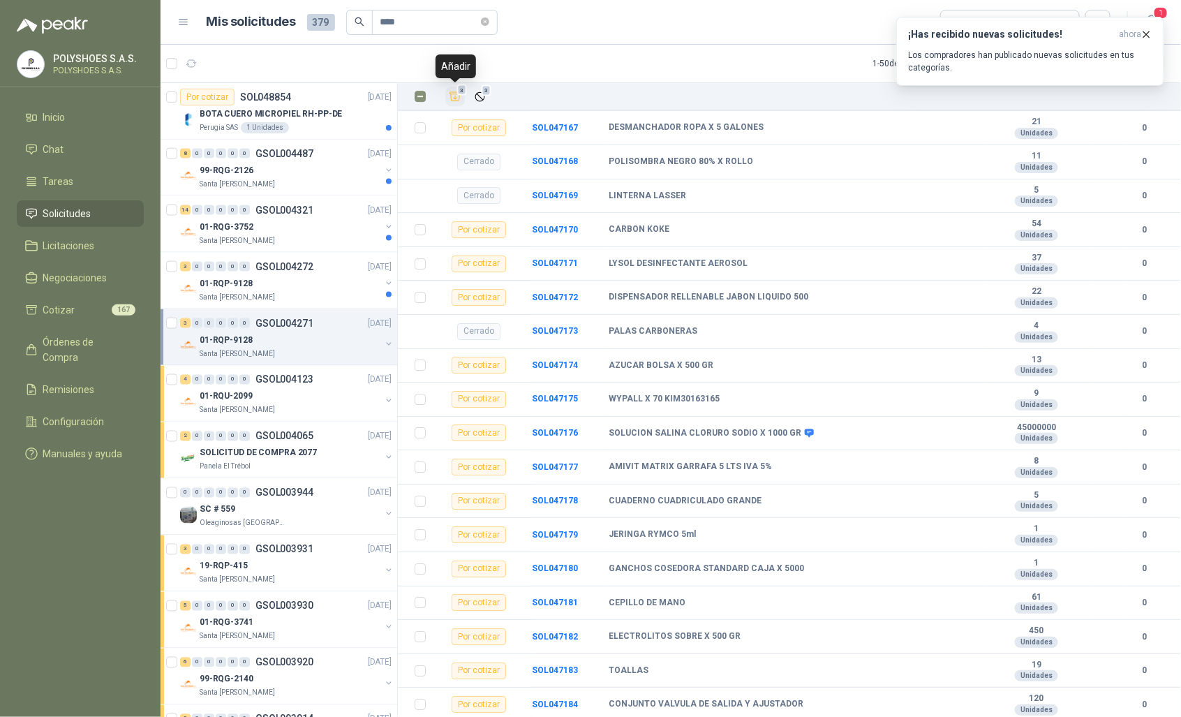
click at [456, 96] on icon "Añadir" at bounding box center [455, 96] width 13 height 13
click at [276, 271] on p "GSOL004272" at bounding box center [284, 267] width 58 height 10
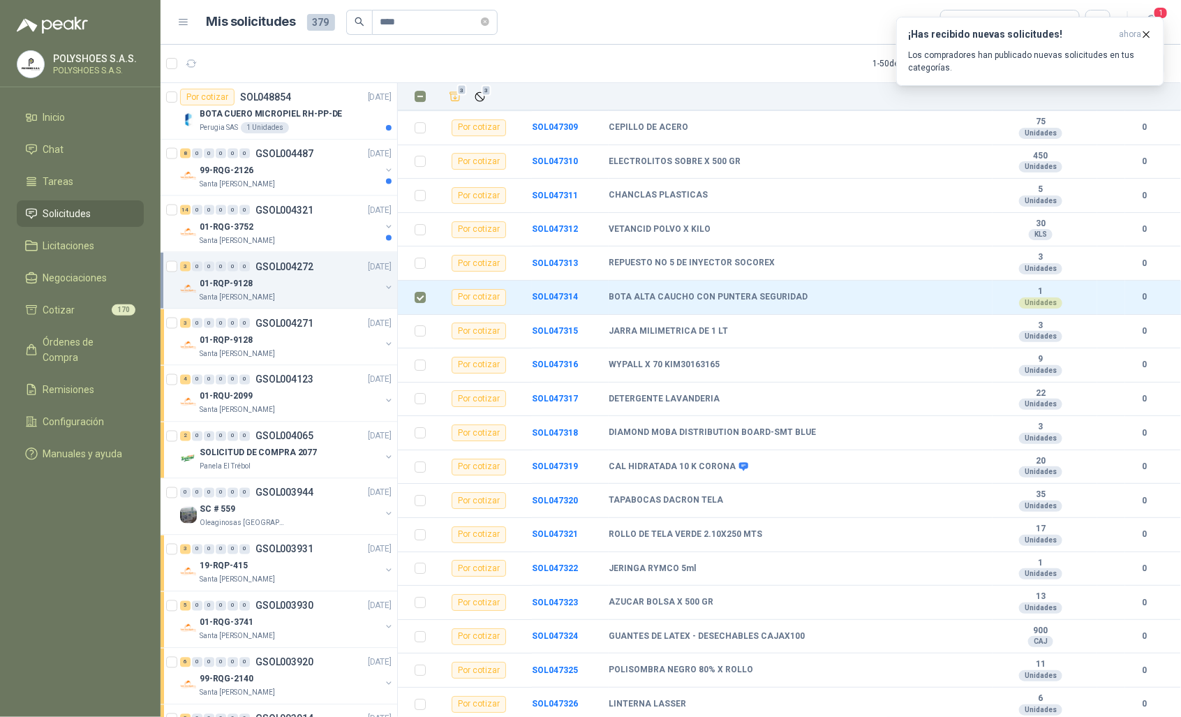
scroll to position [4393, 0]
click at [458, 96] on icon "Añadir" at bounding box center [455, 96] width 13 height 13
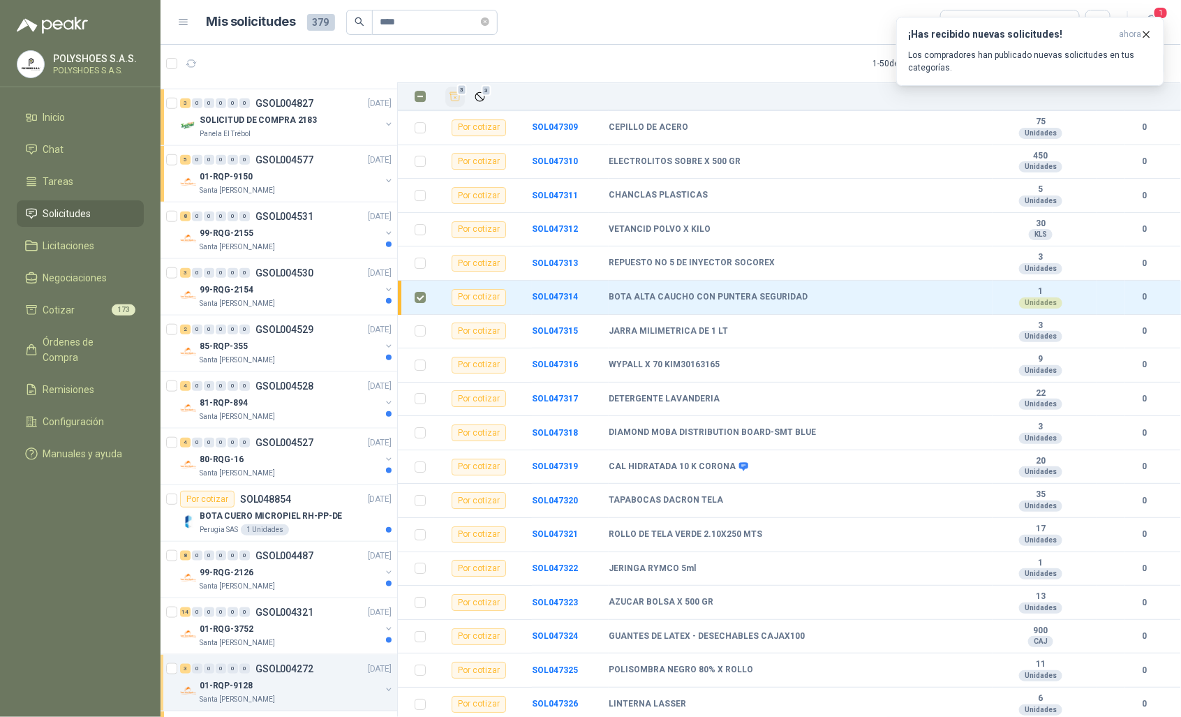
scroll to position [483, 0]
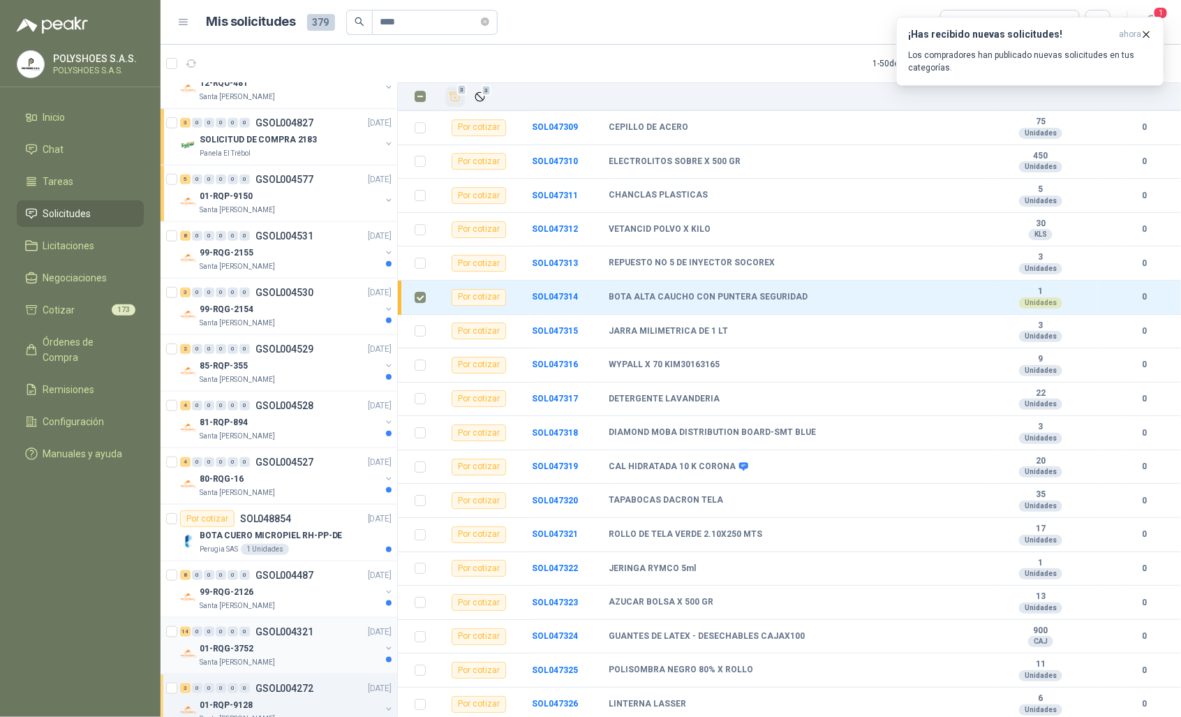
click at [276, 656] on div "01-RQG-3752" at bounding box center [290, 648] width 181 height 17
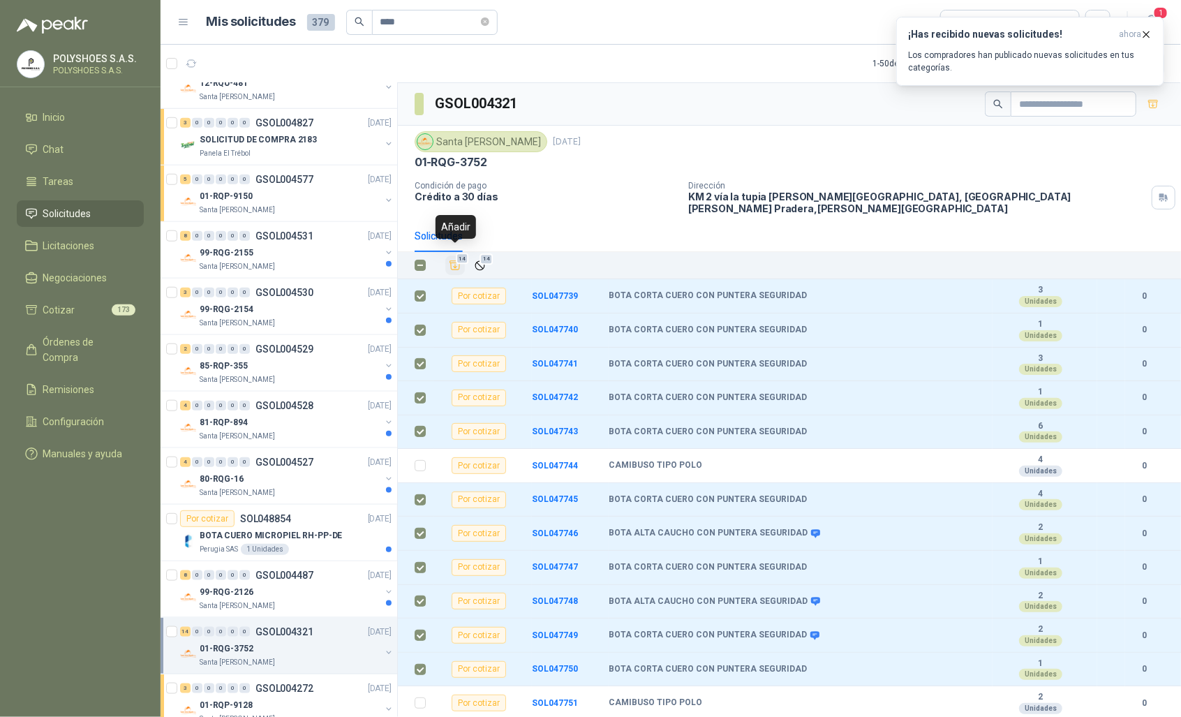
click at [452, 259] on icon "Añadir" at bounding box center [455, 265] width 13 height 13
click at [267, 599] on div "99-RQG-2126" at bounding box center [290, 591] width 181 height 17
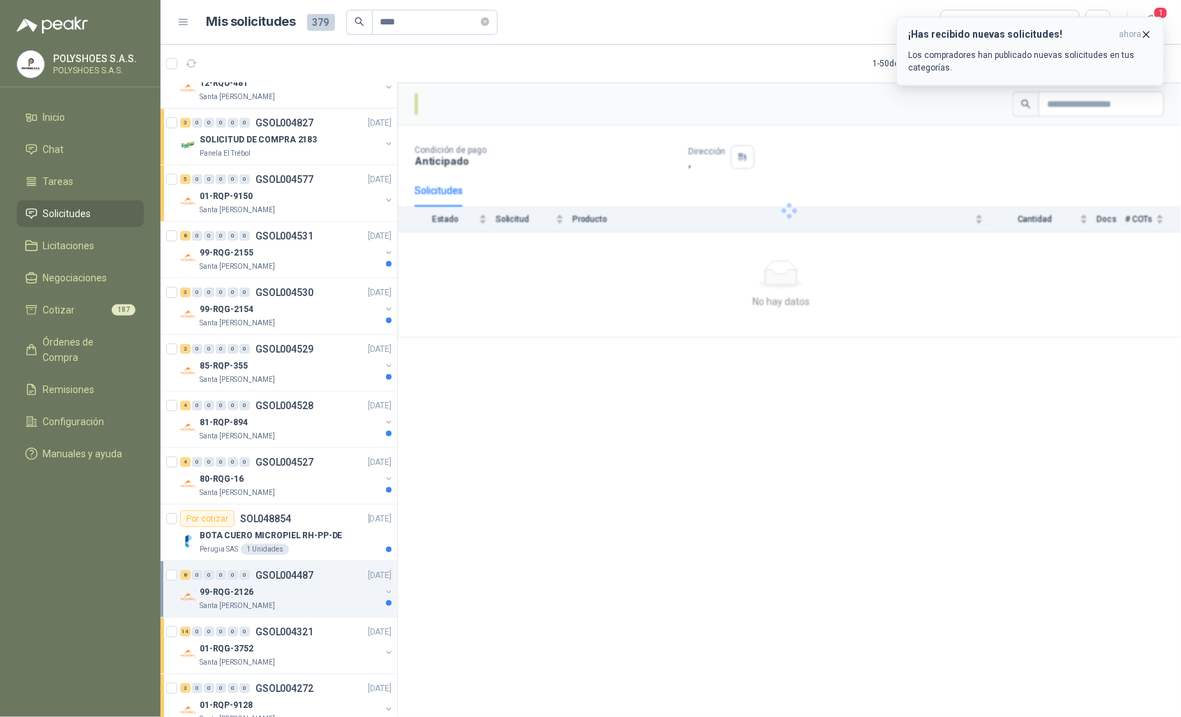
click at [1146, 35] on icon "button" at bounding box center [1147, 34] width 6 height 6
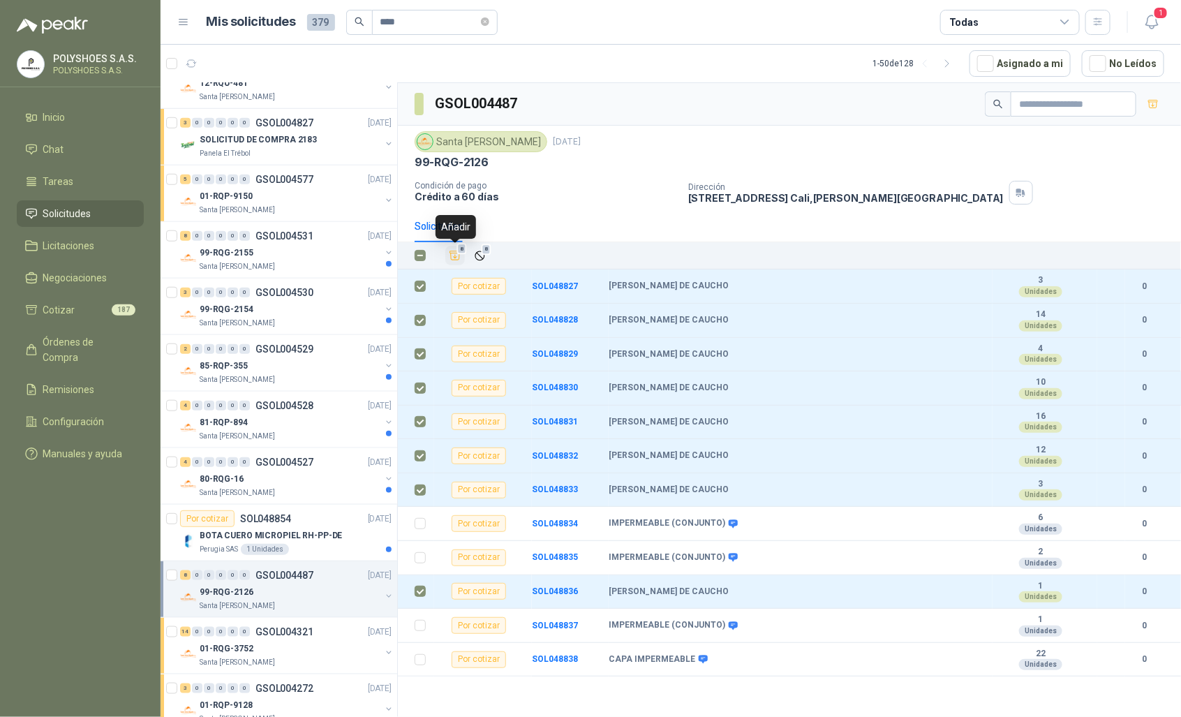
click at [457, 259] on icon "Añadir" at bounding box center [455, 255] width 13 height 13
click at [269, 532] on p "BOTA CUERO MICROPIEL RH-PP-DE" at bounding box center [271, 535] width 143 height 13
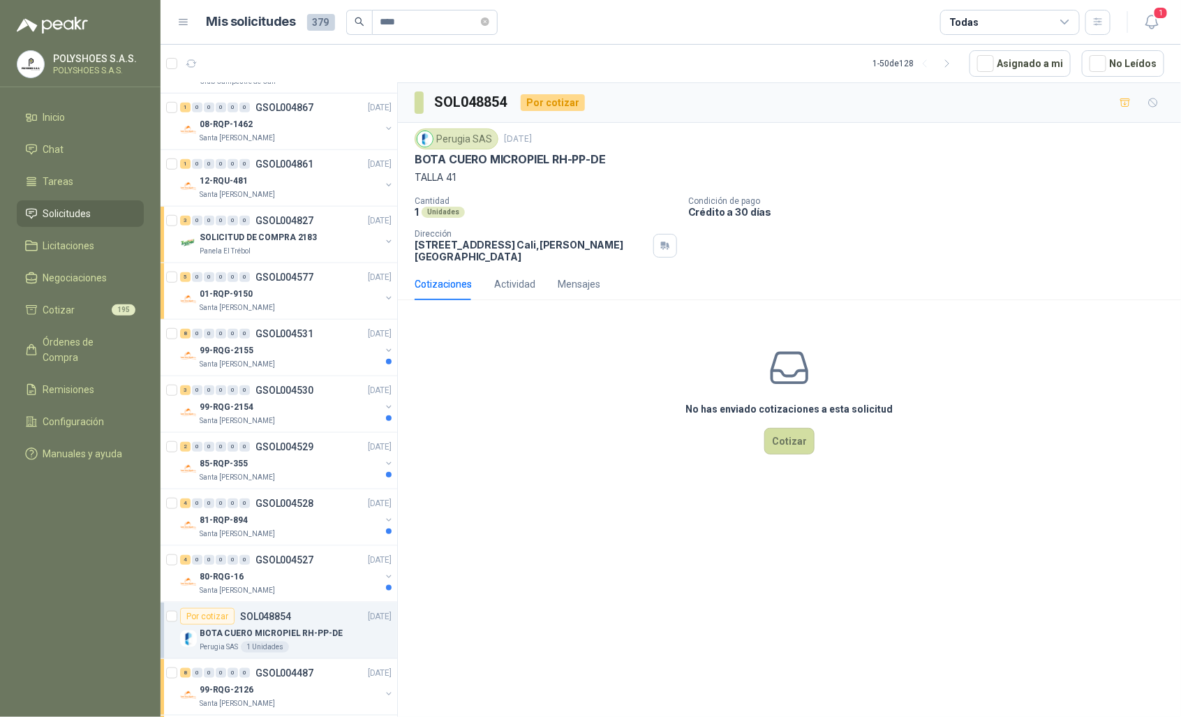
scroll to position [374, 0]
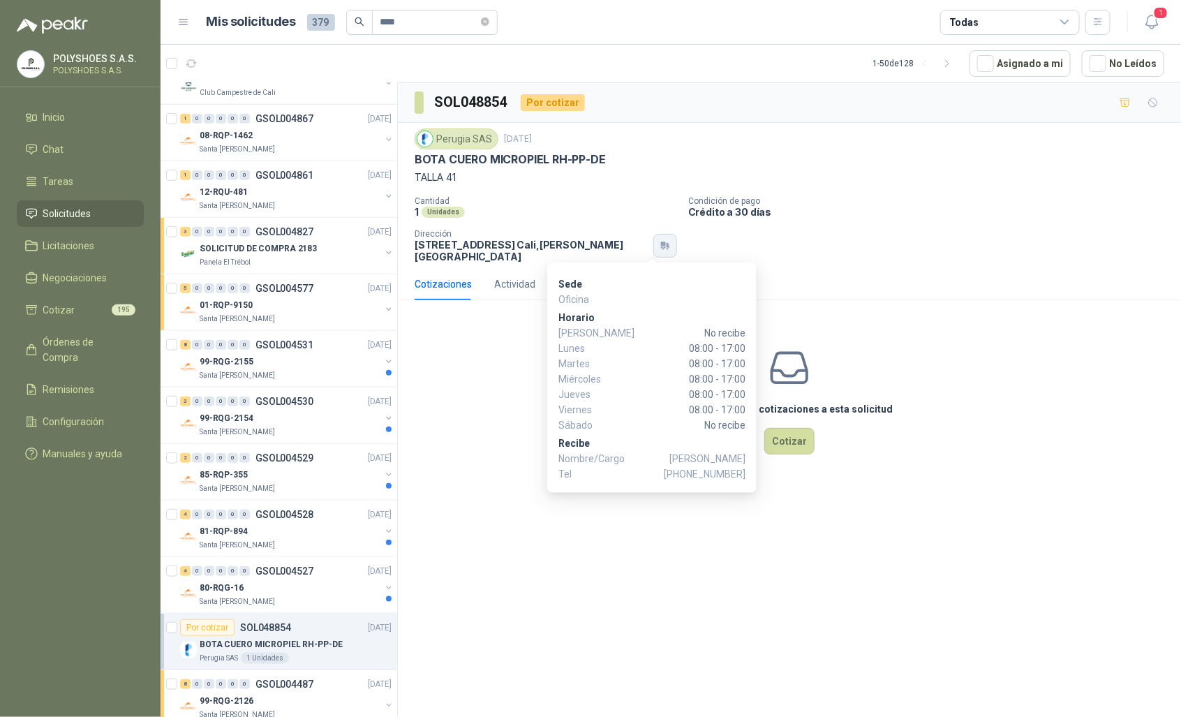
click at [659, 246] on icon "button" at bounding box center [665, 245] width 12 height 11
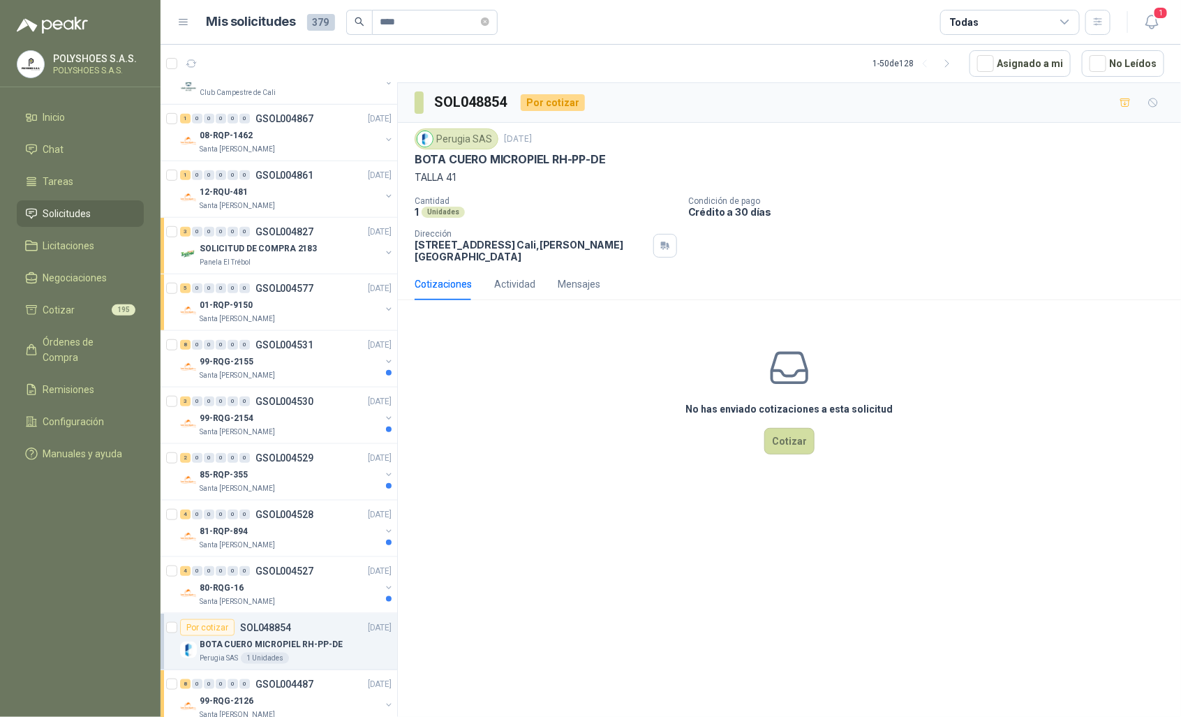
click at [472, 405] on div "No has enviado cotizaciones a esta solicitud Cotizar" at bounding box center [789, 400] width 783 height 178
click at [443, 210] on div "Unidades" at bounding box center [442, 212] width 43 height 11
click at [1125, 97] on icon "button" at bounding box center [1125, 103] width 12 height 12
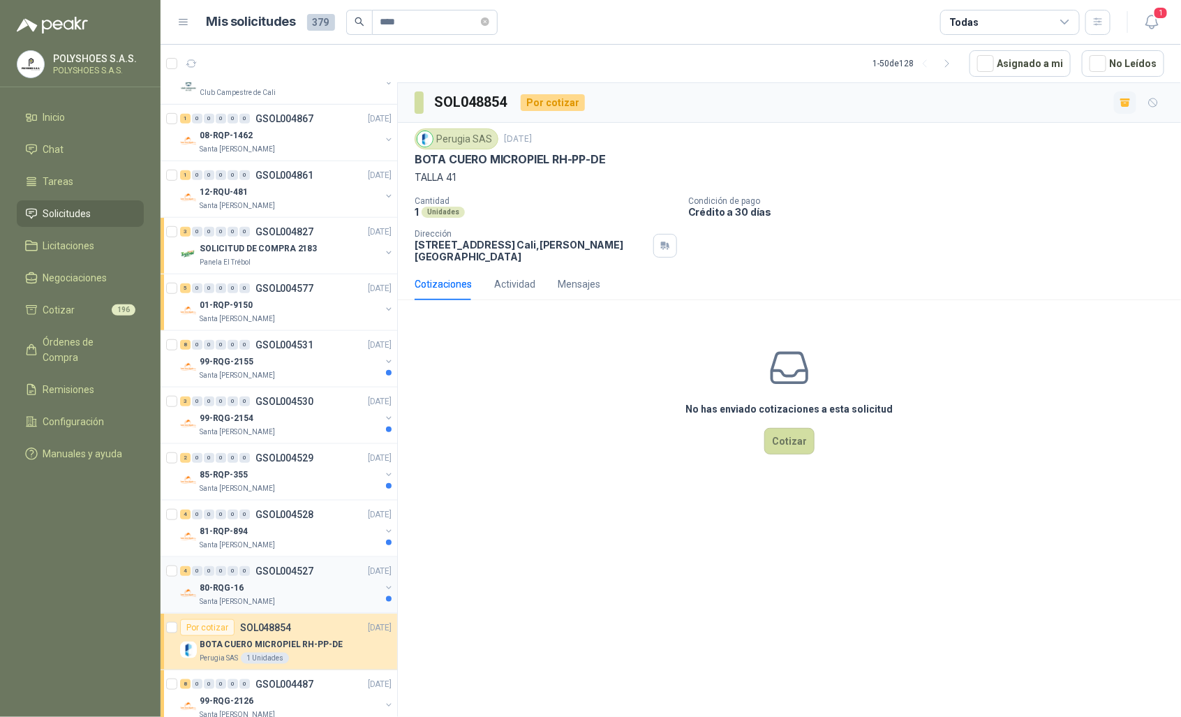
click at [266, 600] on div "Santa [PERSON_NAME]" at bounding box center [290, 601] width 181 height 11
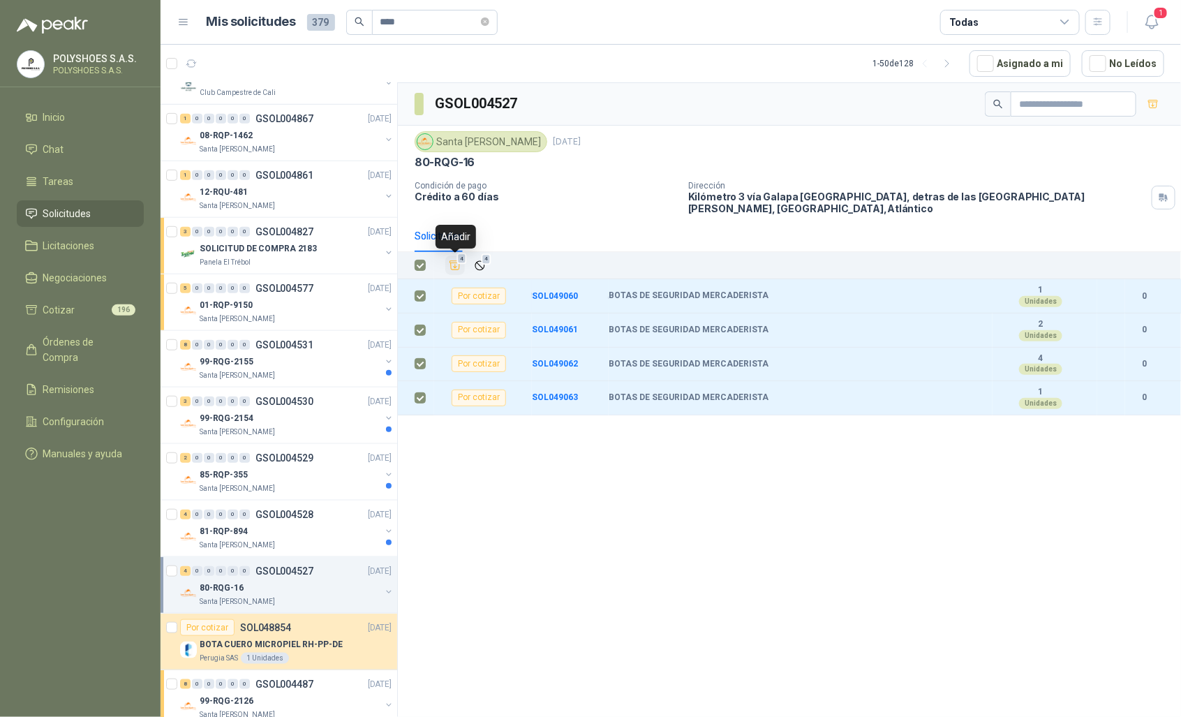
click at [455, 269] on icon "Añadir" at bounding box center [455, 265] width 10 height 9
click at [305, 592] on div "80-RQG-16" at bounding box center [290, 587] width 181 height 17
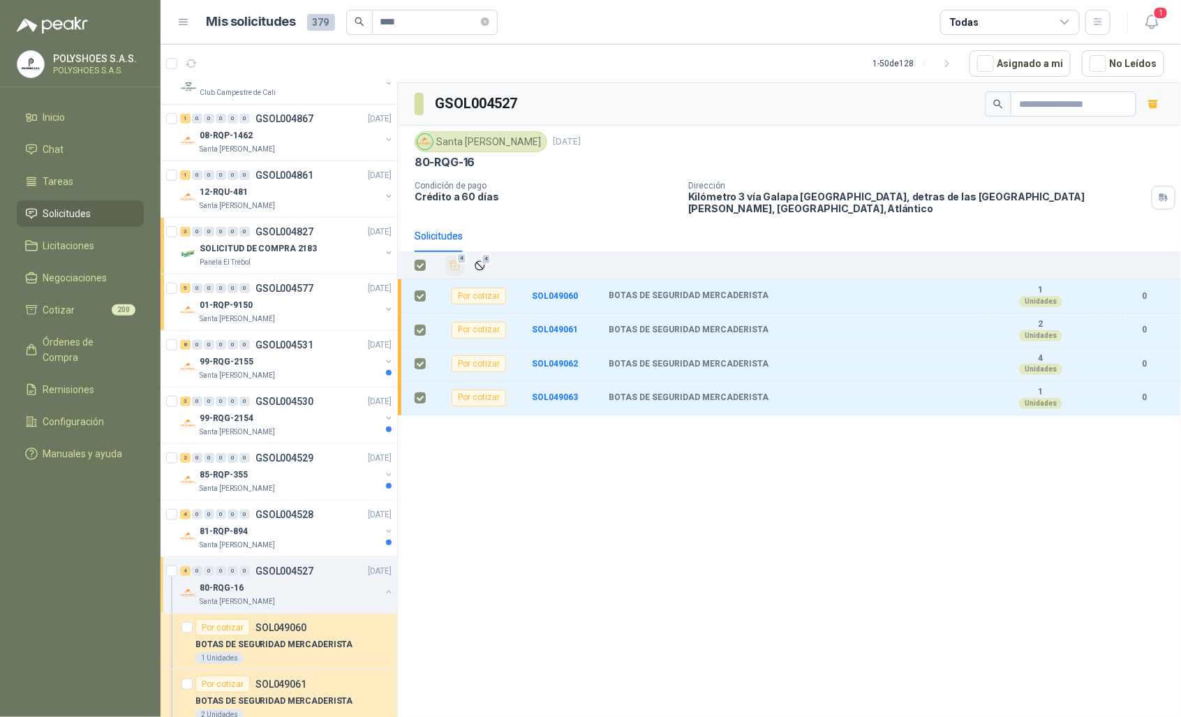
click at [383, 590] on button "button" at bounding box center [388, 591] width 11 height 11
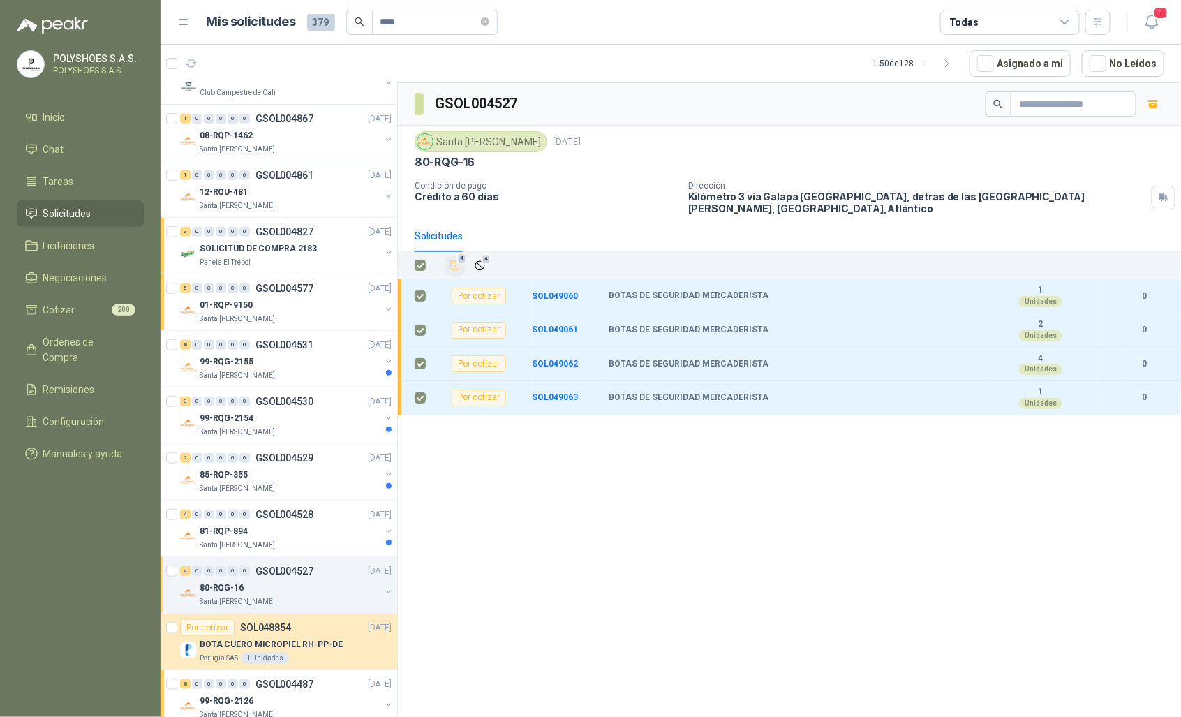
click at [304, 586] on div "80-RQG-16" at bounding box center [290, 587] width 181 height 17
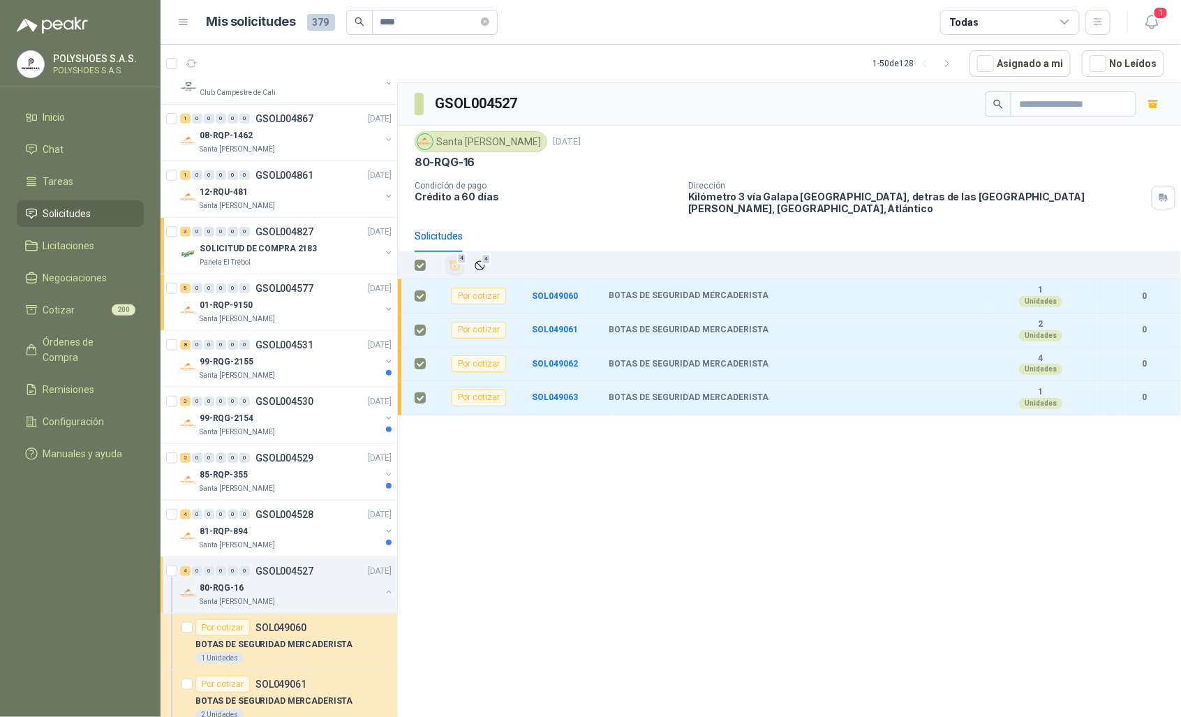
click at [304, 586] on div "80-RQG-16" at bounding box center [290, 587] width 181 height 17
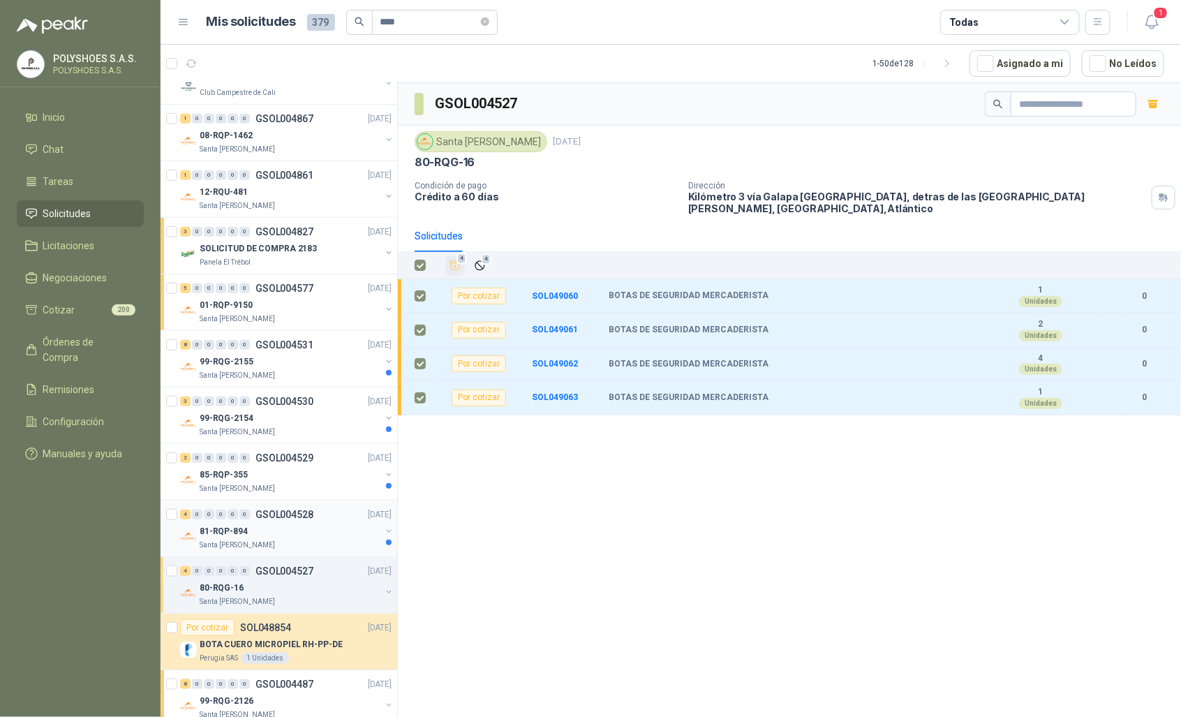
click at [323, 528] on div "81-RQP-894" at bounding box center [290, 531] width 181 height 17
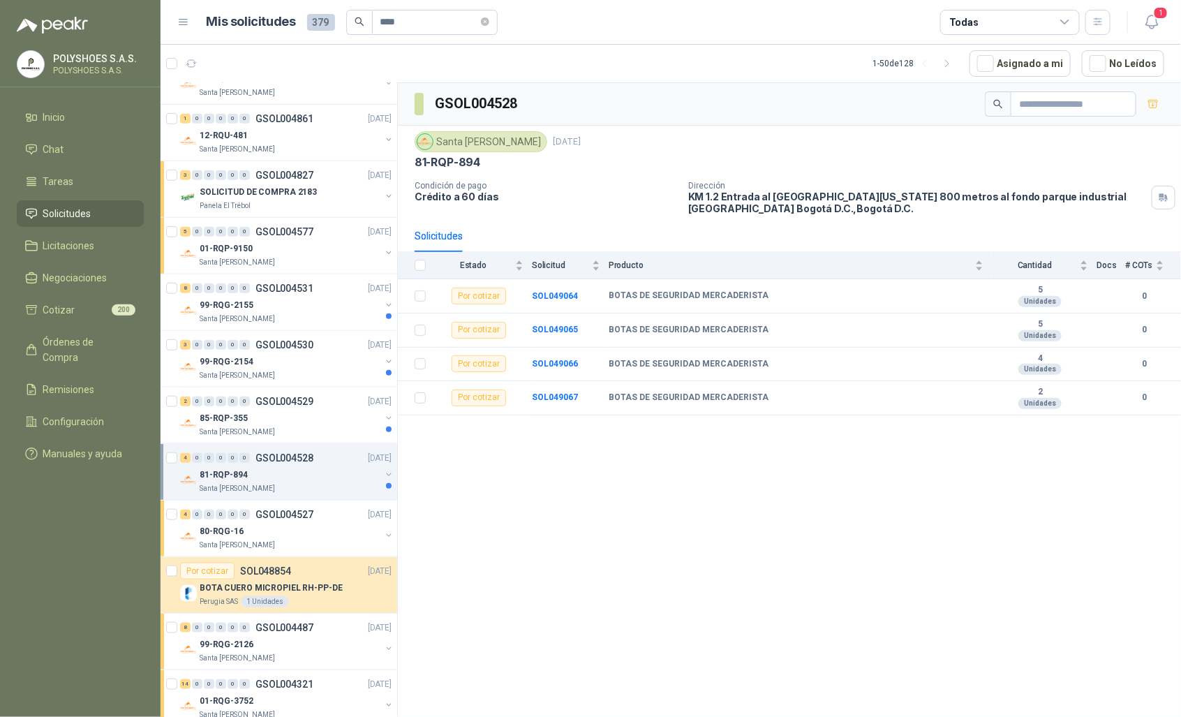
scroll to position [461, 0]
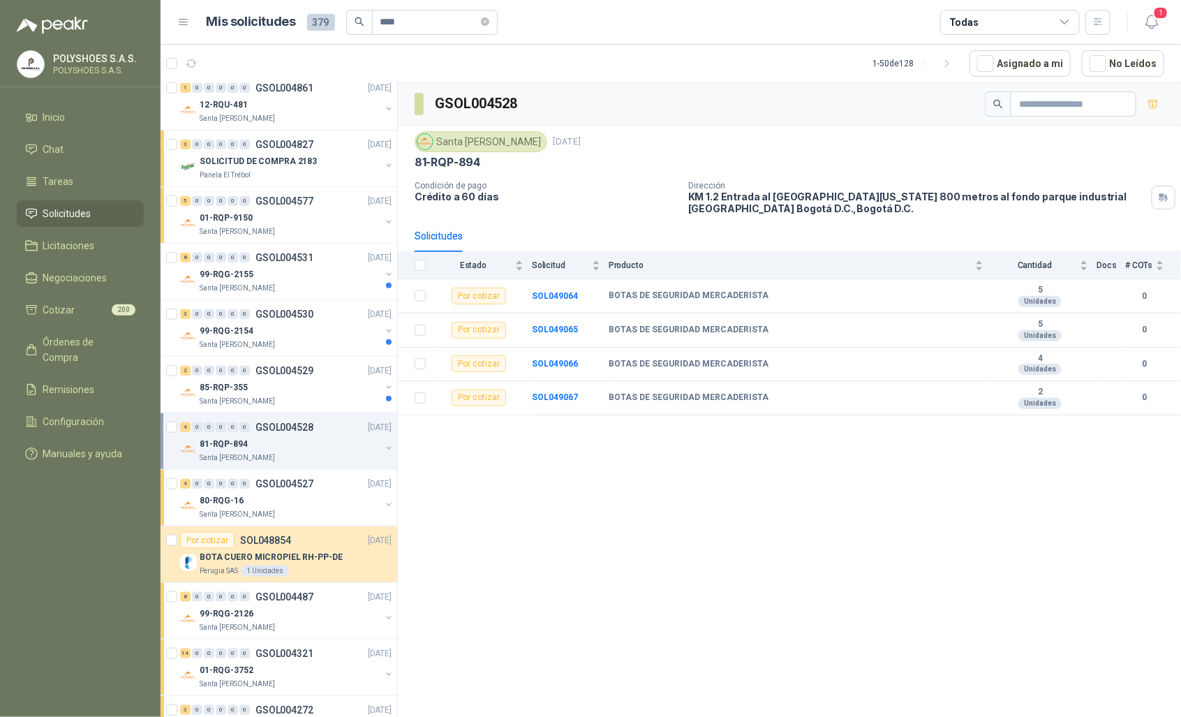
click at [413, 267] on th at bounding box center [416, 265] width 36 height 27
click at [426, 272] on th at bounding box center [416, 265] width 36 height 27
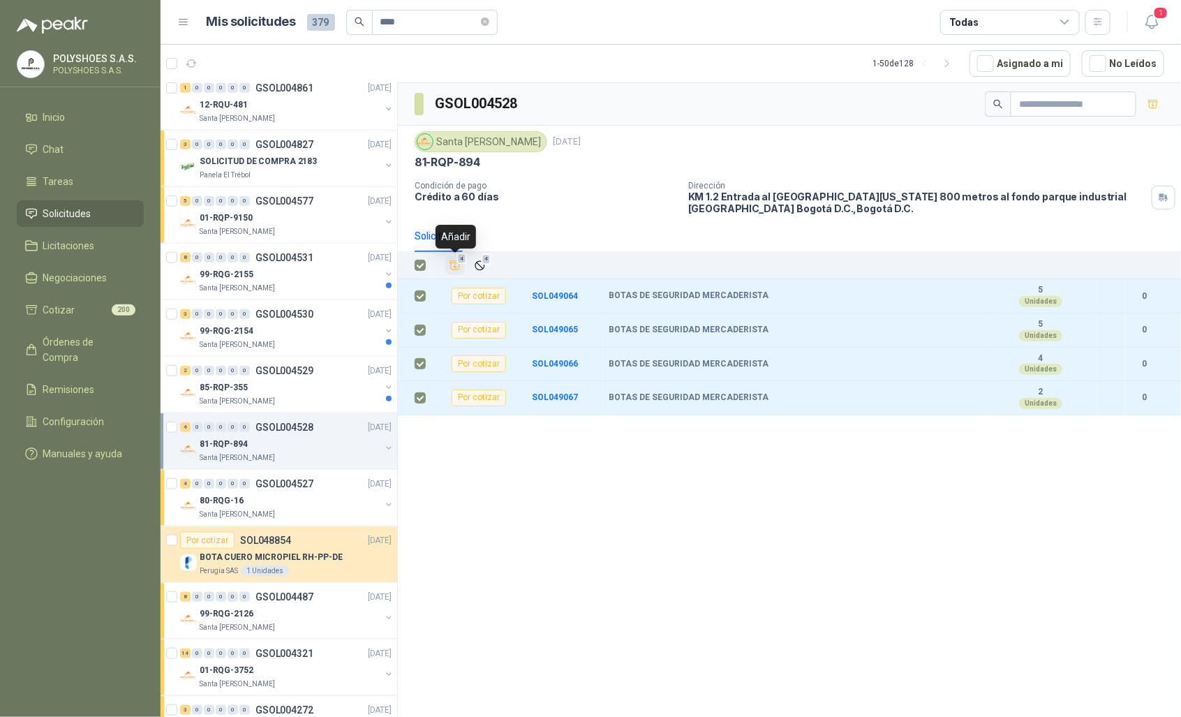
click at [458, 267] on icon "Añadir" at bounding box center [455, 265] width 13 height 13
click at [251, 381] on div "85-RQP-355" at bounding box center [290, 387] width 181 height 17
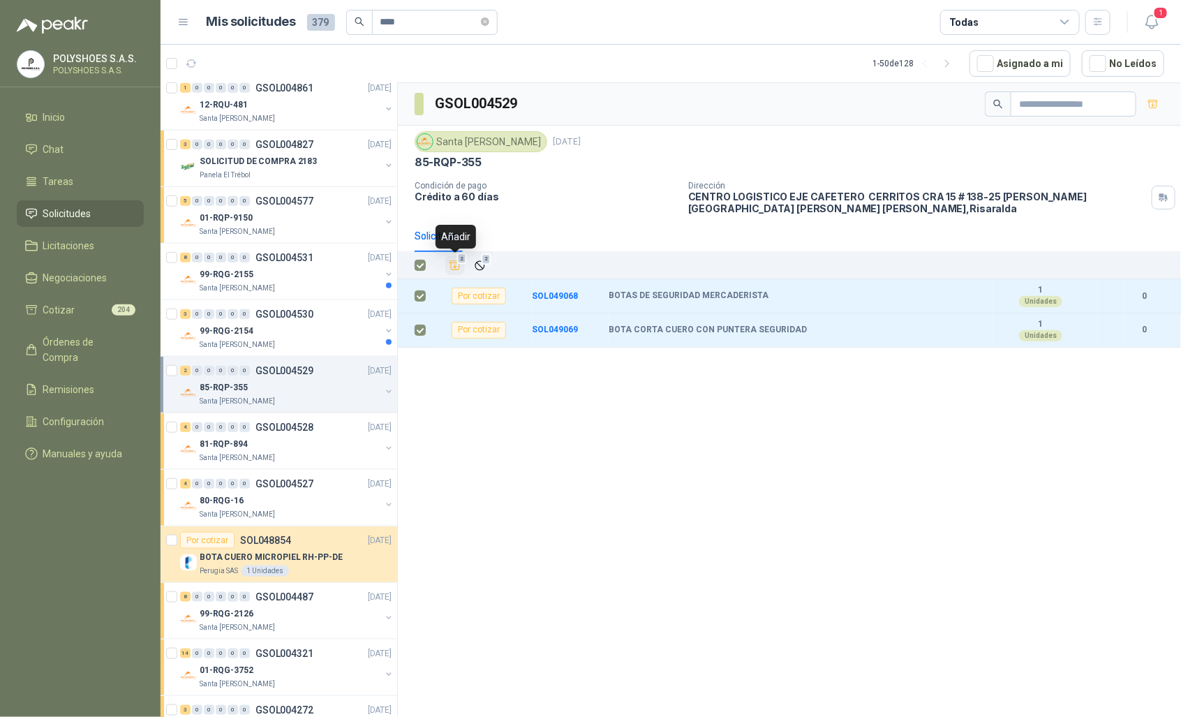
click at [454, 267] on icon "Añadir" at bounding box center [455, 265] width 13 height 13
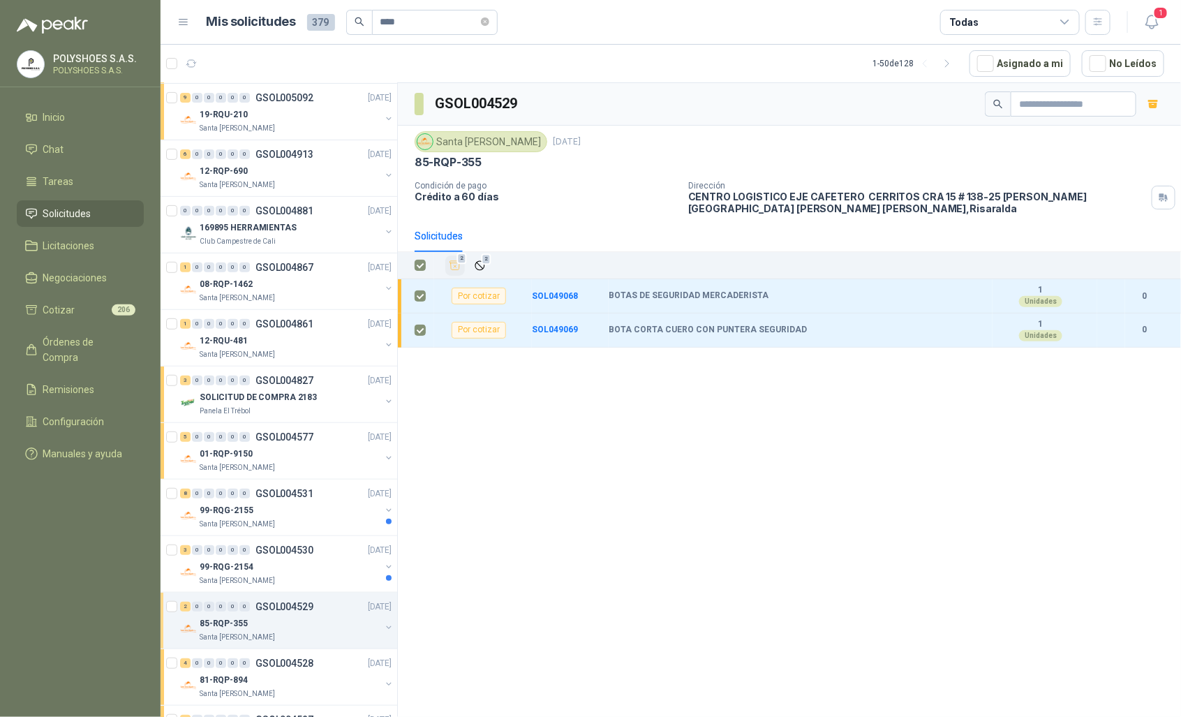
scroll to position [210, 0]
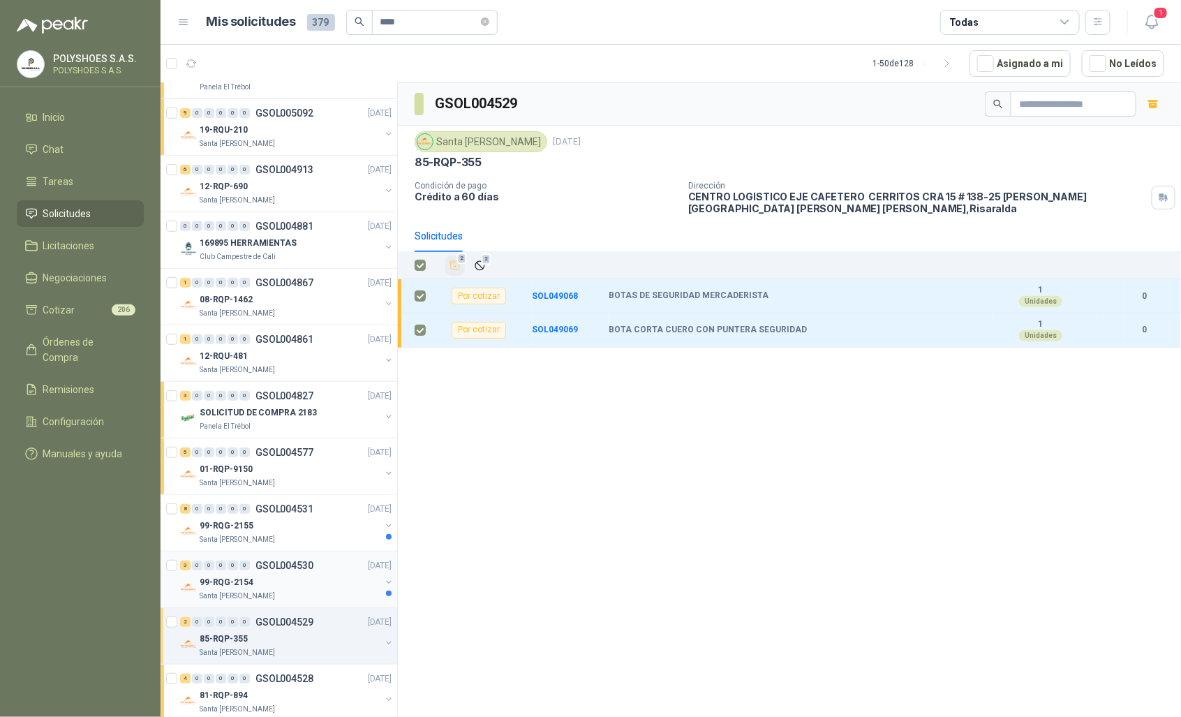
click at [286, 567] on p "GSOL004530" at bounding box center [284, 565] width 58 height 10
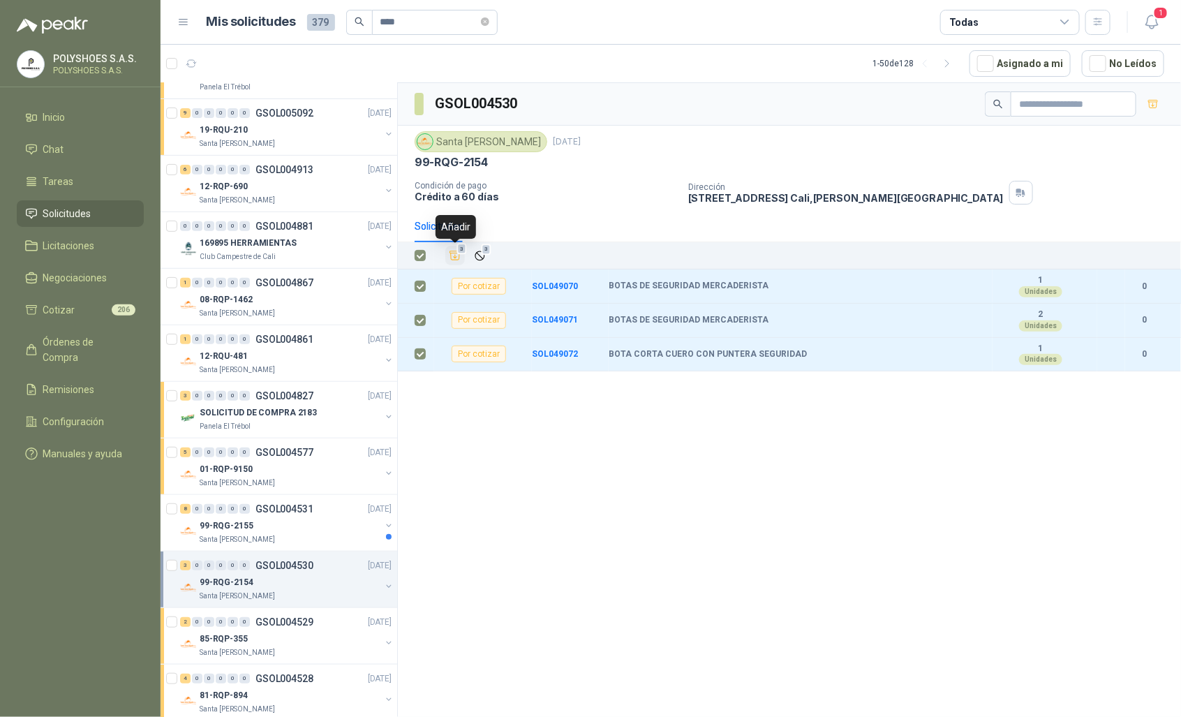
click at [459, 257] on icon "Añadir" at bounding box center [455, 255] width 10 height 9
click at [290, 517] on div "8 0 0 0 0 0 GSOL004531 [DATE]" at bounding box center [287, 508] width 214 height 17
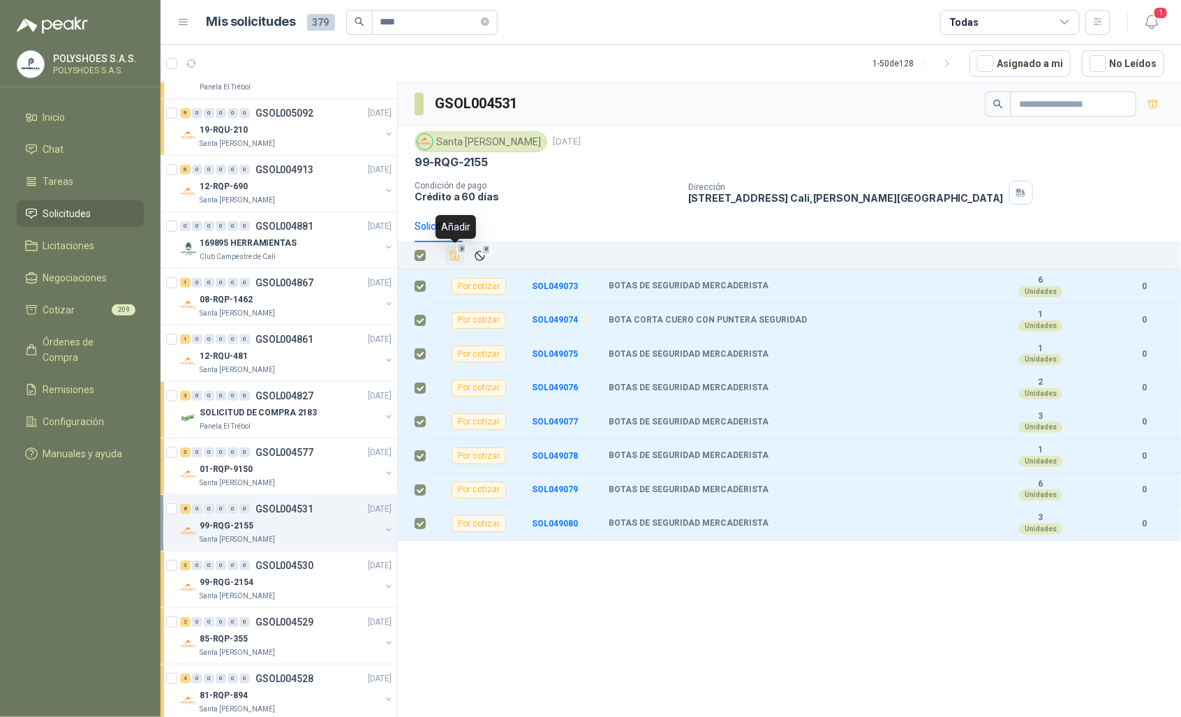
click at [454, 256] on icon "Añadir" at bounding box center [455, 255] width 13 height 13
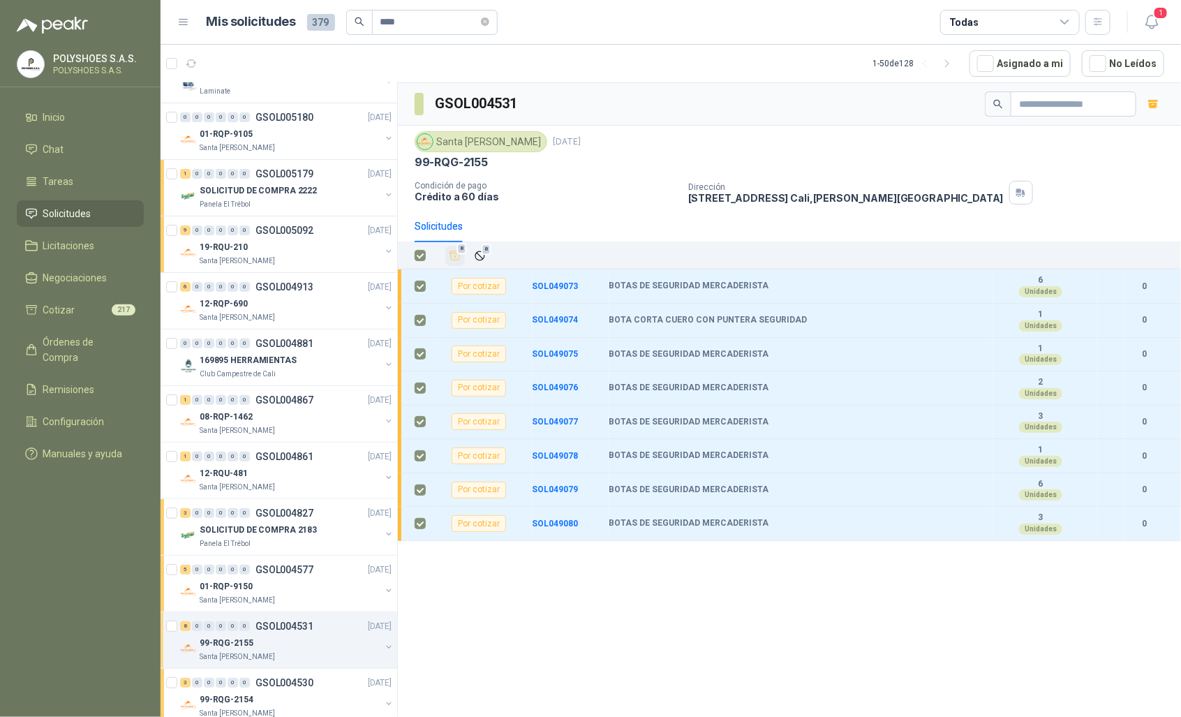
scroll to position [58, 0]
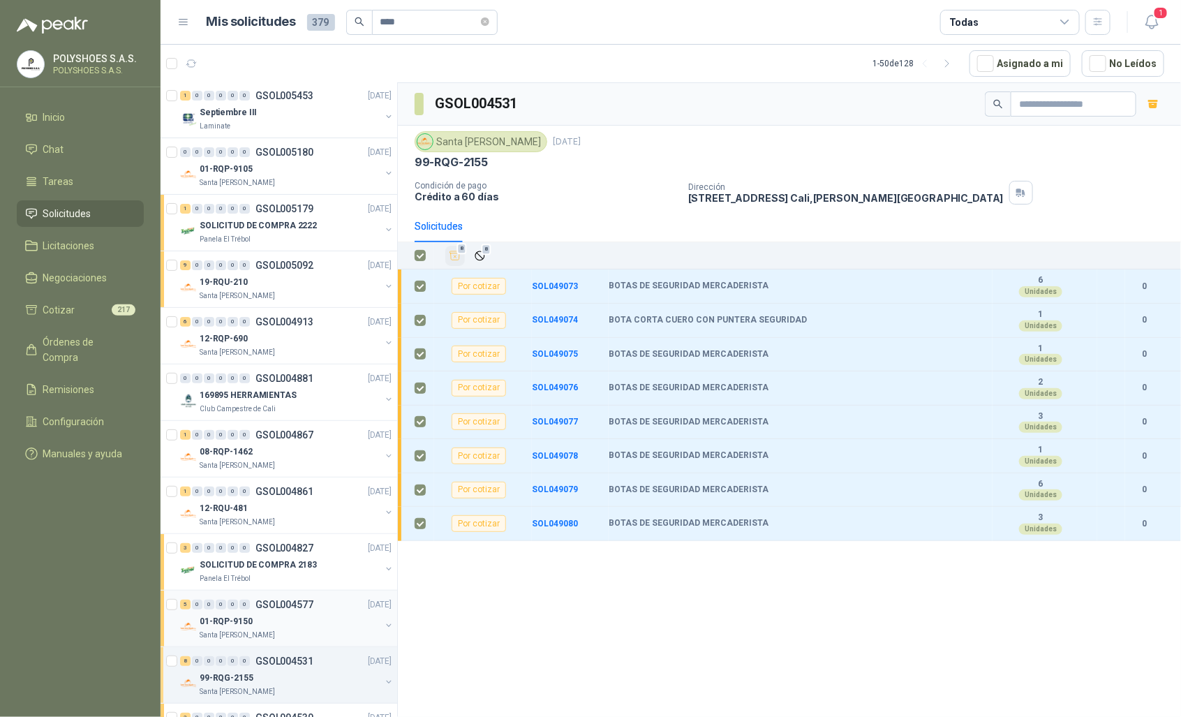
click at [267, 618] on div "01-RQP-9150" at bounding box center [290, 621] width 181 height 17
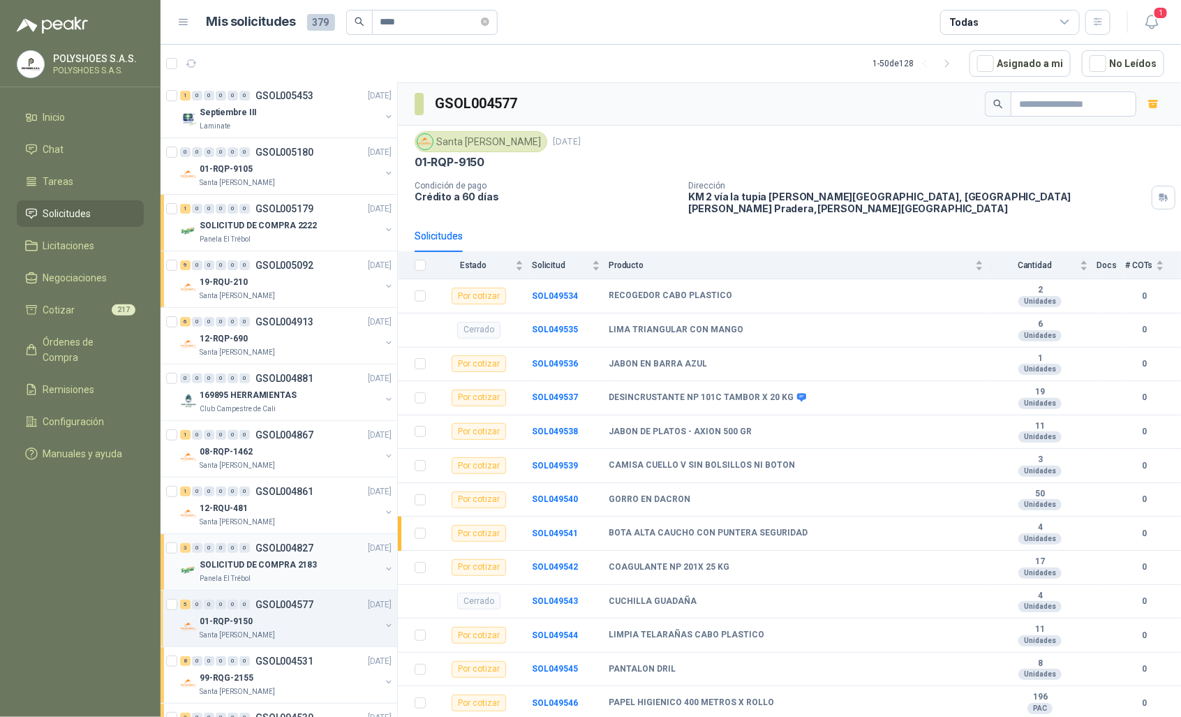
click at [283, 556] on div "SOLICITUD DE COMPRA 2183" at bounding box center [290, 564] width 181 height 17
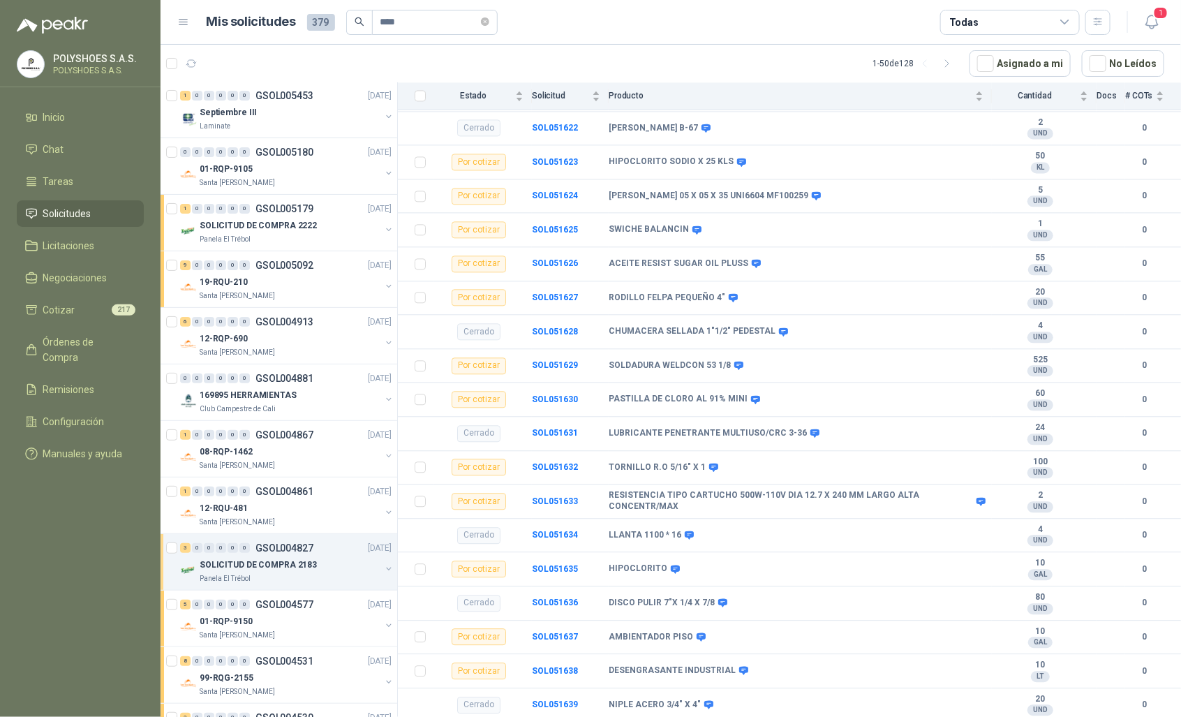
scroll to position [1391, 0]
click at [235, 518] on p "Santa [PERSON_NAME]" at bounding box center [237, 521] width 75 height 11
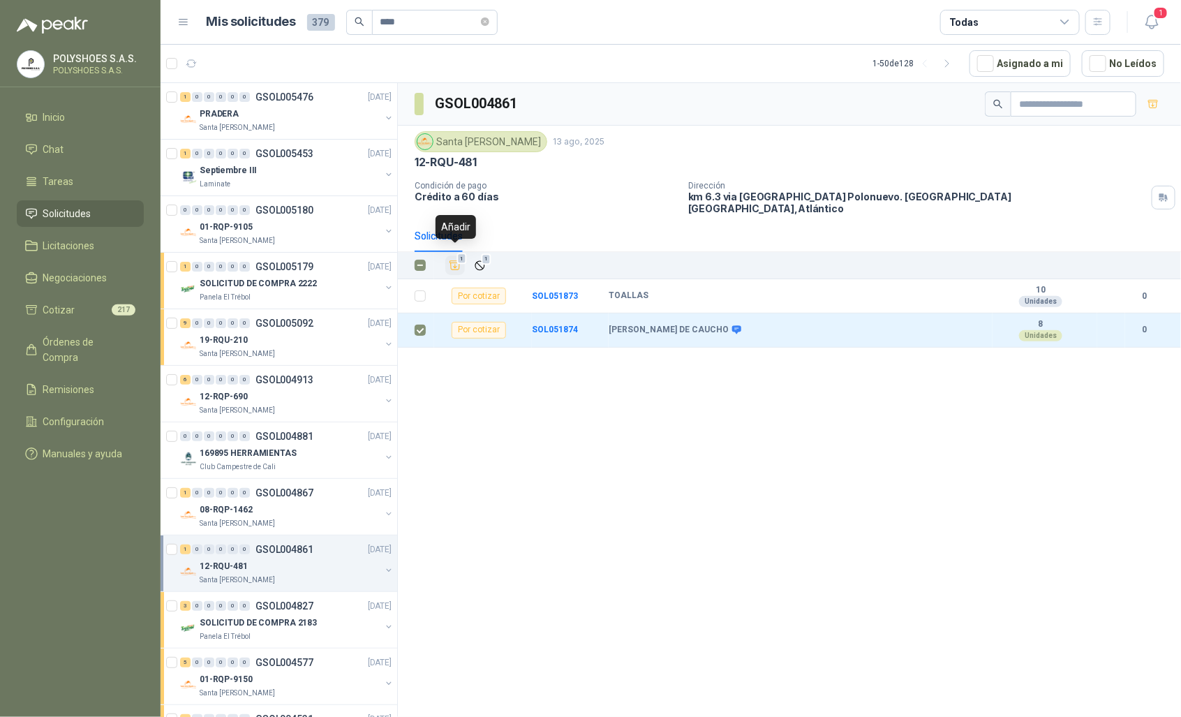
click at [458, 260] on icon "Añadir" at bounding box center [455, 265] width 13 height 13
click at [293, 500] on div "1 0 0 0 0 0 GSOL004867 [DATE]" at bounding box center [287, 492] width 214 height 17
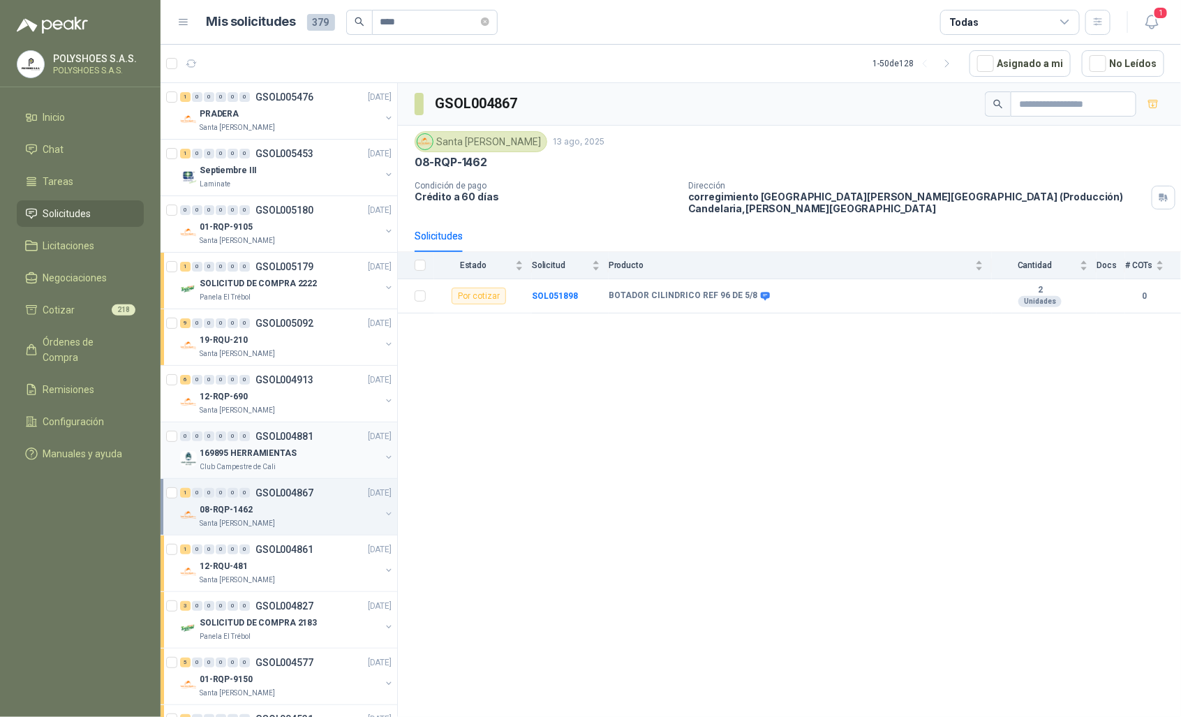
click at [326, 458] on div "169895 HERRAMIENTAS" at bounding box center [290, 453] width 181 height 17
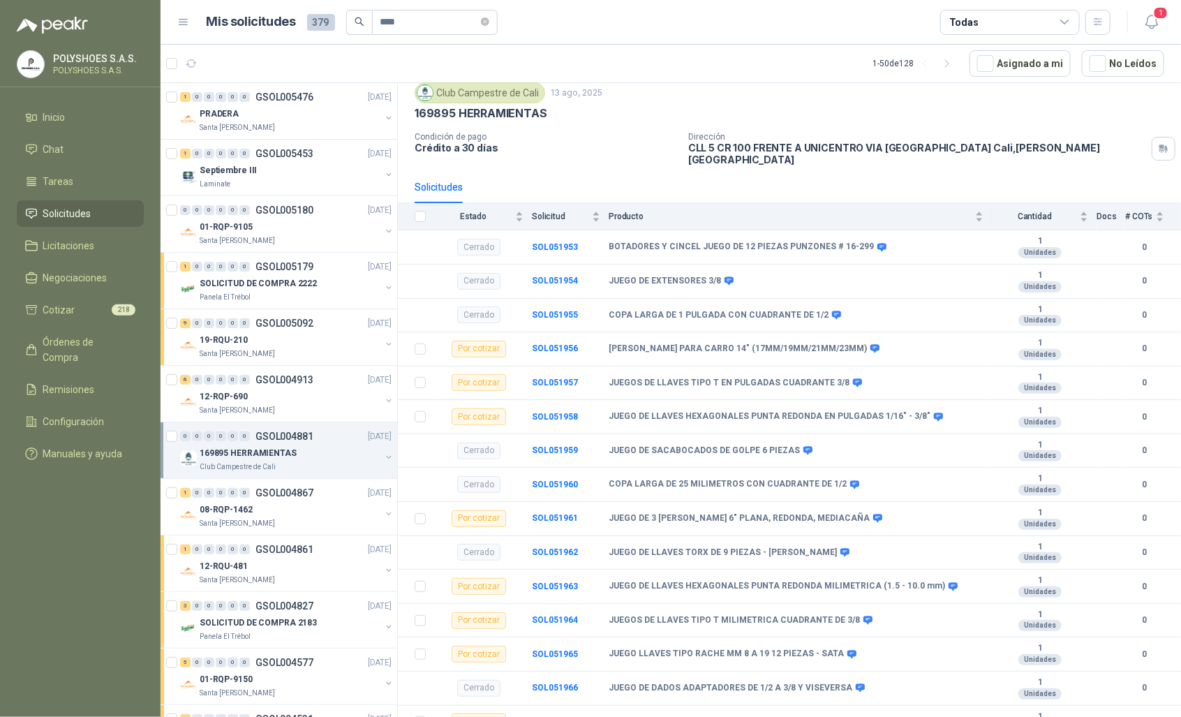
scroll to position [61, 0]
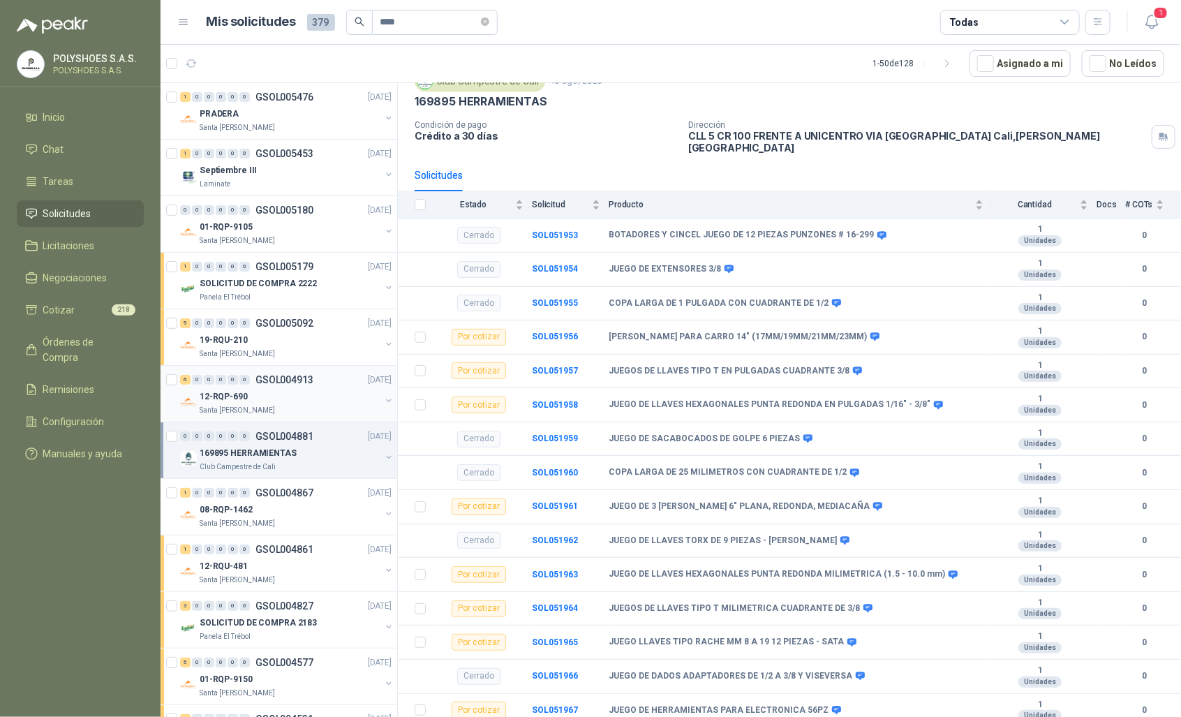
click at [274, 391] on div "12-RQP-690" at bounding box center [290, 396] width 181 height 17
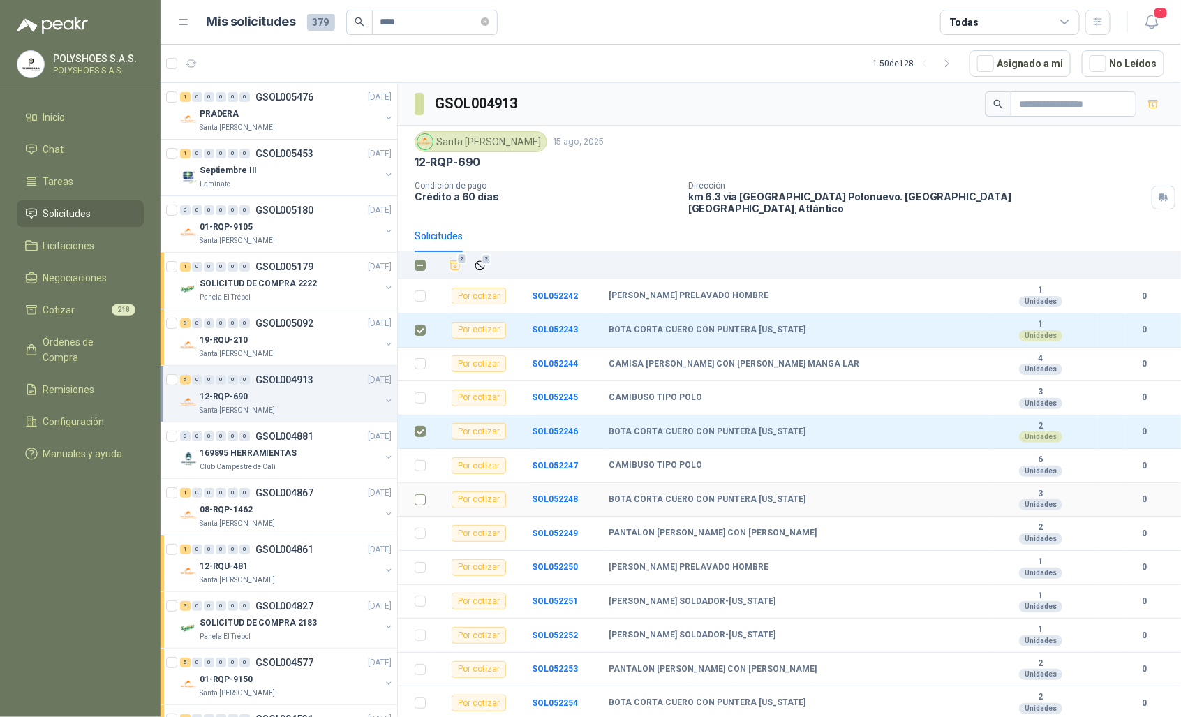
click at [413, 492] on td at bounding box center [416, 500] width 36 height 34
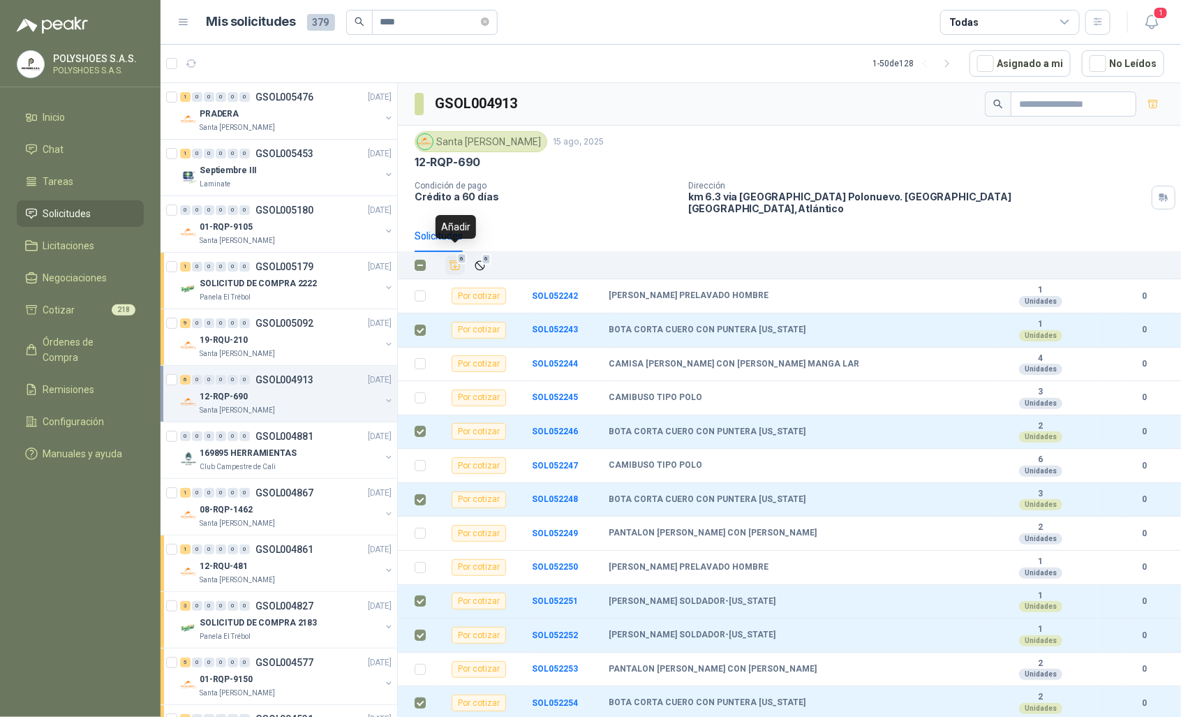
click at [457, 253] on span "6" at bounding box center [462, 258] width 10 height 11
click at [311, 340] on div "19-RQU-210" at bounding box center [290, 339] width 181 height 17
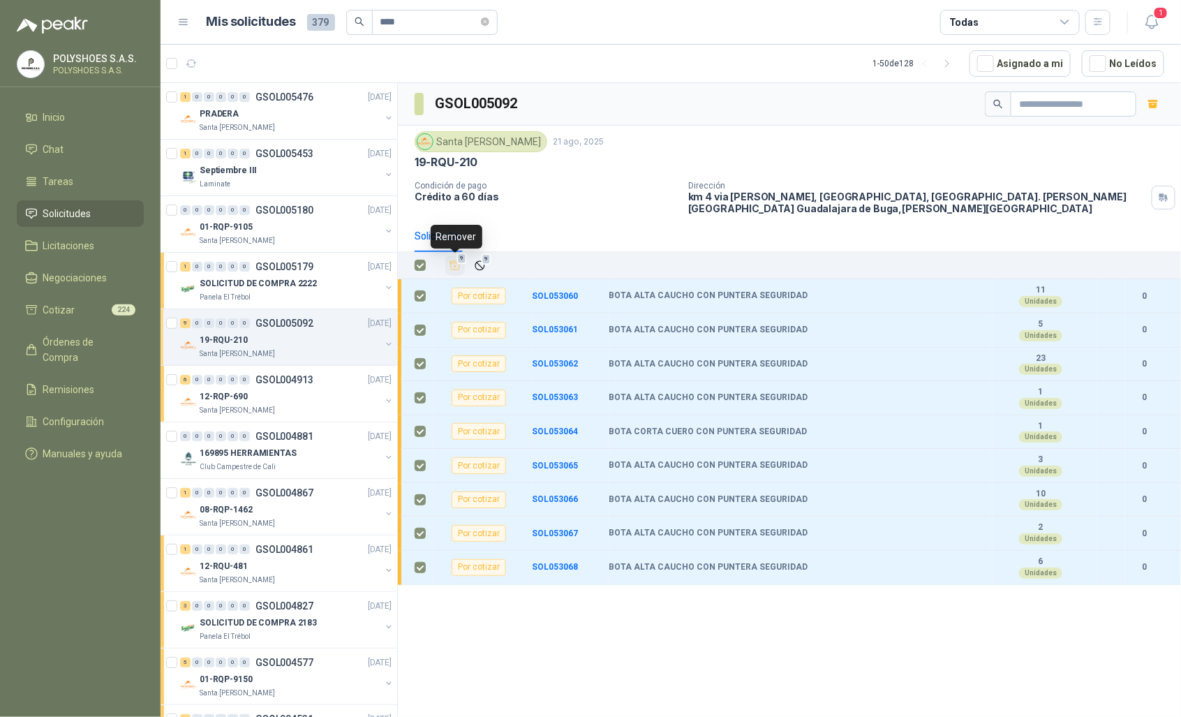
click at [452, 267] on icon "Añadir" at bounding box center [455, 265] width 13 height 13
click at [455, 269] on icon "Añadir" at bounding box center [455, 265] width 10 height 9
click at [283, 288] on p "SOLICITUD DE COMPRA 2222" at bounding box center [258, 283] width 117 height 13
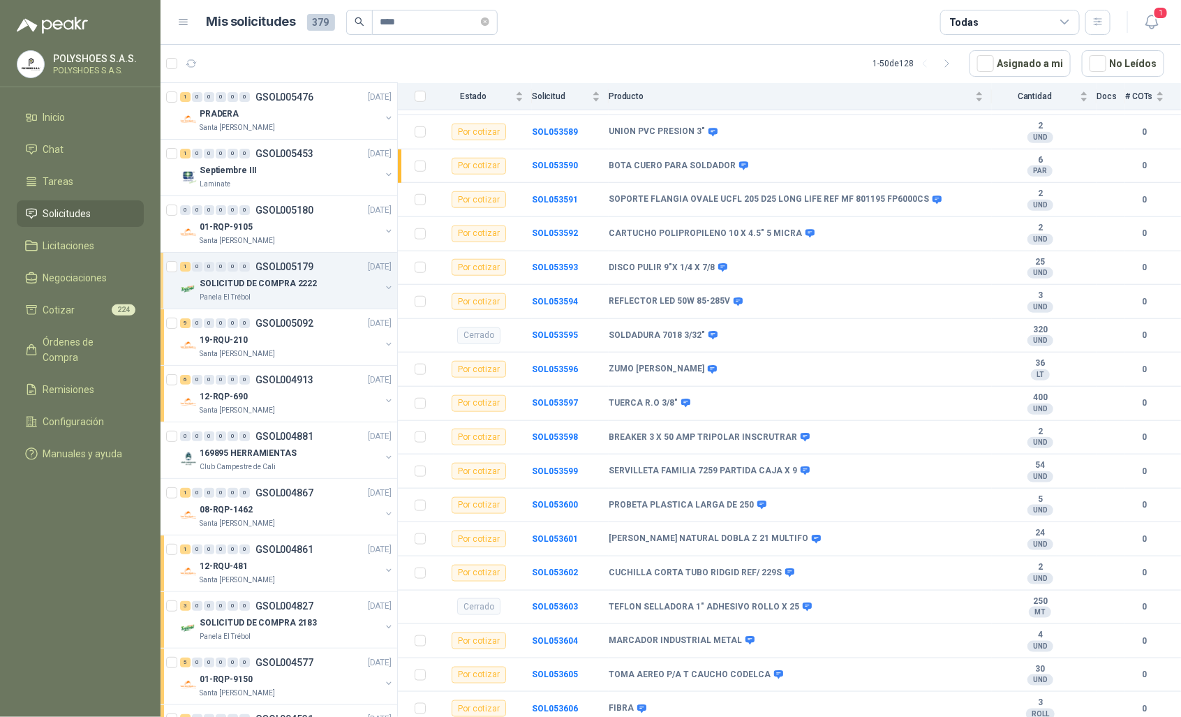
scroll to position [504, 0]
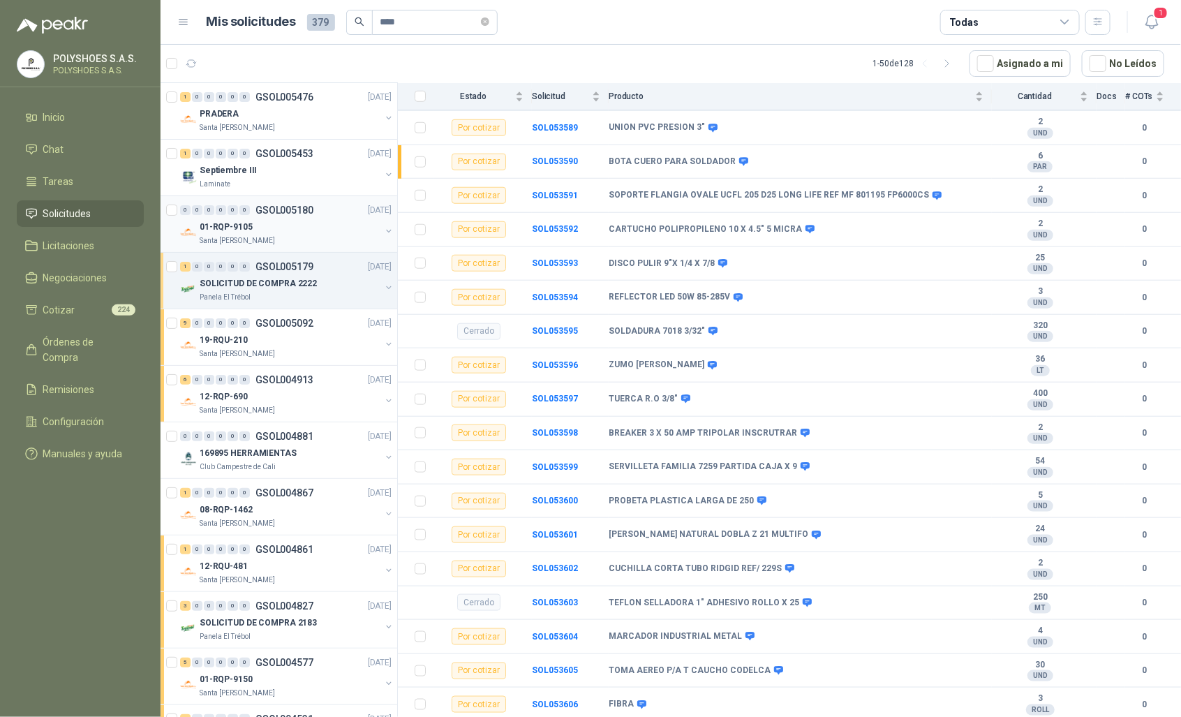
click at [255, 215] on p "GSOL005180" at bounding box center [284, 210] width 58 height 10
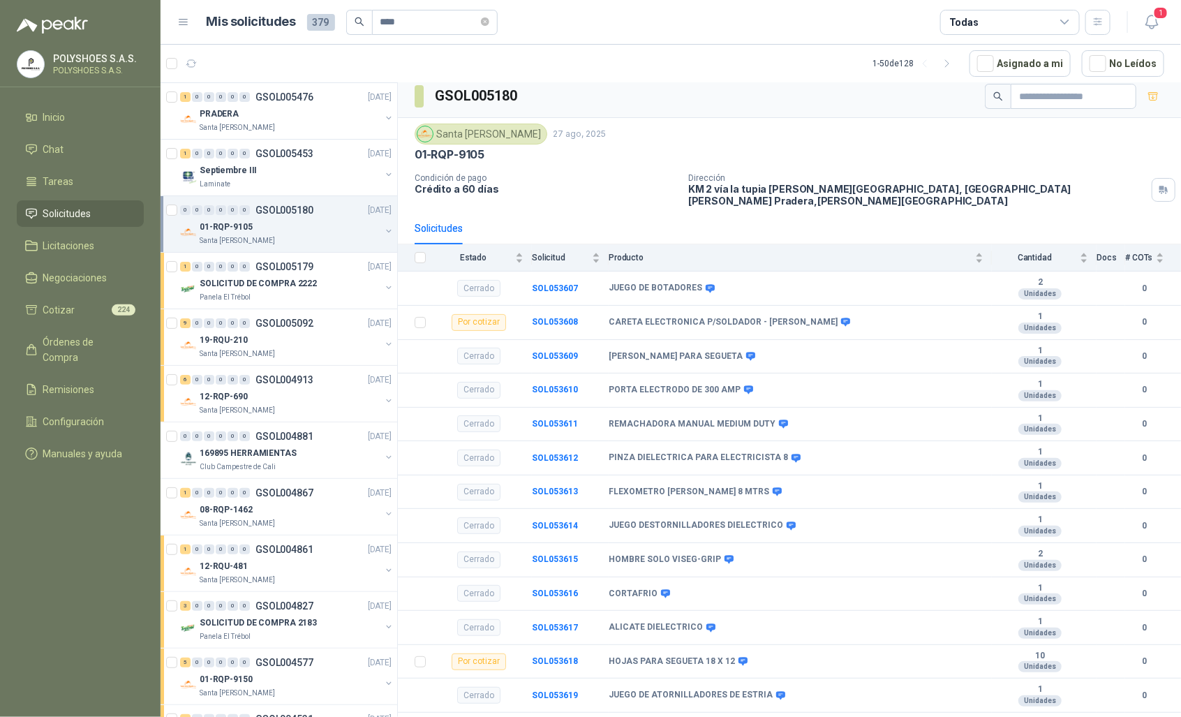
scroll to position [5, 0]
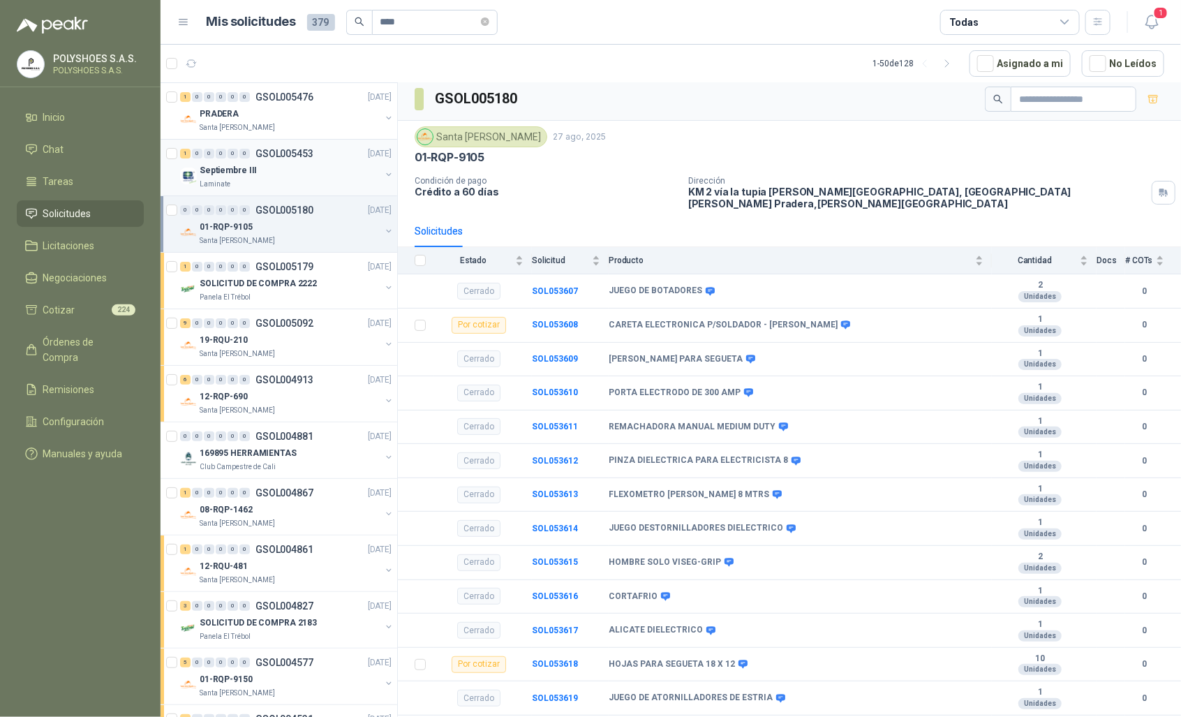
click at [284, 180] on div "Laminate" at bounding box center [290, 184] width 181 height 11
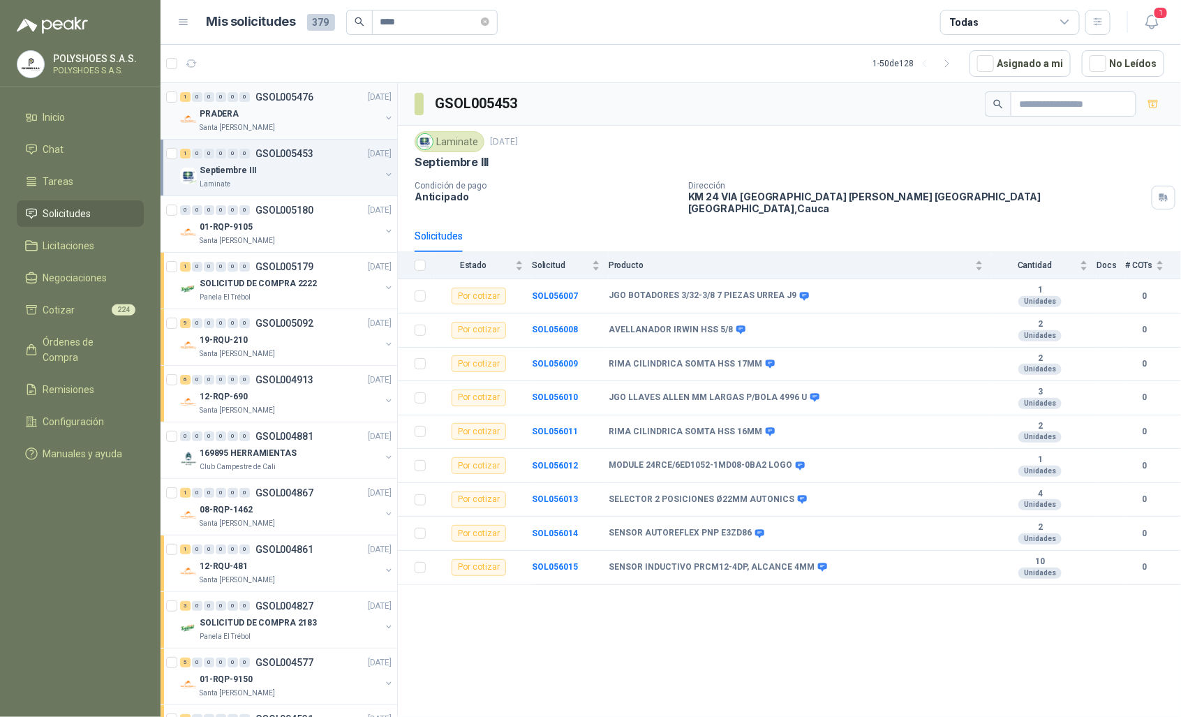
click at [300, 115] on div "PRADERA" at bounding box center [290, 113] width 181 height 17
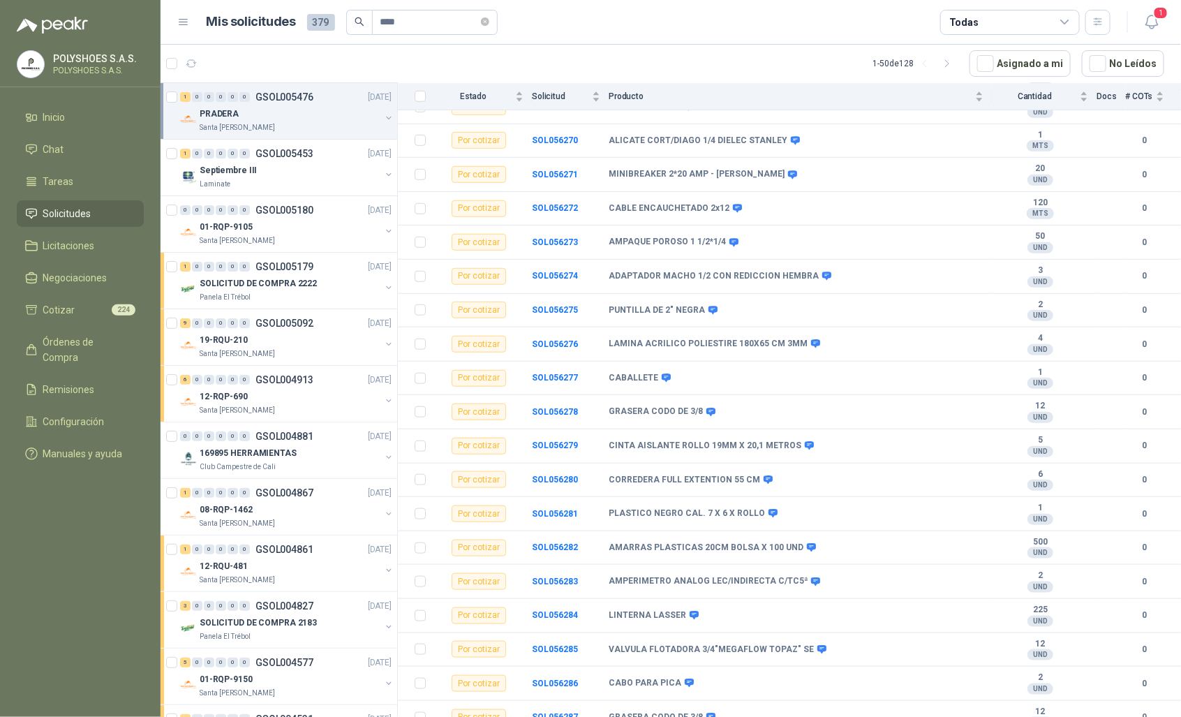
scroll to position [2824, 0]
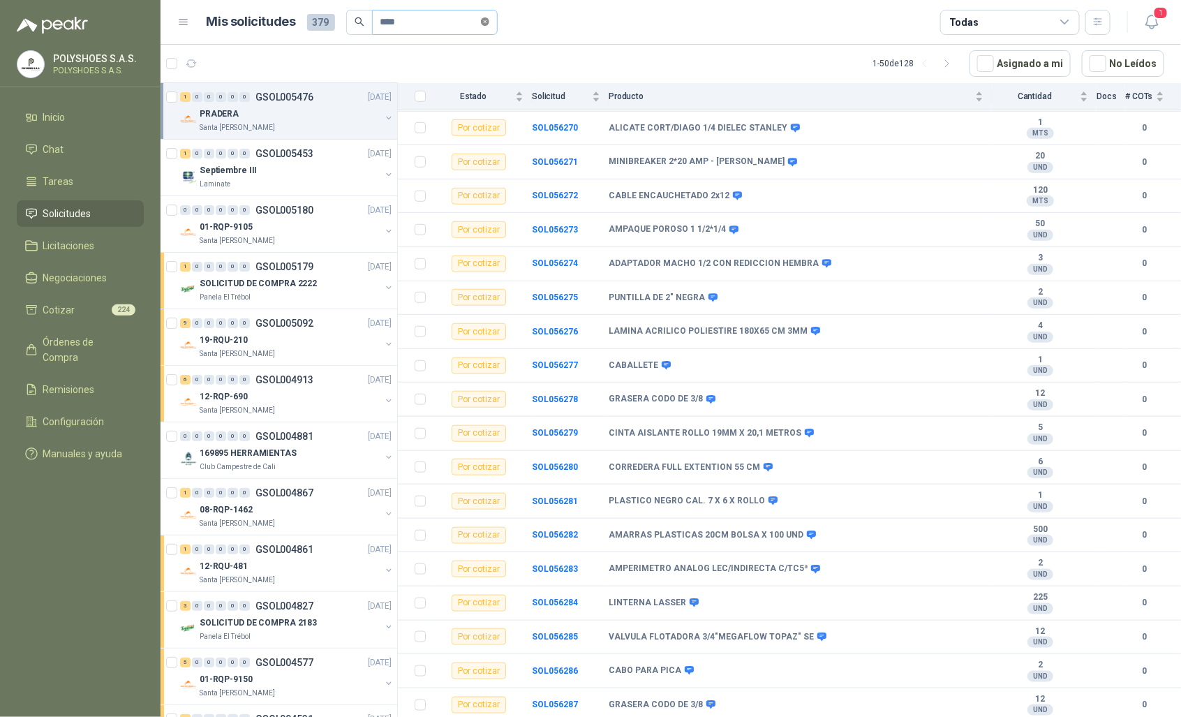
click at [489, 25] on icon "close-circle" at bounding box center [485, 21] width 8 height 8
click at [193, 66] on icon "button" at bounding box center [192, 64] width 12 height 12
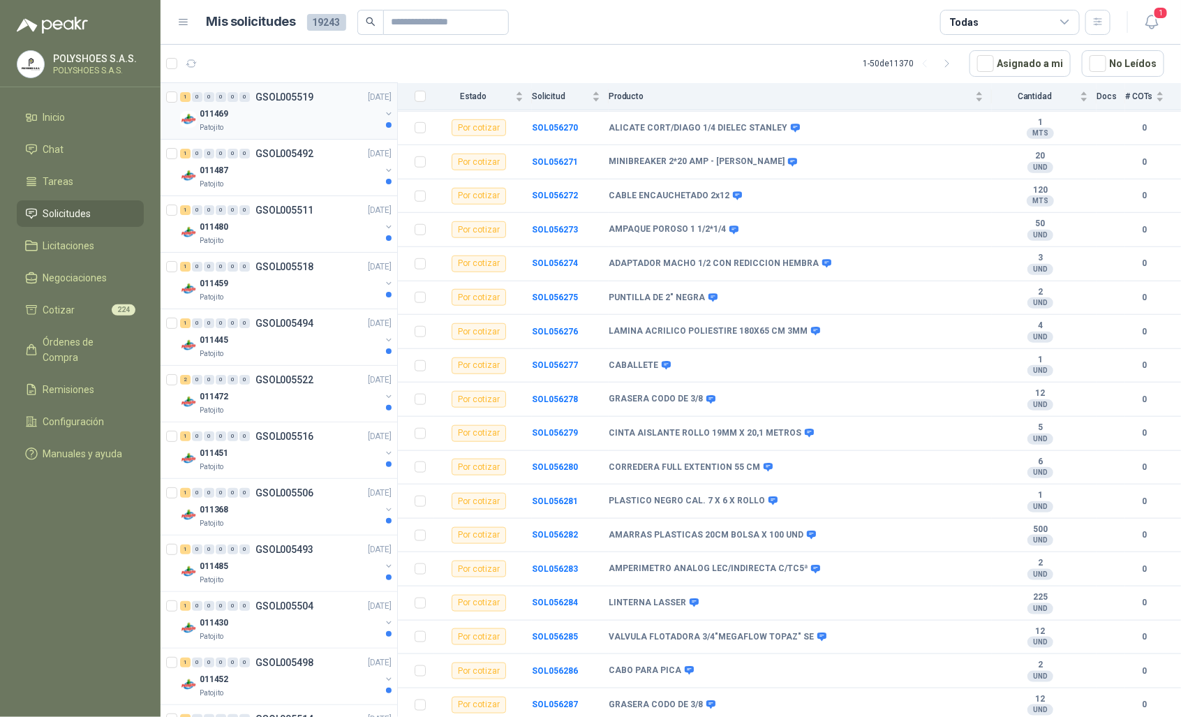
click at [260, 122] on div "Patojito" at bounding box center [290, 127] width 181 height 11
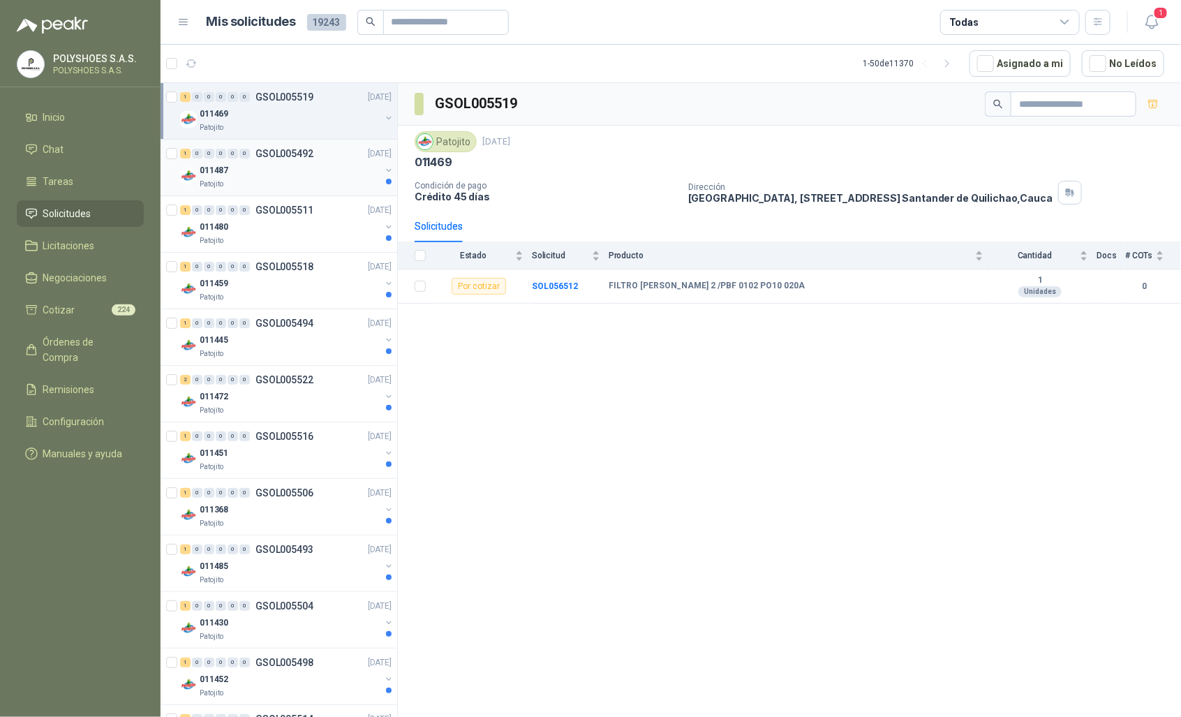
click at [280, 192] on div "1 0 0 0 0 0 GSOL005492 [DATE] 011487 Patojito" at bounding box center [278, 168] width 237 height 57
click at [299, 172] on div "011487" at bounding box center [290, 170] width 181 height 17
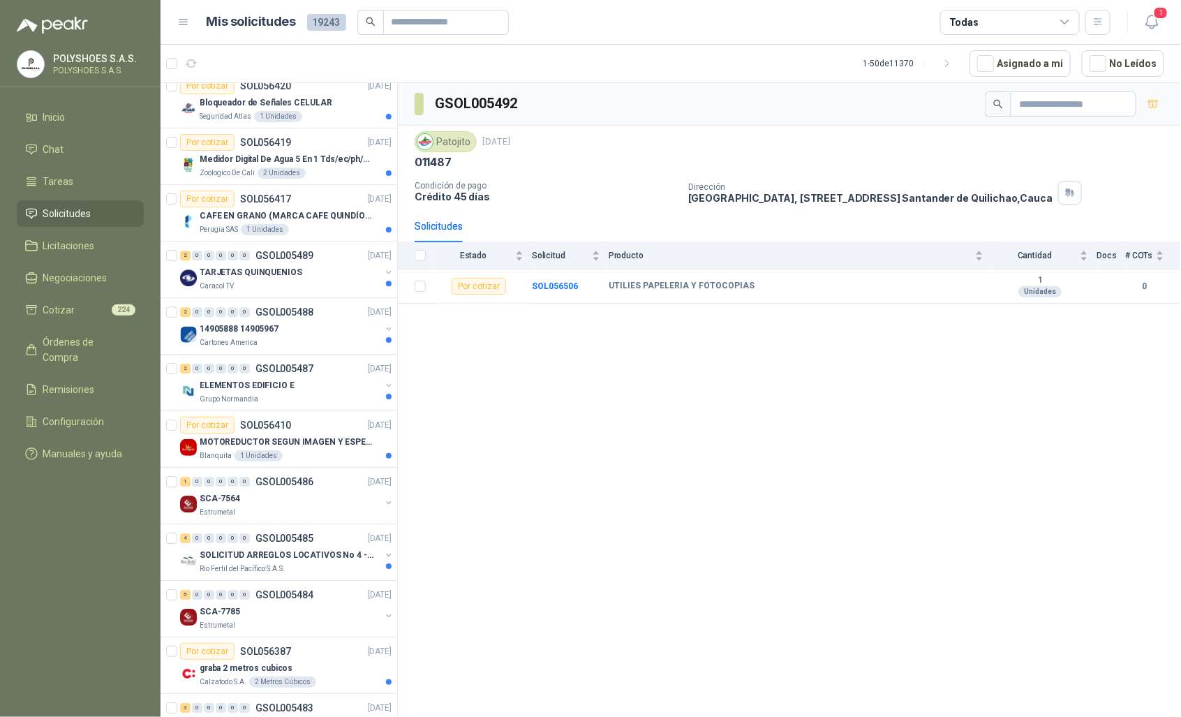
scroll to position [2224, 0]
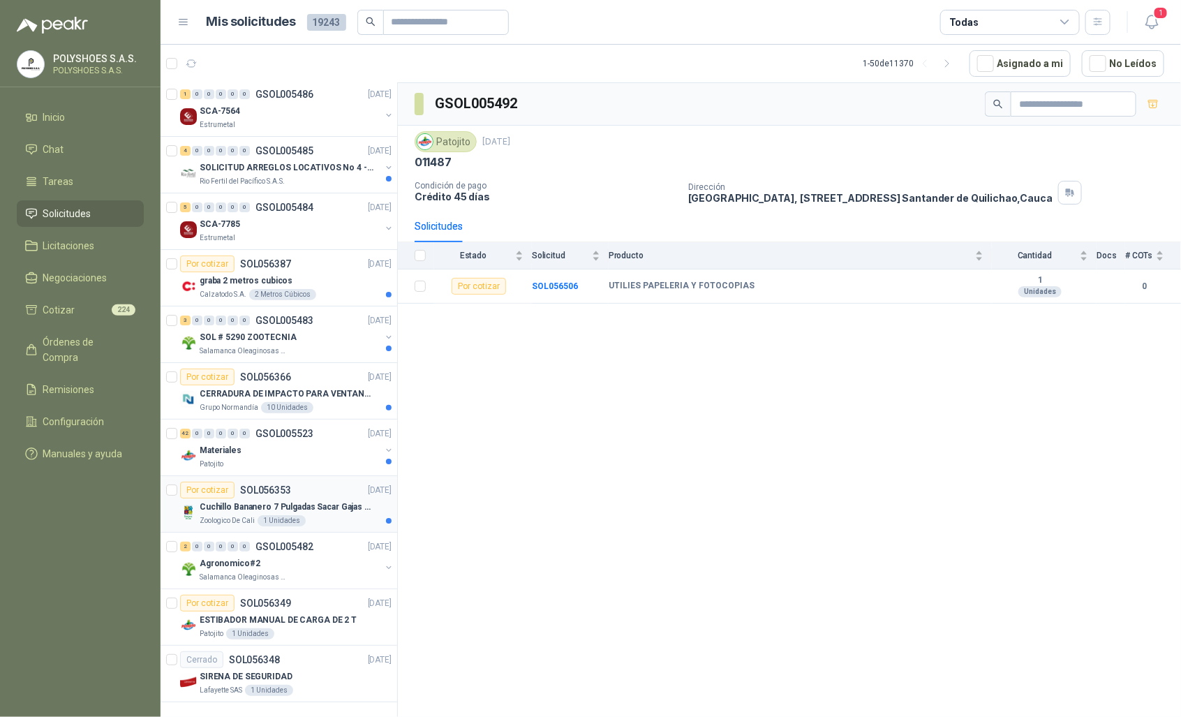
click at [311, 515] on div "Zoologico De Cali 1 Unidades" at bounding box center [296, 520] width 192 height 11
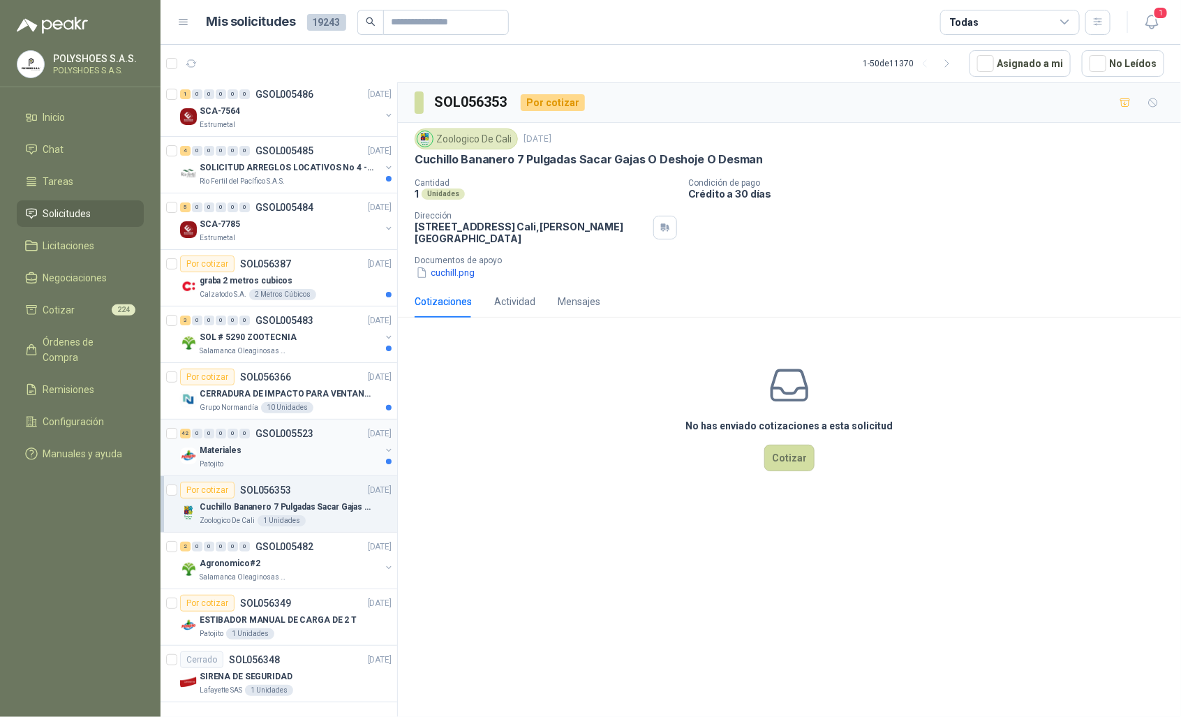
click at [315, 458] on div "Patojito" at bounding box center [290, 463] width 181 height 11
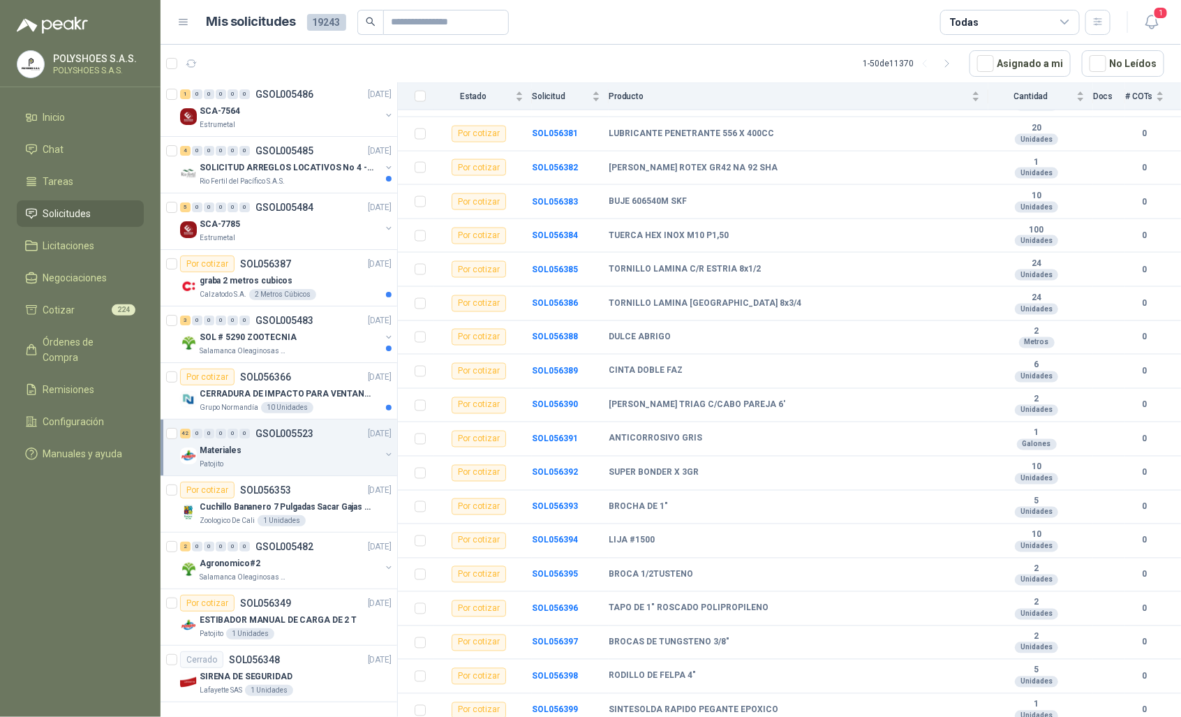
scroll to position [984, 0]
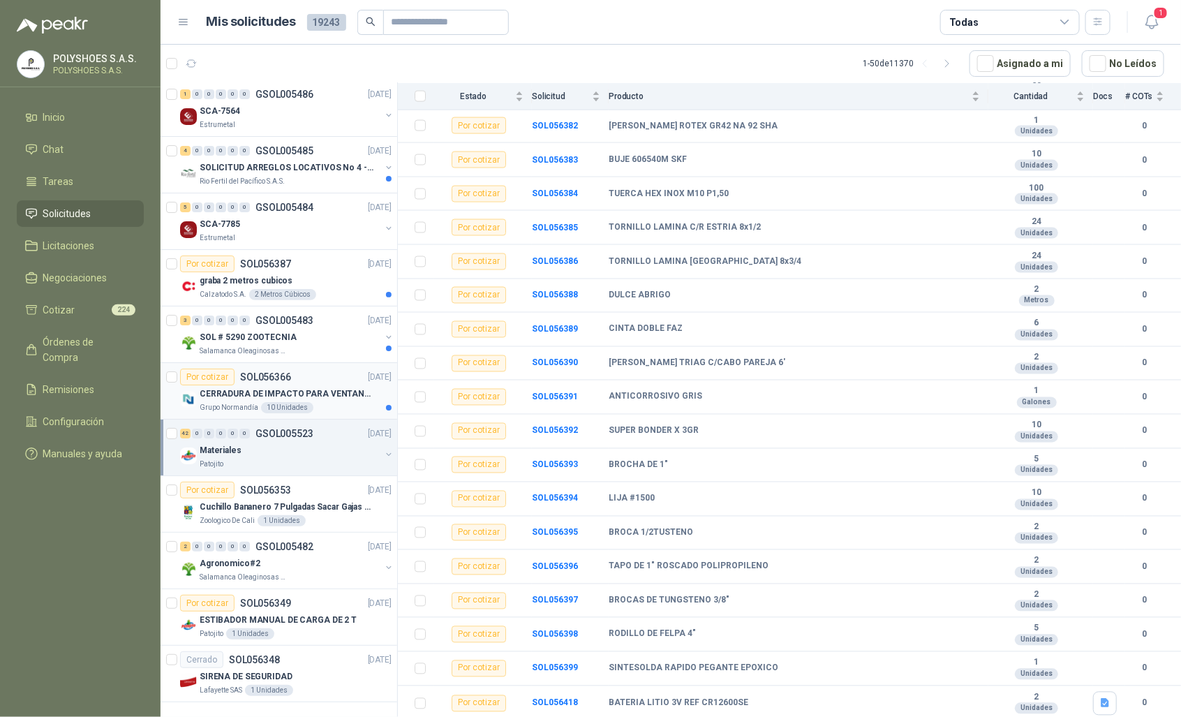
click at [287, 387] on p "CERRADURA DE IMPACTO PARA VENTANAS" at bounding box center [287, 393] width 174 height 13
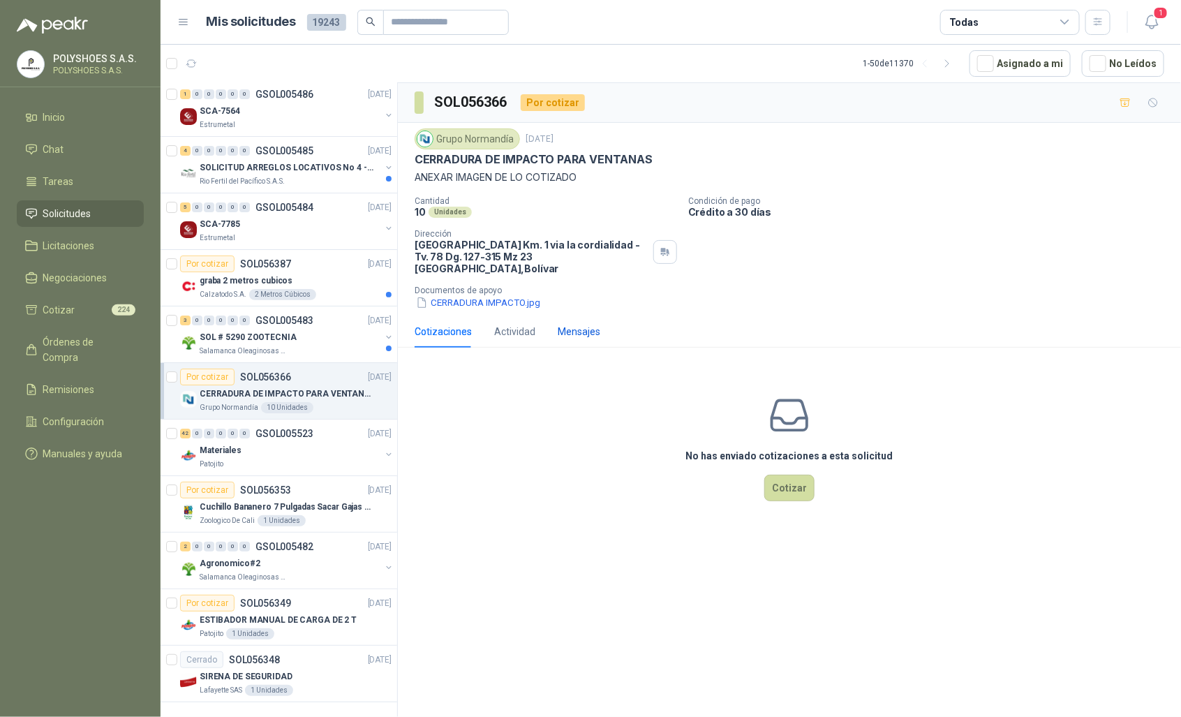
click at [573, 324] on div "Mensajes" at bounding box center [579, 331] width 43 height 15
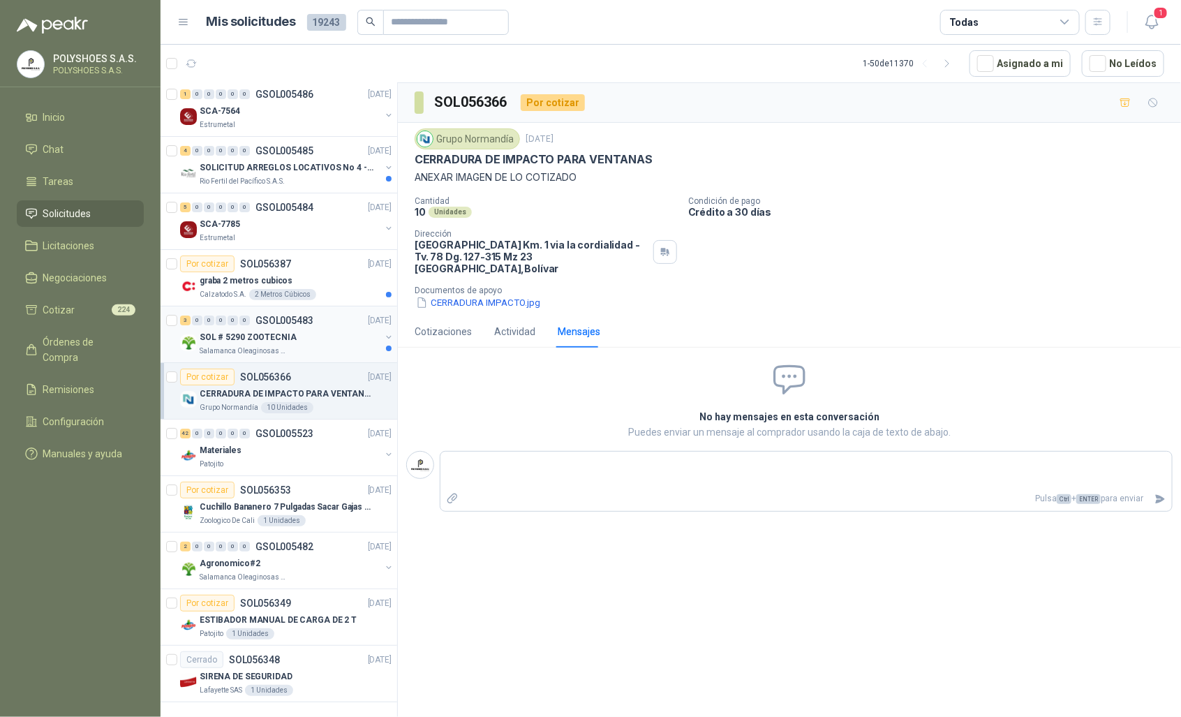
click at [263, 333] on div "SOL # 5290 ZOOTECNIA" at bounding box center [290, 337] width 181 height 17
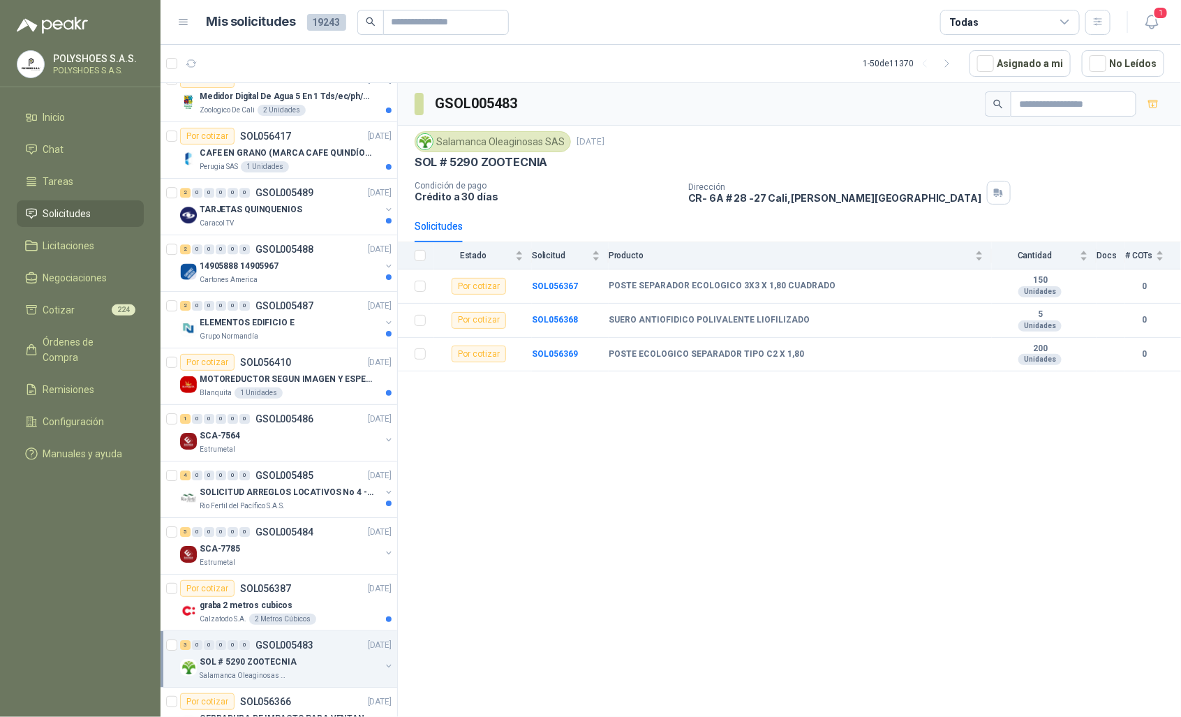
scroll to position [1872, 0]
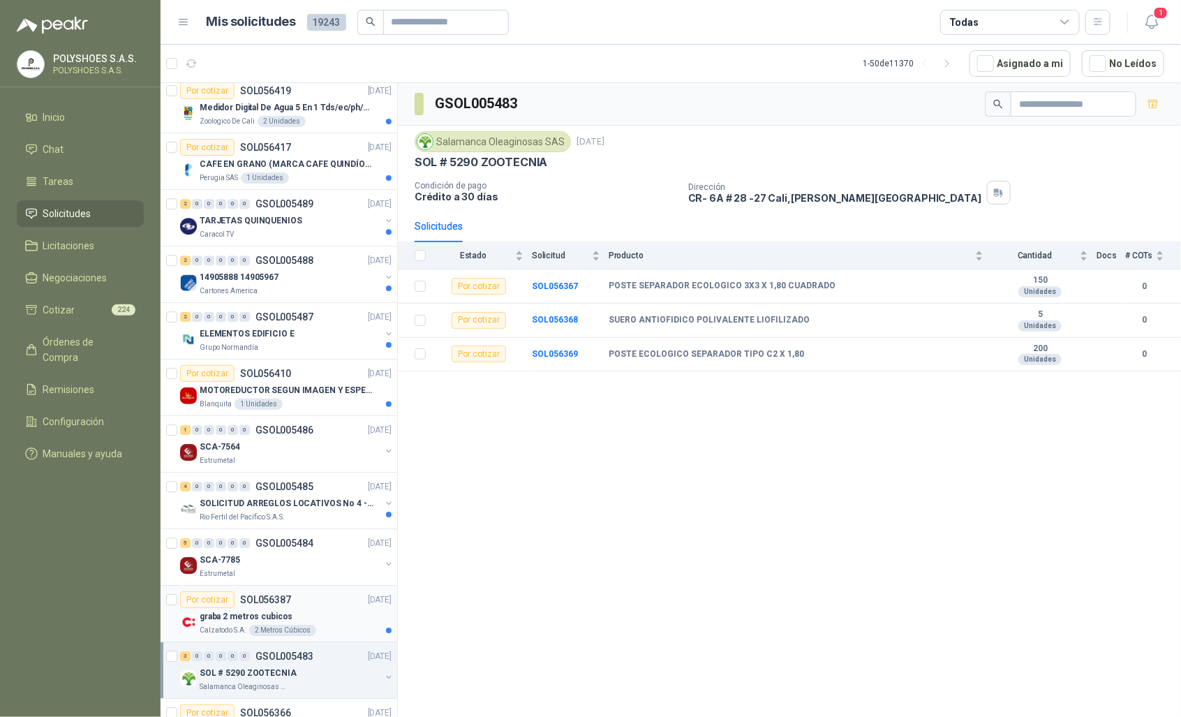
click at [262, 604] on p "SOL056387" at bounding box center [265, 600] width 51 height 10
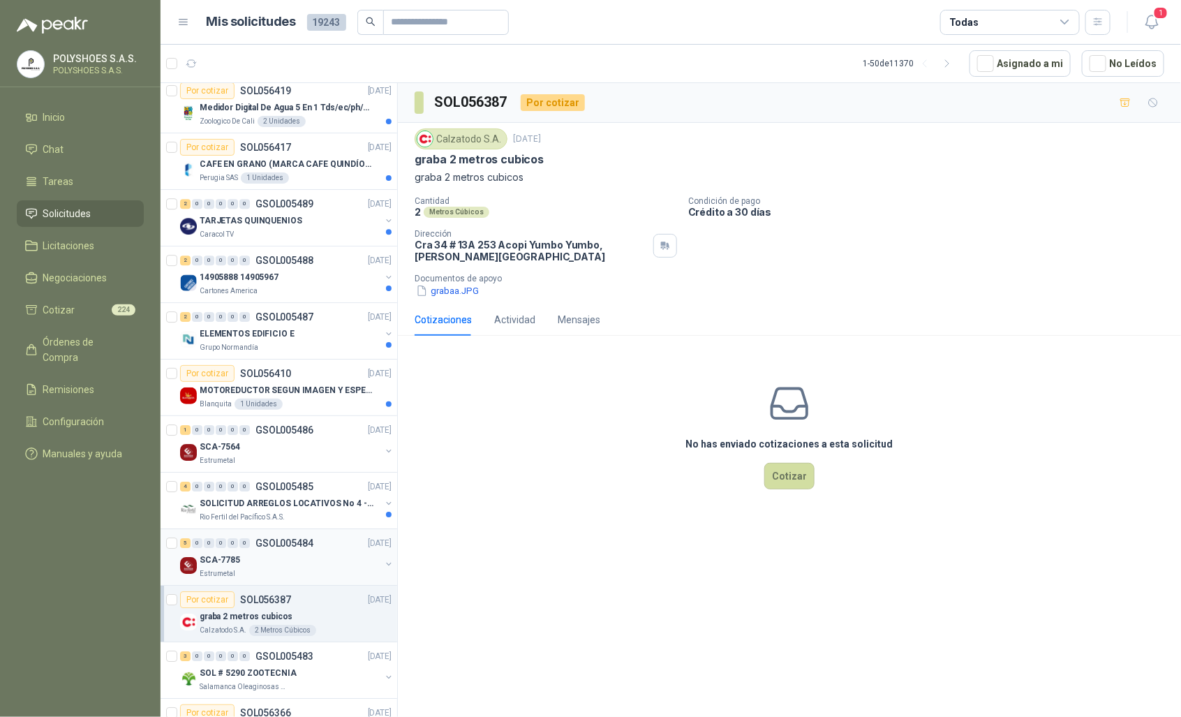
click at [271, 568] on div "SCA-7785" at bounding box center [290, 559] width 181 height 17
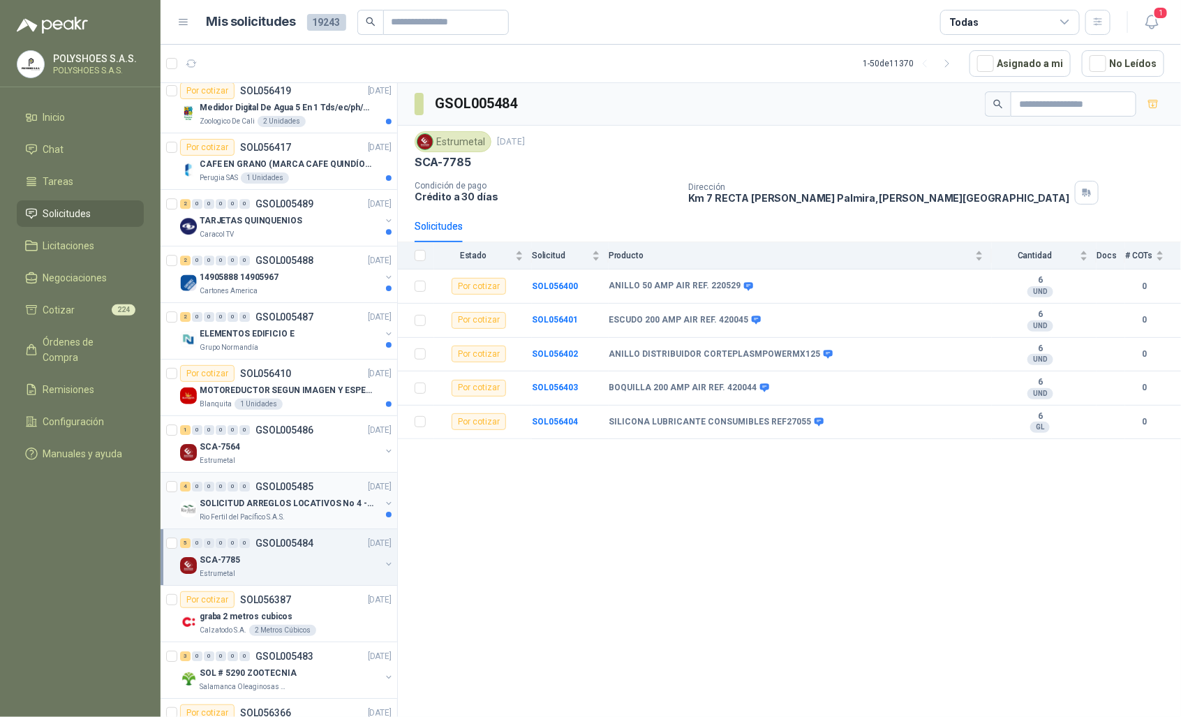
click at [286, 507] on p "SOLICITUD ARREGLOS LOCATIVOS No 4 - PICHINDE" at bounding box center [287, 503] width 174 height 13
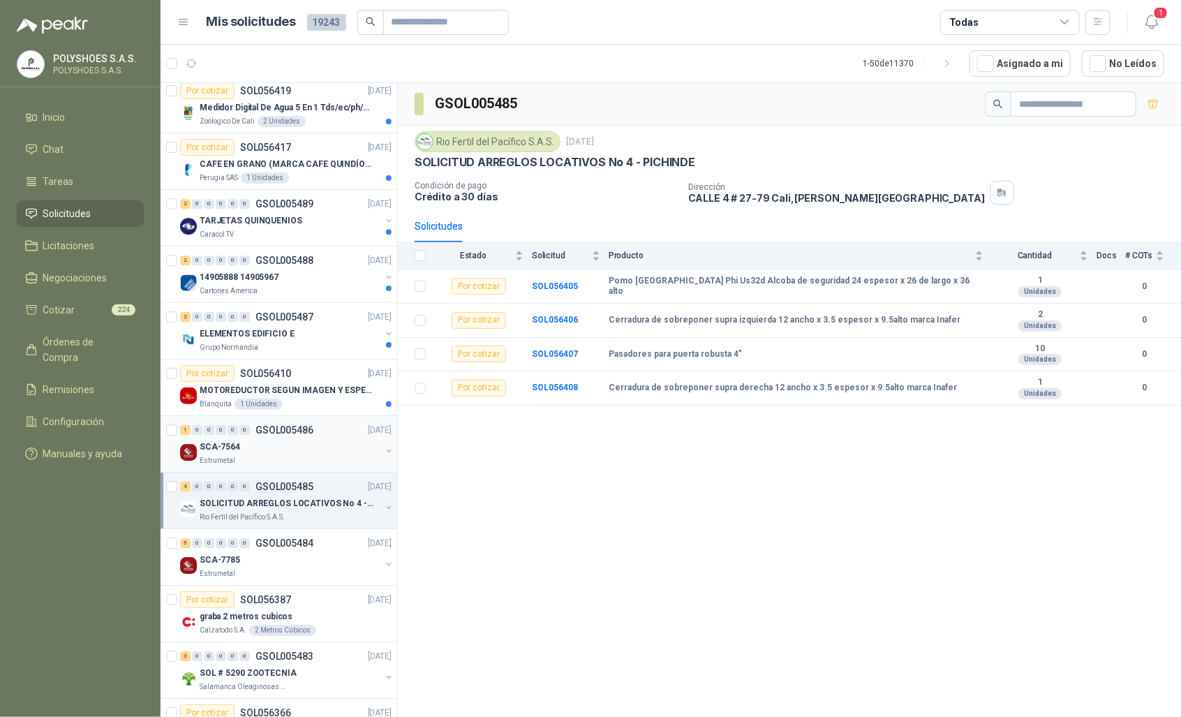
click at [255, 450] on div "SCA-7564" at bounding box center [290, 446] width 181 height 17
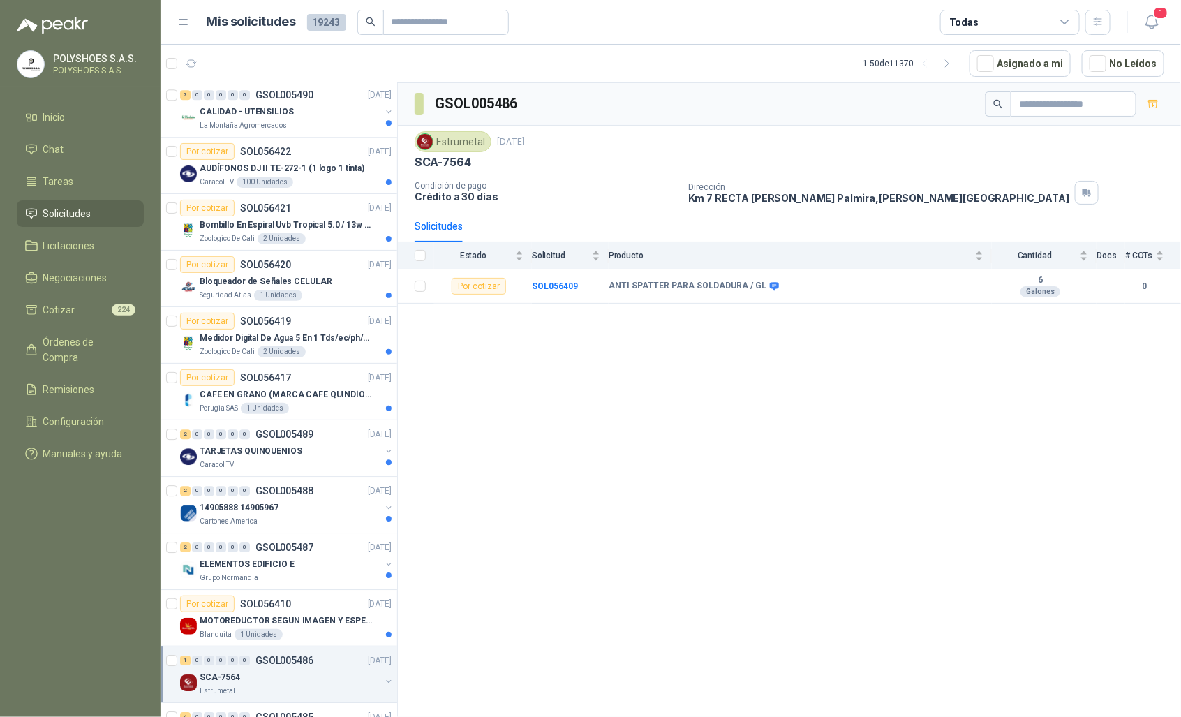
scroll to position [1665, 0]
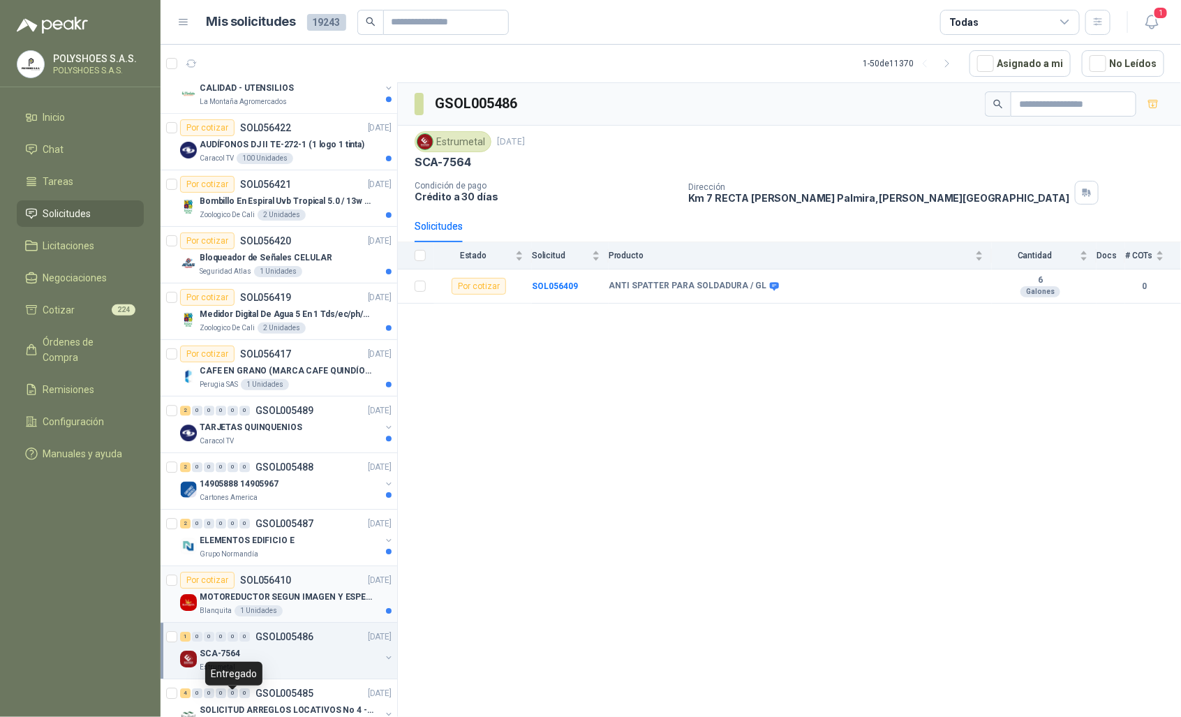
click at [271, 585] on p "SOL056410" at bounding box center [265, 580] width 51 height 10
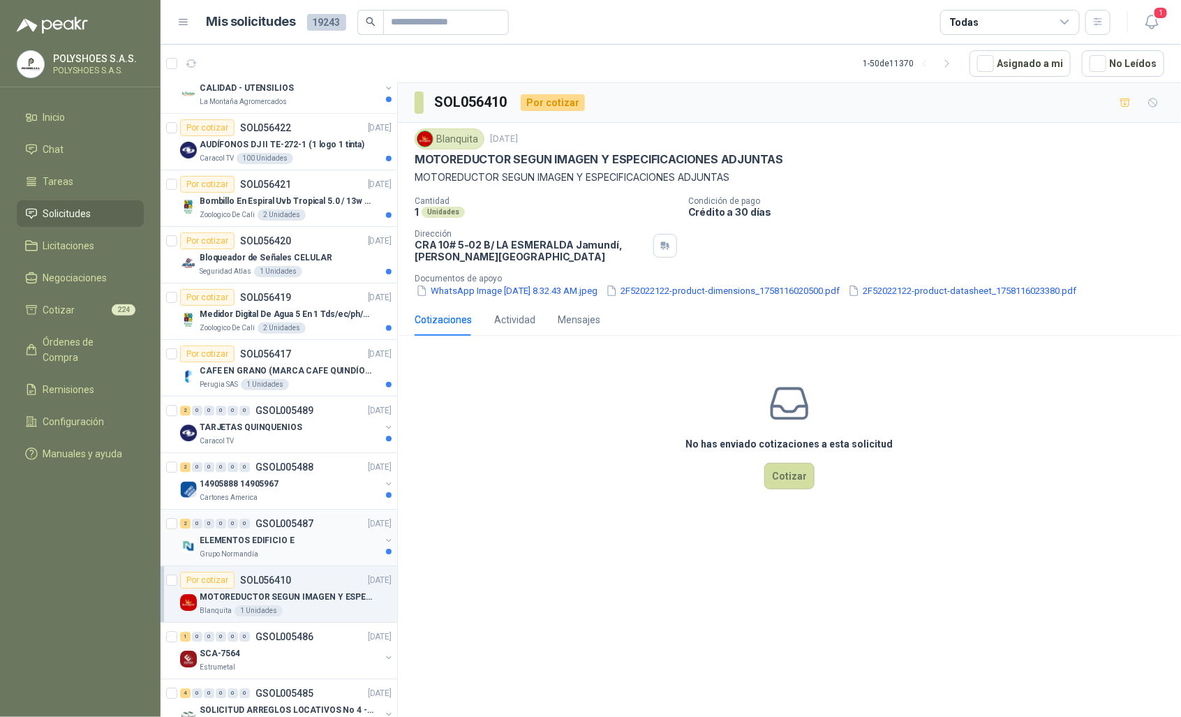
click at [274, 532] on div "2 0 0 0 0 0 GSOL005487 [DATE]" at bounding box center [287, 523] width 214 height 17
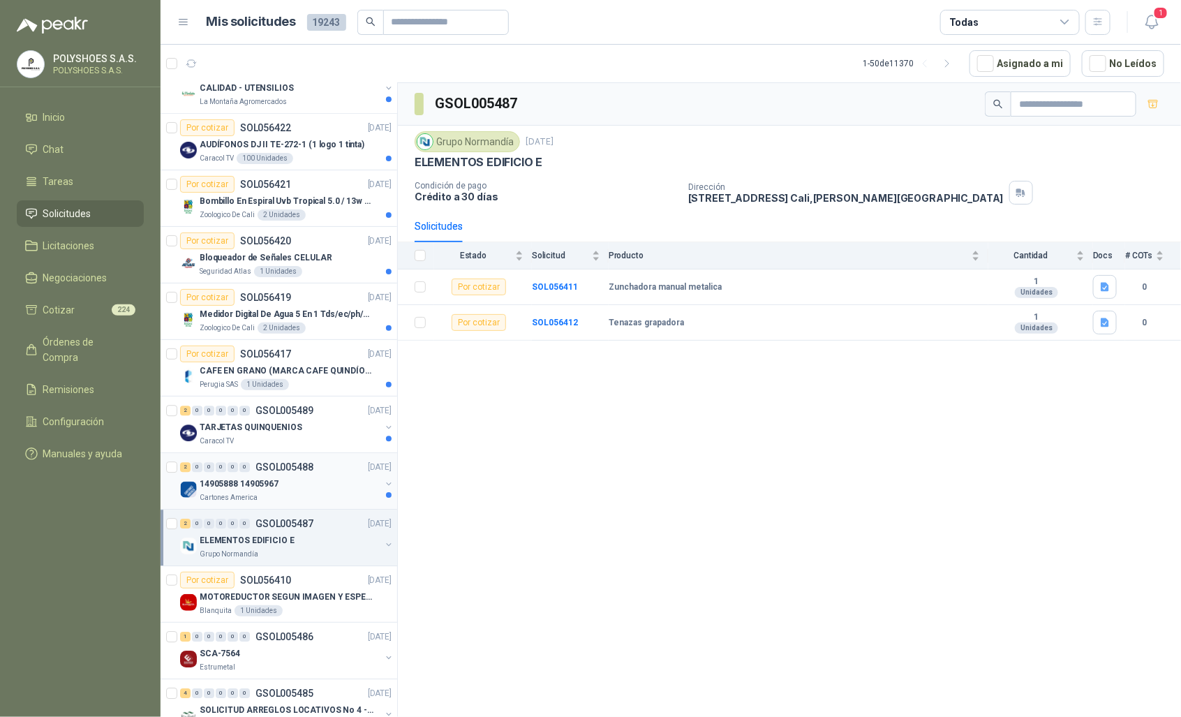
click at [318, 475] on div "2 0 0 0 0 0 GSOL005488 [DATE]" at bounding box center [287, 466] width 214 height 17
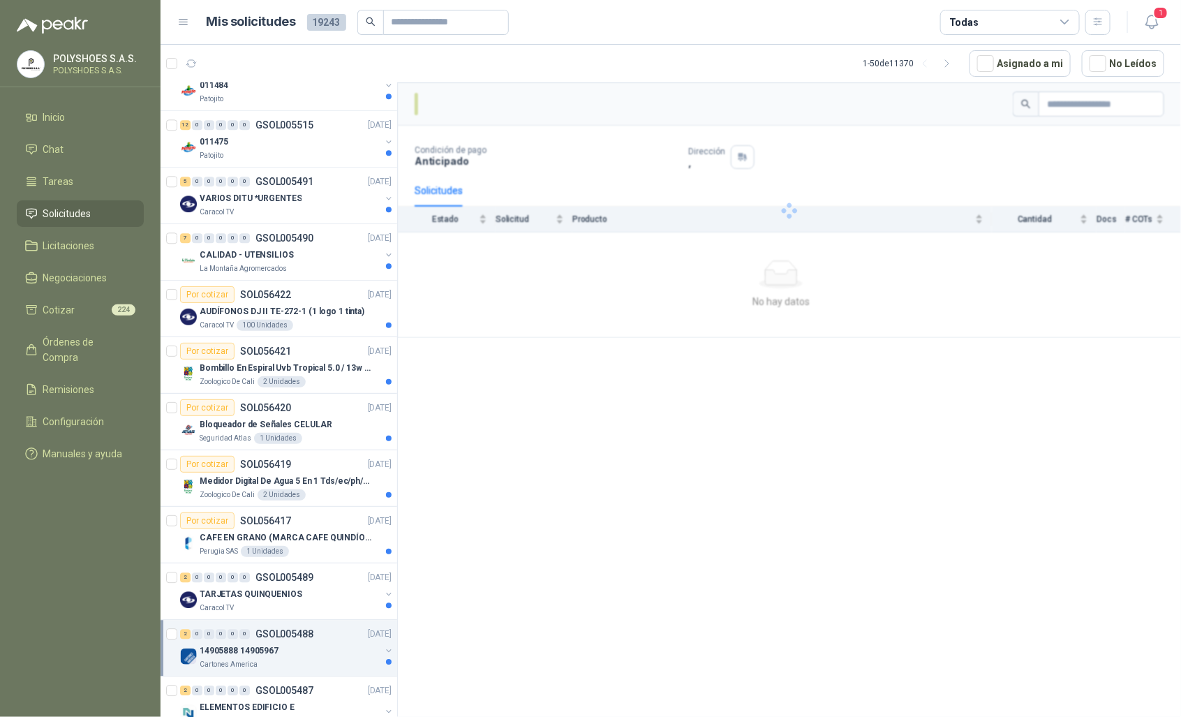
scroll to position [1478, 0]
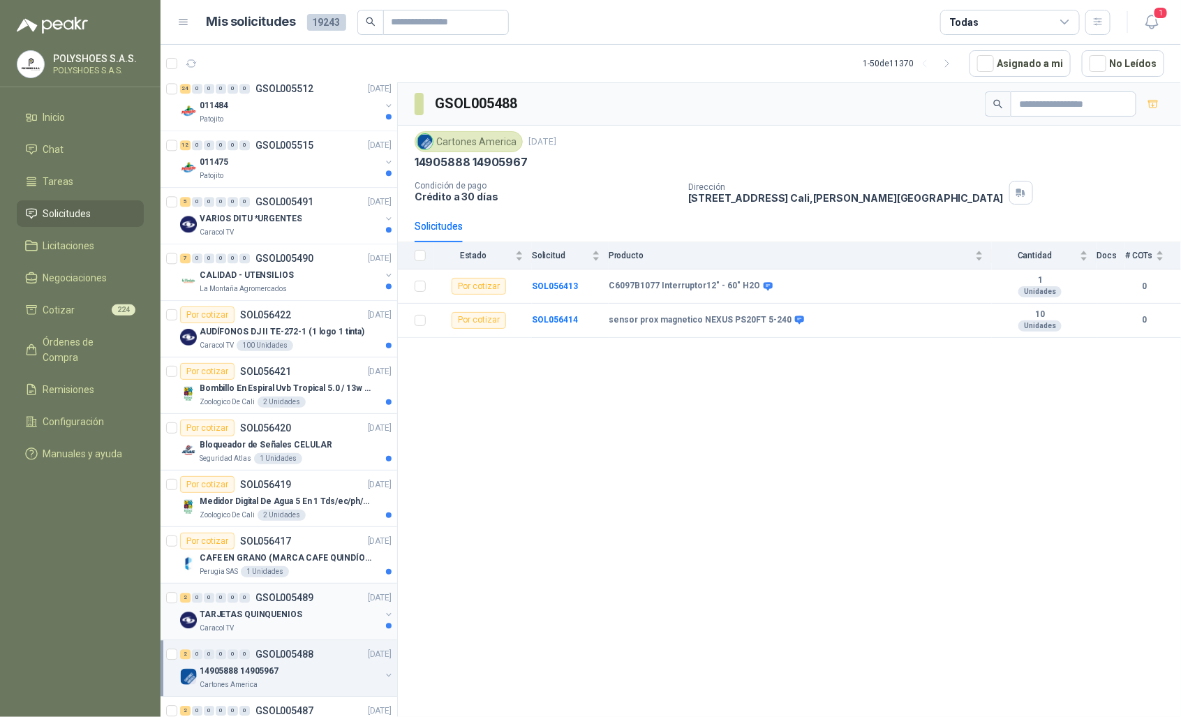
click at [290, 621] on p "TARJETAS QUINQUENIOS" at bounding box center [251, 614] width 103 height 13
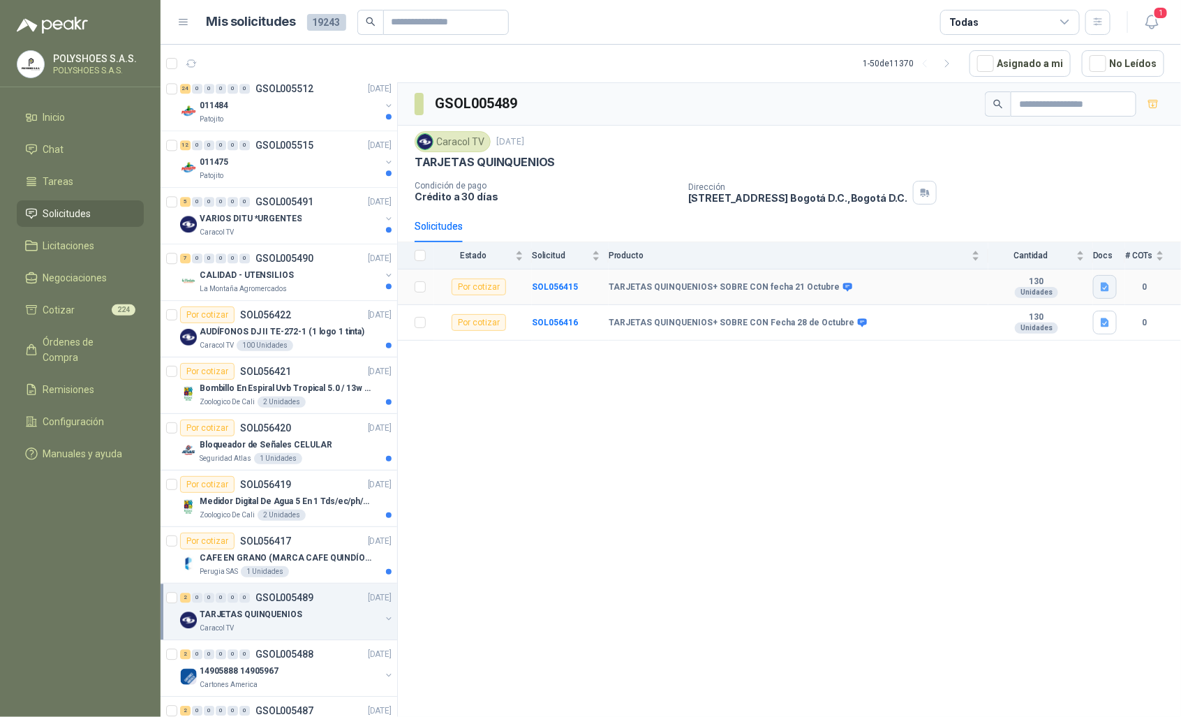
click at [1104, 293] on icon "button" at bounding box center [1105, 287] width 12 height 12
click at [1031, 255] on button "INVITACIÓN IMP.pdf" at bounding box center [1012, 258] width 99 height 15
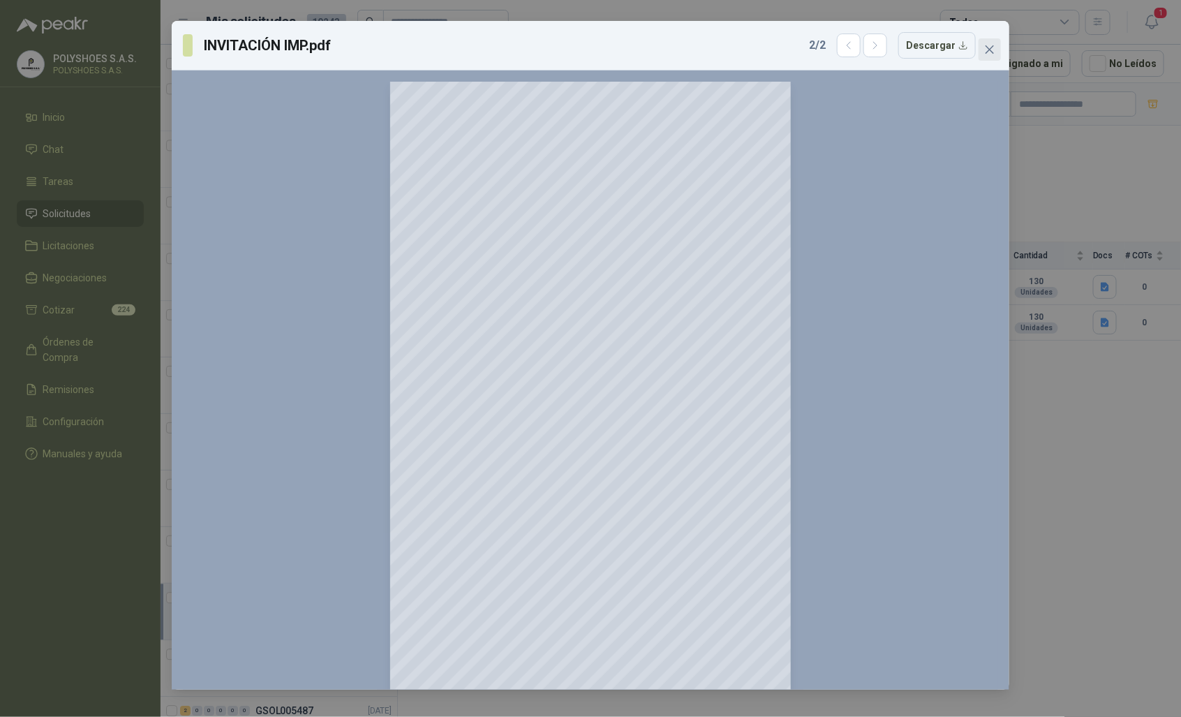
click at [985, 50] on icon "close" at bounding box center [989, 49] width 11 height 11
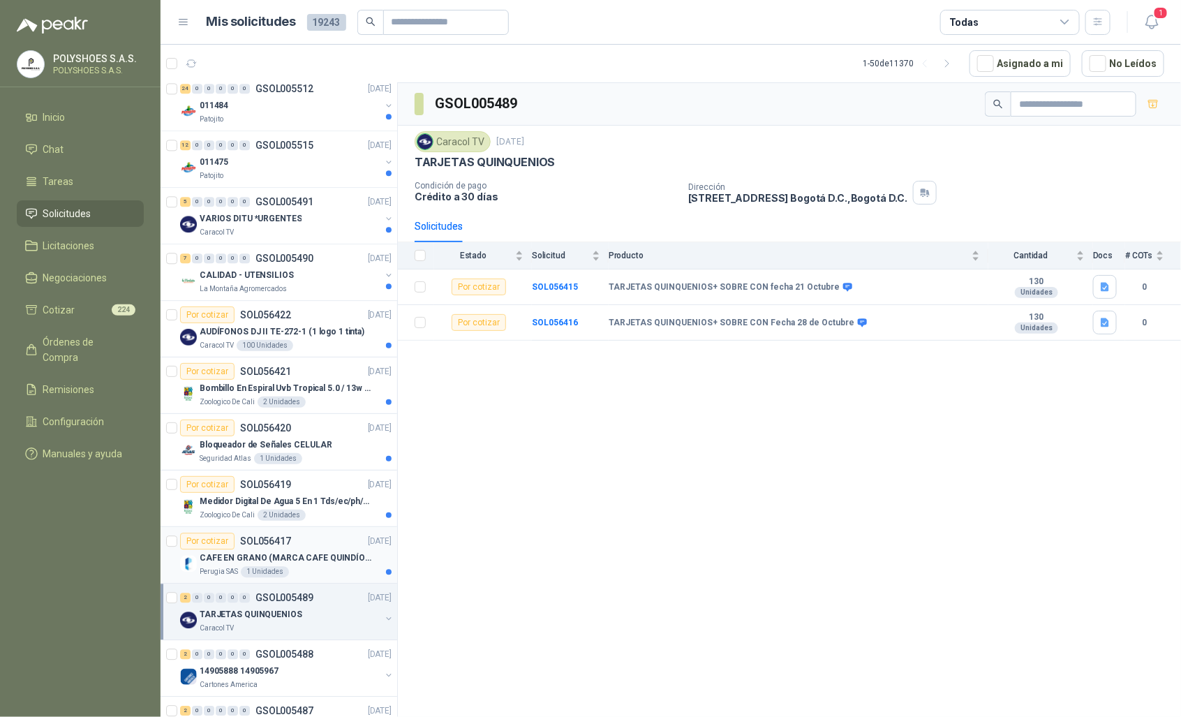
click at [274, 541] on p "SOL056417" at bounding box center [265, 541] width 51 height 10
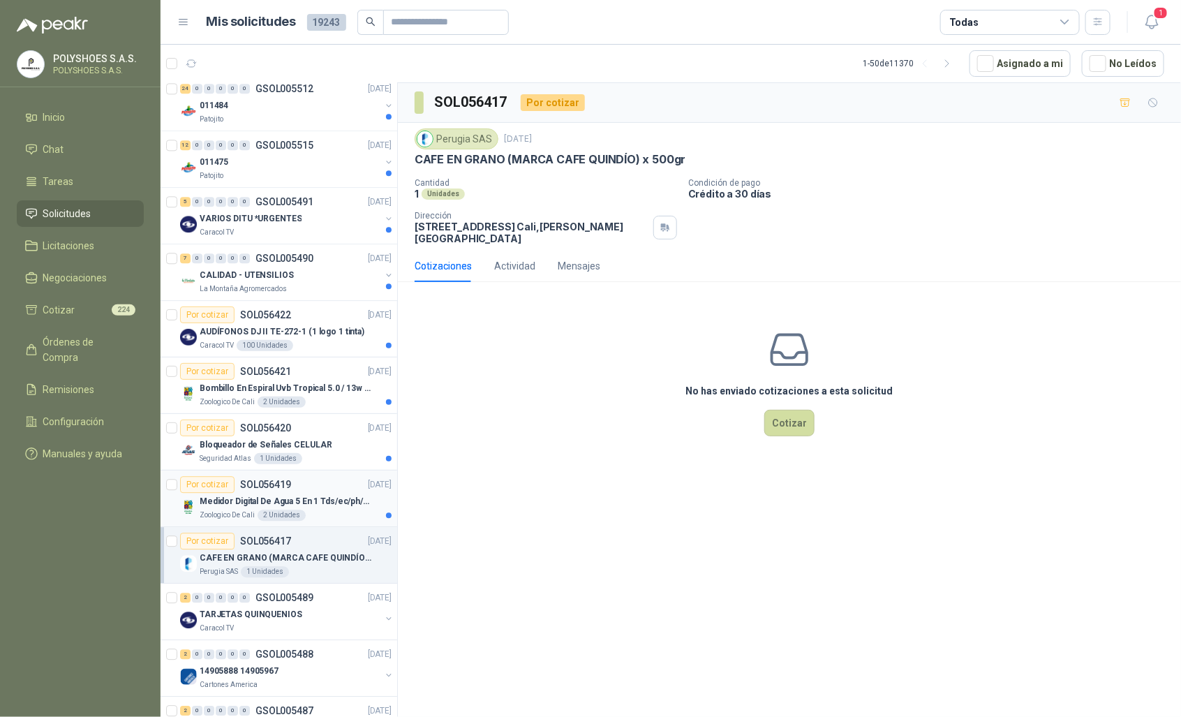
click at [281, 502] on p "Medidor Digital De Agua 5 En 1 Tds/ec/ph/salinidad/temperatu" at bounding box center [287, 501] width 174 height 13
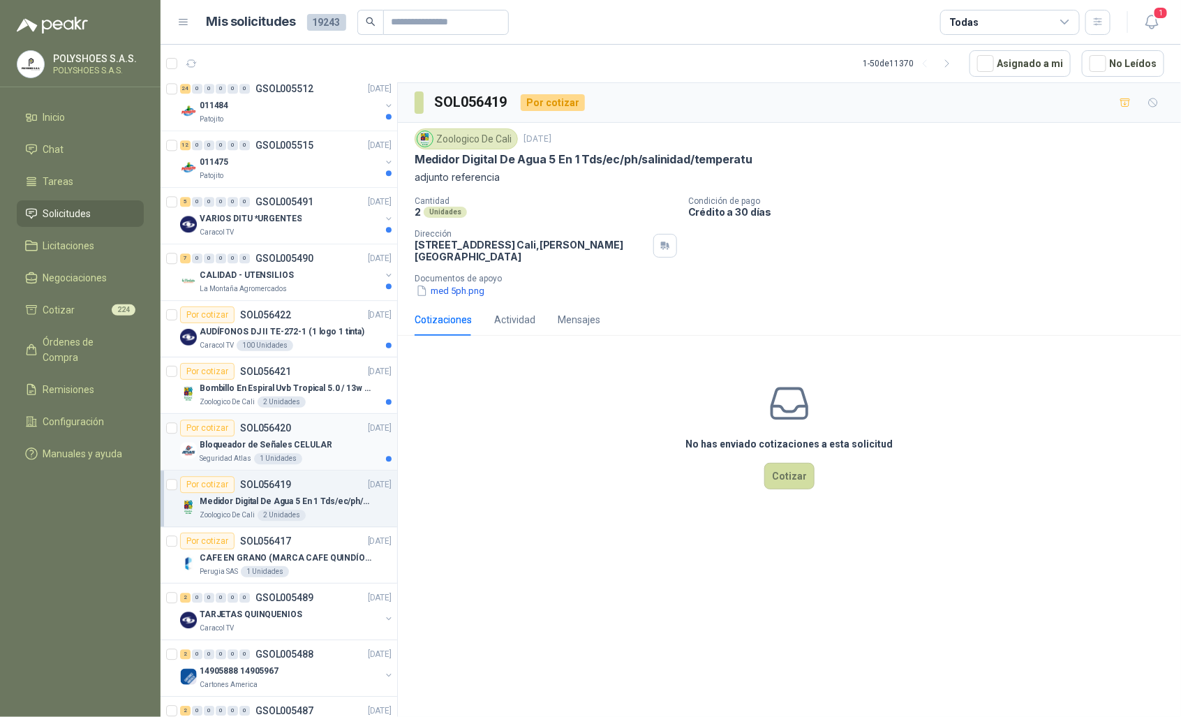
click at [313, 444] on p "Bloqueador de Señales CELULAR" at bounding box center [266, 444] width 133 height 13
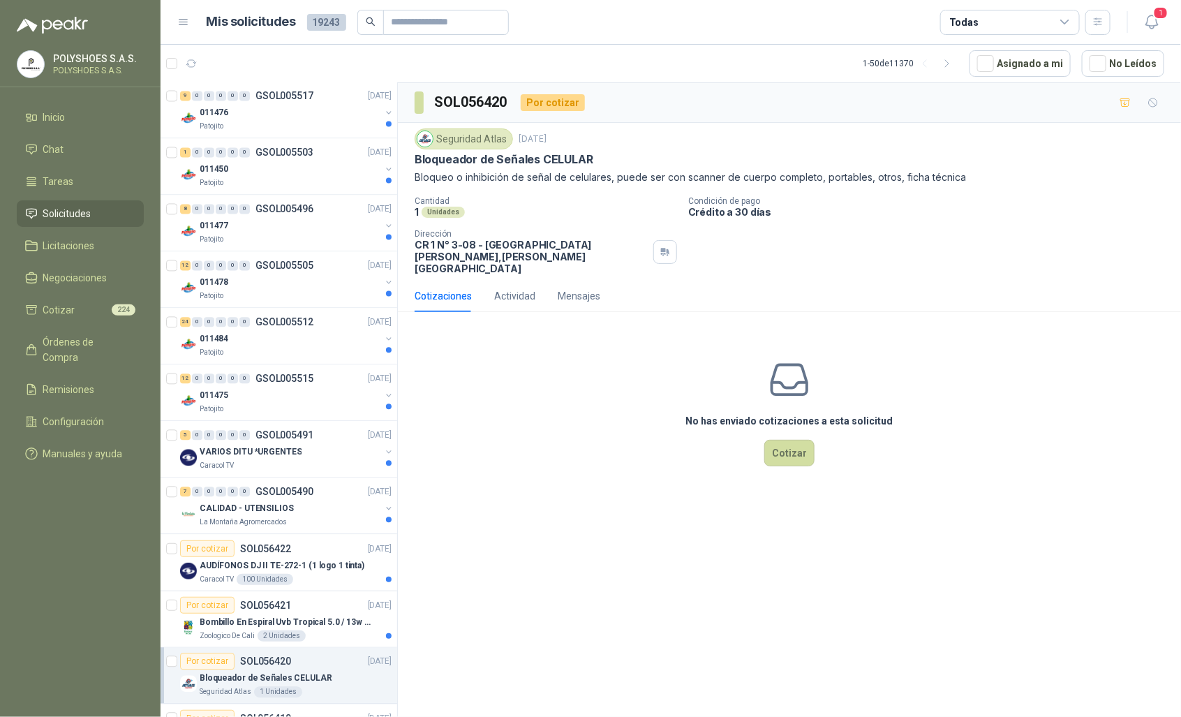
scroll to position [1218, 0]
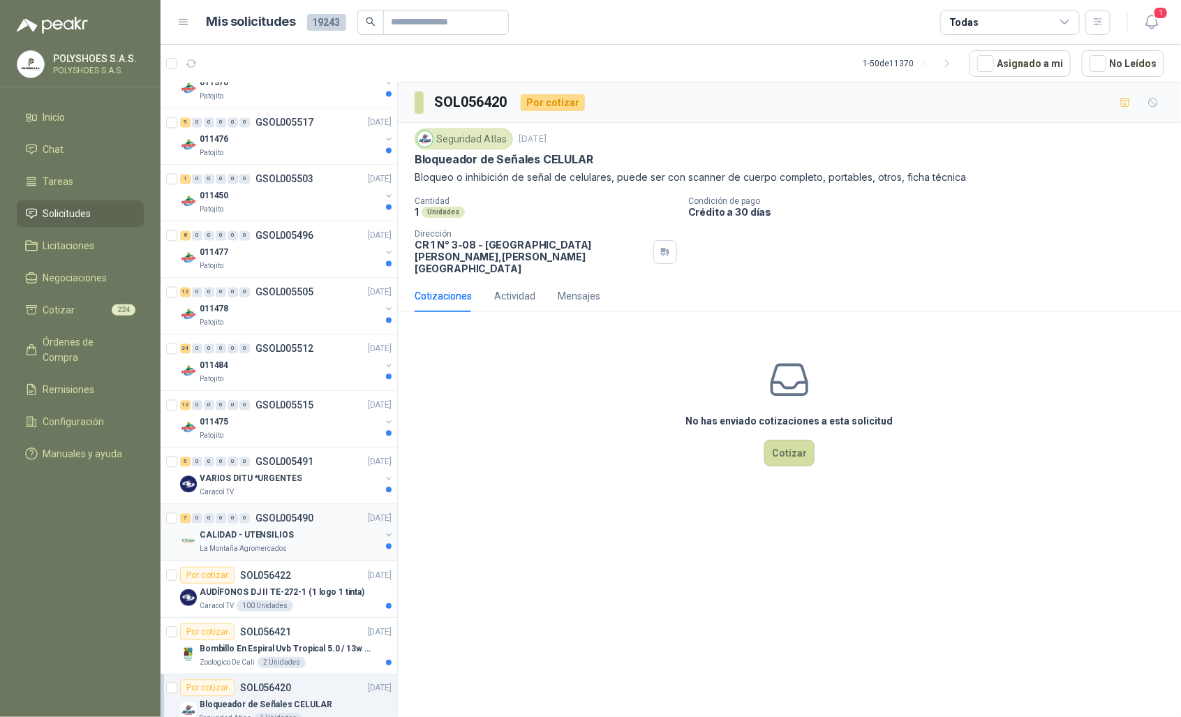
click at [307, 532] on div "CALIDAD - UTENSILIOS" at bounding box center [290, 535] width 181 height 17
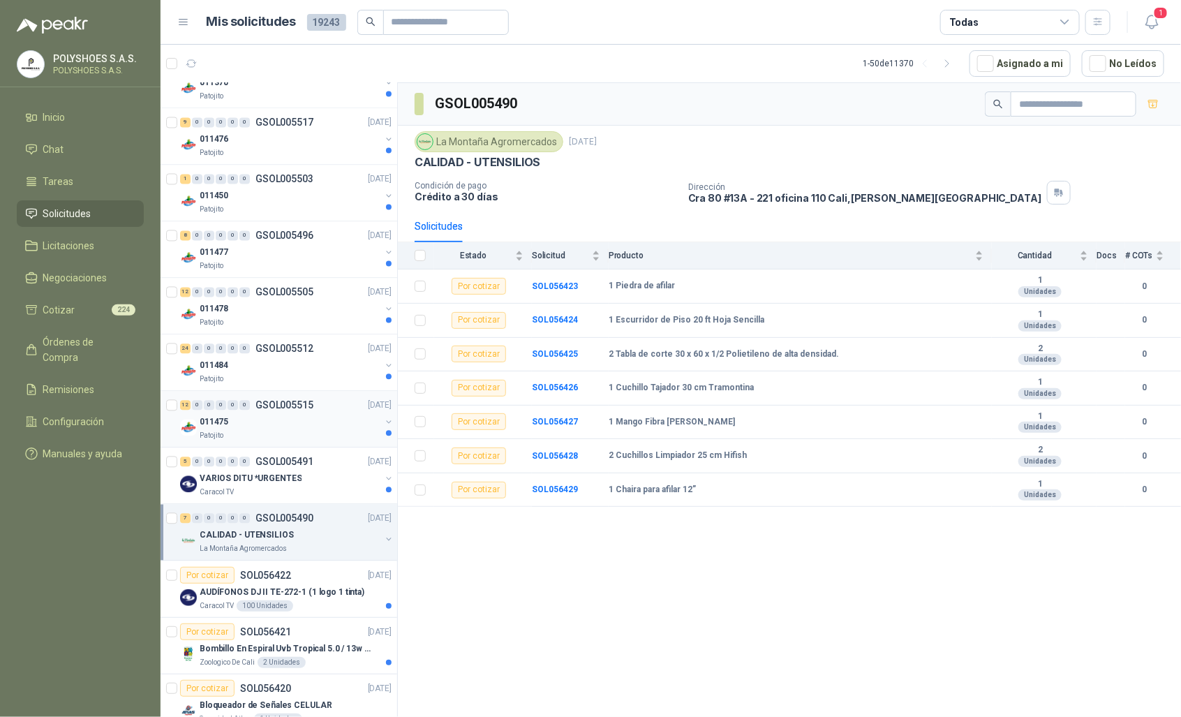
click at [273, 442] on div "Patojito" at bounding box center [290, 436] width 181 height 11
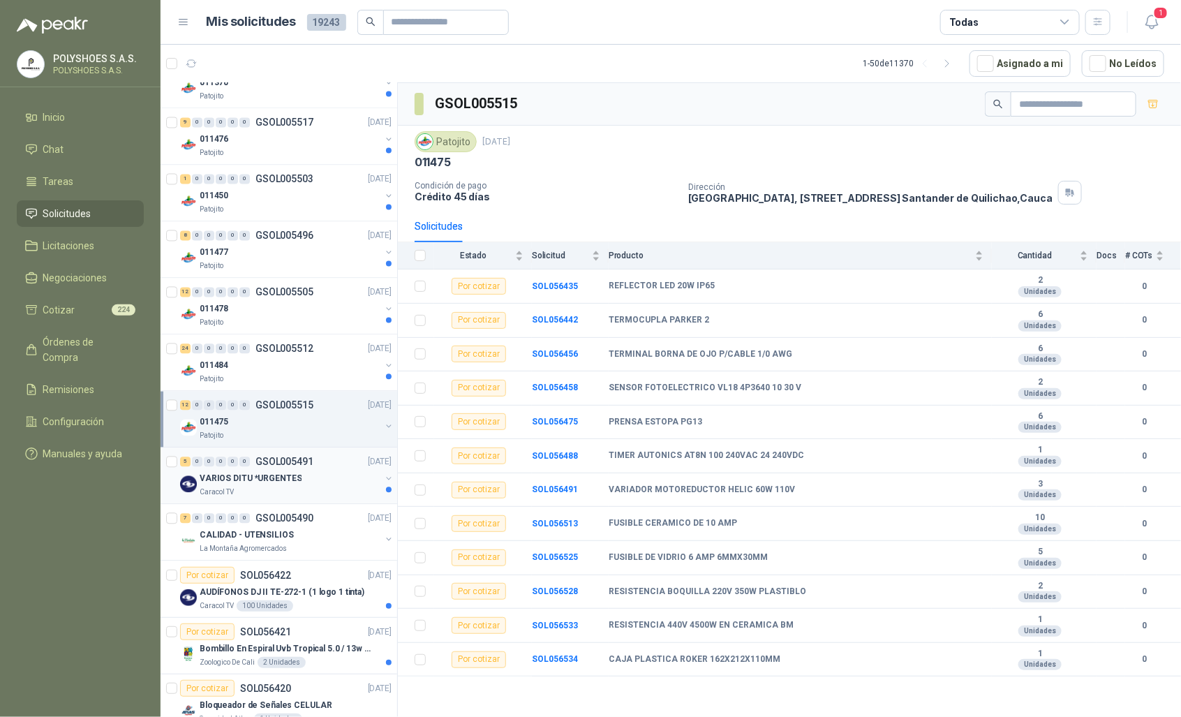
click at [267, 491] on div "Caracol TV" at bounding box center [290, 492] width 181 height 11
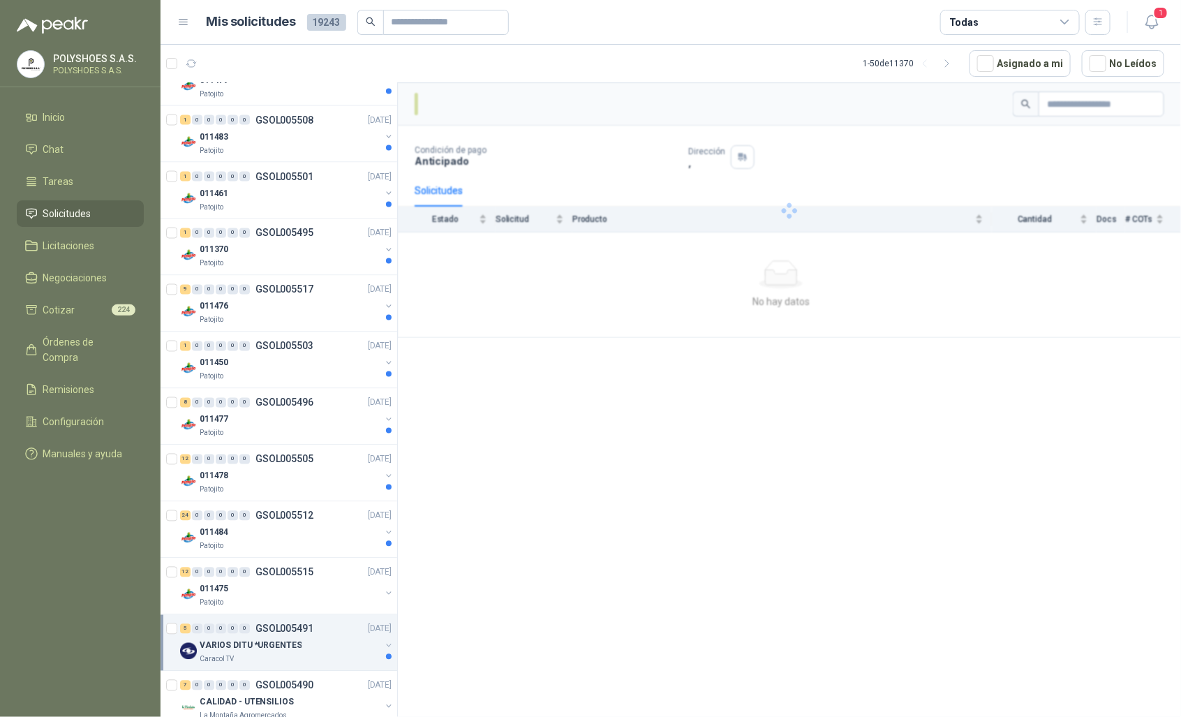
scroll to position [1026, 0]
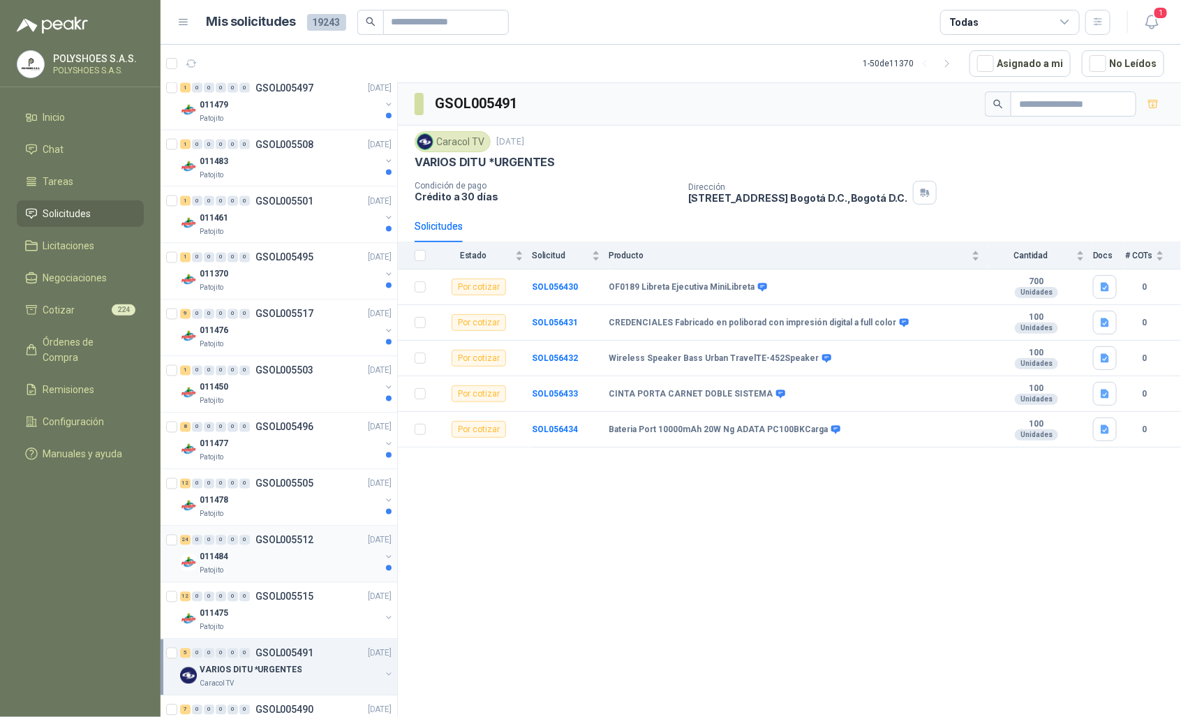
click at [321, 565] on div "011484" at bounding box center [290, 556] width 181 height 17
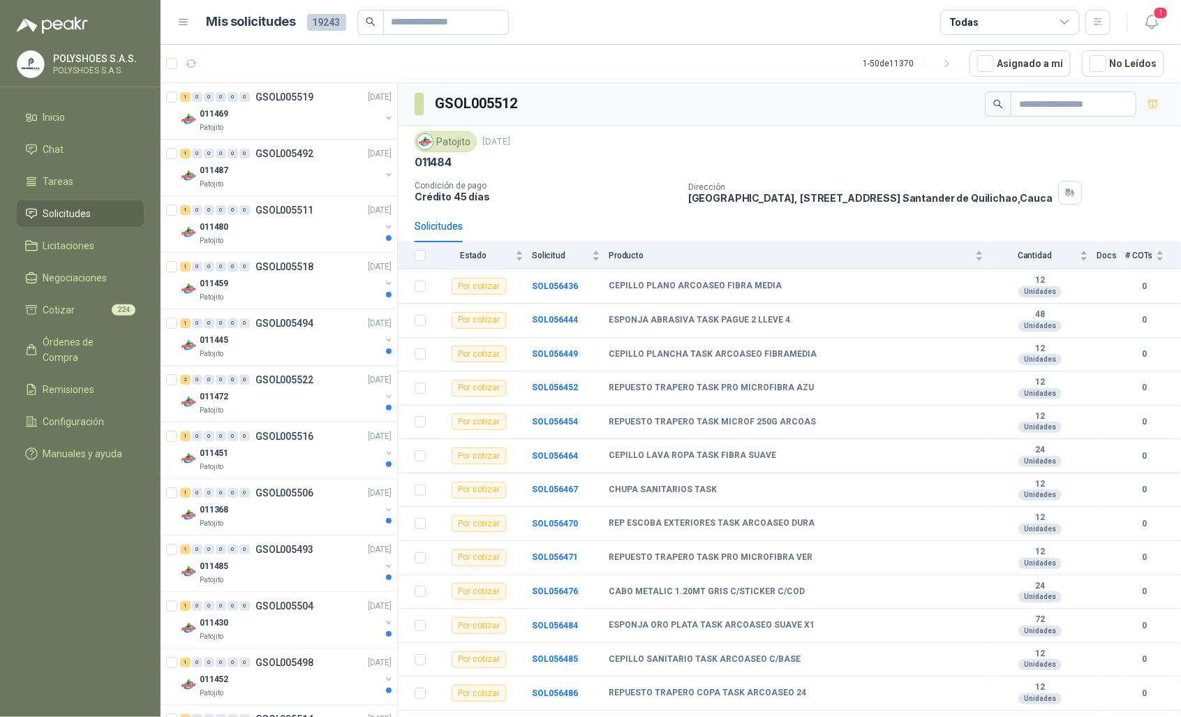
click at [410, 86] on div "GSOL005512" at bounding box center [789, 104] width 783 height 43
click at [194, 64] on icon "button" at bounding box center [191, 63] width 10 height 7
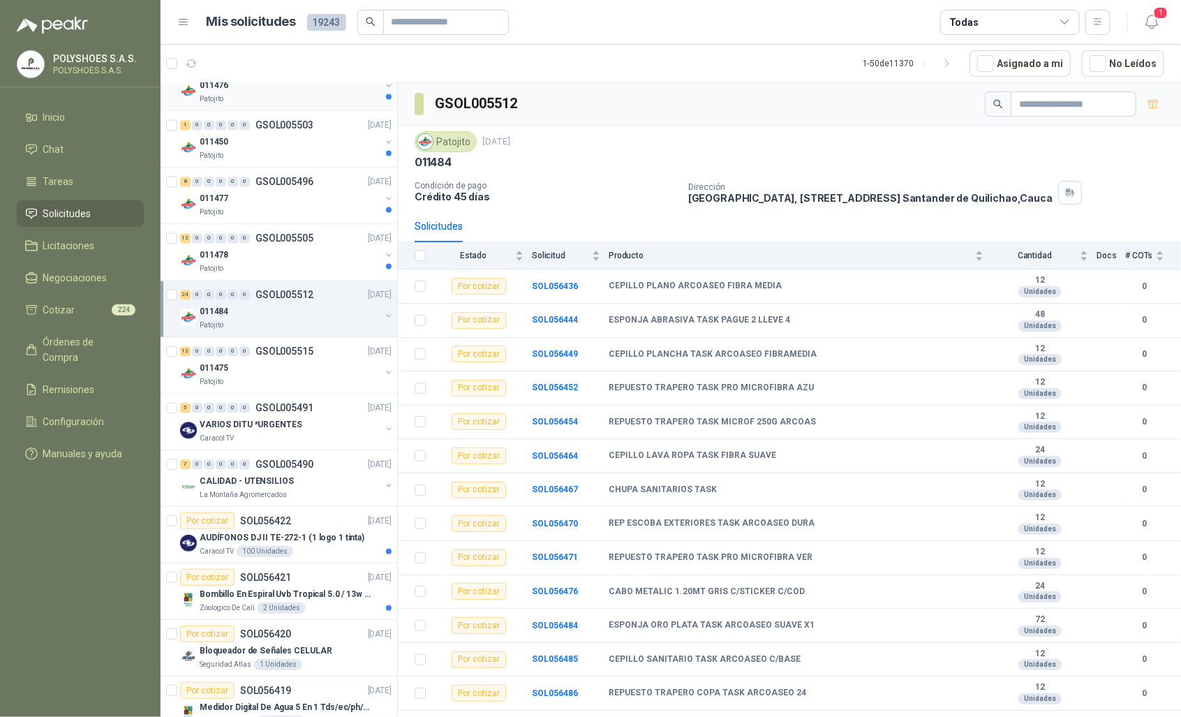
scroll to position [1281, 0]
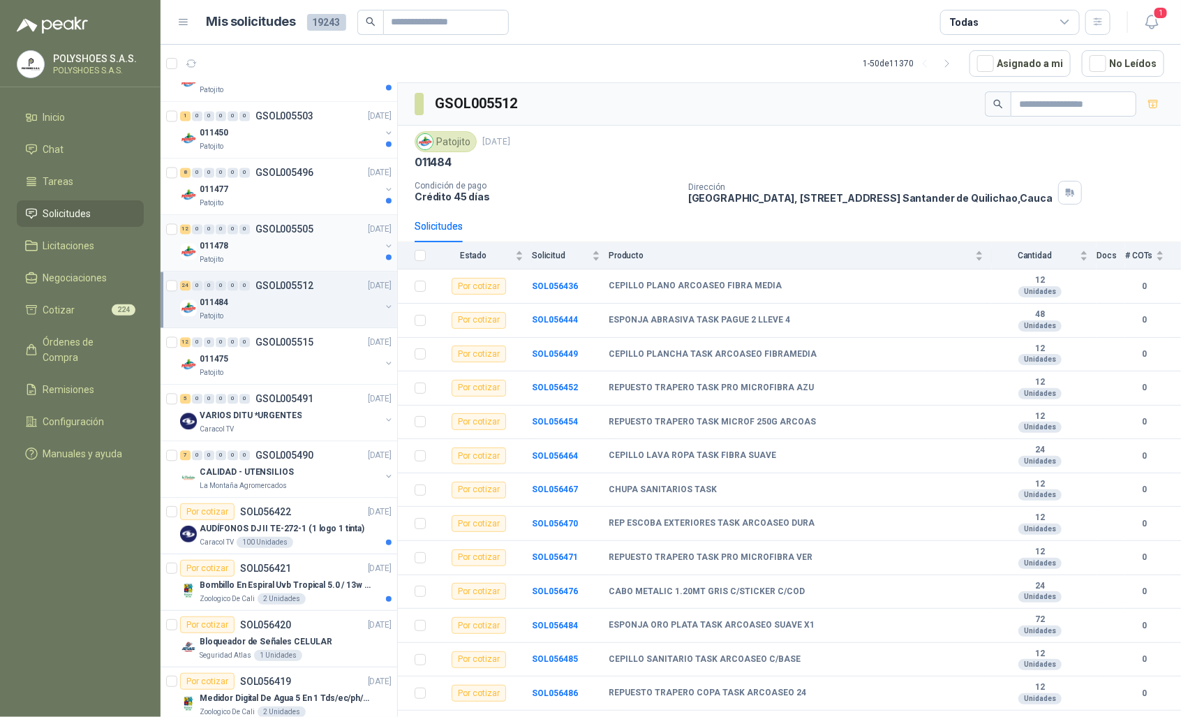
click at [308, 258] on div "Patojito" at bounding box center [290, 259] width 181 height 11
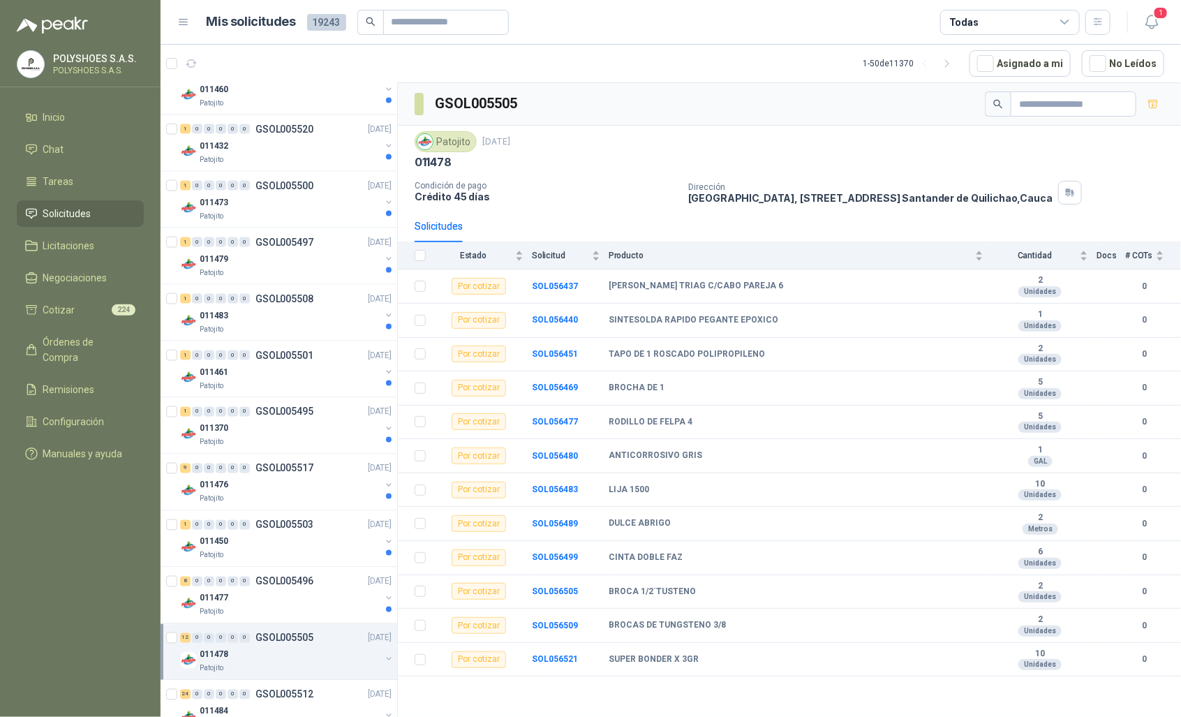
scroll to position [869, 0]
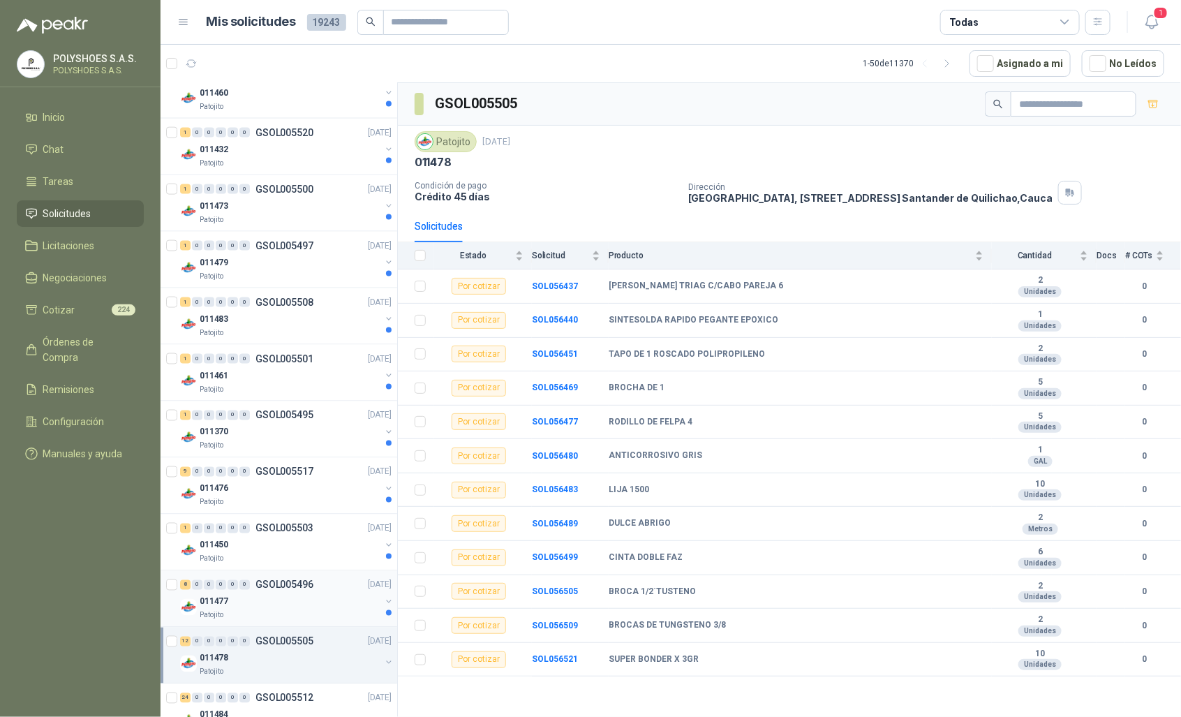
click at [277, 590] on p "GSOL005496" at bounding box center [284, 585] width 58 height 10
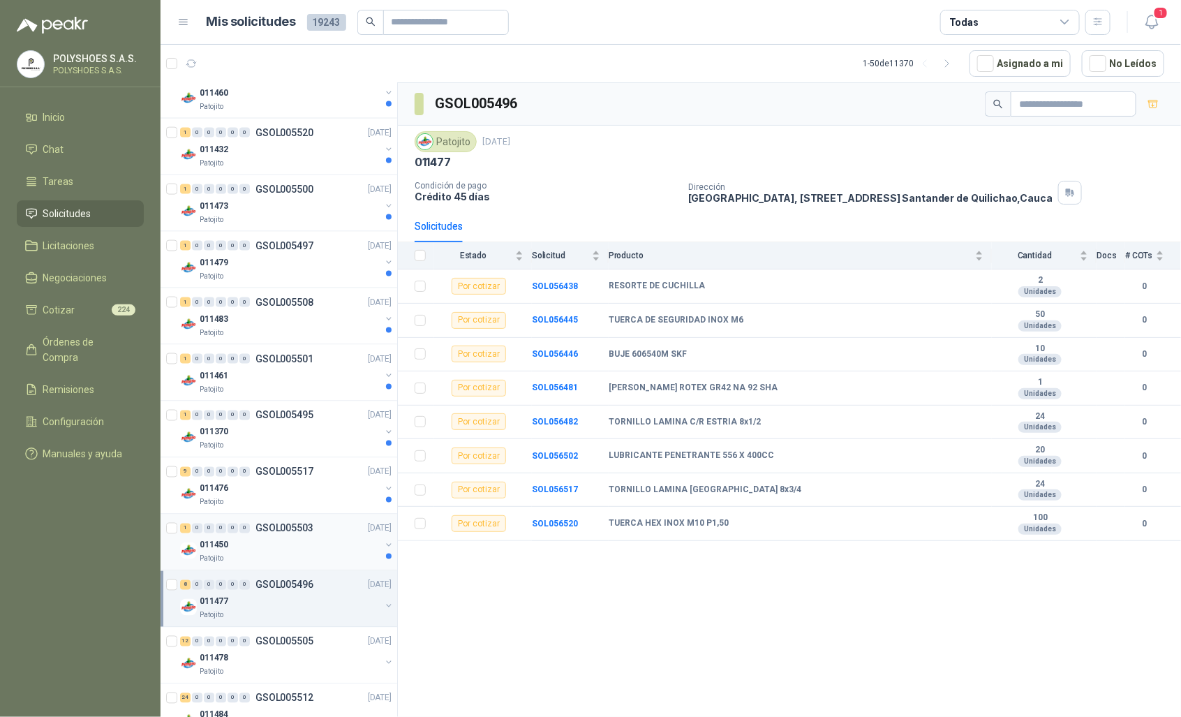
click at [292, 542] on div "011450" at bounding box center [290, 545] width 181 height 17
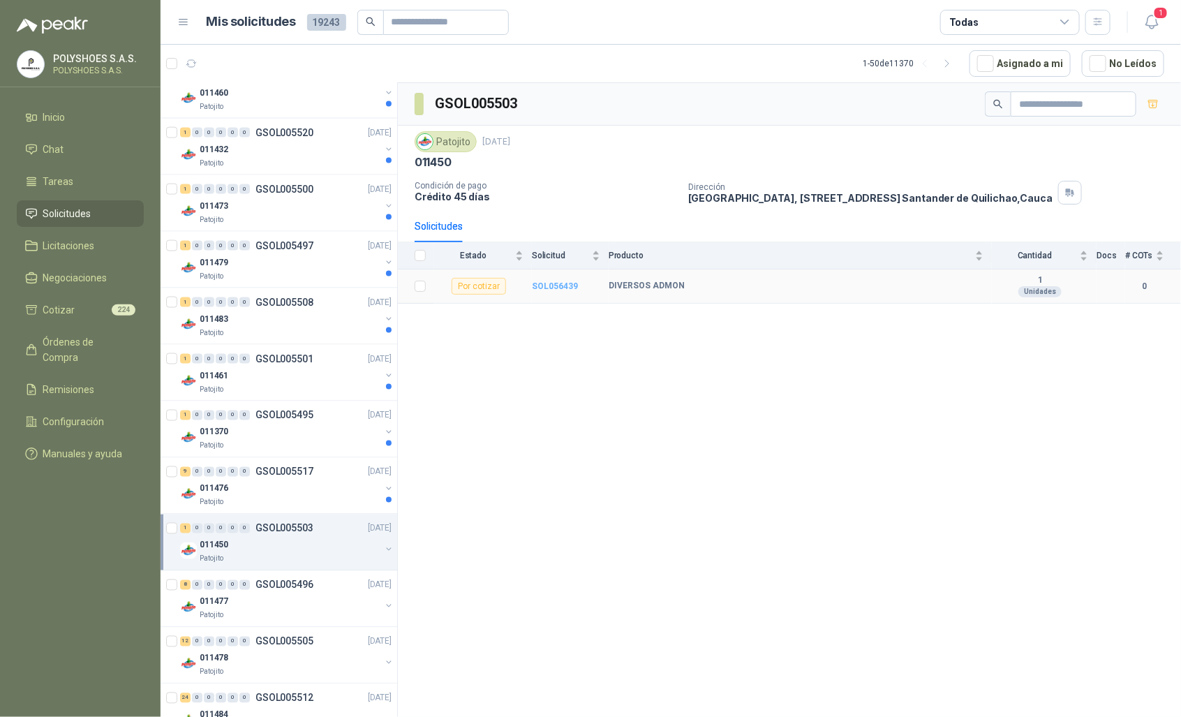
click at [548, 287] on b "SOL056439" at bounding box center [555, 286] width 46 height 10
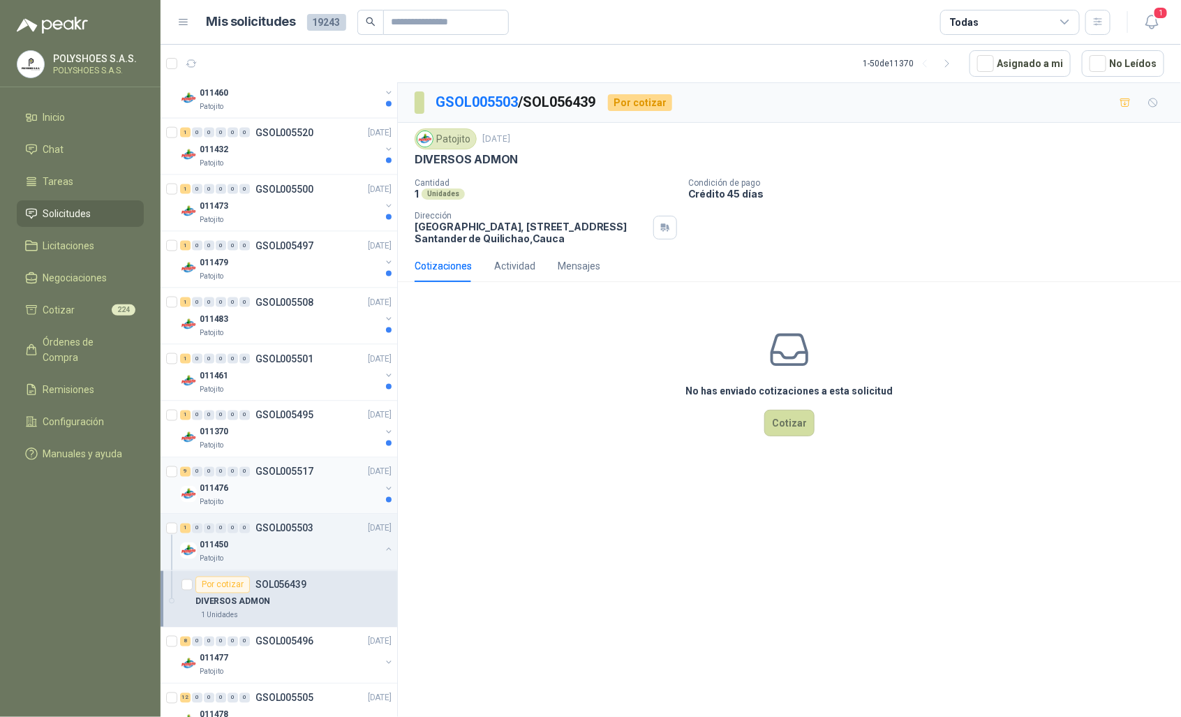
click at [276, 500] on div "Patojito" at bounding box center [290, 502] width 181 height 11
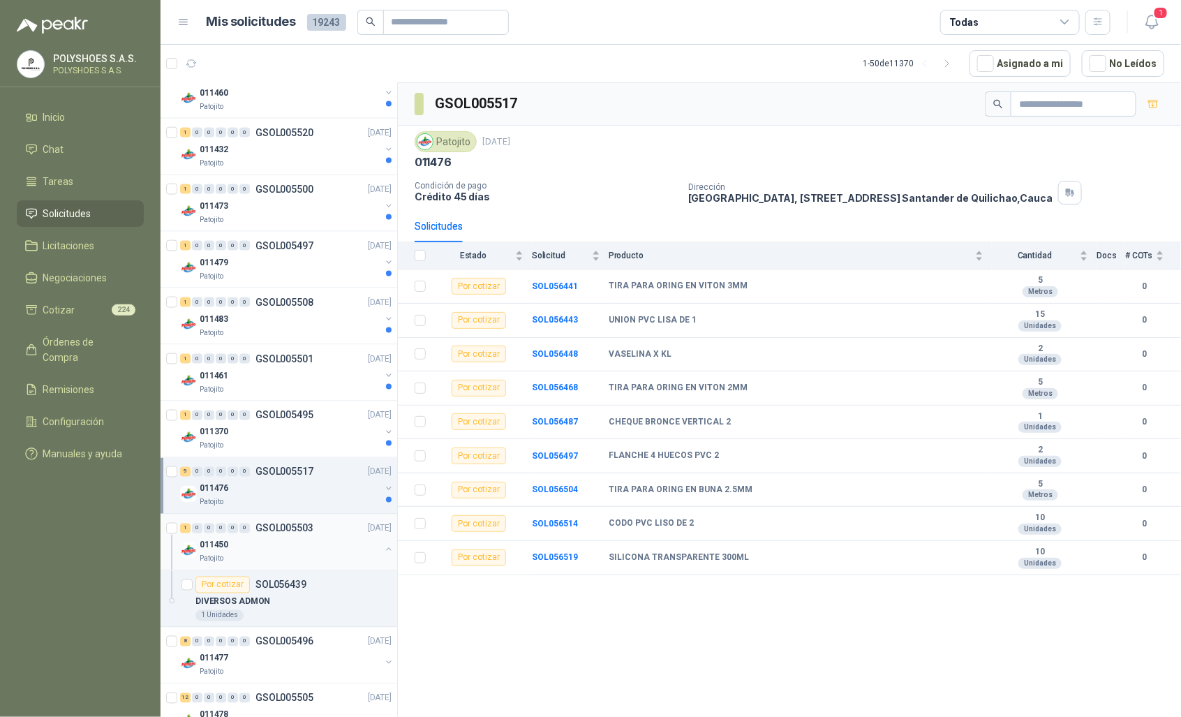
click at [383, 555] on button "button" at bounding box center [388, 549] width 11 height 11
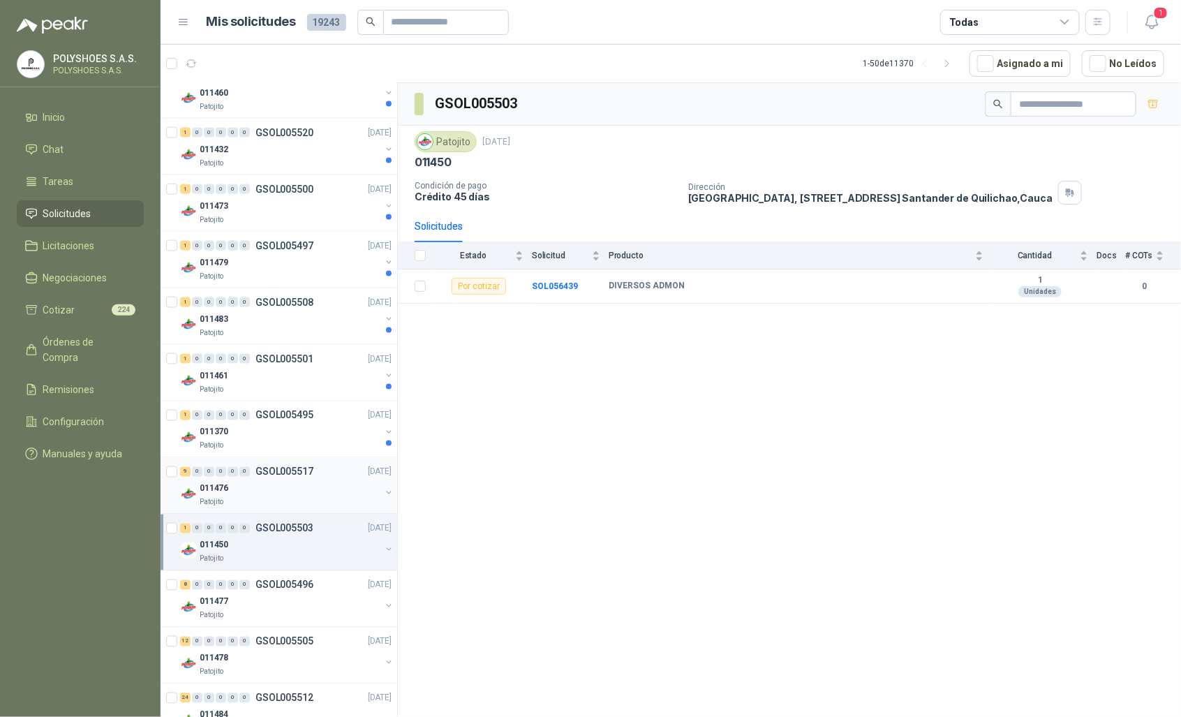
click at [321, 491] on div "011476" at bounding box center [290, 488] width 181 height 17
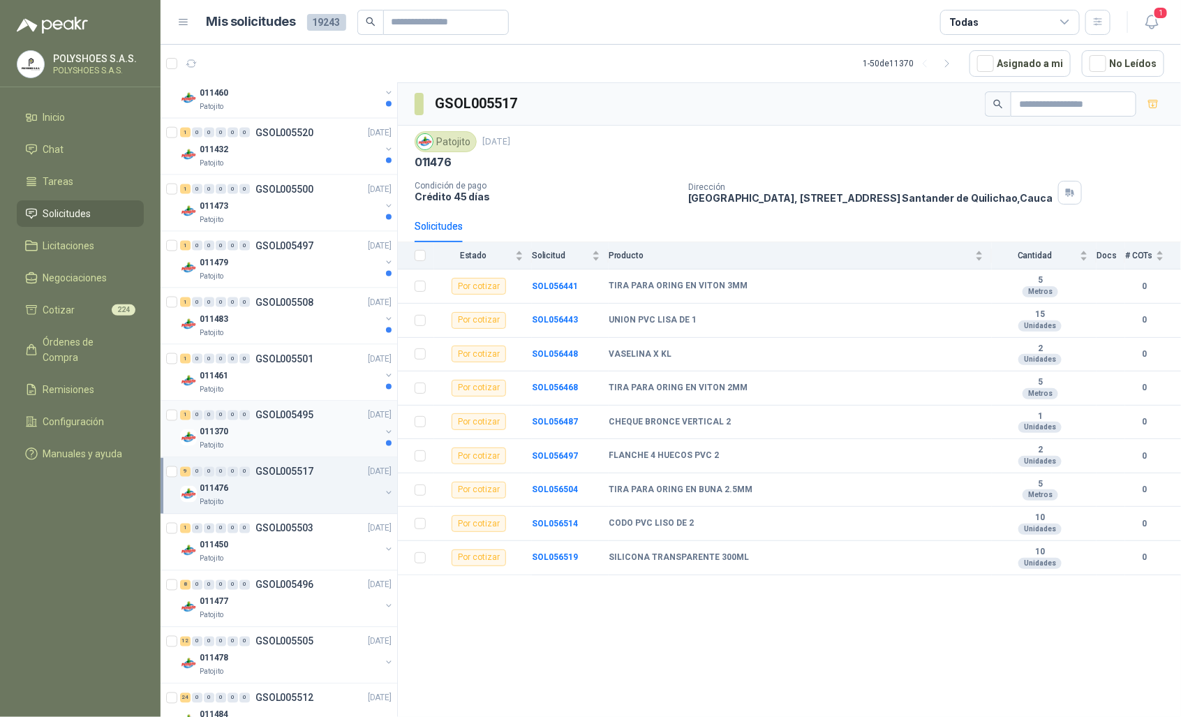
click at [287, 451] on div "Patojito" at bounding box center [290, 445] width 181 height 11
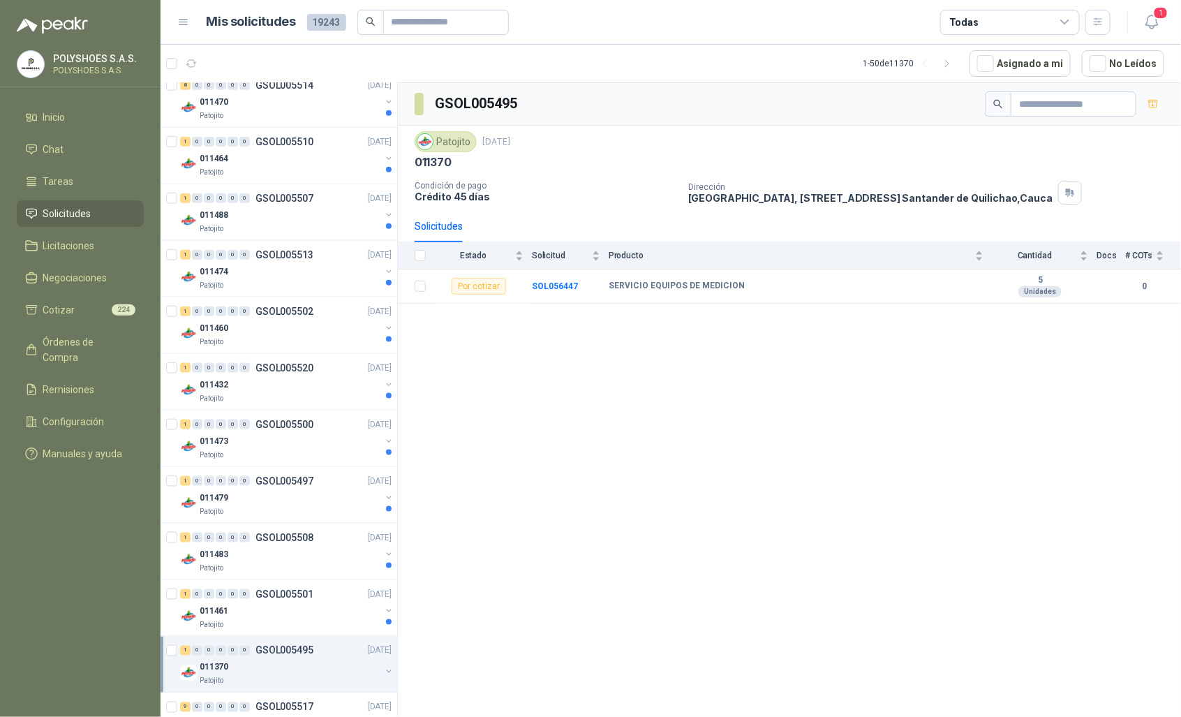
scroll to position [626, 0]
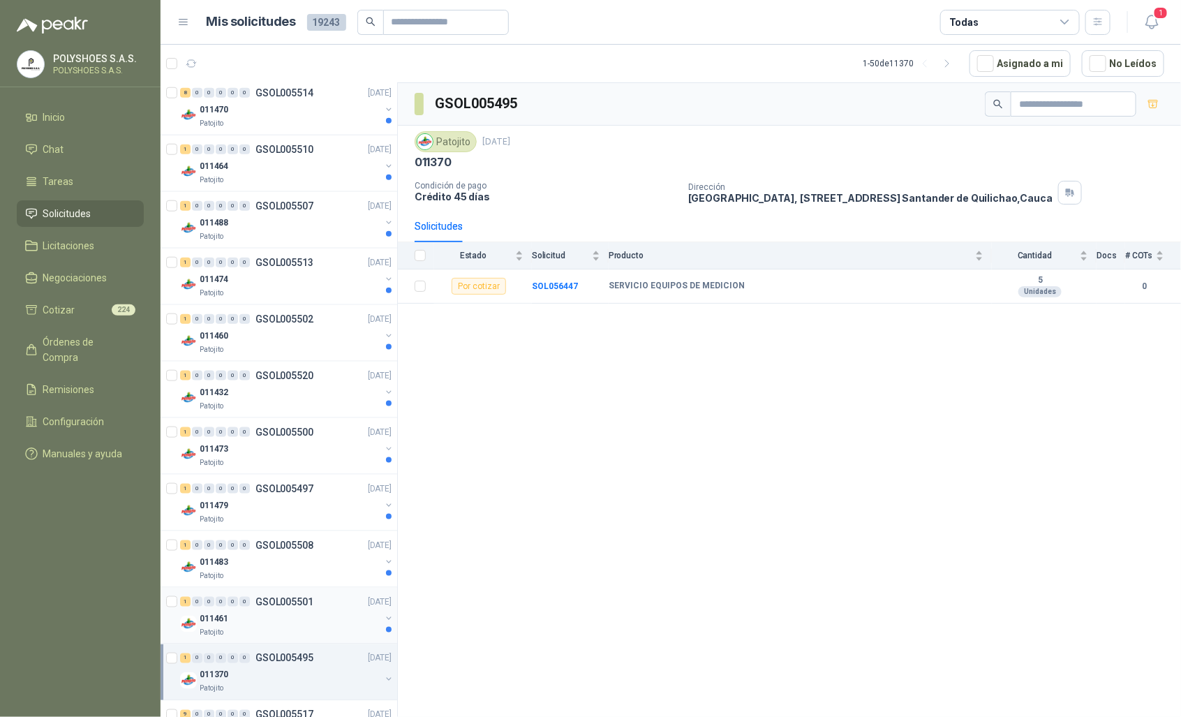
click at [311, 632] on div "Patojito" at bounding box center [290, 632] width 181 height 11
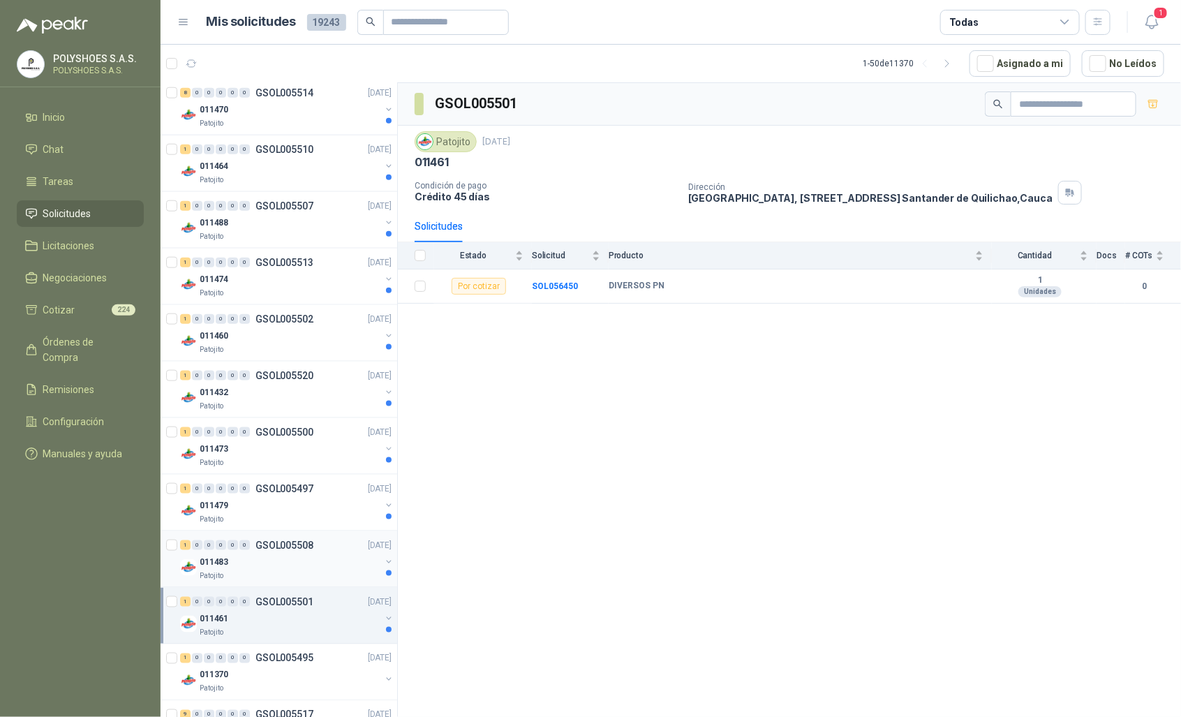
click at [299, 562] on div "011483" at bounding box center [290, 561] width 181 height 17
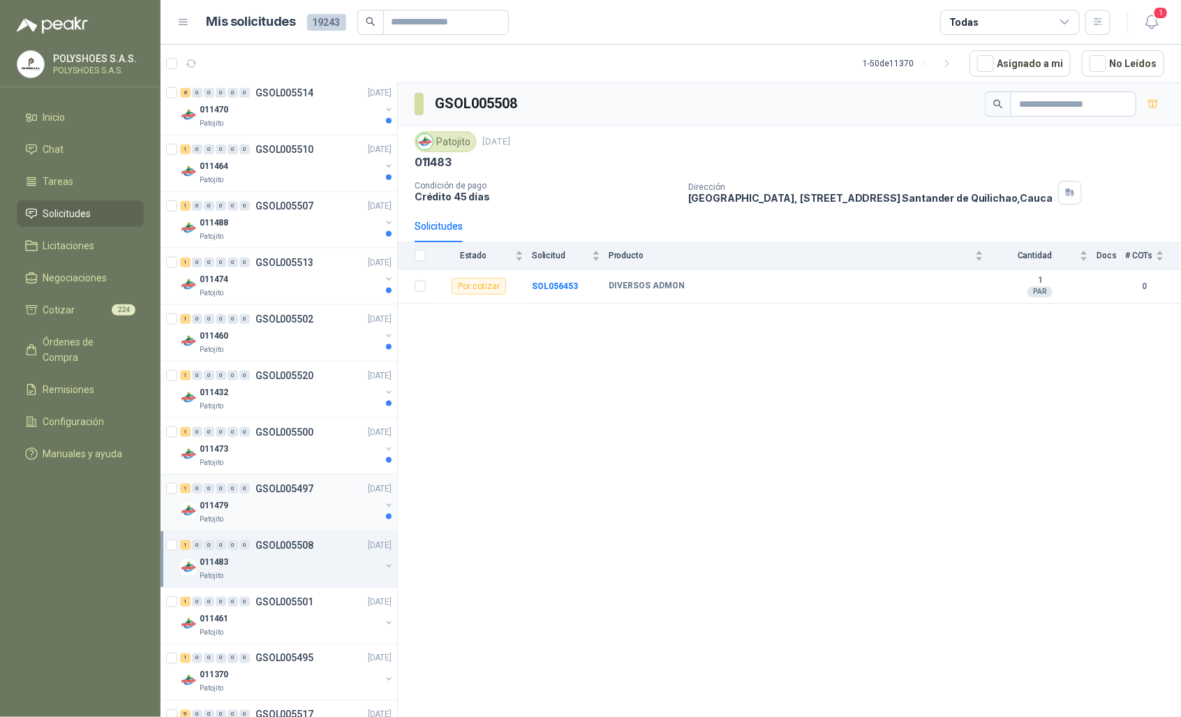
click at [302, 507] on div "011479" at bounding box center [290, 505] width 181 height 17
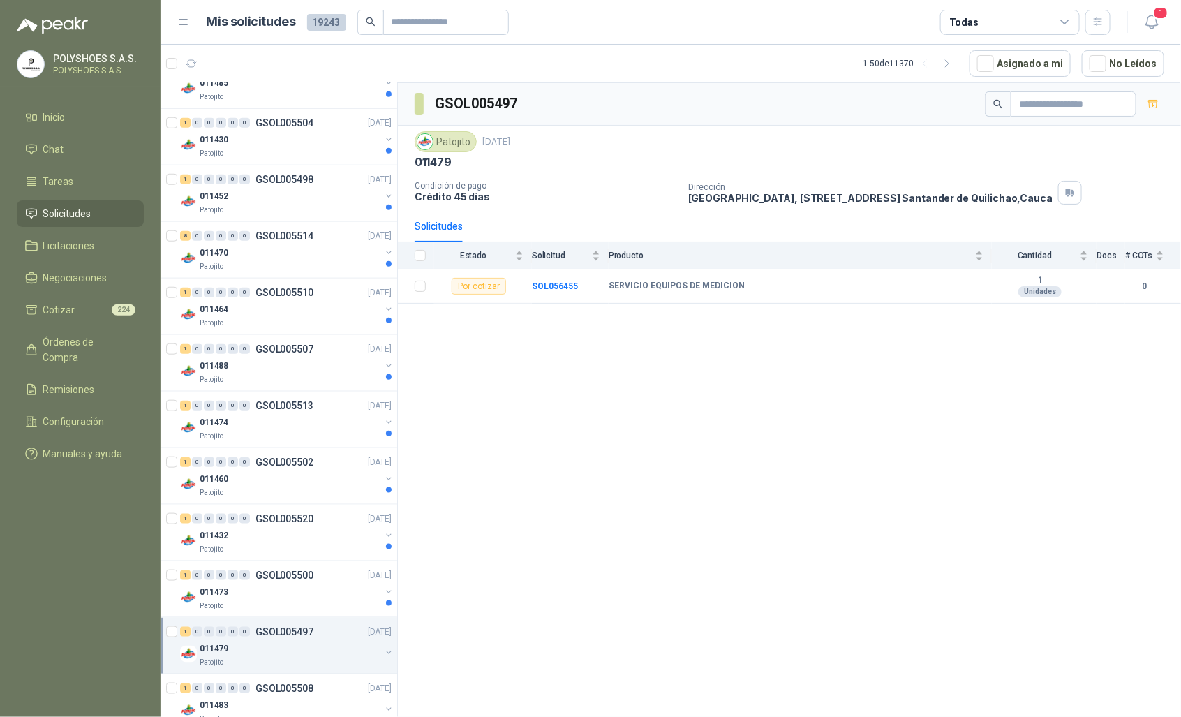
scroll to position [476, 0]
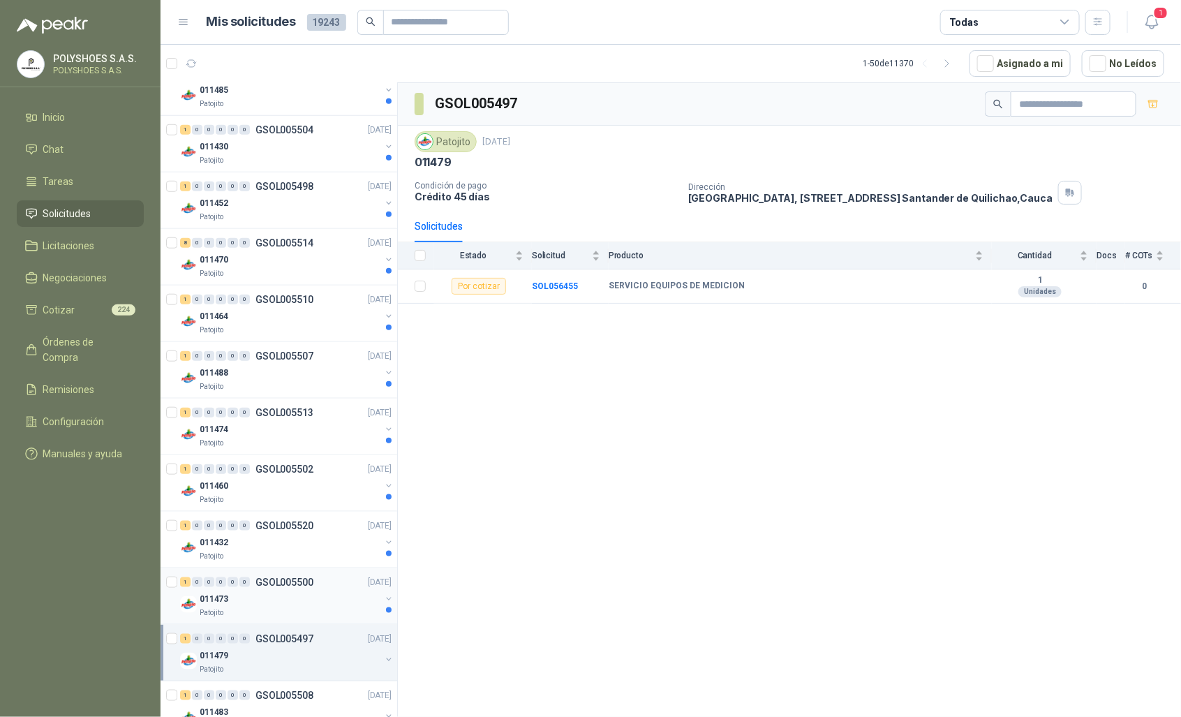
click at [329, 593] on div "011473" at bounding box center [290, 598] width 181 height 17
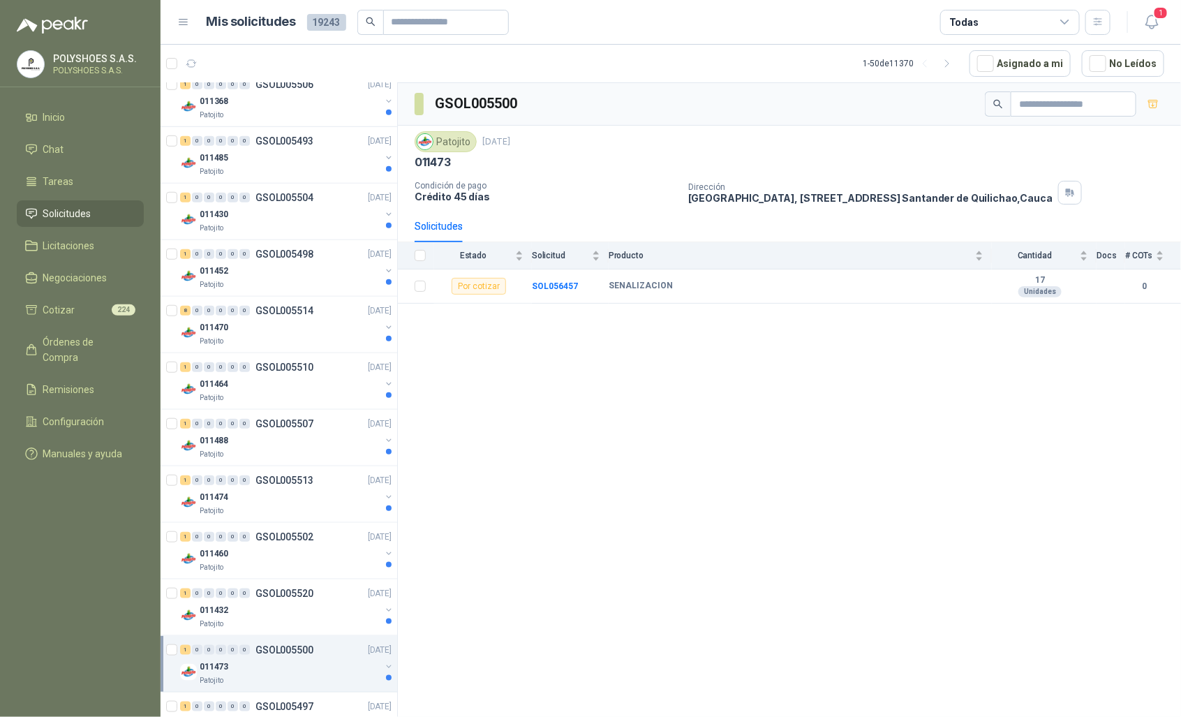
scroll to position [400, 0]
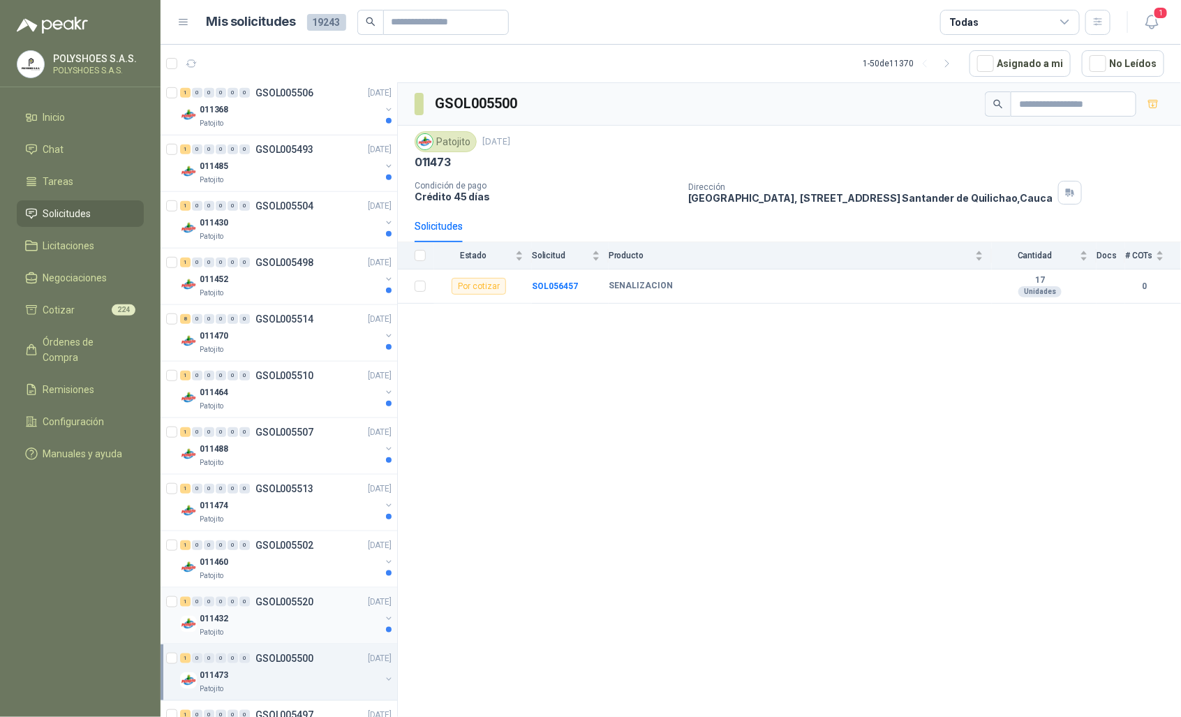
click at [274, 618] on div "011432" at bounding box center [290, 618] width 181 height 17
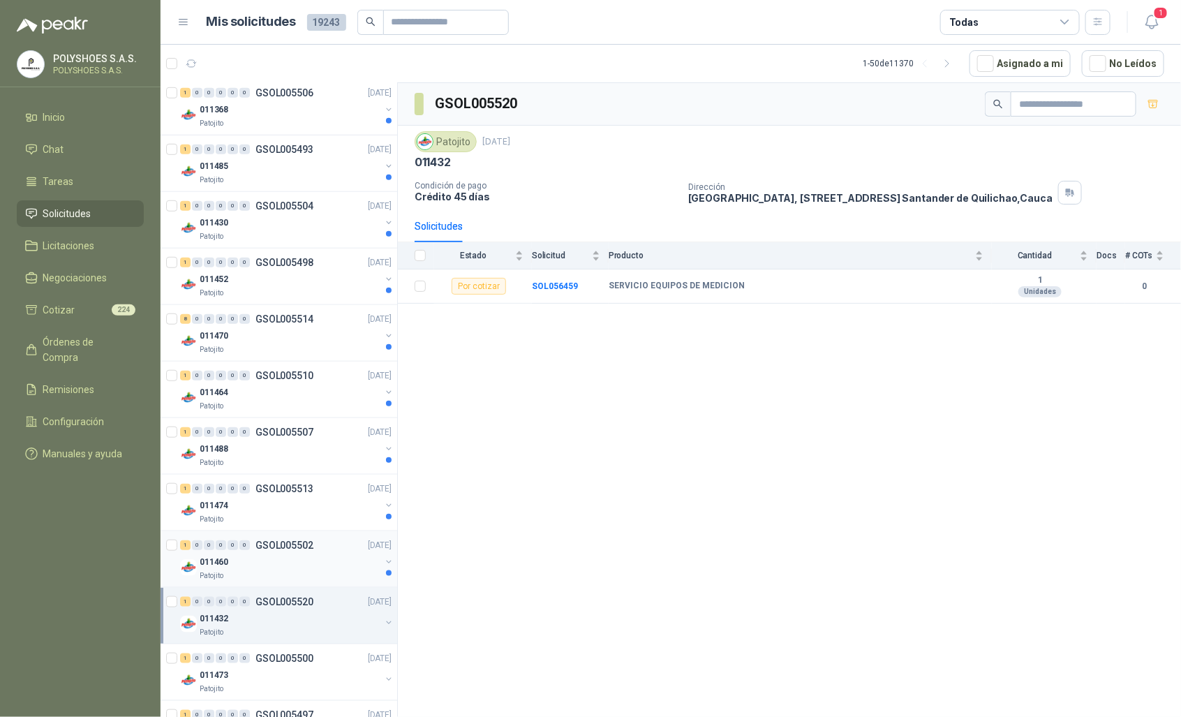
click at [295, 559] on div "011460" at bounding box center [290, 561] width 181 height 17
click at [291, 508] on div "011474" at bounding box center [290, 505] width 181 height 17
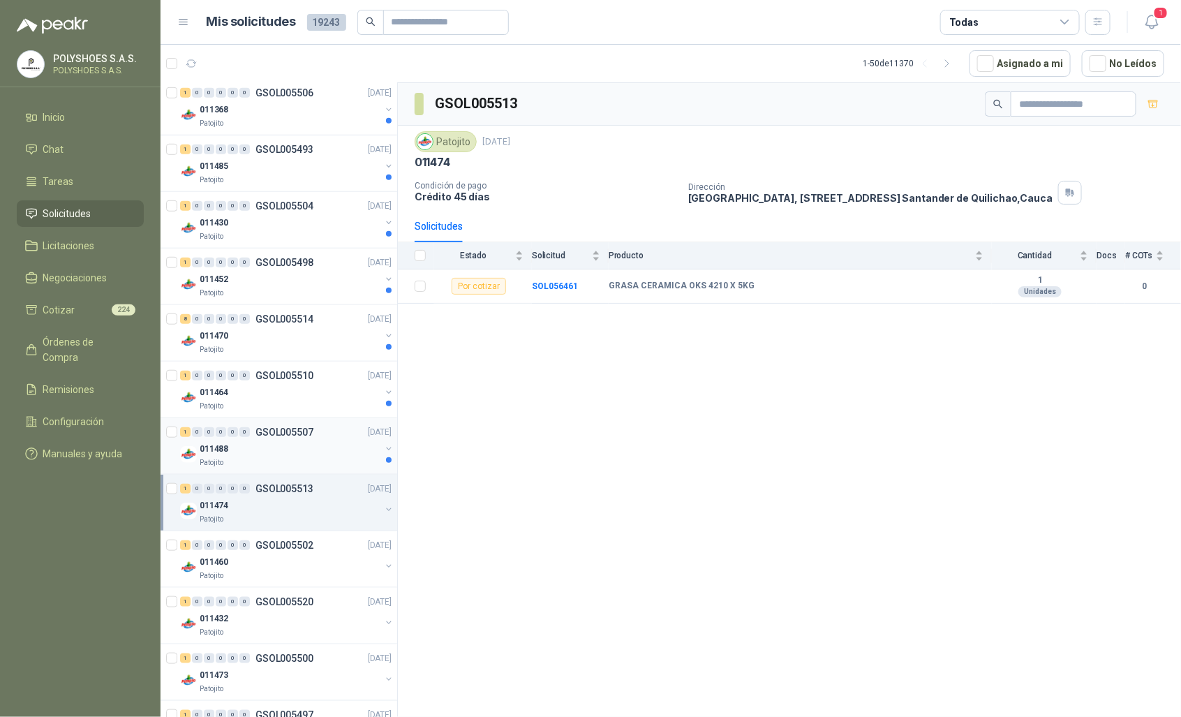
click at [297, 435] on p "GSOL005507" at bounding box center [284, 432] width 58 height 10
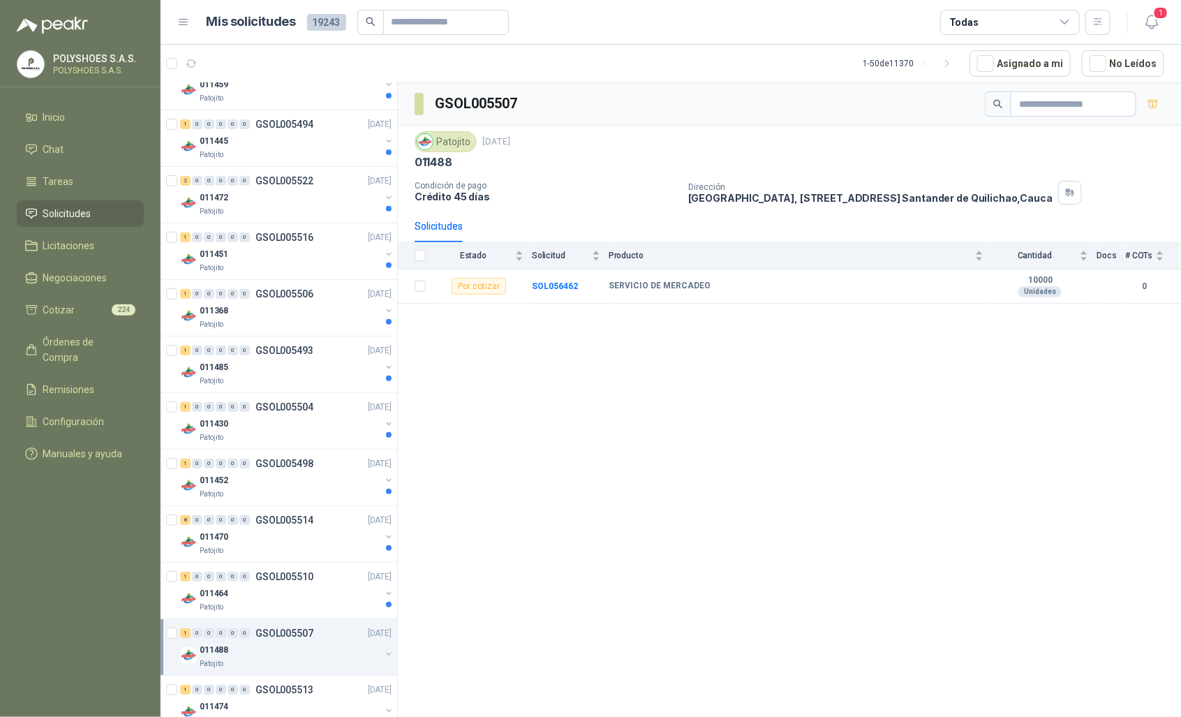
scroll to position [186, 1]
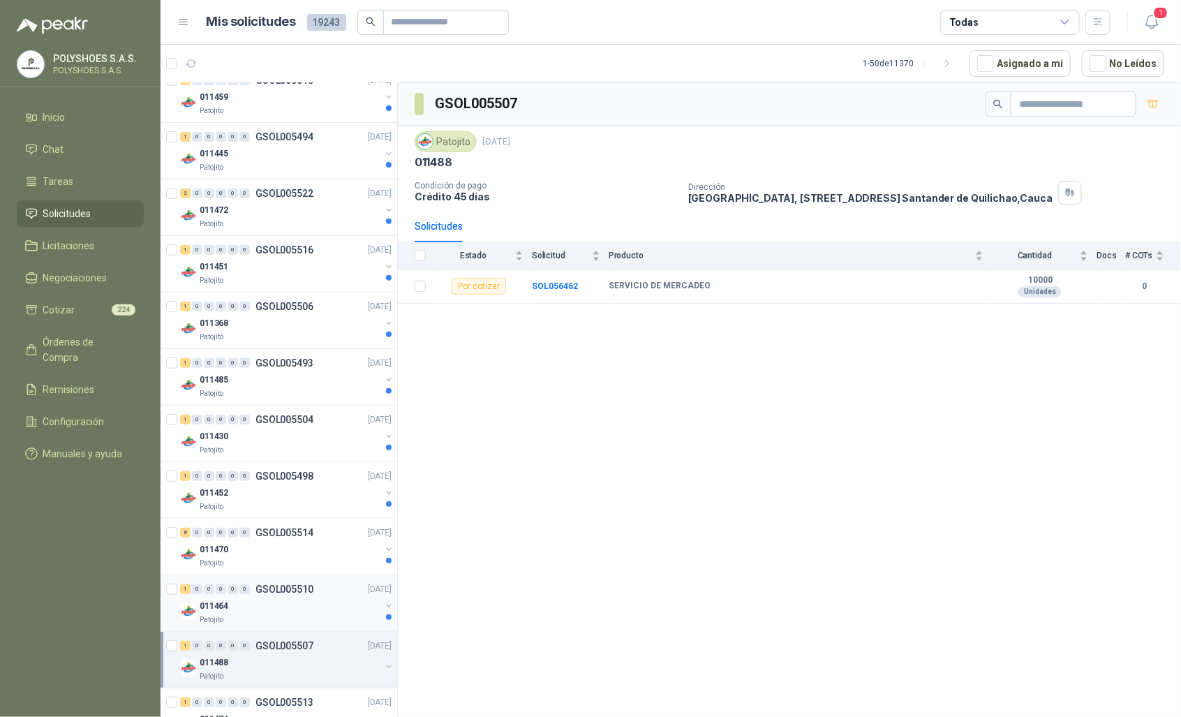
click at [295, 594] on p "GSOL005510" at bounding box center [284, 589] width 58 height 10
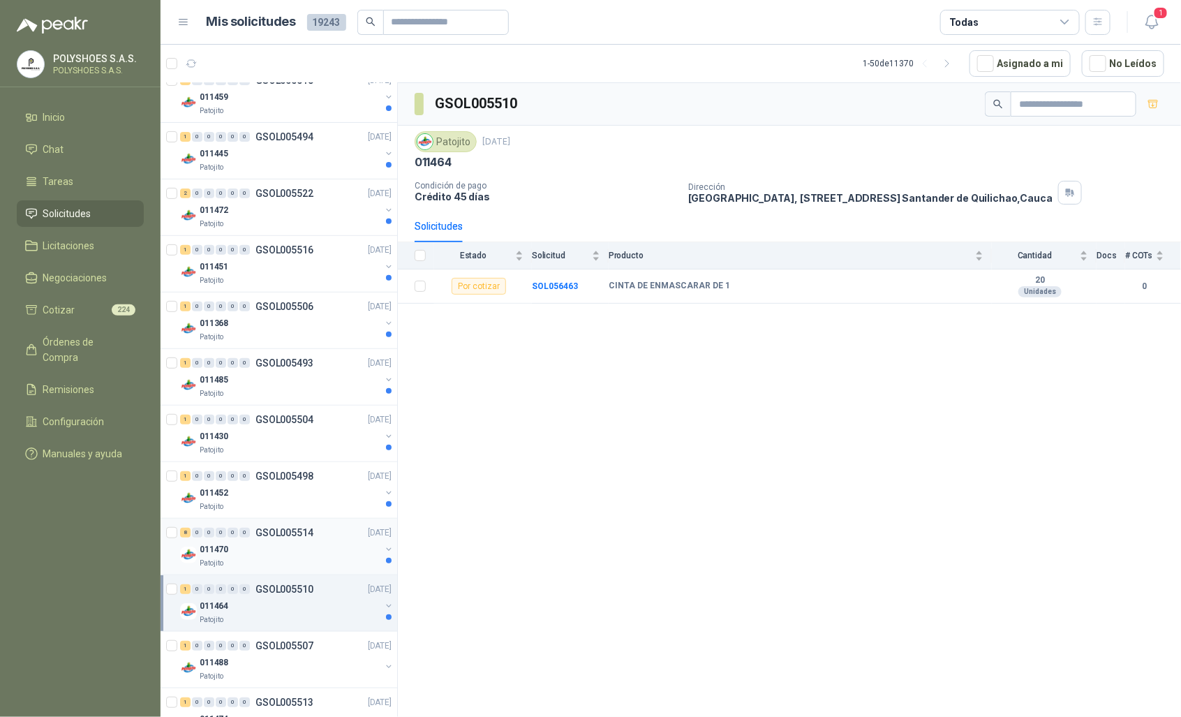
click at [336, 553] on div "011470" at bounding box center [290, 549] width 181 height 17
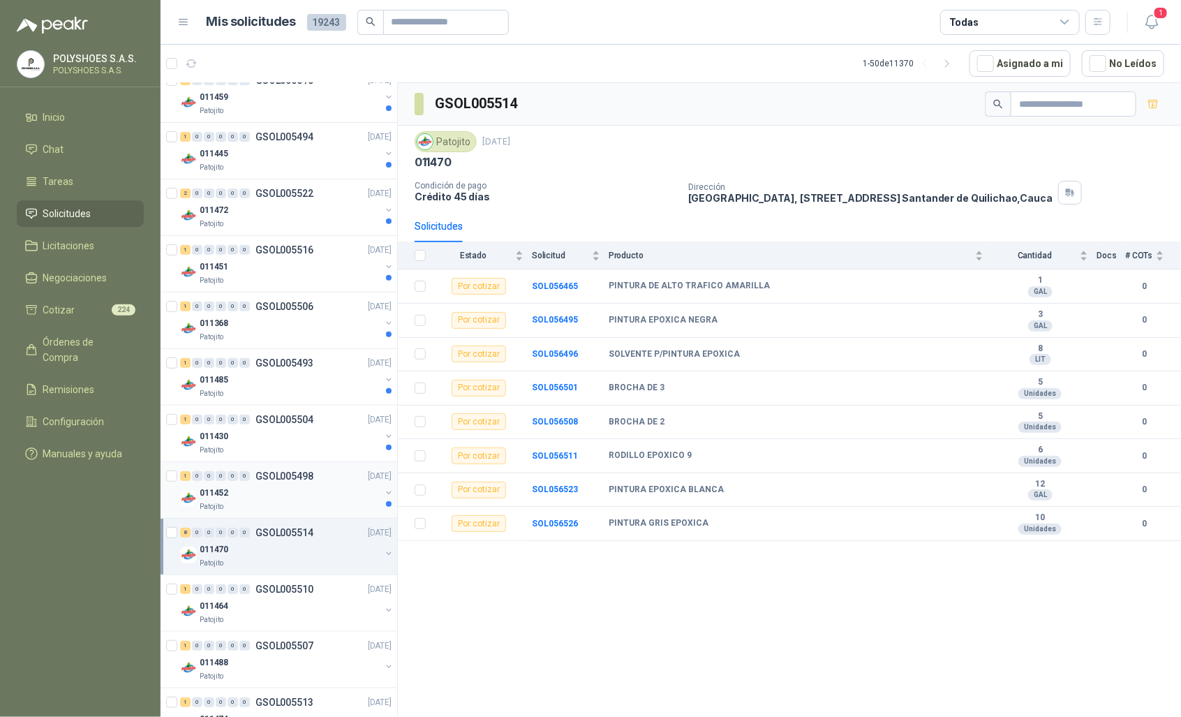
click at [276, 500] on div "011452" at bounding box center [290, 492] width 181 height 17
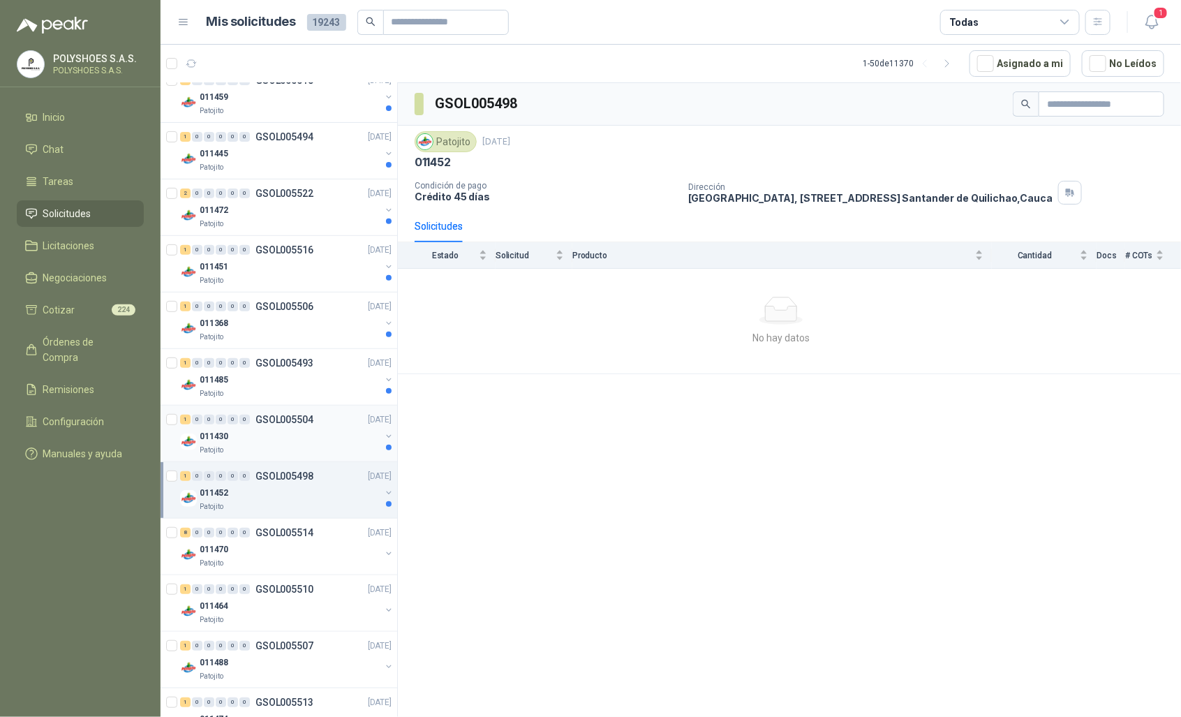
click at [297, 444] on div "011430" at bounding box center [290, 436] width 181 height 17
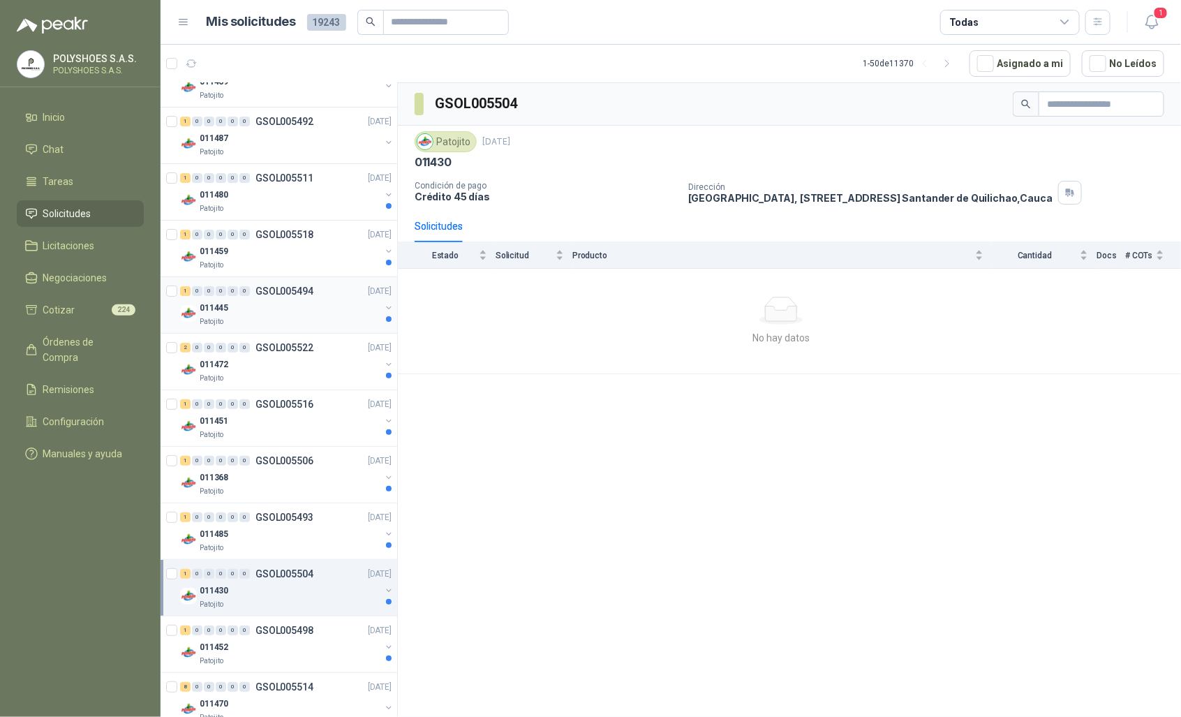
scroll to position [0, 1]
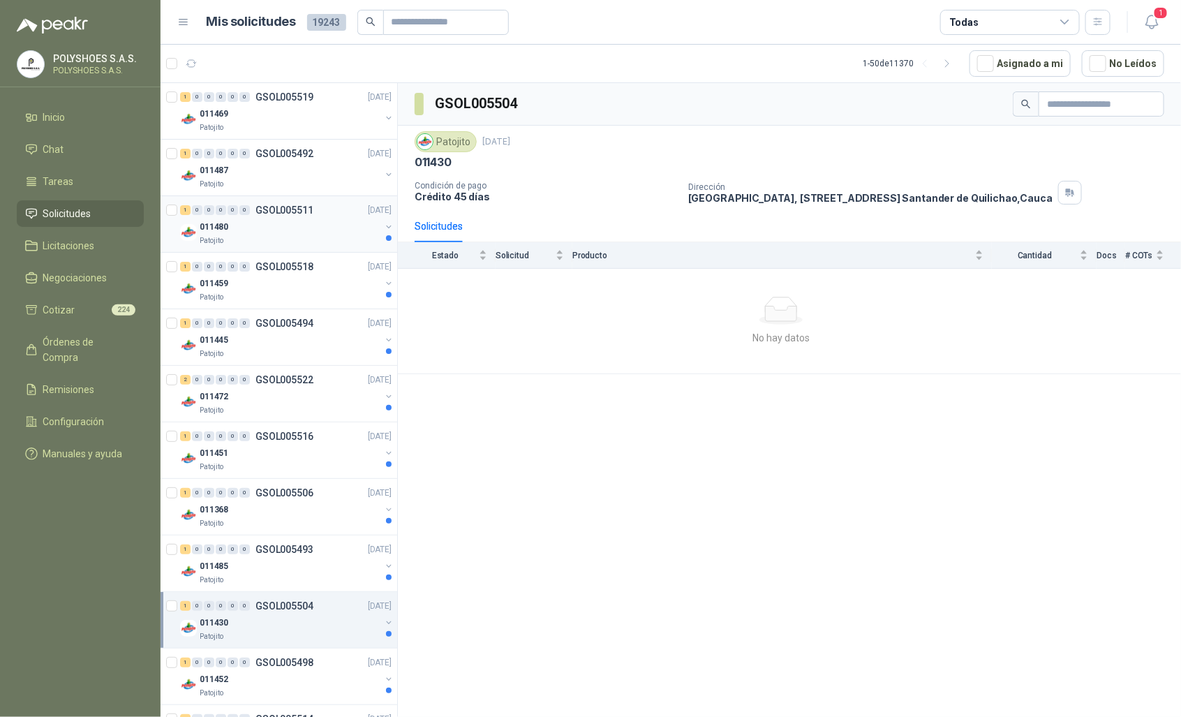
click at [298, 239] on div "Patojito" at bounding box center [290, 240] width 181 height 11
